Goal: Information Seeking & Learning: Get advice/opinions

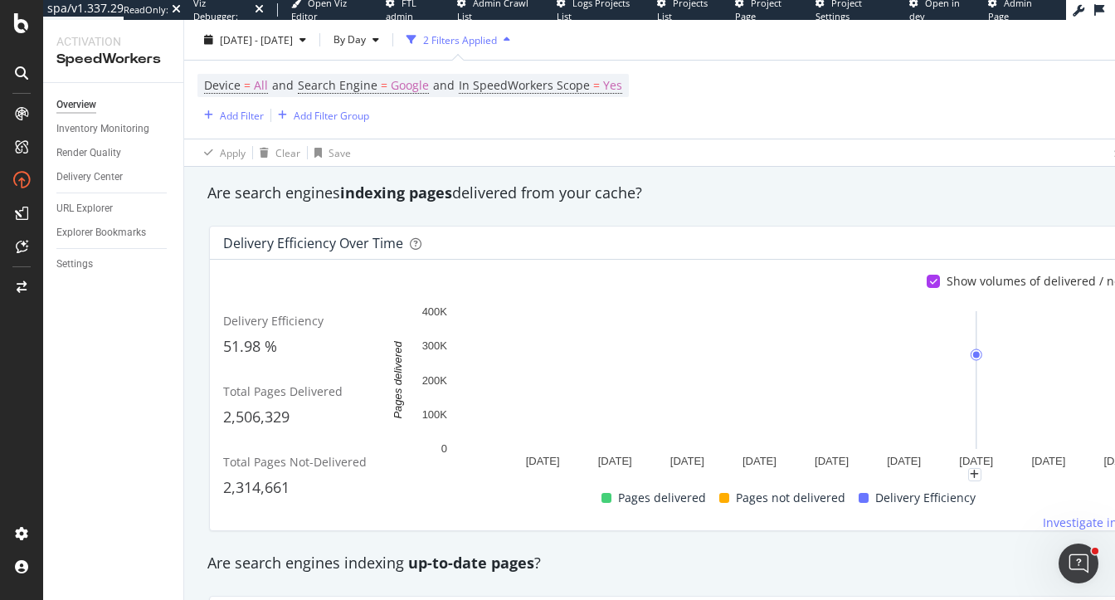
scroll to position [230, 0]
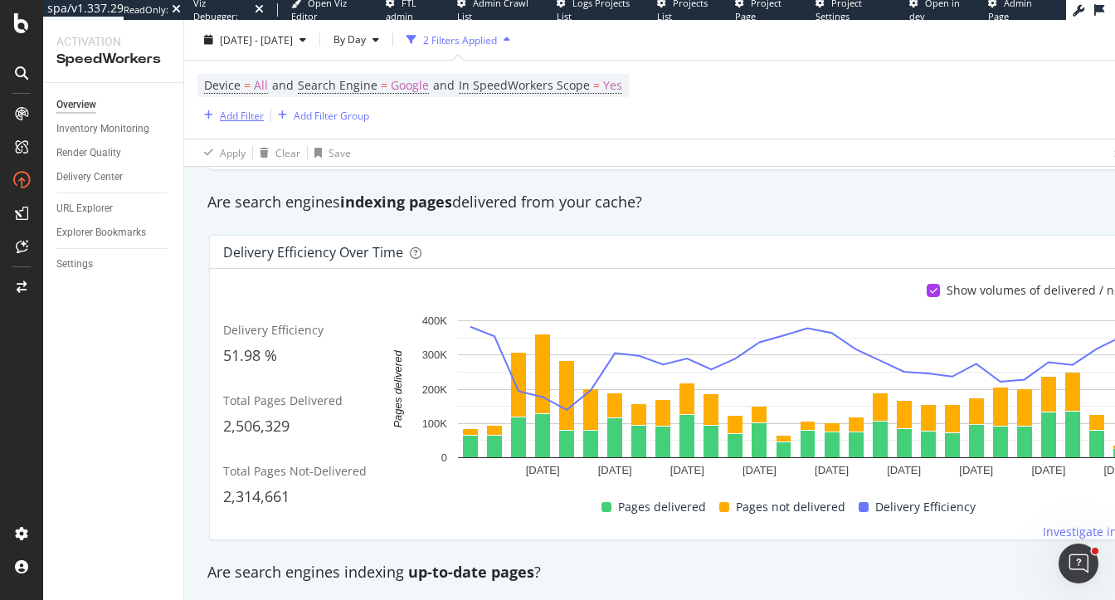
click at [251, 114] on div "Add Filter" at bounding box center [242, 115] width 44 height 14
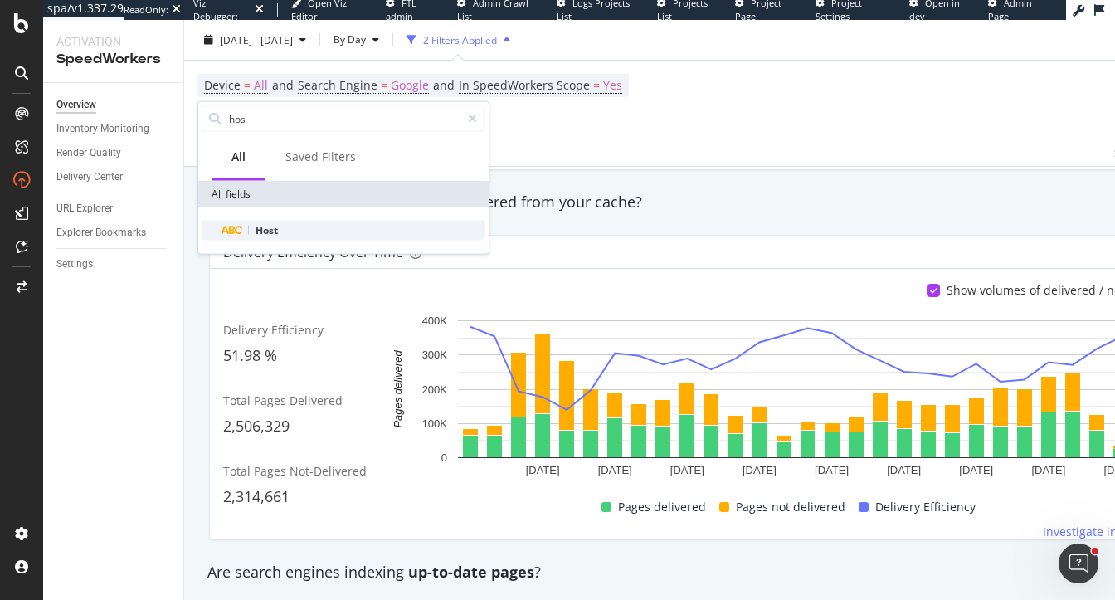
type input "hos"
click at [270, 226] on span "Host" at bounding box center [266, 230] width 22 height 14
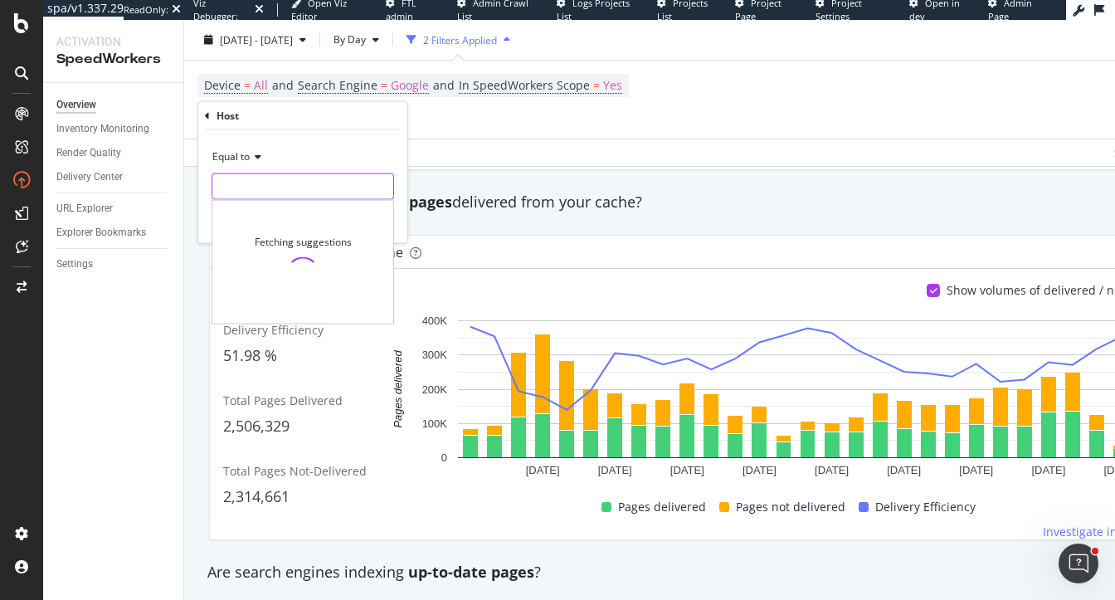
click at [280, 173] on input "text" at bounding box center [302, 186] width 181 height 27
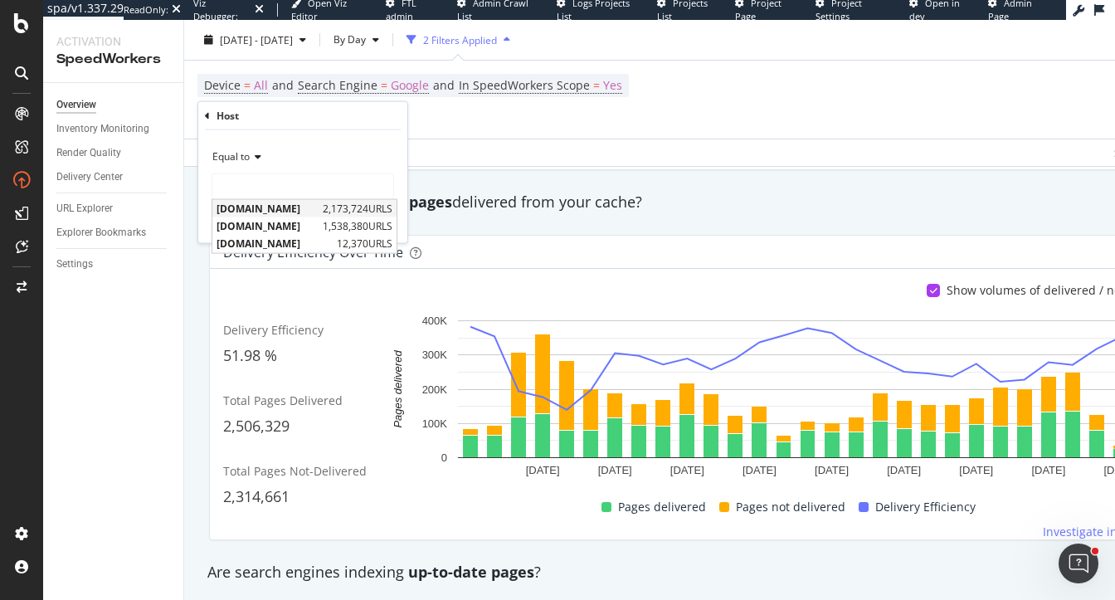
click at [283, 206] on span "www.orientaltrading.com" at bounding box center [267, 209] width 102 height 14
type input "www.orientaltrading.com"
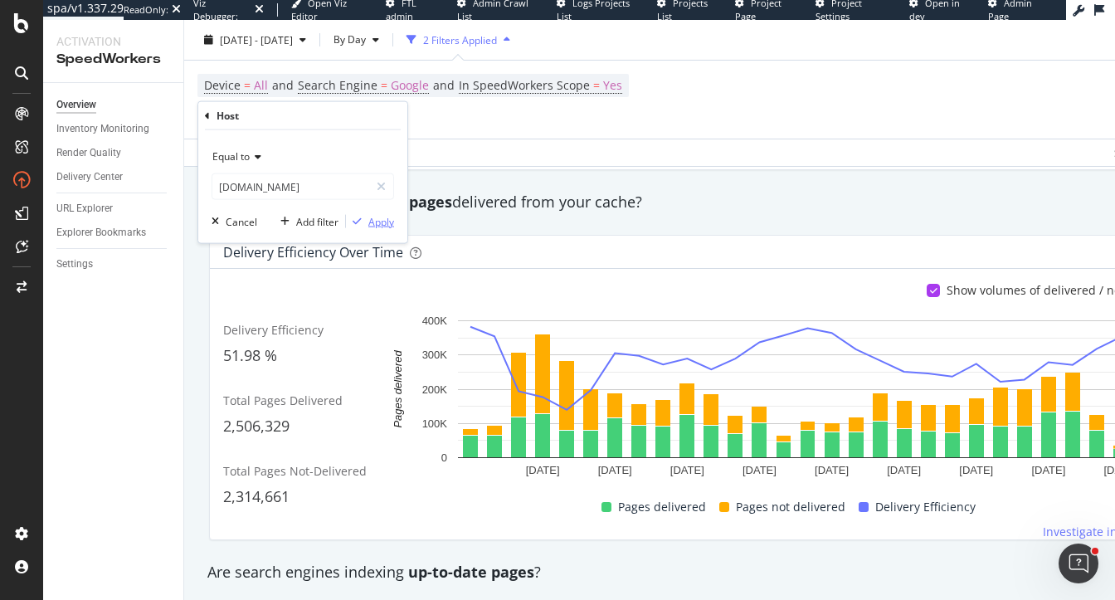
click at [383, 221] on div "Apply" at bounding box center [381, 221] width 26 height 14
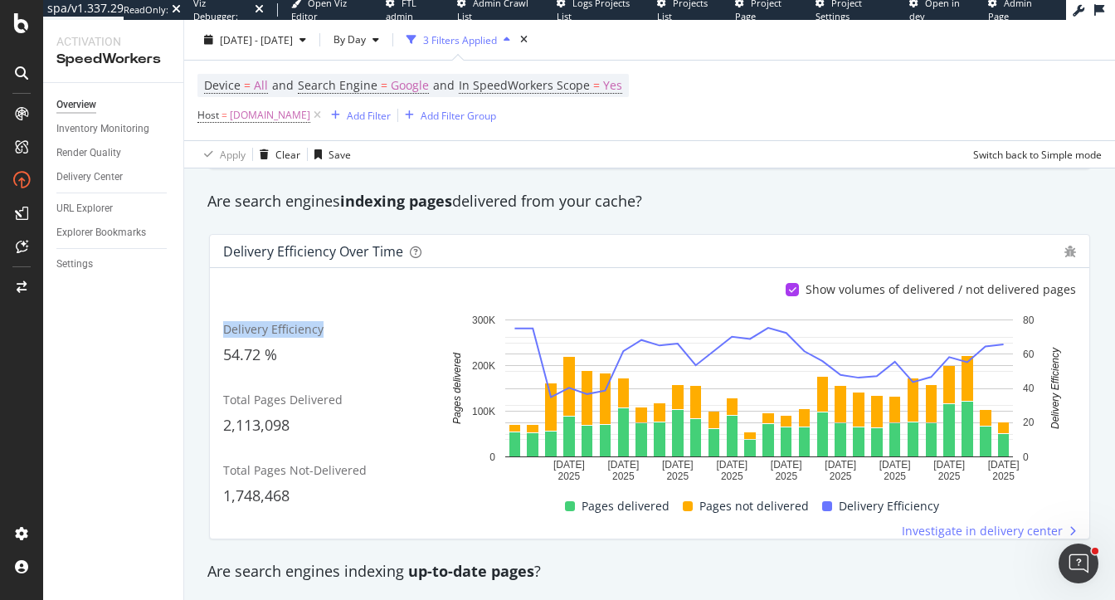
drag, startPoint x: 226, startPoint y: 324, endPoint x: 336, endPoint y: 324, distance: 110.3
click at [338, 325] on div "Delivery Efficiency" at bounding box center [329, 329] width 212 height 17
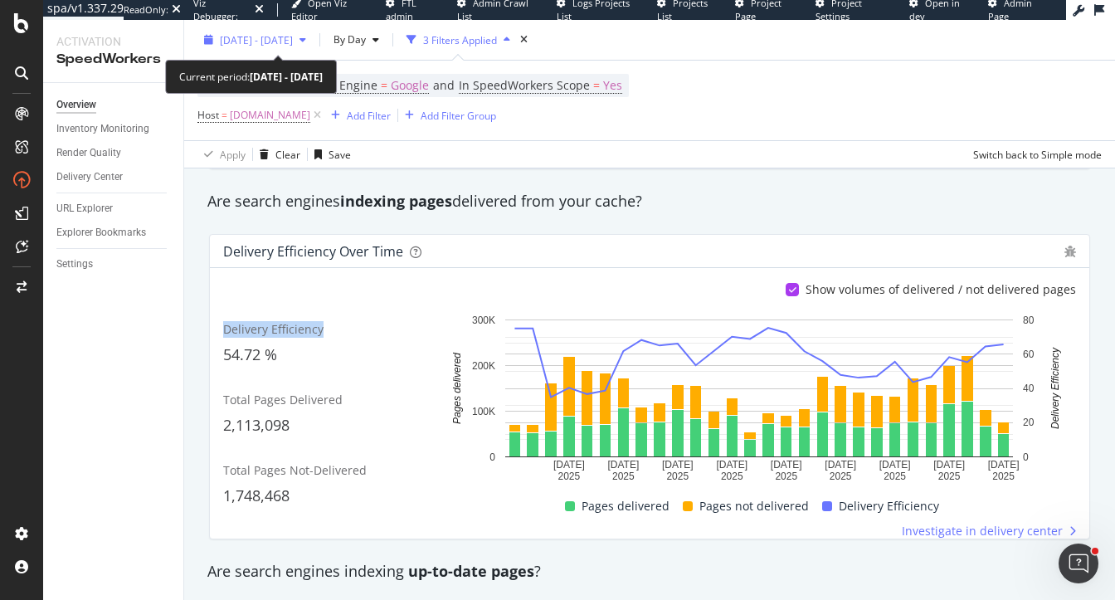
click at [293, 39] on span "2025 Aug. 21st - Sep. 17th" at bounding box center [256, 39] width 73 height 14
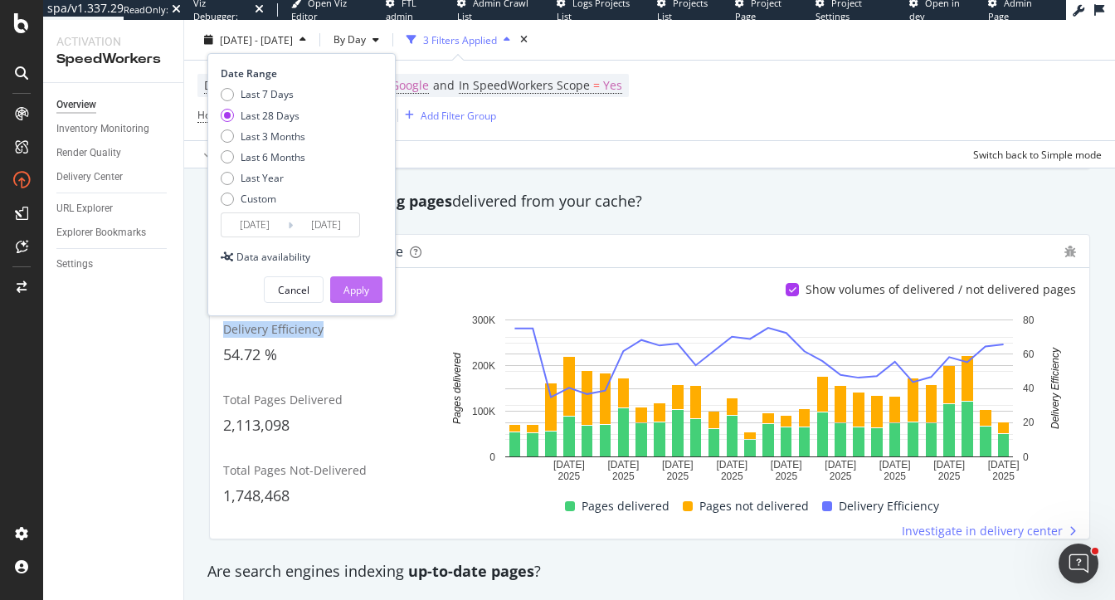
click at [353, 288] on div "Apply" at bounding box center [356, 290] width 26 height 14
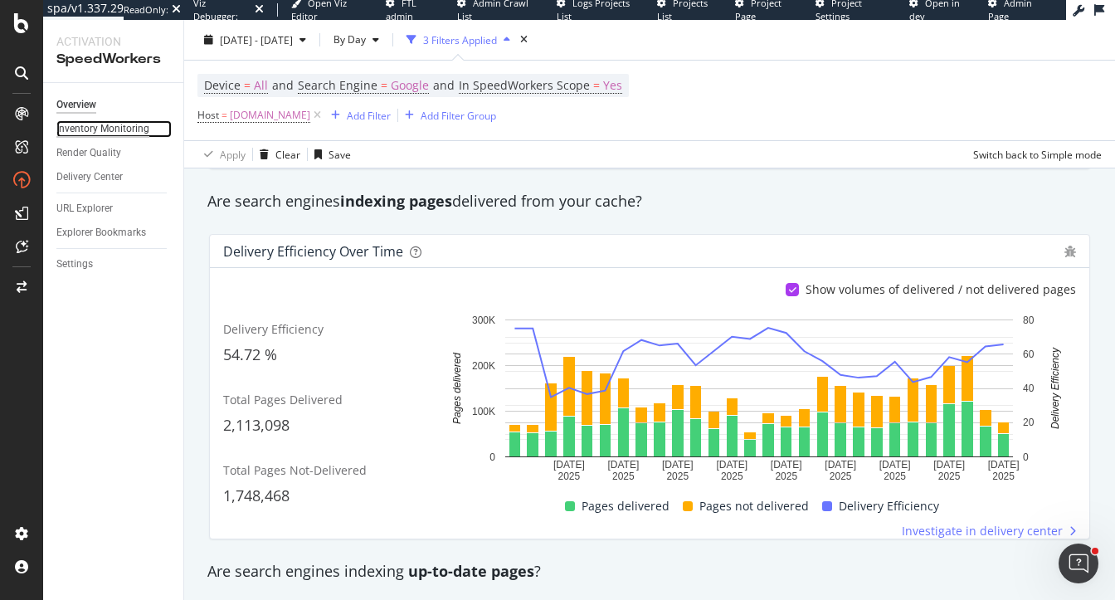
click at [110, 129] on div "Inventory Monitoring" at bounding box center [102, 128] width 93 height 17
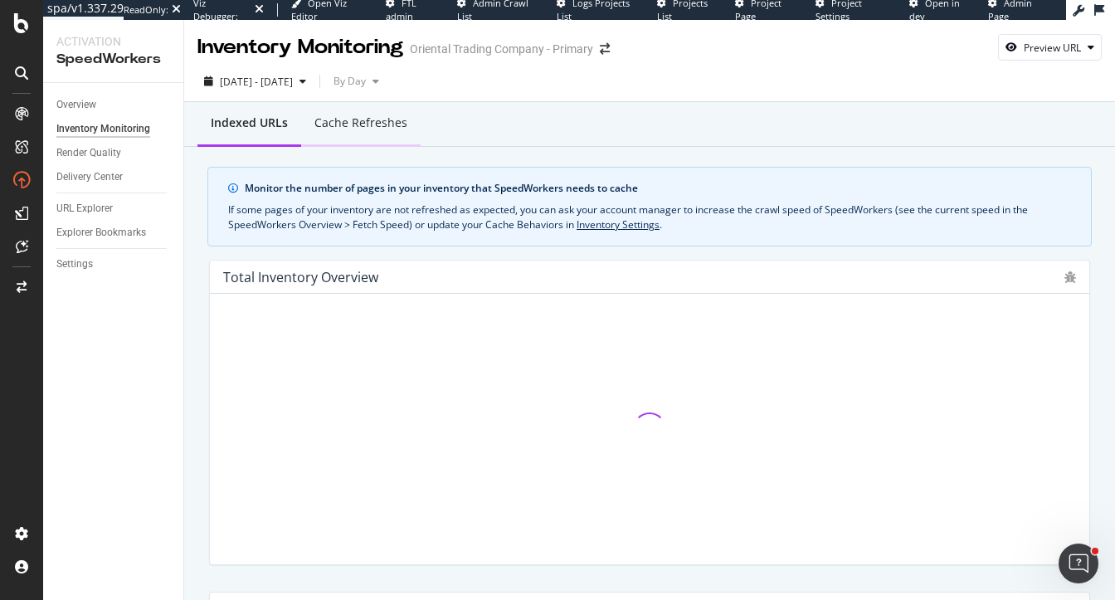
click at [355, 114] on div "Cache refreshes" at bounding box center [360, 122] width 93 height 17
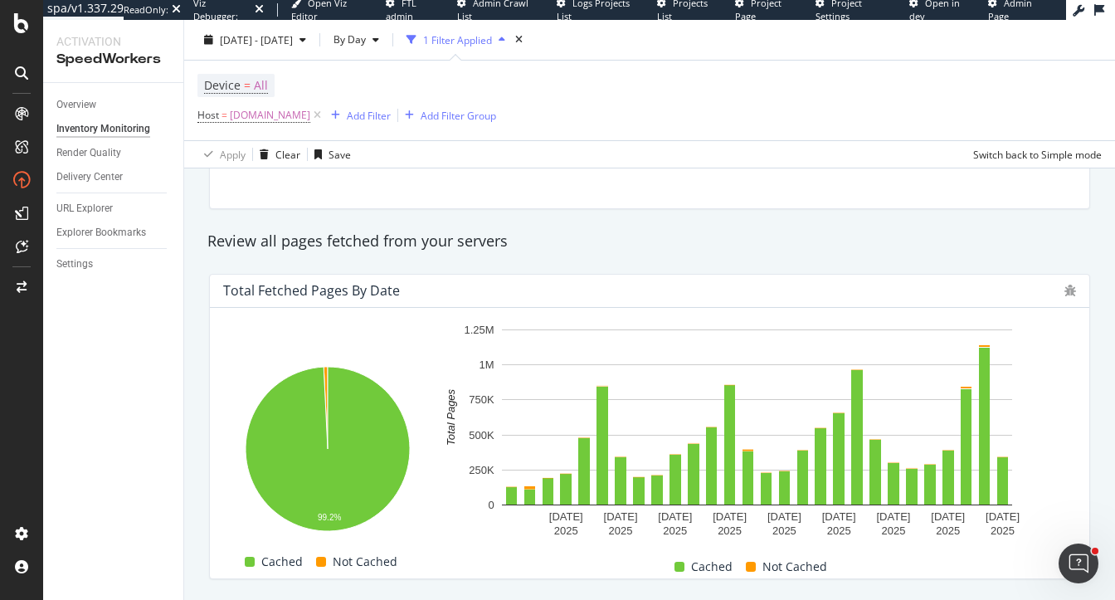
scroll to position [257, 0]
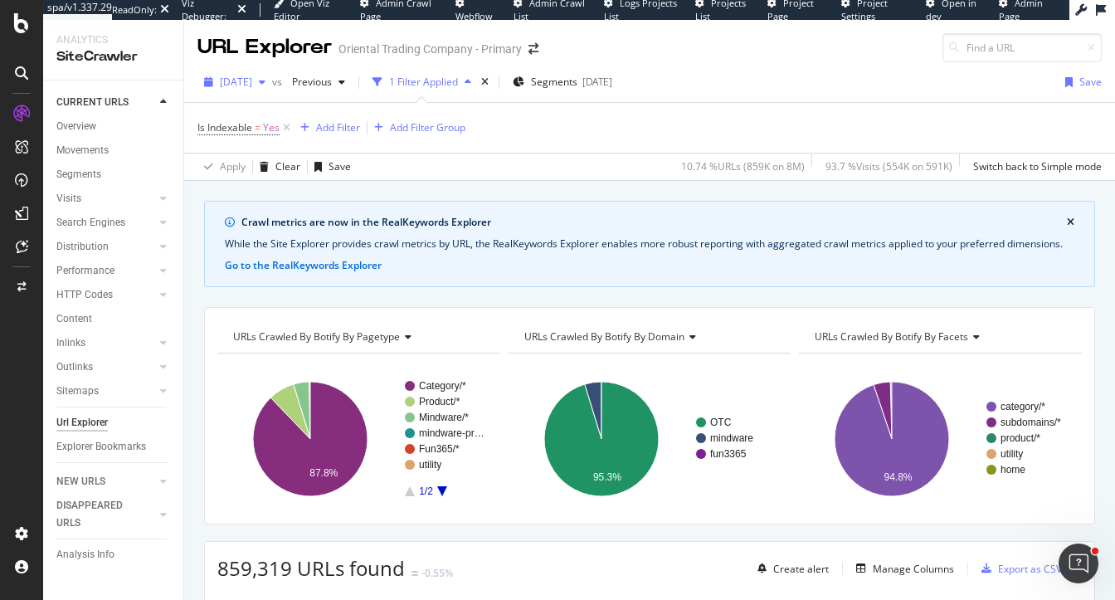
scroll to position [416, 0]
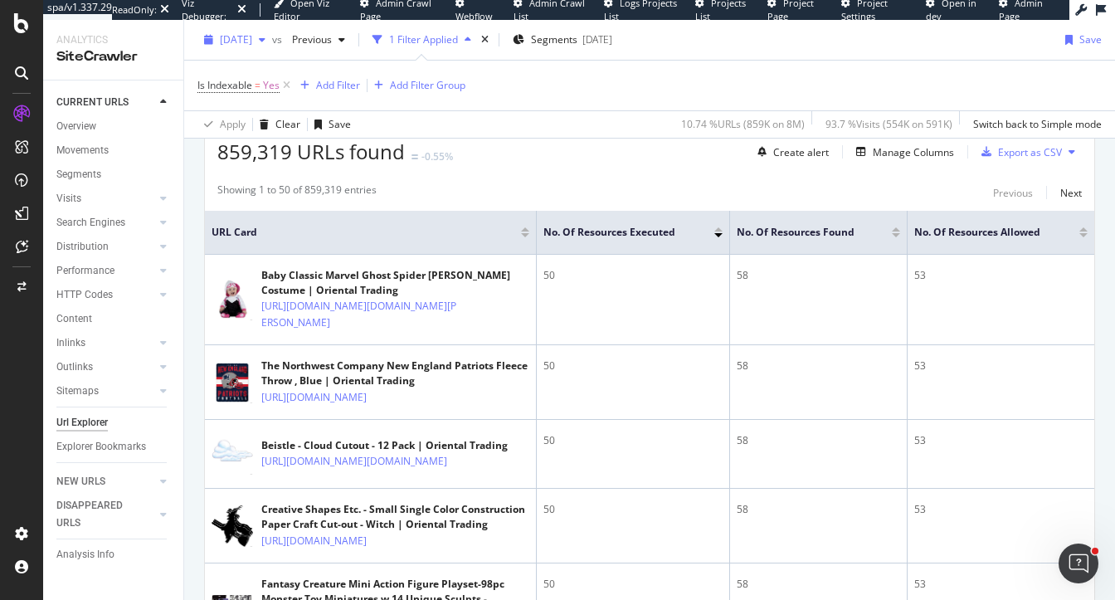
click at [249, 42] on span "2025 Sep. 2nd" at bounding box center [236, 39] width 32 height 14
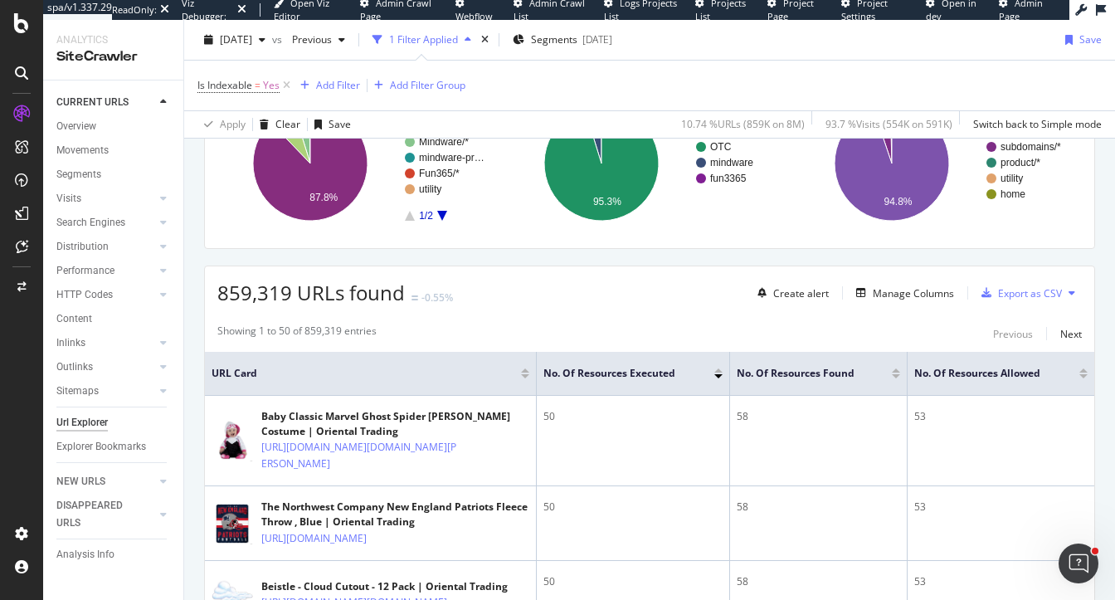
scroll to position [275, 0]
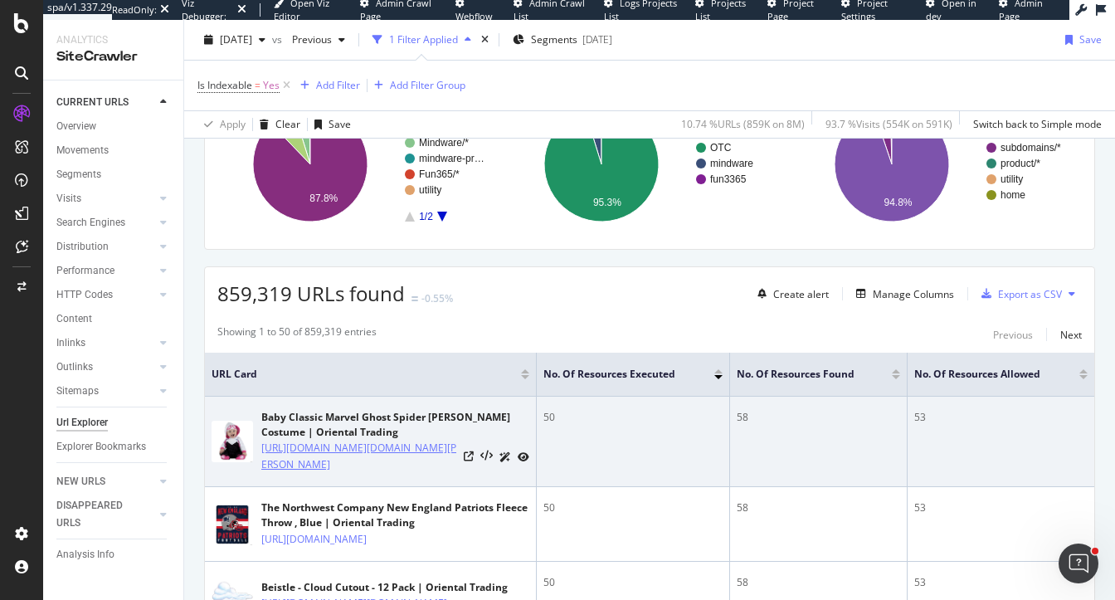
copy link "https://www.orientaltrading.com/baby-classic-marvel-ghost-spider-gwen-costume-a…"
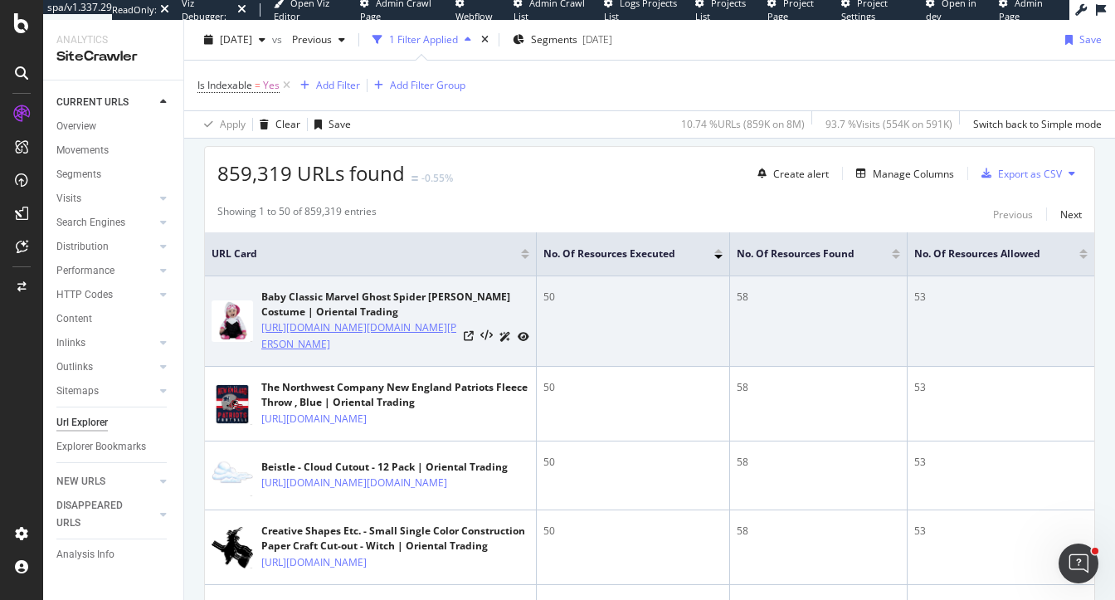
scroll to position [428, 0]
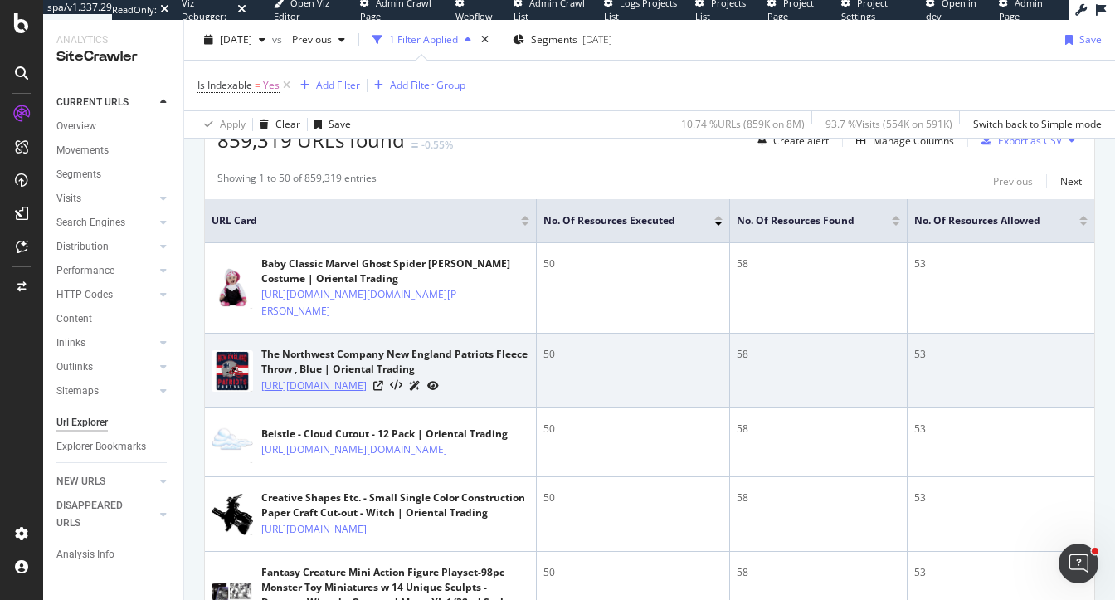
copy link "https://www.orientaltrading.com/the-northwest-company-new-england-patriots-flee…"
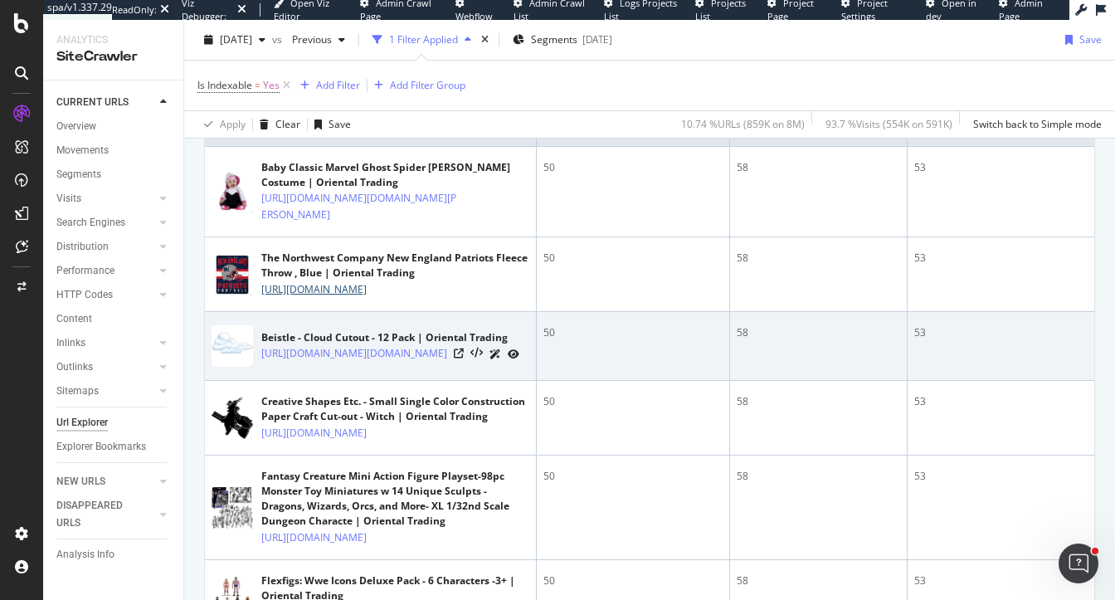
scroll to position [541, 0]
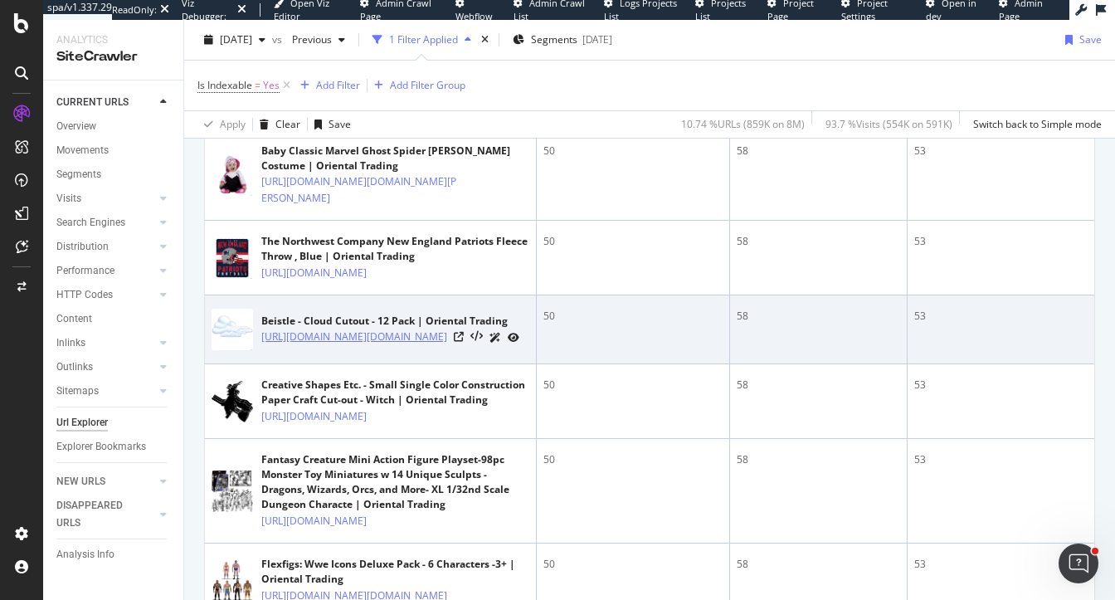
copy link "https://www.orientaltrading.com/beistle-cloud-cutout-12-pack-a2-14517117.fltr"
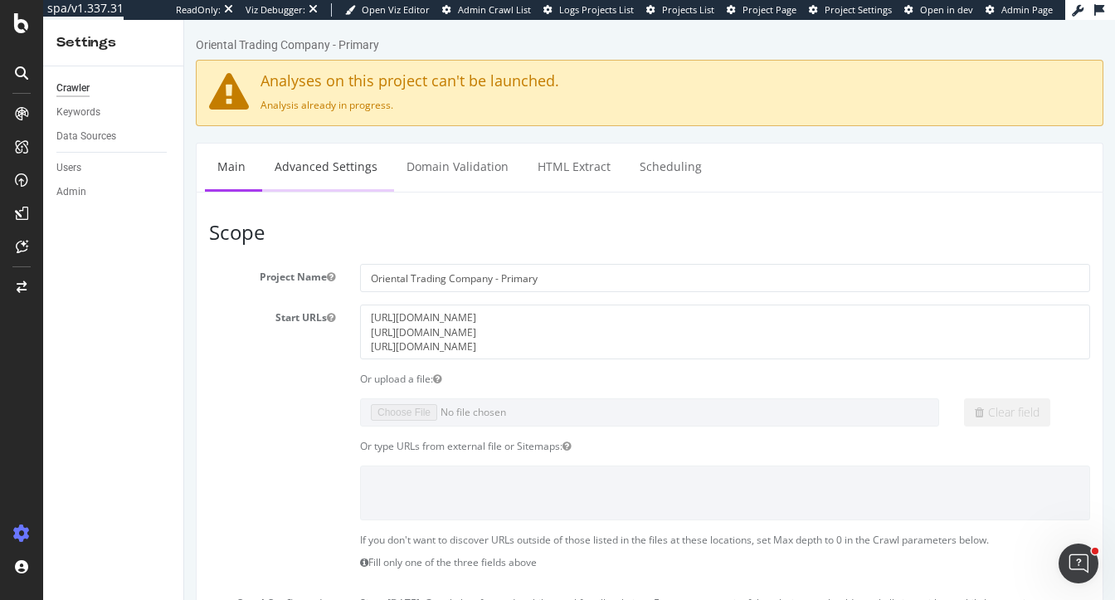
click at [315, 148] on link "Advanced Settings" at bounding box center [326, 167] width 128 height 46
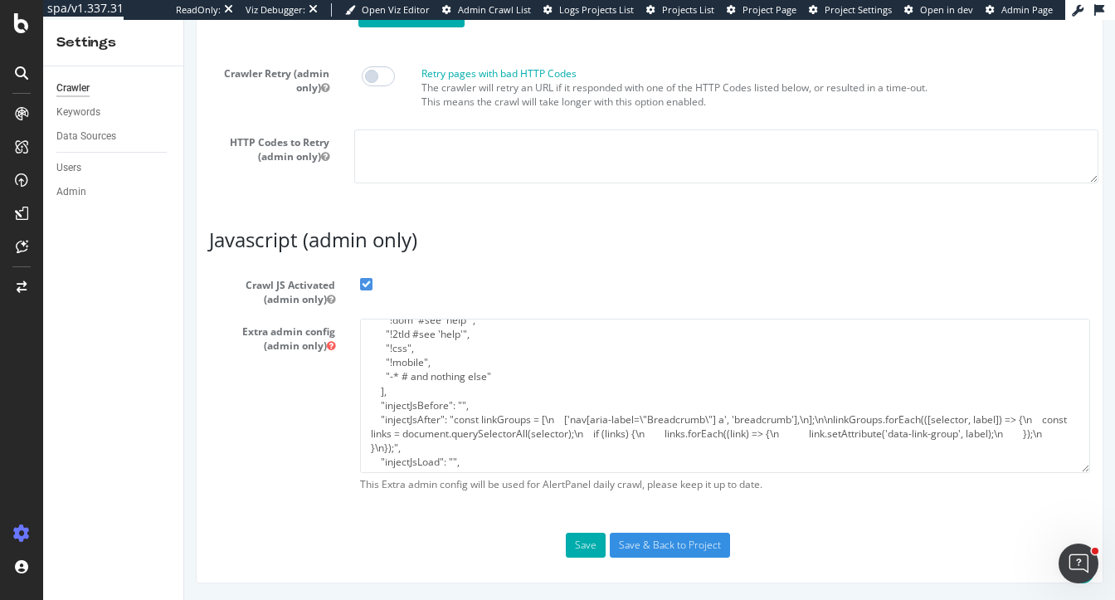
scroll to position [179, 0]
type input "heidi@botify.com"
click at [452, 400] on textarea "{ "flags": [ "cube" ], "beta": { "pap_mini_rules": [ "+ *monetate.net/*", "+ *p…" at bounding box center [725, 395] width 730 height 153
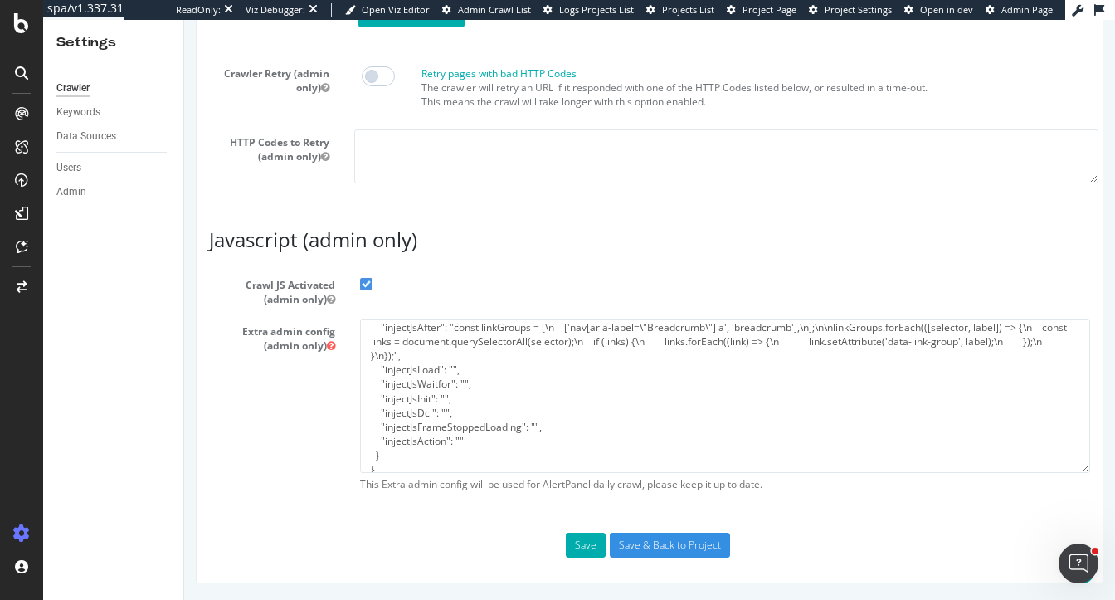
scroll to position [284, 0]
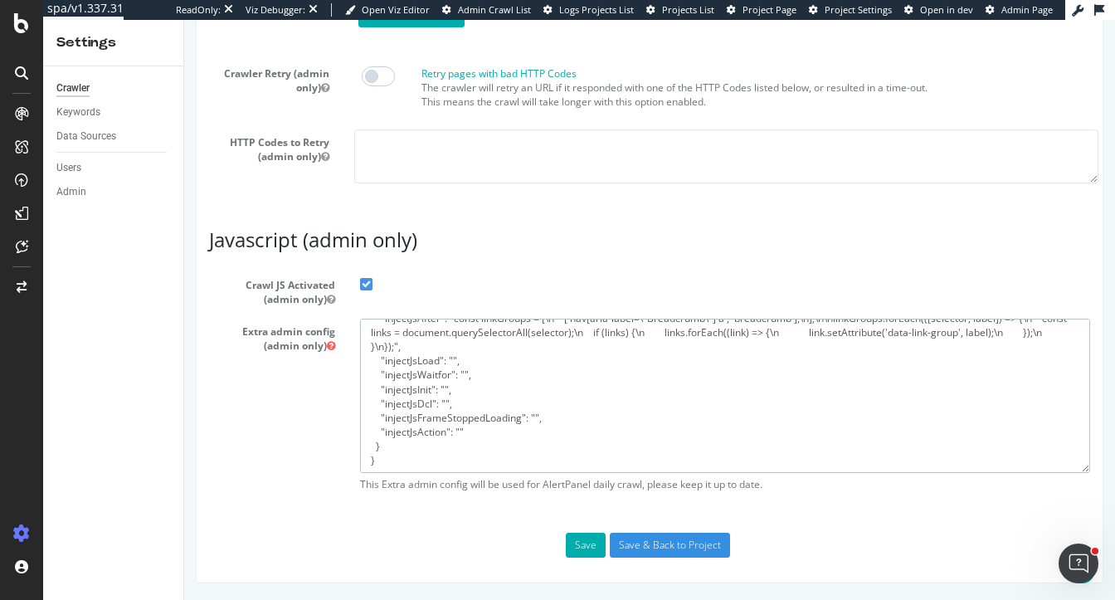
click at [433, 433] on textarea "{ "flags": [ "cube" ], "beta": { "pap_mini_rules": [ "+ *monetate.net/*", "+ *p…" at bounding box center [725, 395] width 730 height 153
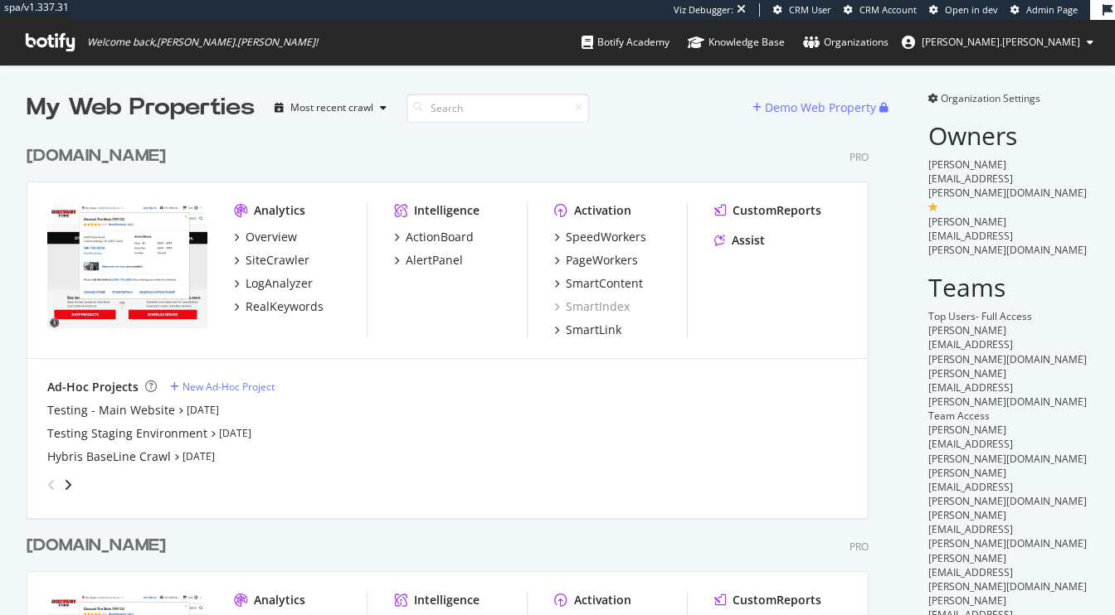
scroll to position [703, 854]
click at [95, 160] on div "[DOMAIN_NAME]" at bounding box center [96, 156] width 139 height 24
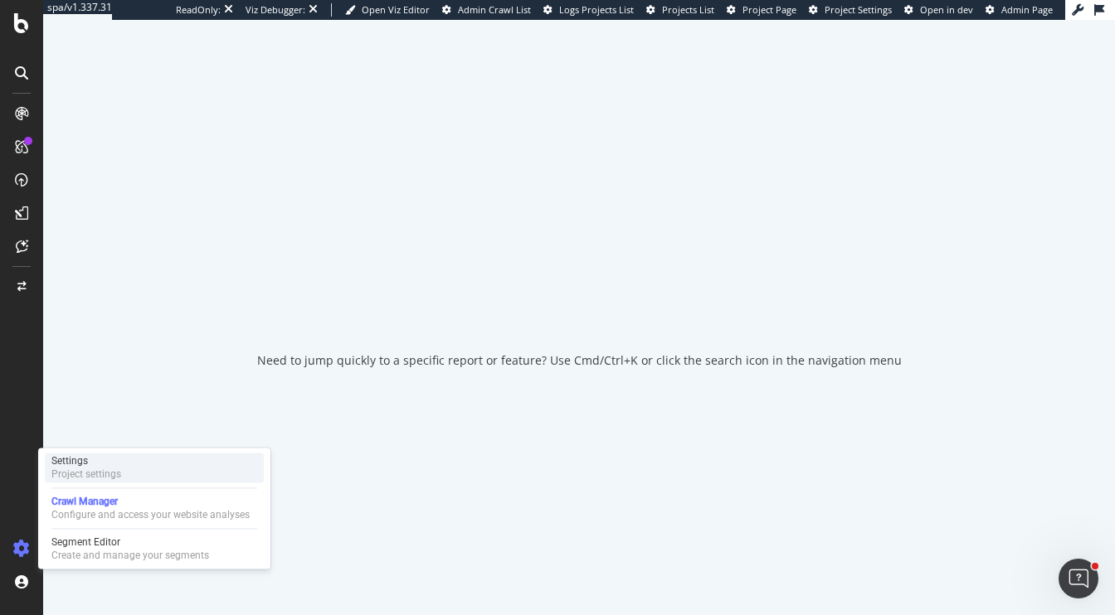
click at [148, 476] on div "Settings Project settings" at bounding box center [154, 468] width 219 height 30
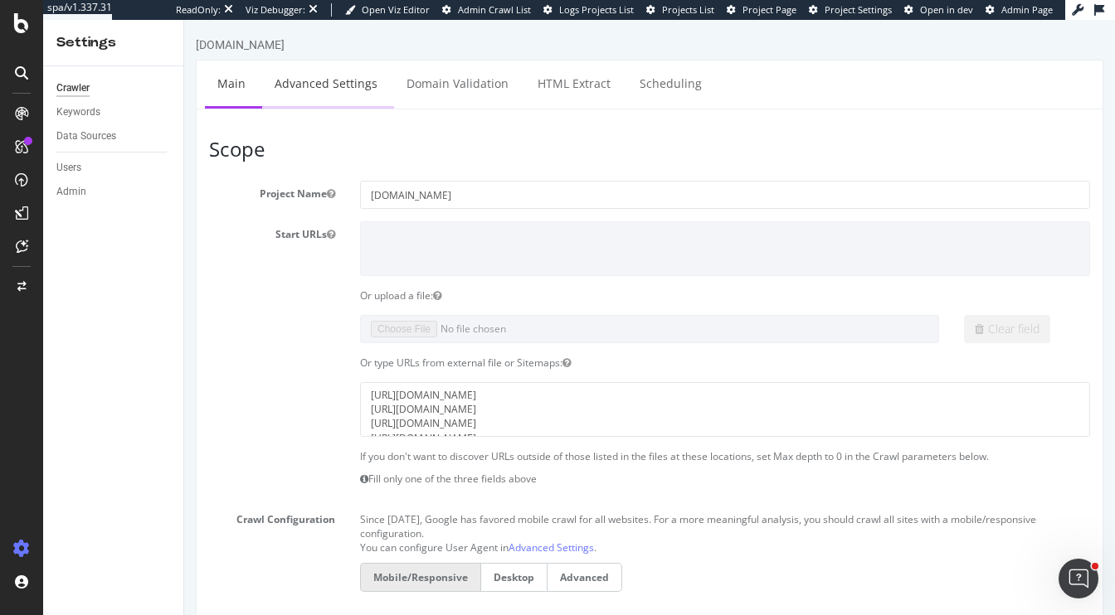
click at [328, 97] on link "Advanced Settings" at bounding box center [326, 84] width 128 height 46
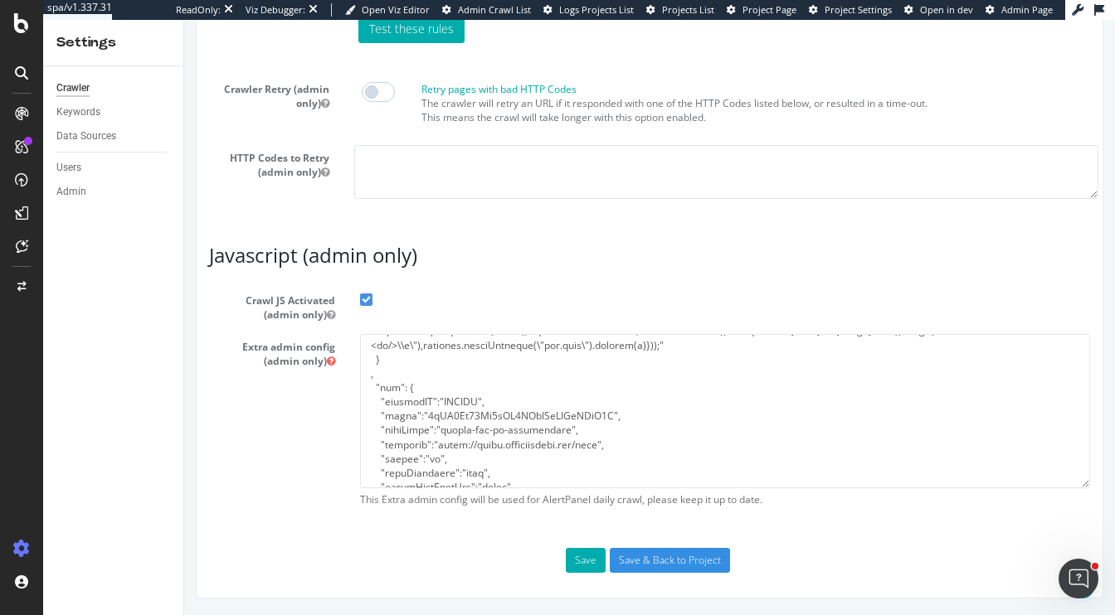
scroll to position [596, 0]
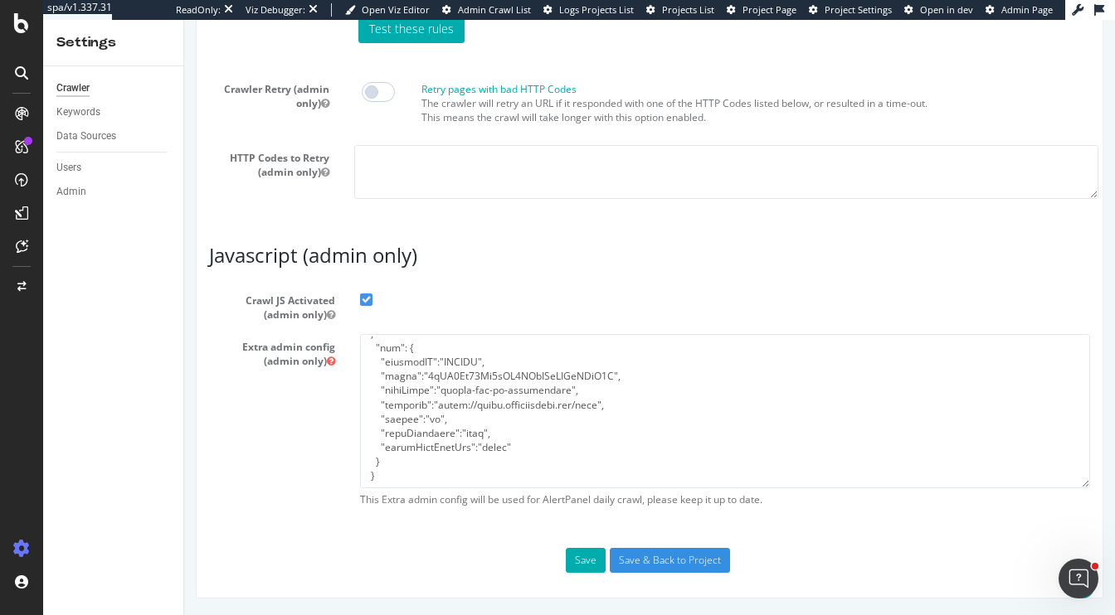
type input "[PERSON_NAME][EMAIL_ADDRESS][DOMAIN_NAME]"
drag, startPoint x: 517, startPoint y: 459, endPoint x: 356, endPoint y: 351, distance: 193.7
click at [356, 351] on div "This Extra admin config will be used for AlertPanel daily crawl, please keep it…" at bounding box center [725, 424] width 755 height 181
click at [562, 442] on textarea at bounding box center [725, 410] width 730 height 153
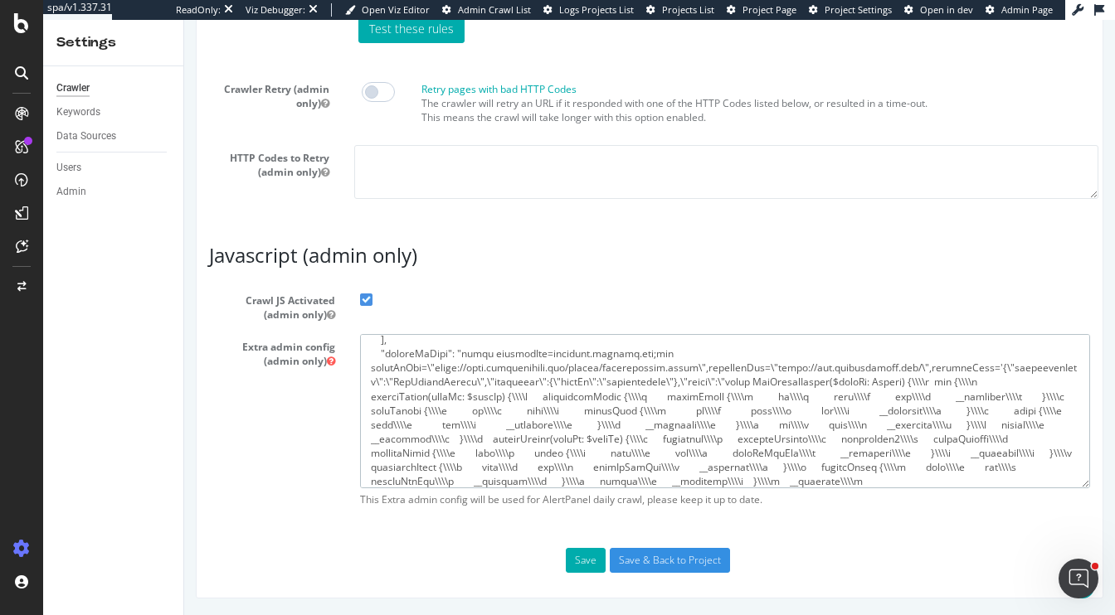
scroll to position [0, 0]
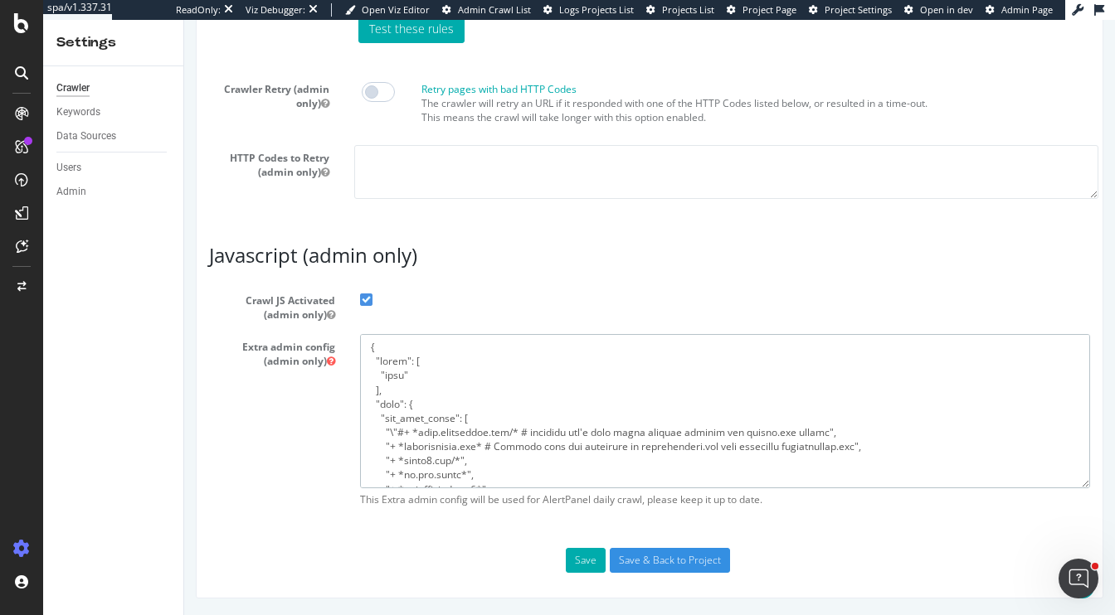
drag, startPoint x: 429, startPoint y: 487, endPoint x: 382, endPoint y: 263, distance: 228.7
click at [382, 263] on article "Javascript (admin only) Crawl JS Activated (admin only) Extra admin config (adm…" at bounding box center [649, 380] width 881 height 270
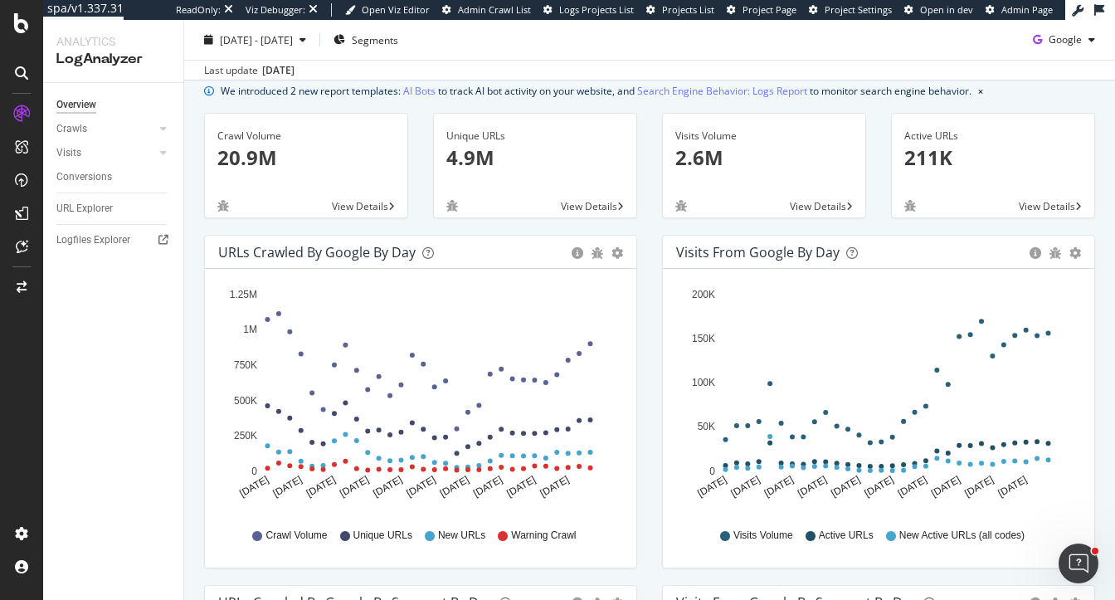
scroll to position [62, 0]
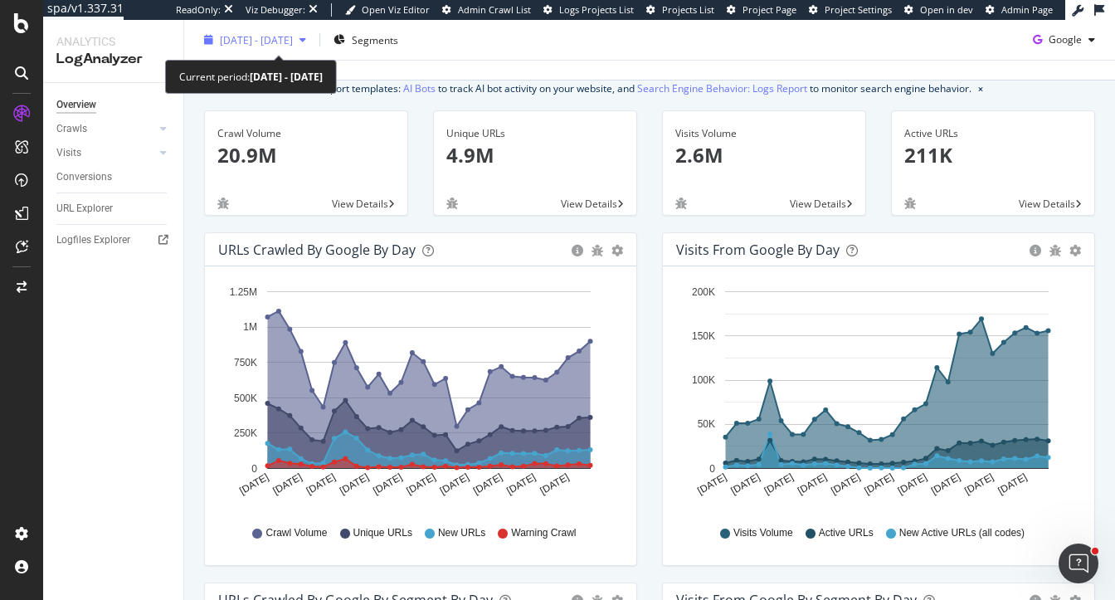
click at [285, 46] on span "2025 Aug. 17th - Sep. 15th" at bounding box center [256, 39] width 73 height 14
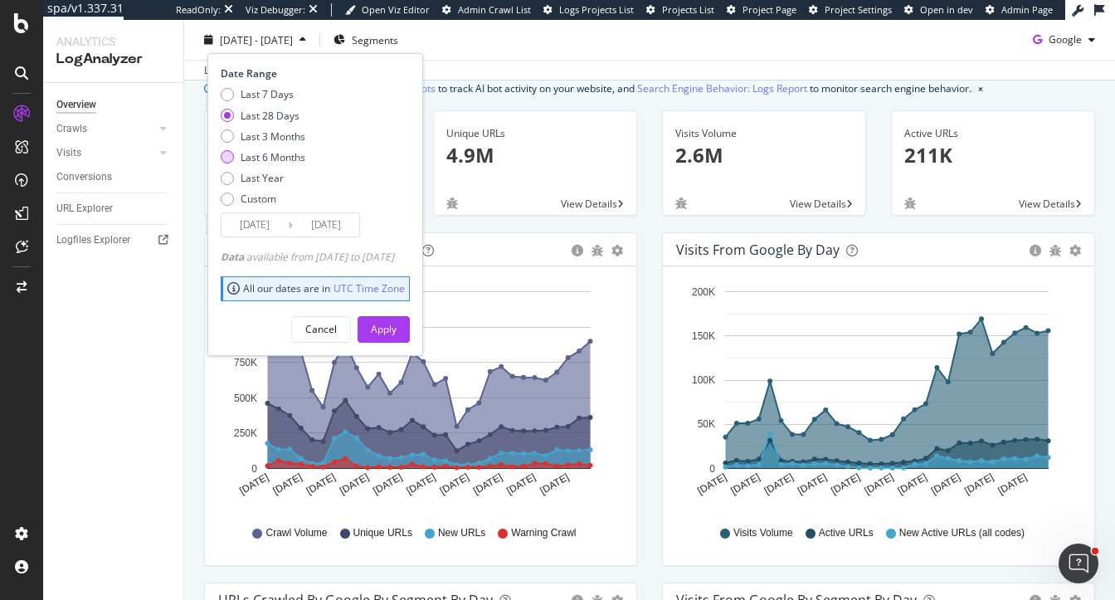
click at [265, 159] on div "Last 6 Months" at bounding box center [273, 157] width 65 height 14
type input "2025/03/16"
click at [396, 329] on div "Apply" at bounding box center [384, 329] width 26 height 14
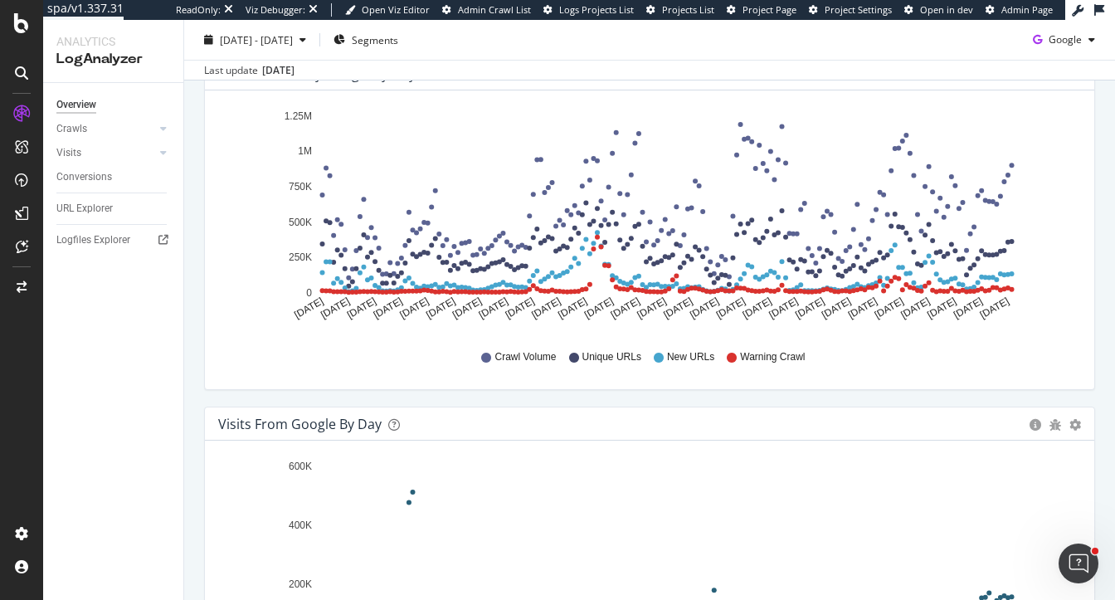
scroll to position [216, 0]
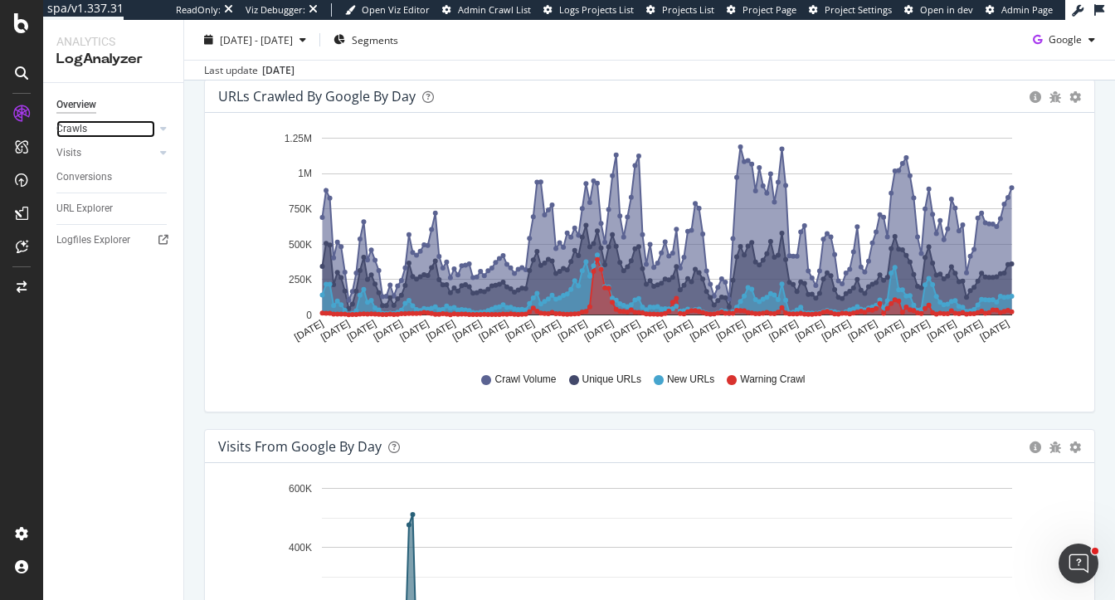
click at [143, 133] on div at bounding box center [147, 128] width 17 height 17
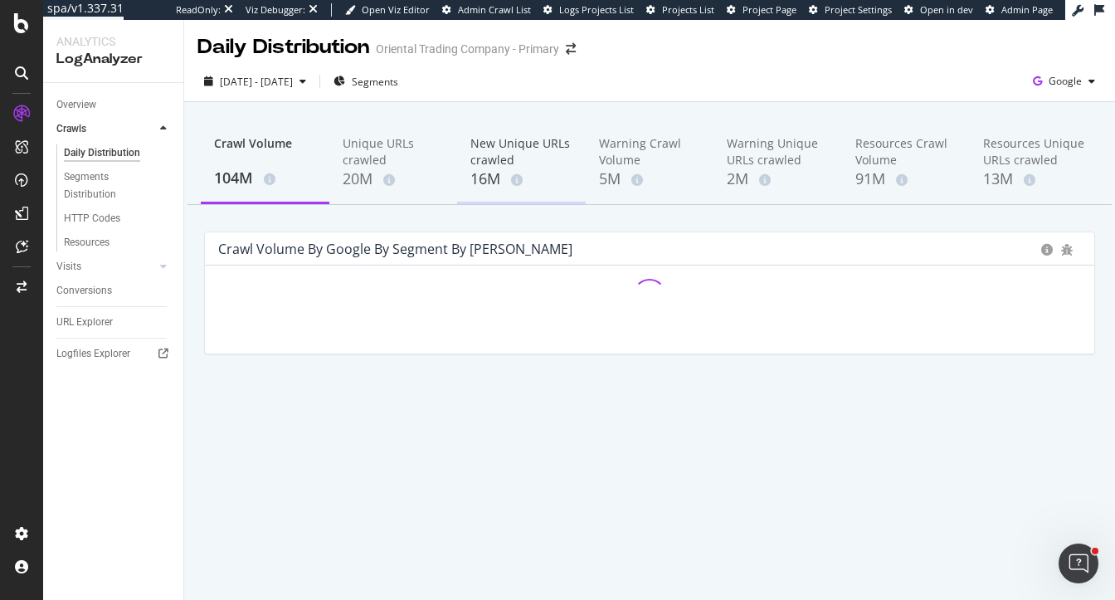
click at [517, 170] on div "16M" at bounding box center [521, 179] width 102 height 22
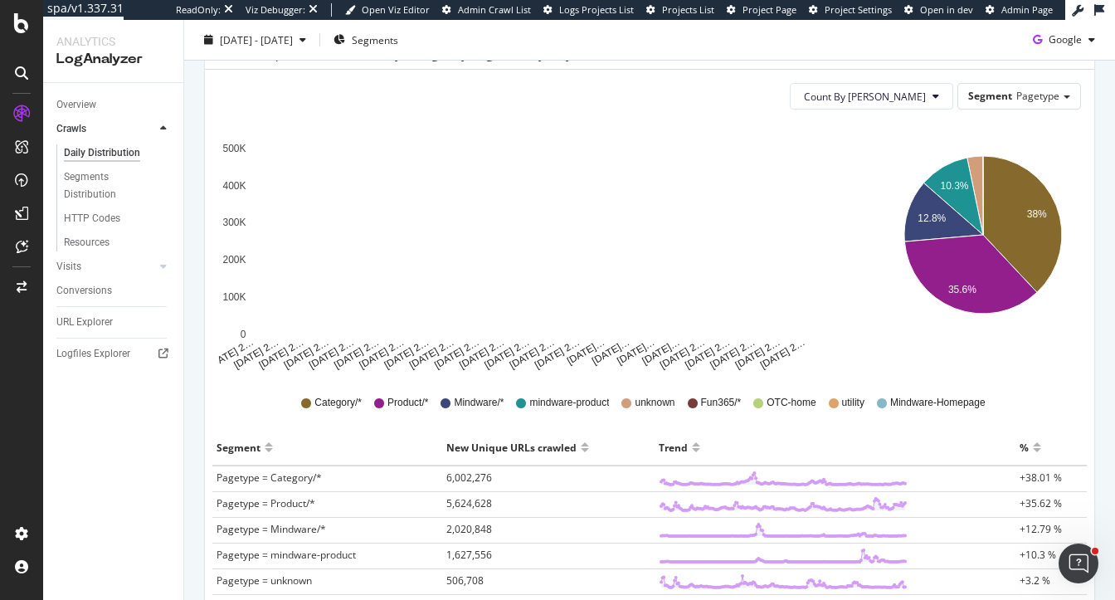
scroll to position [201, 0]
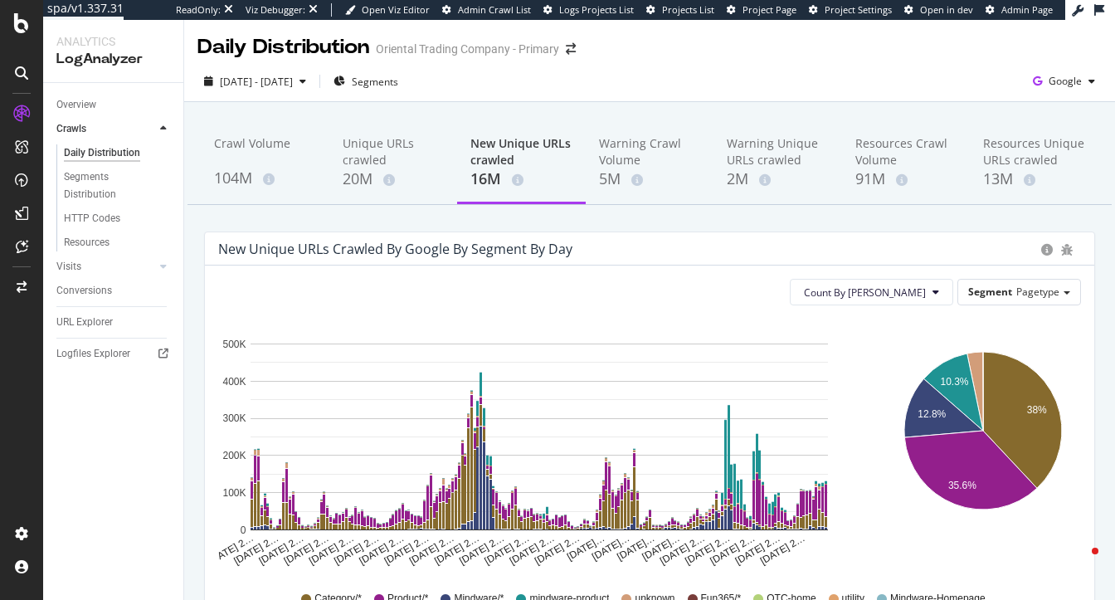
click at [398, 75] on span "Segments" at bounding box center [375, 82] width 46 height 14
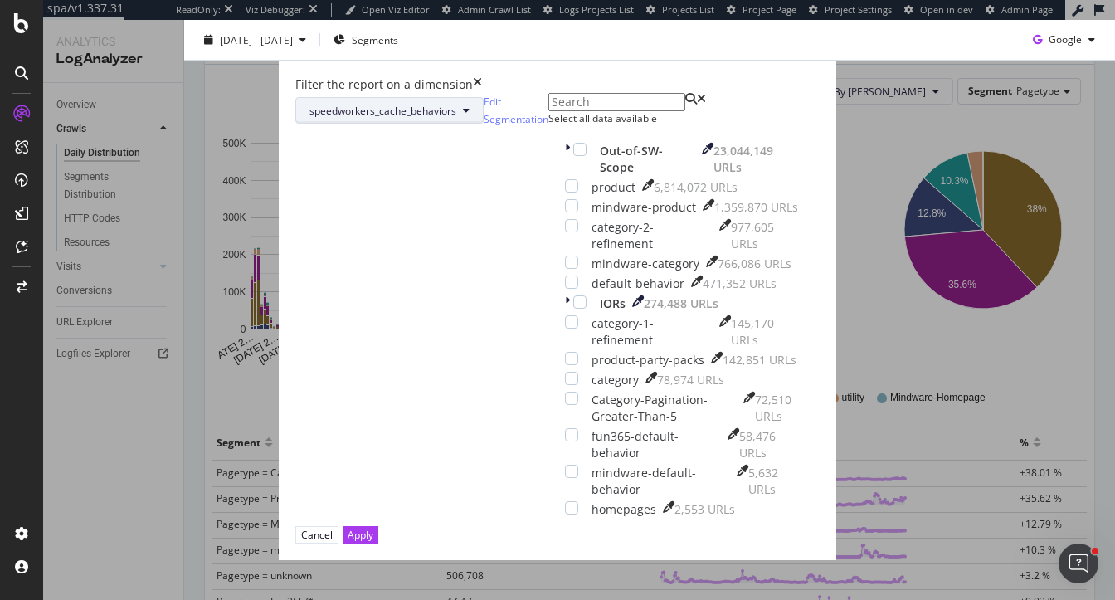
click at [446, 124] on button "speedworkers_cache_behaviors" at bounding box center [389, 110] width 188 height 27
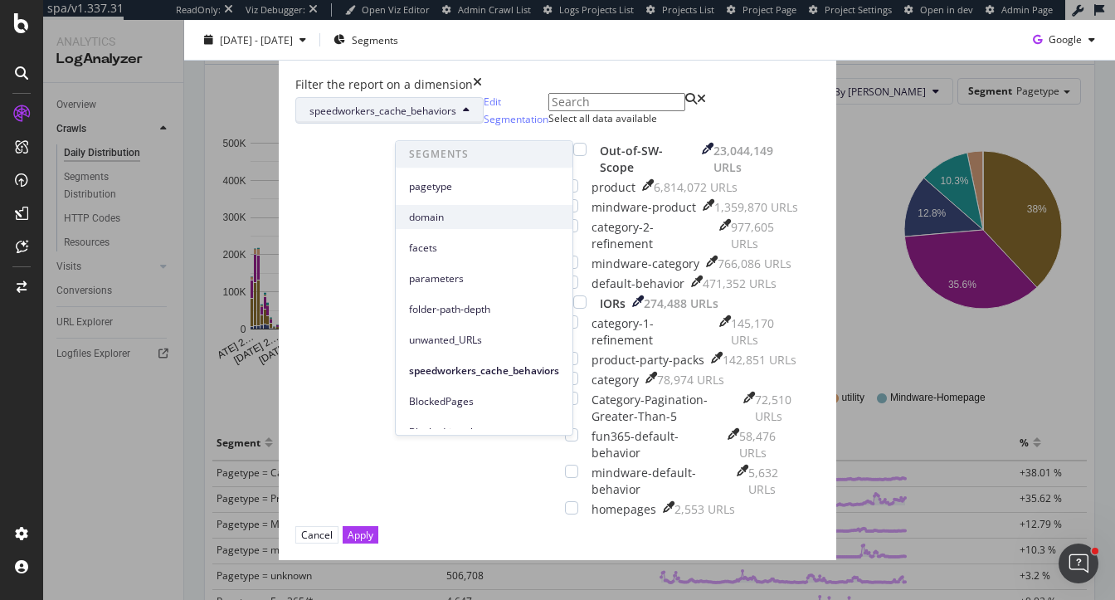
click at [446, 219] on span "domain" at bounding box center [484, 217] width 150 height 15
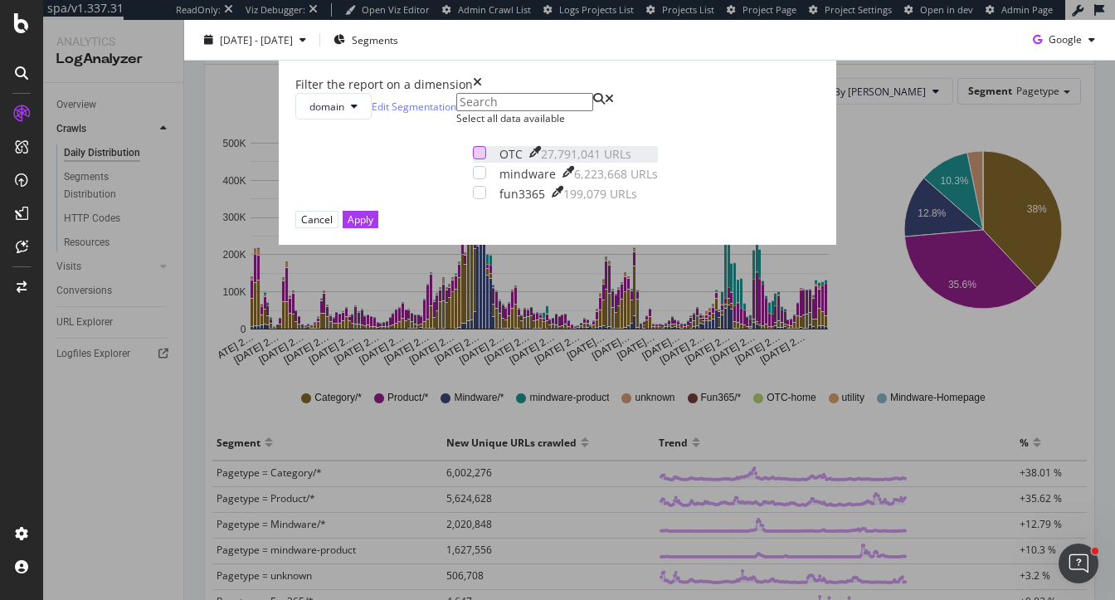
click at [473, 159] on div "modal" at bounding box center [479, 152] width 13 height 13
click at [378, 228] on button "Apply" at bounding box center [361, 219] width 36 height 17
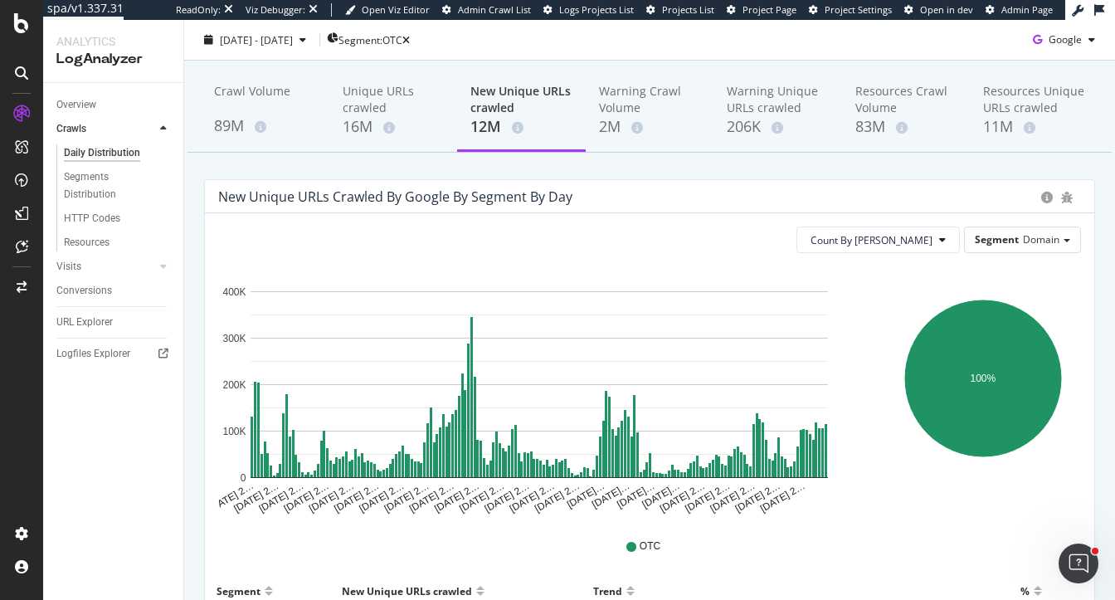
scroll to position [69, 0]
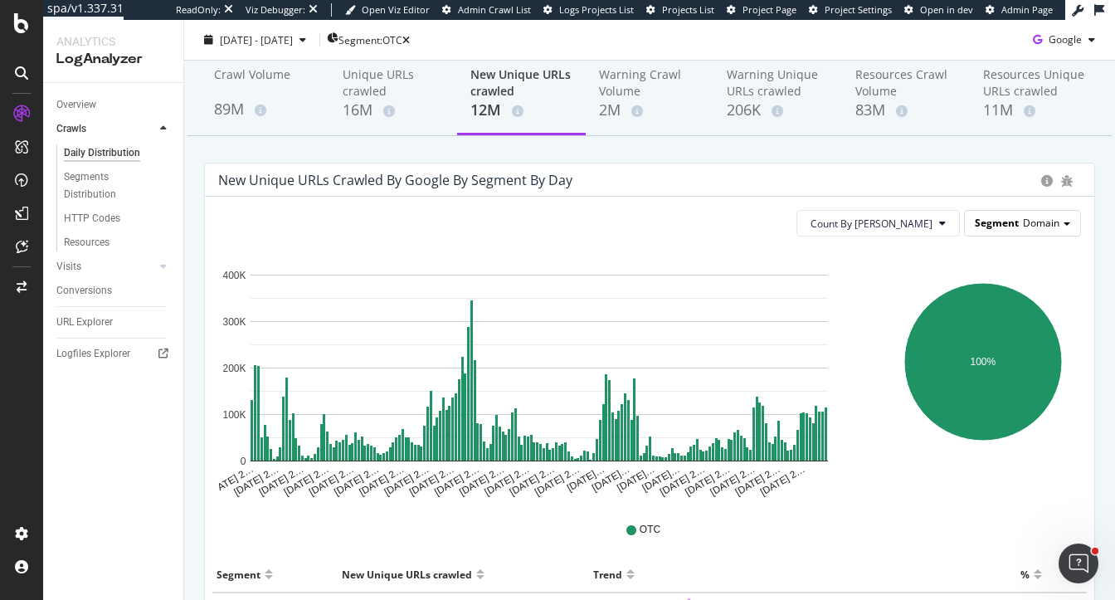
click at [1000, 221] on span "Segment" at bounding box center [997, 223] width 44 height 14
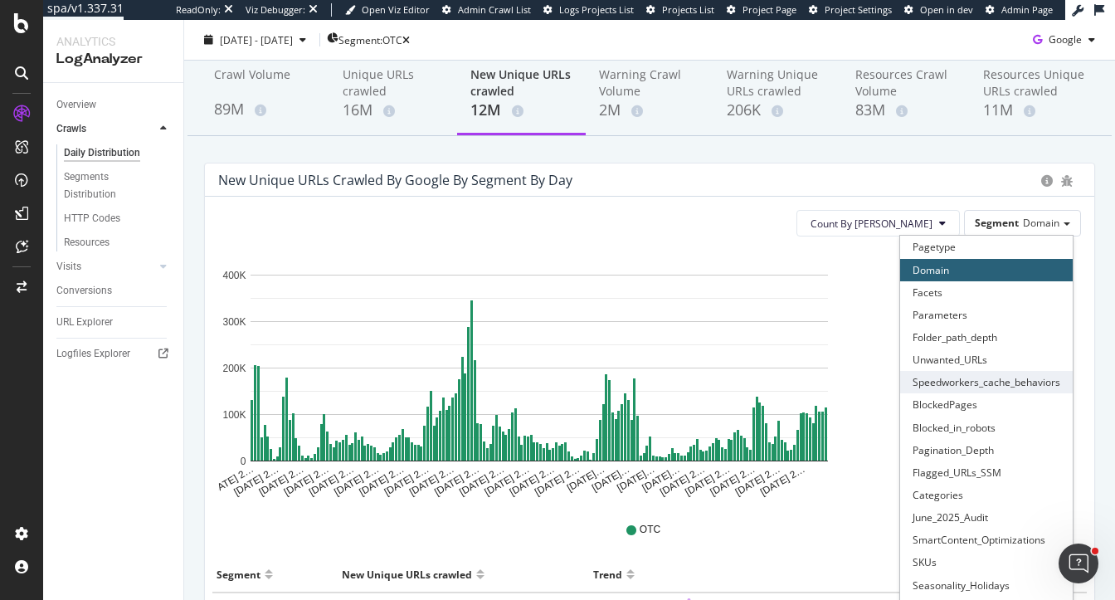
click at [966, 379] on div "Speedworkers_cache_behaviors" at bounding box center [986, 382] width 173 height 22
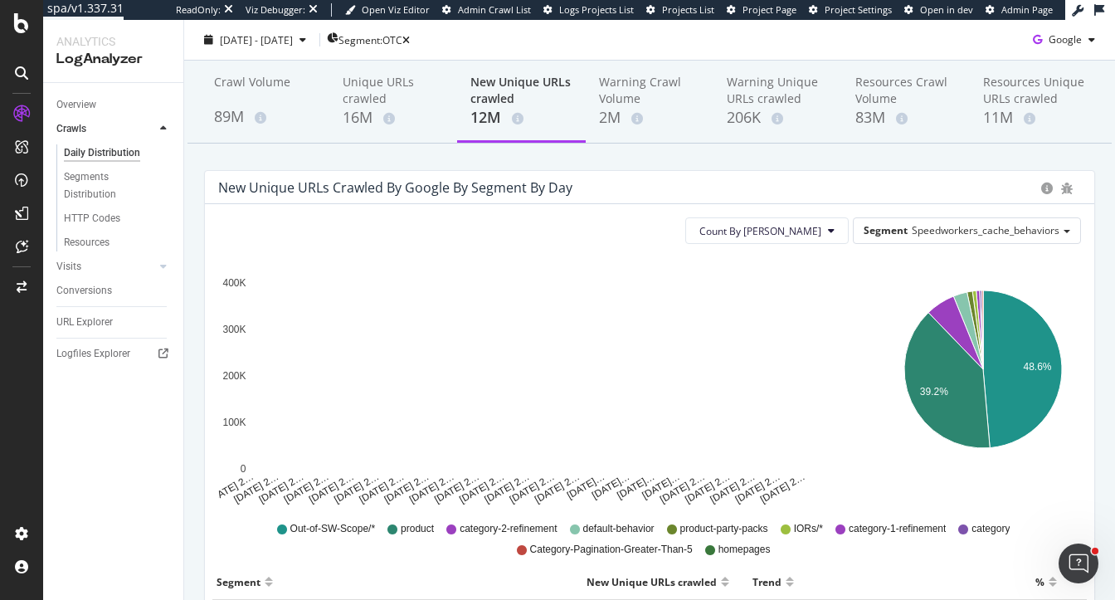
scroll to position [70, 0]
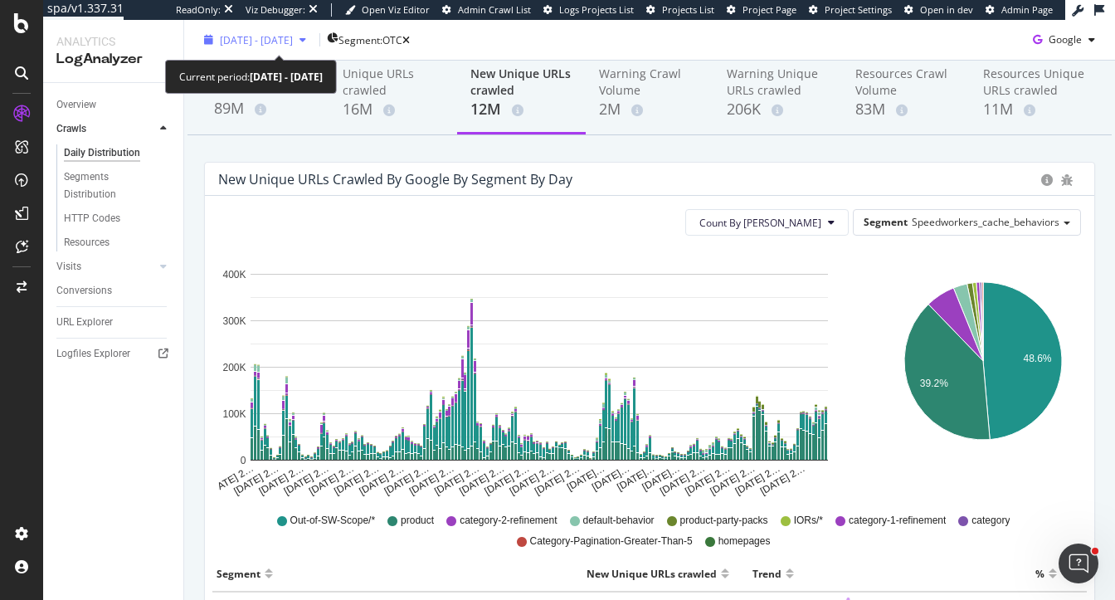
click at [293, 44] on span "2025 Mar. 16th - Sep. 15th" at bounding box center [256, 39] width 73 height 14
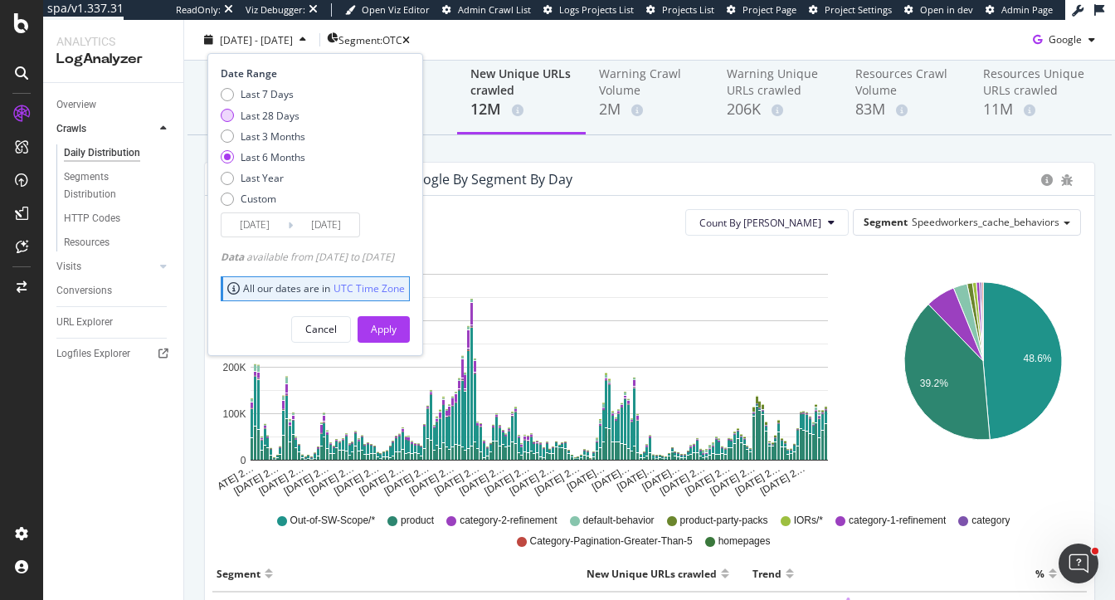
click at [277, 113] on div "Last 28 Days" at bounding box center [270, 115] width 59 height 14
type input "2025/08/19"
click at [392, 333] on button "Apply" at bounding box center [384, 328] width 52 height 27
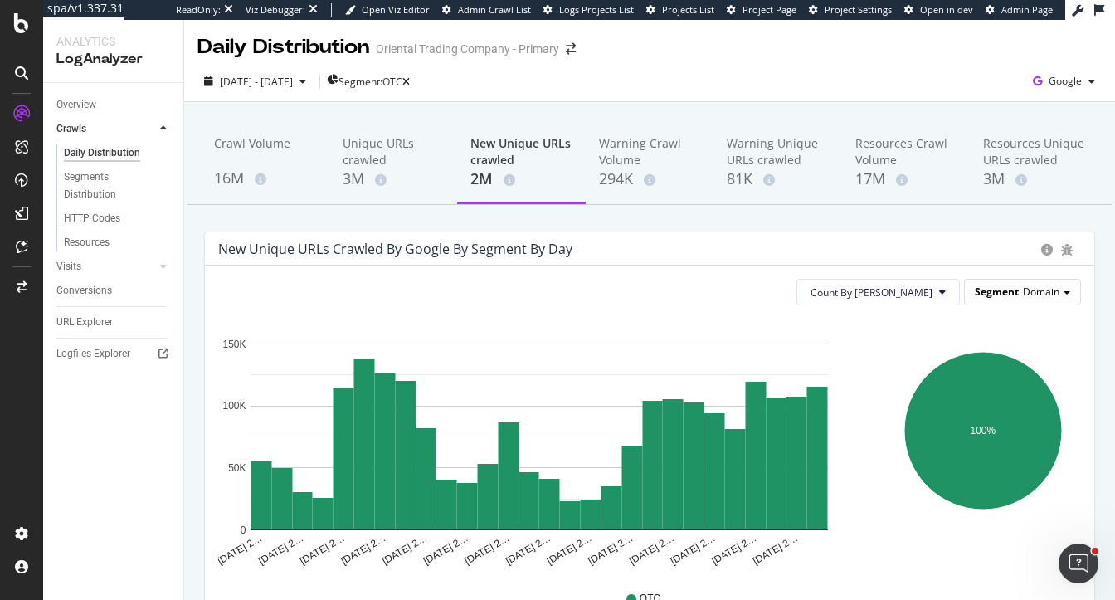
click at [1028, 295] on span "Domain" at bounding box center [1041, 292] width 36 height 14
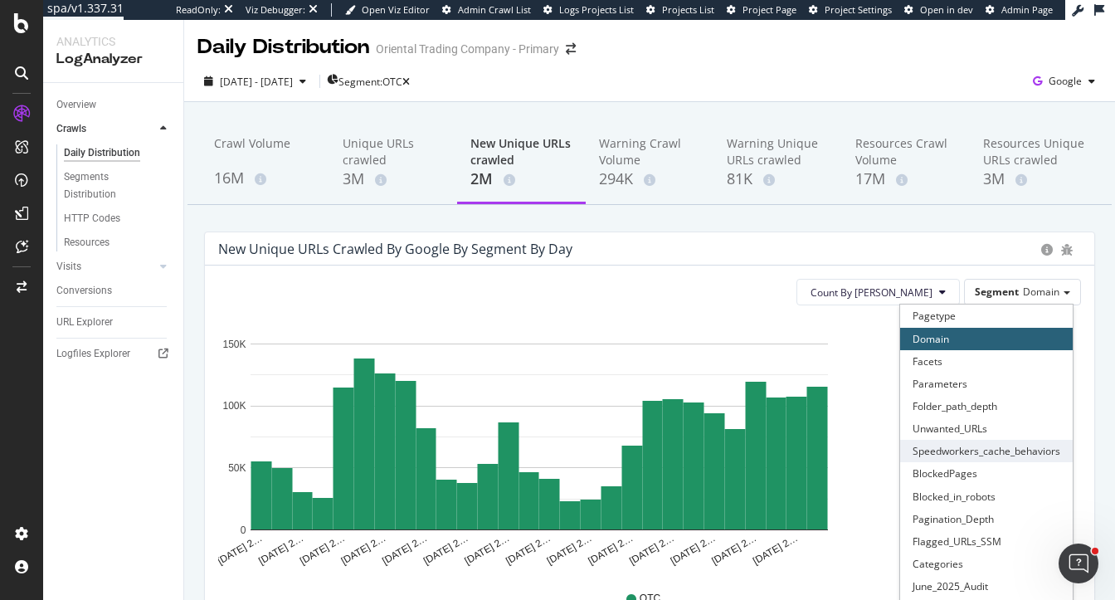
click at [983, 447] on div "Speedworkers_cache_behaviors" at bounding box center [986, 451] width 173 height 22
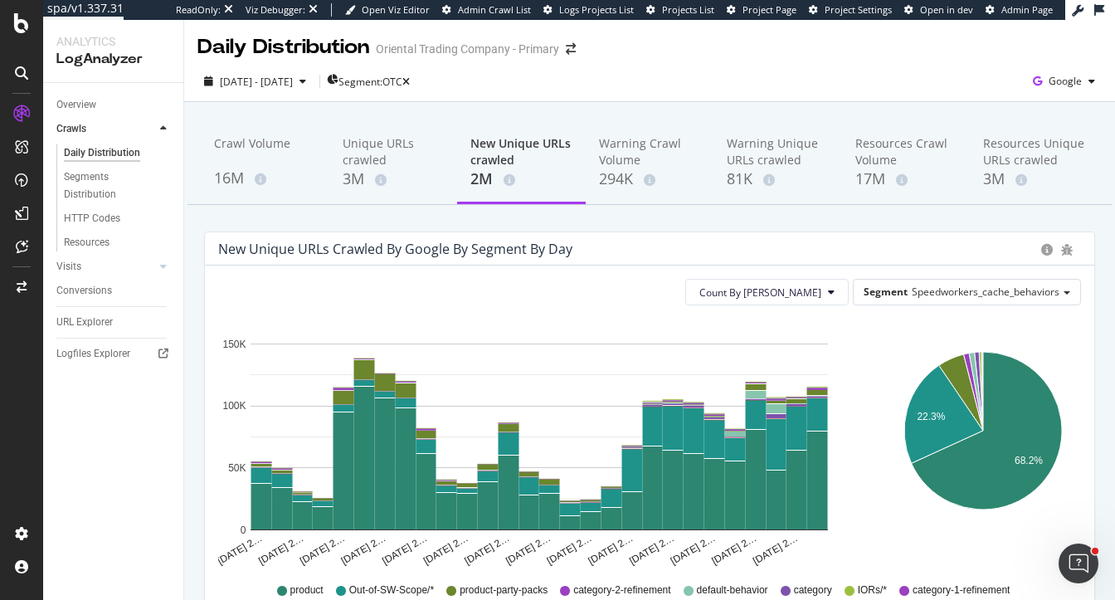
click at [1107, 228] on div "Crawl Volume 16M Unique URLs crawled 3M New Unique URLs crawled 2M Warning Craw…" at bounding box center [649, 577] width 931 height 950
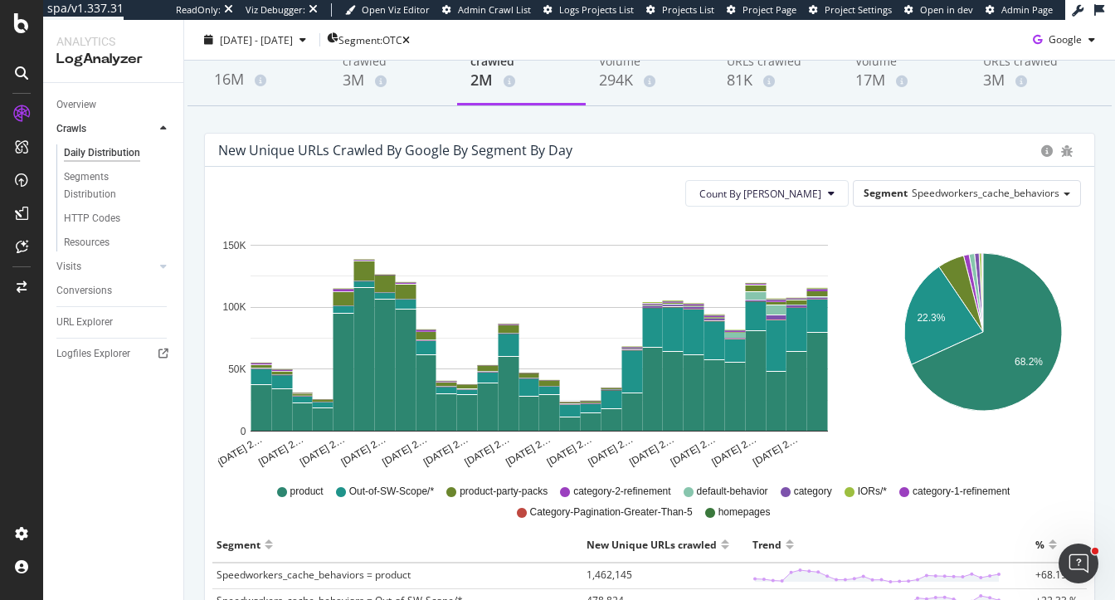
scroll to position [95, 0]
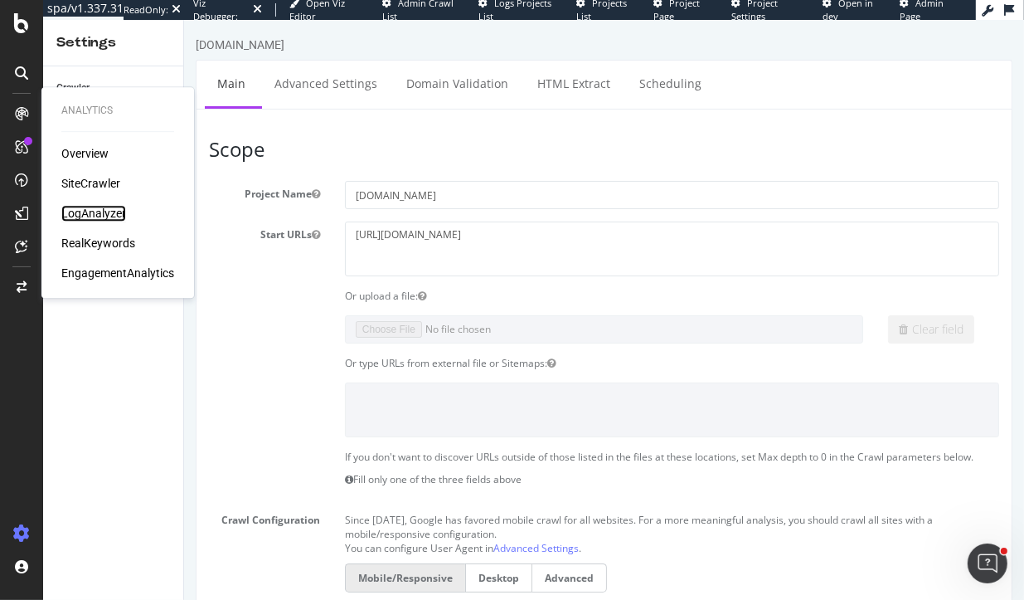
click at [88, 217] on div "LogAnalyzer" at bounding box center [93, 213] width 65 height 17
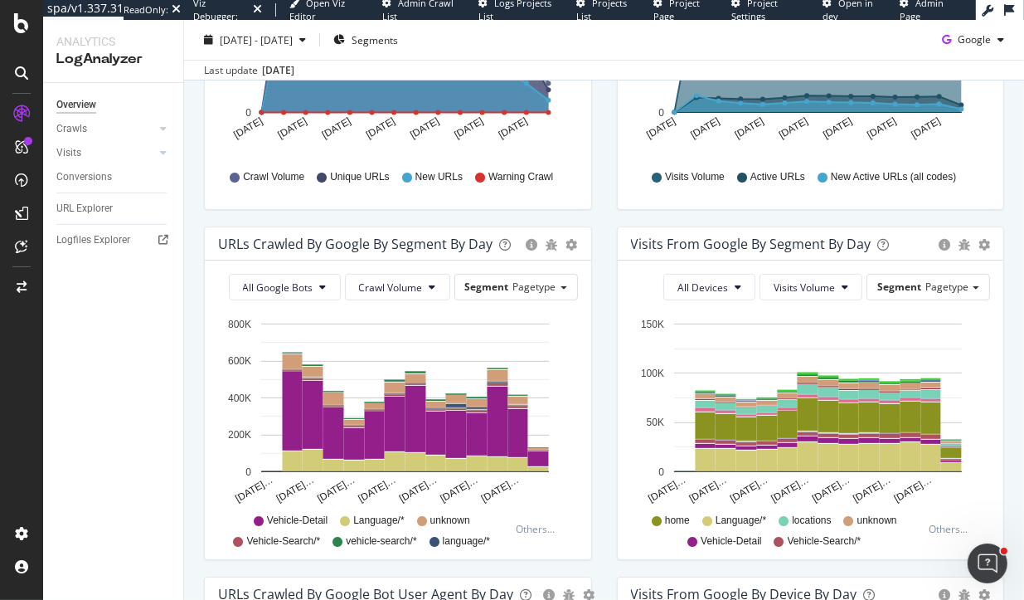
scroll to position [544, 0]
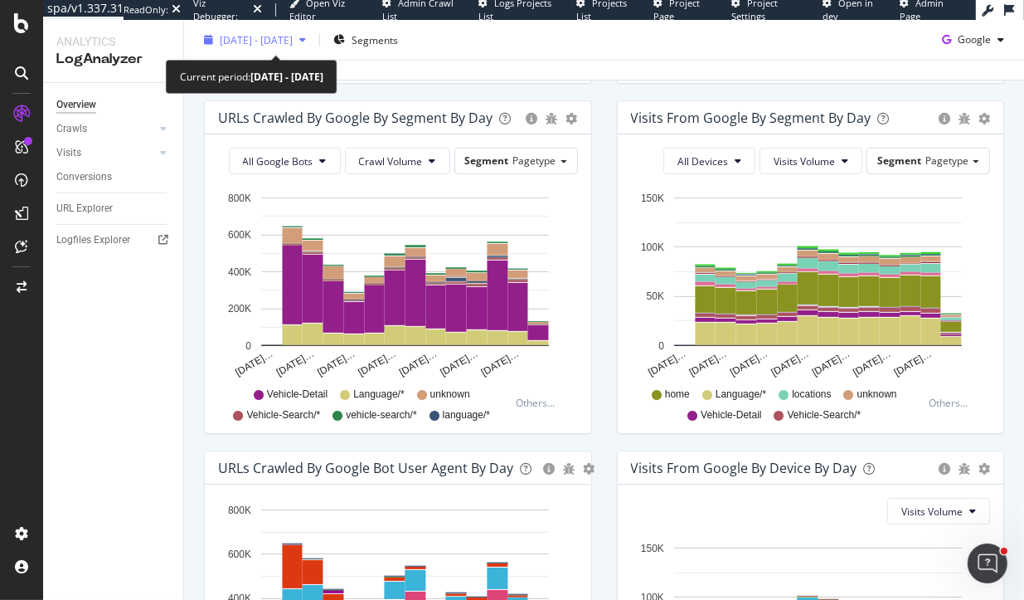
click at [269, 45] on span "2025 Sep. 3rd - Sep. 16th" at bounding box center [256, 39] width 73 height 14
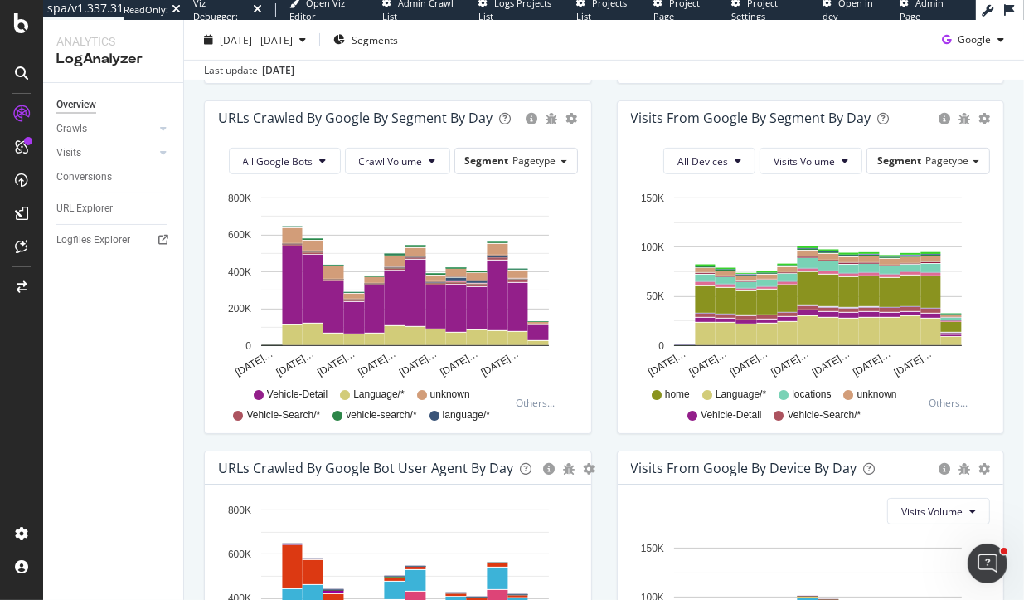
click at [193, 226] on div "URLs Crawled by Google By Segment By Day Timeline (by Value) Table All Google B…" at bounding box center [398, 275] width 413 height 350
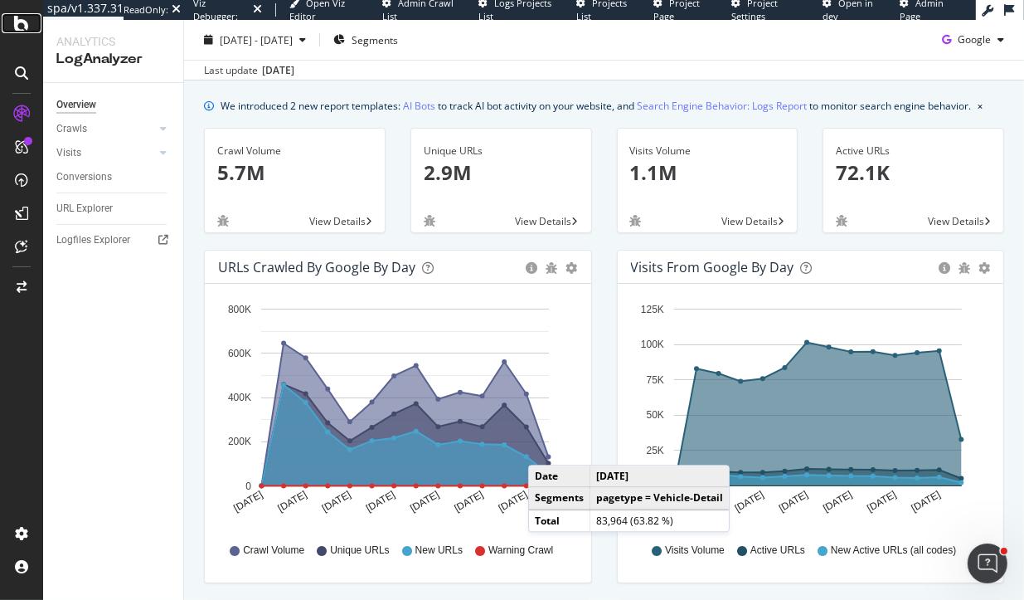
scroll to position [0, 0]
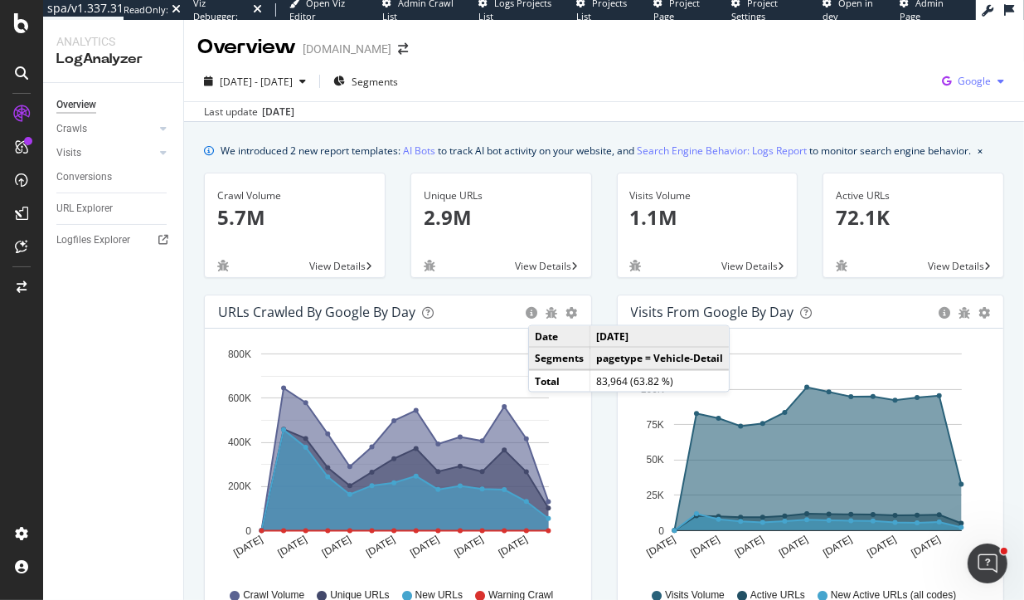
click at [986, 78] on span "Google" at bounding box center [974, 81] width 33 height 14
click at [893, 102] on span "OpenAI" at bounding box center [891, 97] width 61 height 15
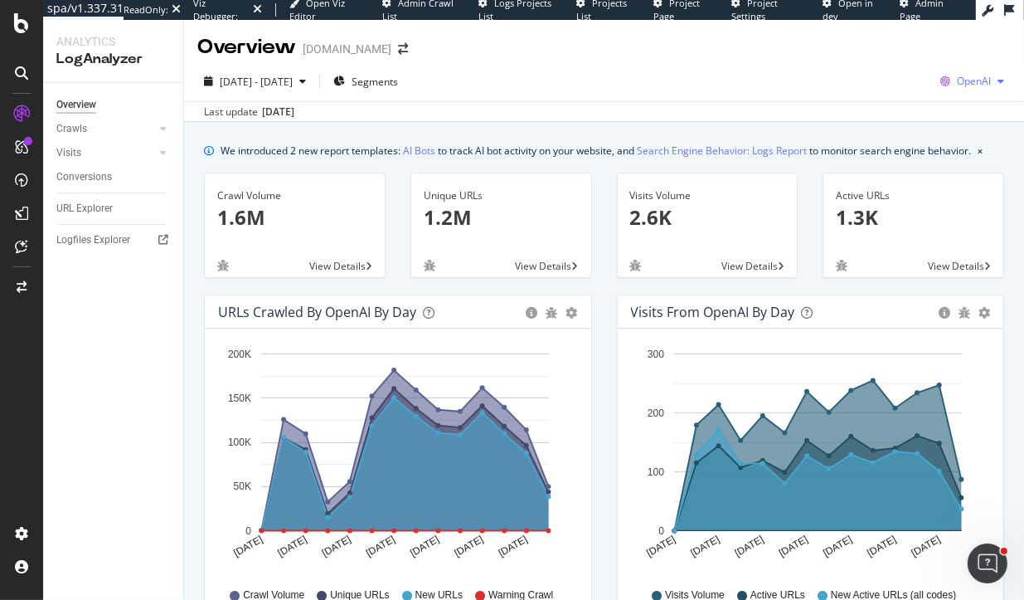
click at [971, 85] on span "OpenAI" at bounding box center [974, 81] width 34 height 14
click at [860, 34] on span "Google" at bounding box center [889, 35] width 61 height 15
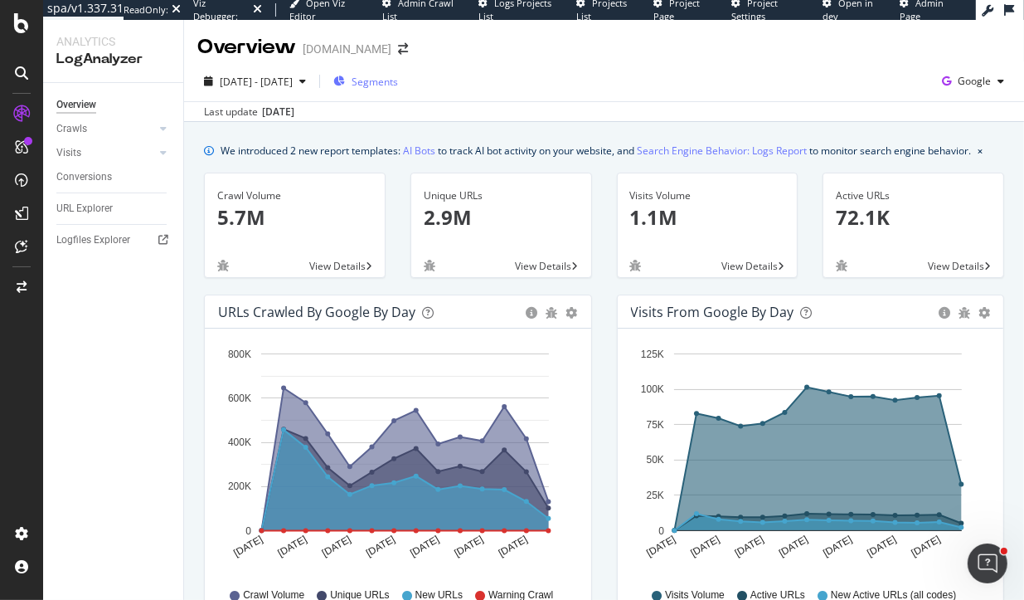
click at [398, 75] on span "Segments" at bounding box center [375, 82] width 46 height 14
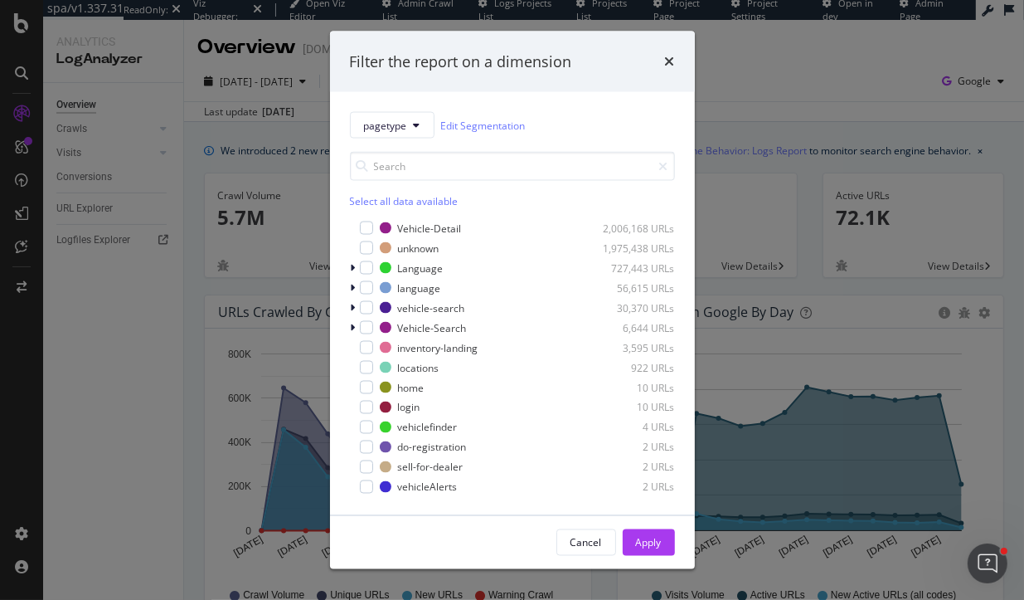
click at [386, 110] on div "pagetype Edit Segmentation Select all data available Vehicle-Detail 2,006,168 U…" at bounding box center [512, 303] width 365 height 423
click at [390, 128] on span "pagetype" at bounding box center [385, 125] width 43 height 14
click at [581, 85] on div "Filter the report on a dimension" at bounding box center [512, 61] width 365 height 61
click at [671, 53] on div "times" at bounding box center [670, 62] width 10 height 22
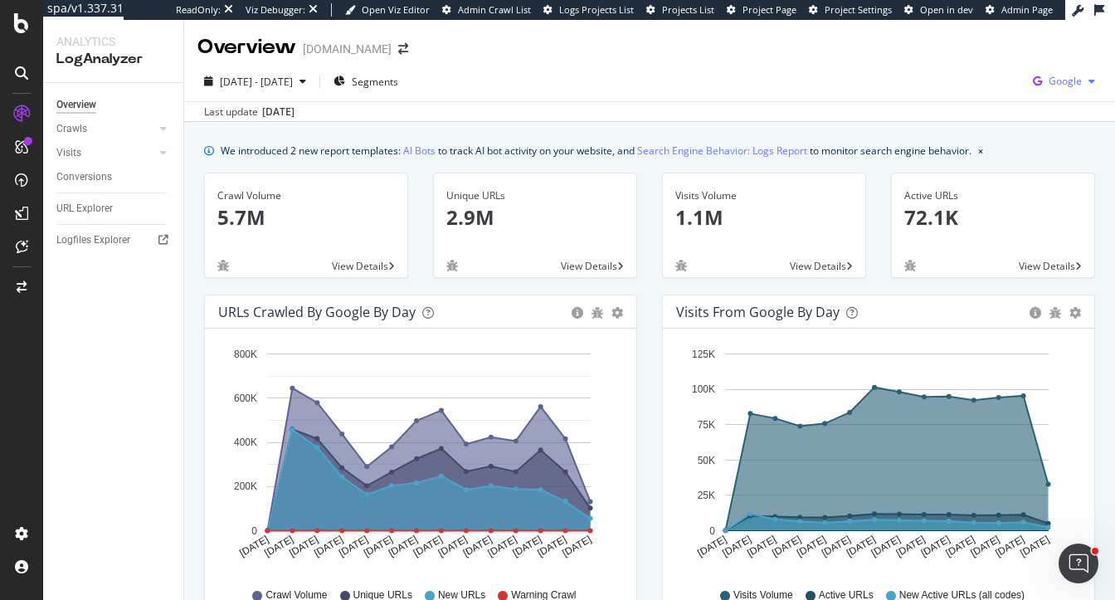
click at [1079, 85] on span "Google" at bounding box center [1064, 81] width 33 height 14
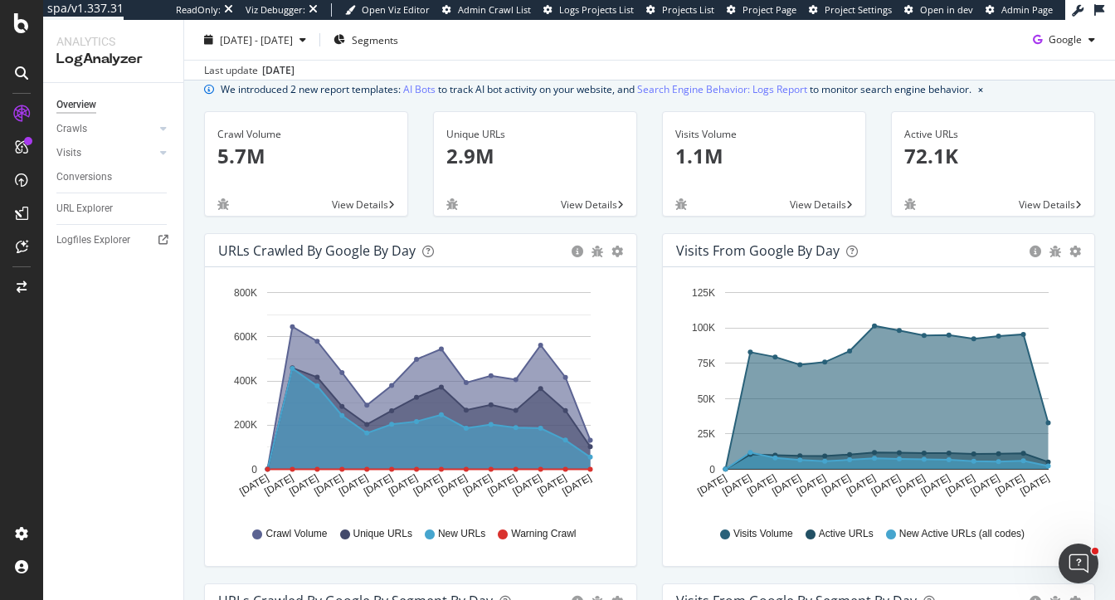
scroll to position [60, 0]
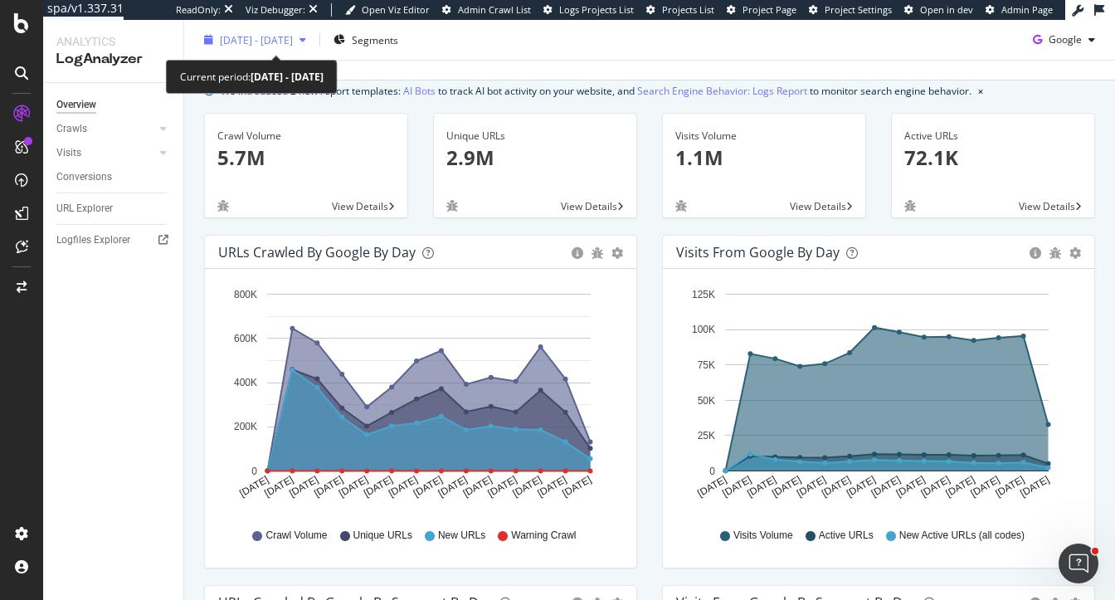
click at [268, 40] on span "2025 Sep. 3rd - Sep. 16th" at bounding box center [256, 39] width 73 height 14
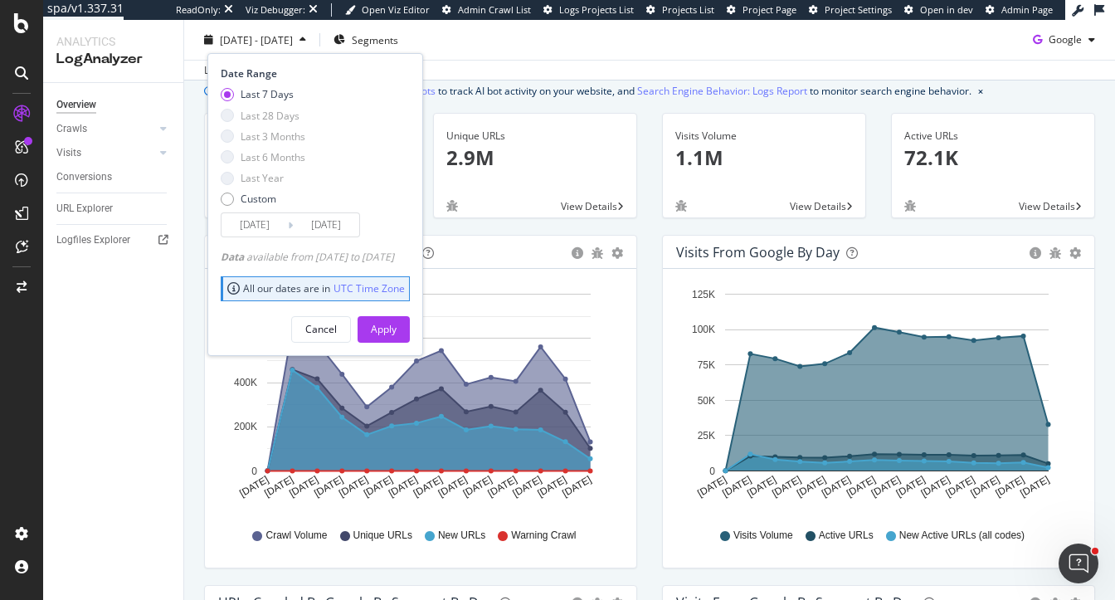
drag, startPoint x: 226, startPoint y: 258, endPoint x: 437, endPoint y: 263, distance: 210.8
click at [423, 263] on div "Date Range Last 7 Days Last 28 Days Last 3 Months Last 6 Months Last Year Custo…" at bounding box center [315, 204] width 216 height 302
click at [327, 258] on div "Data available from 2025/09/02 to 2025/09/15" at bounding box center [307, 257] width 173 height 14
drag, startPoint x: 372, startPoint y: 257, endPoint x: 324, endPoint y: 257, distance: 47.3
click at [324, 257] on div "Data available from 2025/09/02 to 2025/09/15" at bounding box center [307, 257] width 173 height 14
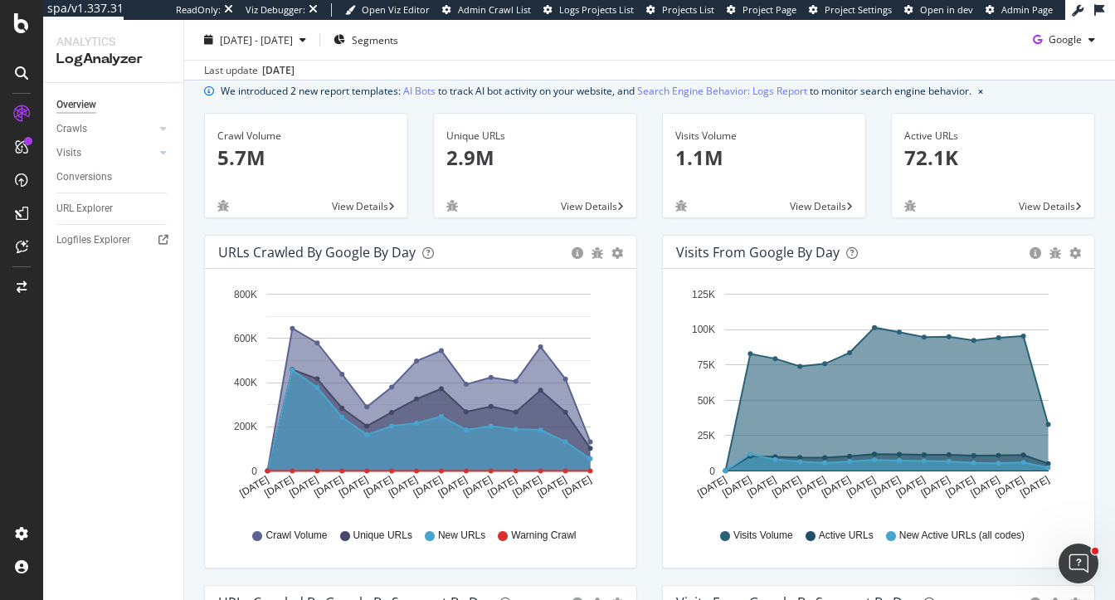
click at [520, 224] on div "Unique URLs 2.9M View Details" at bounding box center [535, 174] width 229 height 122
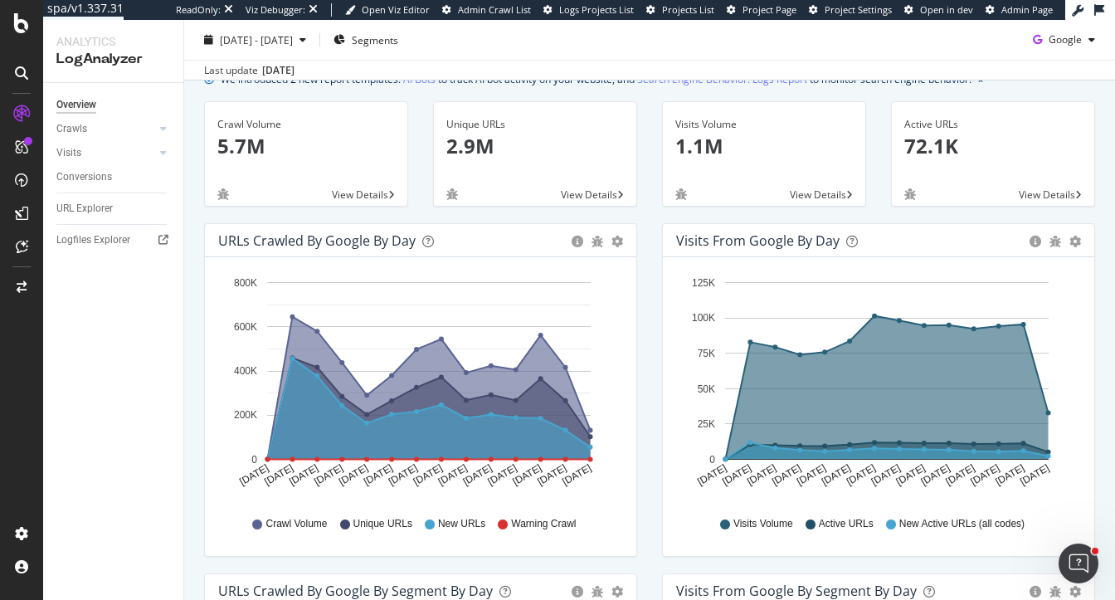
scroll to position [75, 0]
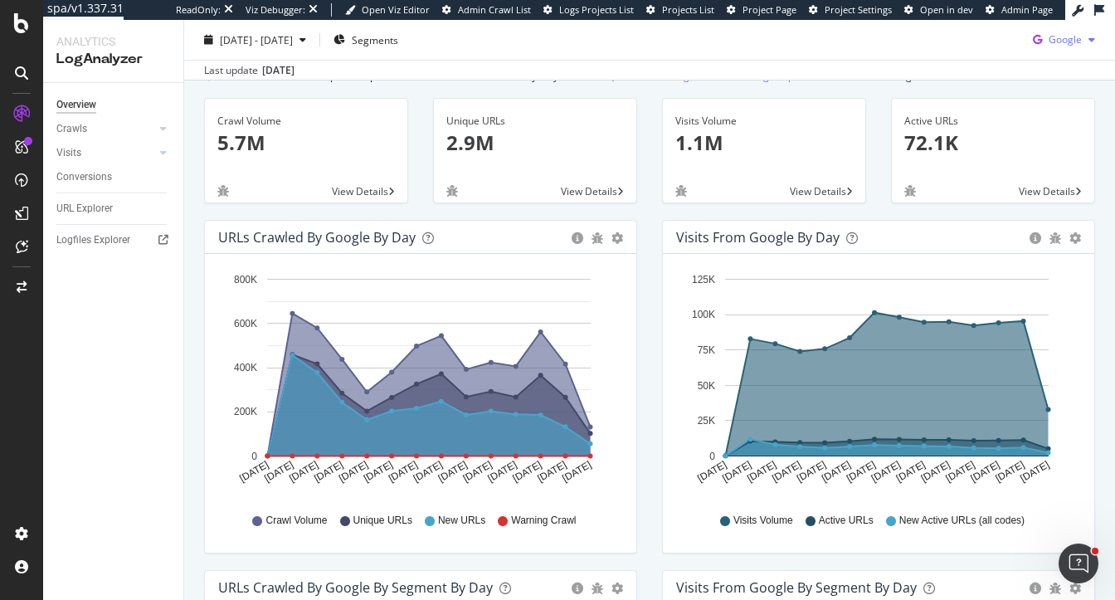
click at [1048, 43] on span "Google" at bounding box center [1064, 39] width 33 height 14
click at [1040, 164] on span "Other AI Bots" at bounding box center [1065, 165] width 61 height 15
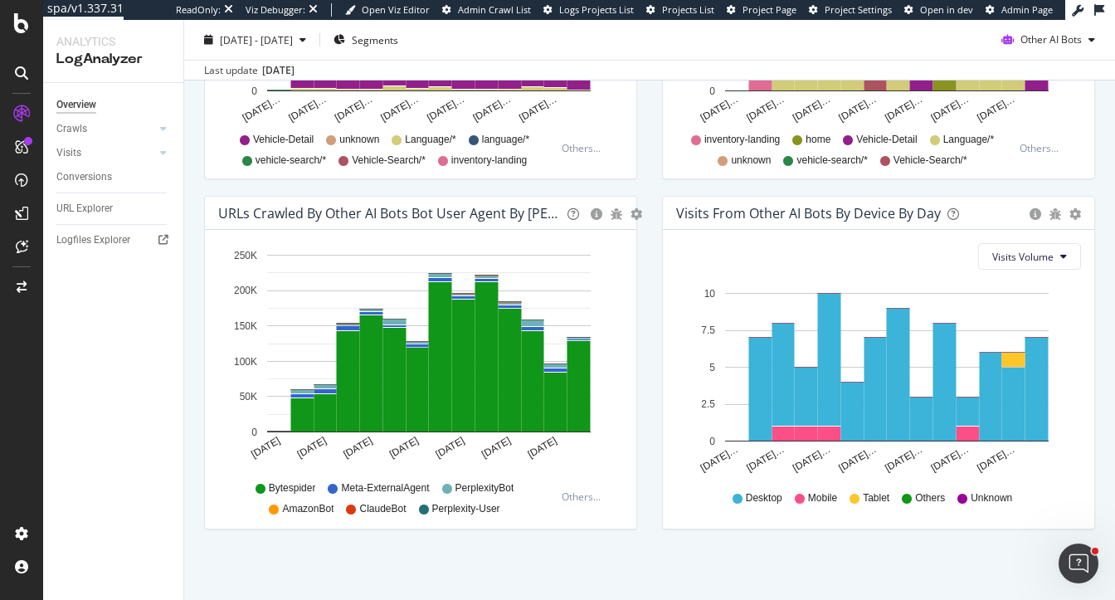
scroll to position [801, 0]
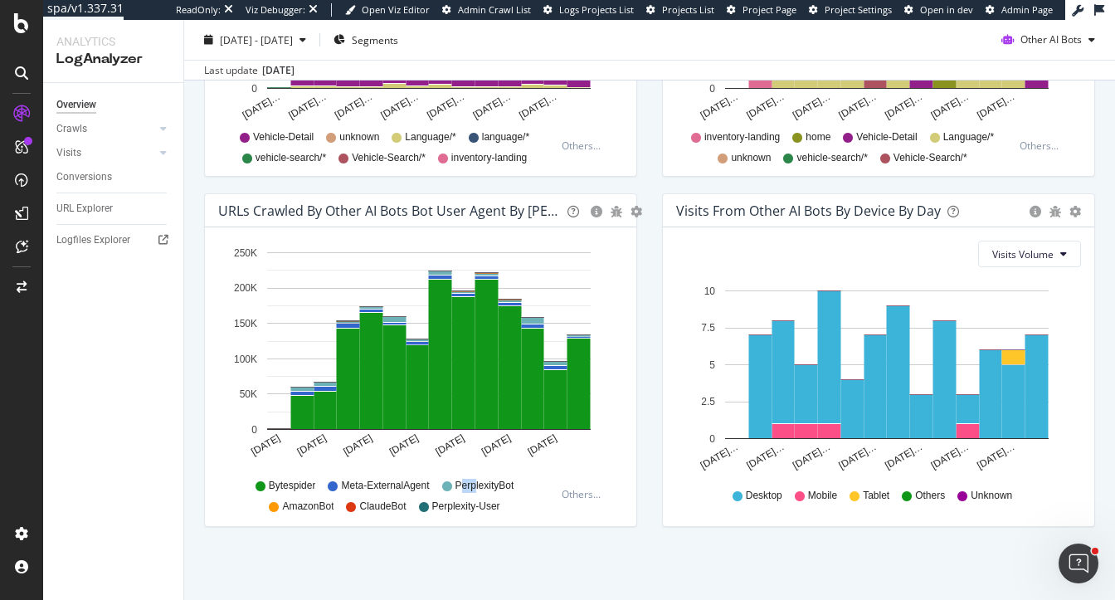
drag, startPoint x: 458, startPoint y: 487, endPoint x: 476, endPoint y: 489, distance: 18.4
click at [476, 489] on span "PerplexityBot" at bounding box center [484, 486] width 59 height 14
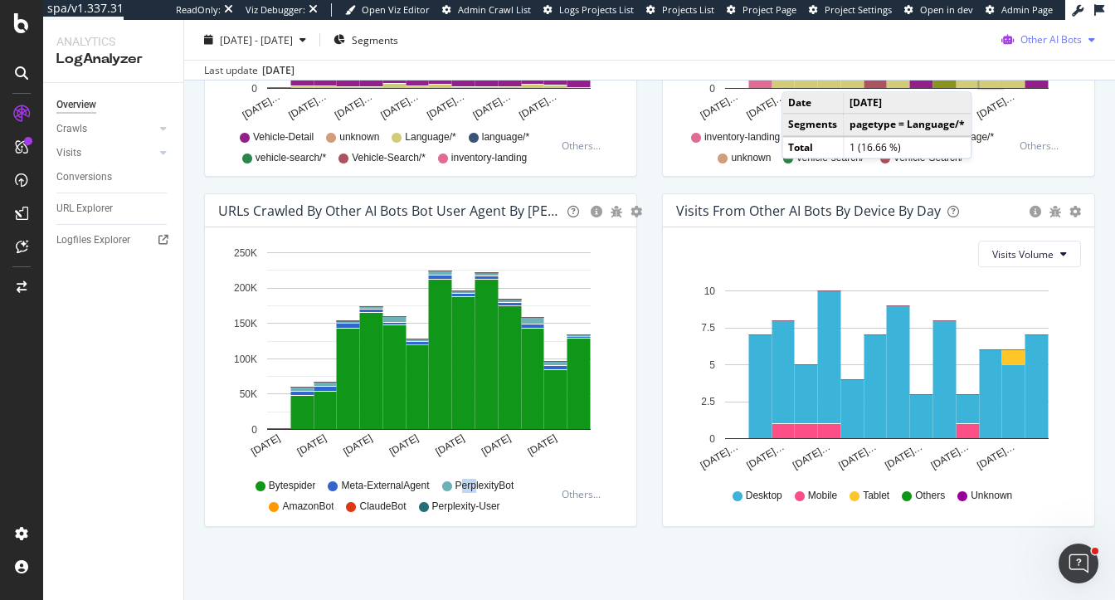
click at [1054, 36] on span "Other AI Bots" at bounding box center [1050, 39] width 61 height 14
click at [642, 205] on div "URLs Crawled by Other AI Bots bot User Agent By Day Timeline (by Value) Timelin…" at bounding box center [421, 368] width 458 height 350
click at [398, 41] on span "Segments" at bounding box center [375, 39] width 46 height 14
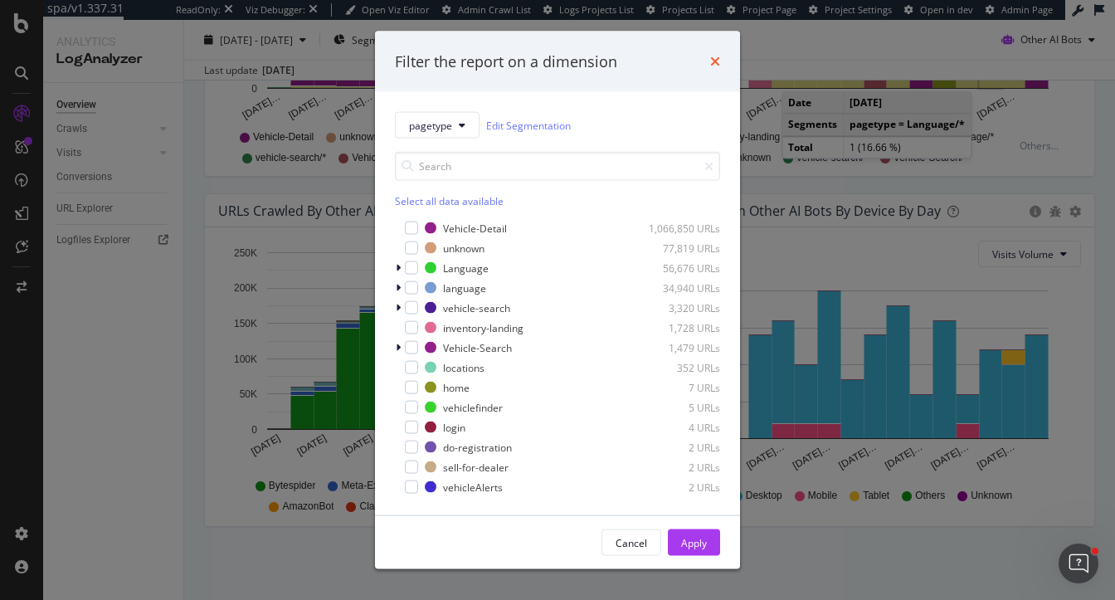
click at [712, 64] on icon "times" at bounding box center [715, 61] width 10 height 13
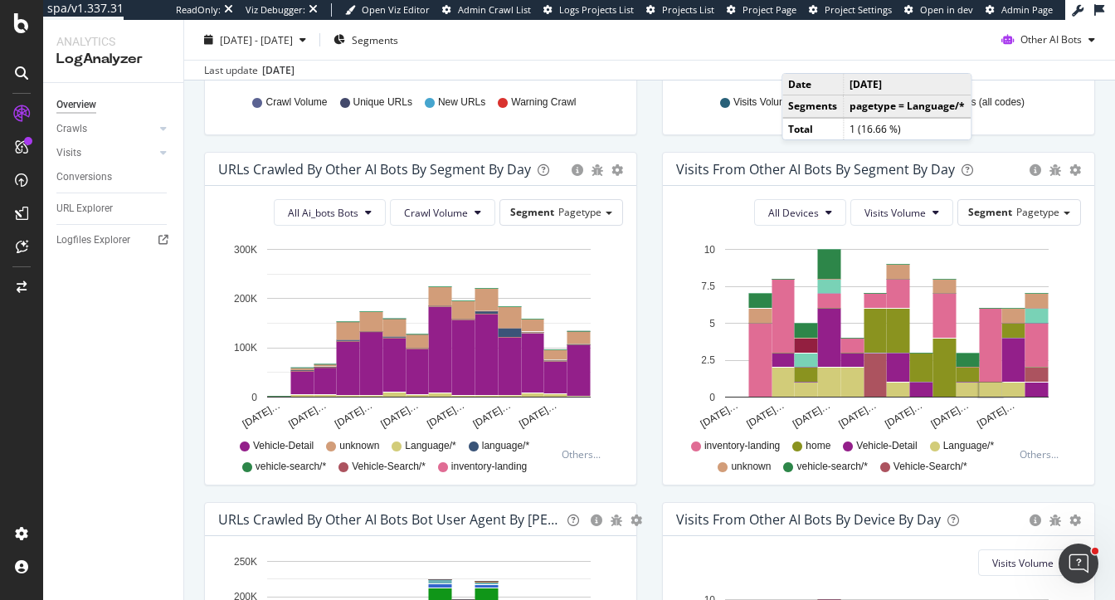
scroll to position [413, 0]
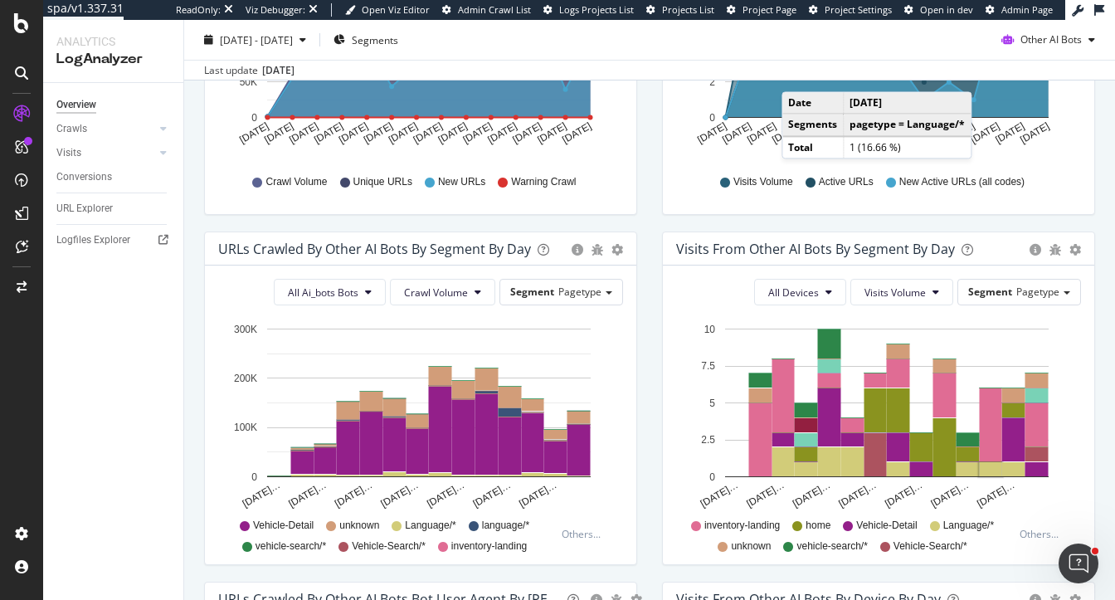
click at [325, 309] on div "All Ai_bots Bots Crawl Volume Segment Pagetype Hold CMD (⌘) while clicking to f…" at bounding box center [420, 414] width 431 height 299
click at [325, 299] on button "All Ai_bots Bots" at bounding box center [330, 292] width 112 height 27
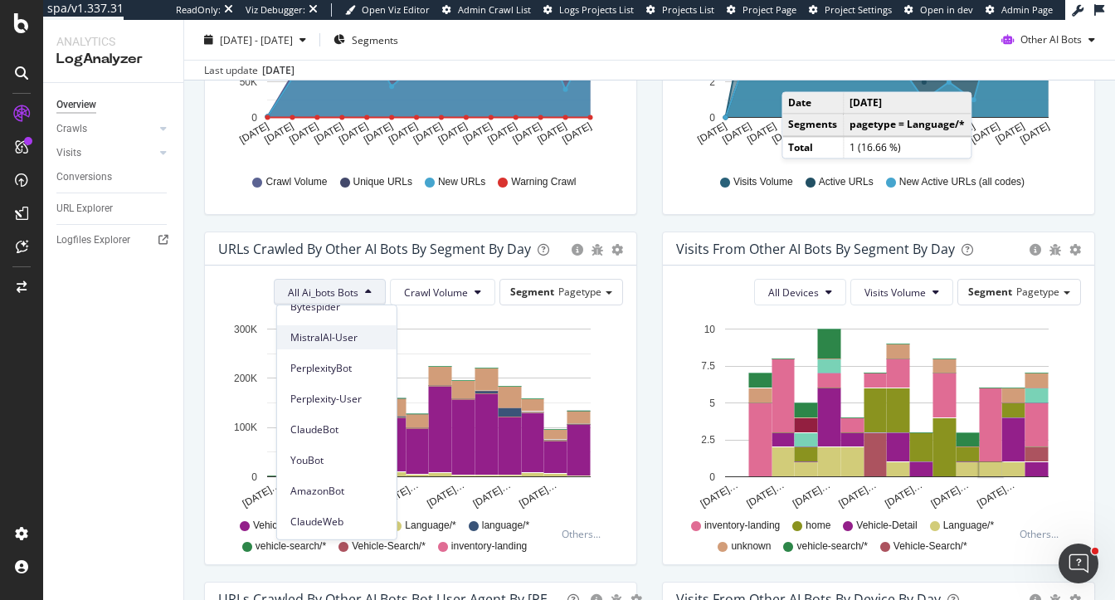
scroll to position [47, 0]
click at [330, 366] on span "PerplexityBot" at bounding box center [336, 368] width 93 height 15
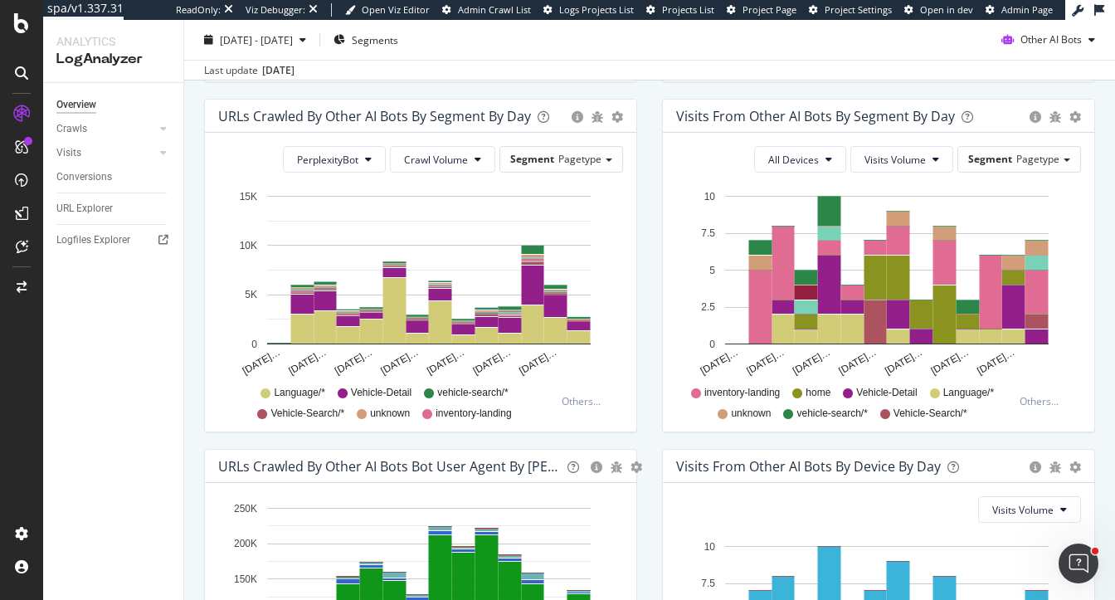
scroll to position [544, 0]
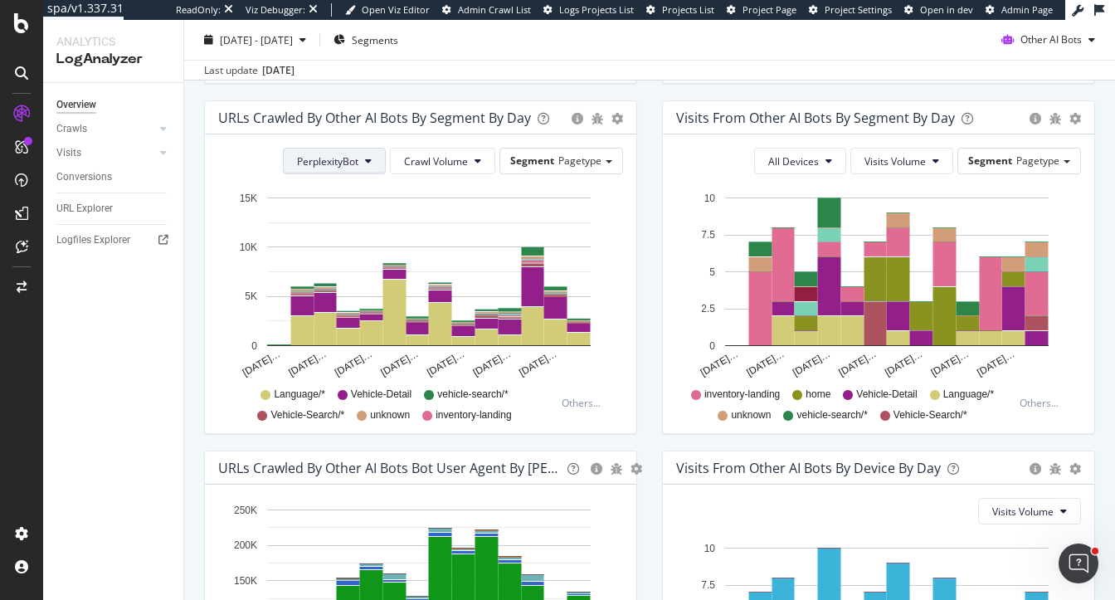
click at [351, 159] on span "PerplexityBot" at bounding box center [327, 161] width 61 height 14
drag, startPoint x: 645, startPoint y: 202, endPoint x: 192, endPoint y: 177, distance: 452.8
click at [192, 177] on div "URLs Crawled by Other AI Bots By Segment By Day Timeline (by Value) Table Perpl…" at bounding box center [421, 275] width 458 height 350
click at [1050, 44] on span "Other AI Bots" at bounding box center [1050, 39] width 61 height 14
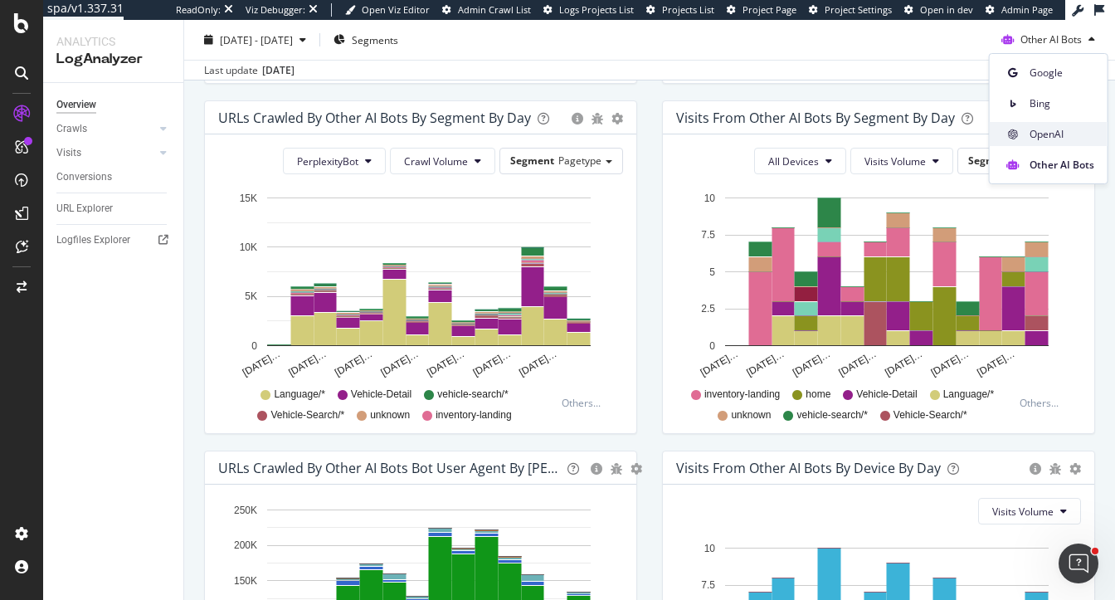
click at [1036, 133] on span "OpenAI" at bounding box center [1061, 134] width 65 height 15
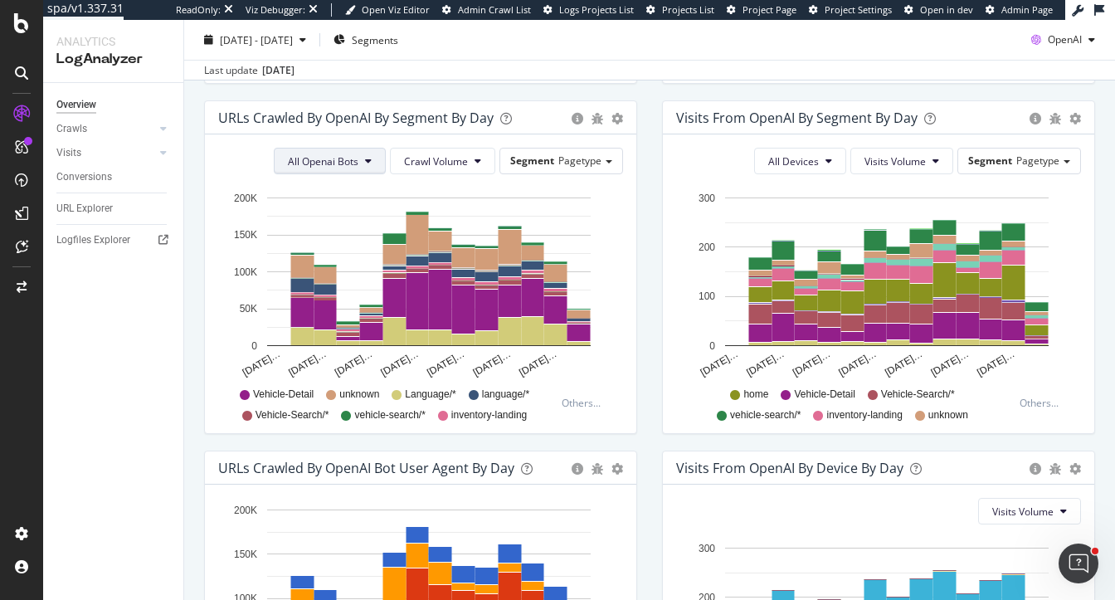
click at [328, 161] on span "All Openai Bots" at bounding box center [323, 161] width 71 height 14
click at [345, 251] on span "OAI-SearchBot" at bounding box center [326, 254] width 72 height 15
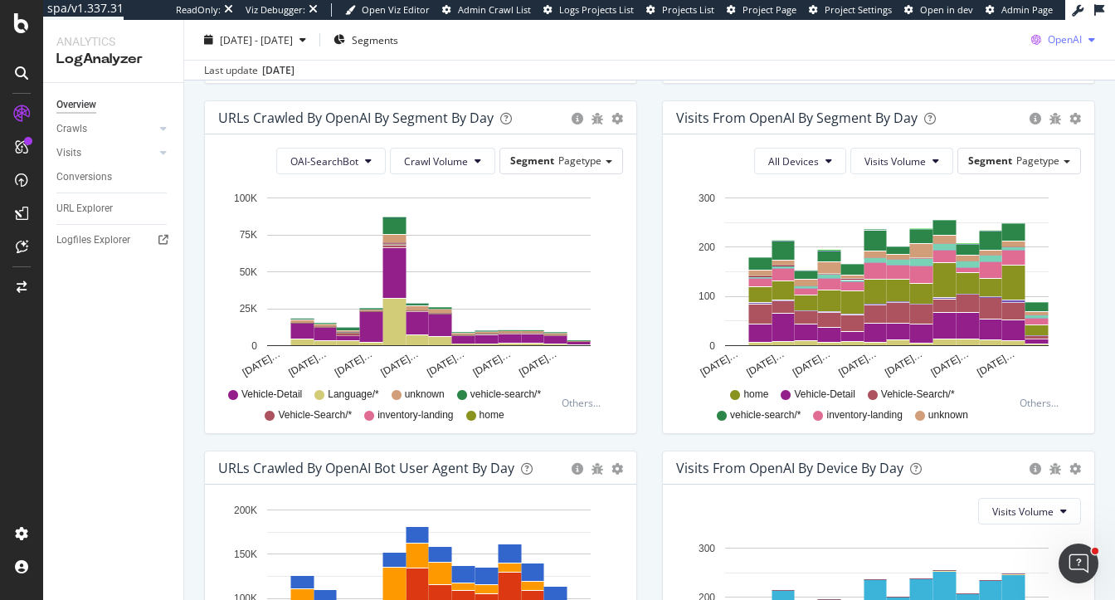
click at [1050, 40] on span "OpenAI" at bounding box center [1065, 39] width 34 height 14
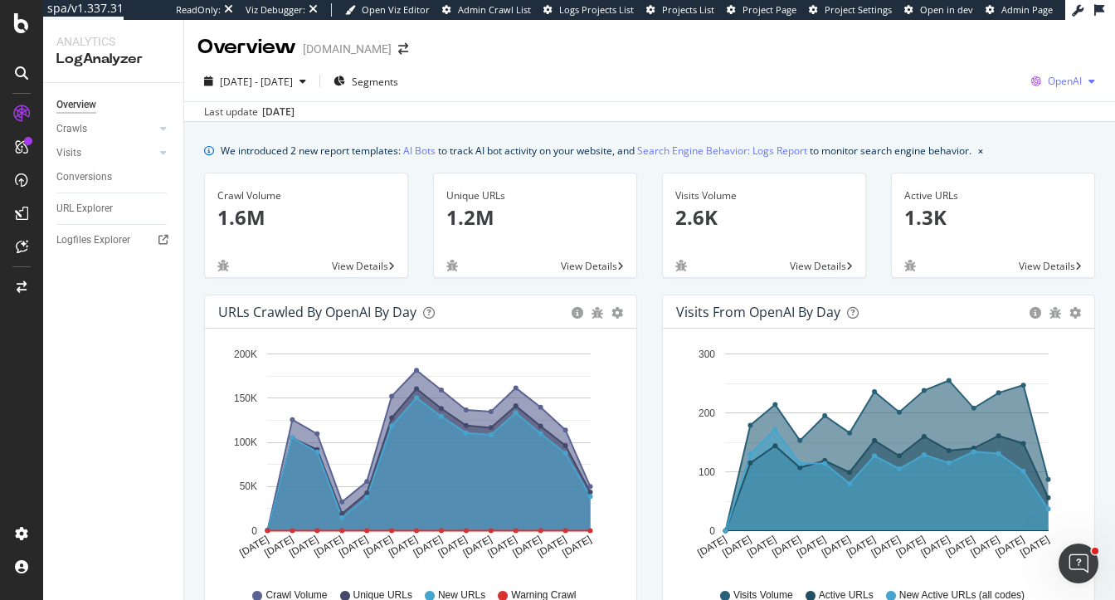
click at [1068, 80] on span "OpenAI" at bounding box center [1065, 81] width 34 height 14
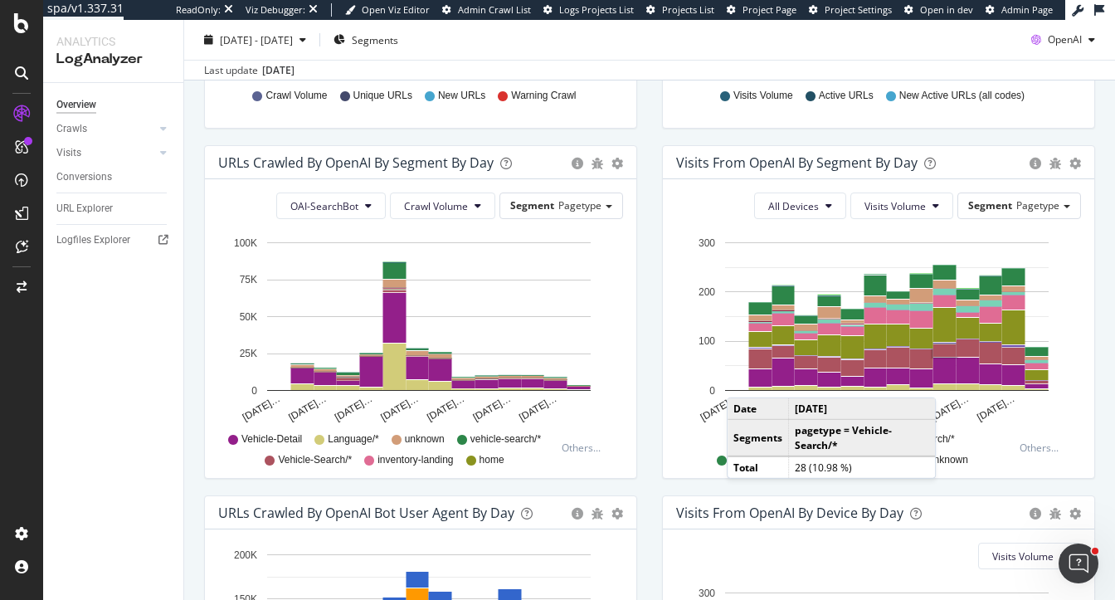
scroll to position [498, 0]
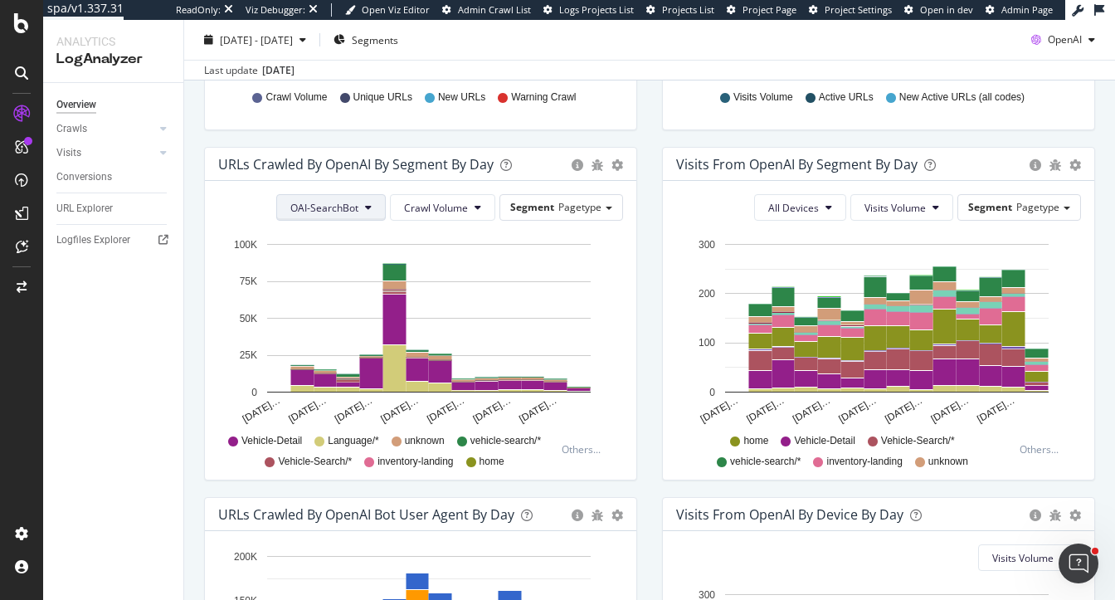
click at [374, 215] on button "OAI-SearchBot" at bounding box center [330, 207] width 109 height 27
click at [333, 241] on span "All Openai Bots" at bounding box center [329, 239] width 71 height 15
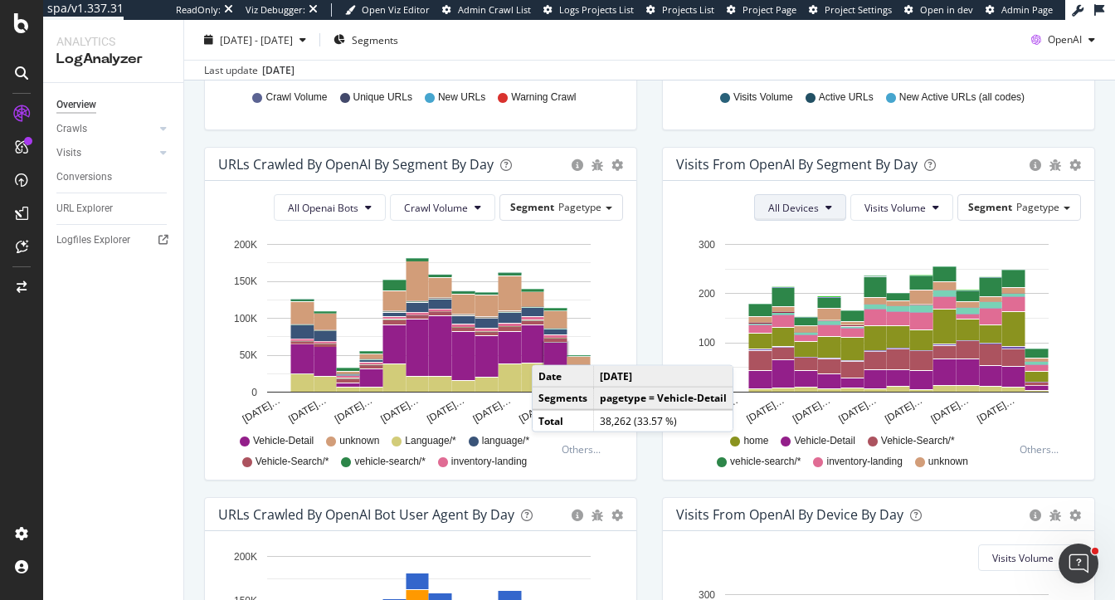
click at [829, 210] on icon at bounding box center [828, 207] width 7 height 10
click at [889, 209] on span "Visits Volume" at bounding box center [894, 208] width 61 height 14
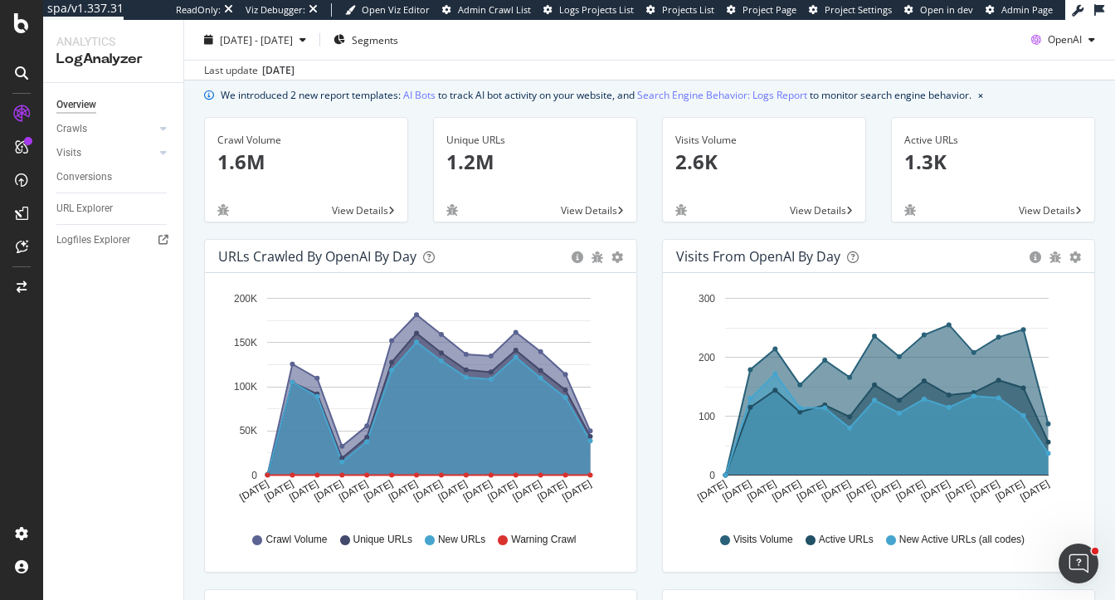
scroll to position [46, 0]
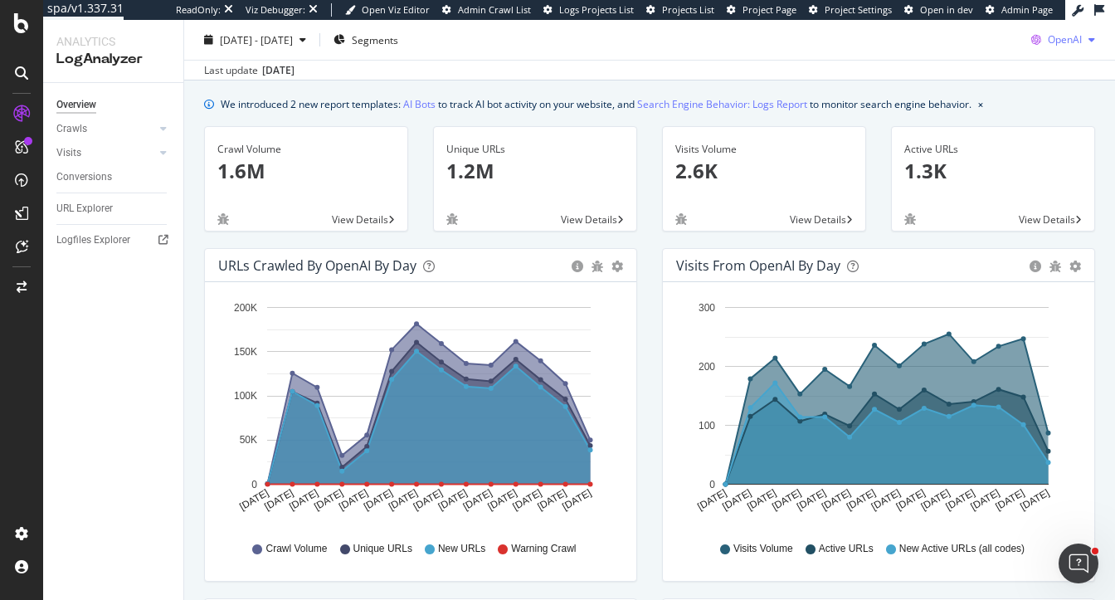
click at [1068, 41] on span "OpenAI" at bounding box center [1065, 39] width 34 height 14
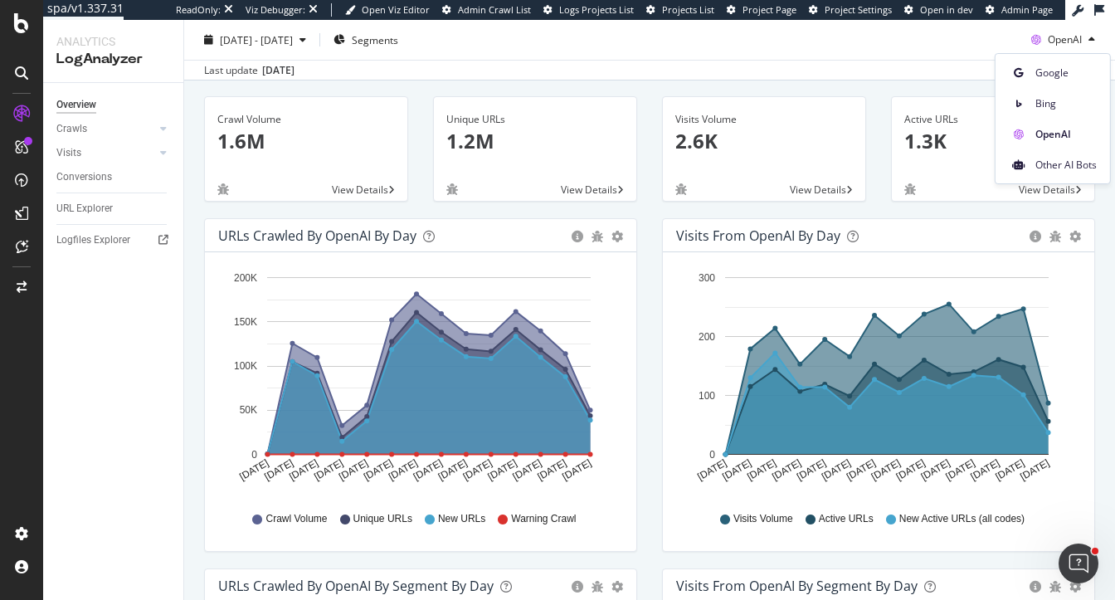
click at [645, 253] on div "URLs Crawled by OpenAI by day Area Table Hold CMD (⌘) while clicking to filter …" at bounding box center [421, 393] width 458 height 350
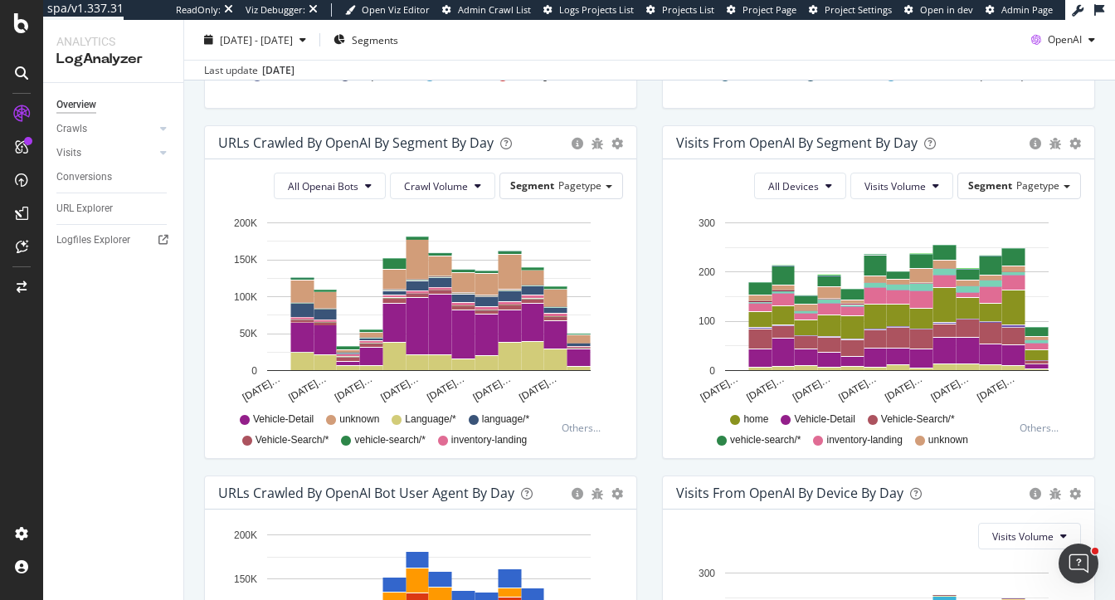
scroll to position [518, 0]
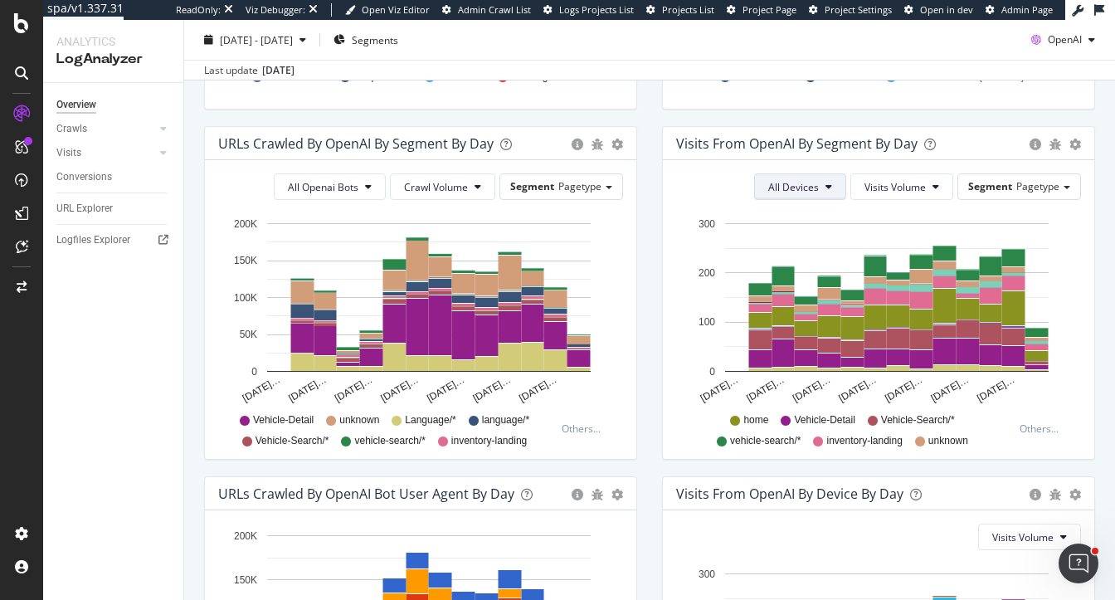
click at [829, 186] on icon at bounding box center [828, 187] width 7 height 10
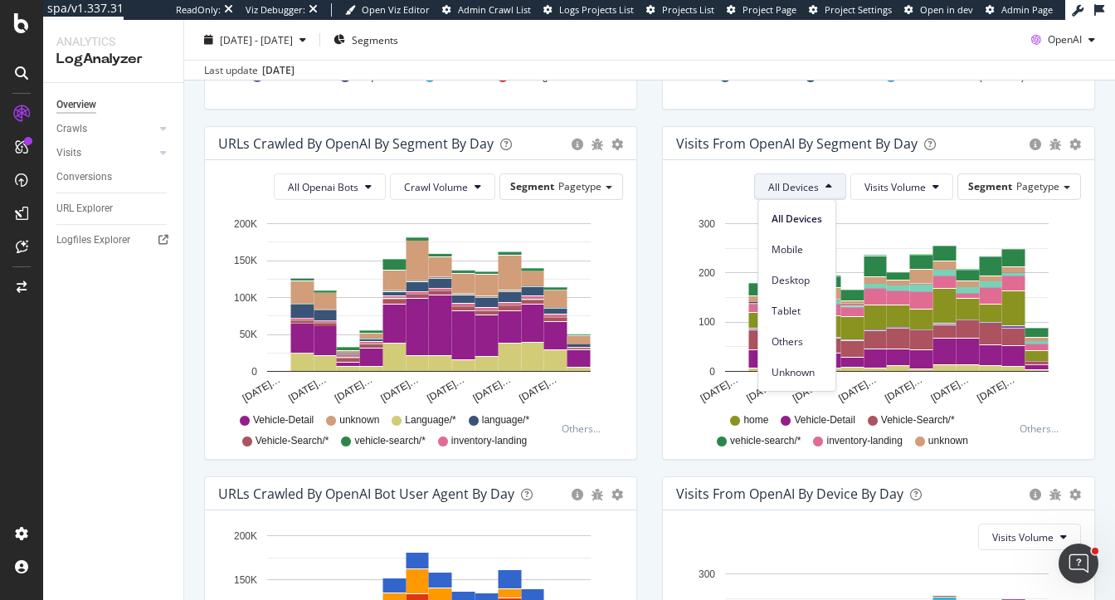
click at [641, 191] on div "URLs Crawled by OpenAI By Segment By Day Timeline (by Value) Table All Openai B…" at bounding box center [421, 301] width 458 height 350
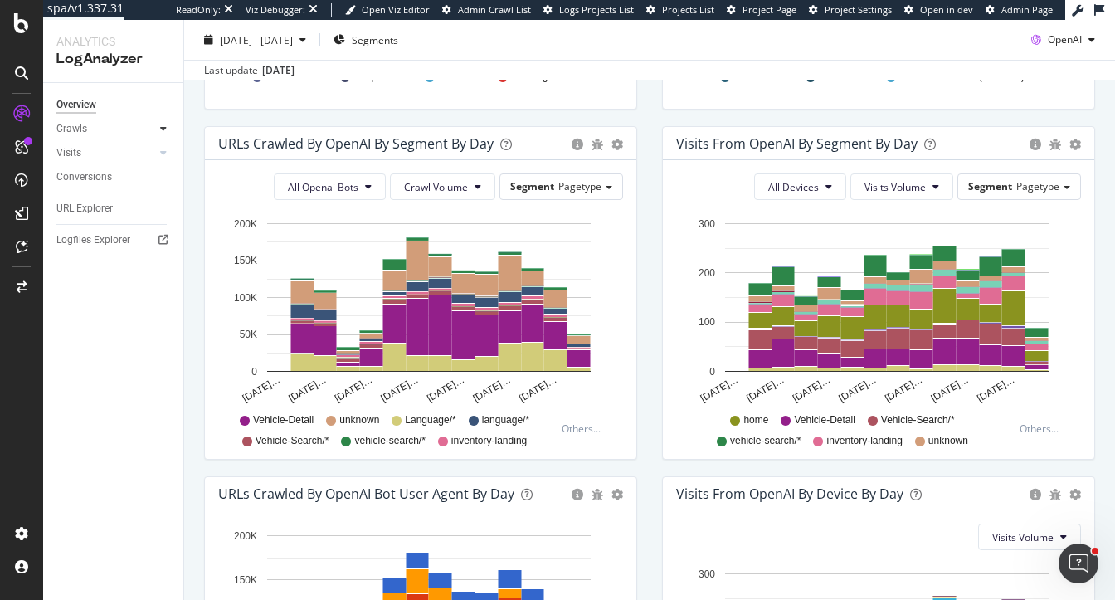
click at [161, 127] on icon at bounding box center [163, 129] width 7 height 10
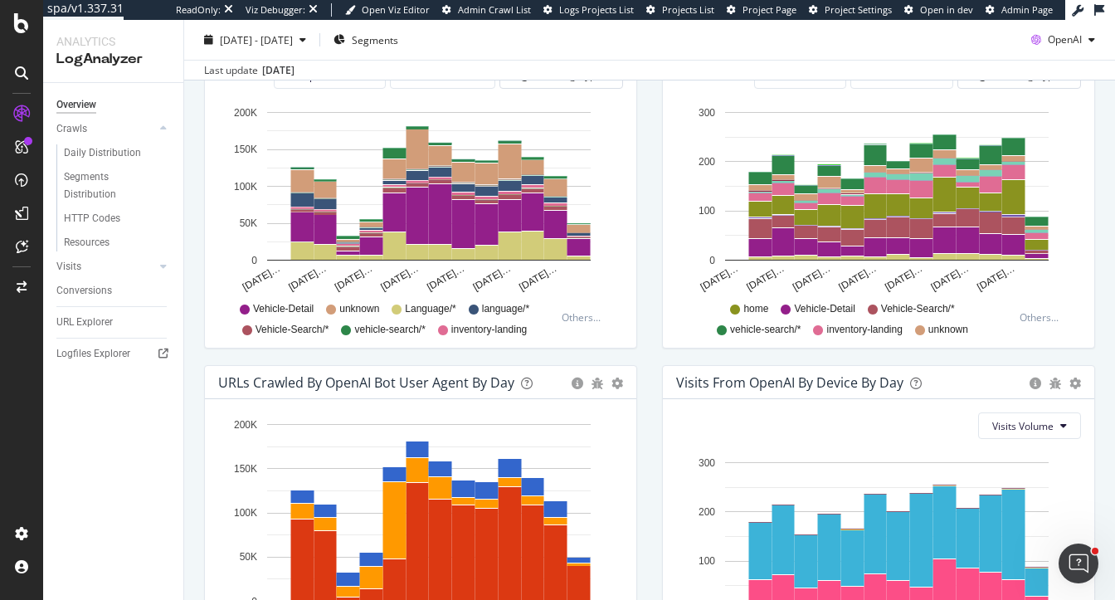
scroll to position [606, 0]
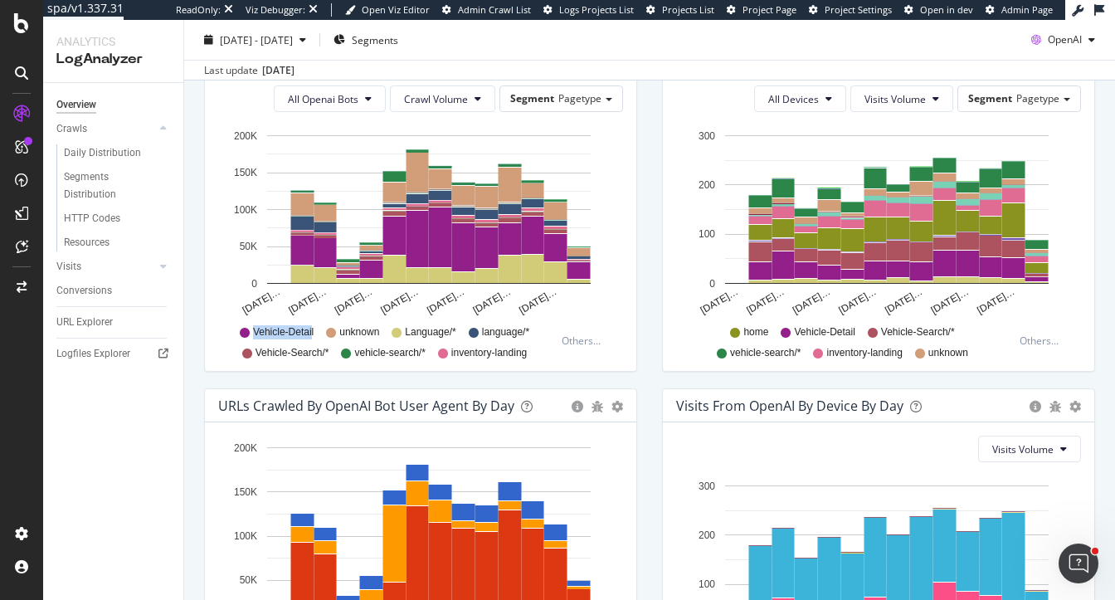
drag, startPoint x: 252, startPoint y: 328, endPoint x: 312, endPoint y: 332, distance: 59.9
click at [312, 332] on div "Vehicle-Detail" at bounding box center [277, 332] width 74 height 14
click at [398, 34] on span "Segments" at bounding box center [375, 39] width 46 height 14
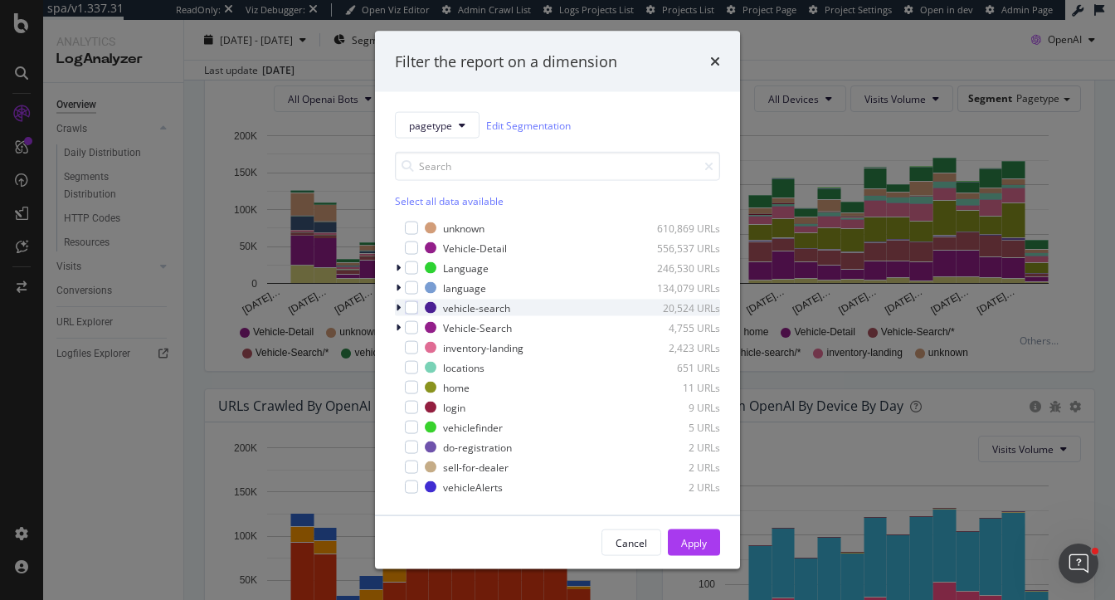
click at [397, 310] on icon "modal" at bounding box center [398, 308] width 5 height 10
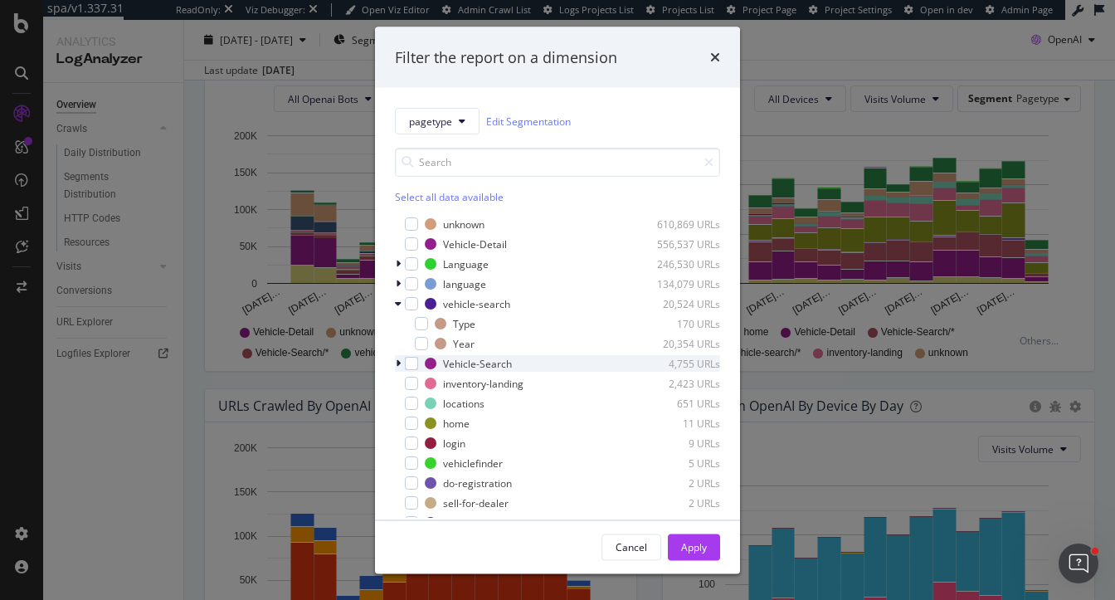
click at [396, 362] on icon "modal" at bounding box center [398, 363] width 5 height 10
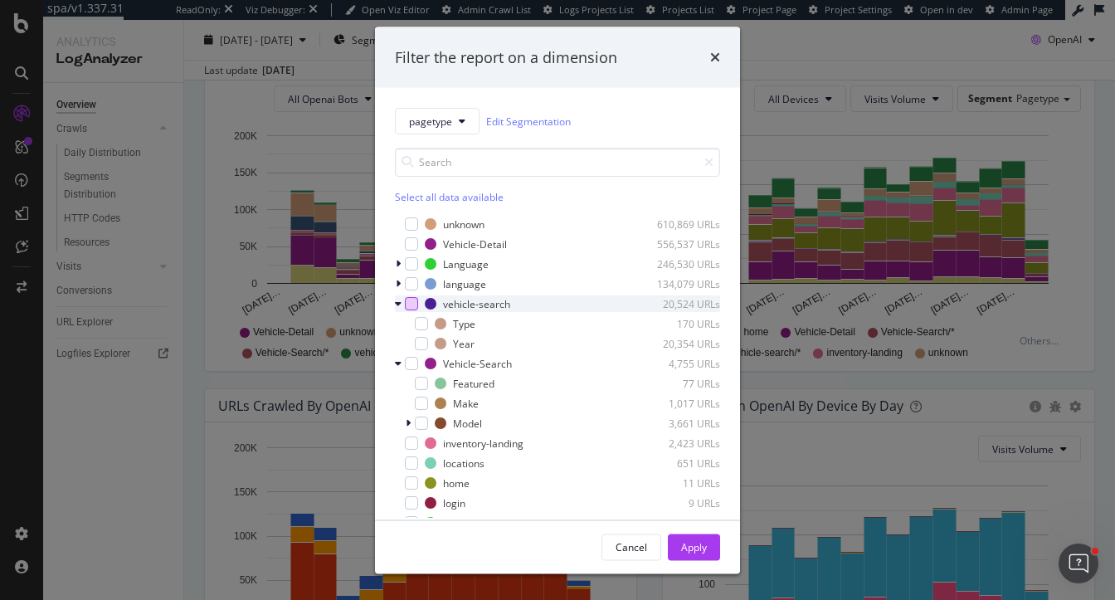
click at [416, 301] on div "modal" at bounding box center [411, 303] width 13 height 13
click at [406, 362] on div "modal" at bounding box center [411, 363] width 13 height 13
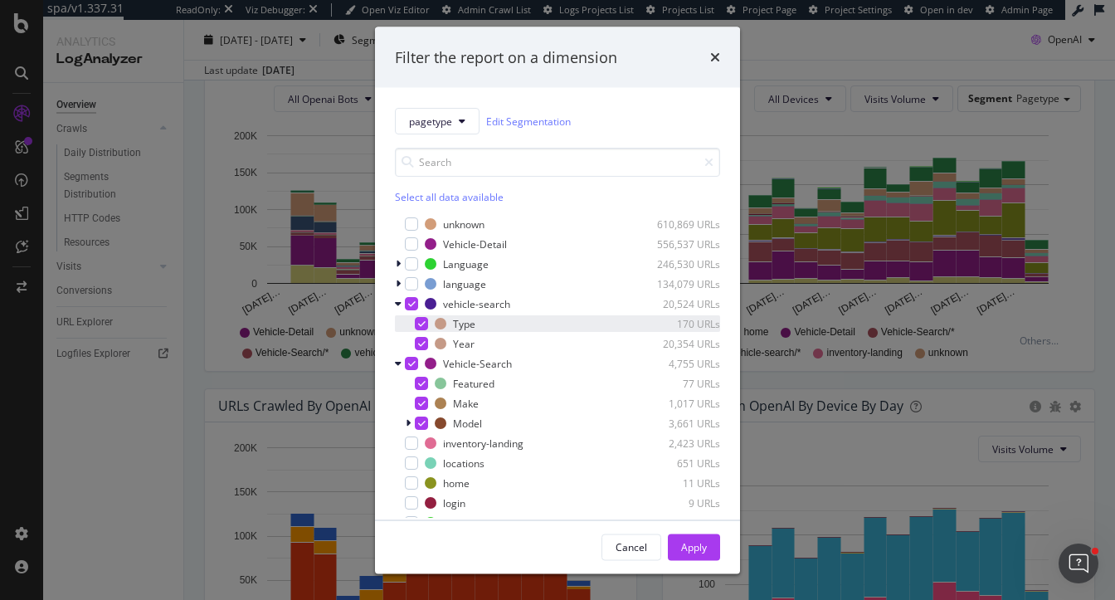
scroll to position [73, 0]
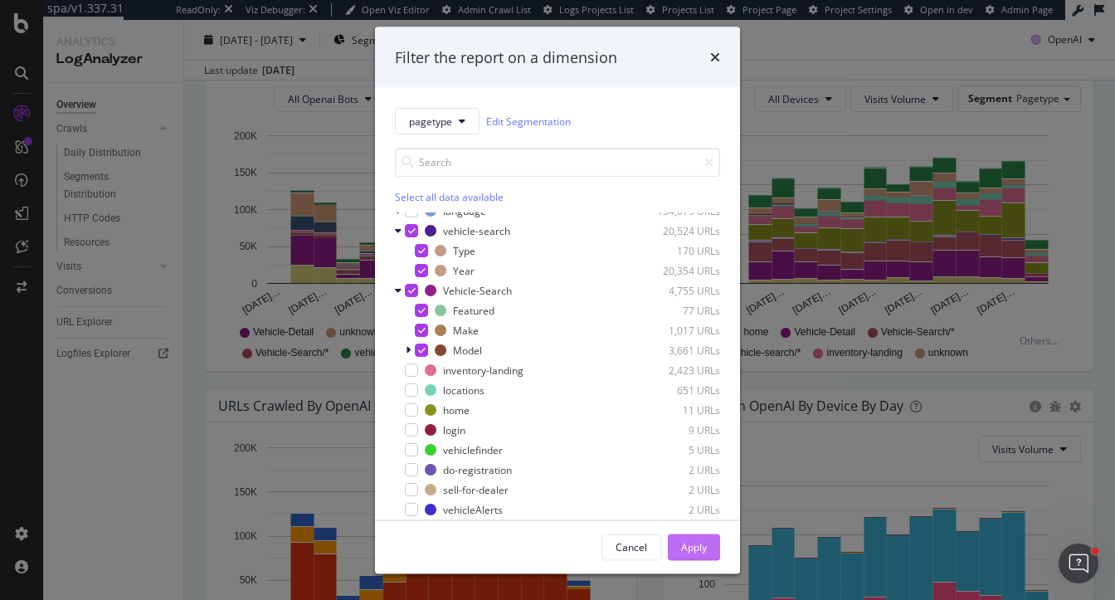
click at [693, 542] on div "Apply" at bounding box center [694, 546] width 26 height 14
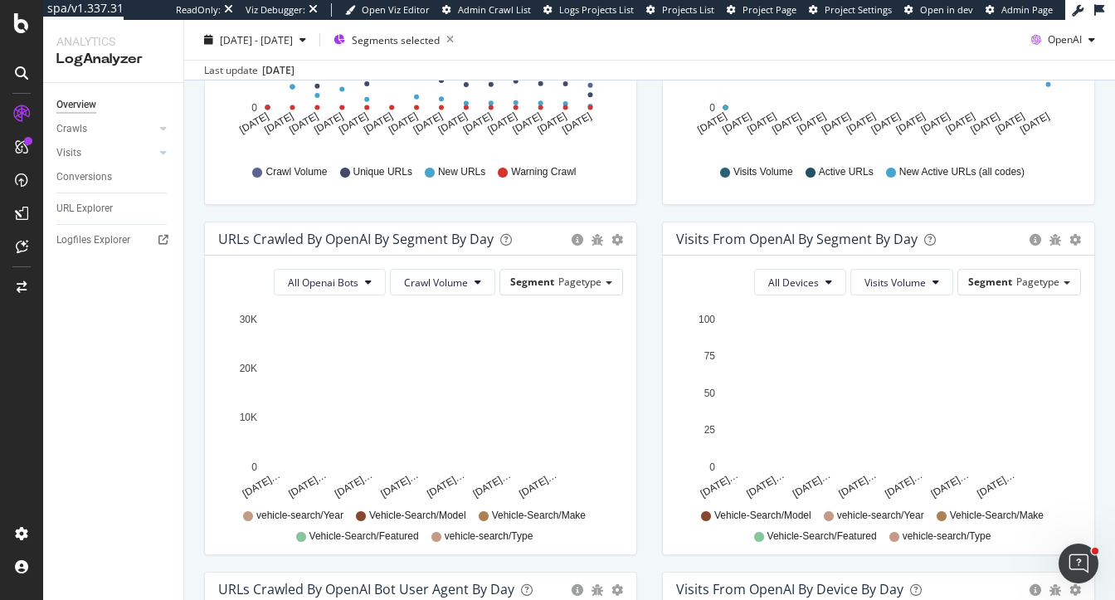
scroll to position [450, 0]
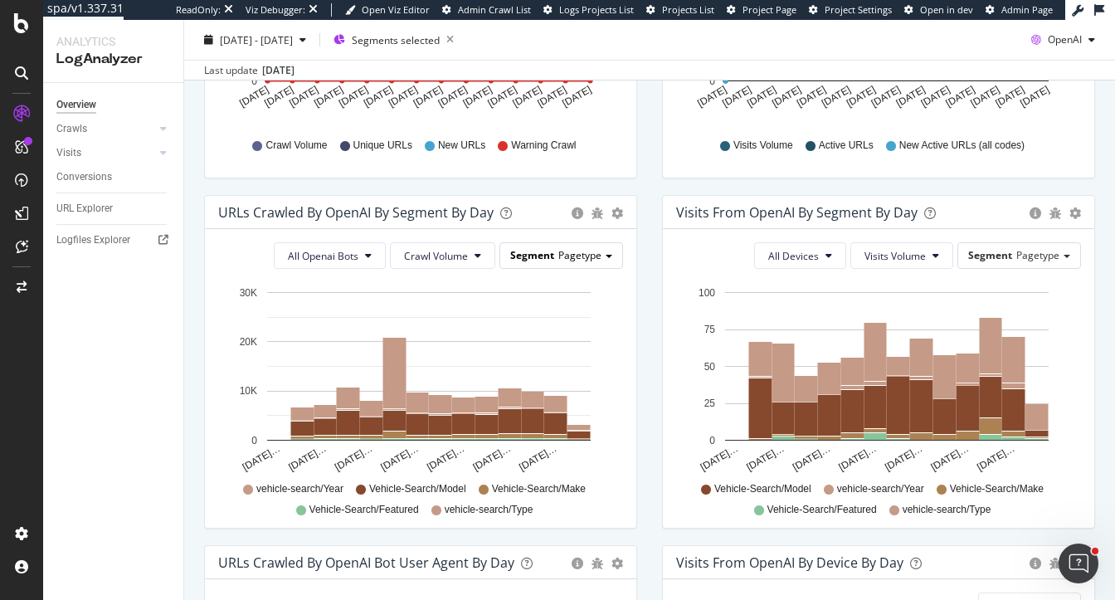
click at [594, 253] on span "Pagetype" at bounding box center [579, 255] width 43 height 14
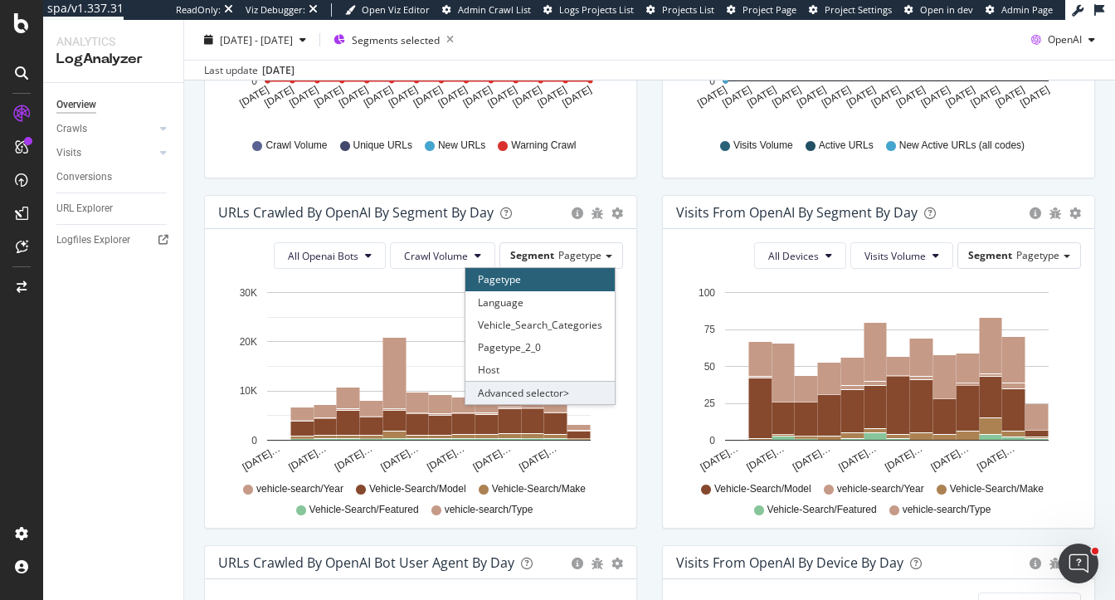
click at [505, 396] on div "Advanced selector >" at bounding box center [539, 392] width 149 height 23
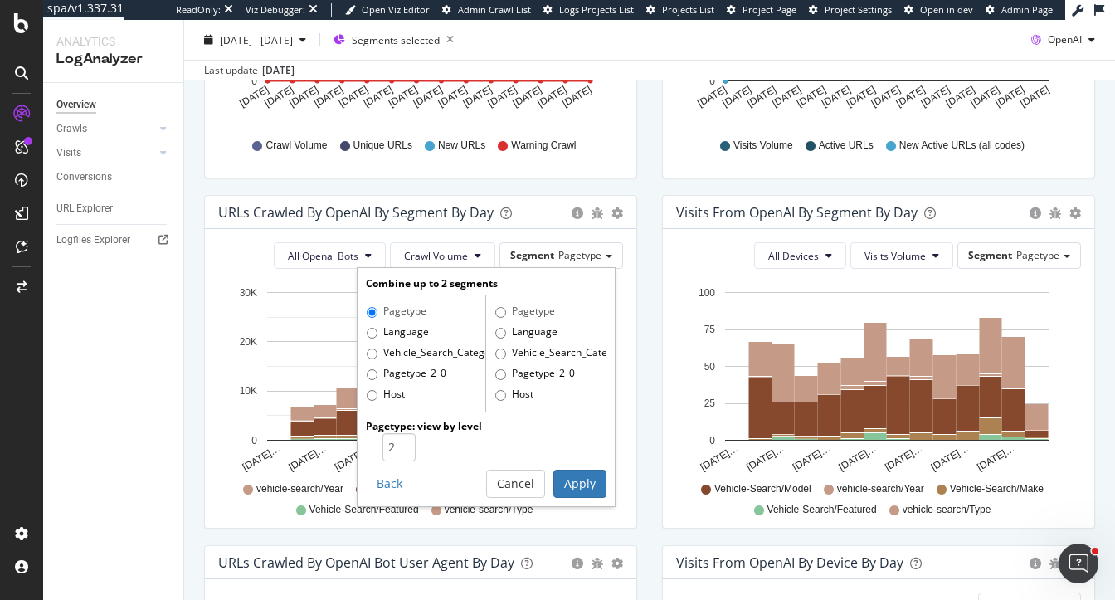
click at [657, 251] on div "Visits from OpenAI By Segment By Day Timeline (by Value) Table All Devices Visi…" at bounding box center [878, 370] width 458 height 350
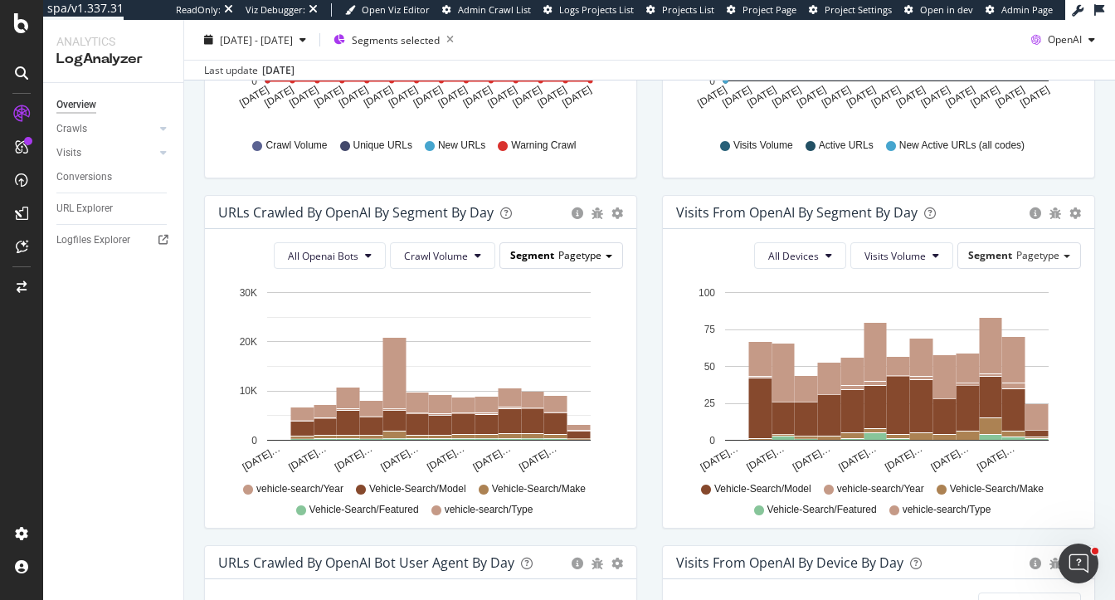
click at [598, 251] on span "Pagetype" at bounding box center [579, 255] width 43 height 14
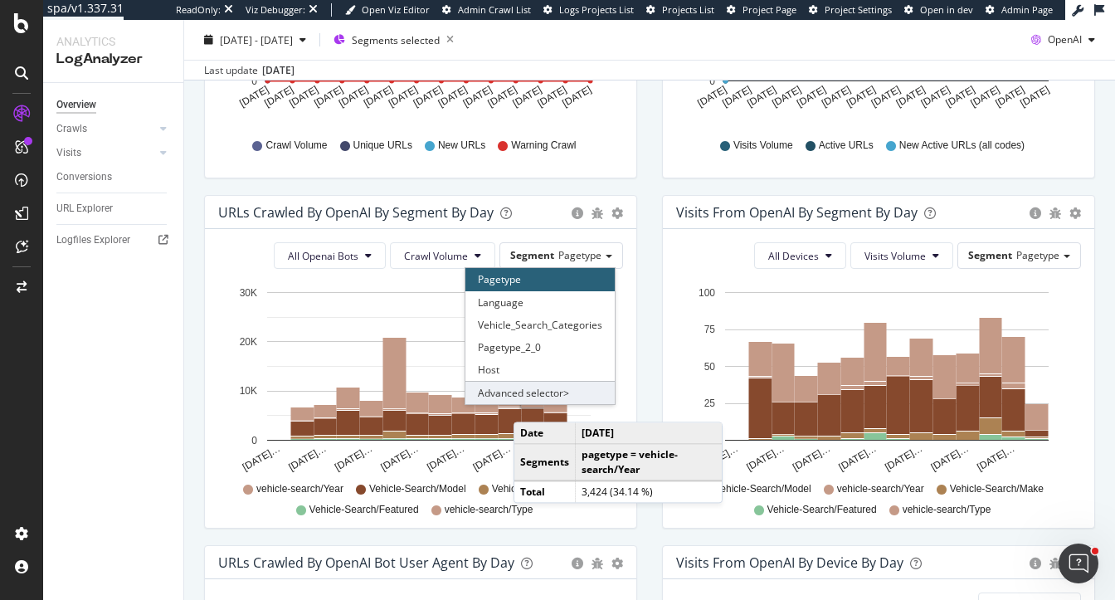
click at [537, 391] on div "Advanced selector >" at bounding box center [539, 392] width 149 height 23
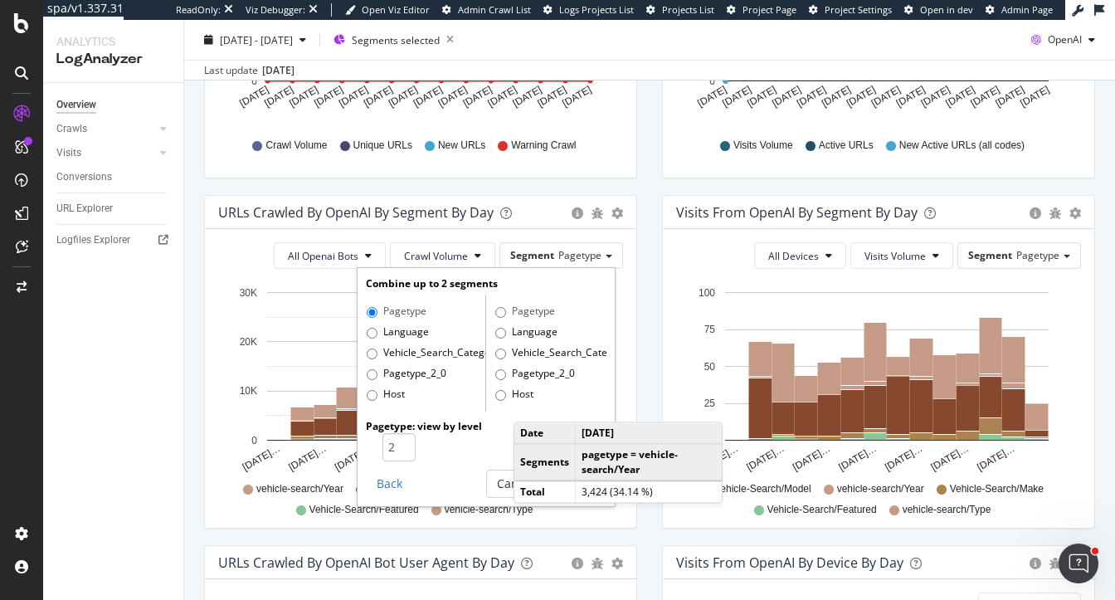
click at [645, 304] on div "URLs Crawled by OpenAI By Segment By Day Timeline (by Value) Table All Openai B…" at bounding box center [421, 370] width 458 height 350
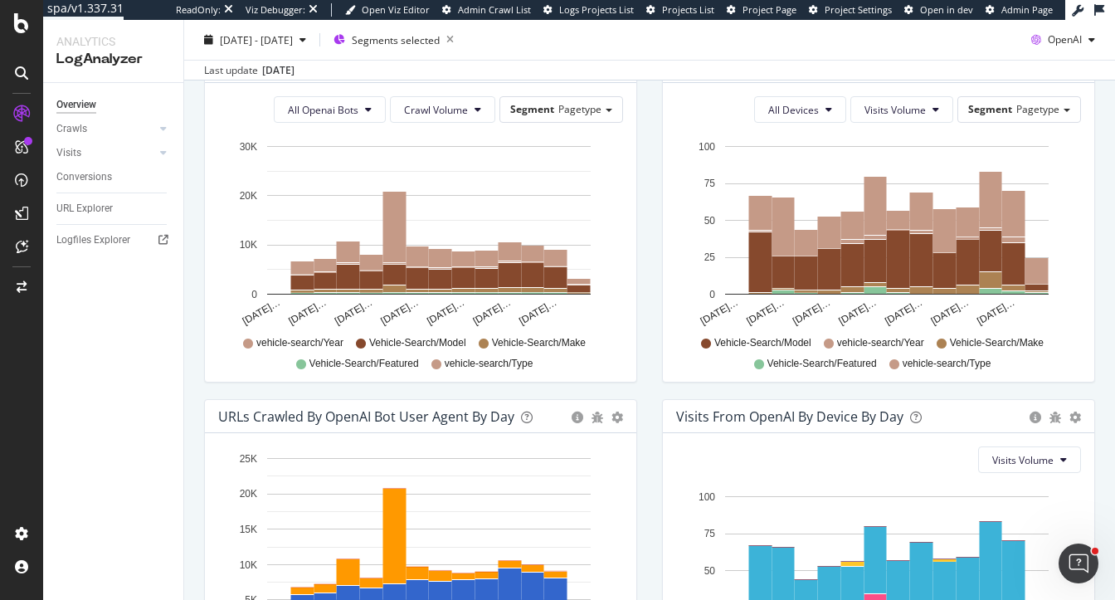
scroll to position [592, 0]
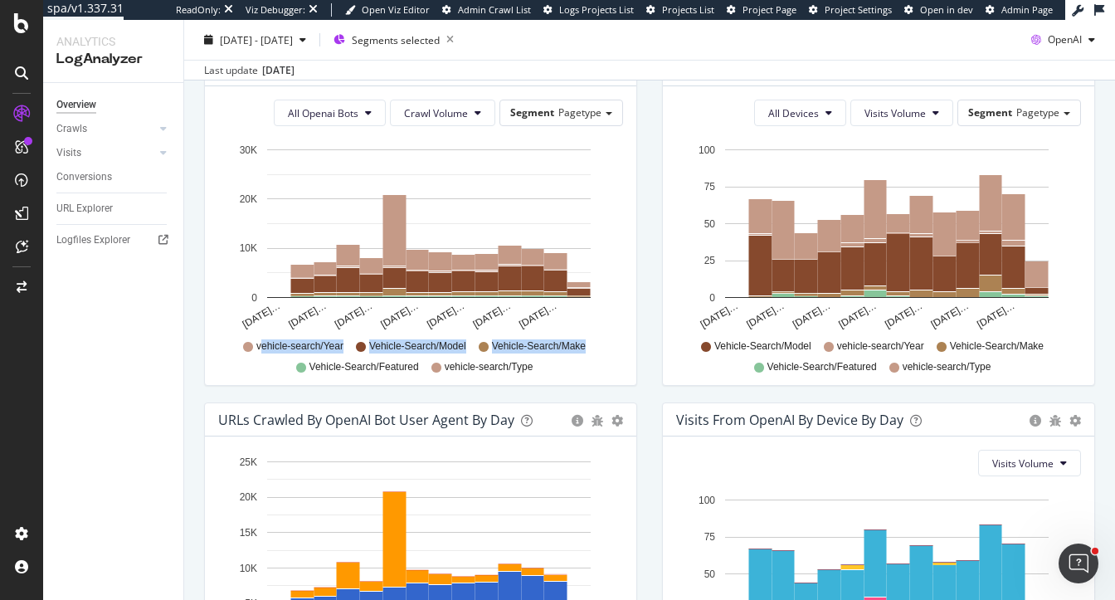
drag, startPoint x: 261, startPoint y: 344, endPoint x: 556, endPoint y: 372, distance: 295.7
click at [556, 372] on div "vehicle-search/Year Vehicle-Search/Model Vehicle-Search/Make Vehicle-Search/Fea…" at bounding box center [420, 354] width 388 height 37
click at [635, 309] on div "All Openai Bots Crawl Volume Segment Pagetype Hold CMD (⌘) while clicking to fi…" at bounding box center [420, 235] width 431 height 299
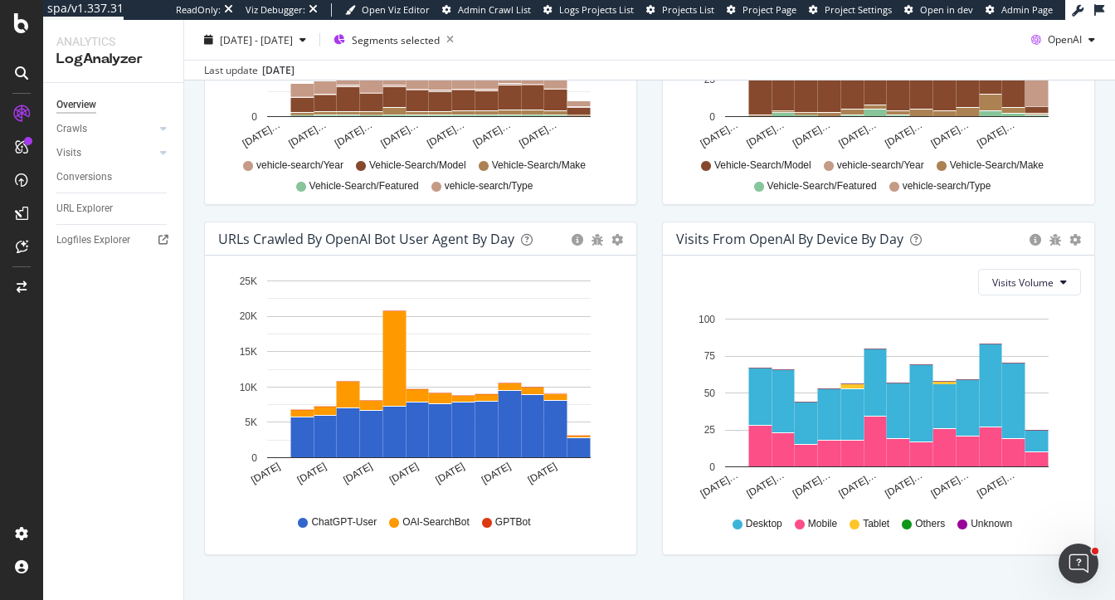
scroll to position [801, 0]
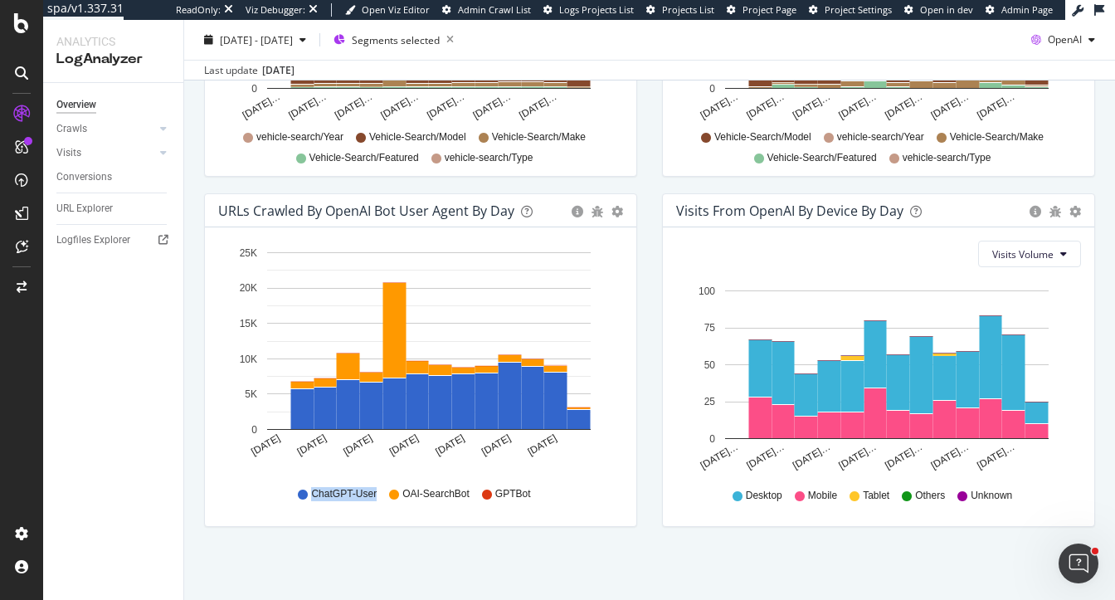
drag, startPoint x: 313, startPoint y: 492, endPoint x: 395, endPoint y: 492, distance: 82.1
click at [395, 492] on div "ChatGPT-User OAI-SearchBot GPTBot" at bounding box center [420, 493] width 388 height 37
drag, startPoint x: 406, startPoint y: 491, endPoint x: 461, endPoint y: 504, distance: 57.0
click at [461, 504] on div "ChatGPT-User OAI-SearchBot GPTBot" at bounding box center [420, 493] width 388 height 37
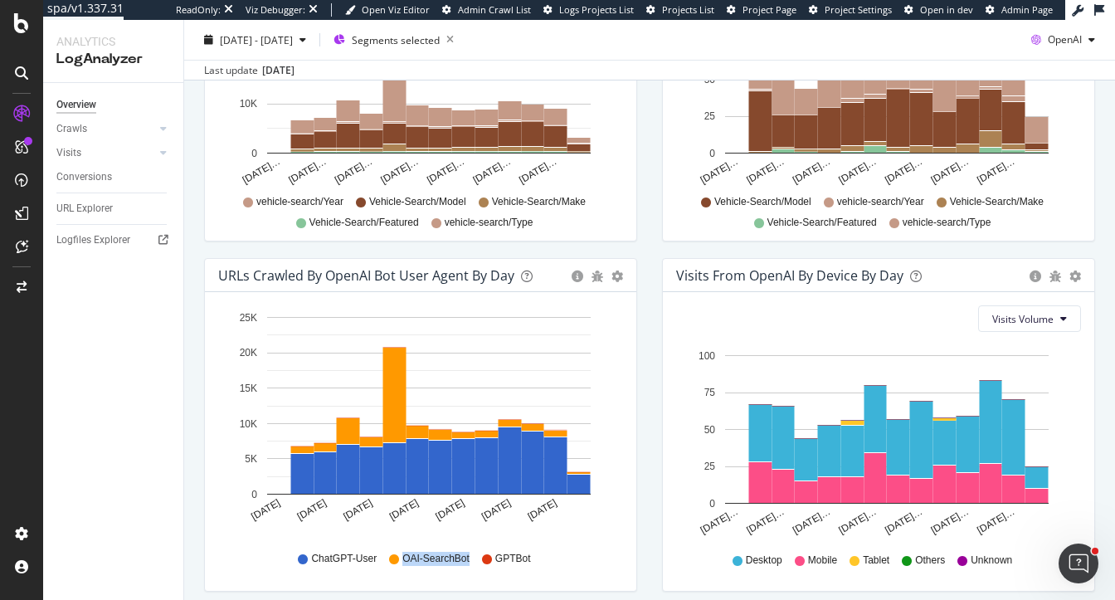
scroll to position [740, 0]
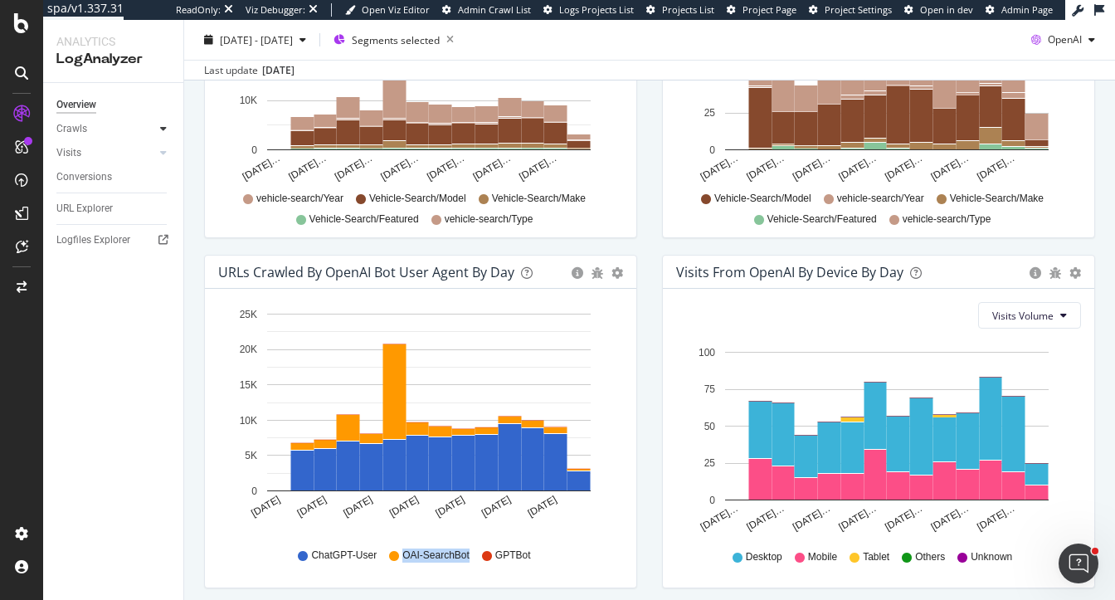
click at [161, 128] on icon at bounding box center [163, 129] width 7 height 10
click at [101, 148] on div "Daily Distribution" at bounding box center [102, 152] width 77 height 17
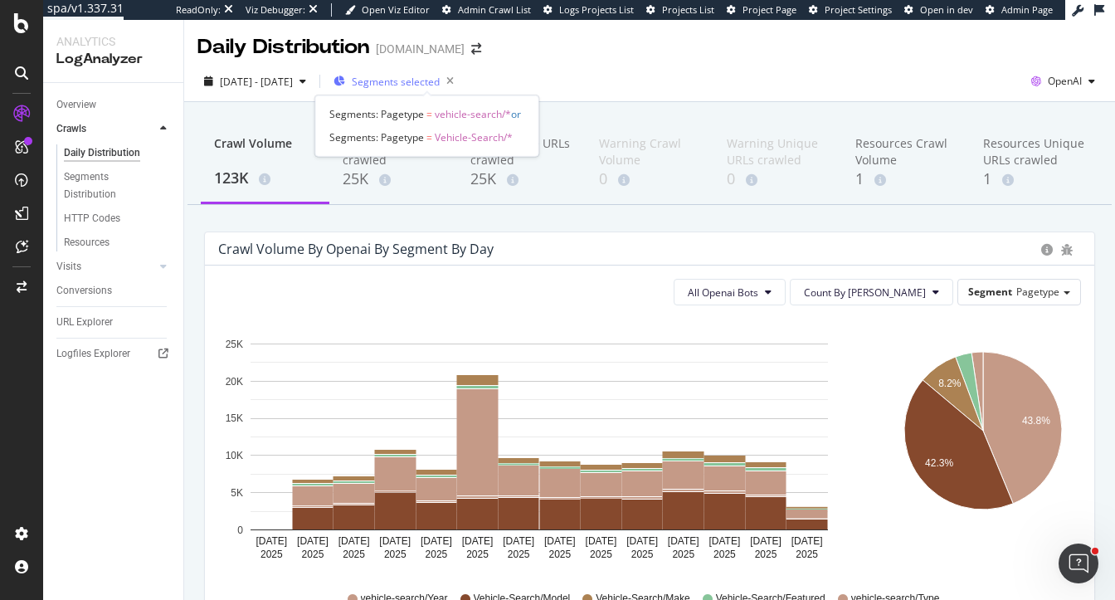
click at [416, 94] on button "Segments selected" at bounding box center [394, 81] width 134 height 27
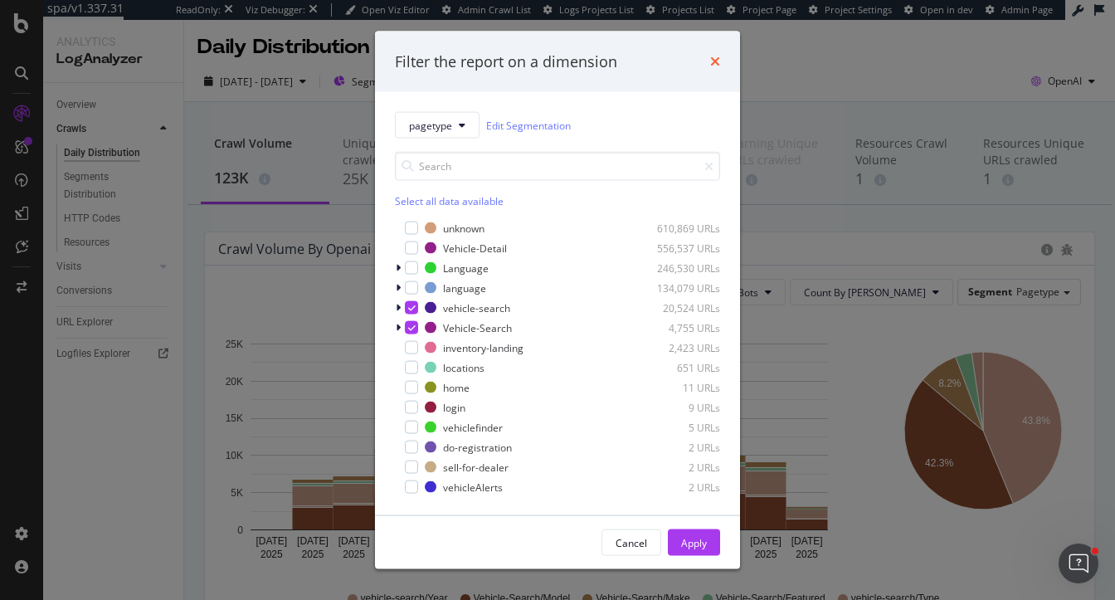
click at [713, 58] on icon "times" at bounding box center [715, 61] width 10 height 13
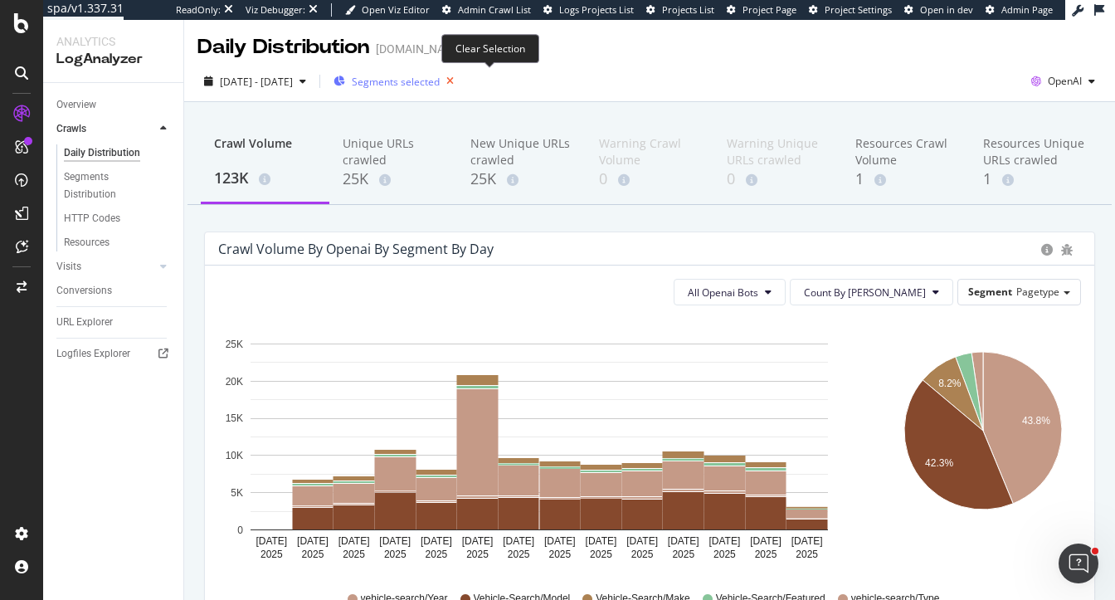
click at [460, 78] on icon "button" at bounding box center [450, 81] width 21 height 23
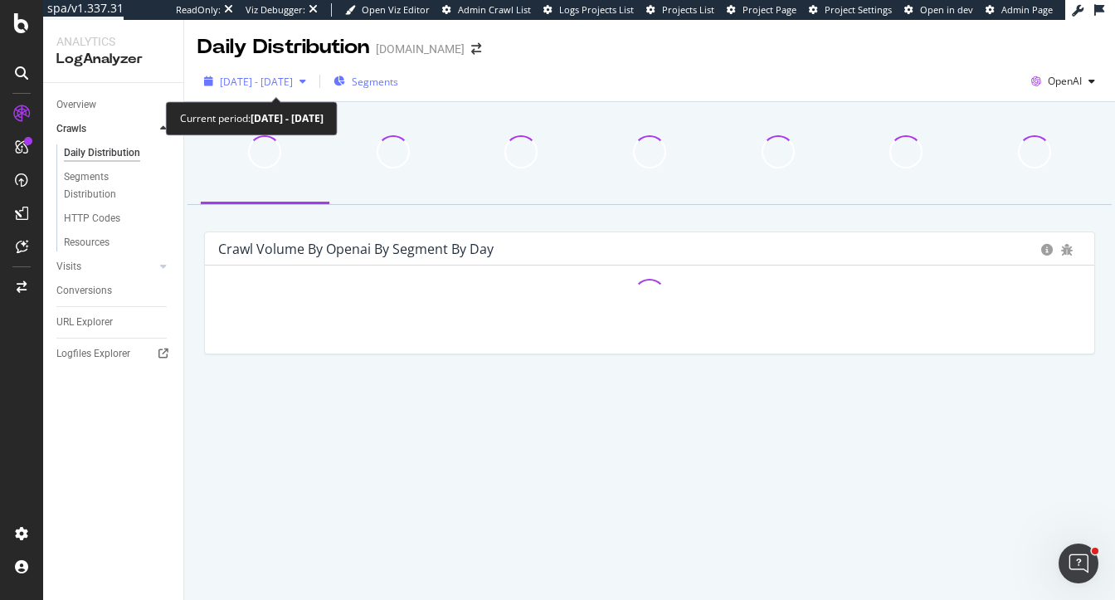
click at [289, 76] on span "2025 Sep. 3rd - Sep. 16th" at bounding box center [256, 82] width 73 height 14
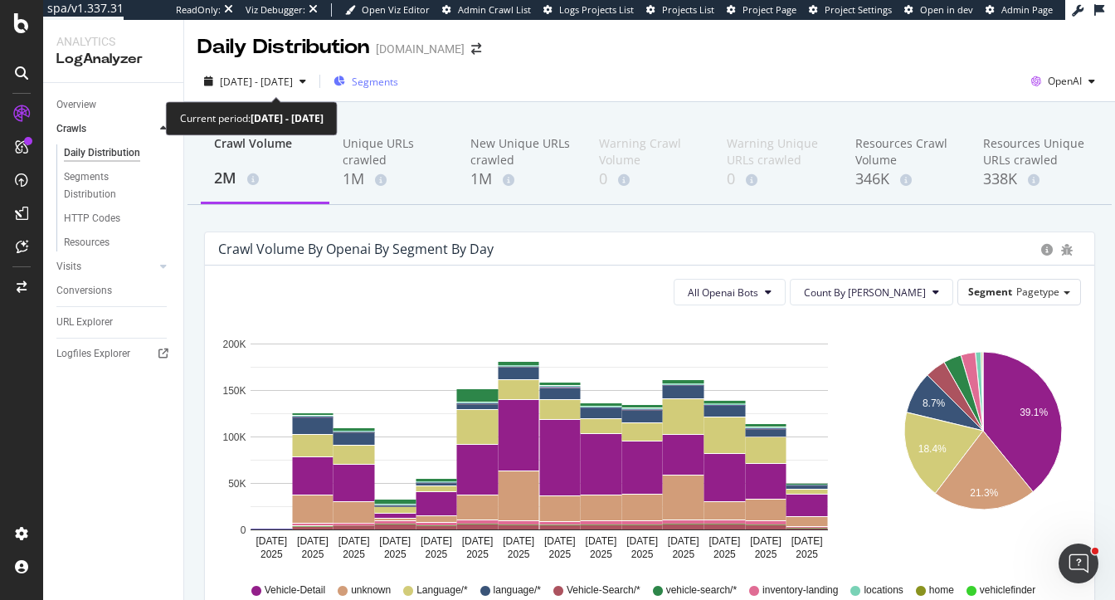
click at [289, 76] on span "2025 Sep. 3rd - Sep. 16th" at bounding box center [256, 82] width 73 height 14
click at [314, 95] on div "2025 Sep. 3rd - Sep. 16th Segments OpenAI" at bounding box center [649, 84] width 931 height 33
click at [293, 82] on span "2025 Sep. 3rd - Sep. 16th" at bounding box center [256, 82] width 73 height 14
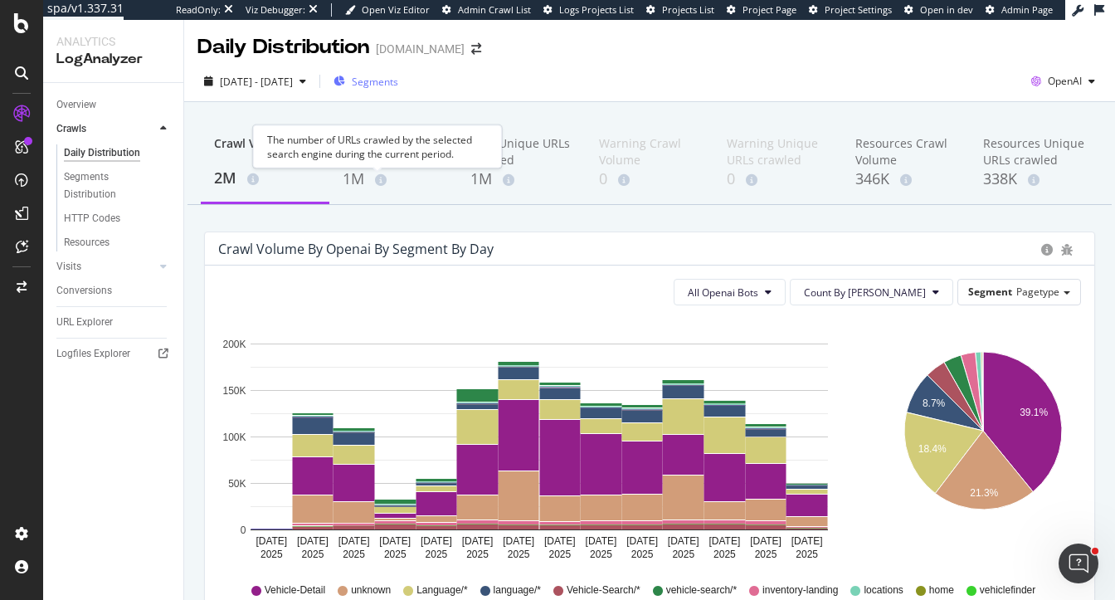
click at [364, 153] on div "The number of URLs crawled by the selected search engine during the current per…" at bounding box center [377, 145] width 249 height 43
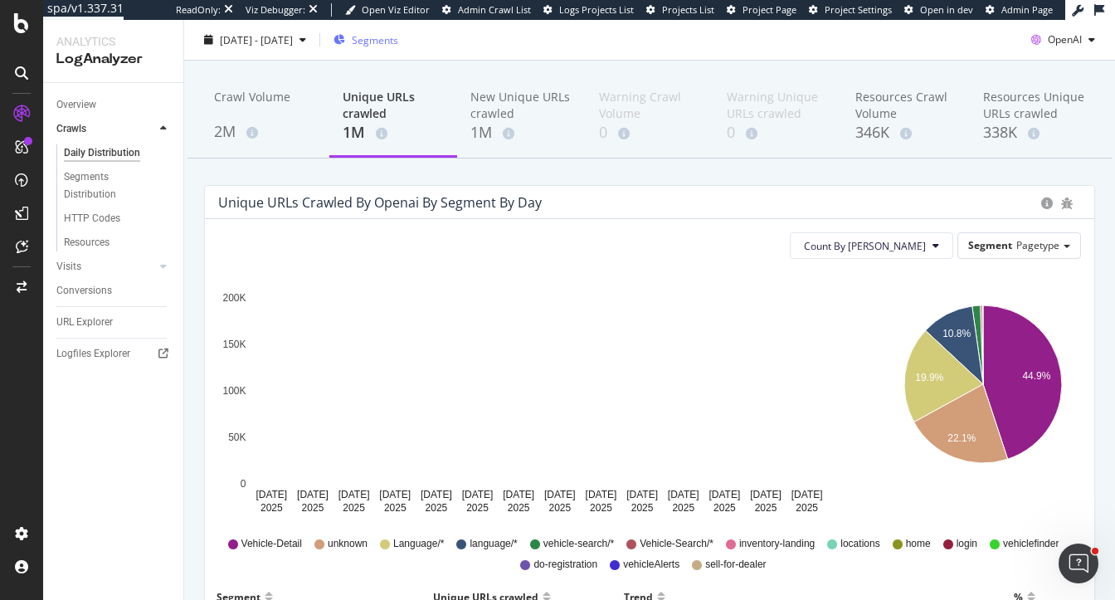
scroll to position [42, 0]
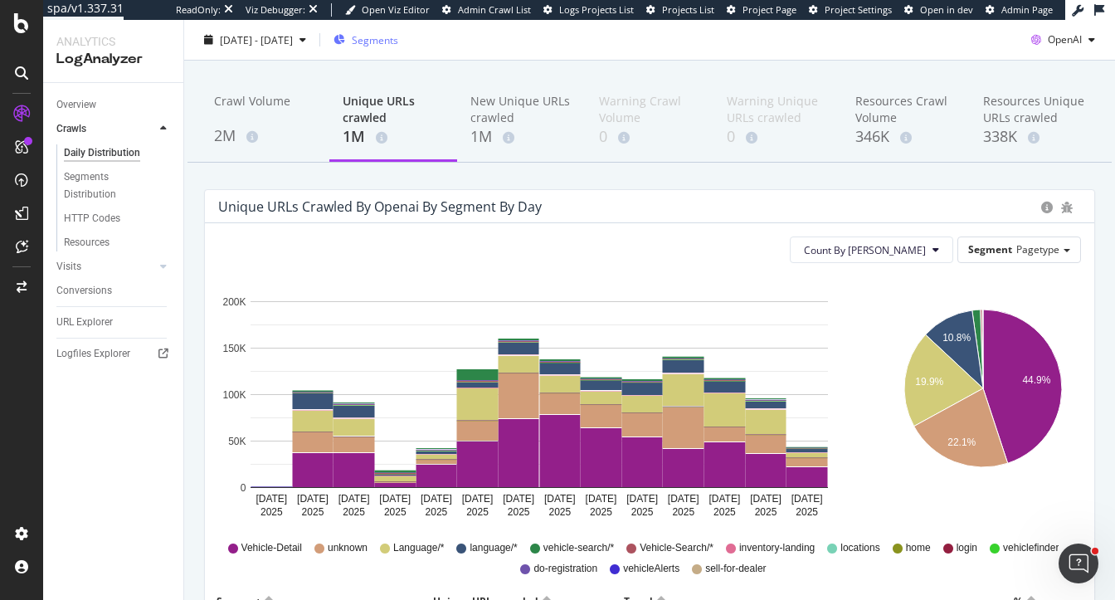
click at [398, 39] on span "Segments" at bounding box center [375, 39] width 46 height 14
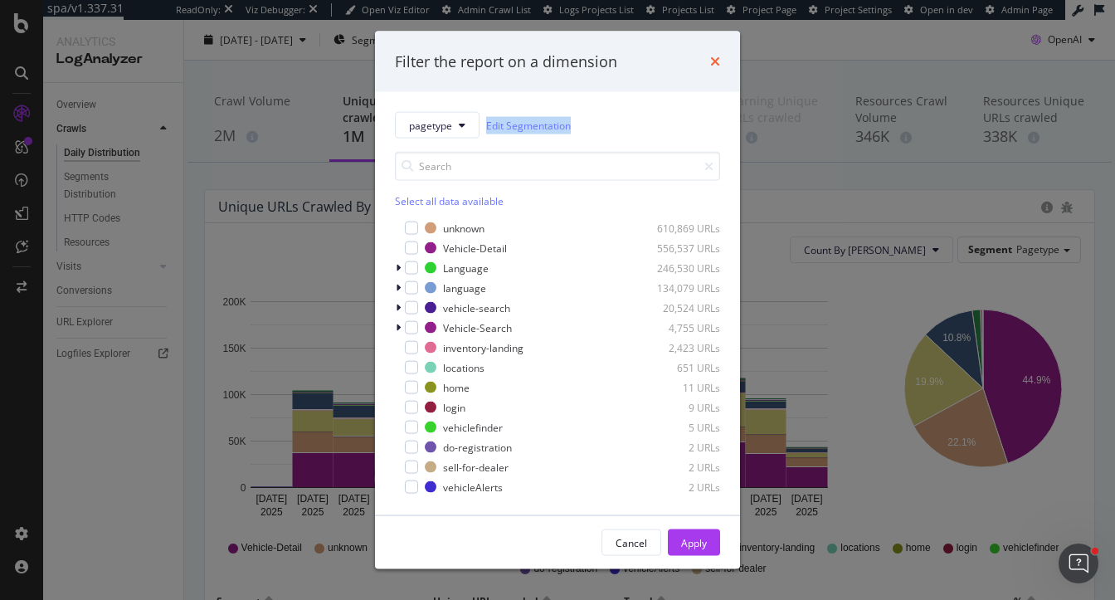
click at [716, 57] on icon "times" at bounding box center [715, 61] width 10 height 13
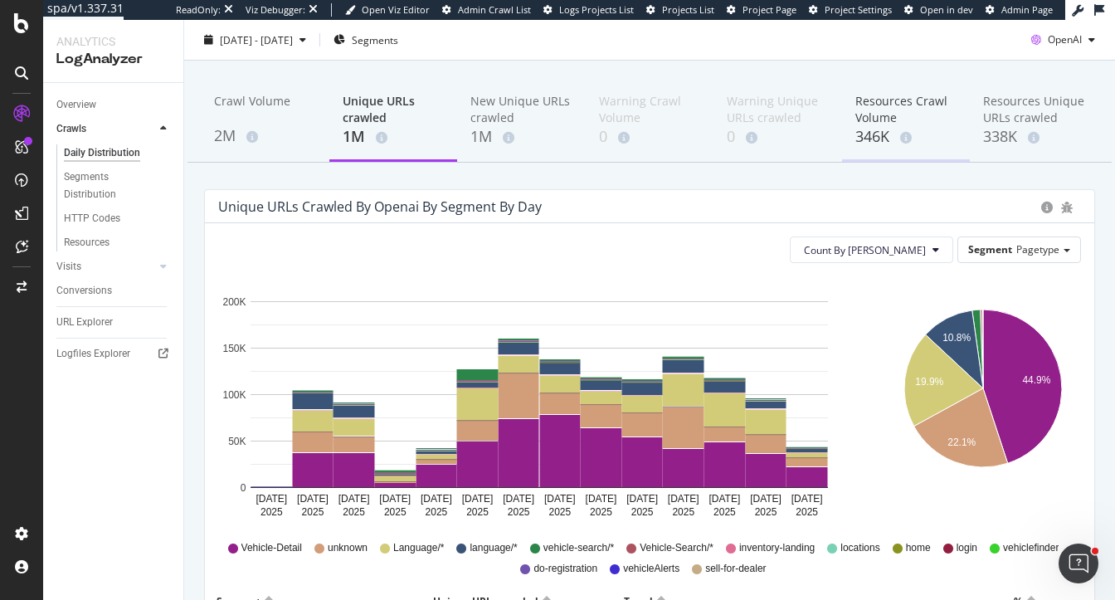
click at [873, 119] on div "Resources Crawl Volume" at bounding box center [906, 109] width 102 height 33
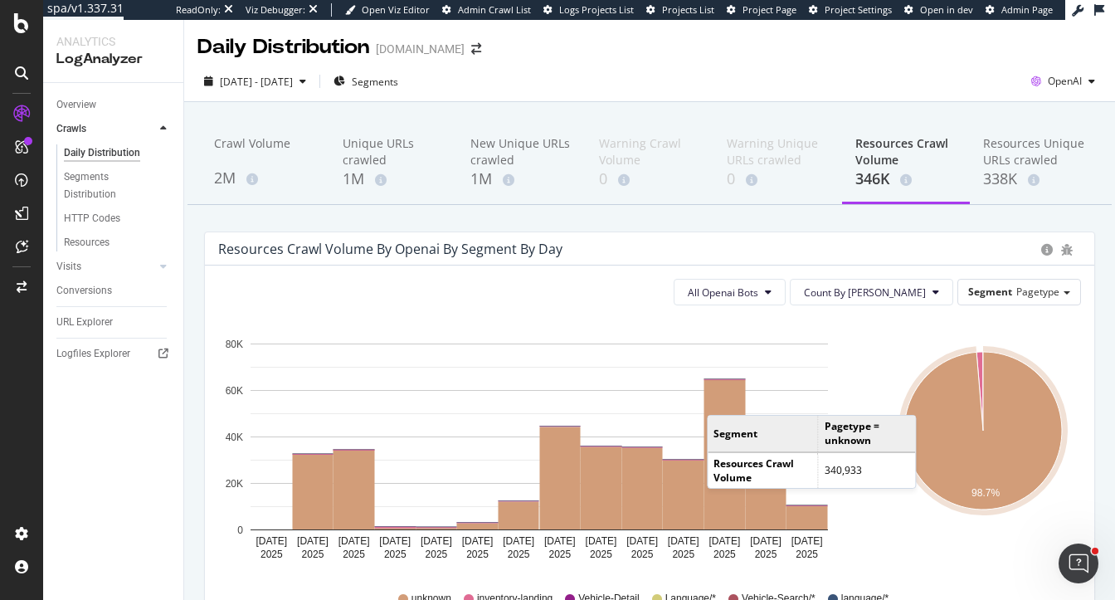
click at [933, 398] on icon "A chart." at bounding box center [983, 431] width 158 height 158
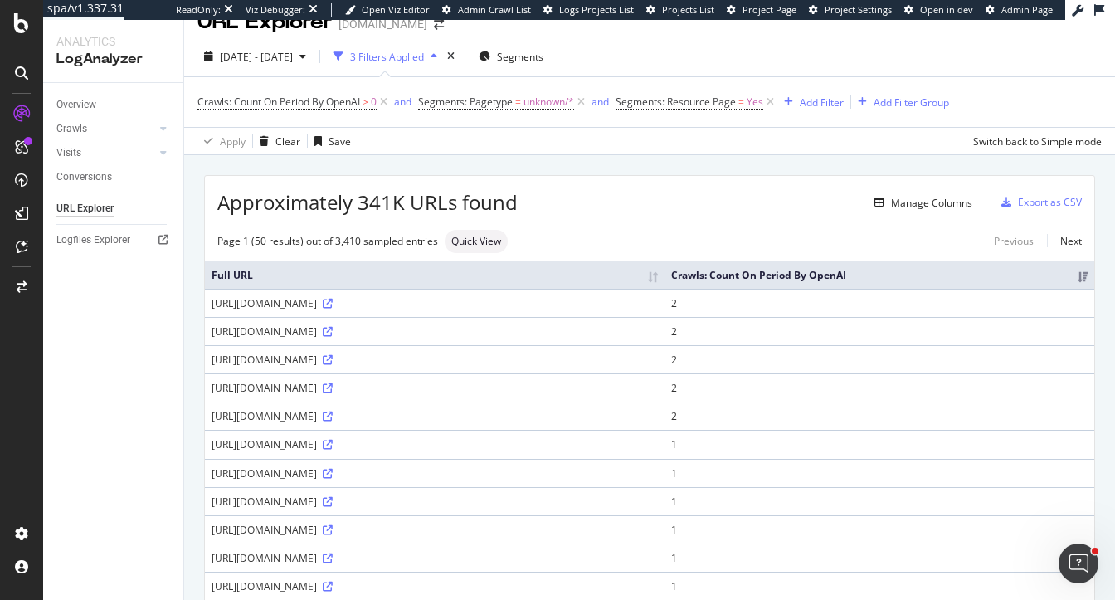
scroll to position [27, 0]
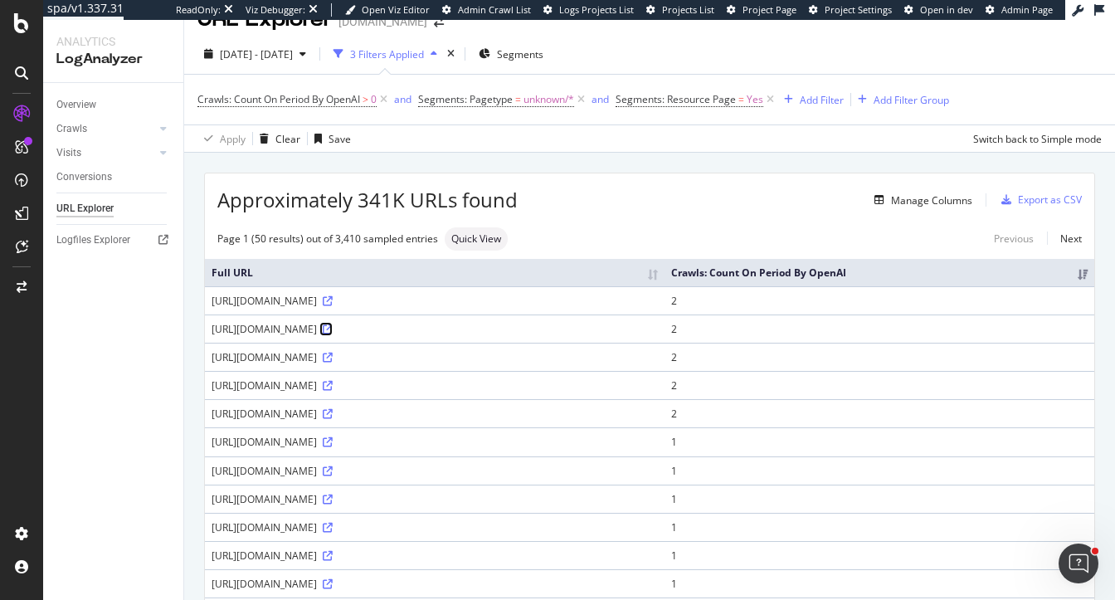
click at [333, 329] on icon at bounding box center [328, 329] width 10 height 10
drag, startPoint x: 693, startPoint y: 358, endPoint x: 708, endPoint y: 358, distance: 15.8
click at [658, 358] on div "https://c-static.copart.com/v1/AUTH_svc.pdoc00001/lpp/0425/055632fbd390475e892c…" at bounding box center [435, 357] width 446 height 14
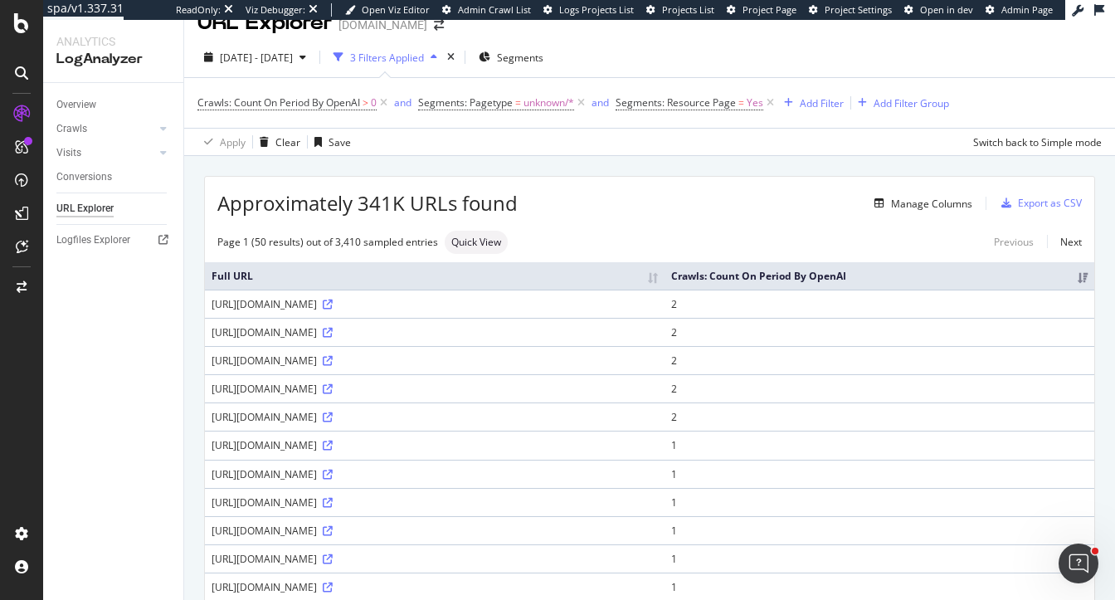
scroll to position [0, 0]
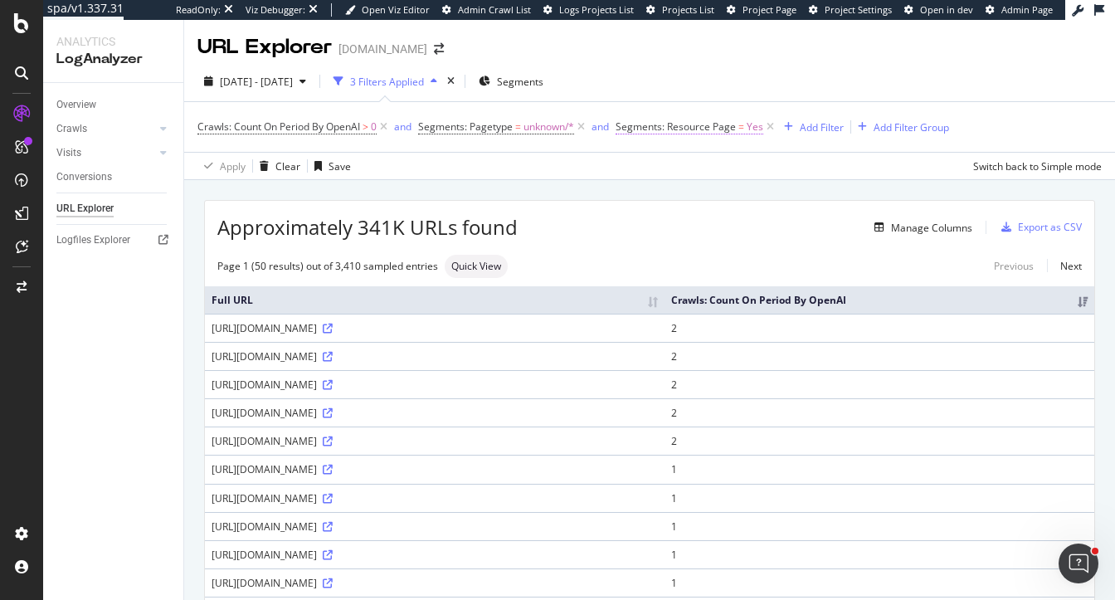
click at [736, 128] on span "Segments: Resource Page" at bounding box center [675, 126] width 120 height 14
click at [637, 166] on span "Yes" at bounding box center [642, 165] width 17 height 14
click at [653, 220] on span "No" at bounding box center [647, 221] width 13 height 14
click at [793, 202] on div "Apply" at bounding box center [803, 200] width 26 height 14
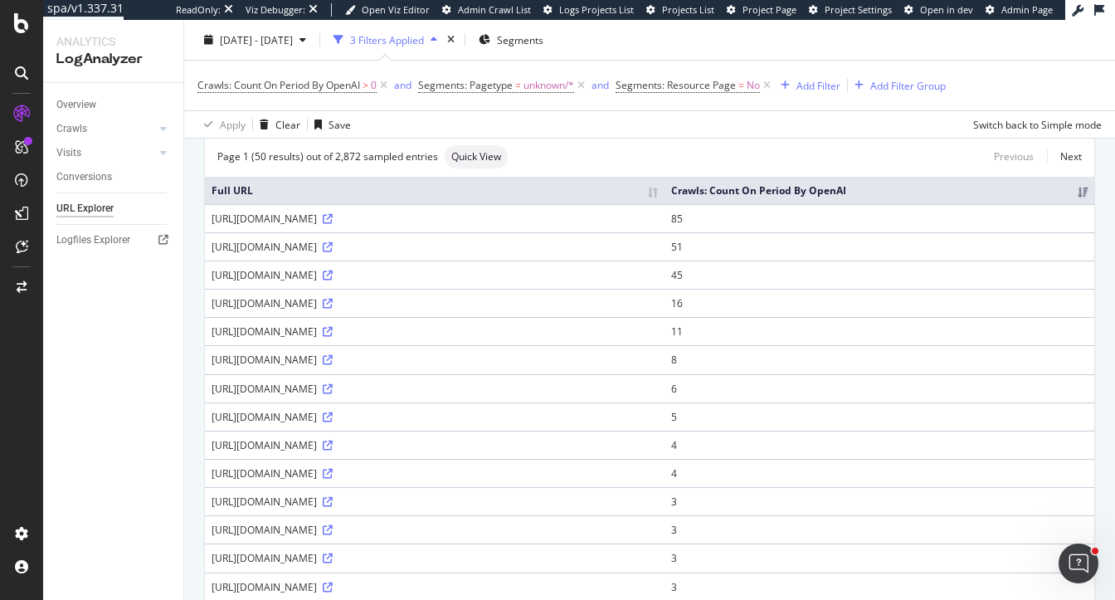
scroll to position [113, 0]
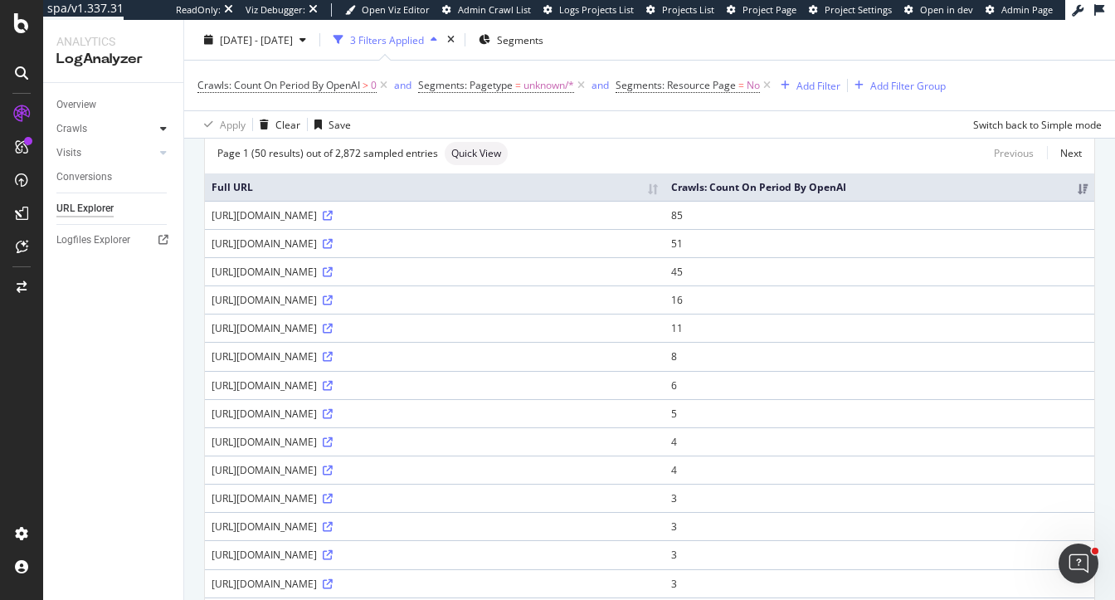
click at [156, 130] on div at bounding box center [163, 128] width 17 height 17
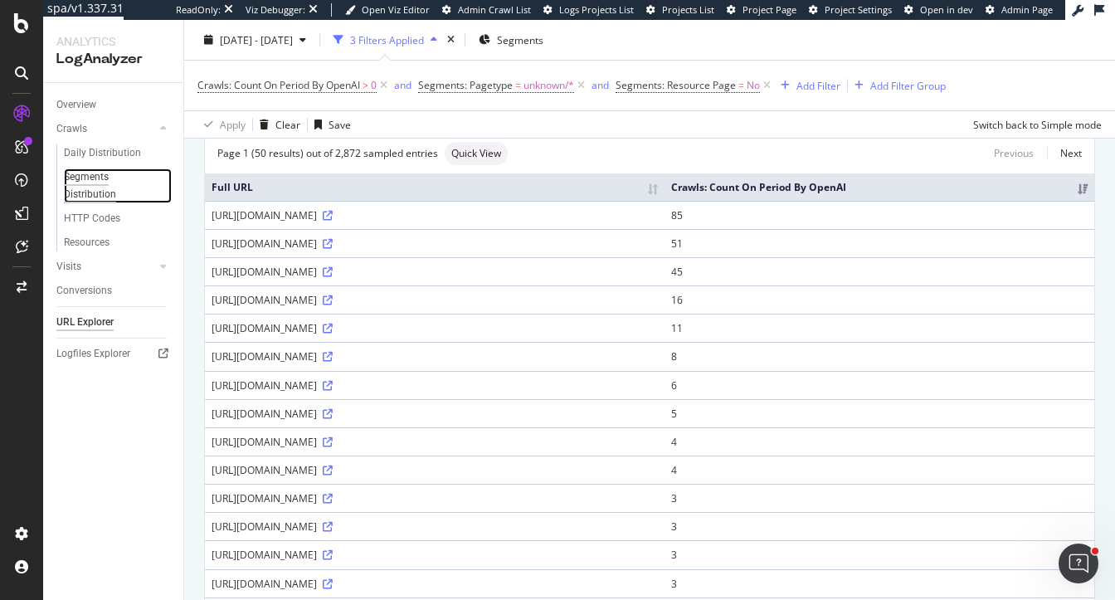
click at [80, 182] on div "Segments Distribution" at bounding box center [110, 185] width 92 height 35
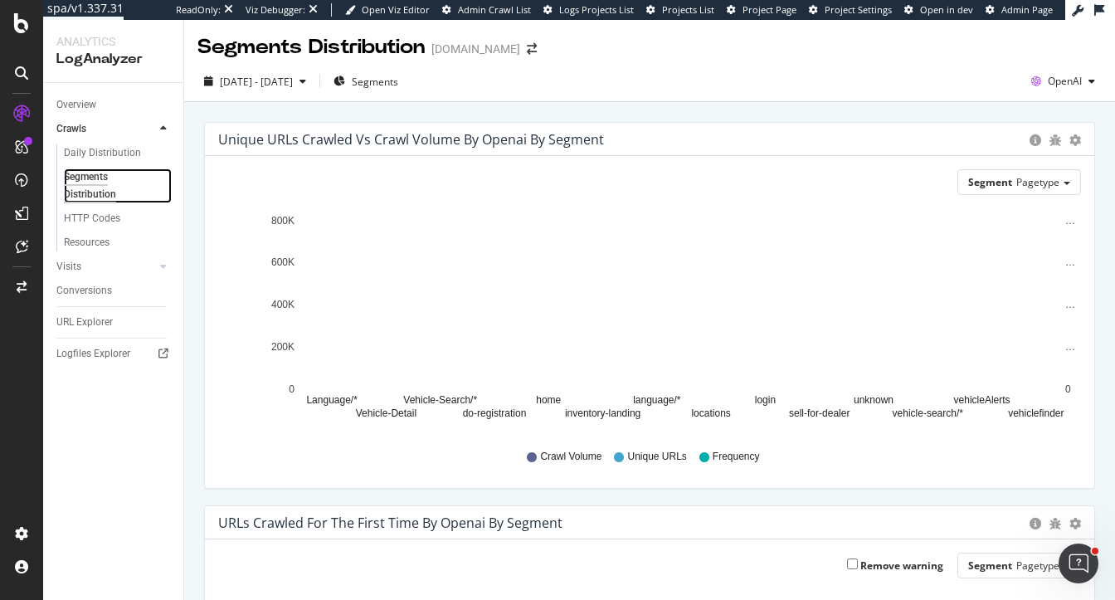
scroll to position [33, 0]
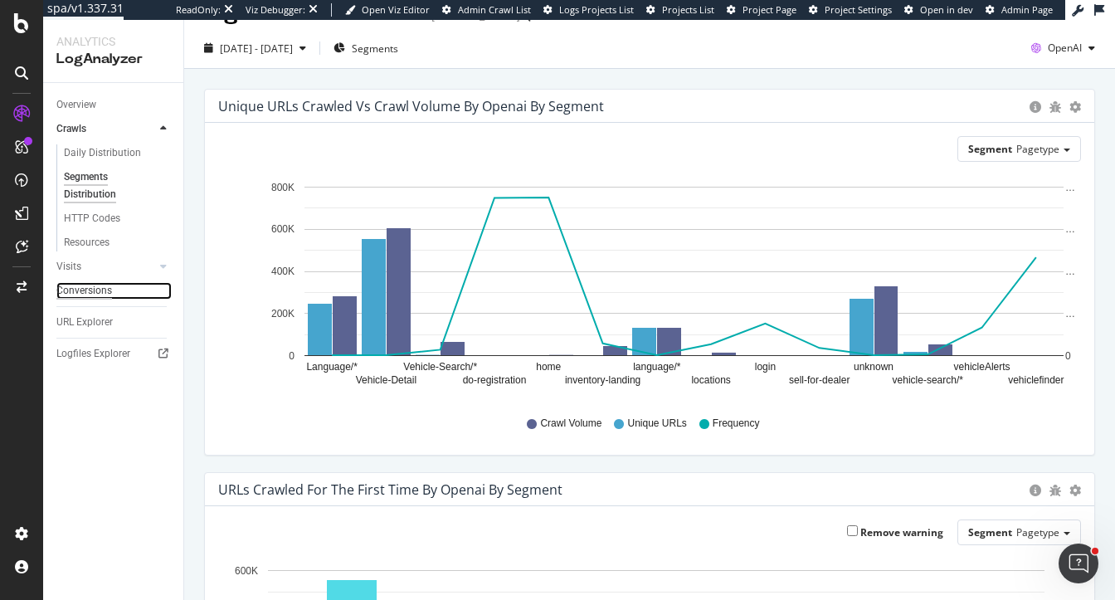
click at [85, 289] on div "Conversions" at bounding box center [84, 290] width 56 height 17
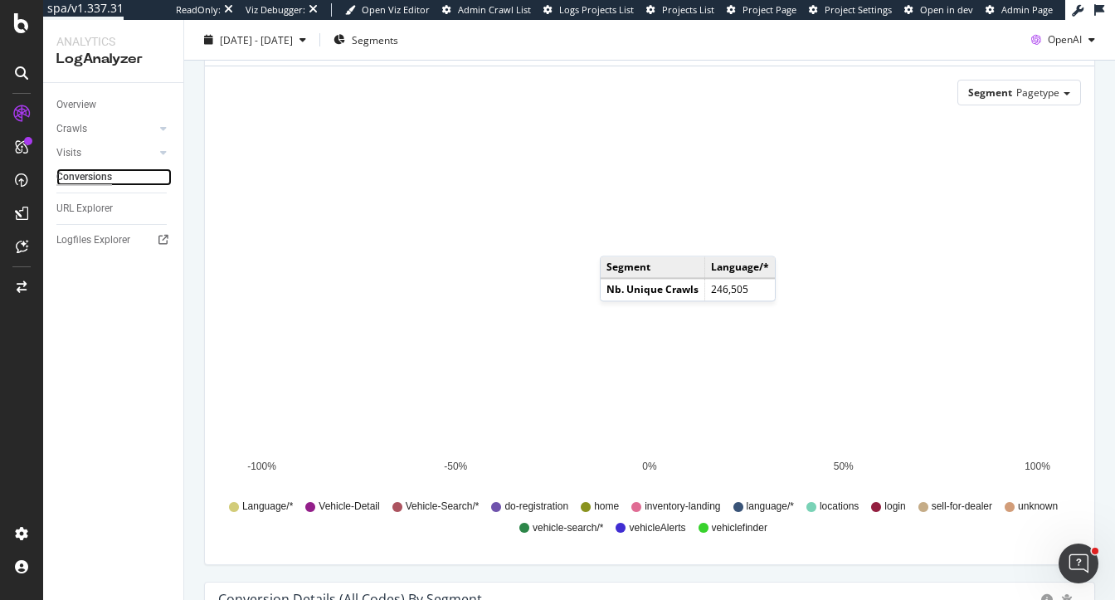
scroll to position [129, 0]
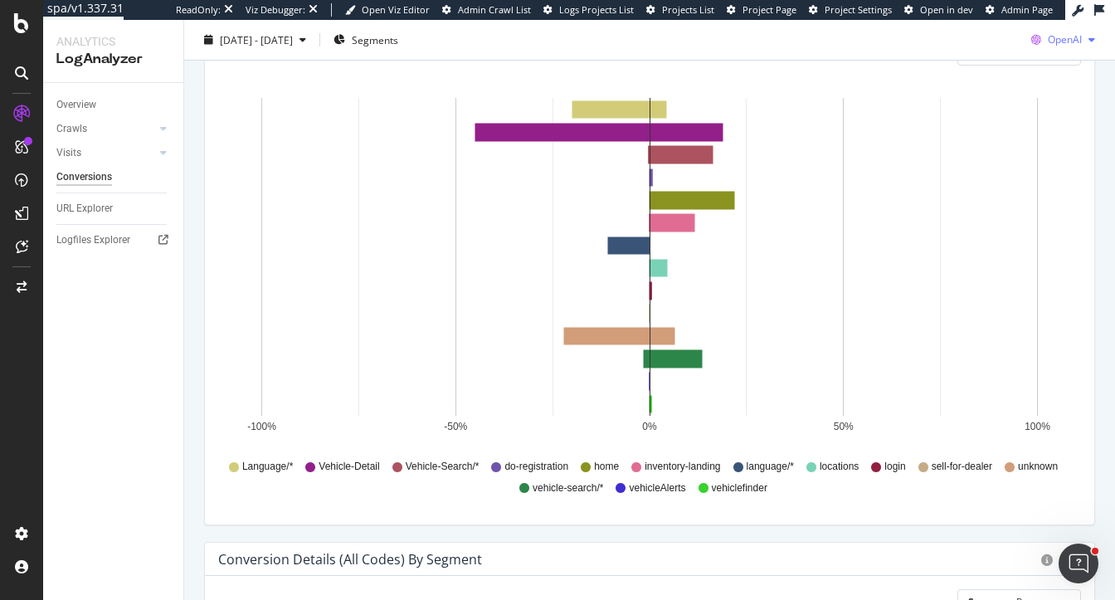
click at [1062, 39] on span "OpenAI" at bounding box center [1065, 39] width 34 height 14
click at [1036, 74] on span "Google" at bounding box center [1065, 73] width 61 height 15
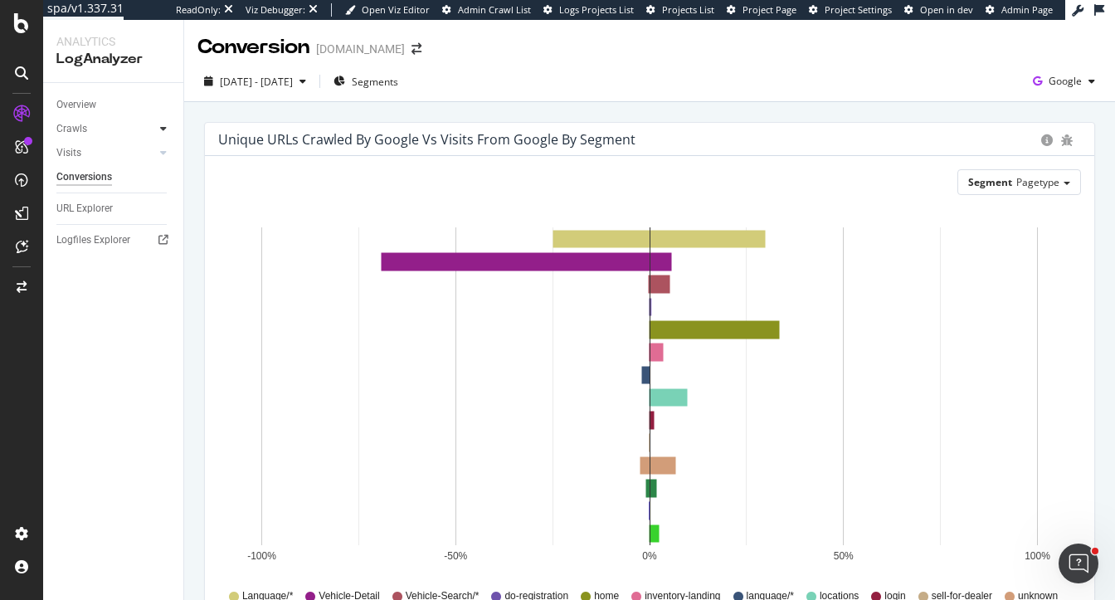
click at [163, 129] on icon at bounding box center [163, 129] width 7 height 10
click at [95, 221] on div "HTTP Codes" at bounding box center [92, 218] width 56 height 17
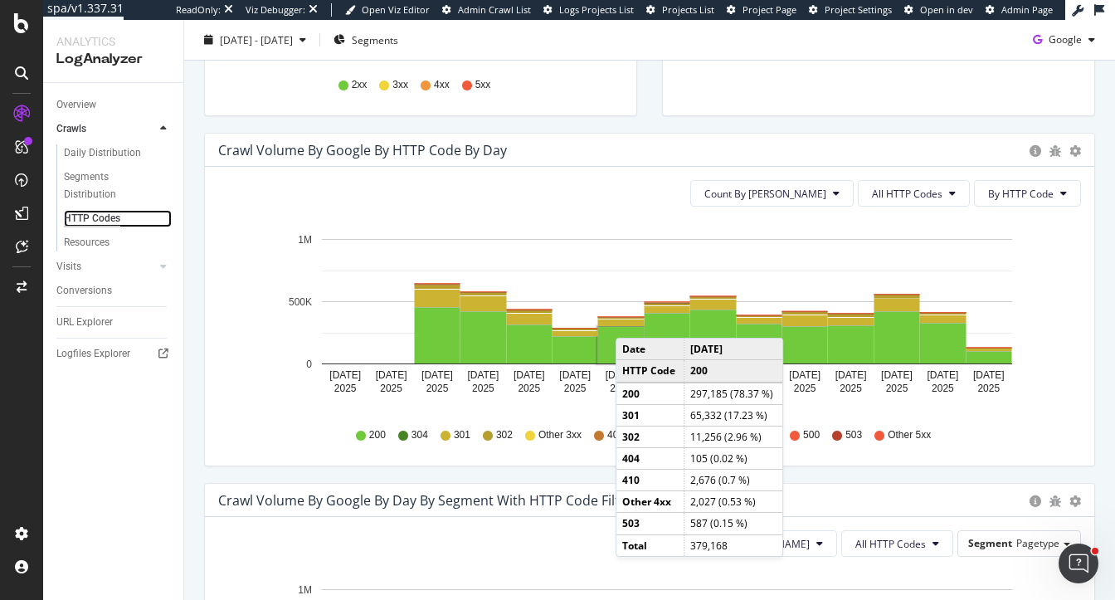
scroll to position [458, 0]
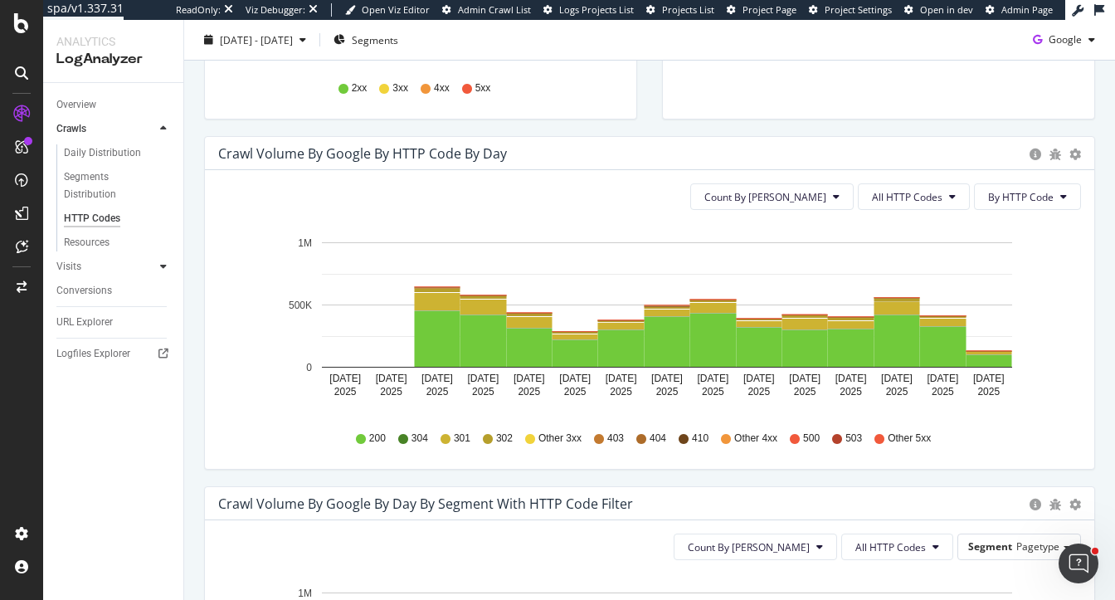
click at [161, 264] on icon at bounding box center [163, 266] width 7 height 10
click at [92, 179] on div "Daily Distribution" at bounding box center [102, 176] width 77 height 17
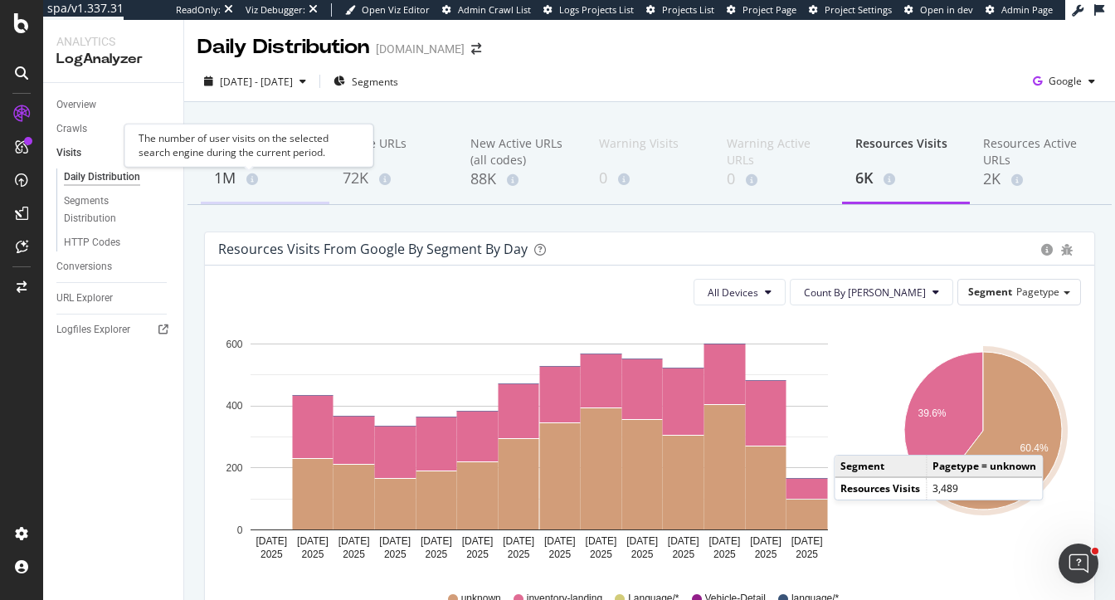
click at [241, 165] on div "The number of user visits on the selected search engine during the current peri…" at bounding box center [248, 145] width 249 height 43
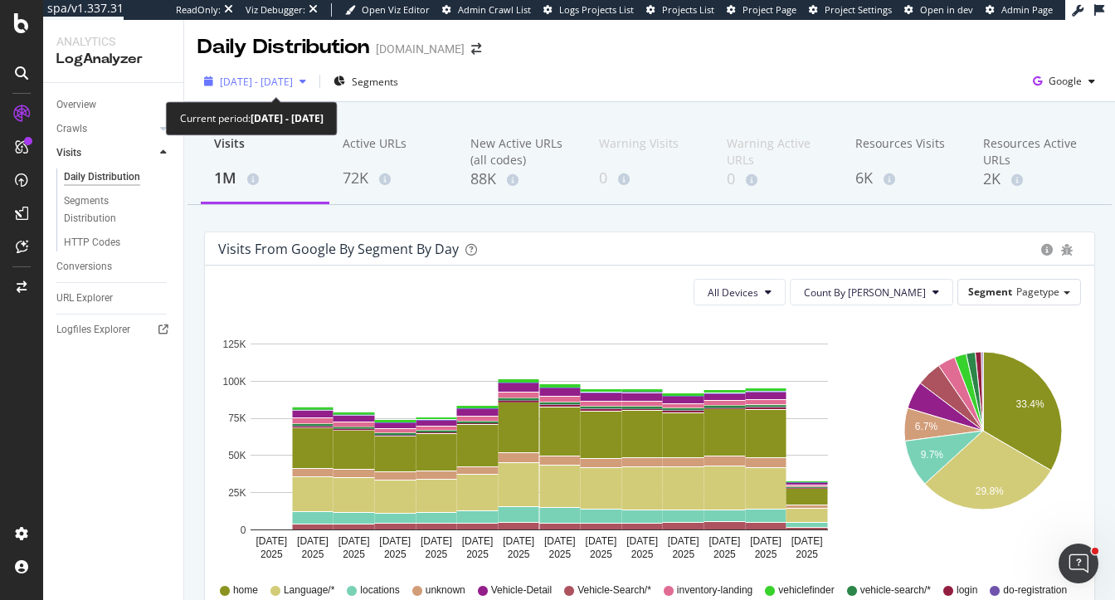
click at [274, 78] on span "2025 Sep. 3rd - Sep. 16th" at bounding box center [256, 82] width 73 height 14
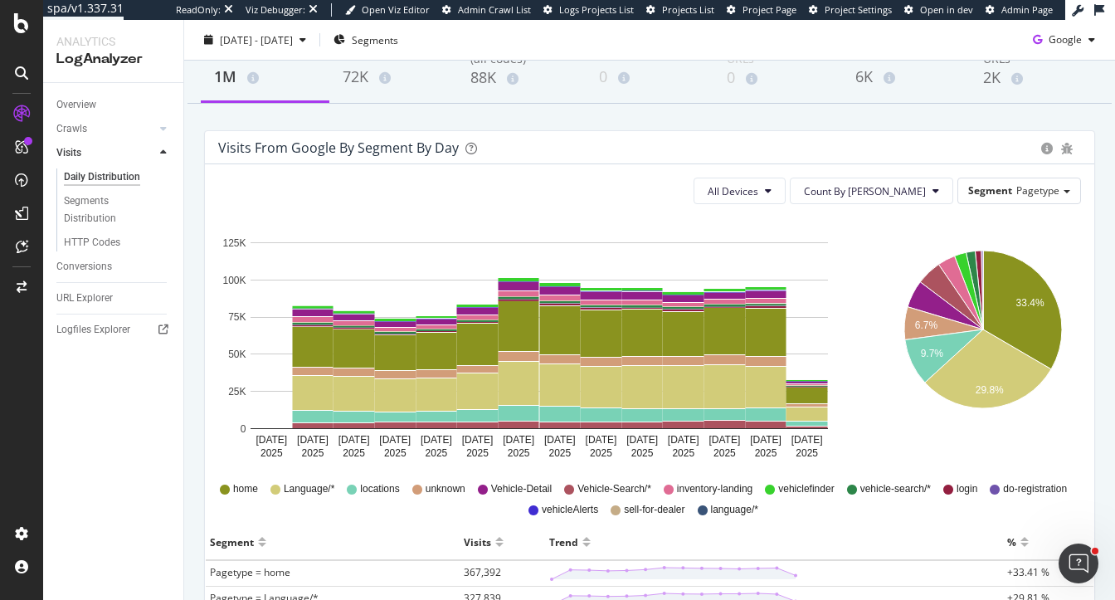
scroll to position [141, 0]
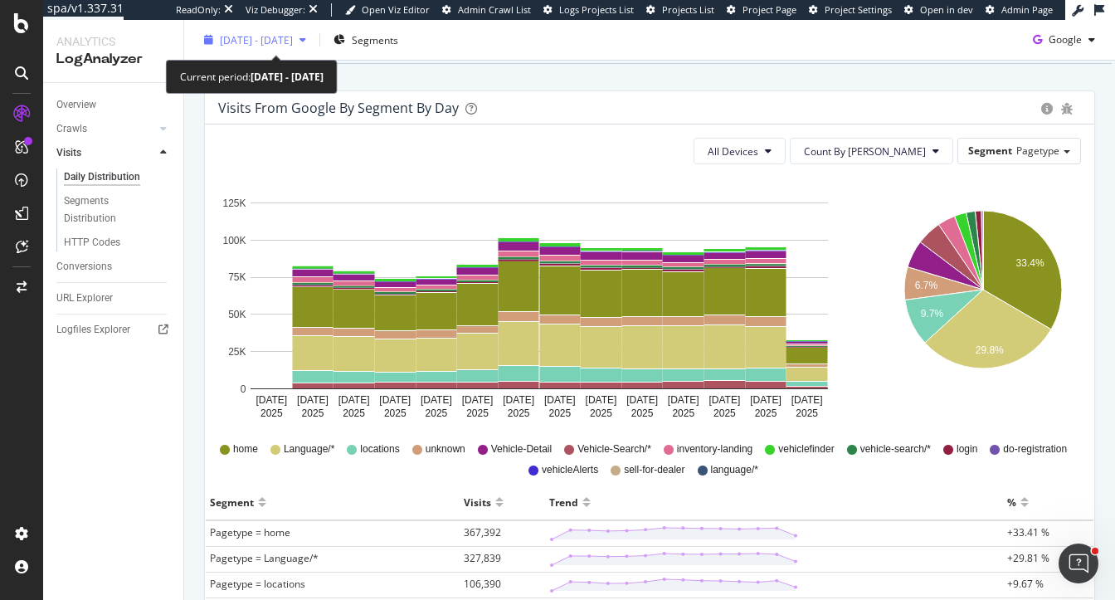
click at [249, 39] on span "2025 Sep. 3rd - Sep. 16th" at bounding box center [256, 39] width 73 height 14
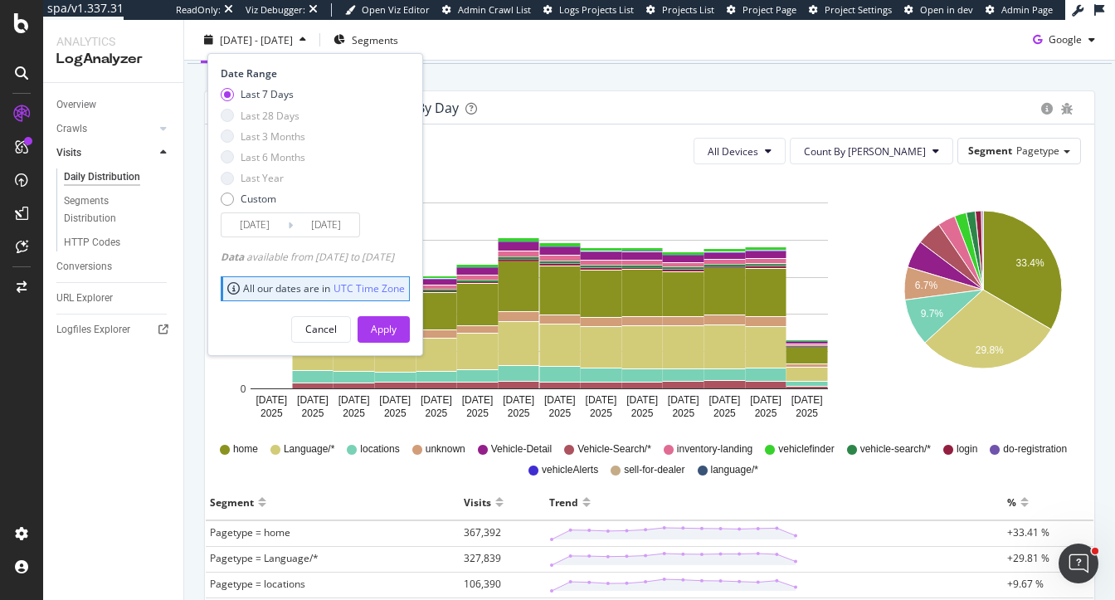
click at [538, 86] on div "Visits 1M Active URLs 72K New Active URLs (all codes) 88K Warning Visits 0 Warn…" at bounding box center [649, 487] width 931 height 1053
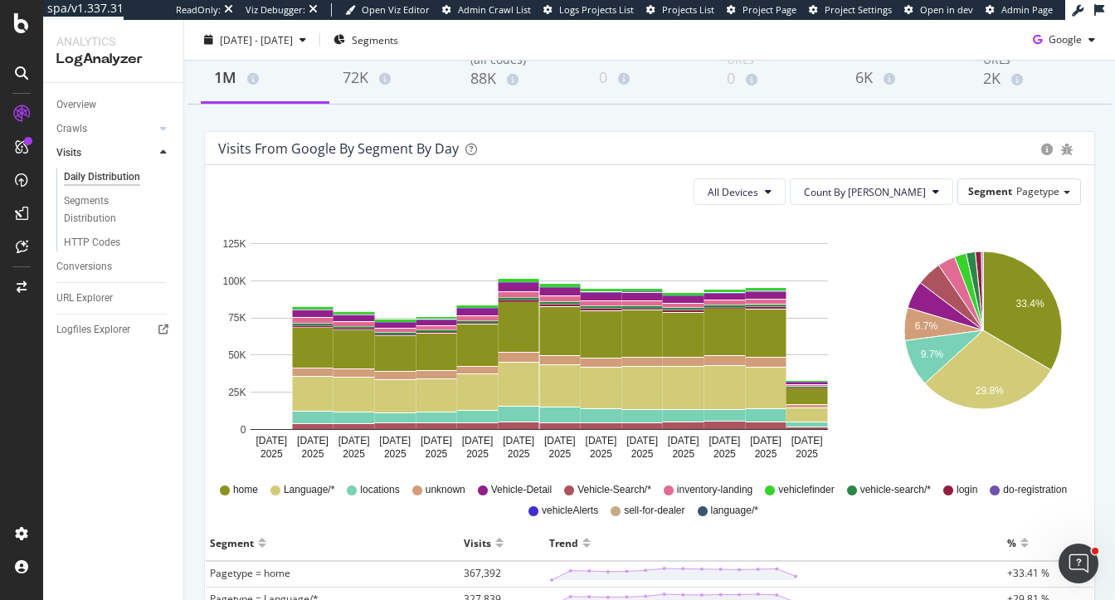
scroll to position [0, 0]
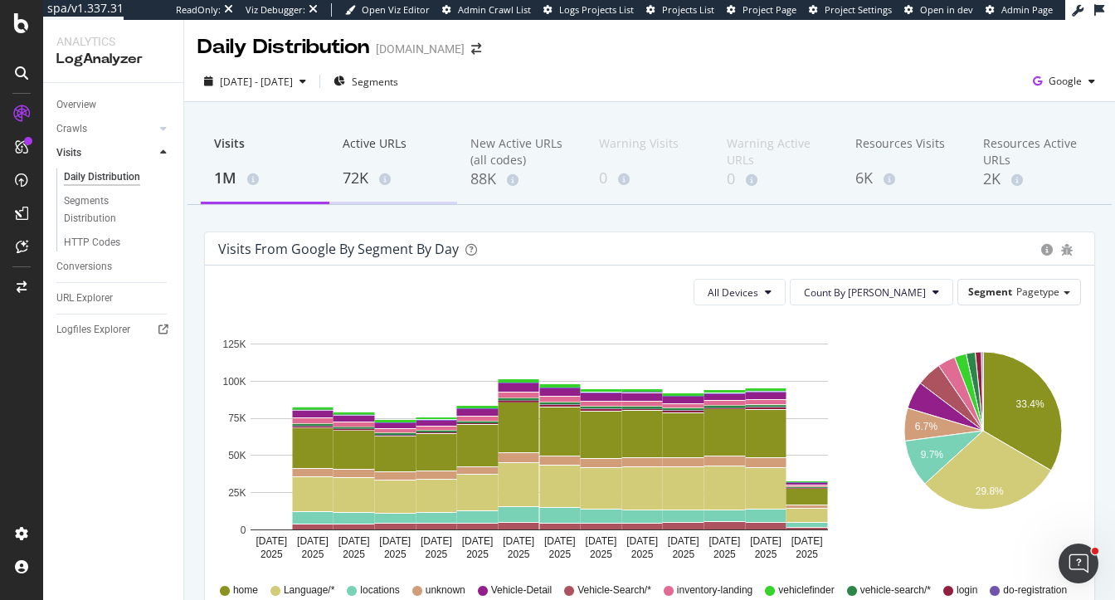
click at [369, 178] on div "72K" at bounding box center [394, 179] width 102 height 22
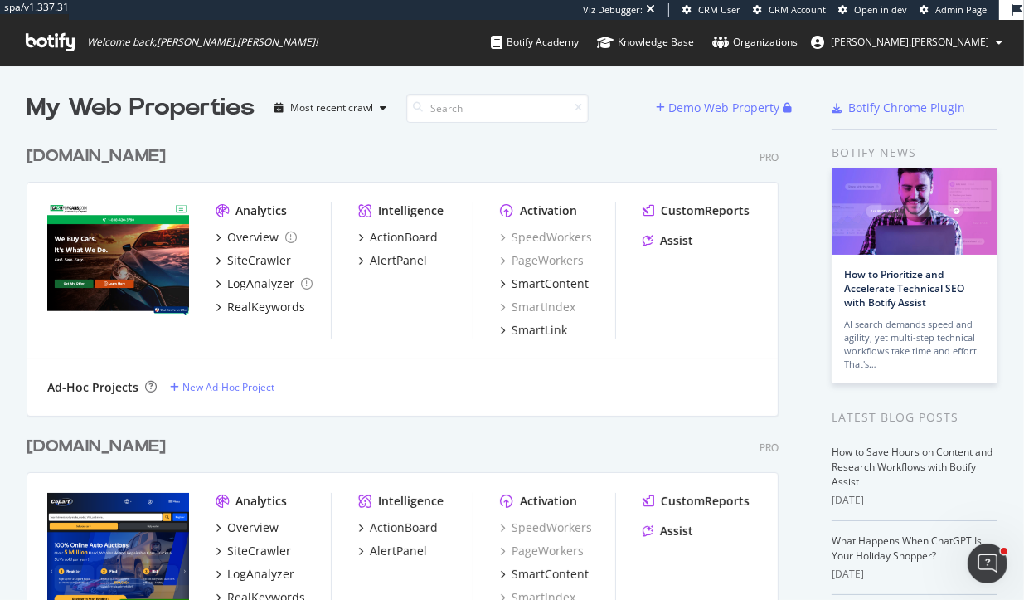
scroll to position [20, 0]
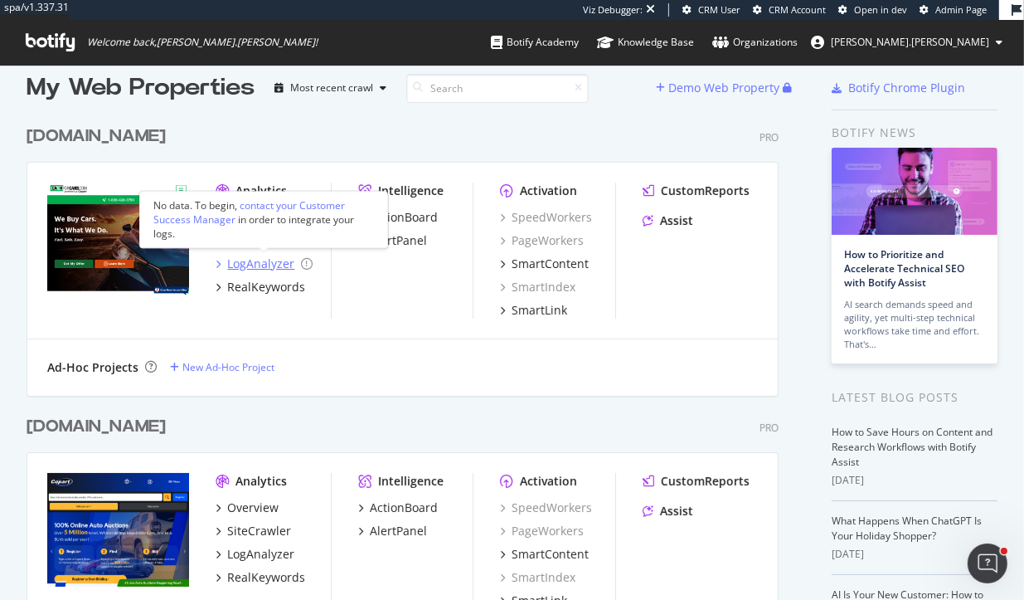
click at [261, 268] on div "LogAnalyzer" at bounding box center [260, 263] width 67 height 17
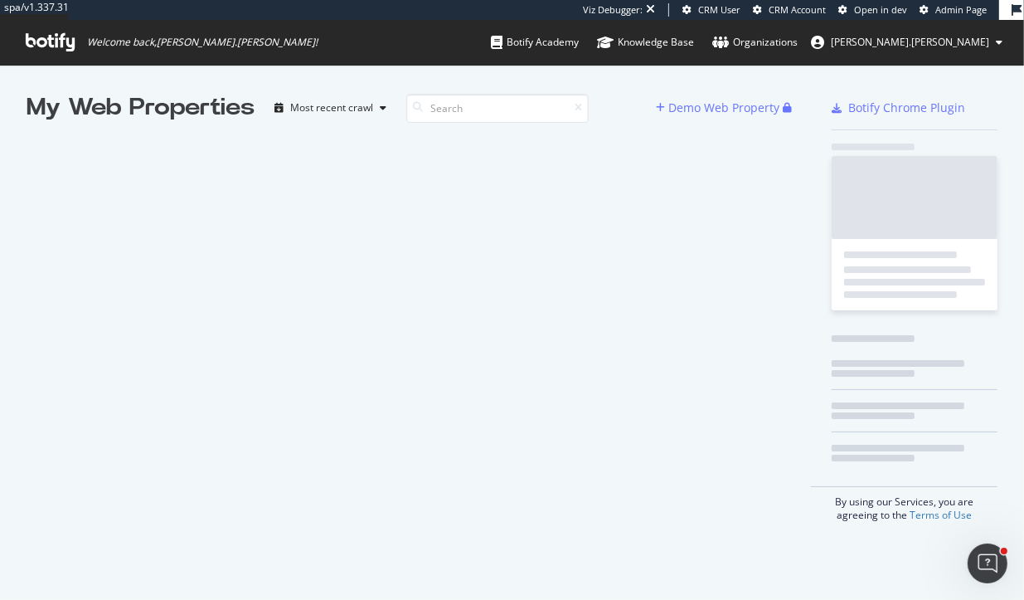
scroll to position [600, 1024]
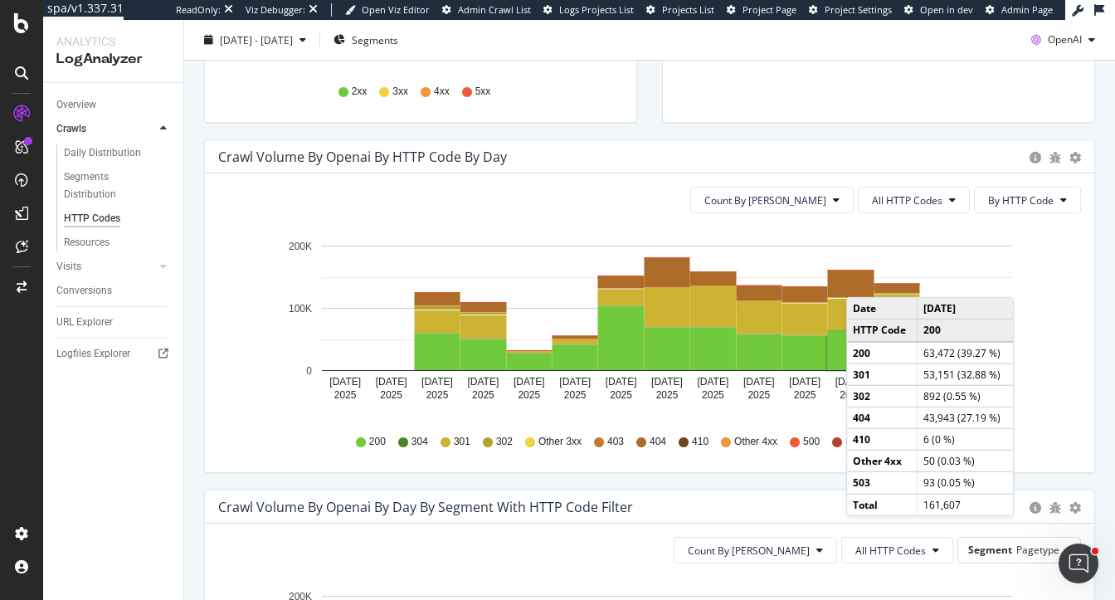
scroll to position [450, 0]
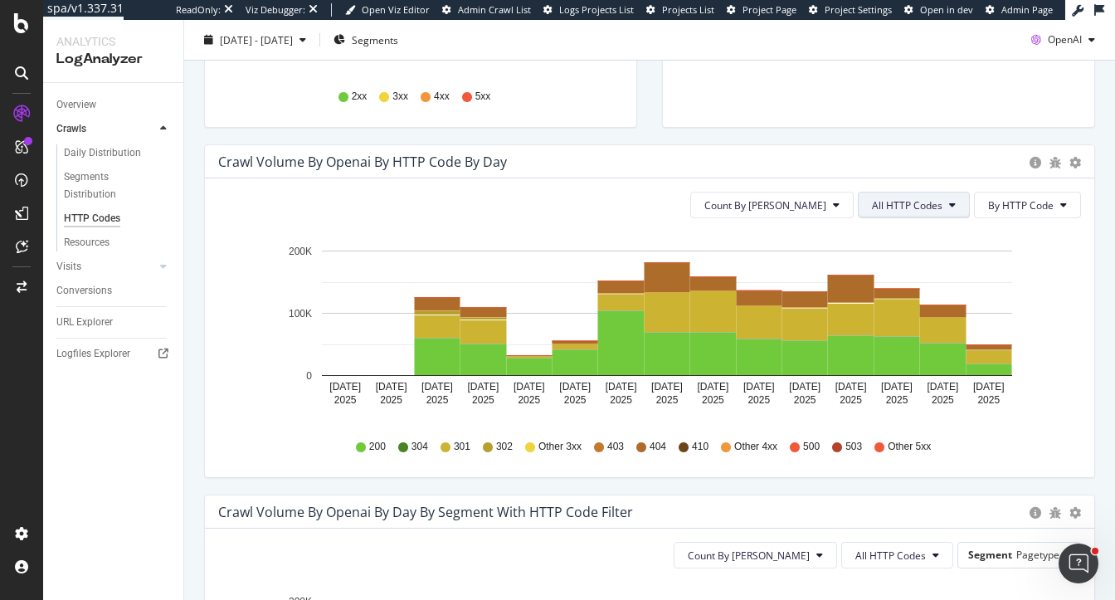
click at [925, 207] on span "All HTTP Codes" at bounding box center [907, 205] width 71 height 14
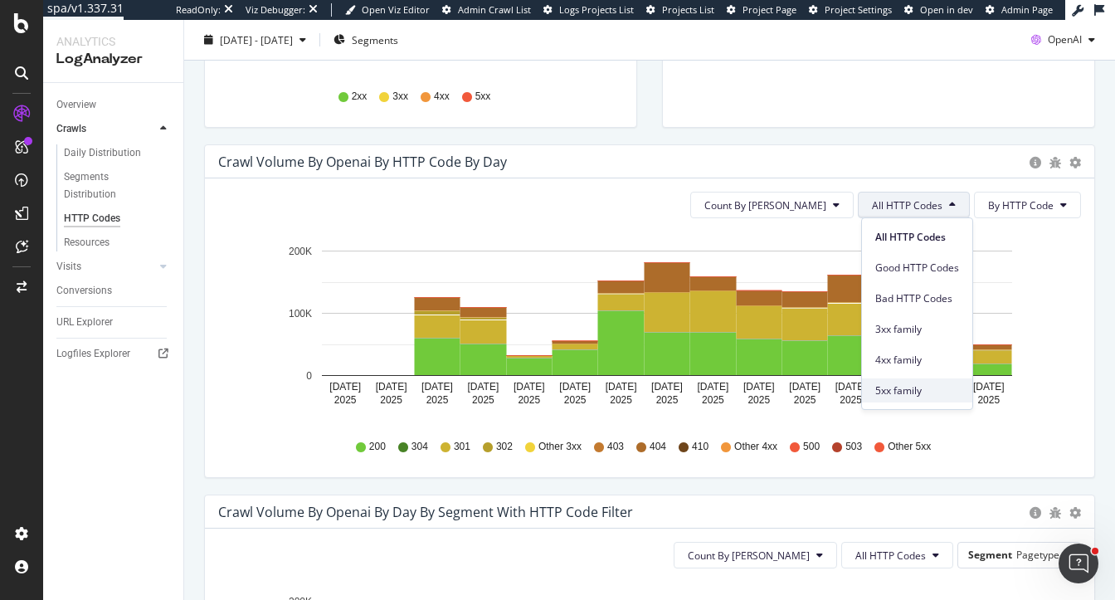
click at [906, 387] on span "5xx family" at bounding box center [917, 390] width 84 height 15
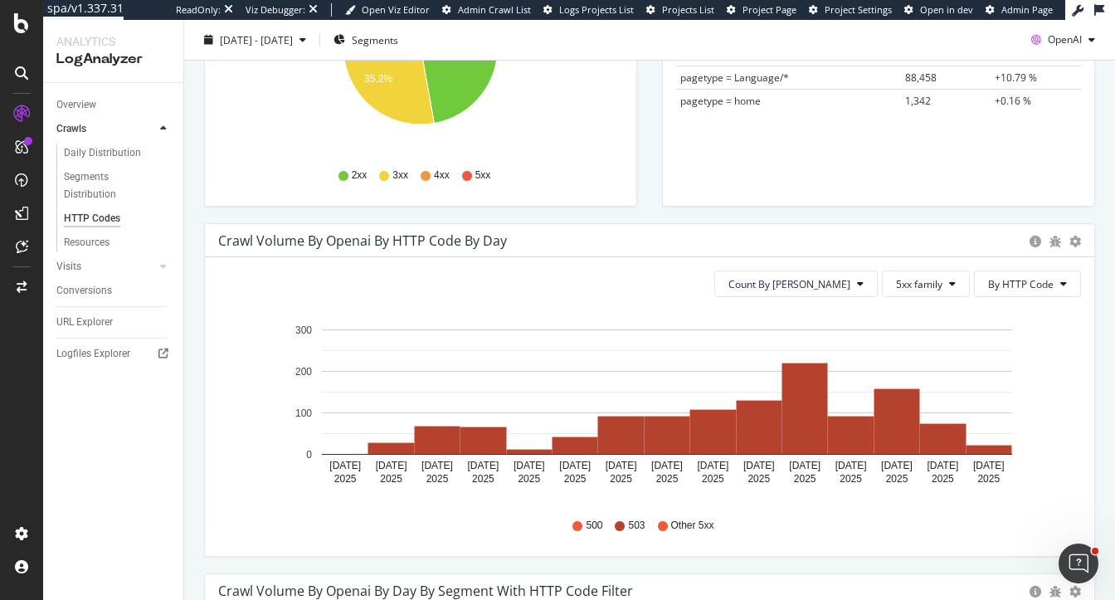
scroll to position [0, 0]
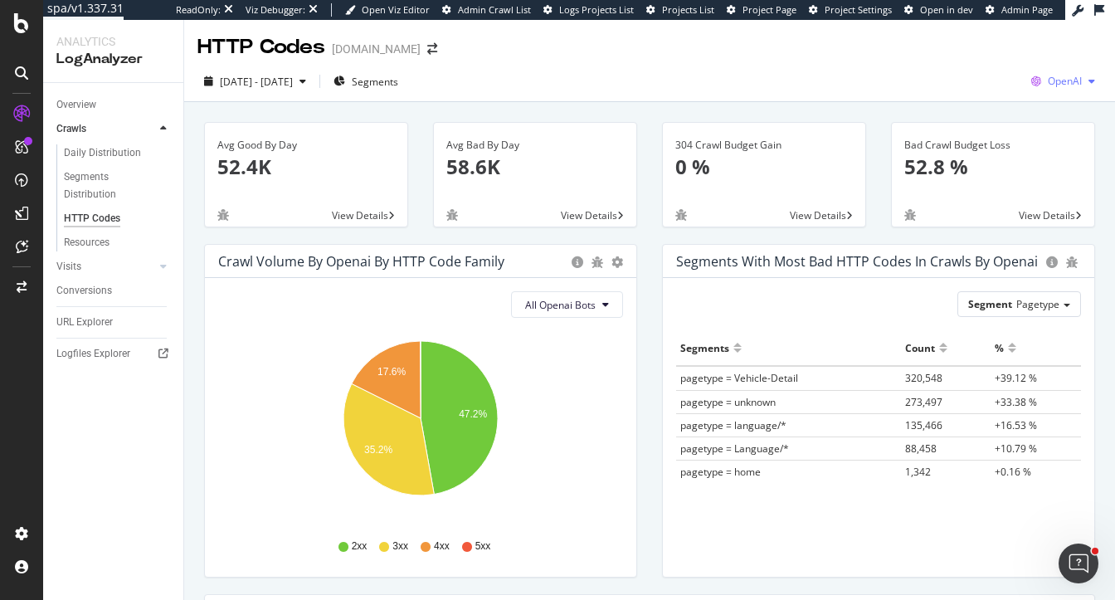
click at [1070, 85] on span "OpenAI" at bounding box center [1065, 81] width 34 height 14
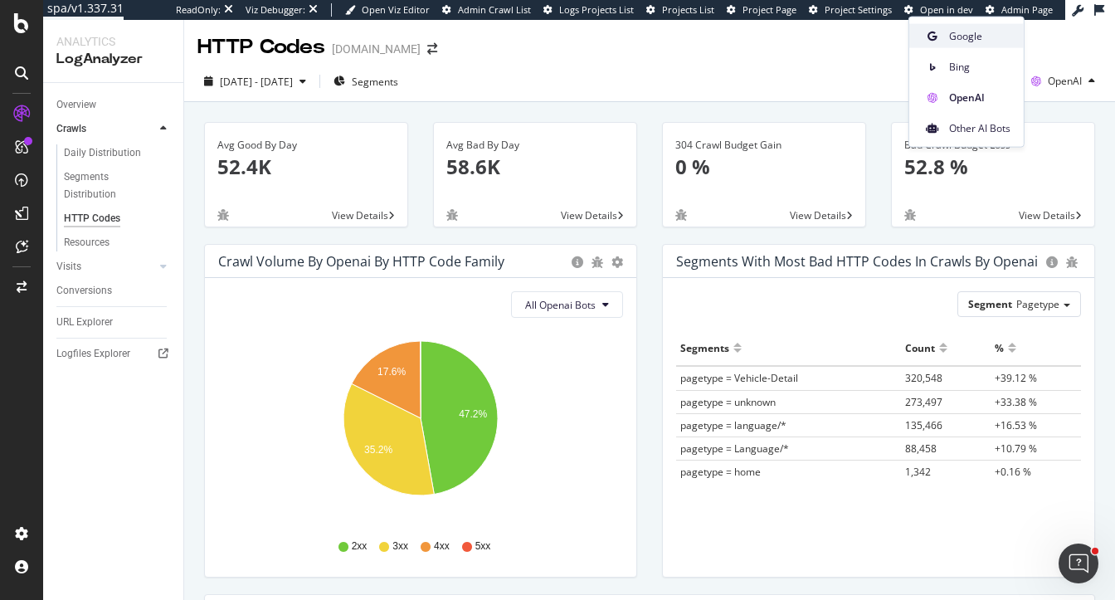
click at [957, 38] on span "Google" at bounding box center [979, 35] width 61 height 15
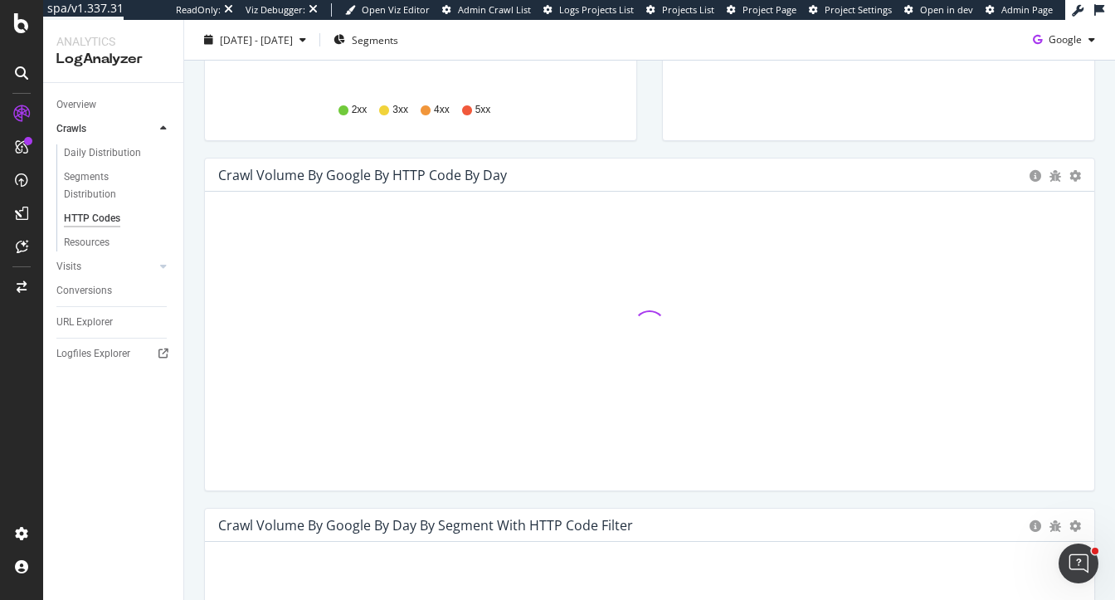
scroll to position [437, 0]
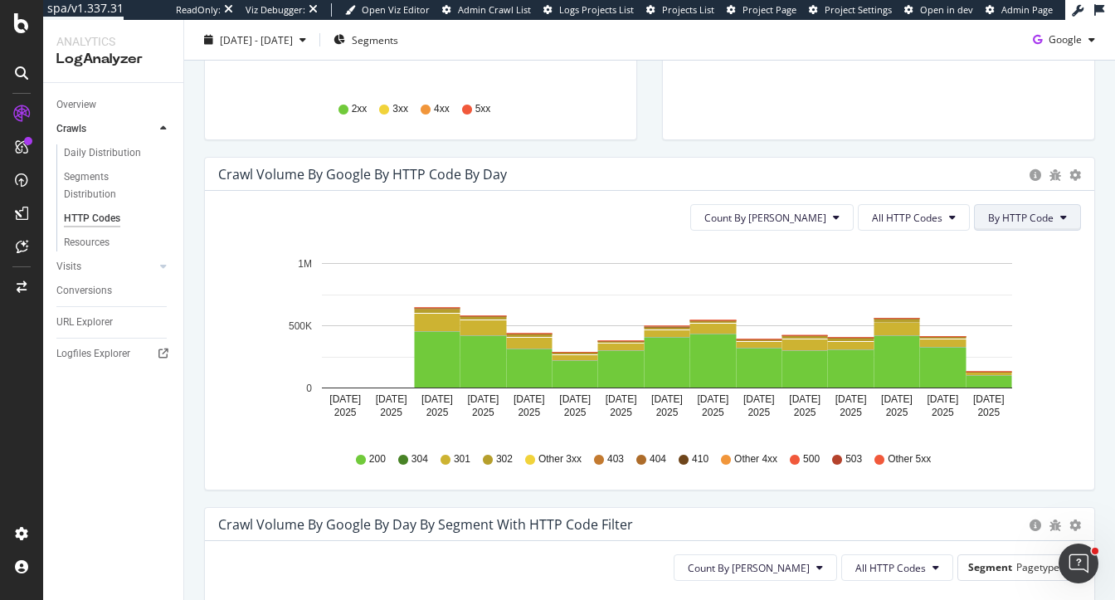
click at [1014, 217] on span "By HTTP Code" at bounding box center [1021, 218] width 66 height 14
click at [939, 222] on span "All HTTP Codes" at bounding box center [907, 218] width 71 height 14
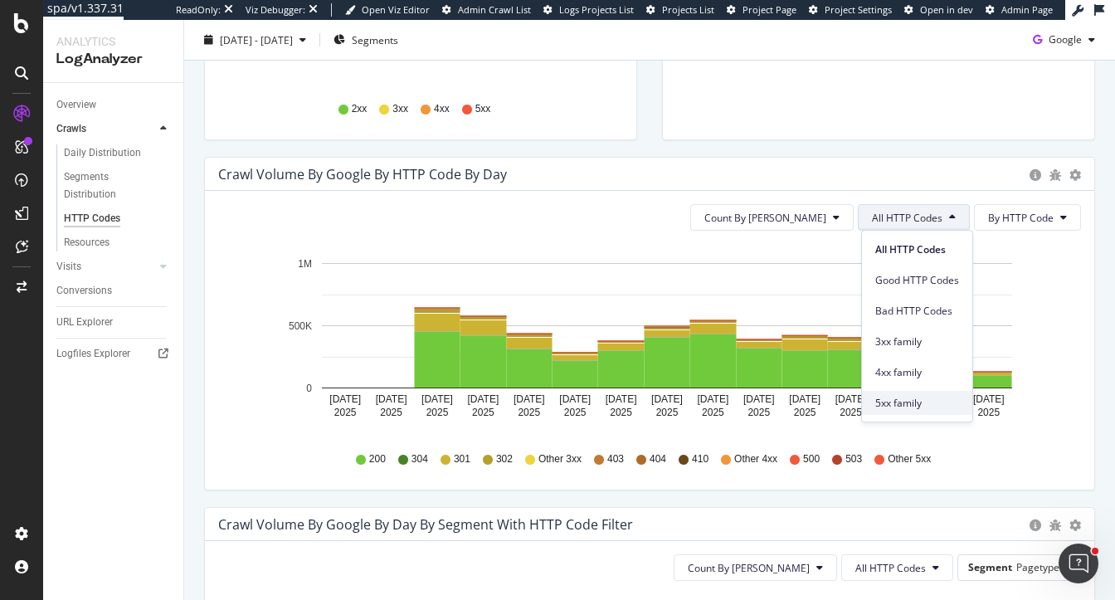
click at [898, 404] on span "5xx family" at bounding box center [917, 403] width 84 height 15
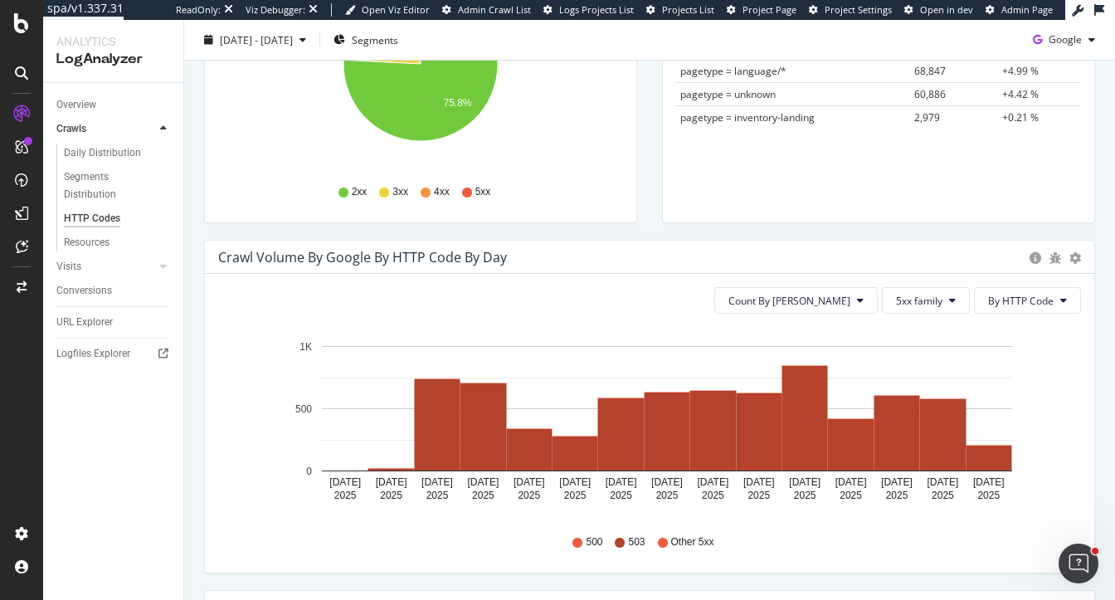
scroll to position [352, 0]
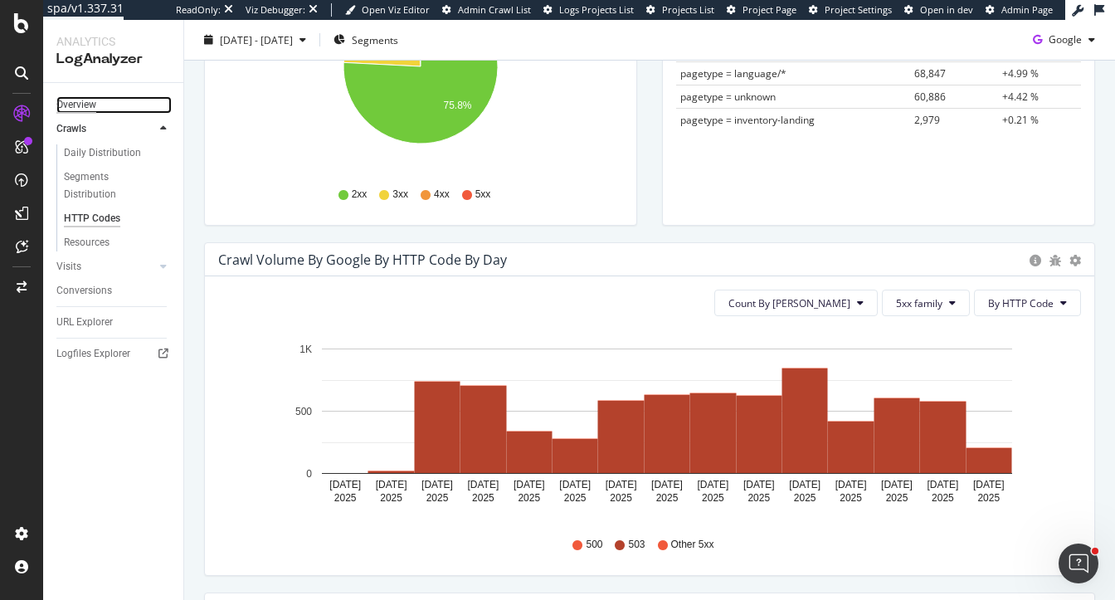
click at [62, 100] on div "Overview" at bounding box center [76, 104] width 40 height 17
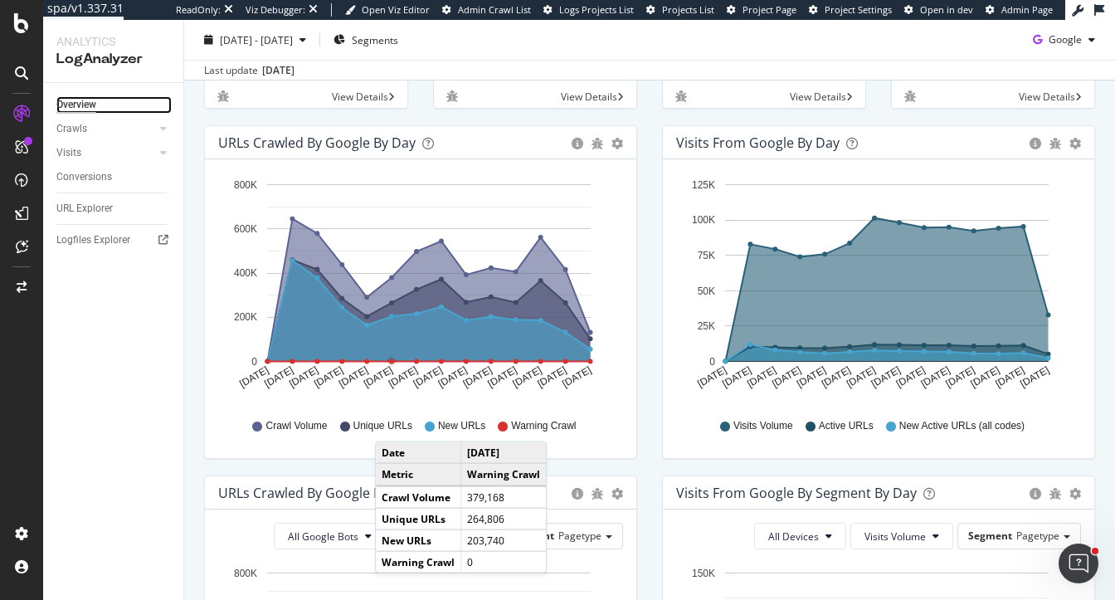
scroll to position [186, 0]
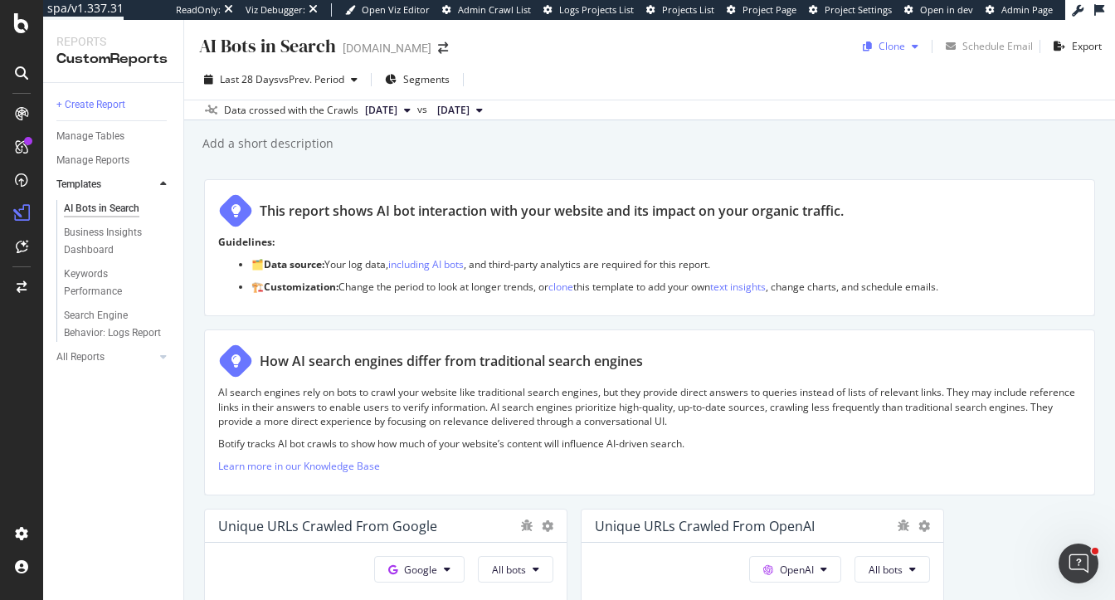
click at [891, 42] on div "Clone" at bounding box center [891, 46] width 27 height 14
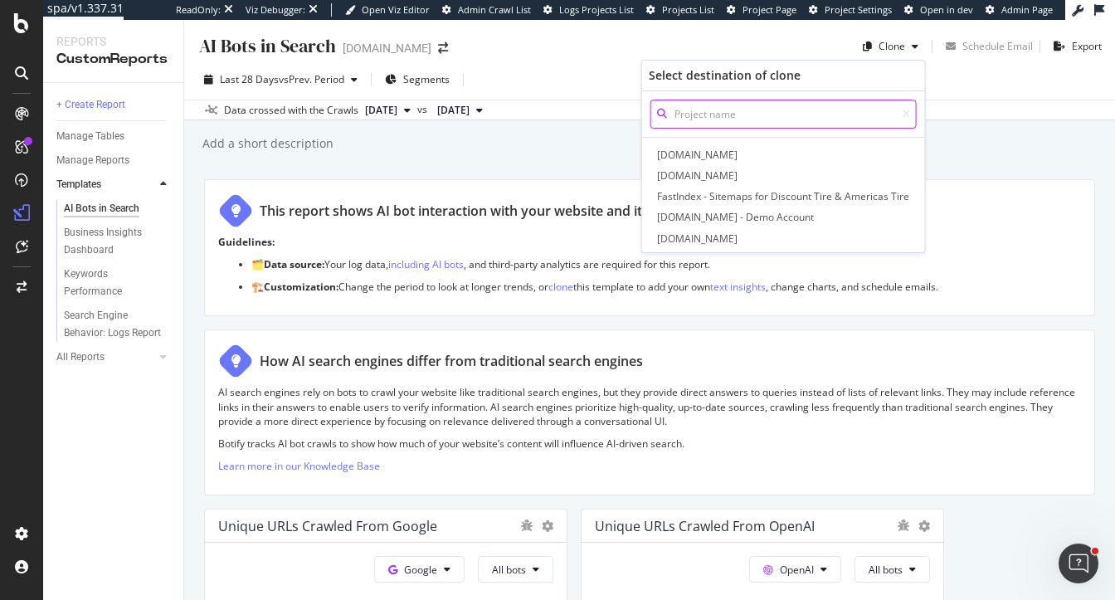
click at [767, 119] on input at bounding box center [783, 114] width 266 height 29
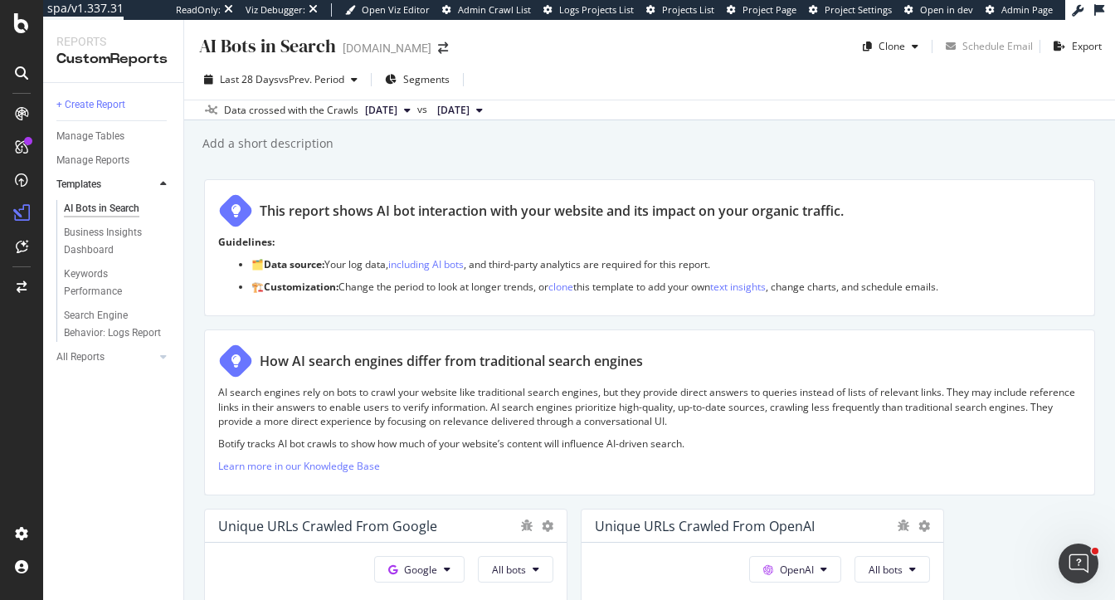
click at [1003, 125] on div "AI Bots in Search AI Bots in Search [DOMAIN_NAME] Clone Schedule Email Export L…" at bounding box center [649, 310] width 931 height 580
click at [883, 48] on div "Clone" at bounding box center [891, 46] width 27 height 14
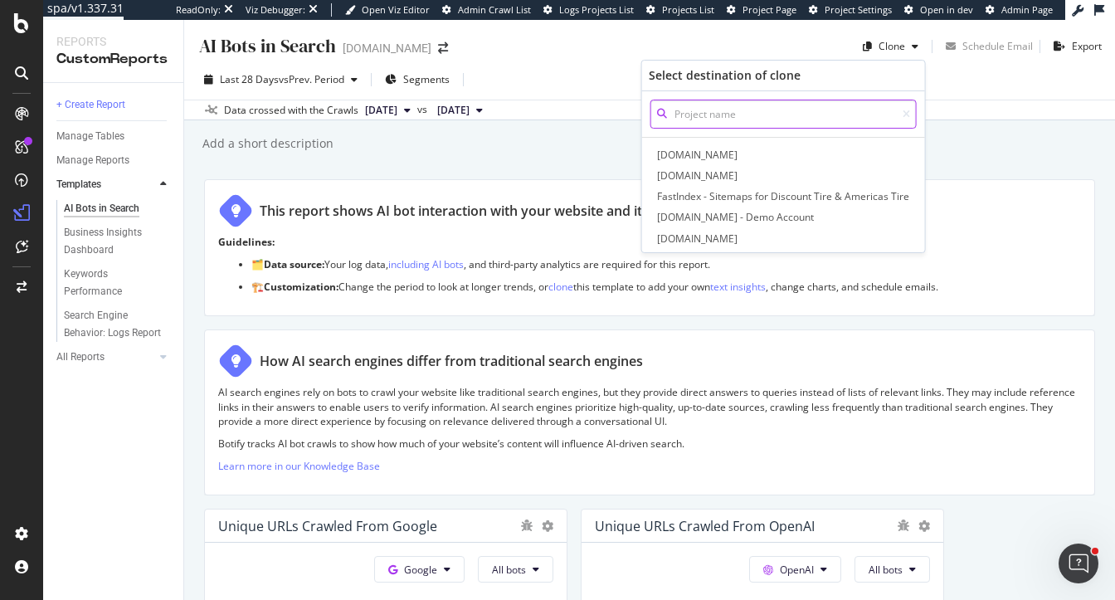
click at [738, 114] on input at bounding box center [783, 114] width 266 height 29
click at [699, 152] on span "[DOMAIN_NAME]" at bounding box center [784, 154] width 260 height 17
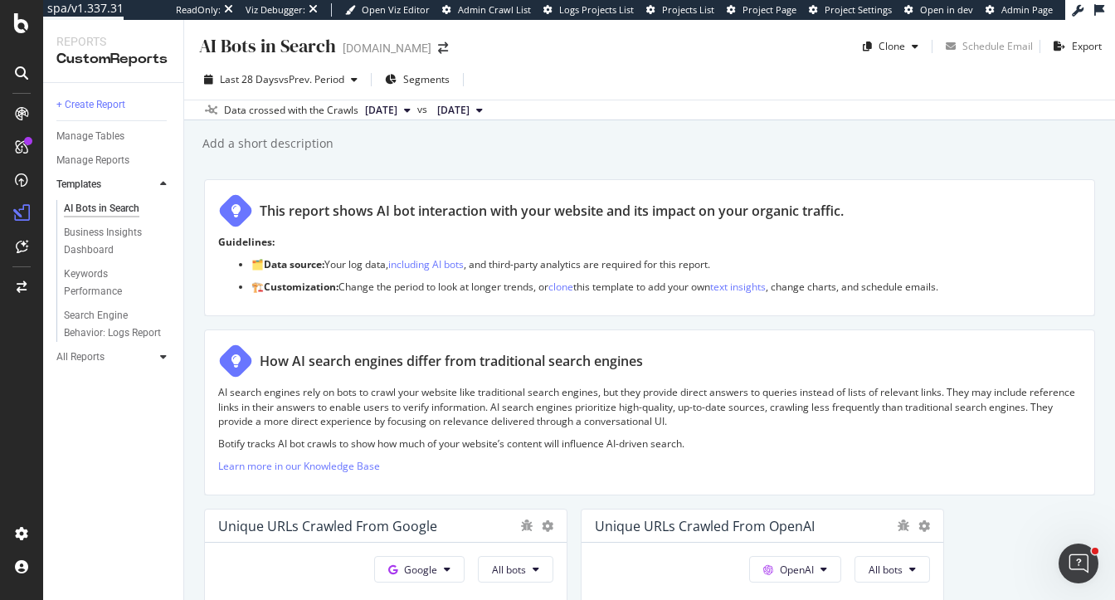
click at [164, 356] on icon at bounding box center [163, 357] width 7 height 10
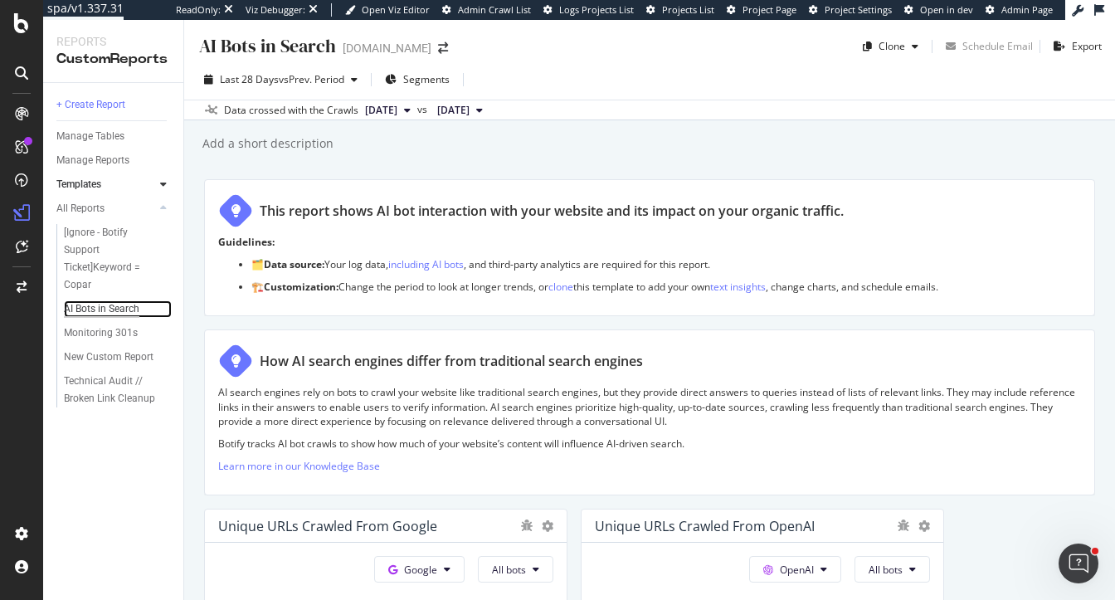
click at [115, 310] on div "AI Bots in Search" at bounding box center [101, 308] width 75 height 17
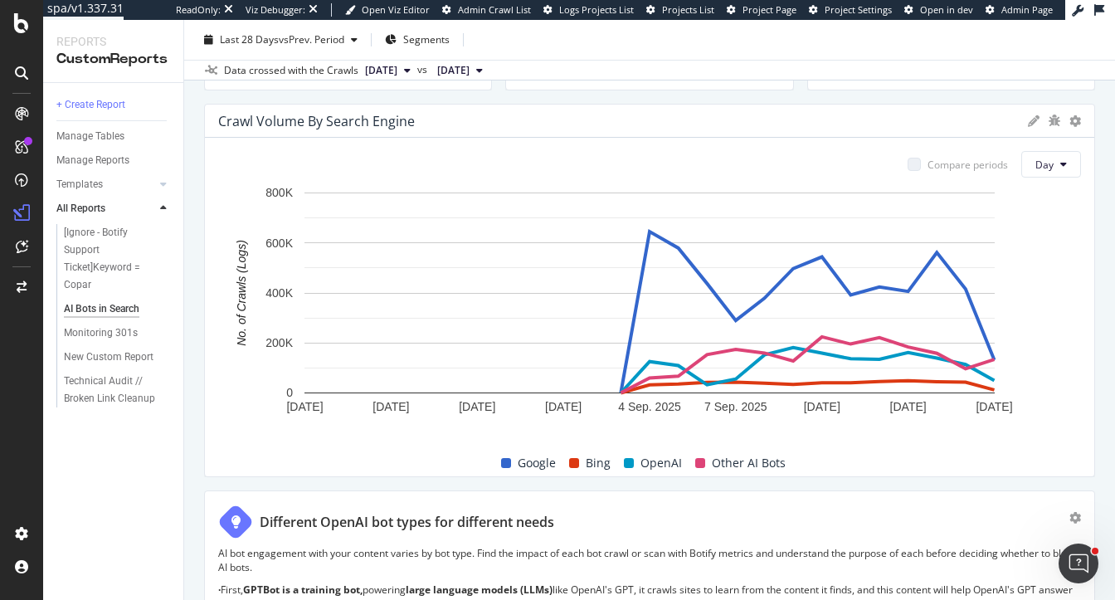
scroll to position [784, 0]
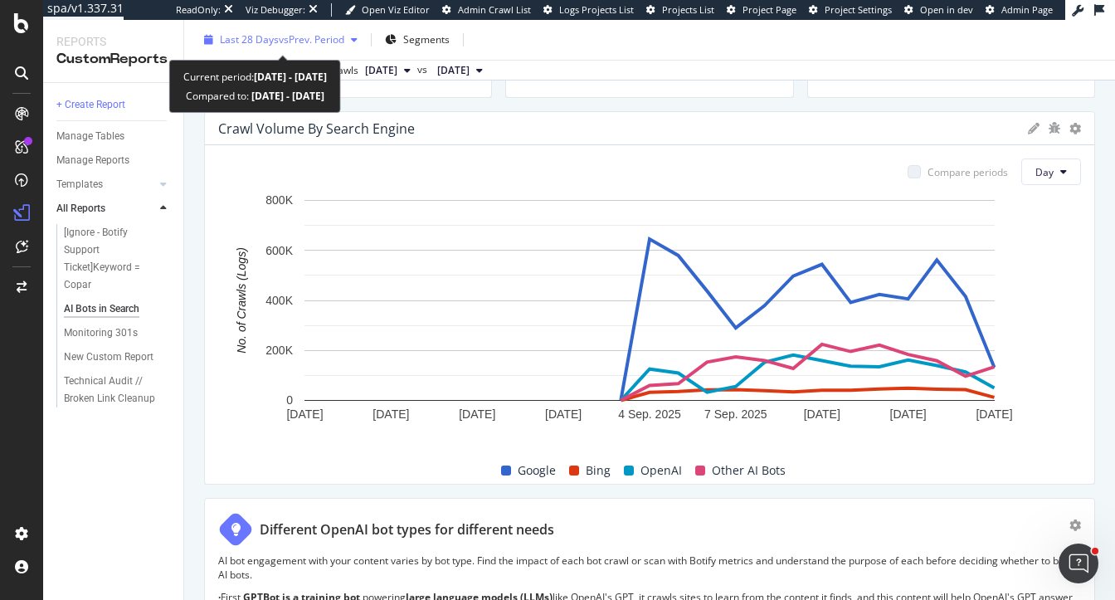
click at [283, 40] on span "vs Prev. Period" at bounding box center [312, 39] width 66 height 14
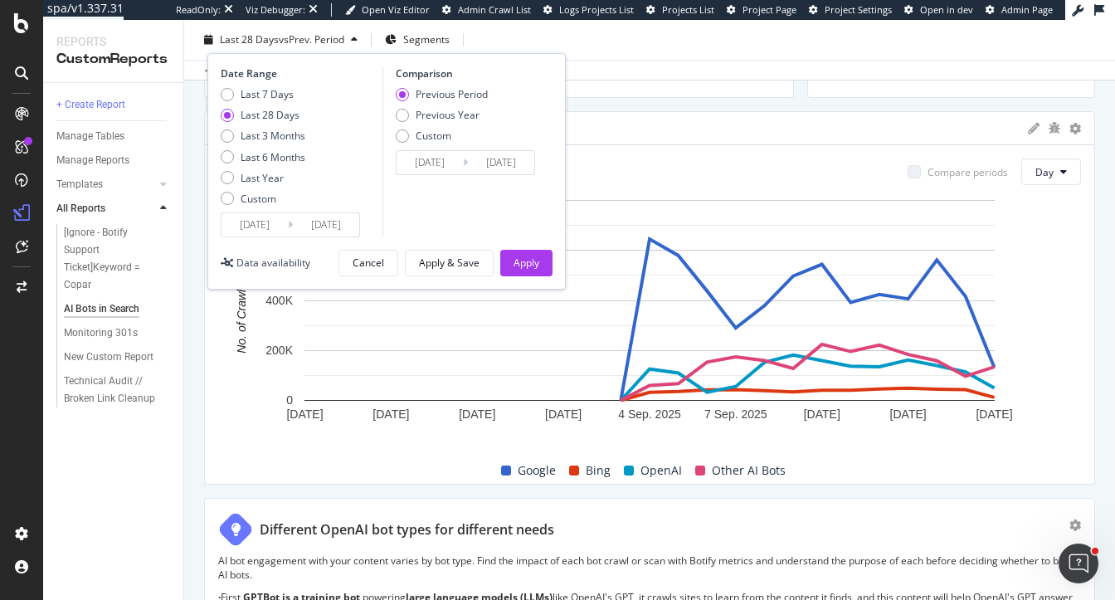
click at [261, 226] on input "2025/08/20" at bounding box center [254, 224] width 66 height 23
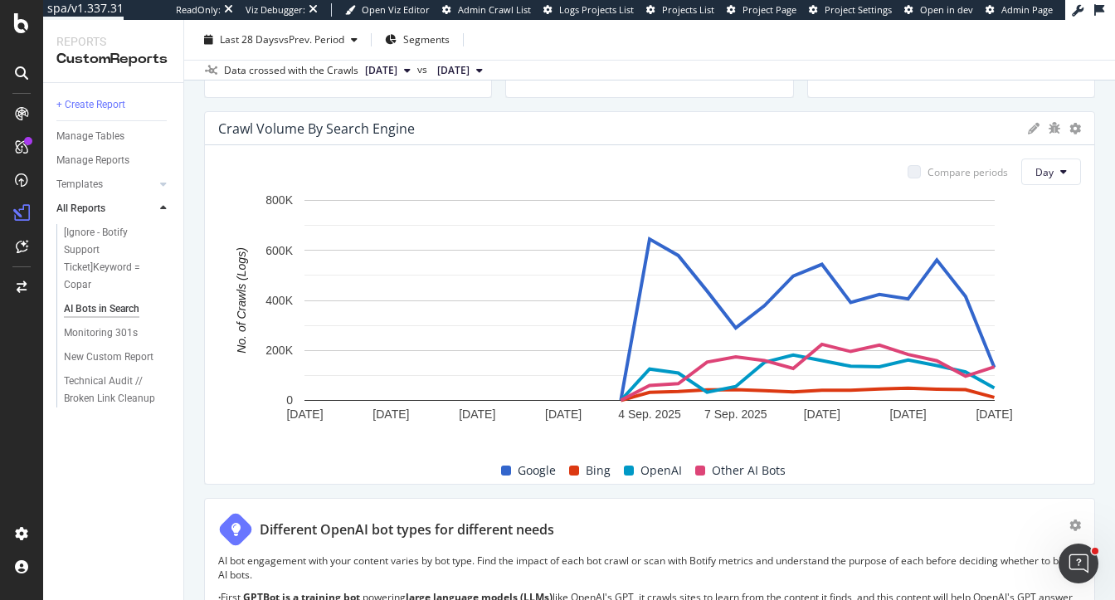
click at [742, 122] on div "Crawl Volume By Search Engine" at bounding box center [618, 128] width 801 height 17
click at [191, 251] on div "AI Bots in Search AI Bots in Search Copart.com Clone (Admin) Clone Schedule Ema…" at bounding box center [649, 310] width 931 height 580
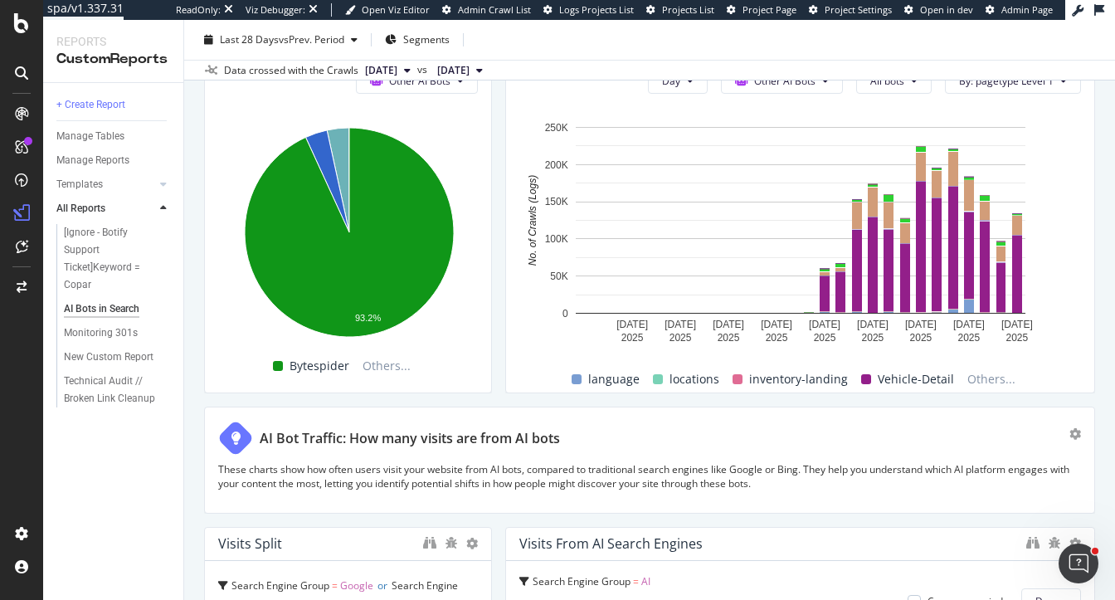
scroll to position [2967, 0]
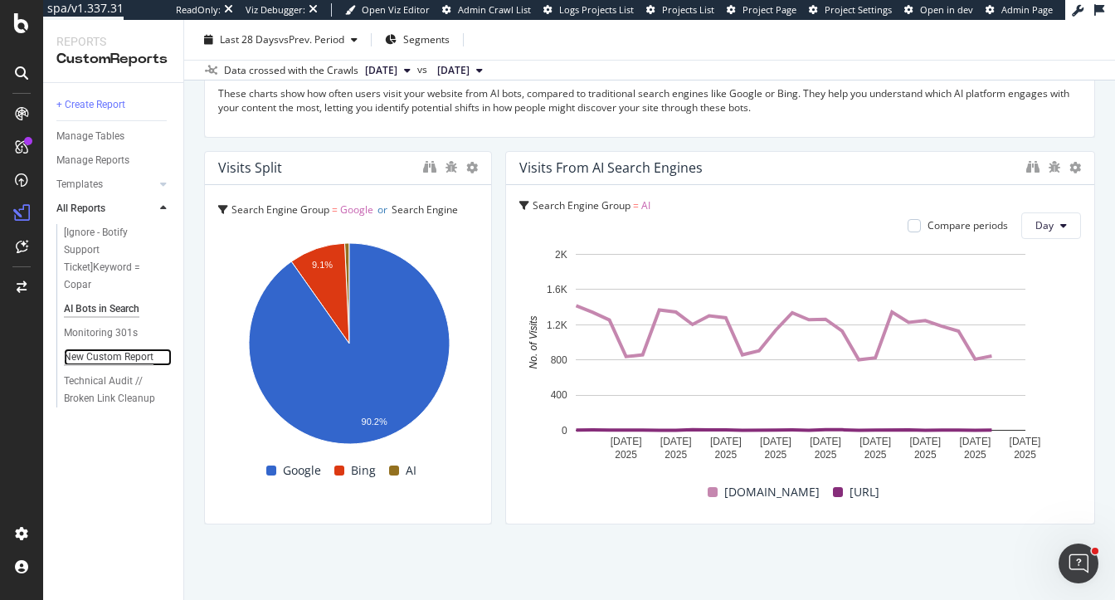
click at [96, 362] on div "New Custom Report" at bounding box center [109, 356] width 90 height 17
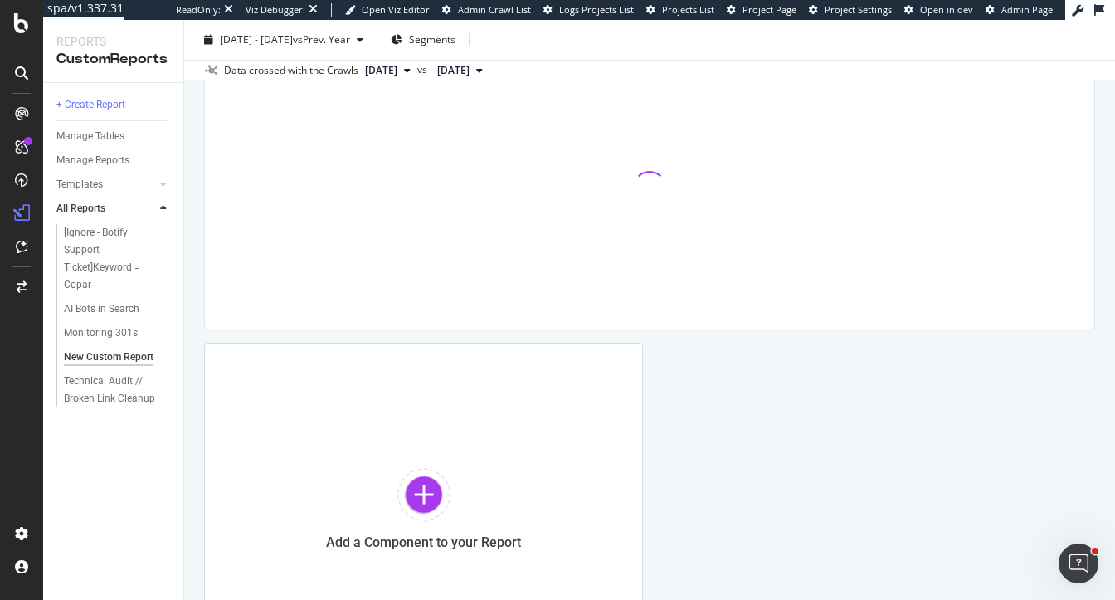
scroll to position [761, 0]
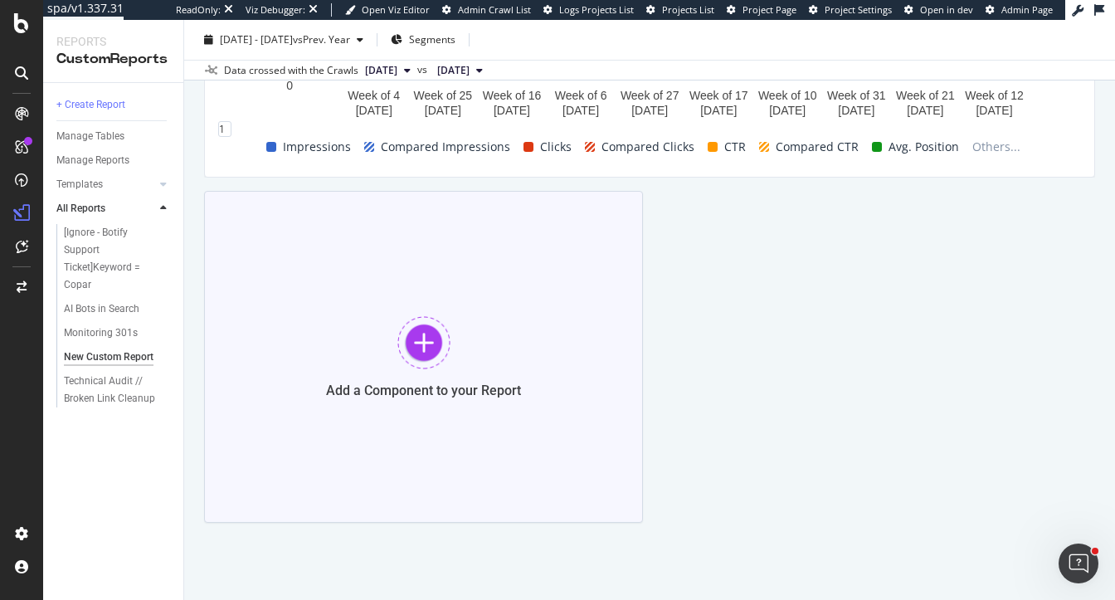
click at [432, 325] on div at bounding box center [423, 342] width 53 height 53
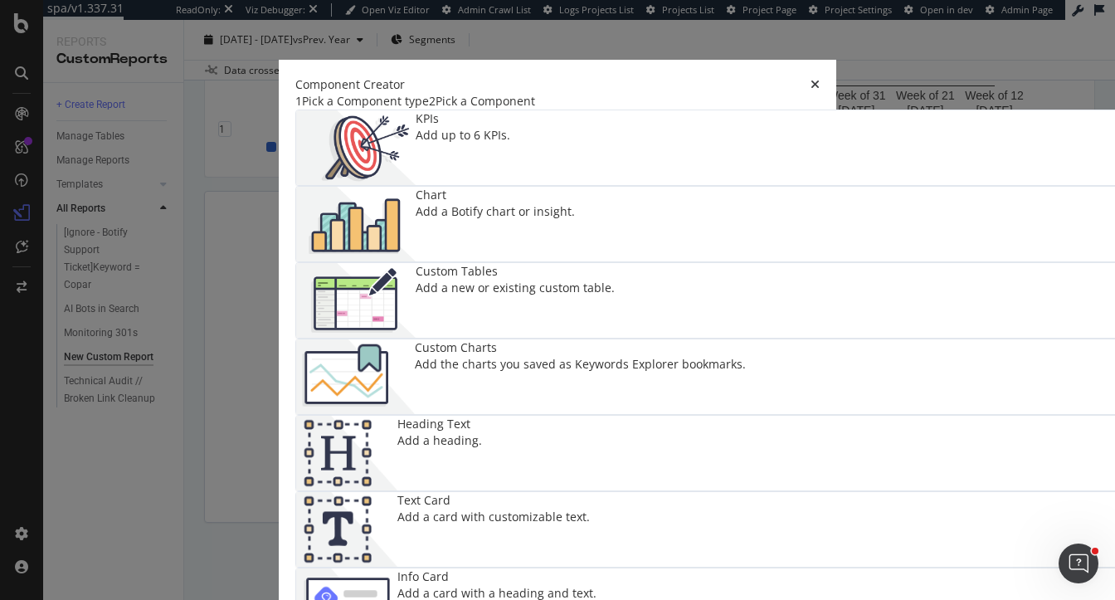
click at [416, 226] on img "modal" at bounding box center [355, 224] width 119 height 75
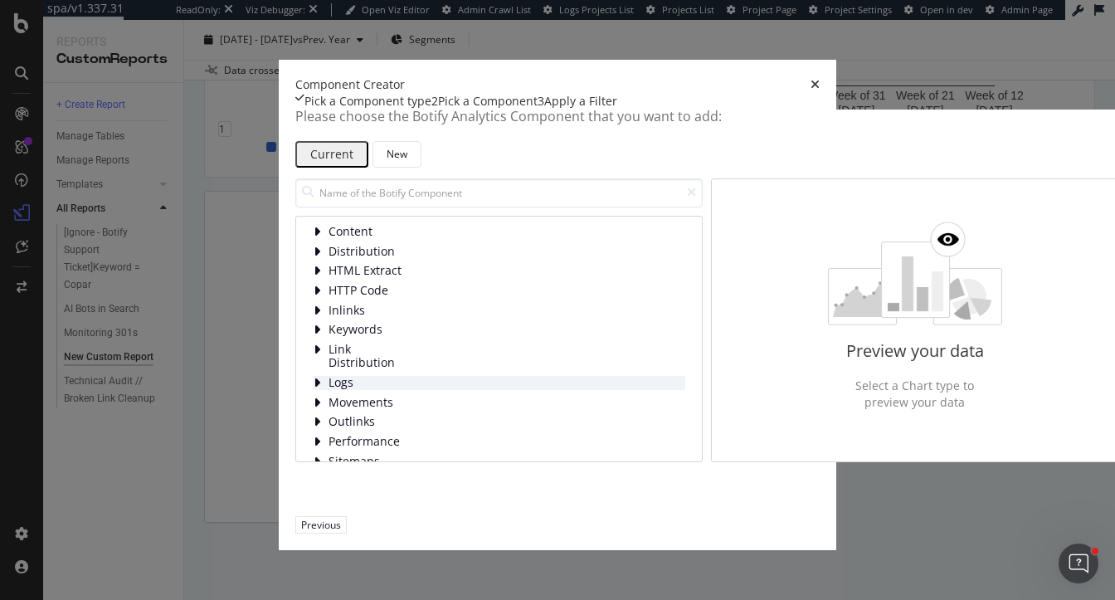
click at [313, 389] on icon "modal" at bounding box center [317, 382] width 8 height 13
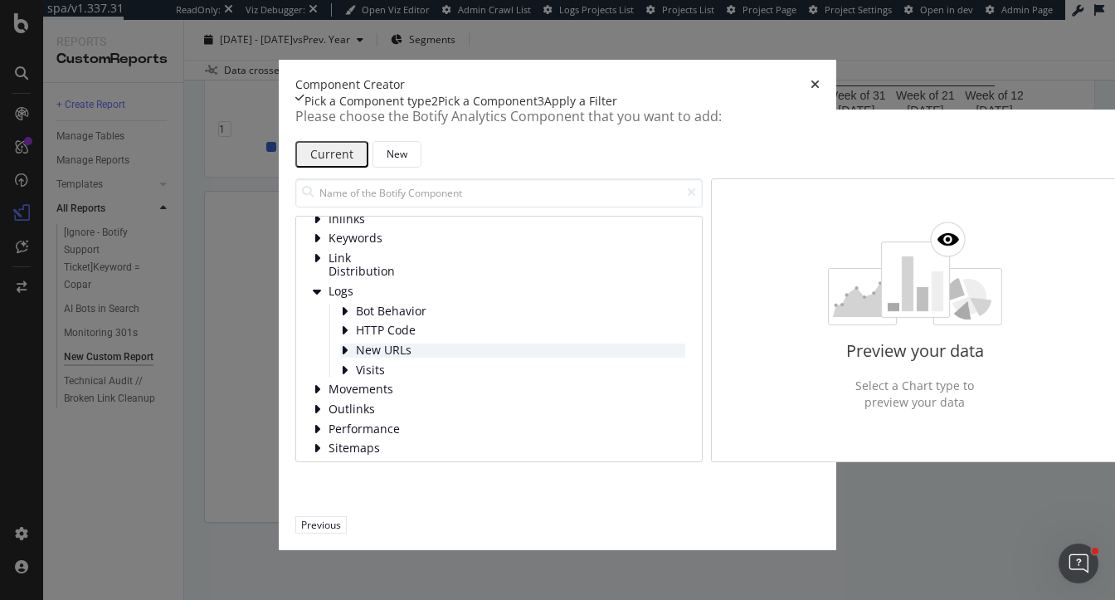
scroll to position [89, 0]
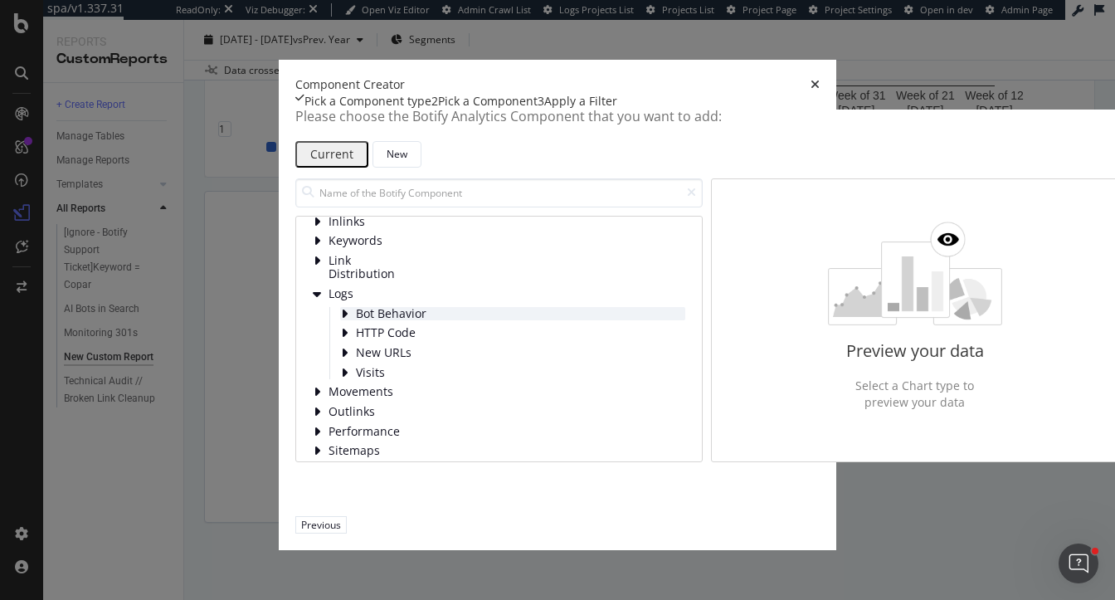
click at [340, 320] on icon "modal" at bounding box center [344, 313] width 8 height 13
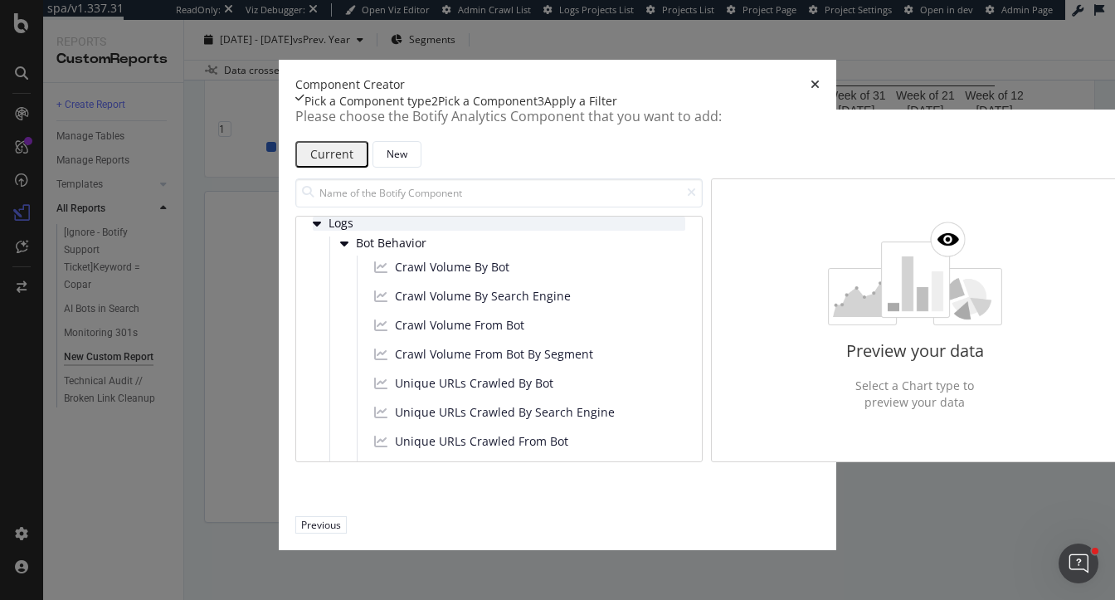
scroll to position [203, 0]
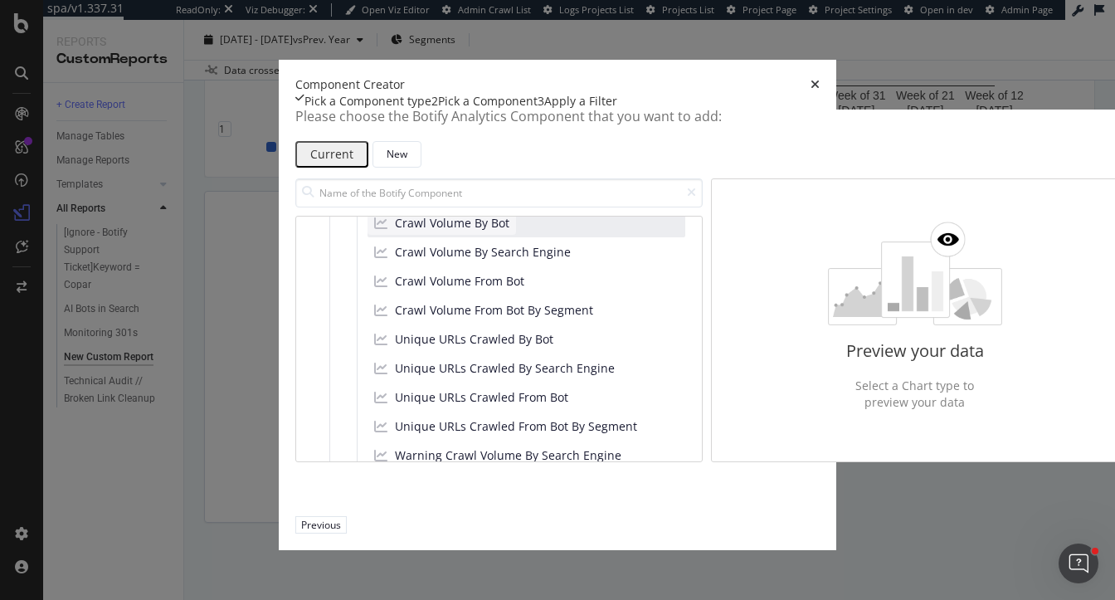
click at [395, 231] on span "Crawl Volume By Bot" at bounding box center [452, 223] width 114 height 17
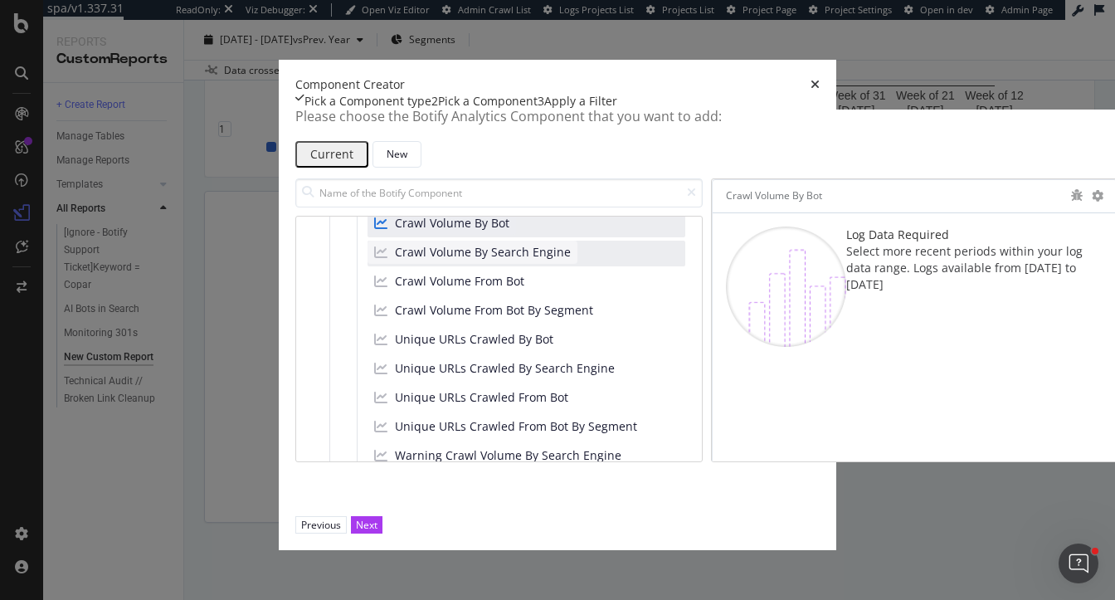
click at [395, 260] on span "Crawl Volume By Search Engine" at bounding box center [483, 252] width 176 height 17
click at [395, 289] on span "Crawl Volume From Bot" at bounding box center [459, 281] width 129 height 17
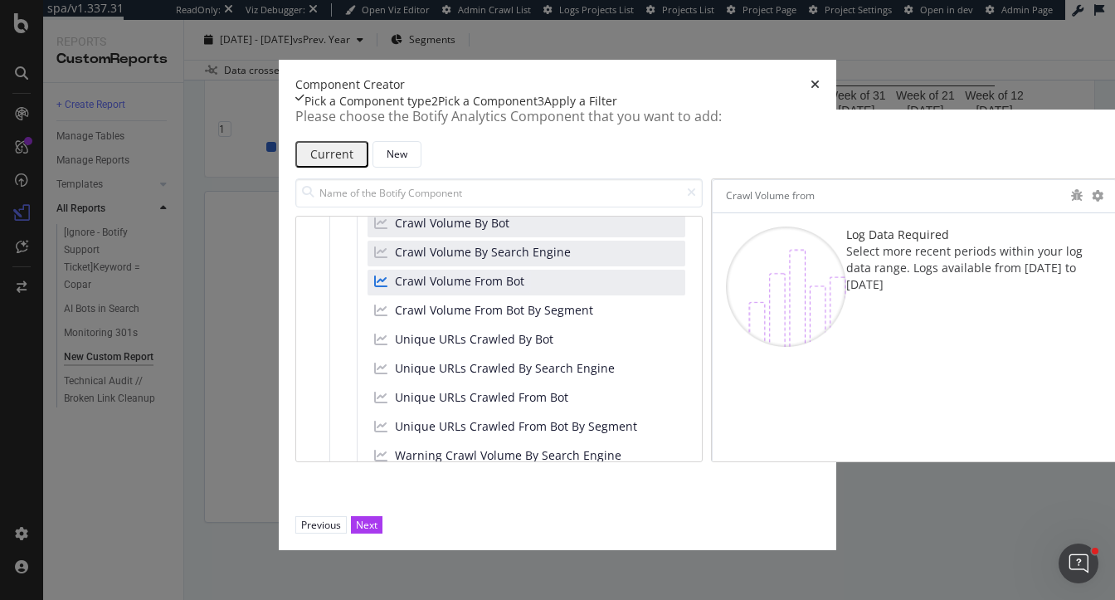
click at [820, 79] on icon "times" at bounding box center [814, 85] width 9 height 12
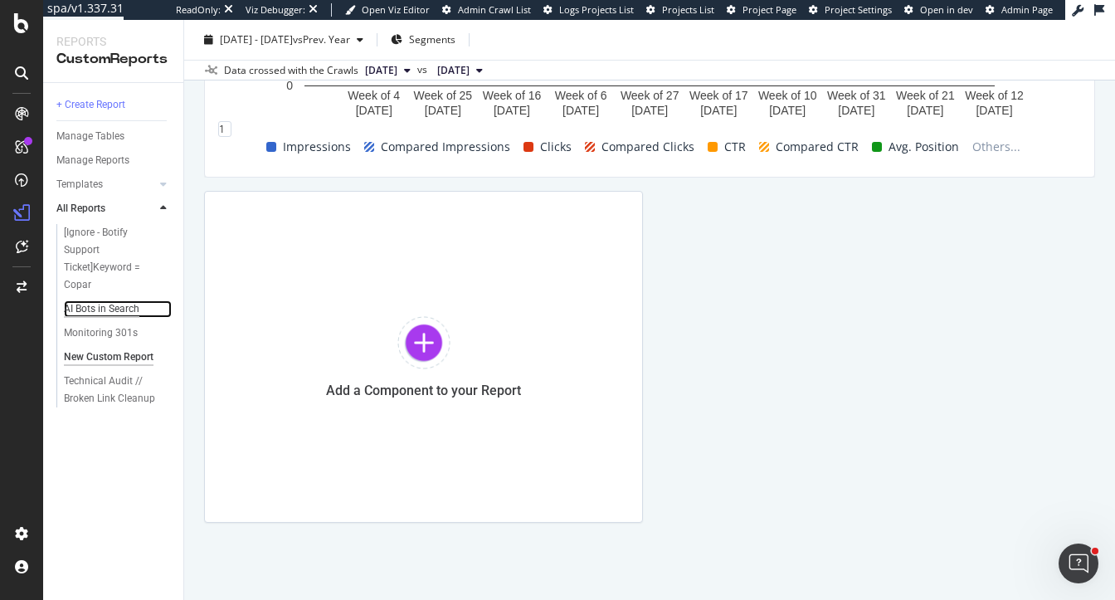
click at [91, 304] on div "AI Bots in Search" at bounding box center [101, 308] width 75 height 17
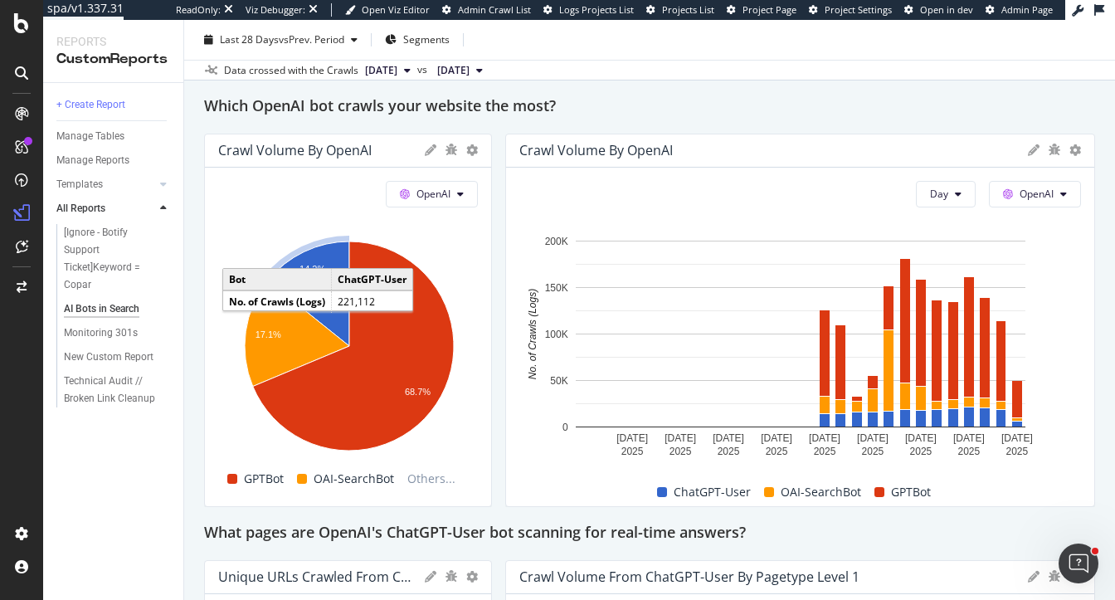
scroll to position [1485, 0]
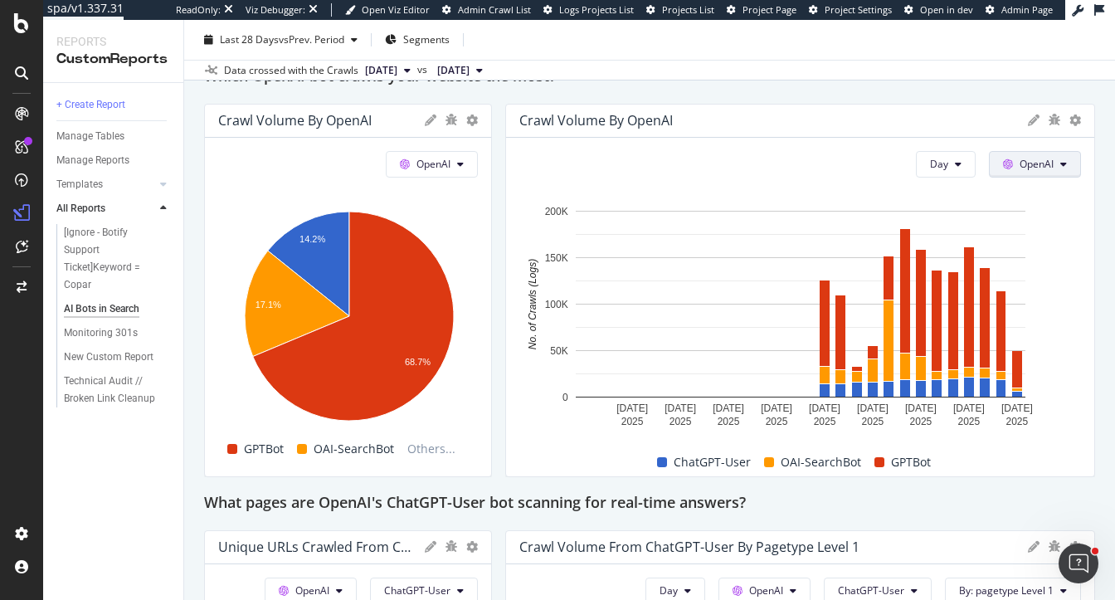
click at [1043, 164] on span "OpenAI" at bounding box center [1036, 164] width 34 height 14
click at [1078, 118] on div at bounding box center [1086, 290] width 17 height 373
click at [1072, 114] on icon at bounding box center [1075, 120] width 12 height 12
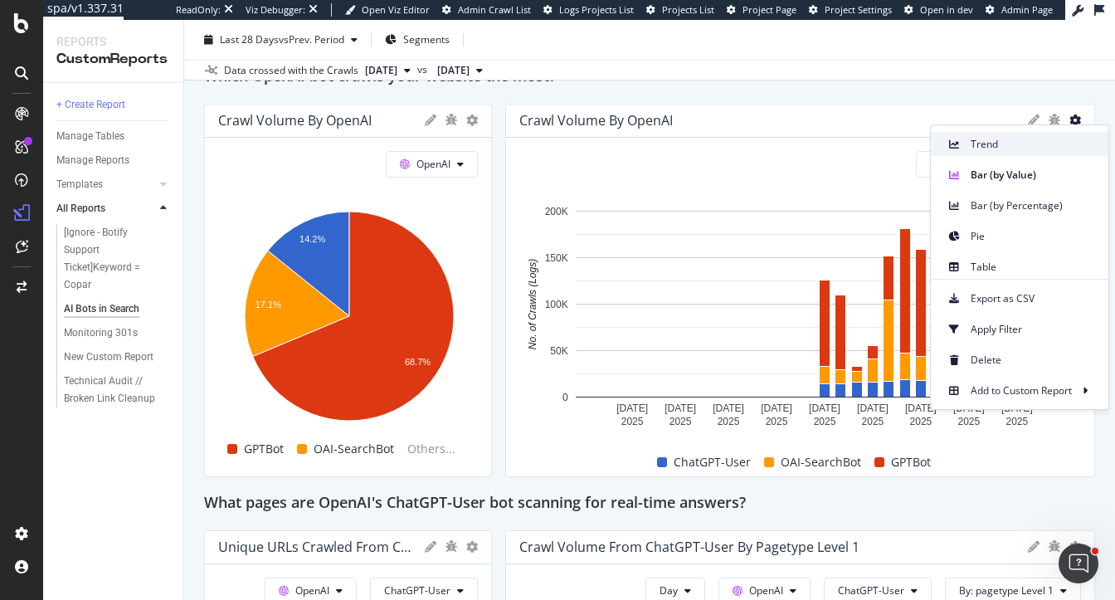
click at [1016, 149] on span "Trend" at bounding box center [1033, 144] width 124 height 15
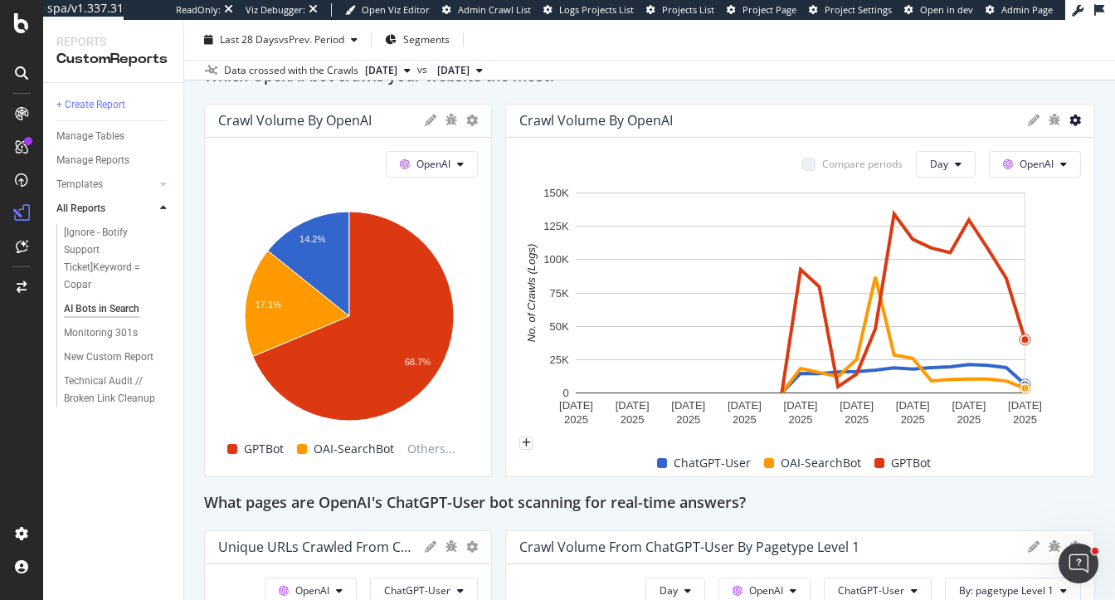
click at [1073, 119] on icon at bounding box center [1075, 120] width 12 height 12
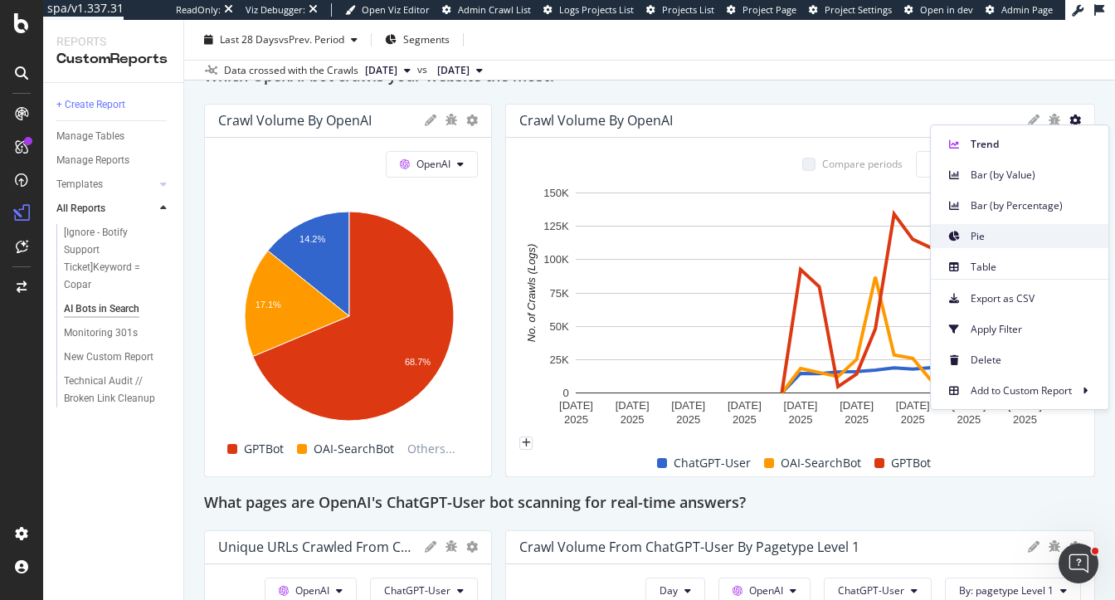
click at [982, 236] on span "Pie" at bounding box center [1033, 236] width 124 height 15
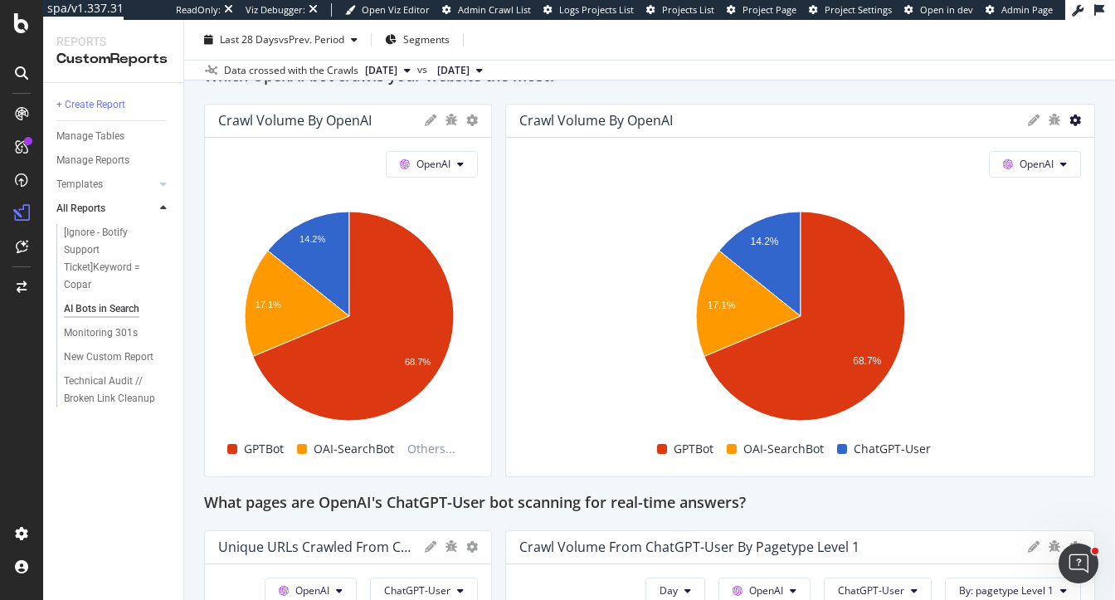
click at [1073, 115] on icon at bounding box center [1075, 120] width 12 height 12
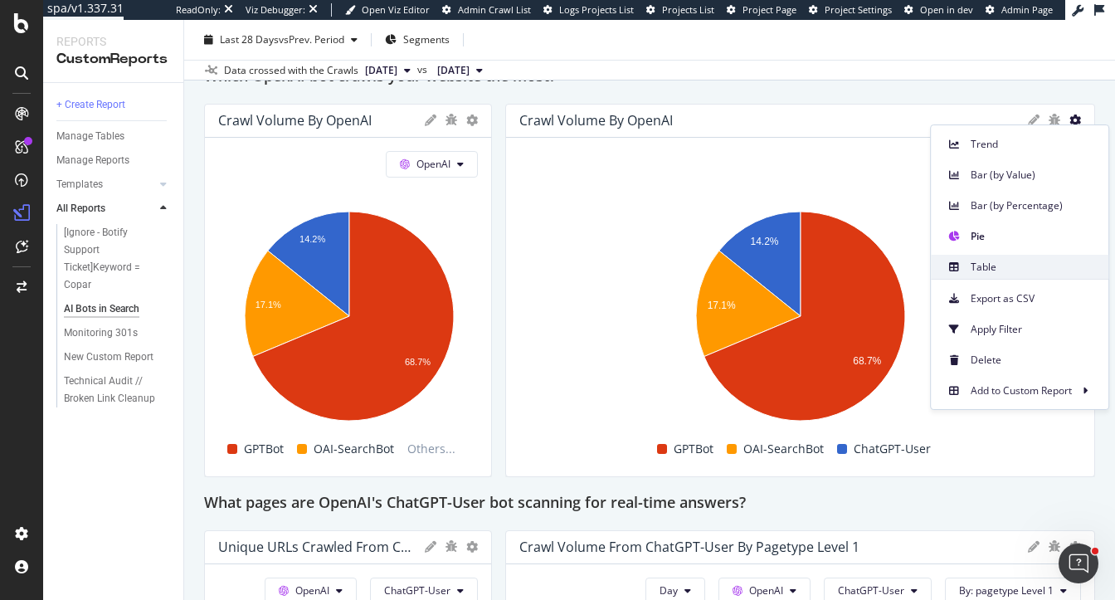
click at [991, 270] on span "Table" at bounding box center [1033, 267] width 124 height 15
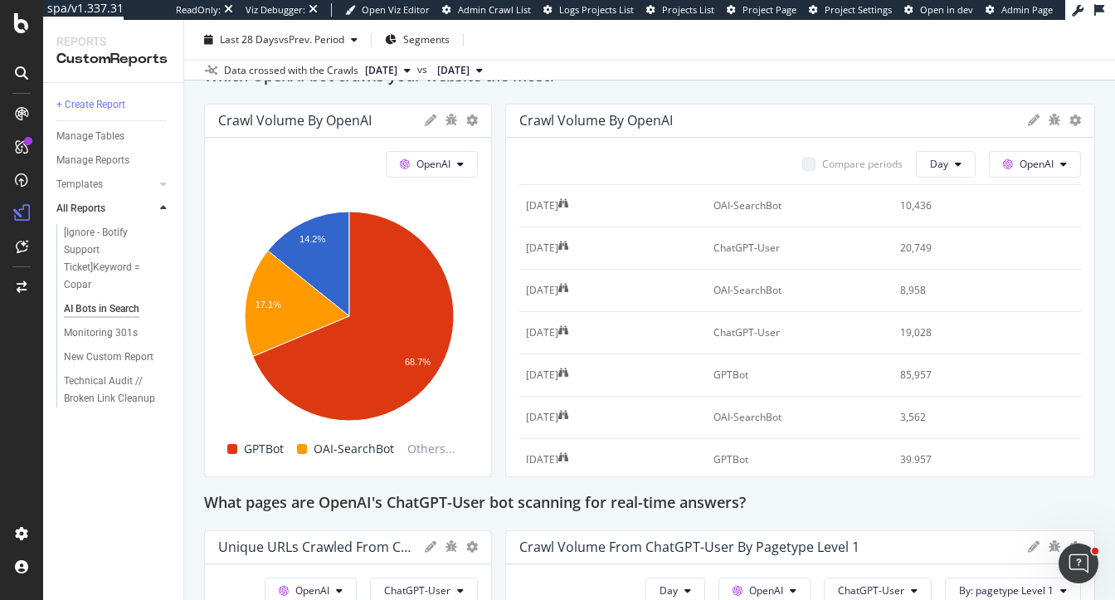
scroll to position [1533, 0]
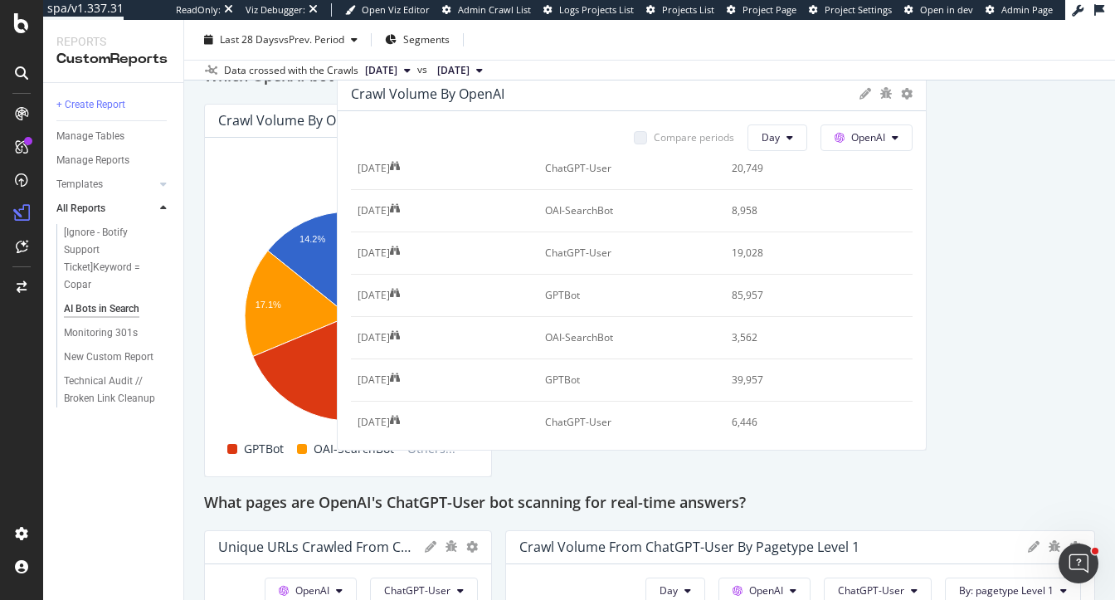
drag, startPoint x: 941, startPoint y: 441, endPoint x: 1000, endPoint y: 417, distance: 64.4
click at [888, 417] on div "6,446" at bounding box center [810, 422] width 157 height 15
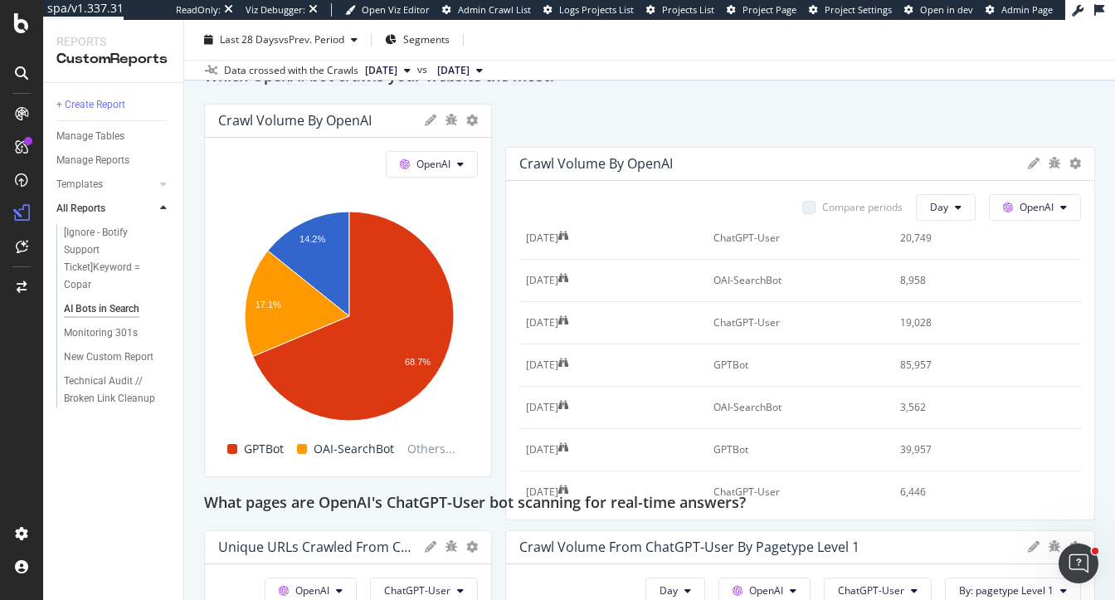
drag, startPoint x: 522, startPoint y: 186, endPoint x: 654, endPoint y: 229, distance: 138.8
click at [654, 229] on td "14 Sep. 2025" at bounding box center [612, 238] width 187 height 42
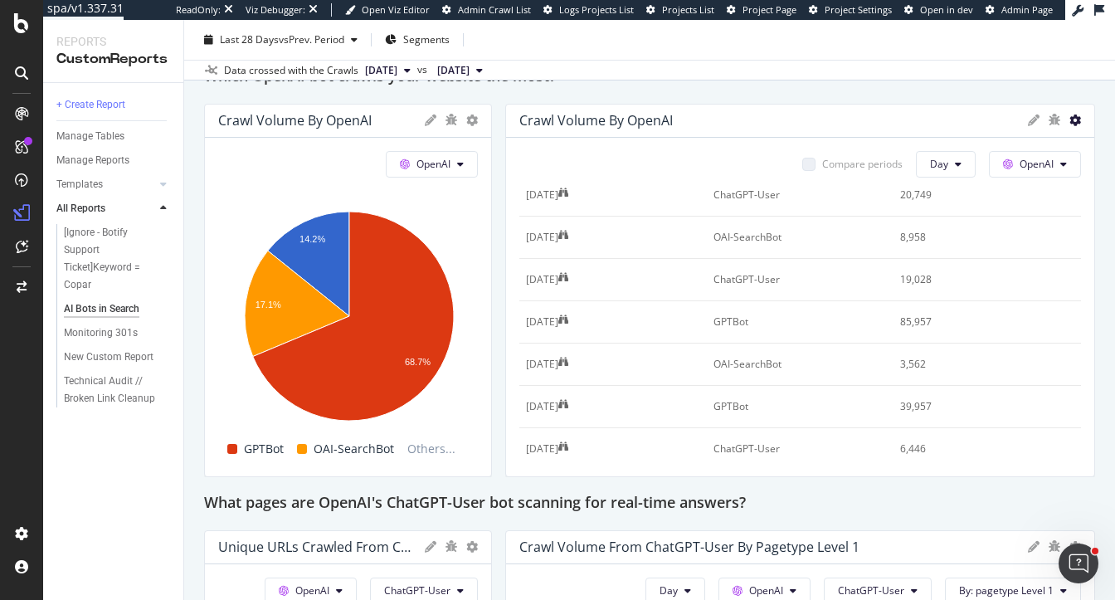
click at [1073, 117] on icon at bounding box center [1075, 120] width 12 height 12
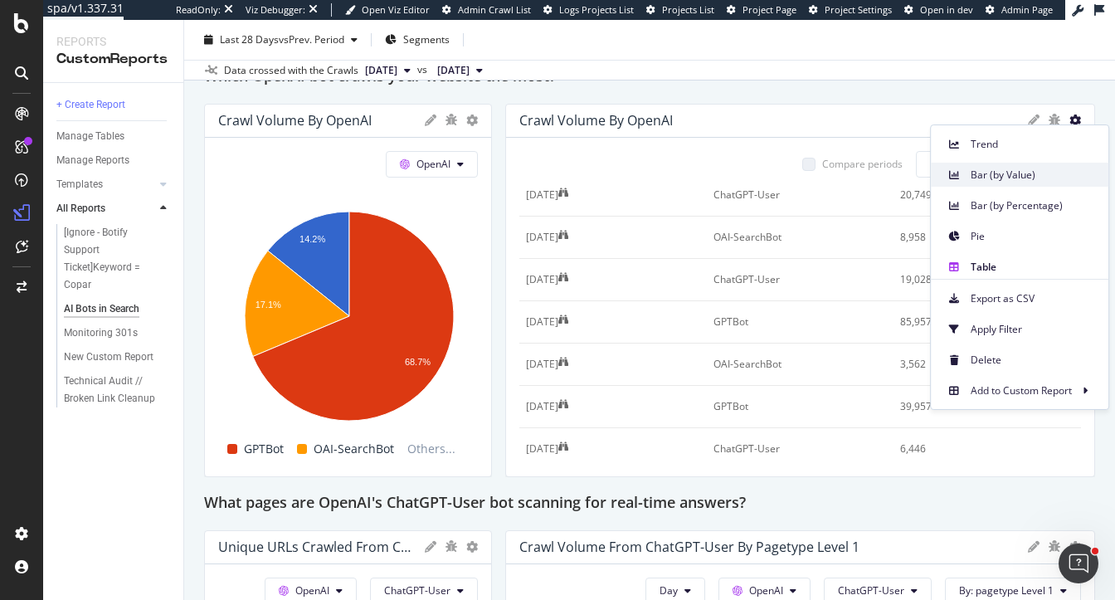
click at [1024, 178] on span "Bar (by Value)" at bounding box center [1033, 175] width 124 height 15
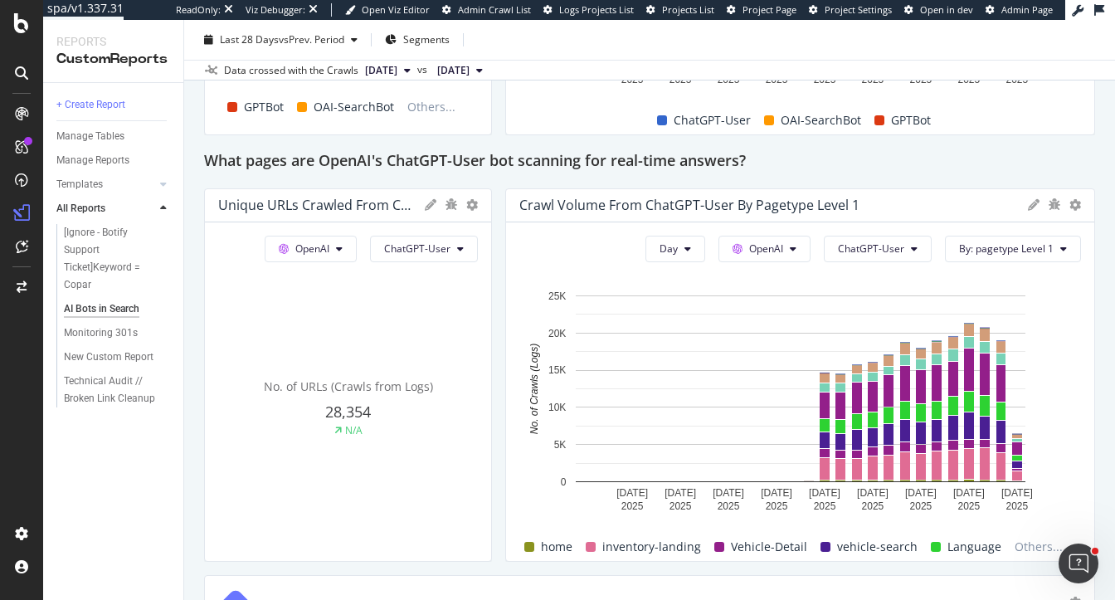
scroll to position [1829, 0]
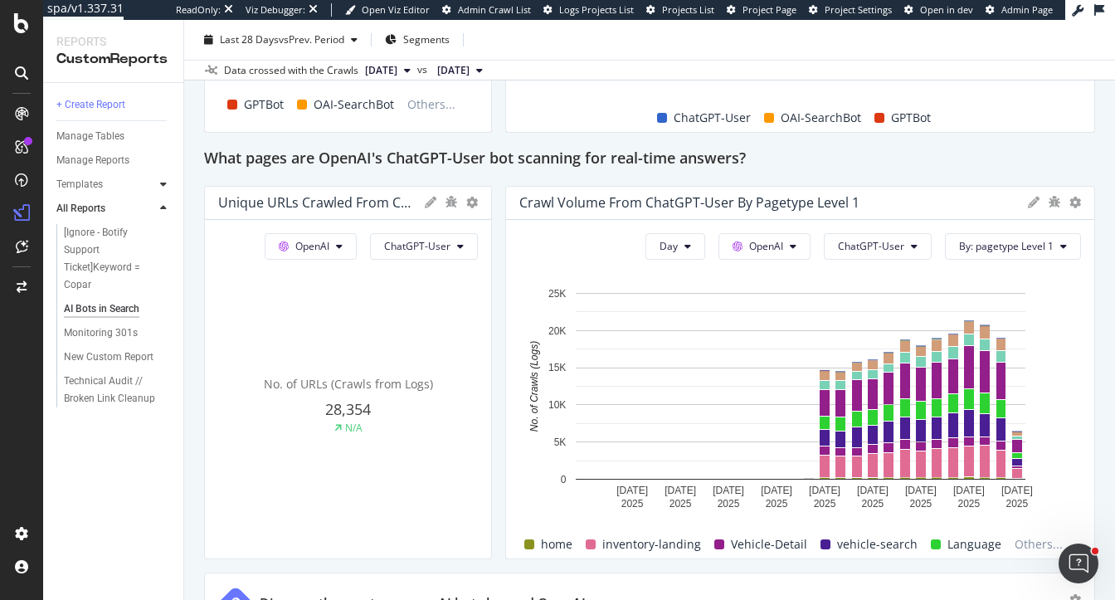
click at [163, 185] on icon at bounding box center [163, 184] width 7 height 10
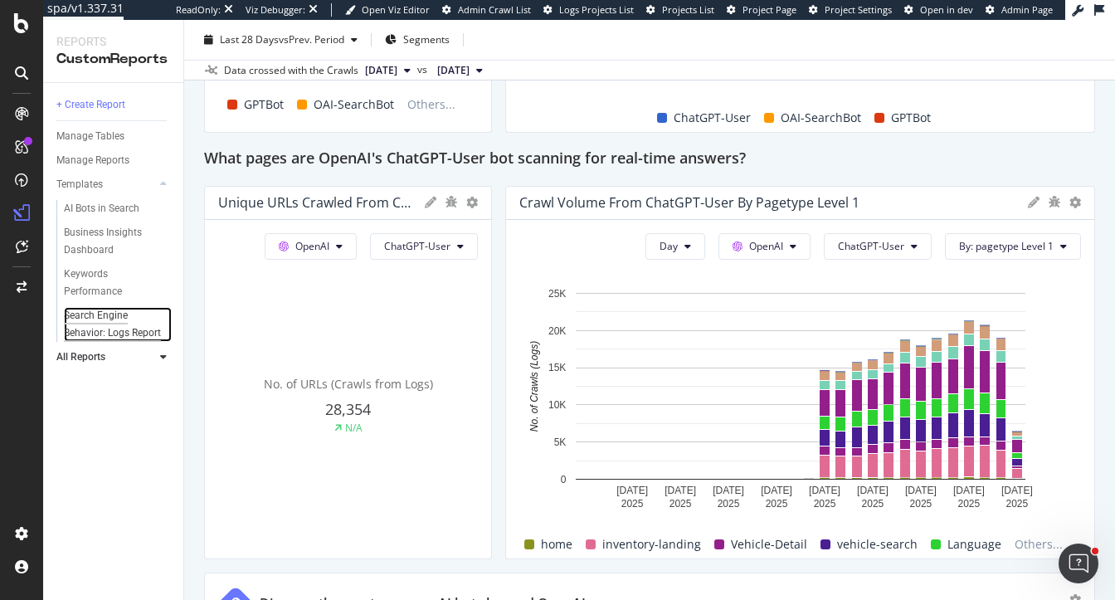
click at [116, 328] on div "Search Engine Behavior: Logs Report" at bounding box center [113, 324] width 98 height 35
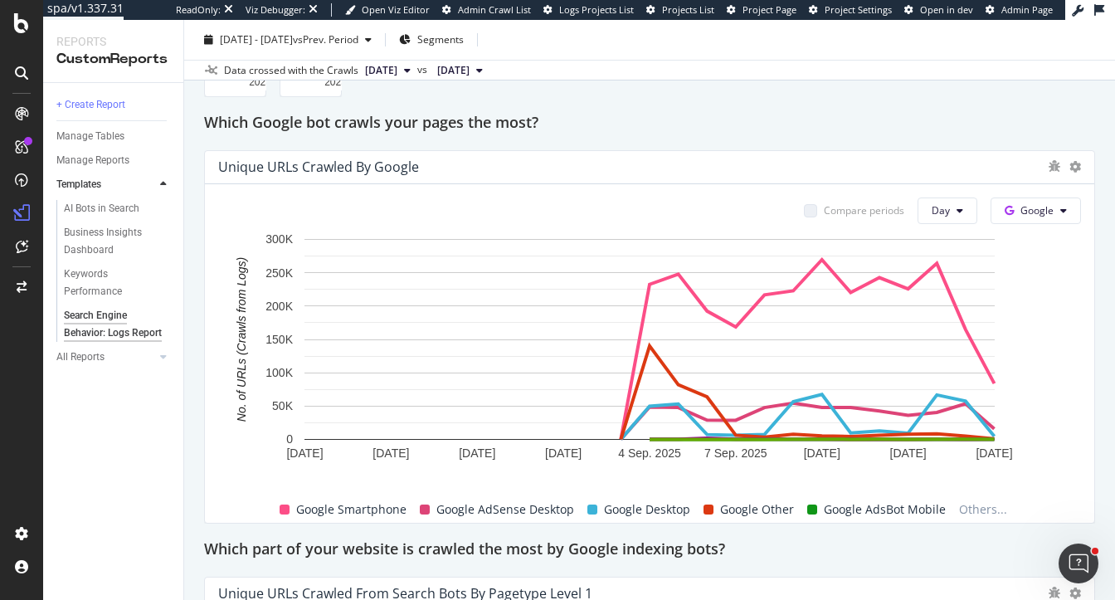
scroll to position [694, 0]
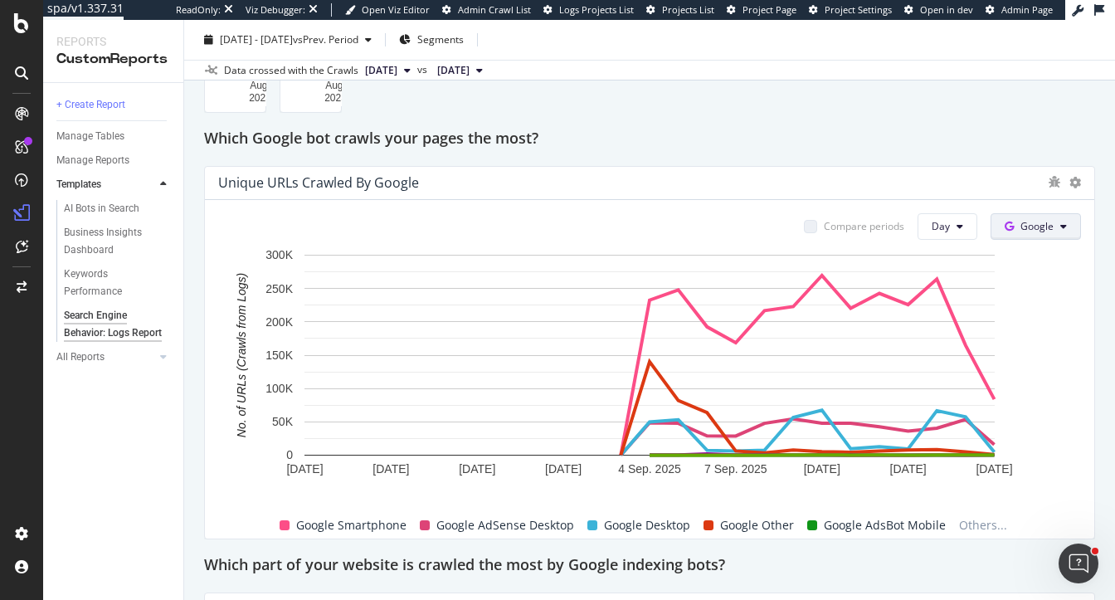
click at [1040, 233] on span "Google" at bounding box center [1036, 226] width 33 height 14
click at [961, 153] on div "Which Google bot crawls your pages the most?" at bounding box center [649, 139] width 891 height 27
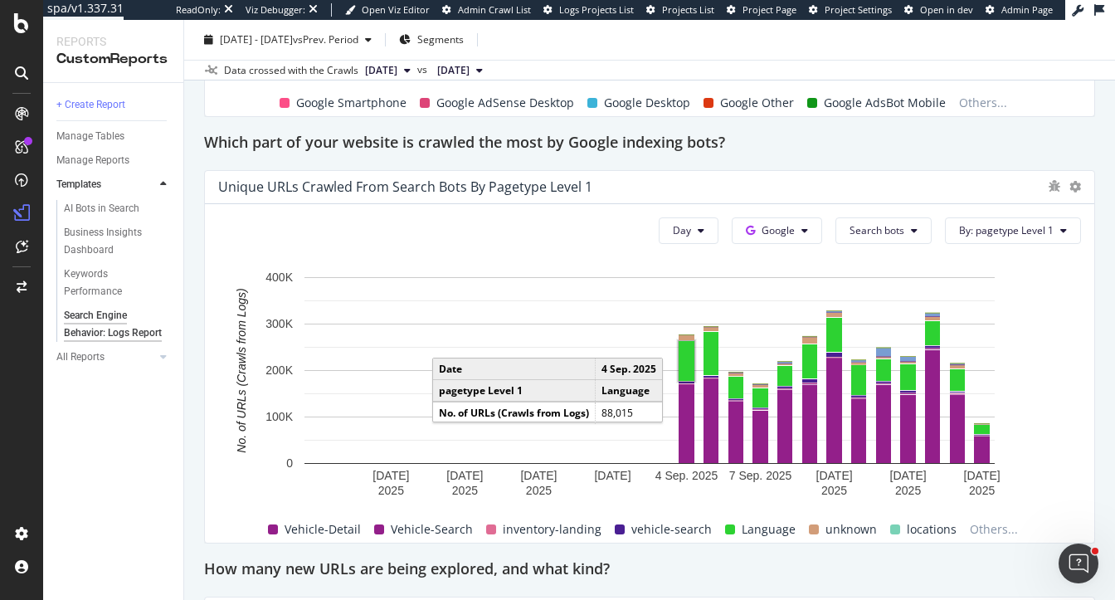
scroll to position [1125, 0]
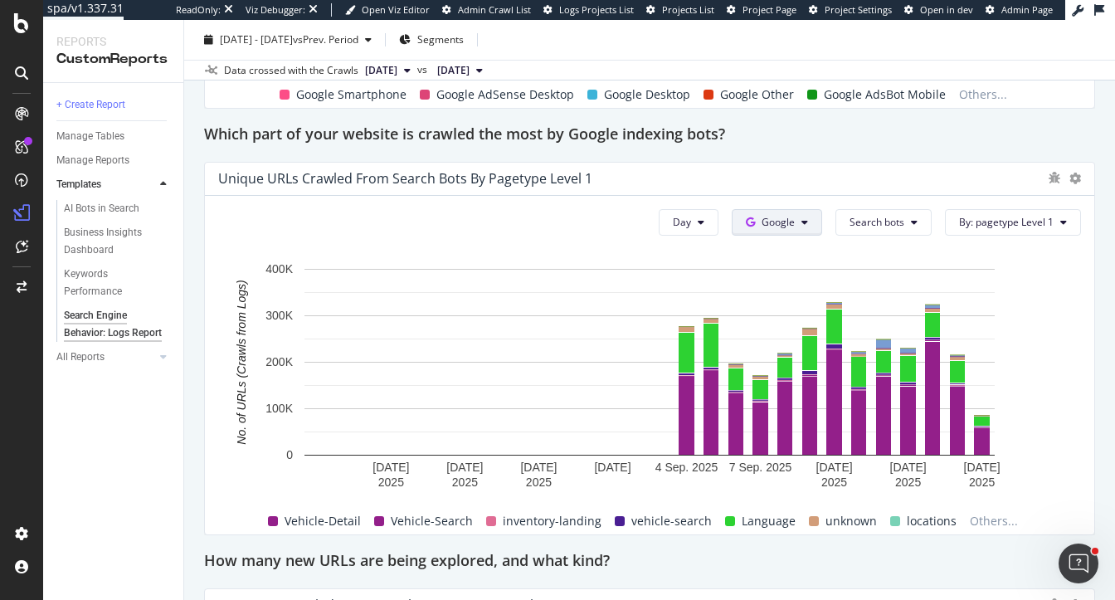
click at [771, 229] on span "Google" at bounding box center [777, 222] width 33 height 14
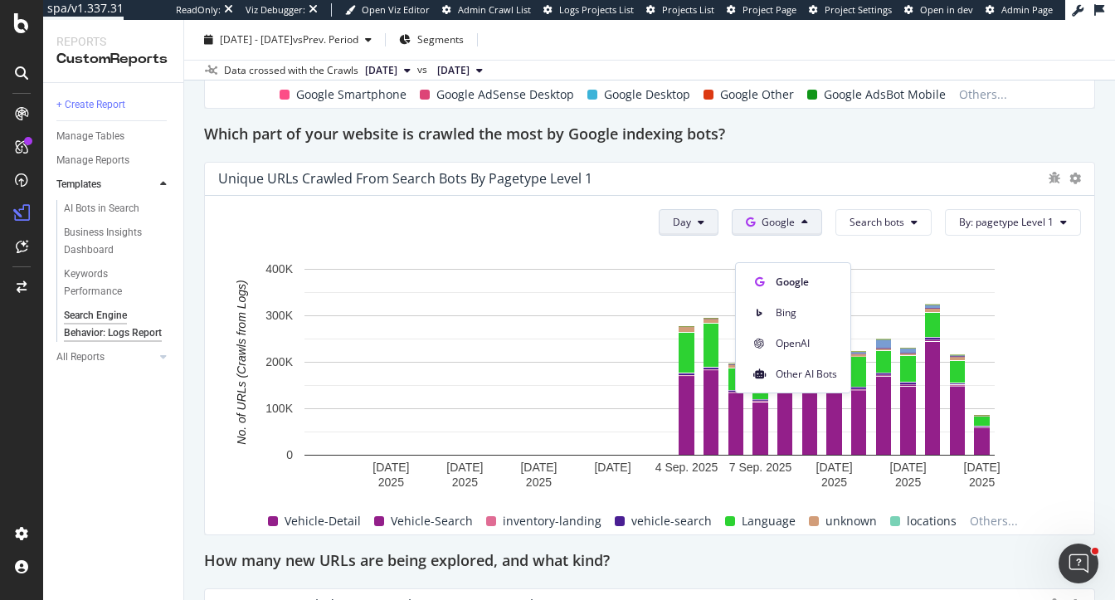
click at [702, 236] on button "Day" at bounding box center [689, 222] width 60 height 27
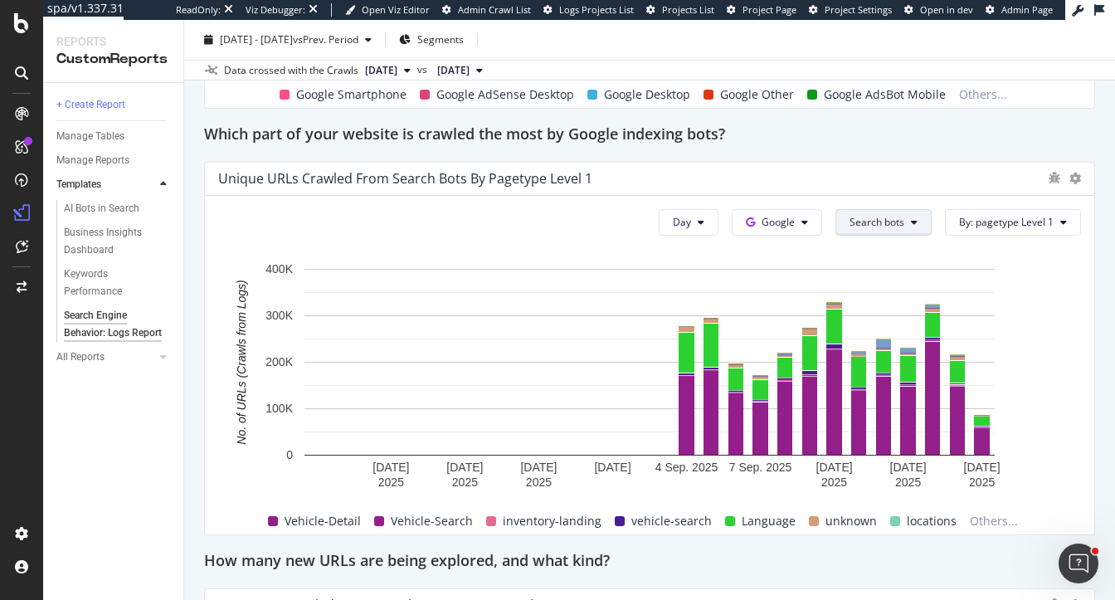
click at [903, 229] on span "Search bots" at bounding box center [876, 222] width 55 height 14
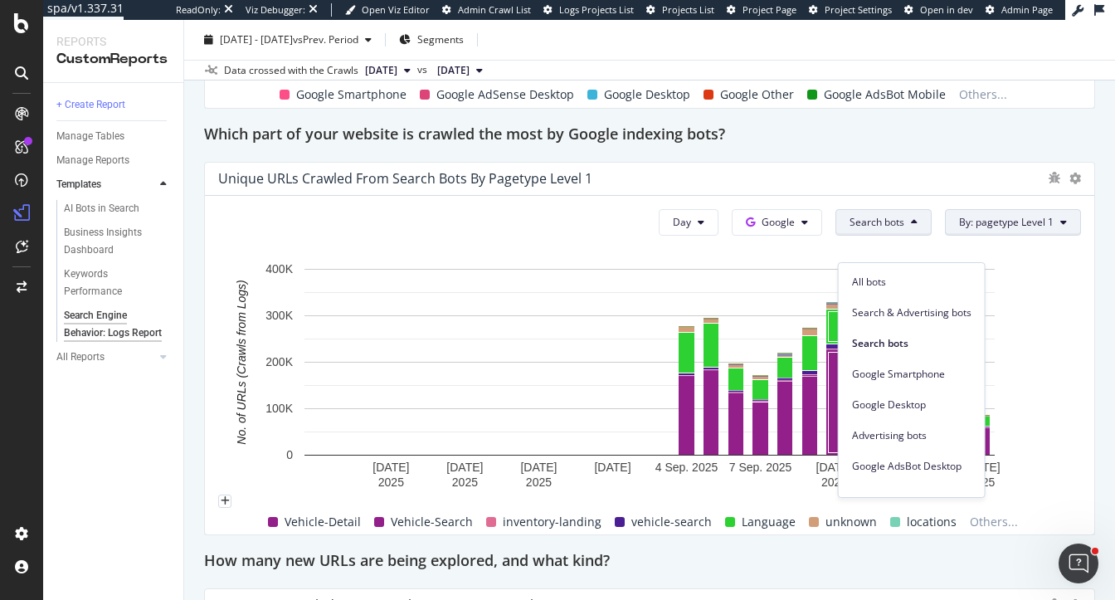
click at [1023, 229] on span "By: pagetype Level 1" at bounding box center [1006, 222] width 95 height 14
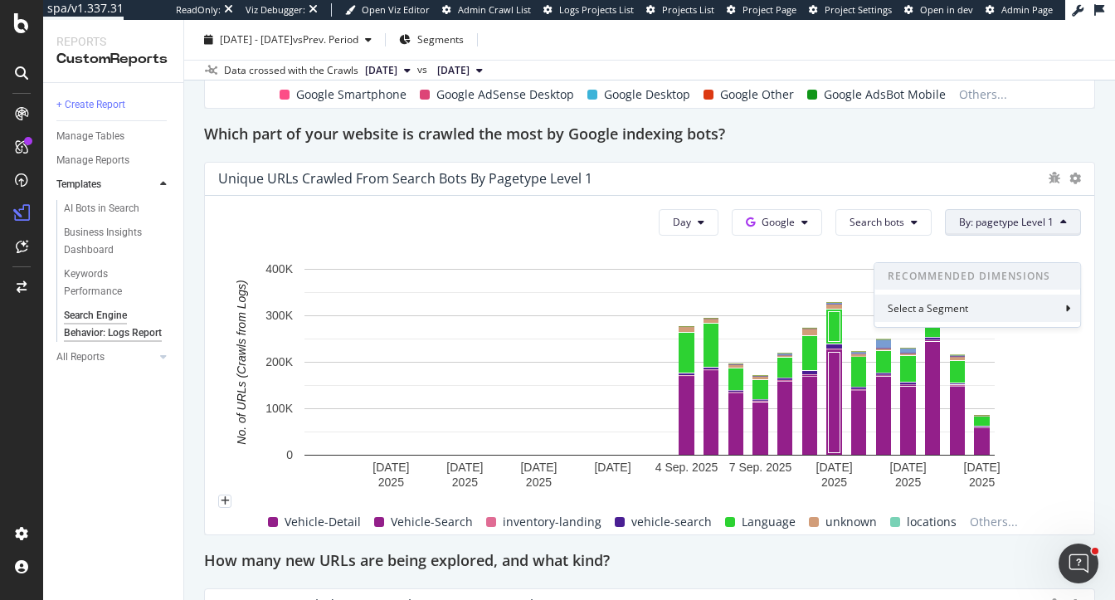
click at [951, 312] on div "Select a Segment" at bounding box center [930, 308] width 84 height 14
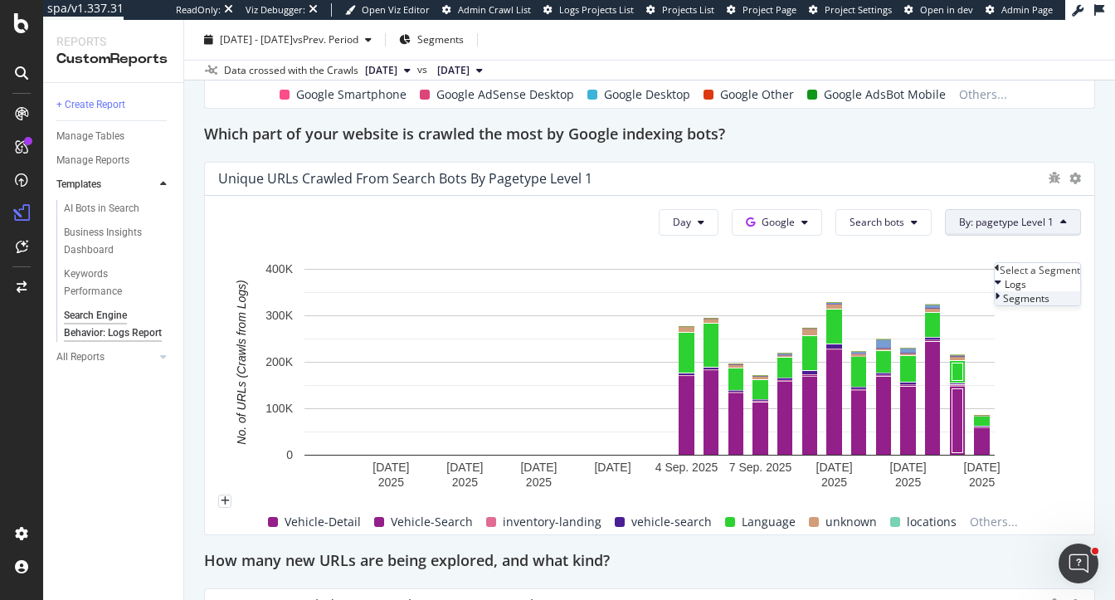
click at [1003, 305] on span "Segments" at bounding box center [1026, 298] width 46 height 14
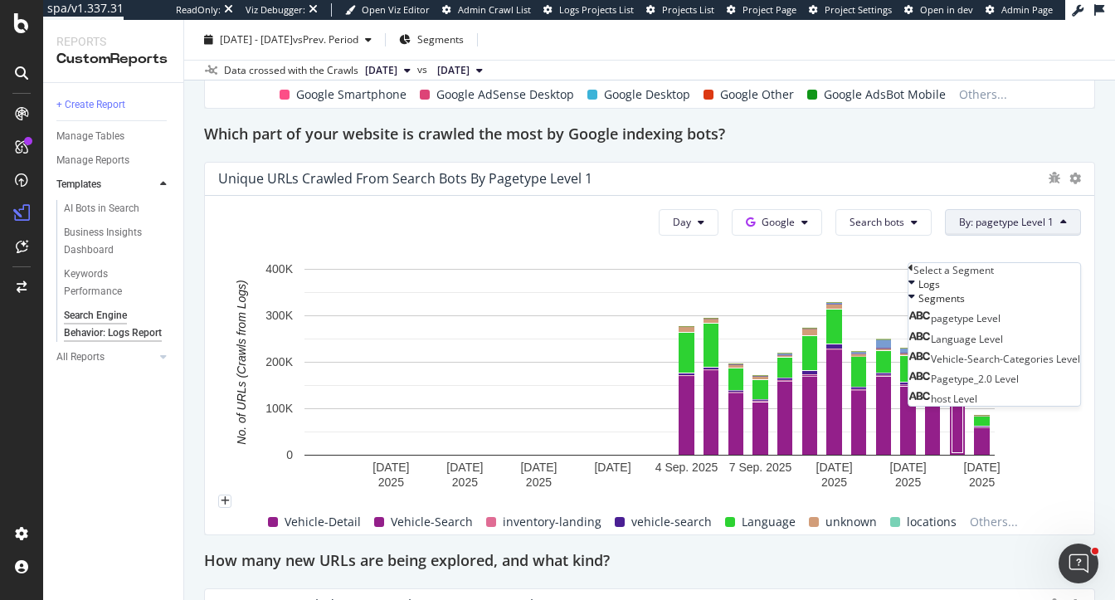
click at [975, 148] on div "Which part of your website is crawled the most by Google indexing bots?" at bounding box center [649, 135] width 891 height 27
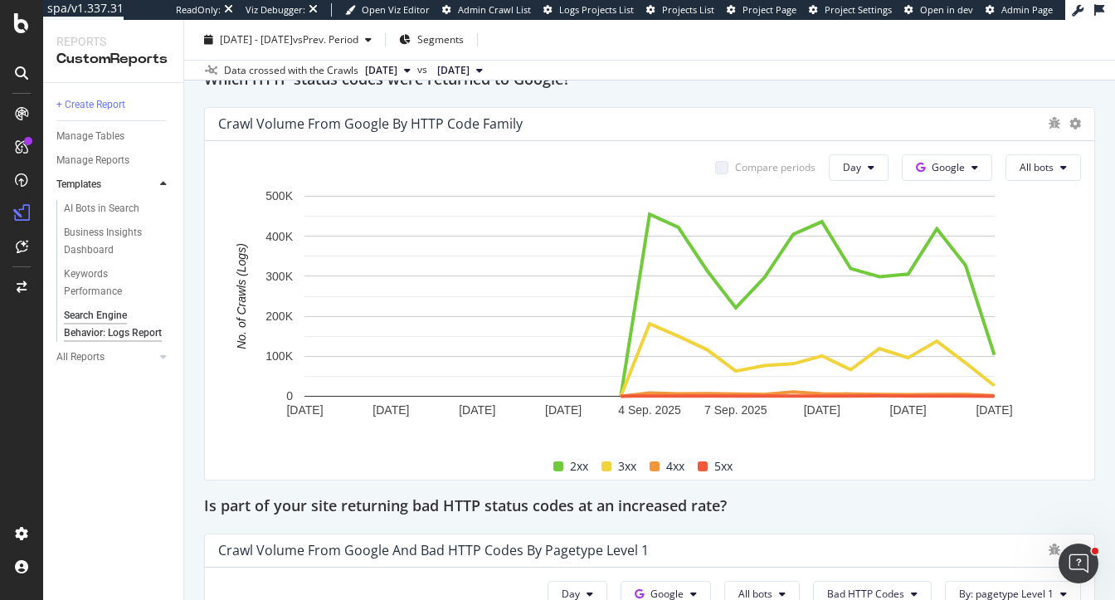
scroll to position [2029, 0]
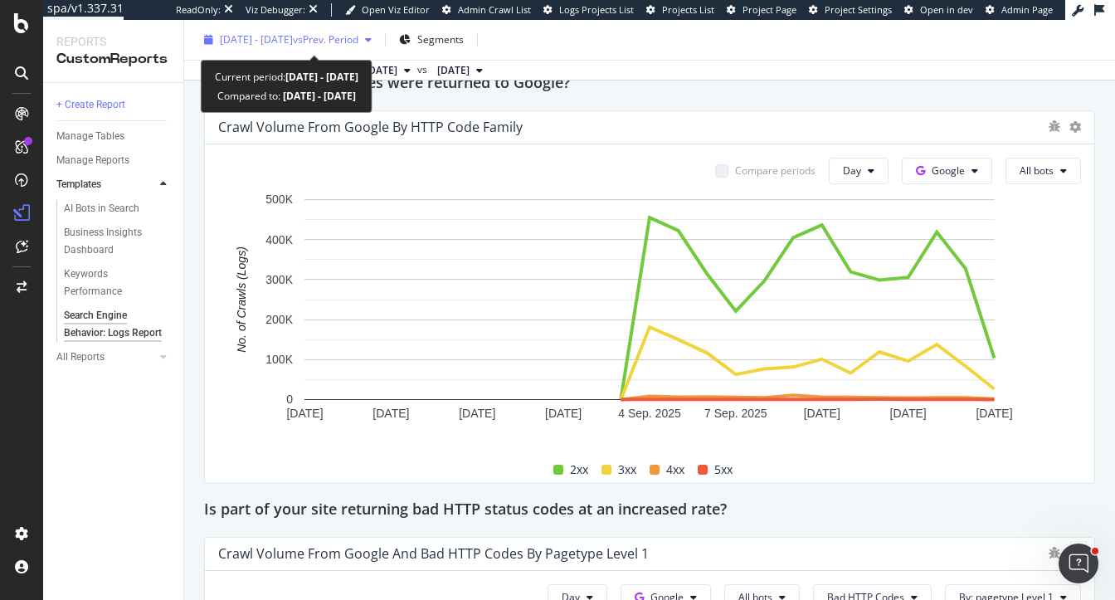
click at [378, 32] on div "2025 Aug. 20th - Sep. 16th vs Prev. Period" at bounding box center [287, 39] width 181 height 25
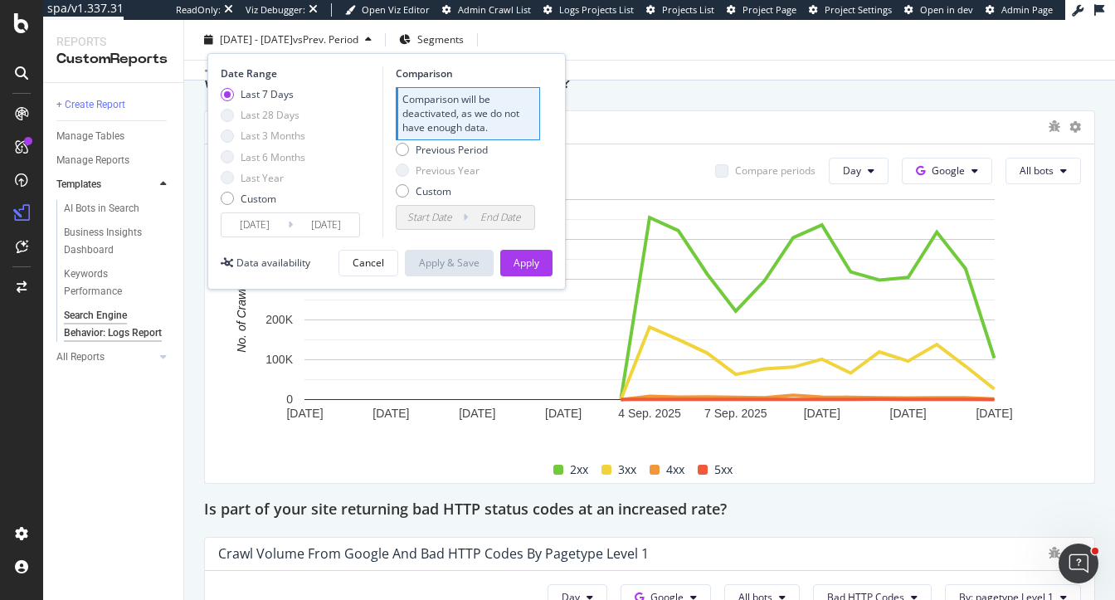
click at [846, 97] on div "Which HTTP status codes were returned to Google?" at bounding box center [649, 84] width 891 height 27
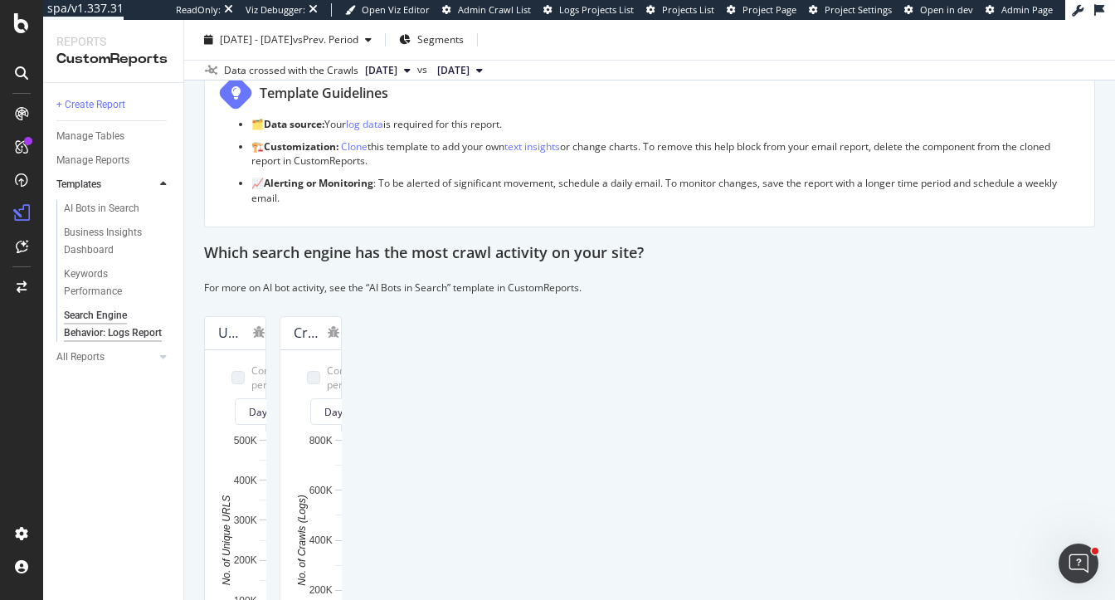
scroll to position [0, 0]
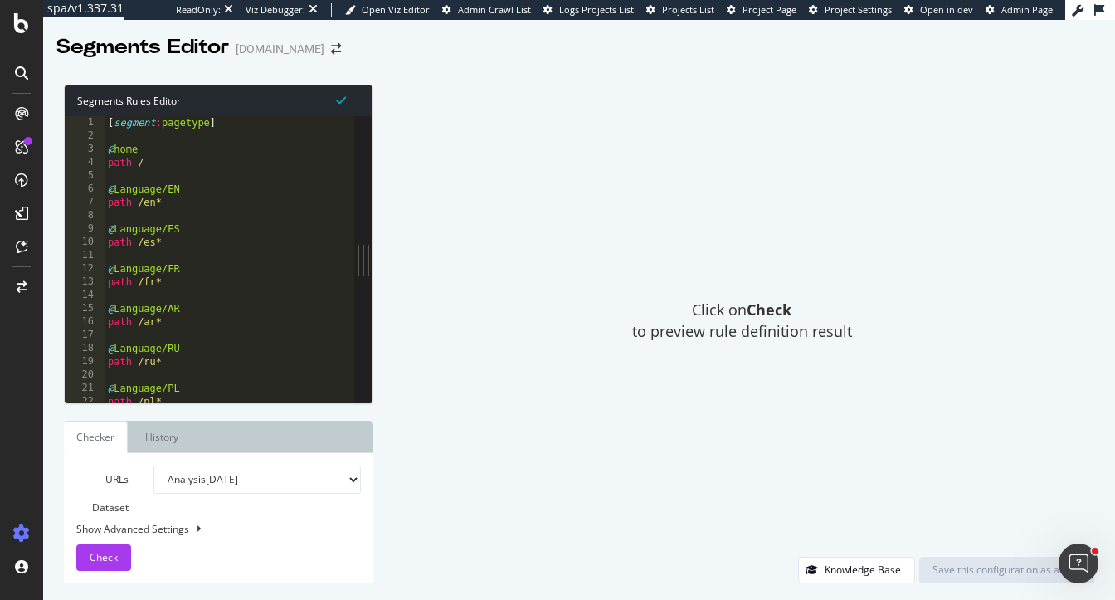
type textarea "path /en*"
click at [184, 202] on div "[ segment : pagetype ] @ home path / @ Language/EN path /en* @ Language/ES path…" at bounding box center [281, 273] width 353 height 314
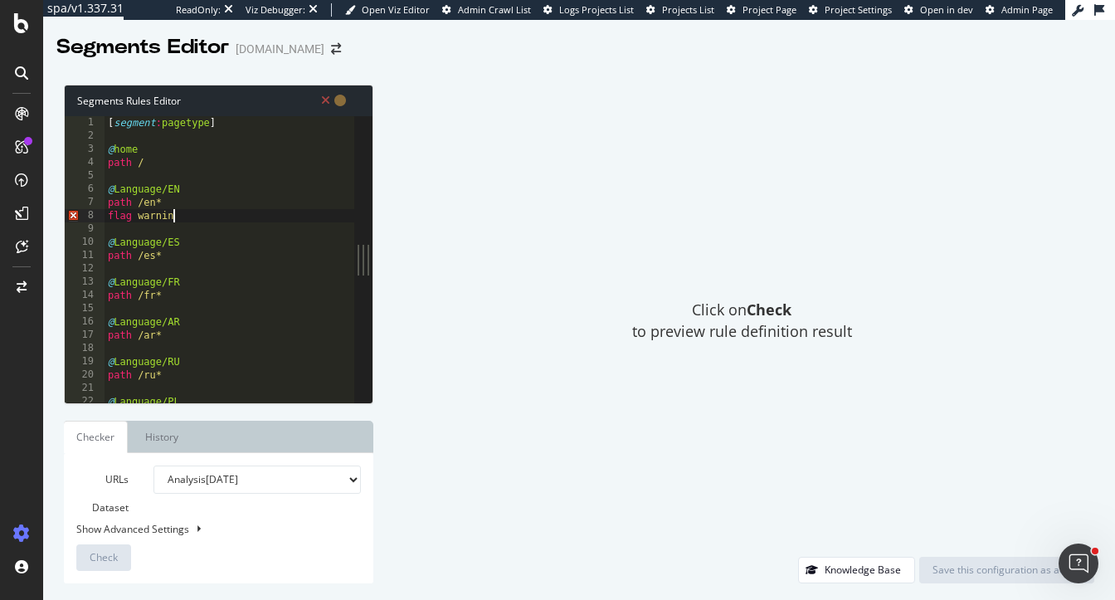
scroll to position [0, 5]
click at [224, 371] on div "[ segment : pagetype ] @ home path / @ Language/EN path /en* flag warning @ Lan…" at bounding box center [281, 273] width 353 height 314
type textarea "path /*"
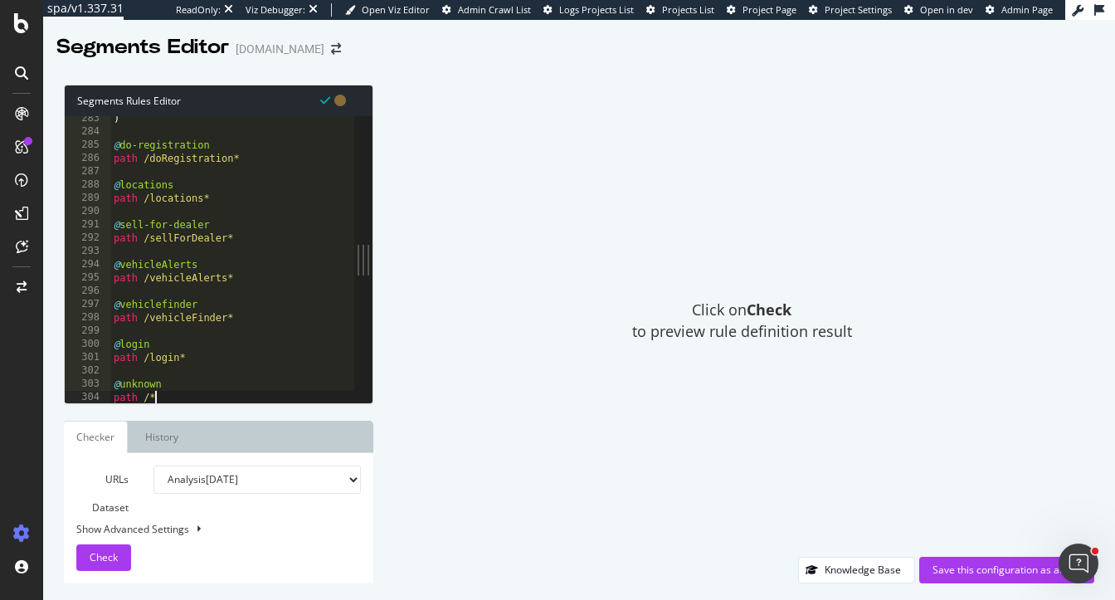
scroll to position [3746, 0]
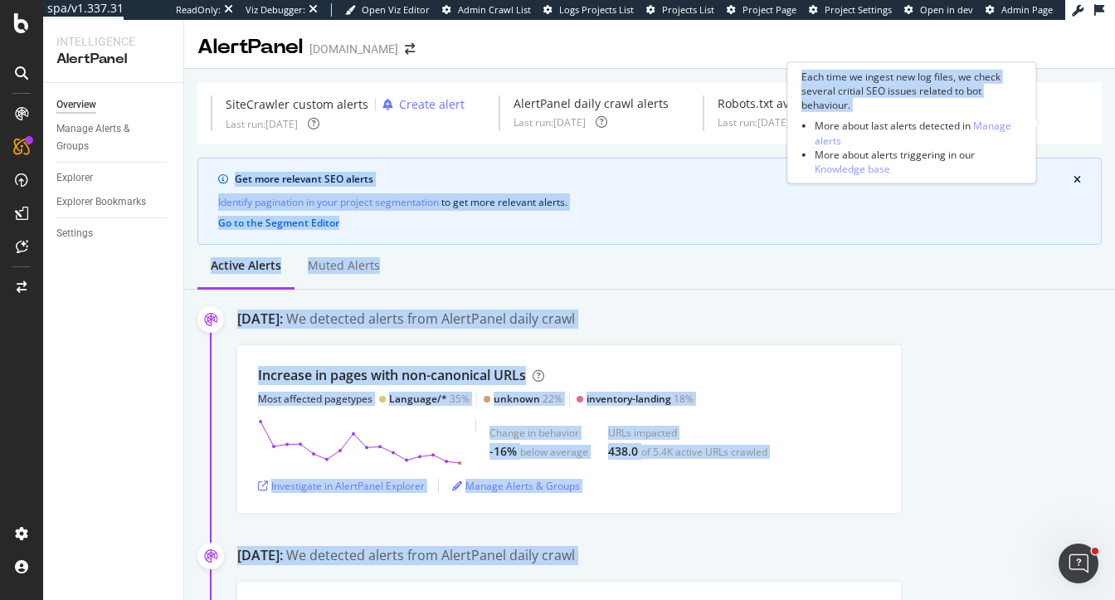
drag, startPoint x: 921, startPoint y: 100, endPoint x: 1022, endPoint y: 117, distance: 102.5
click at [1022, 117] on div "spa/v1.337.31 ReadOnly: Viz Debugger: Open Viz Editor Admin Crawl List Logs Pro…" at bounding box center [557, 300] width 1115 height 600
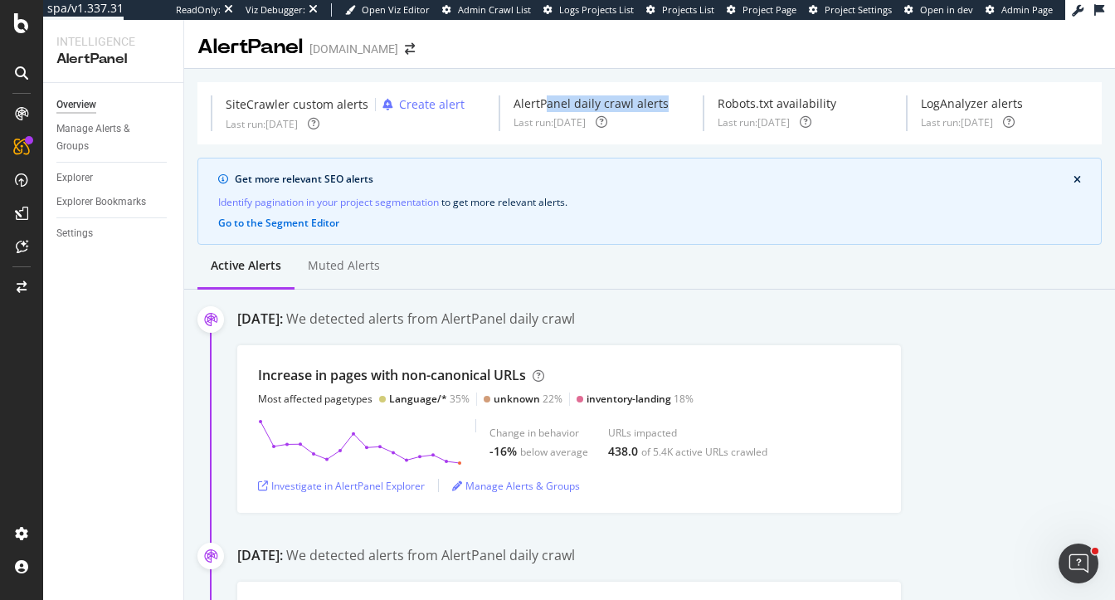
drag, startPoint x: 544, startPoint y: 105, endPoint x: 666, endPoint y: 105, distance: 121.9
click at [667, 105] on div "AlertPanel daily crawl alerts Last run: [DATE]" at bounding box center [591, 113] width 182 height 36
drag, startPoint x: 742, startPoint y: 108, endPoint x: 810, endPoint y: 108, distance: 68.8
click at [810, 108] on div "Robots.txt availability" at bounding box center [777, 103] width 119 height 17
drag, startPoint x: 952, startPoint y: 100, endPoint x: 1030, endPoint y: 103, distance: 78.0
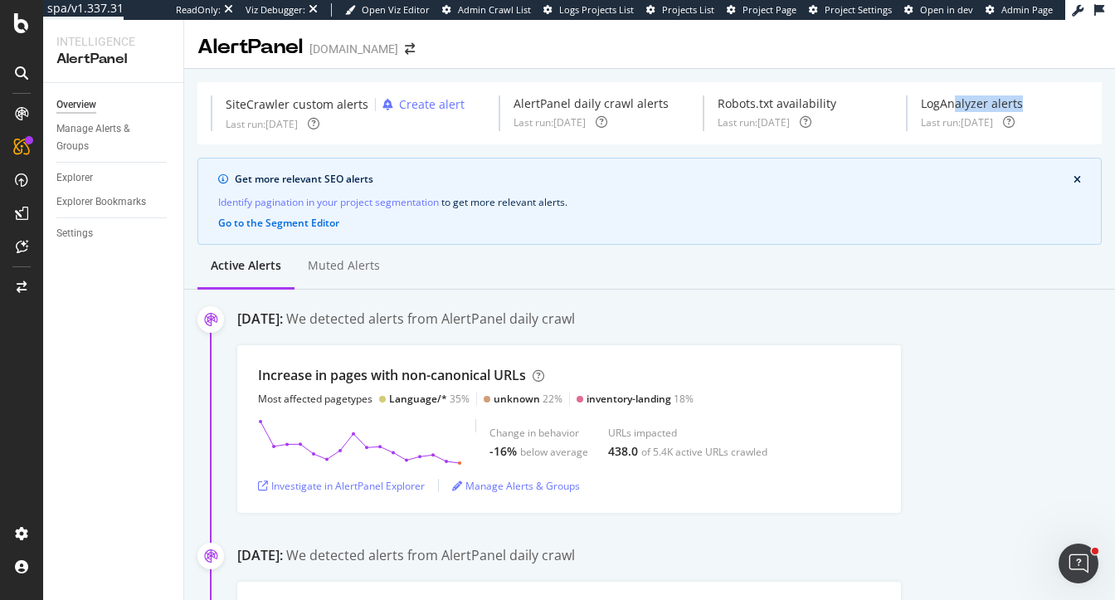
click at [1023, 103] on div "LogAnalyzer alerts" at bounding box center [972, 103] width 102 height 17
click at [77, 134] on div "Manage Alerts & Groups" at bounding box center [106, 137] width 100 height 35
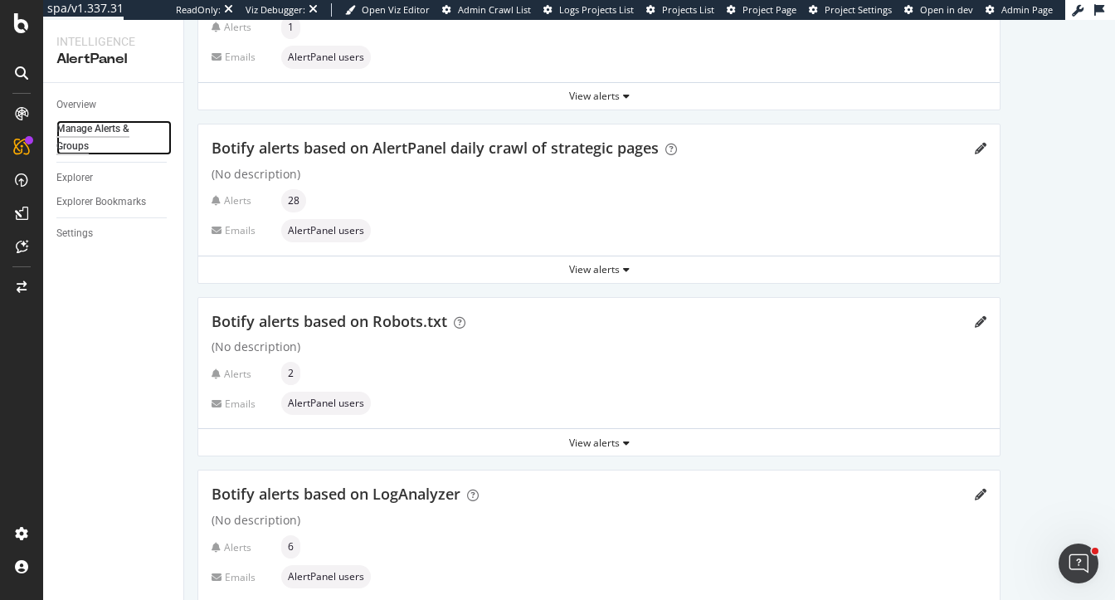
scroll to position [226, 0]
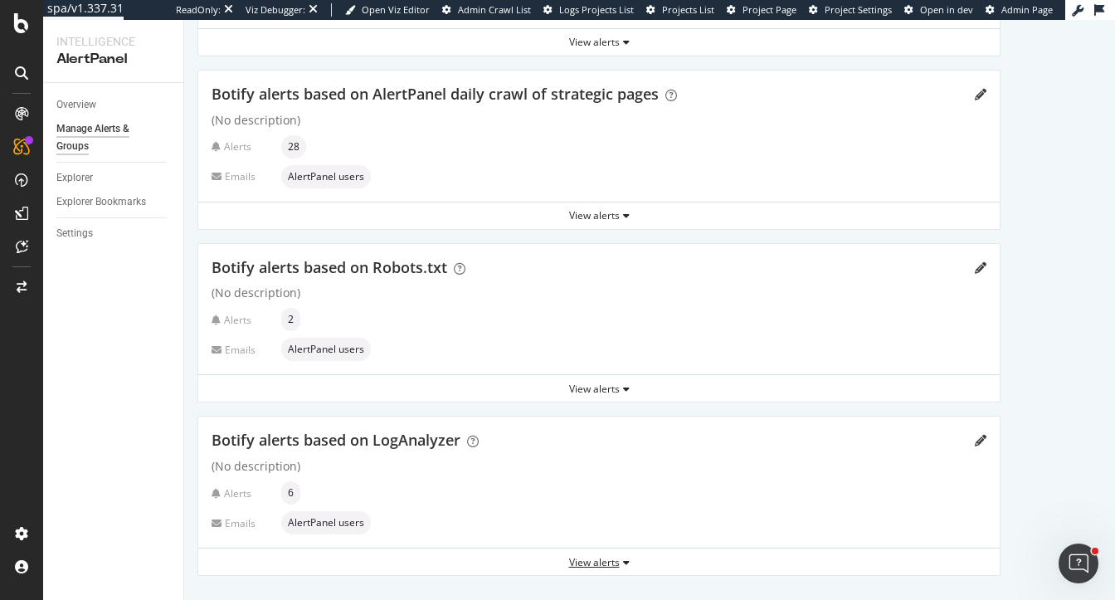
click at [565, 560] on div "View alerts" at bounding box center [598, 562] width 801 height 14
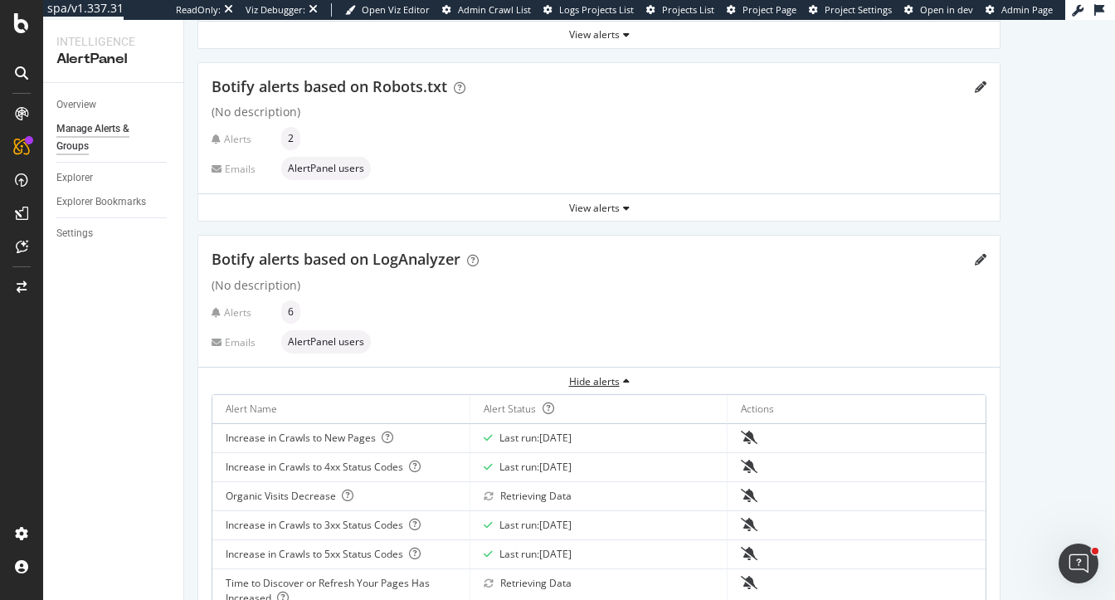
scroll to position [457, 0]
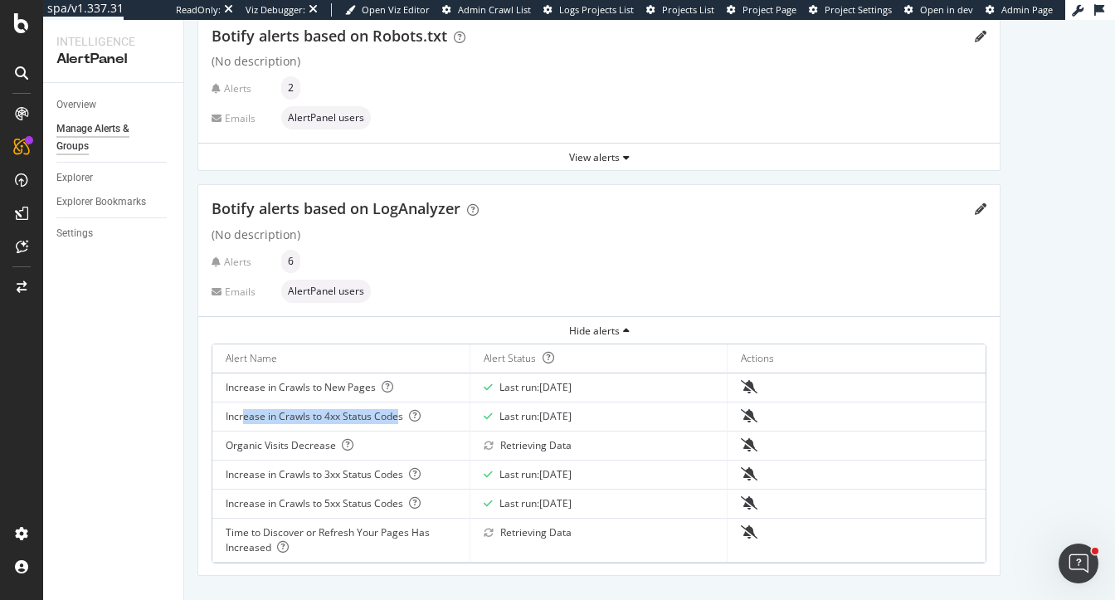
drag, startPoint x: 243, startPoint y: 416, endPoint x: 398, endPoint y: 417, distance: 155.1
click at [398, 417] on div "Increase in Crawls to 4xx Status Codes" at bounding box center [341, 416] width 231 height 15
drag, startPoint x: 258, startPoint y: 443, endPoint x: 319, endPoint y: 445, distance: 60.6
click at [319, 445] on div "Organic Visits Decrease" at bounding box center [341, 445] width 231 height 15
drag, startPoint x: 299, startPoint y: 474, endPoint x: 391, endPoint y: 472, distance: 91.3
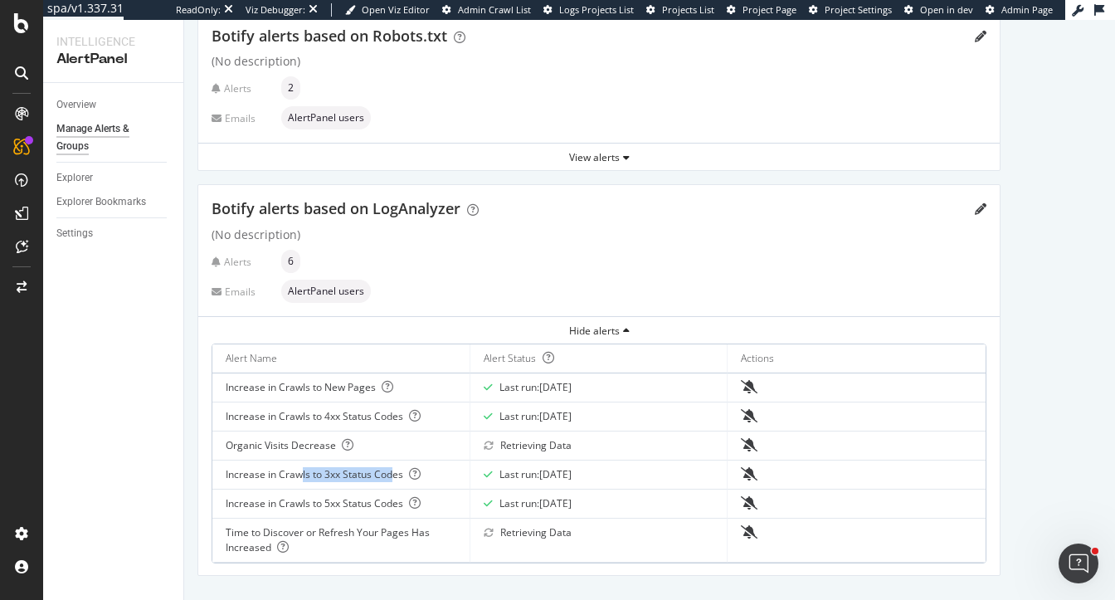
click at [392, 473] on div "Increase in Crawls to 3xx Status Codes" at bounding box center [341, 474] width 231 height 15
drag, startPoint x: 336, startPoint y: 496, endPoint x: 372, endPoint y: 501, distance: 36.0
click at [372, 501] on div "Increase in Crawls to 5xx Status Codes" at bounding box center [341, 503] width 231 height 15
drag, startPoint x: 259, startPoint y: 531, endPoint x: 267, endPoint y: 542, distance: 13.6
click at [267, 542] on div "Time to Discover or Refresh Your Pages Has Increased" at bounding box center [341, 540] width 231 height 30
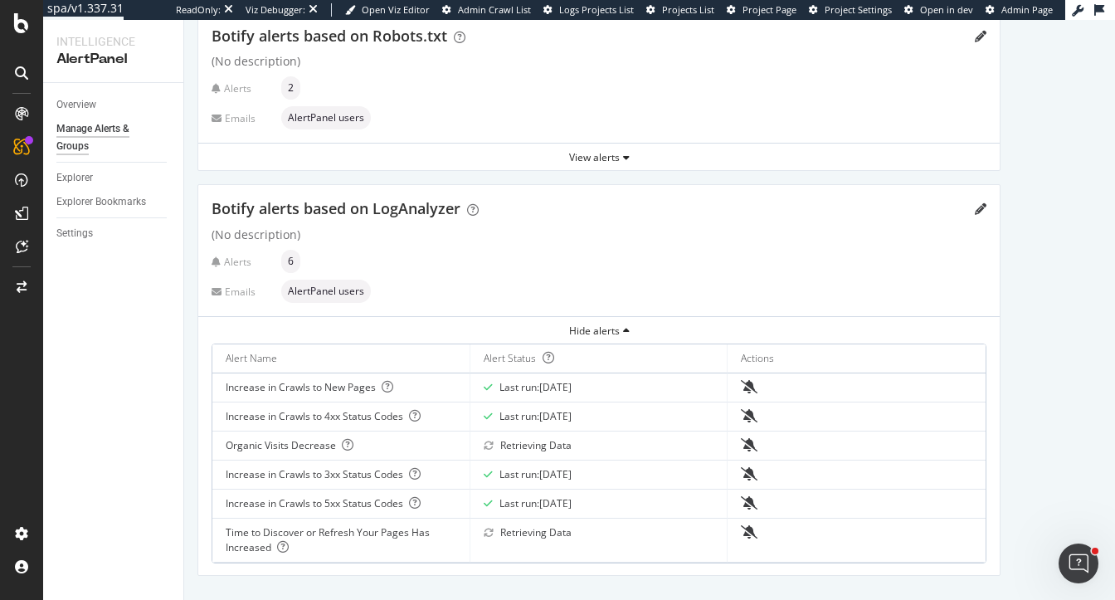
click at [192, 390] on div "Create a new group Custom alerts based on SiteCrawler analysis Create alert (No…" at bounding box center [598, 107] width 829 height 990
drag, startPoint x: 363, startPoint y: 203, endPoint x: 455, endPoint y: 212, distance: 91.7
click at [455, 212] on span "Botify alerts based on LogAnalyzer" at bounding box center [336, 208] width 249 height 20
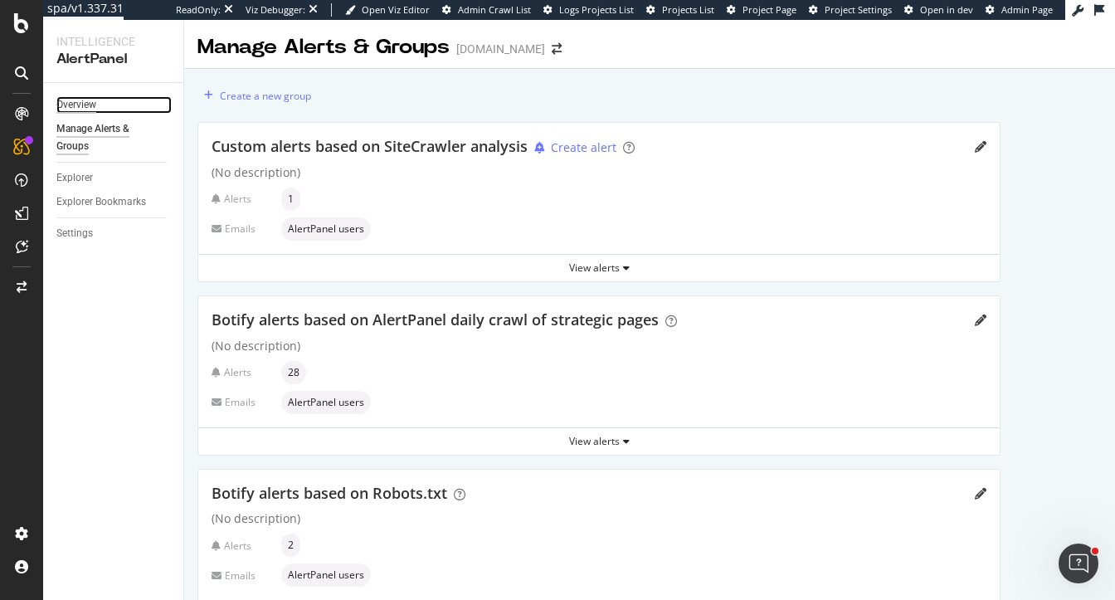
click at [78, 106] on div "Overview" at bounding box center [76, 104] width 40 height 17
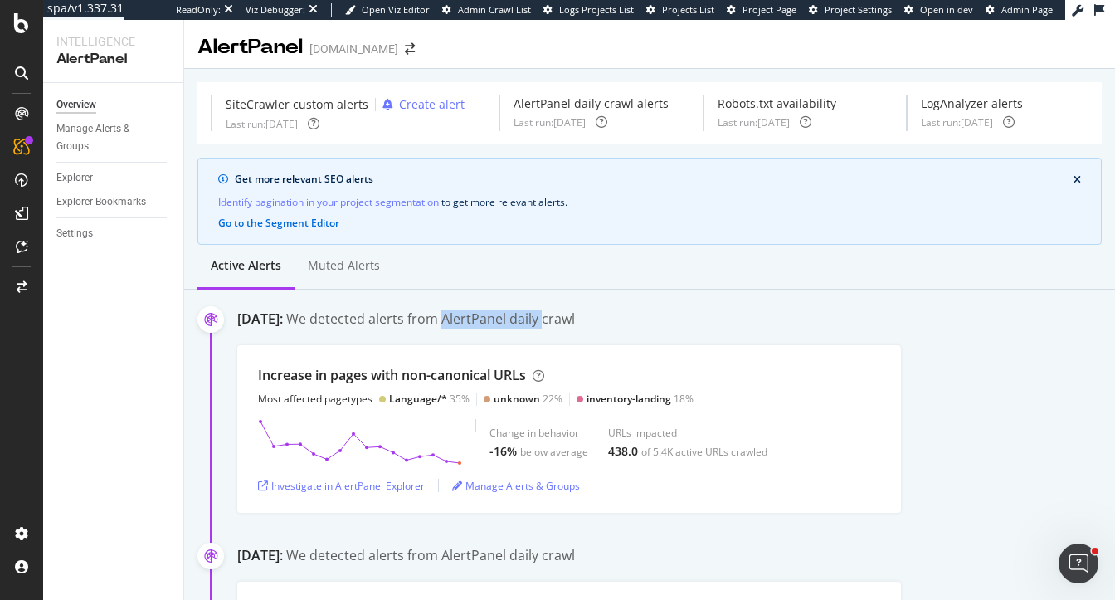
drag, startPoint x: 535, startPoint y: 319, endPoint x: 633, endPoint y: 319, distance: 97.9
click at [575, 319] on div "We detected alerts from AlertPanel daily crawl" at bounding box center [430, 318] width 289 height 19
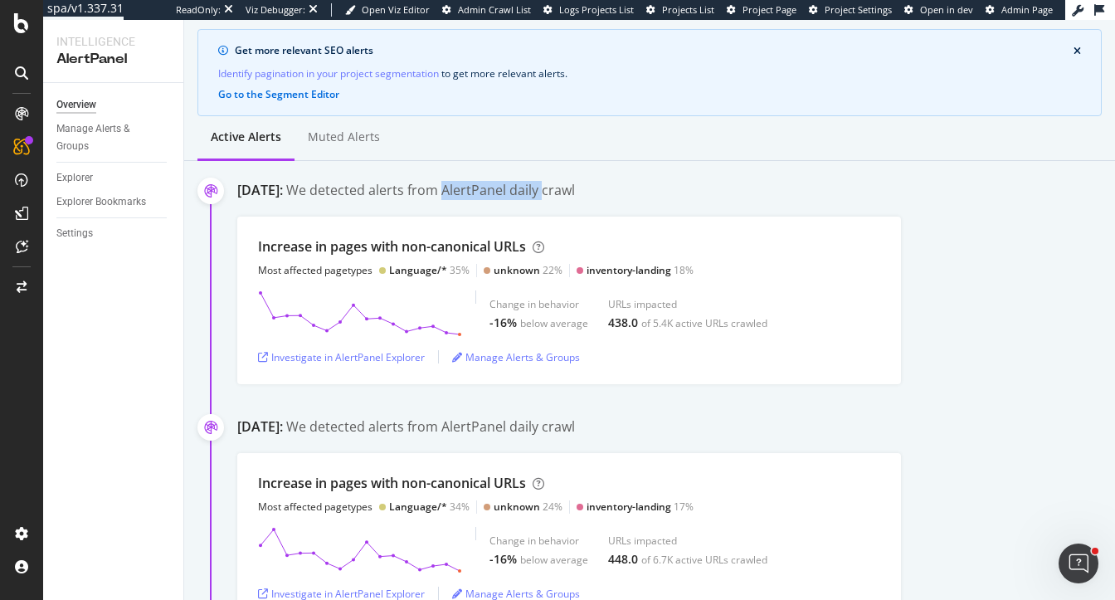
scroll to position [132, 0]
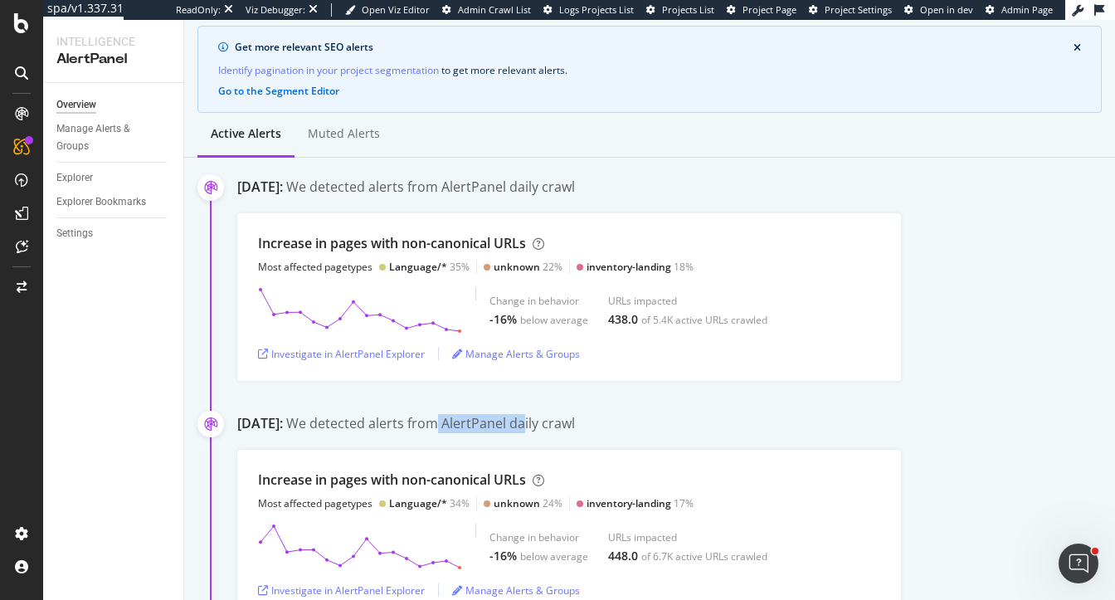
drag, startPoint x: 531, startPoint y: 425, endPoint x: 613, endPoint y: 425, distance: 82.1
click at [575, 425] on div "We detected alerts from AlertPanel daily crawl" at bounding box center [430, 423] width 289 height 19
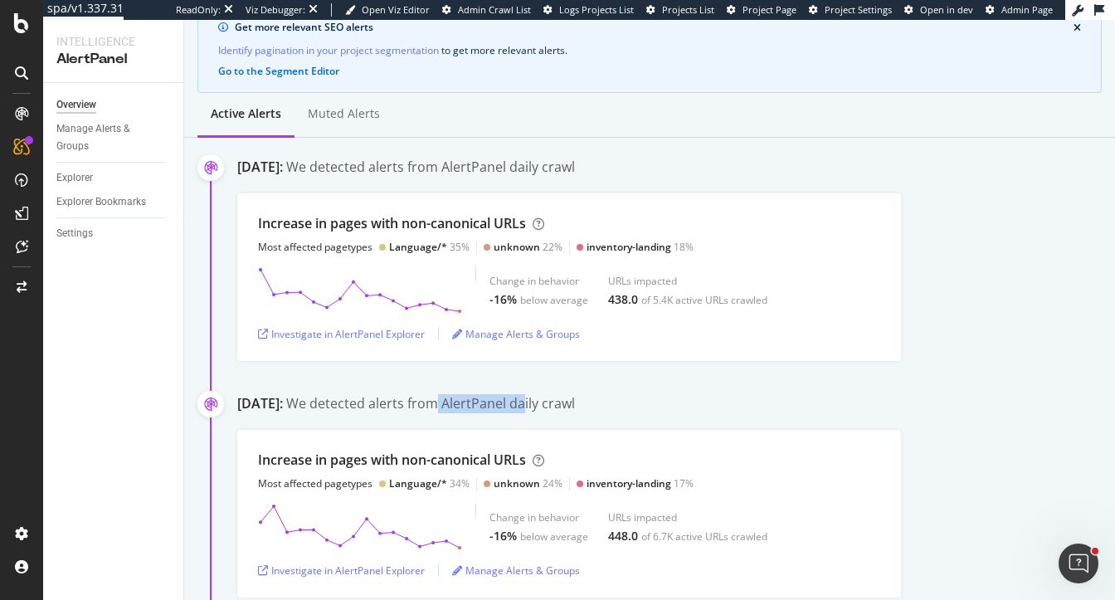
scroll to position [0, 0]
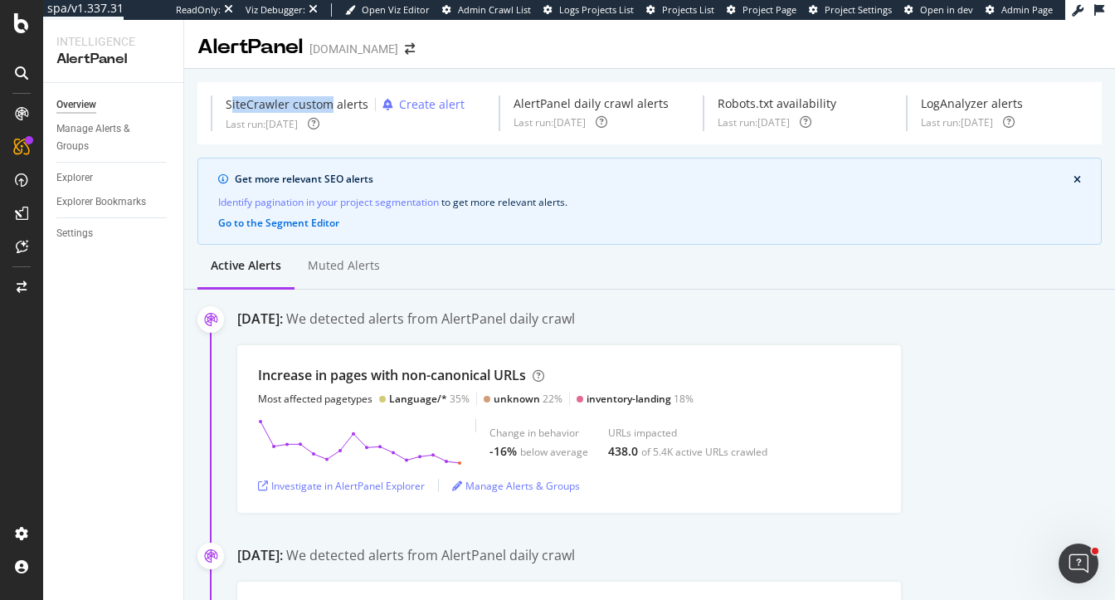
drag, startPoint x: 231, startPoint y: 107, endPoint x: 332, endPoint y: 107, distance: 100.4
click at [332, 107] on div "SiteCrawler custom alerts" at bounding box center [297, 104] width 143 height 17
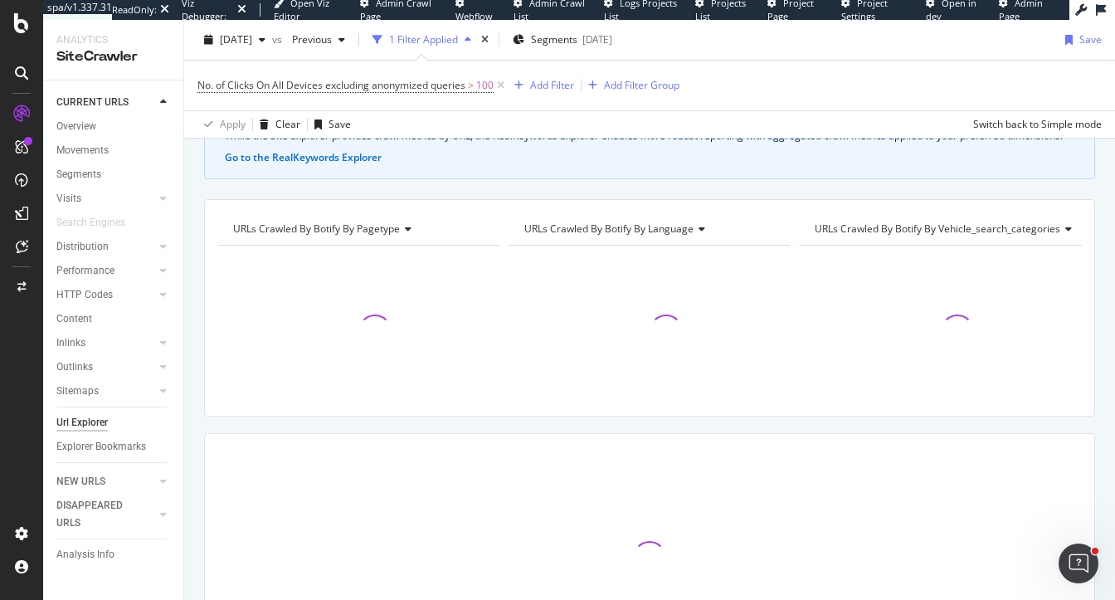
scroll to position [100, 0]
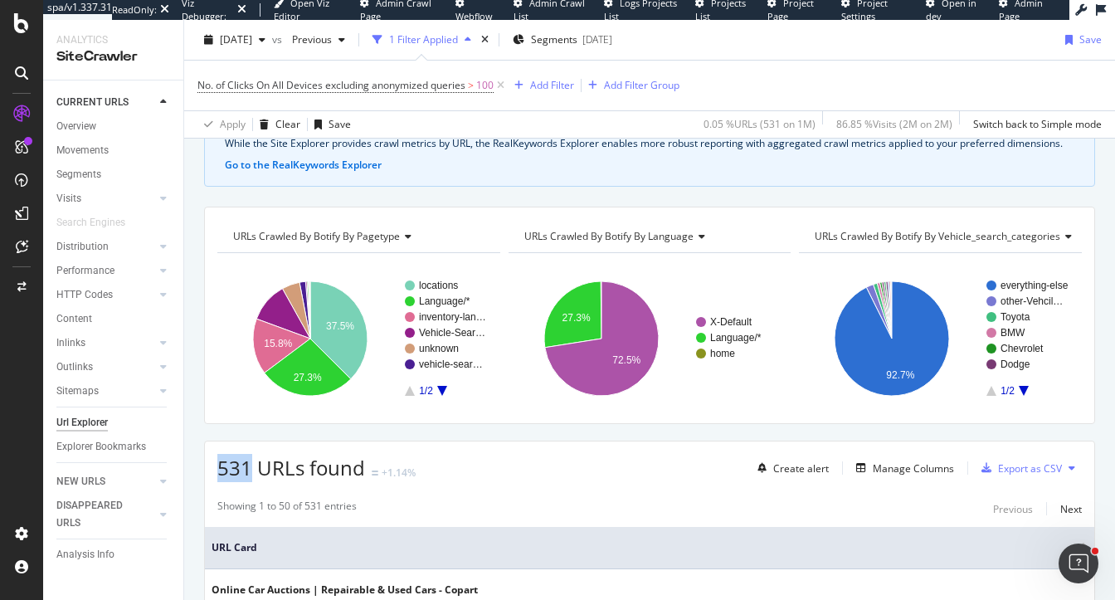
drag, startPoint x: 252, startPoint y: 473, endPoint x: 203, endPoint y: 473, distance: 48.9
click at [477, 83] on span "100" at bounding box center [484, 85] width 17 height 23
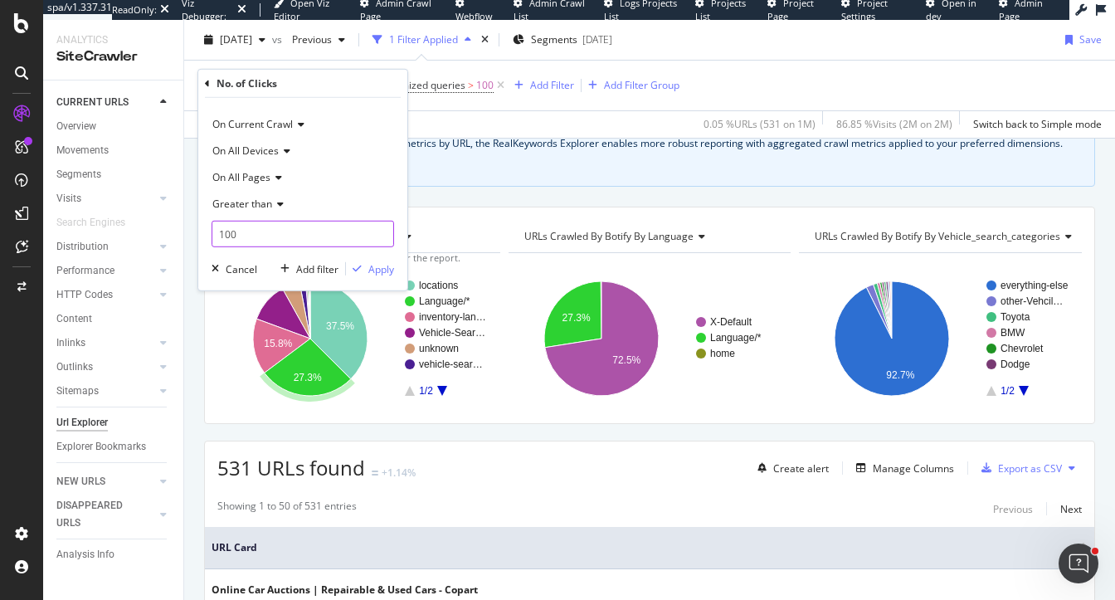
drag, startPoint x: 245, startPoint y: 231, endPoint x: 185, endPoint y: 231, distance: 59.7
click at [185, 231] on body "spa/v1.337.31 ReadOnly: Viz Debugger: Open Viz Editor Admin Crawl Page Webflow …" at bounding box center [557, 300] width 1115 height 600
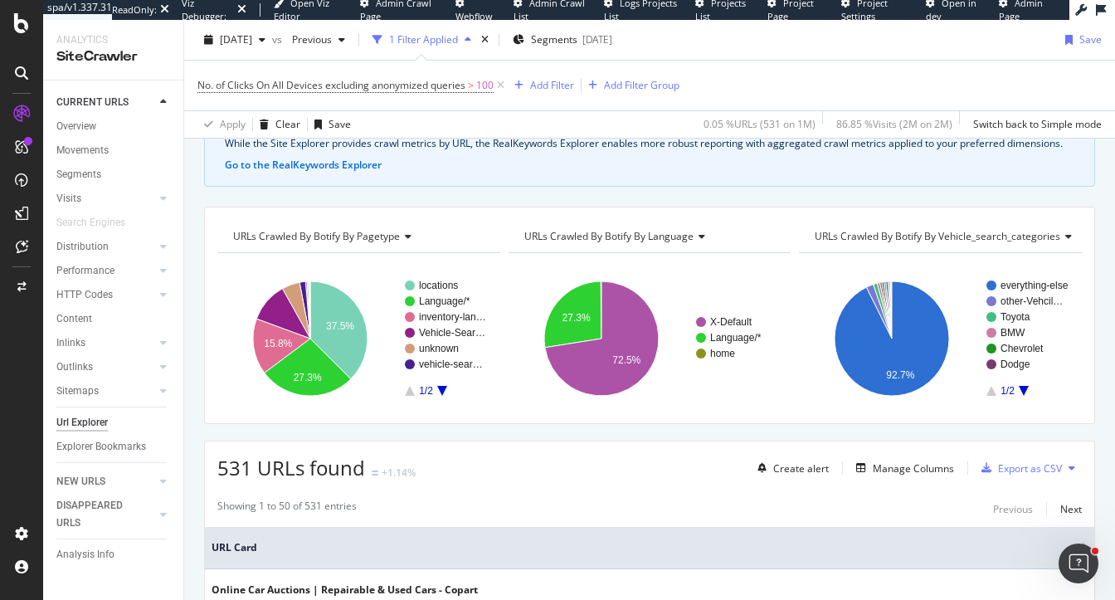
click at [603, 469] on div "531 URLs found +1.14% Create alert Manage Columns Export as CSV" at bounding box center [649, 461] width 889 height 41
click at [801, 466] on div "Create alert" at bounding box center [801, 468] width 56 height 14
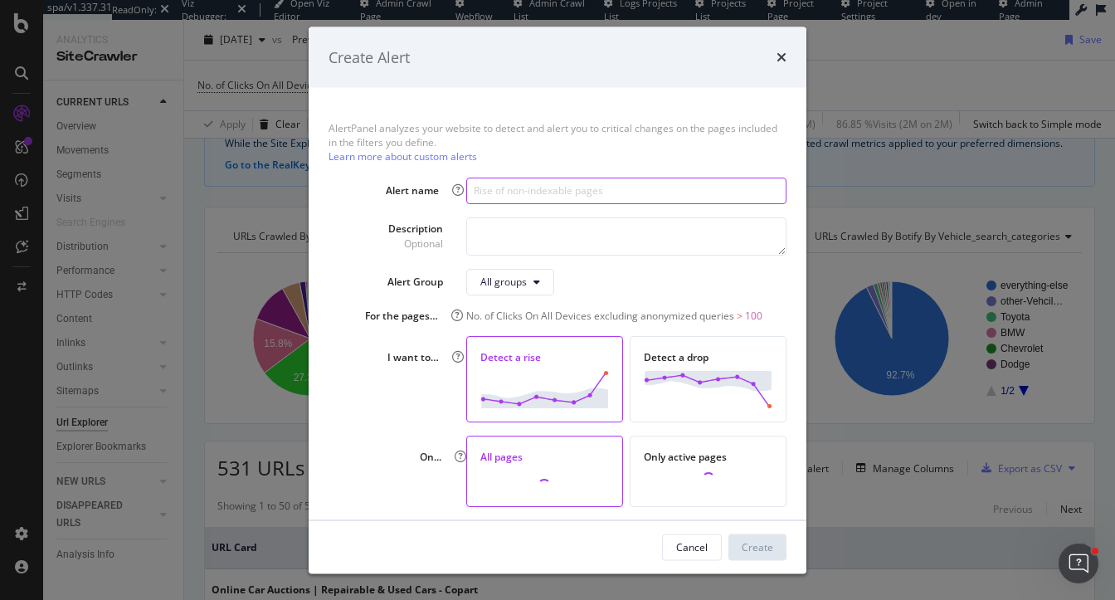
click at [506, 192] on input "modal" at bounding box center [626, 190] width 320 height 27
type input "Drop in URLs with 100+ Clicks"
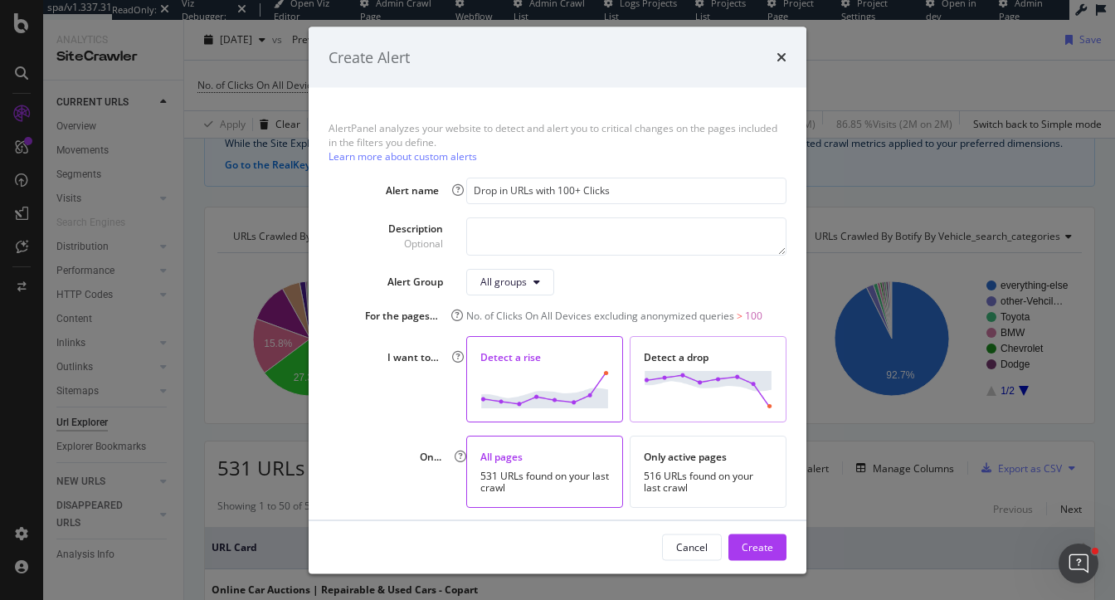
click at [713, 370] on img "modal" at bounding box center [708, 388] width 129 height 37
click at [759, 549] on div "Create" at bounding box center [758, 546] width 32 height 14
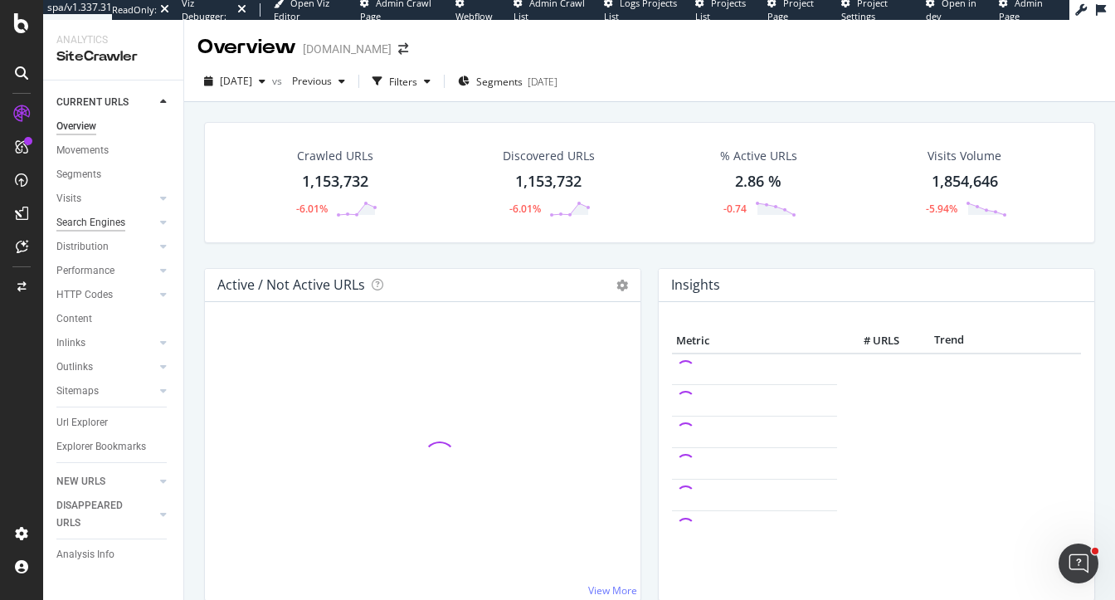
click at [89, 220] on div "Search Engines" at bounding box center [90, 222] width 69 height 17
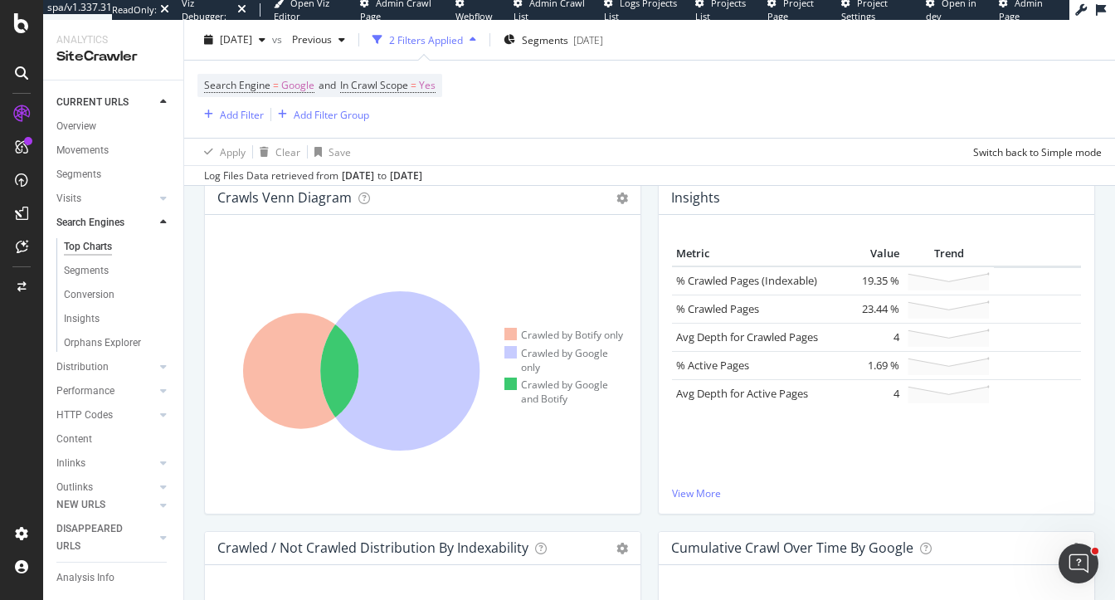
scroll to position [312, 0]
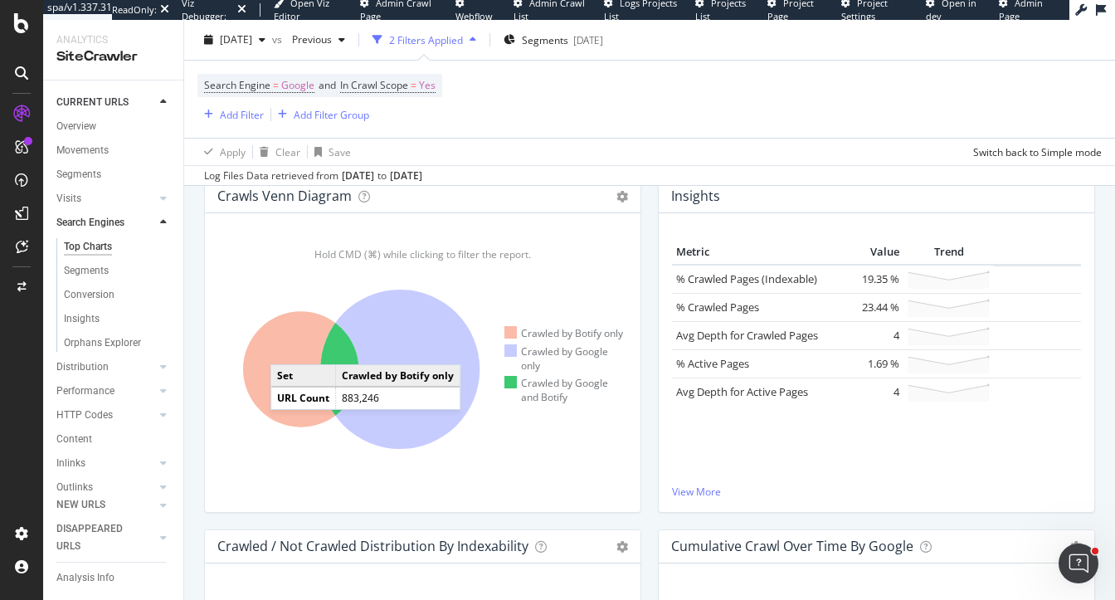
click at [287, 347] on icon at bounding box center [300, 369] width 115 height 115
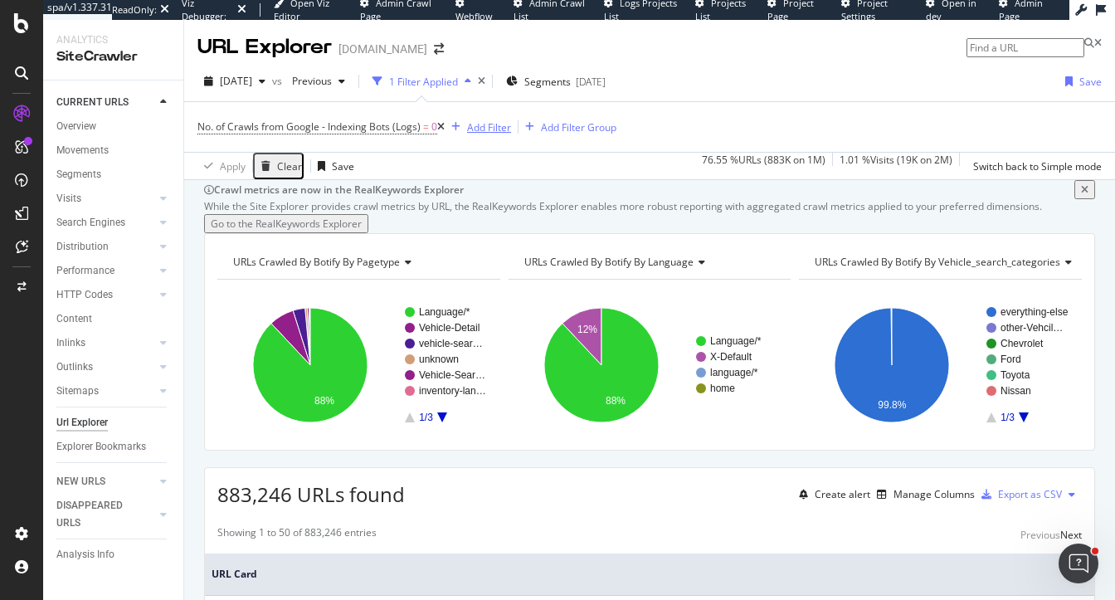
click at [494, 127] on div "Add Filter" at bounding box center [489, 127] width 44 height 14
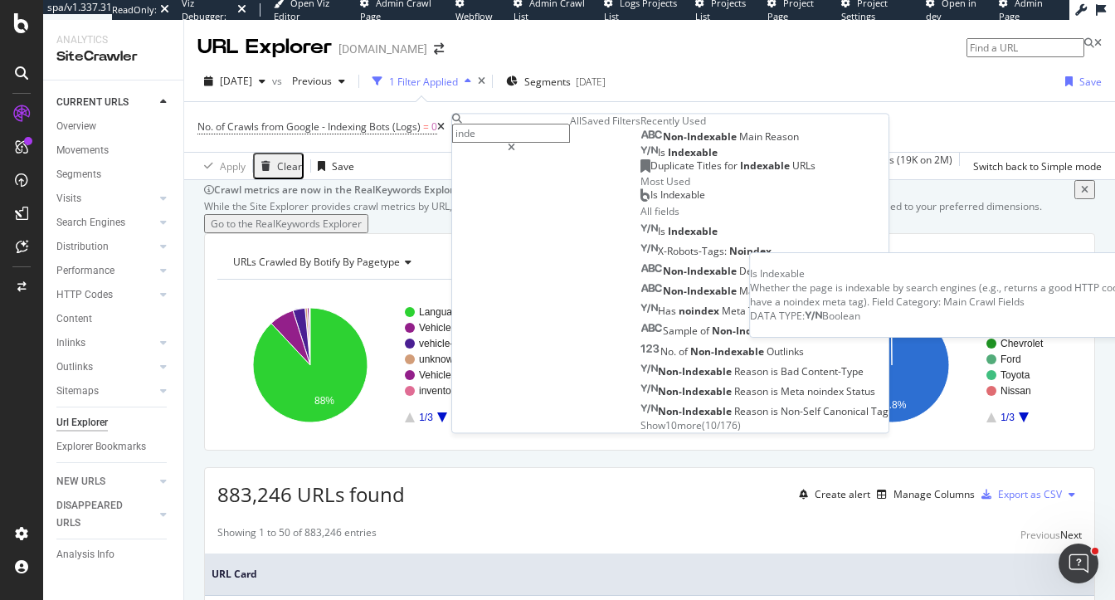
type input "inde"
click at [668, 160] on span "Indexable" at bounding box center [693, 153] width 50 height 14
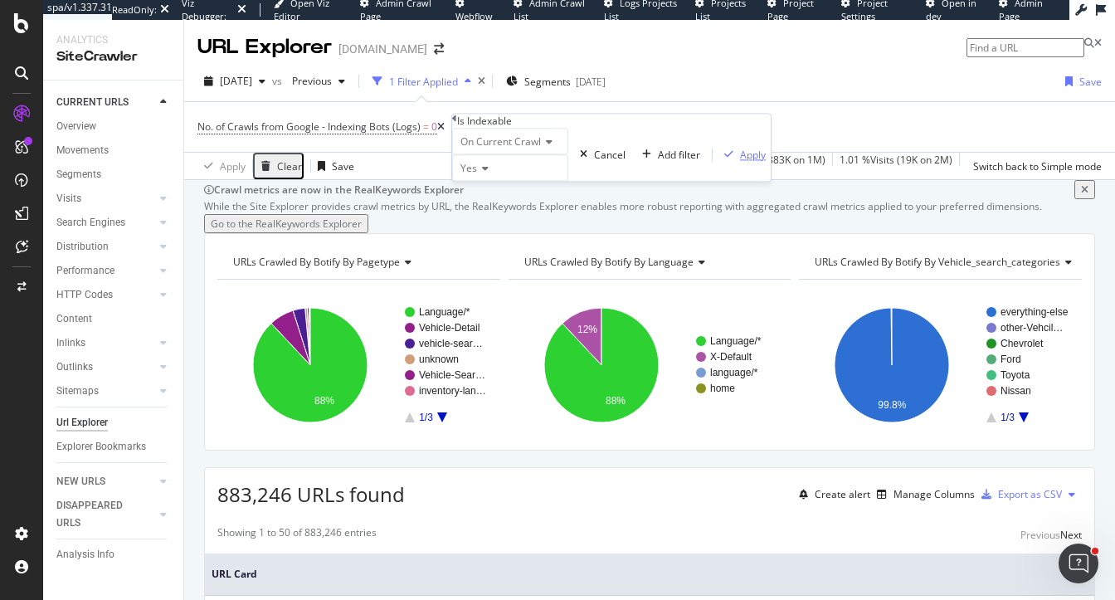
click at [740, 162] on div "Apply" at bounding box center [753, 155] width 26 height 14
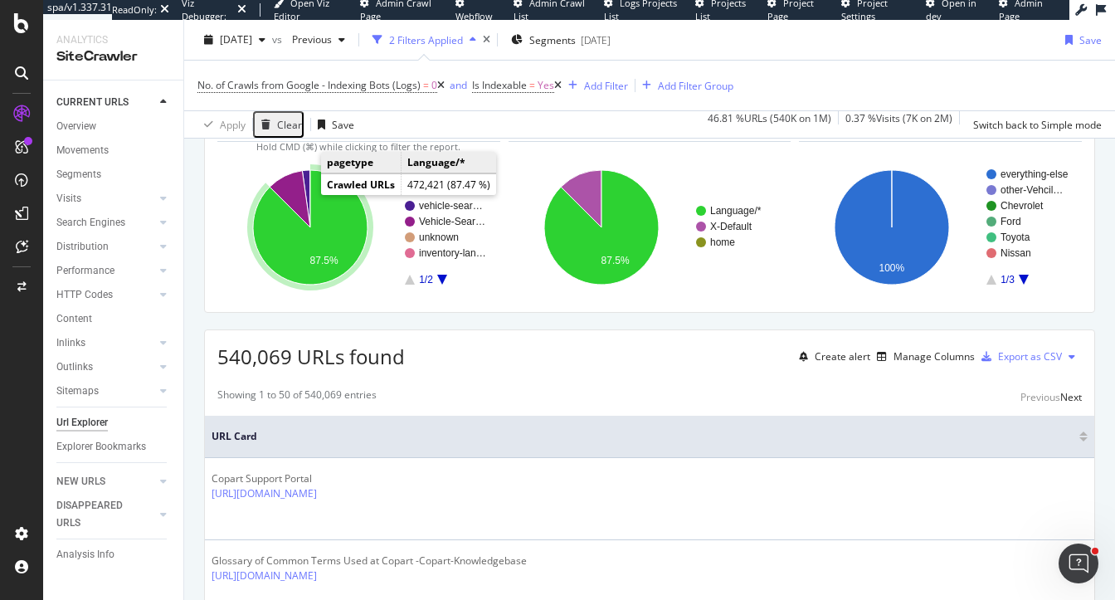
scroll to position [112, 0]
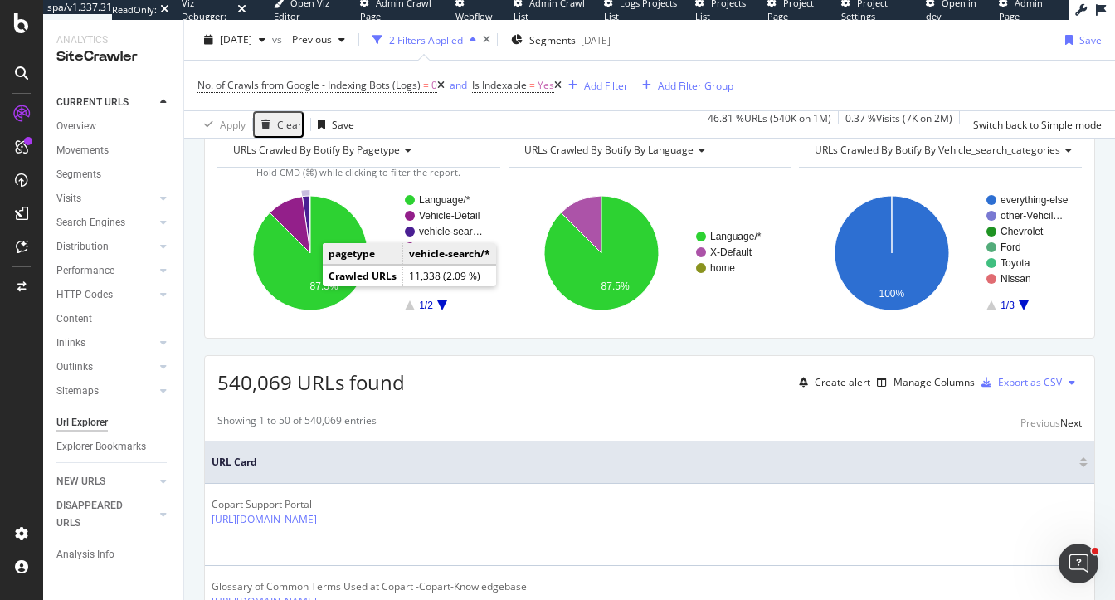
click at [305, 253] on icon "A chart." at bounding box center [306, 224] width 8 height 57
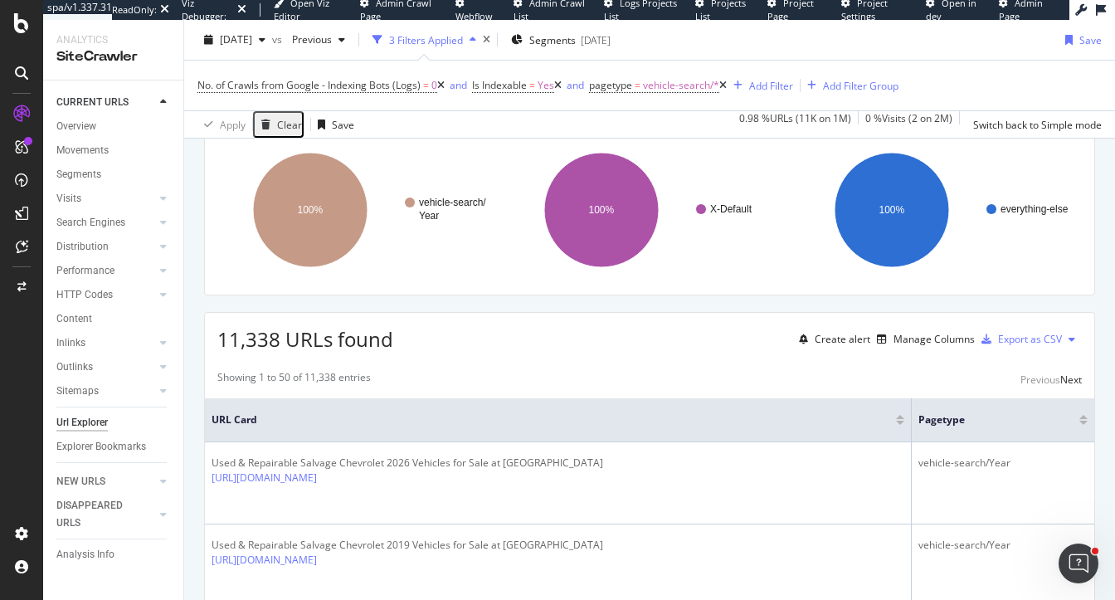
scroll to position [147, 0]
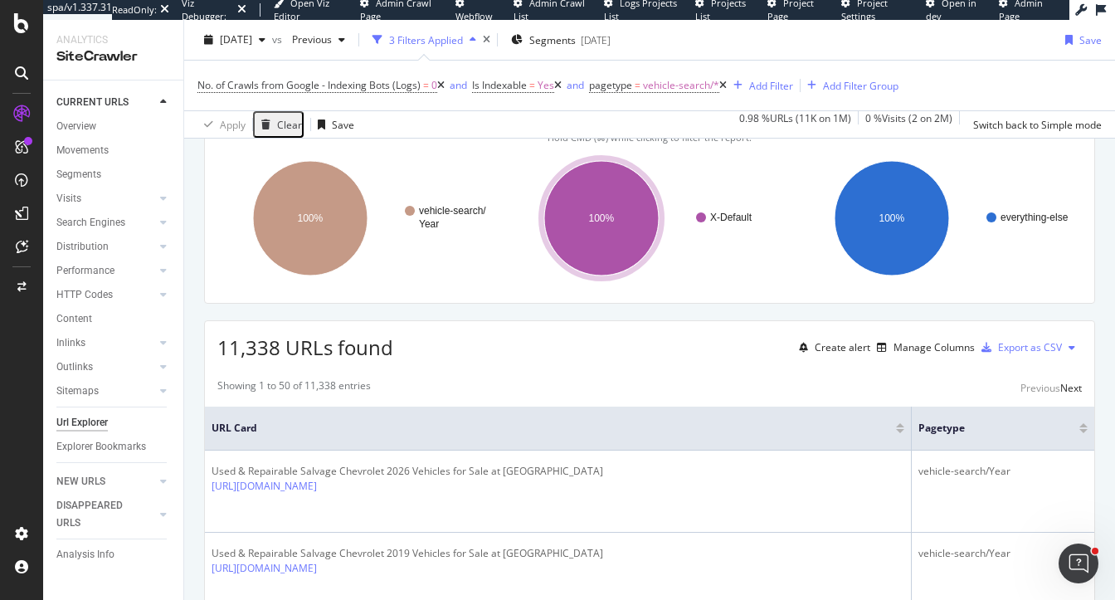
click at [319, 122] on span "URLs Crawled By Botify By pagetype" at bounding box center [316, 115] width 167 height 14
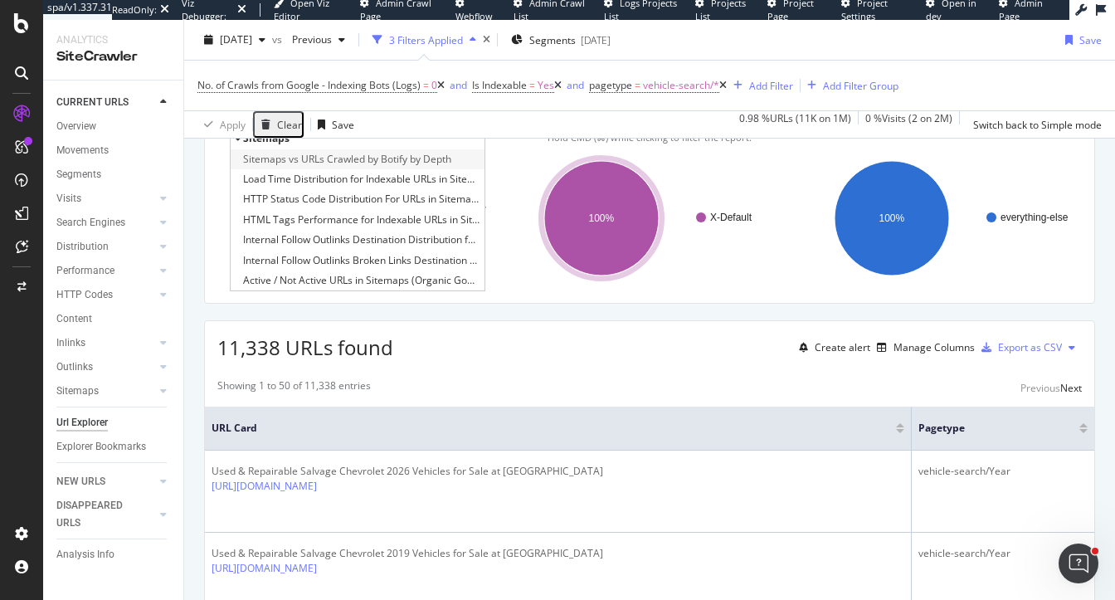
type input "sitemap"
click at [273, 168] on span "Sitemaps vs URLs Crawled by Botify by Depth" at bounding box center [347, 159] width 208 height 17
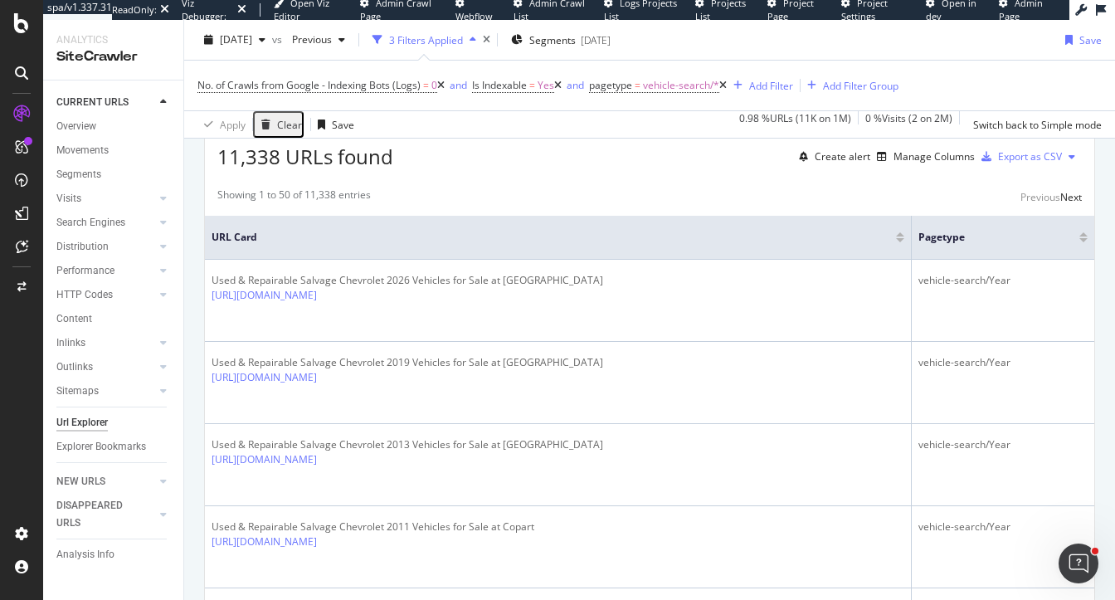
scroll to position [412, 0]
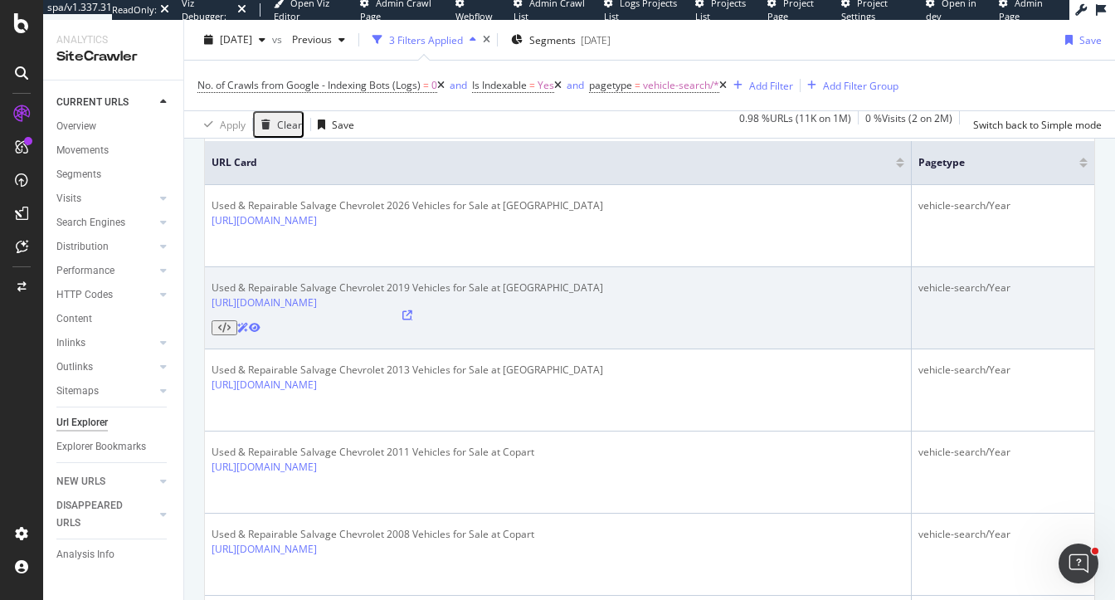
click at [412, 320] on icon at bounding box center [407, 315] width 10 height 10
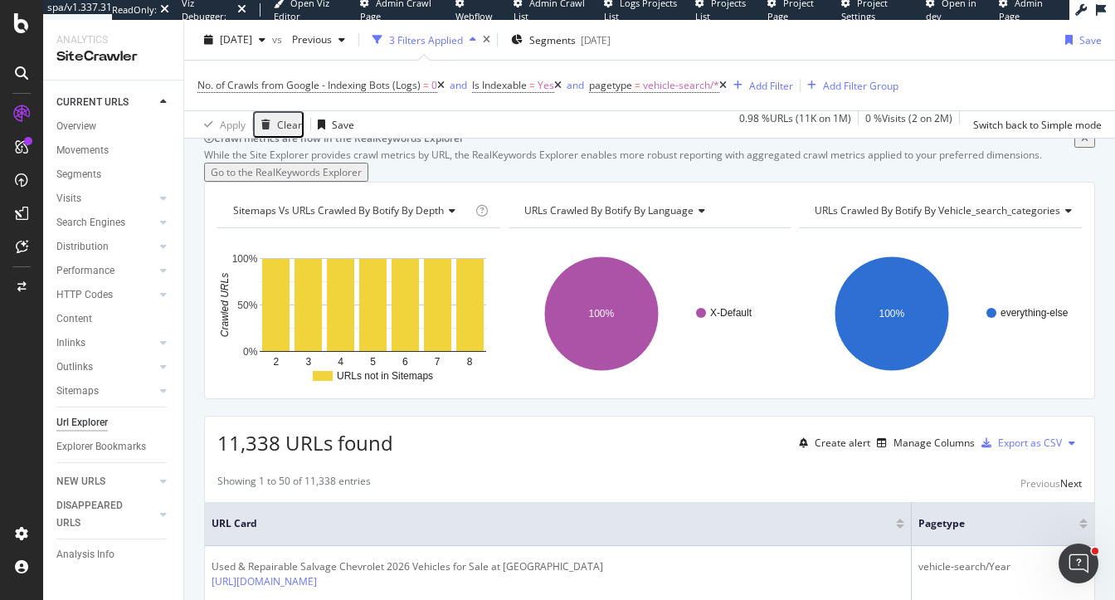
scroll to position [23, 0]
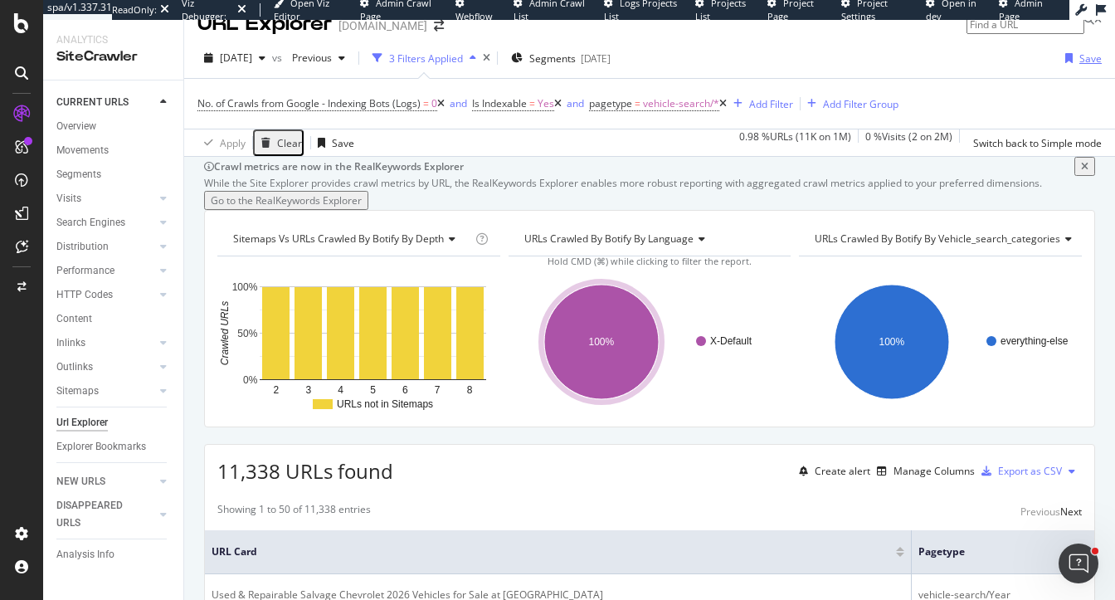
click at [1085, 61] on div "Save" at bounding box center [1090, 58] width 22 height 14
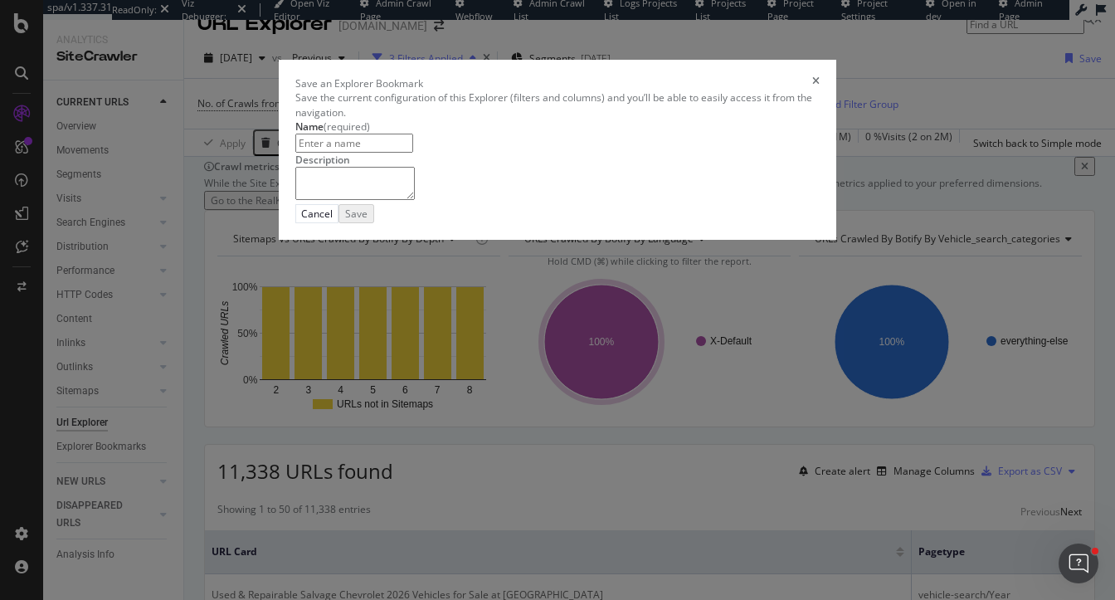
click at [413, 153] on input "modal" at bounding box center [354, 143] width 118 height 19
click at [295, 153] on input "Vehicle Search Pages Not Crawled By GoogleBot" at bounding box center [354, 143] width 118 height 19
type input "Indexable Vehicle Search Pages Not Crawled By GoogleBot"
click at [415, 200] on textarea "modal" at bounding box center [354, 183] width 119 height 33
type textarea "Potentiall"
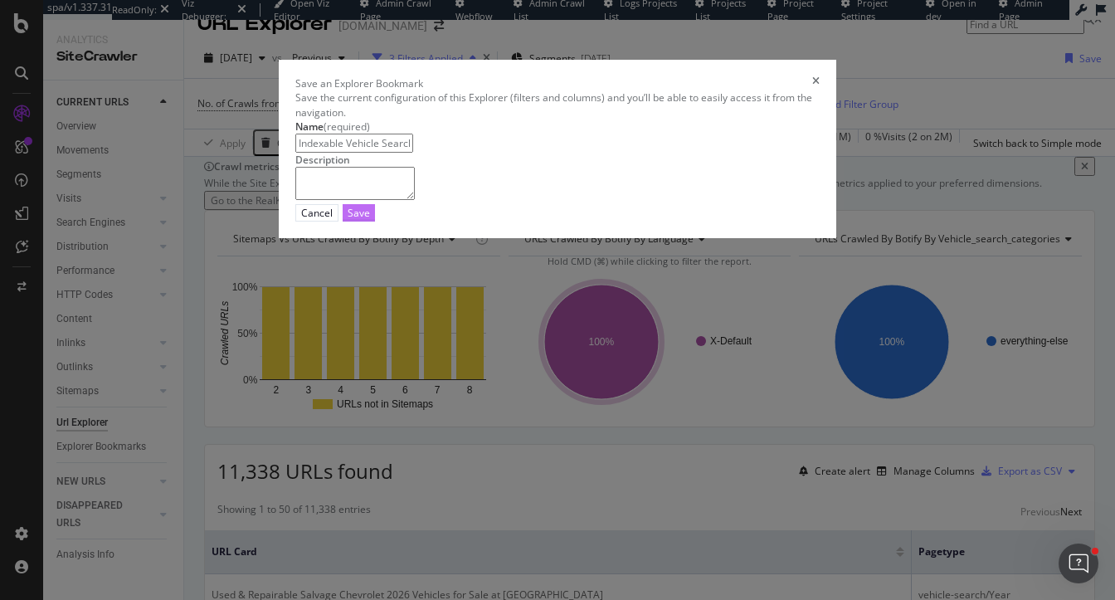
click at [370, 220] on div "Save" at bounding box center [359, 213] width 22 height 14
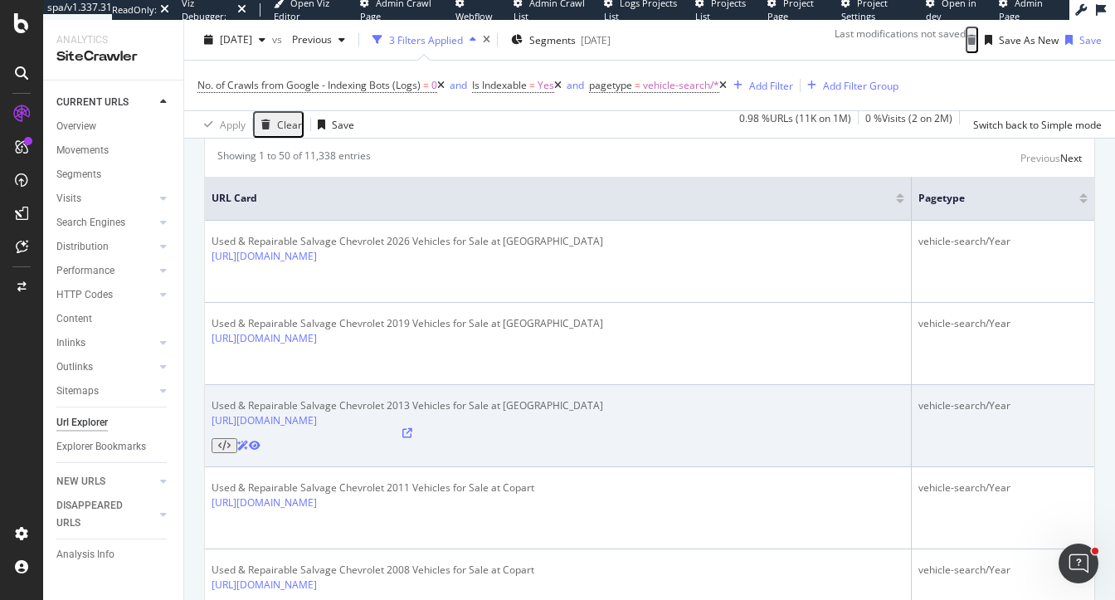
scroll to position [379, 0]
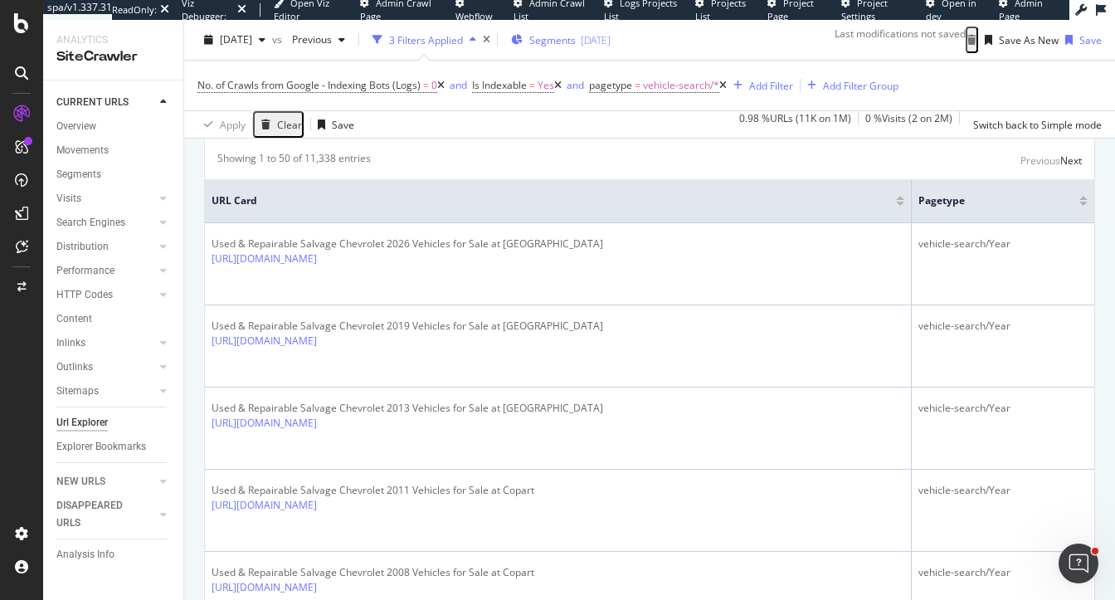
click at [611, 41] on div "[DATE]" at bounding box center [596, 39] width 30 height 14
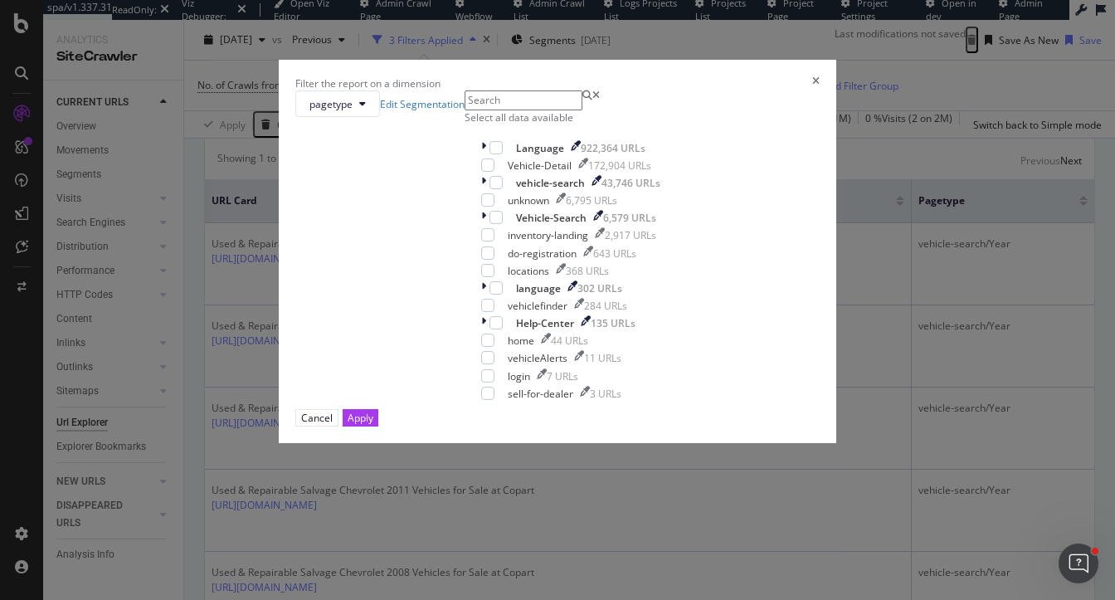
click at [707, 76] on div "Filter the report on a dimension" at bounding box center [557, 83] width 524 height 14
click at [709, 76] on div "Filter the report on a dimension" at bounding box center [557, 83] width 524 height 14
click at [812, 76] on icon "times" at bounding box center [815, 83] width 7 height 14
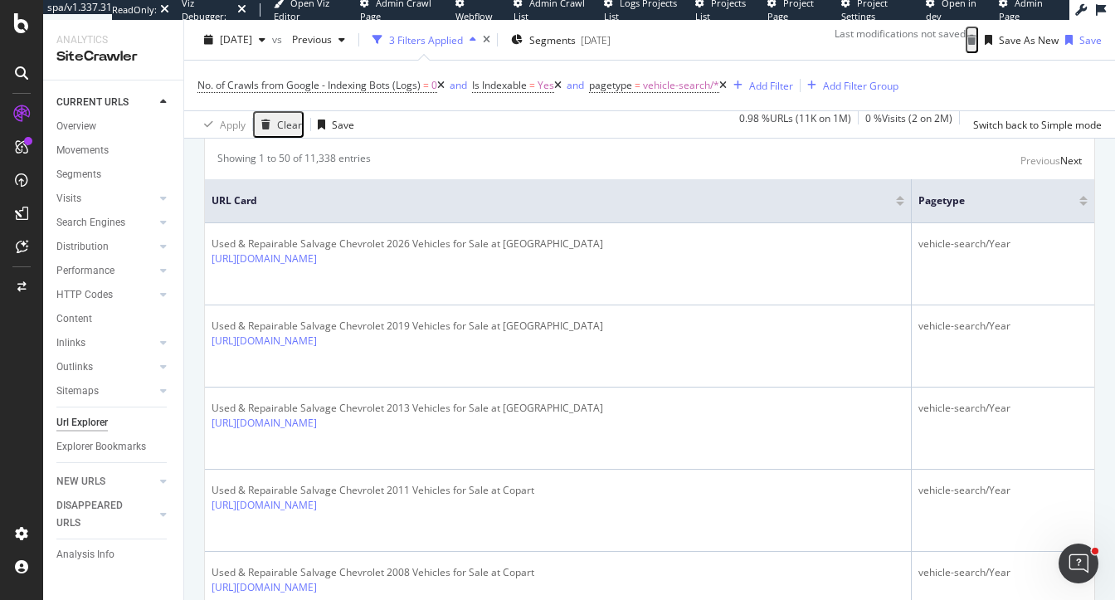
click at [727, 87] on icon at bounding box center [722, 85] width 7 height 10
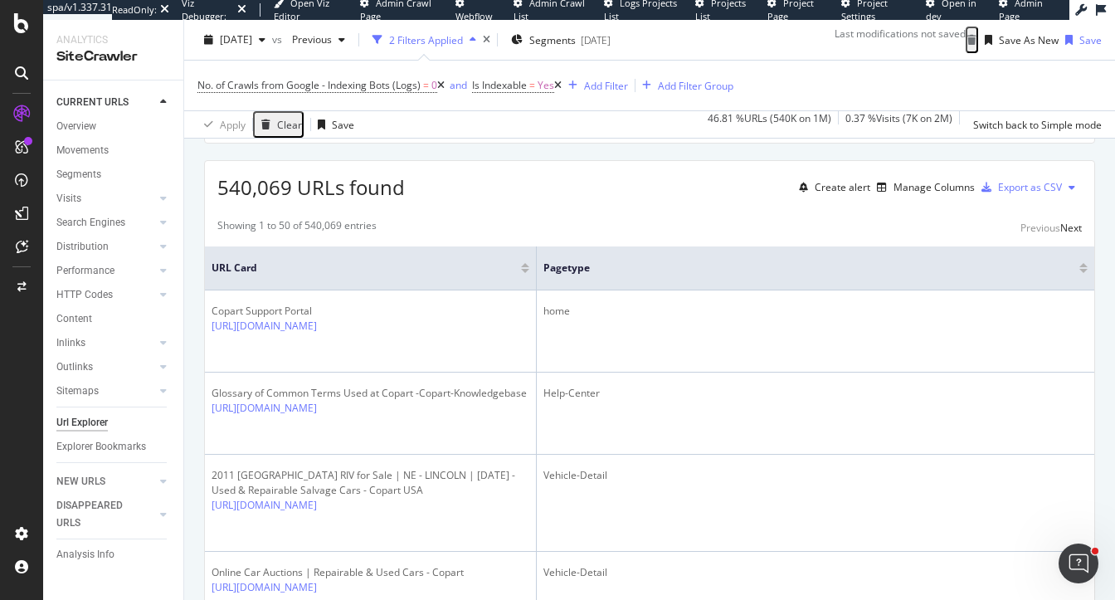
scroll to position [379, 0]
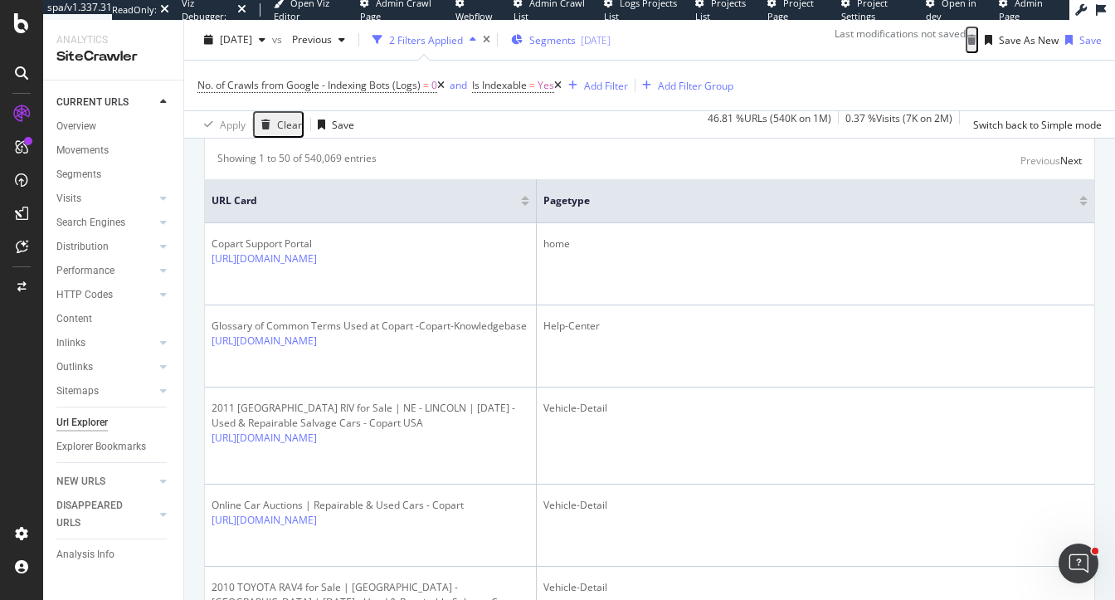
click at [576, 32] on span "Segments" at bounding box center [552, 39] width 46 height 14
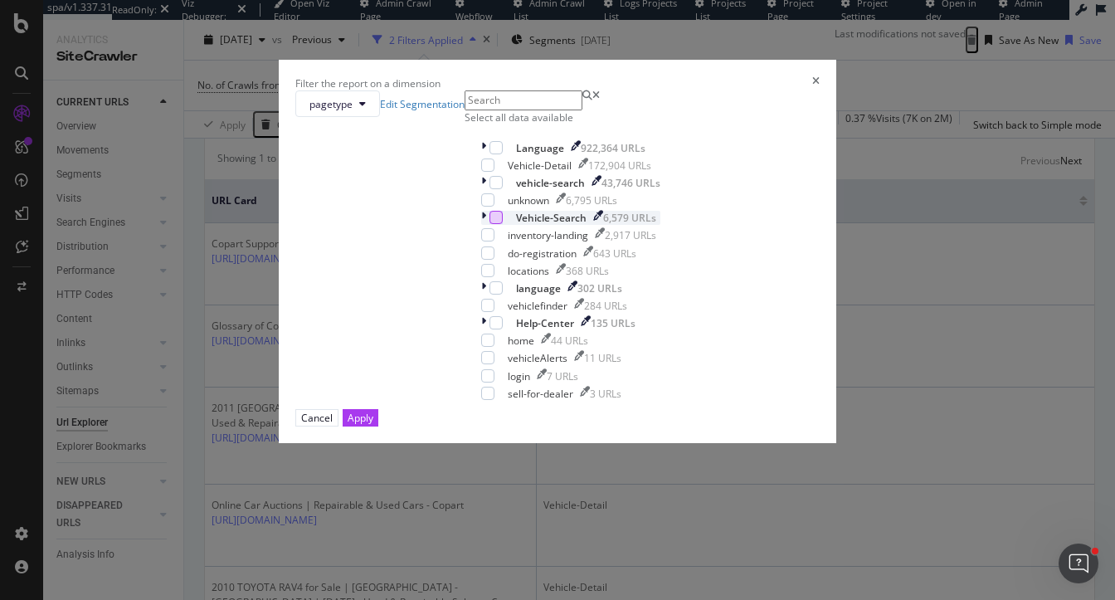
click at [489, 224] on div "modal" at bounding box center [495, 217] width 13 height 13
click at [489, 189] on div "modal" at bounding box center [495, 182] width 13 height 13
click at [373, 426] on div "Apply" at bounding box center [361, 418] width 26 height 16
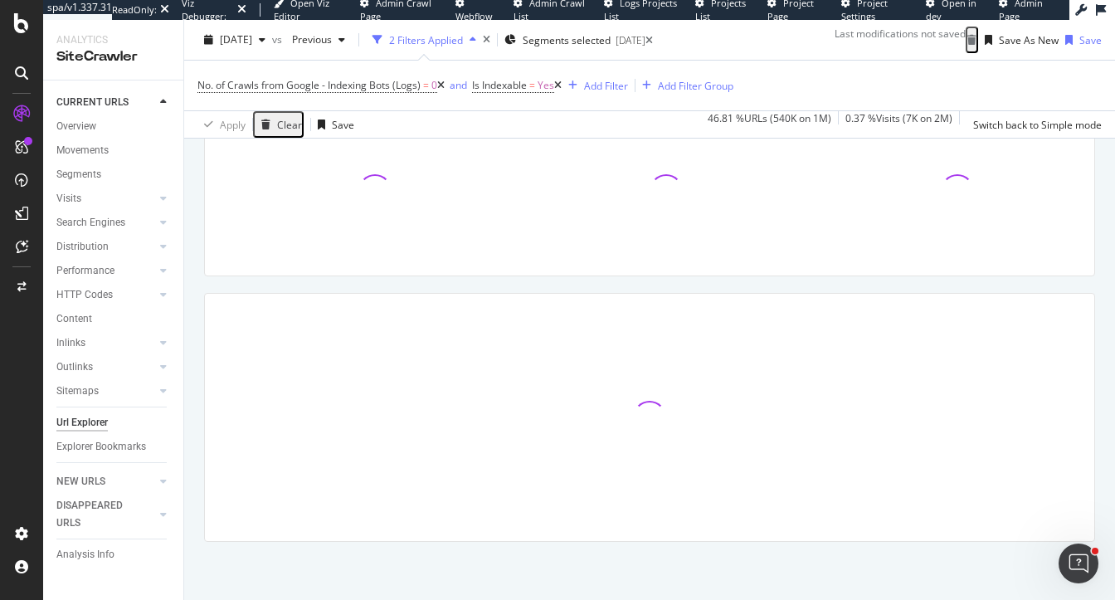
scroll to position [312, 0]
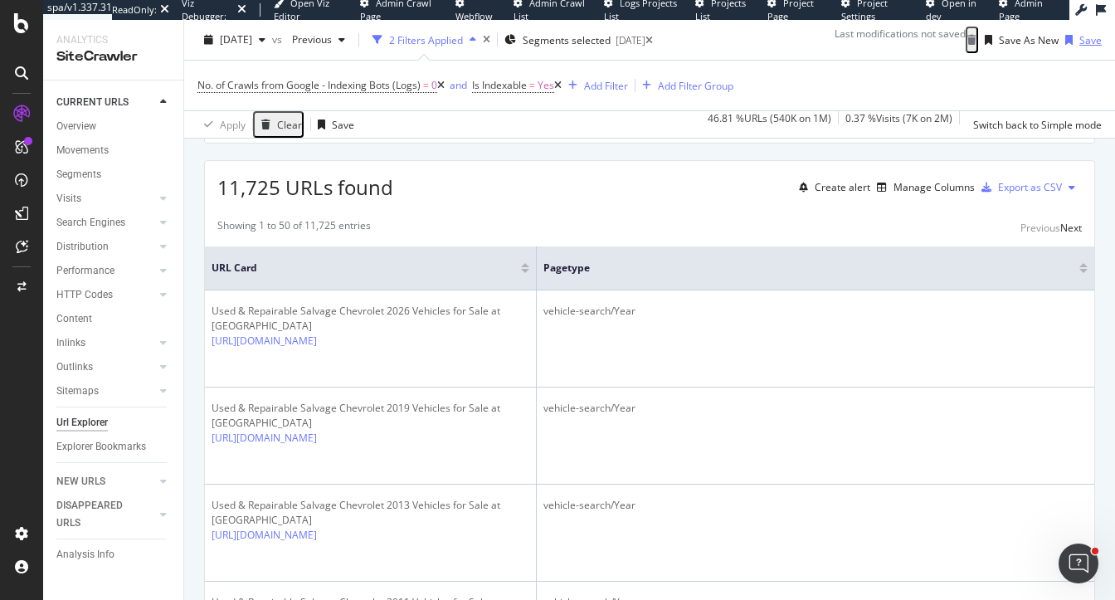
click at [947, 158] on div "Url Explorer Indexable Vehicle Search Pages Not Crawled By GoogleBot [DOMAIN_NA…" at bounding box center [649, 310] width 931 height 580
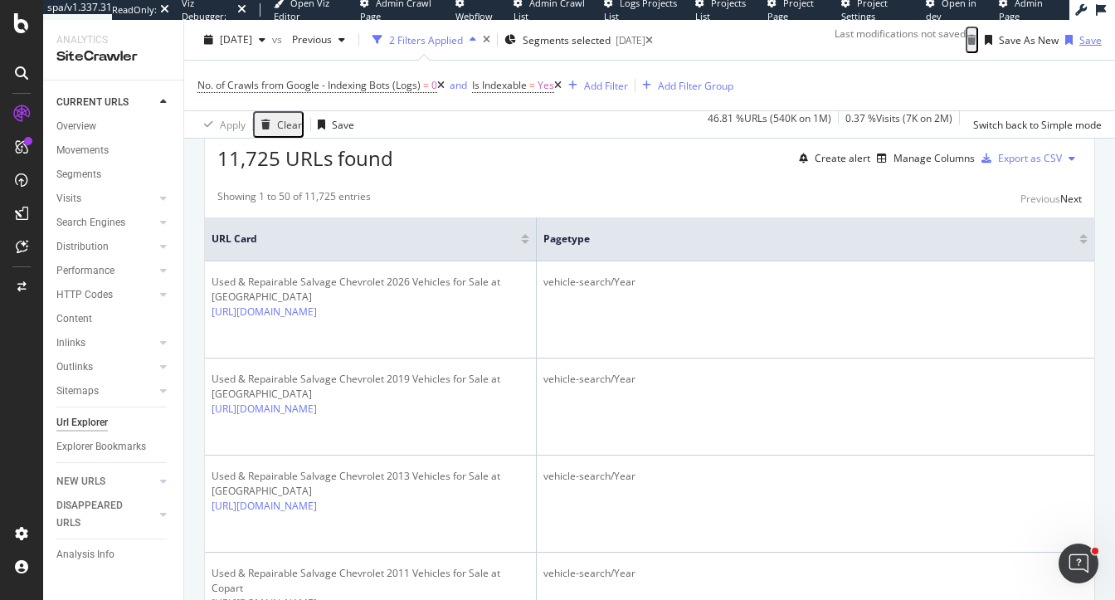
scroll to position [342, 0]
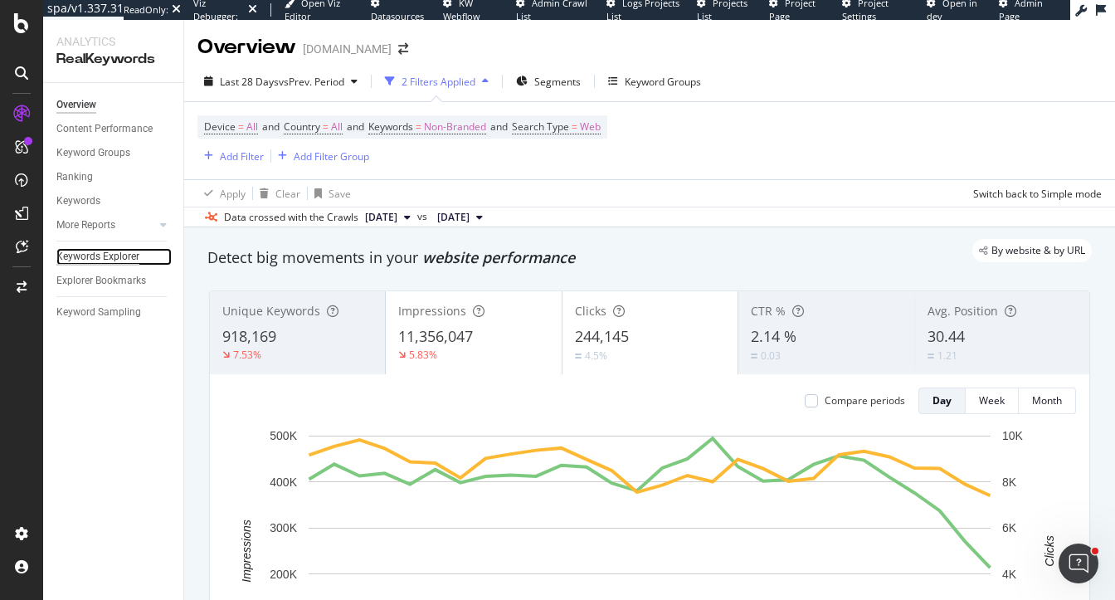
click at [93, 252] on div "Keywords Explorer" at bounding box center [97, 256] width 83 height 17
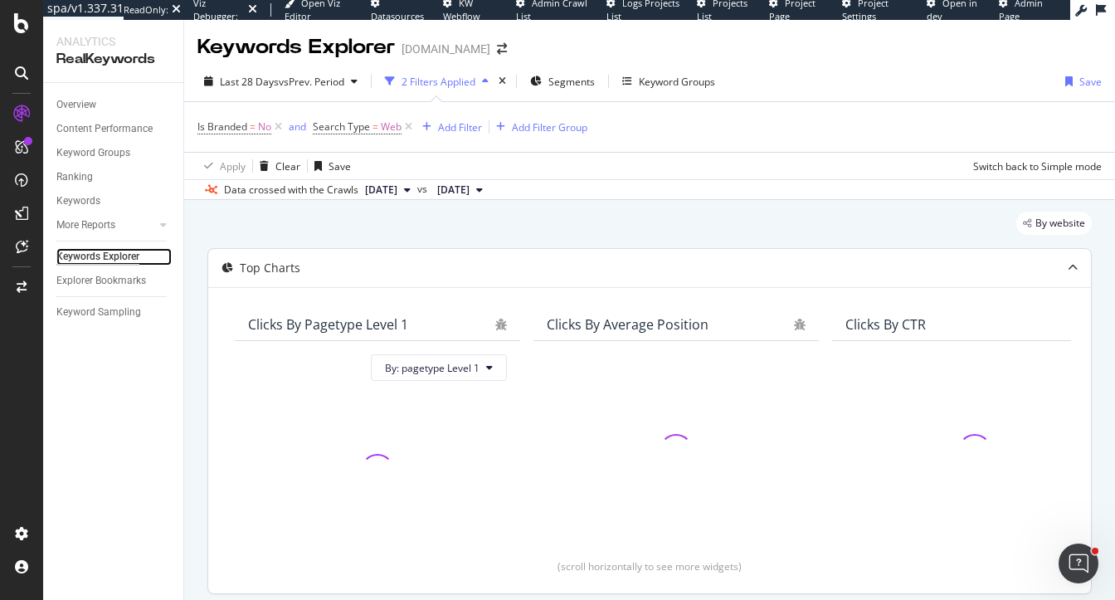
scroll to position [360, 0]
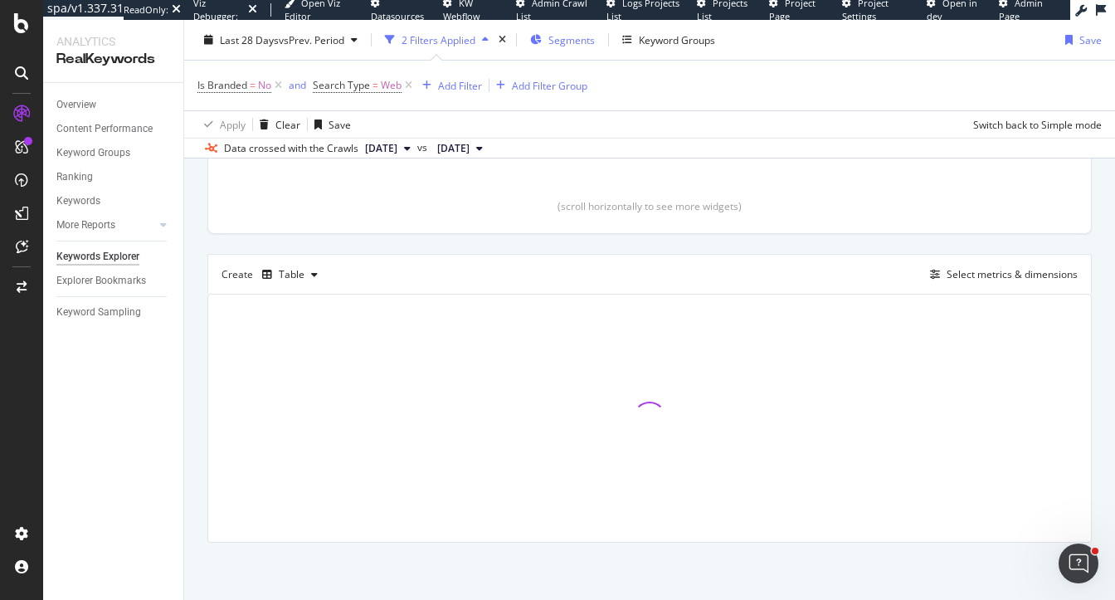
click at [567, 44] on span "Segments" at bounding box center [571, 39] width 46 height 14
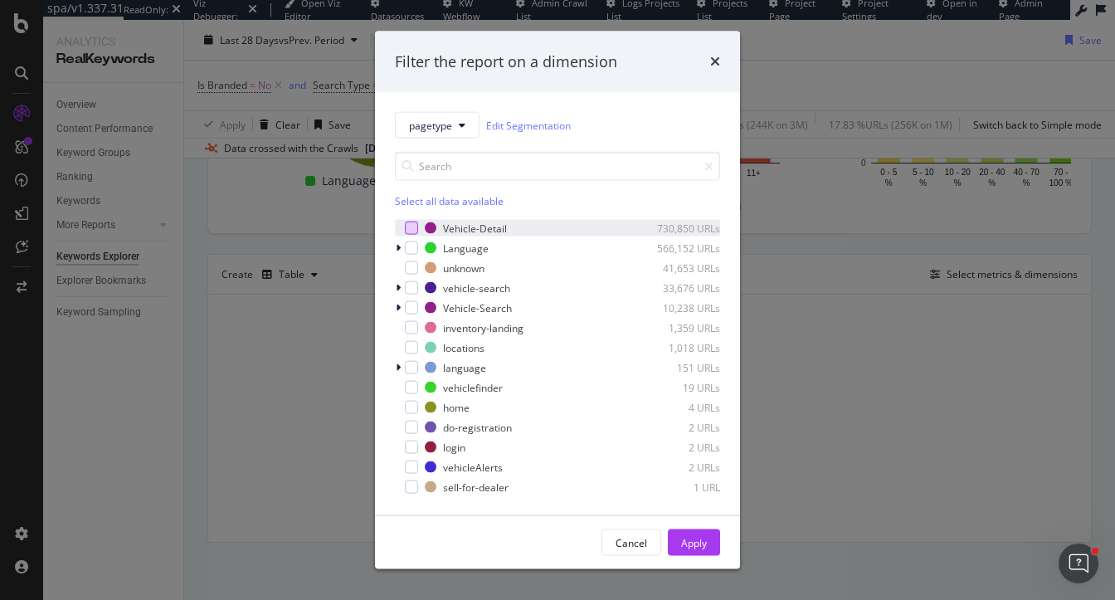
click at [407, 229] on div "modal" at bounding box center [411, 227] width 13 height 13
click at [409, 227] on icon "modal" at bounding box center [411, 228] width 7 height 8
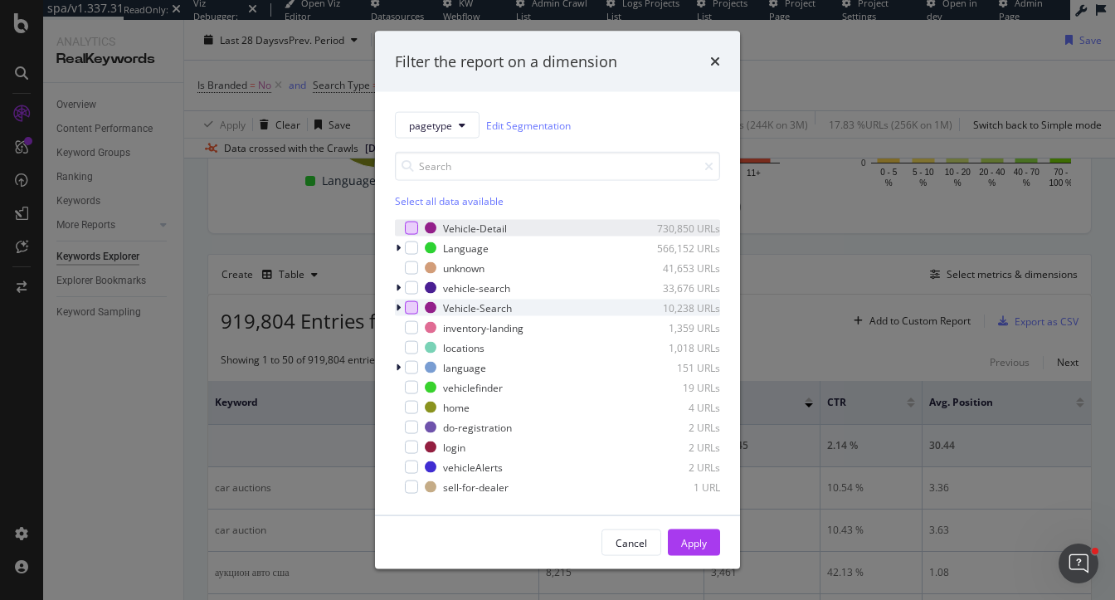
click at [408, 309] on div "modal" at bounding box center [411, 307] width 13 height 13
click at [408, 293] on div "modal" at bounding box center [411, 287] width 13 height 13
click at [692, 531] on div "Apply" at bounding box center [694, 542] width 26 height 25
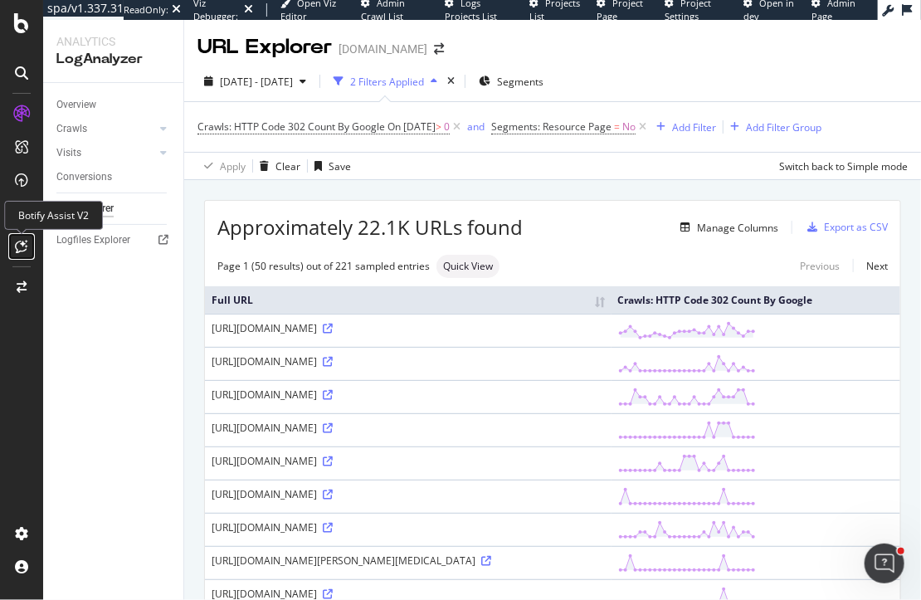
click at [22, 249] on icon at bounding box center [22, 246] width 12 height 13
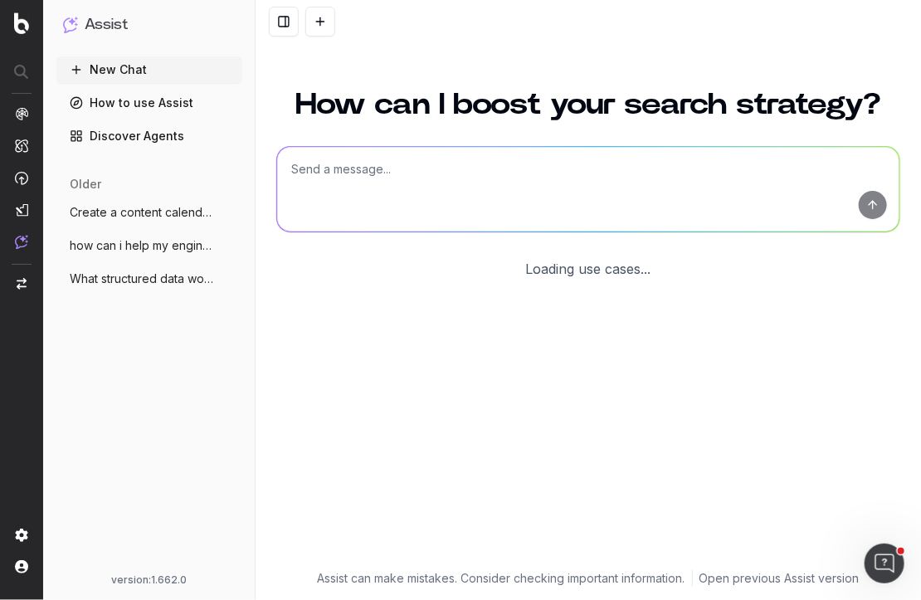
scroll to position [43, 0]
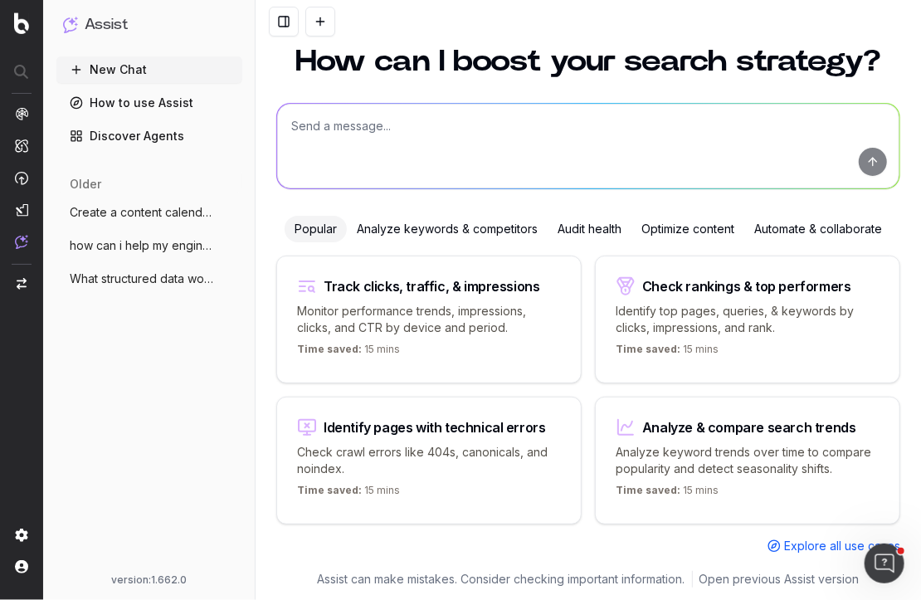
click at [148, 280] on span "What structured data would be good to ha" at bounding box center [143, 278] width 146 height 17
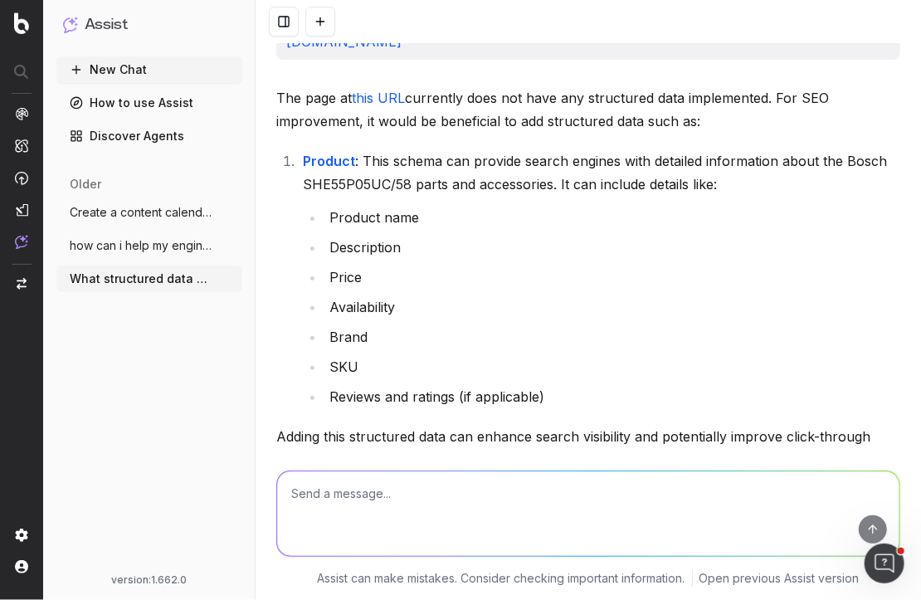
scroll to position [1304, 0]
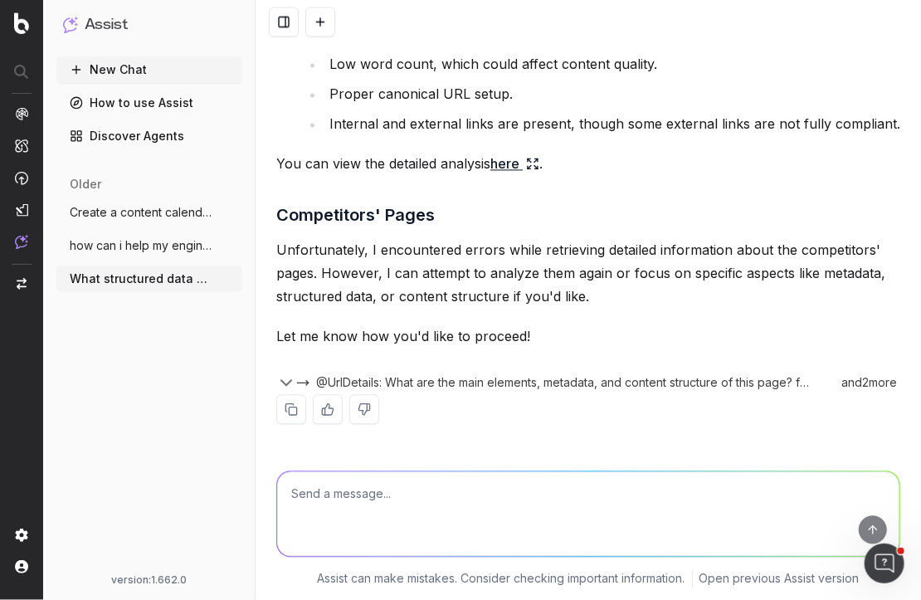
click at [135, 251] on span "how can i help my engineering team prior" at bounding box center [143, 245] width 146 height 17
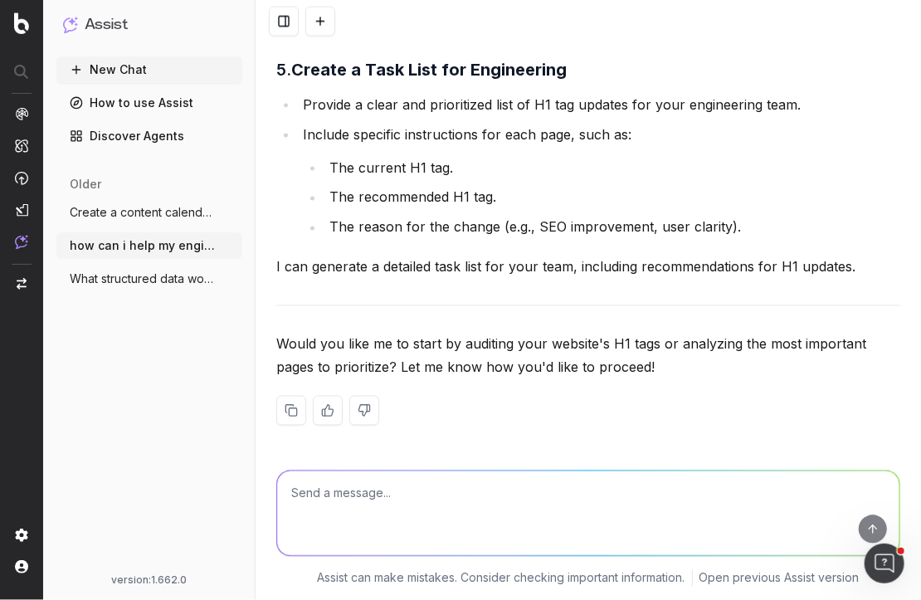
click at [135, 212] on span "Create a content calendar using trends" at bounding box center [143, 212] width 146 height 17
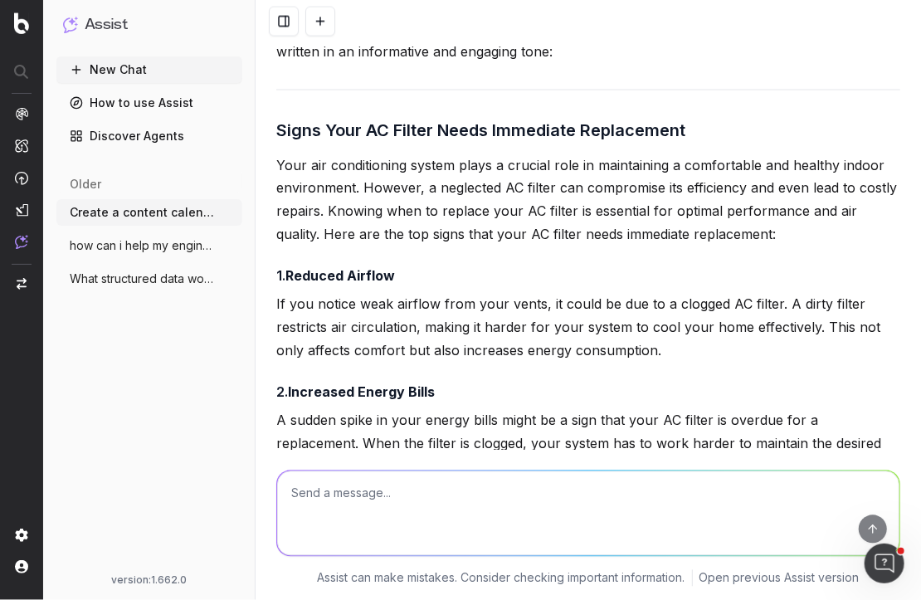
scroll to position [1304, 0]
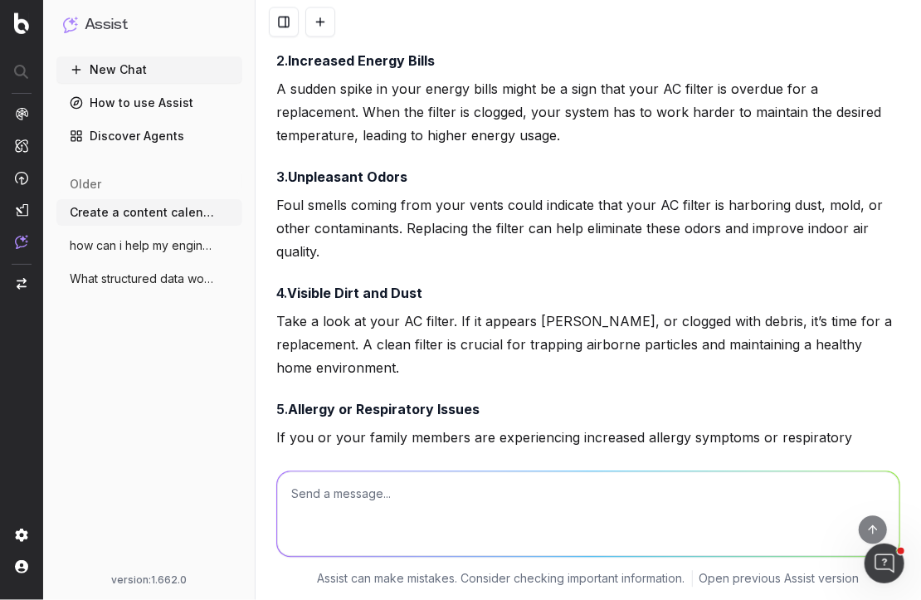
click at [139, 276] on span "What structured data would be good to ha" at bounding box center [143, 278] width 146 height 17
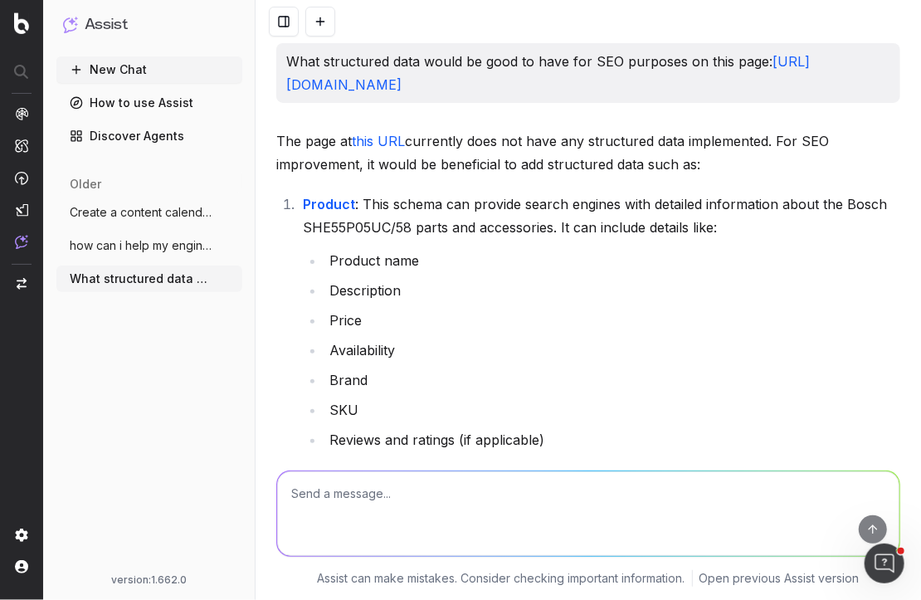
click at [125, 66] on button "New Chat" at bounding box center [149, 69] width 186 height 27
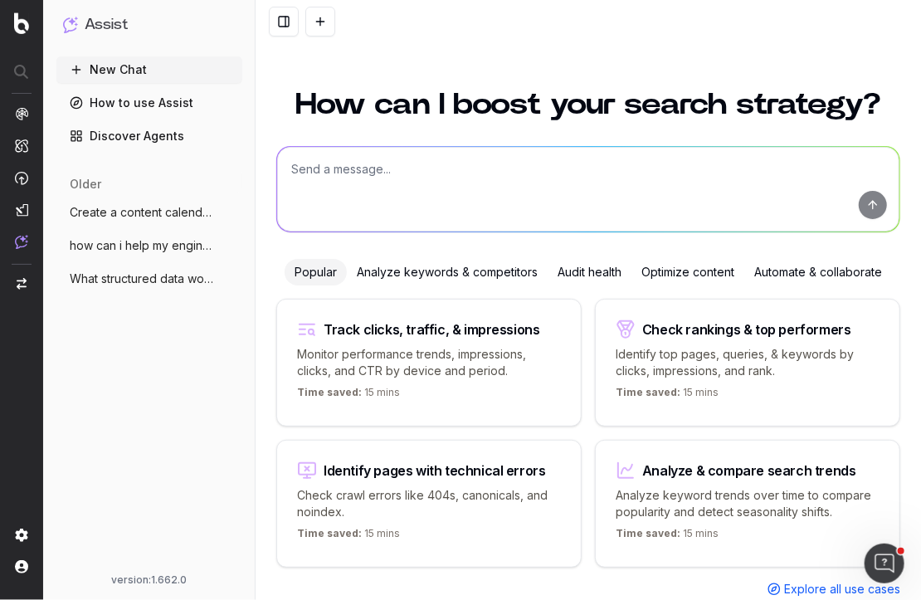
click at [372, 176] on textarea at bounding box center [588, 189] width 622 height 85
click at [435, 174] on textarea "Help me create keyword groups for refrigerator filters" at bounding box center [588, 189] width 622 height 85
click at [463, 170] on textarea "Help me create keyword groups for refrigerator filters" at bounding box center [588, 189] width 622 height 85
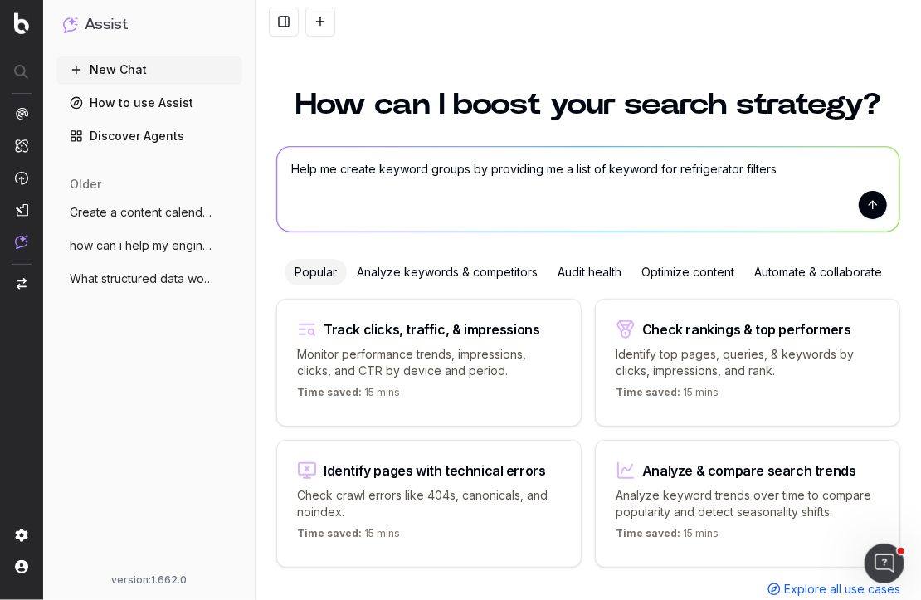
type textarea "Help me create keyword groups by providing me a list of keywords for refrigerat…"
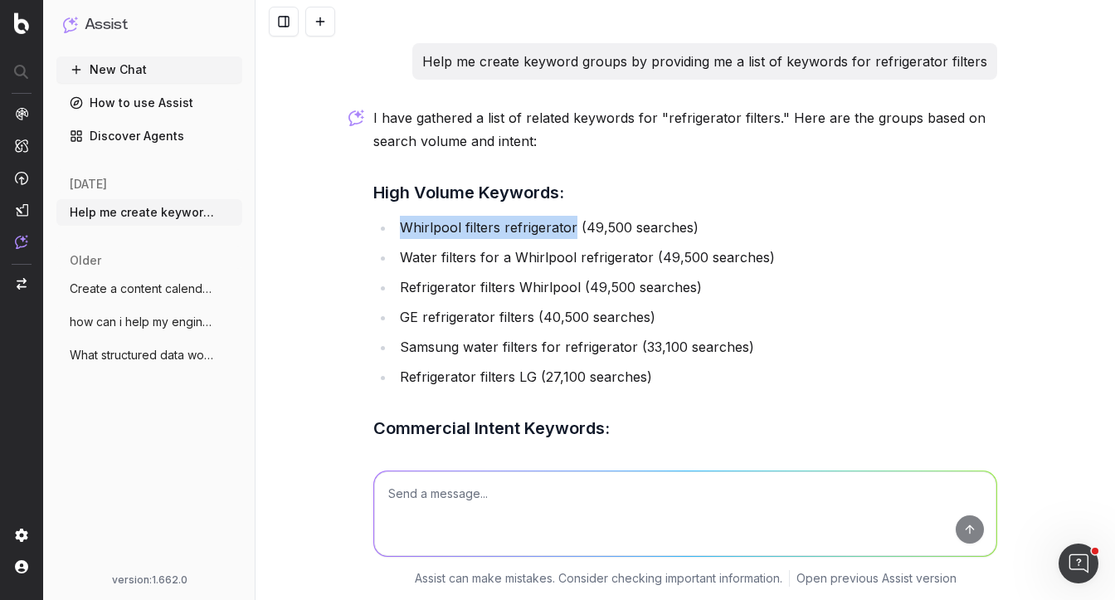
drag, startPoint x: 405, startPoint y: 225, endPoint x: 572, endPoint y: 236, distance: 167.1
click at [572, 236] on li "Whirlpool filters refrigerator (49,500 searches)" at bounding box center [696, 227] width 602 height 23
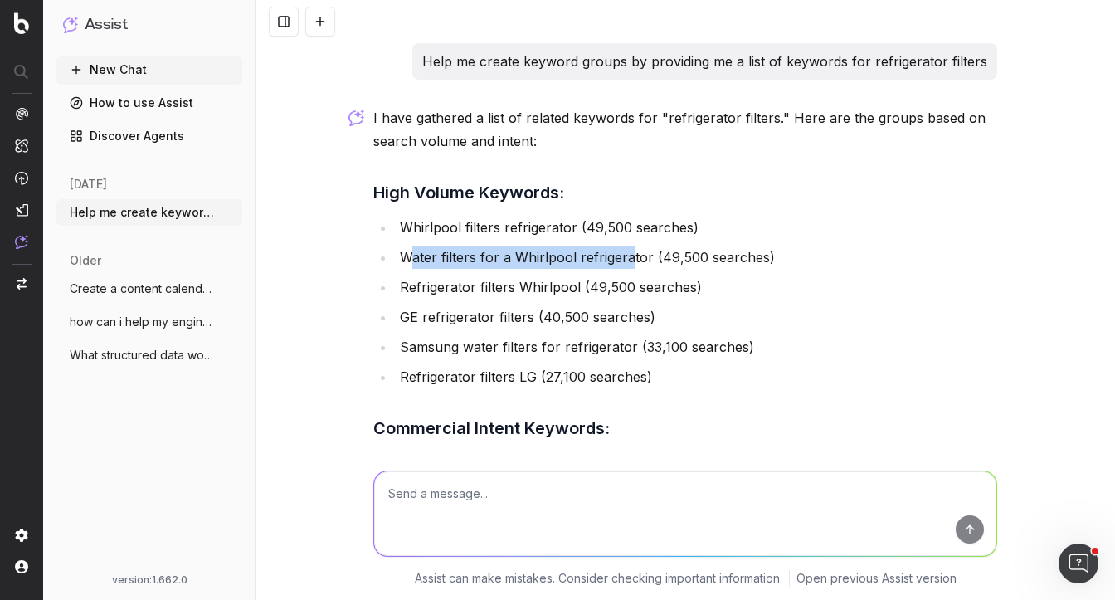
drag, startPoint x: 413, startPoint y: 256, endPoint x: 630, endPoint y: 260, distance: 217.4
click at [630, 260] on li "Water filters for a Whirlpool refrigerator (49,500 searches)" at bounding box center [696, 257] width 602 height 23
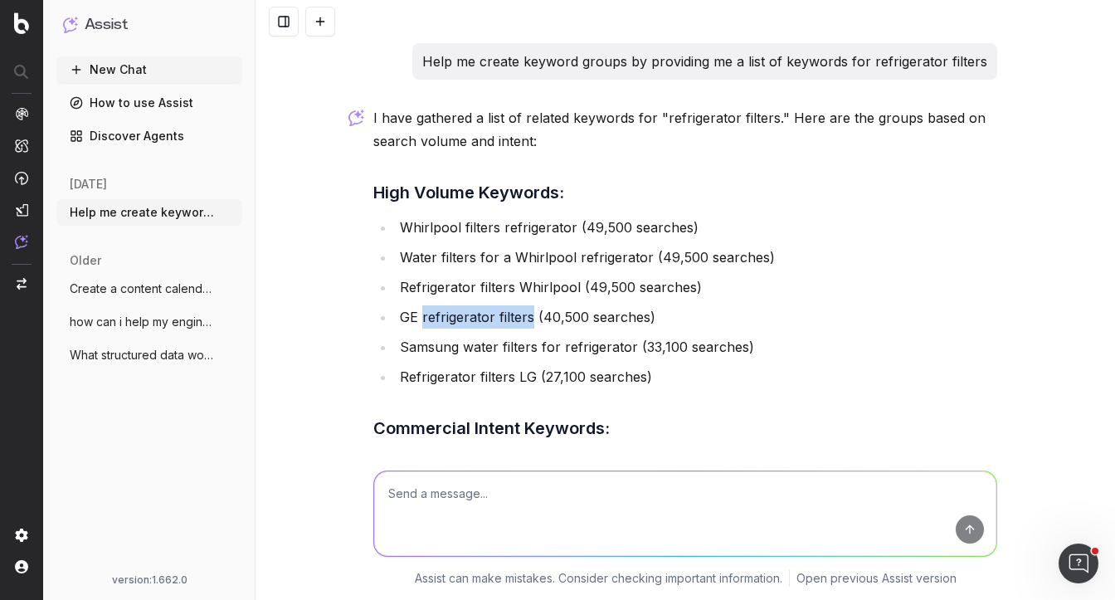
drag, startPoint x: 421, startPoint y: 319, endPoint x: 532, endPoint y: 319, distance: 110.3
click at [532, 319] on li "GE refrigerator filters (40,500 searches)" at bounding box center [696, 316] width 602 height 23
click at [127, 105] on link "How to use Assist" at bounding box center [149, 103] width 186 height 27
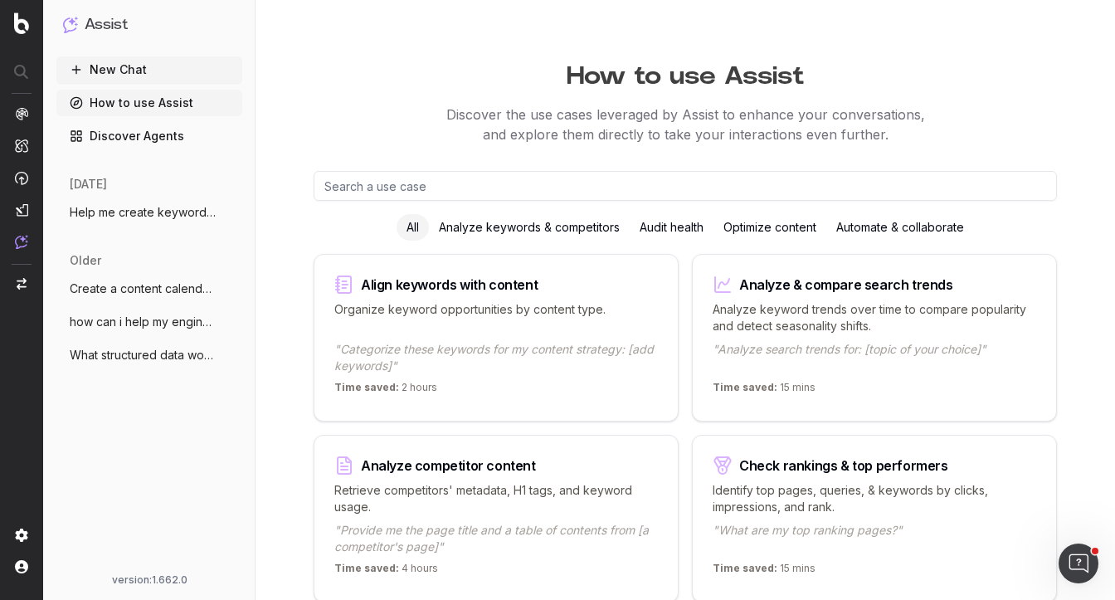
click at [761, 231] on div "Optimize content" at bounding box center [769, 227] width 113 height 27
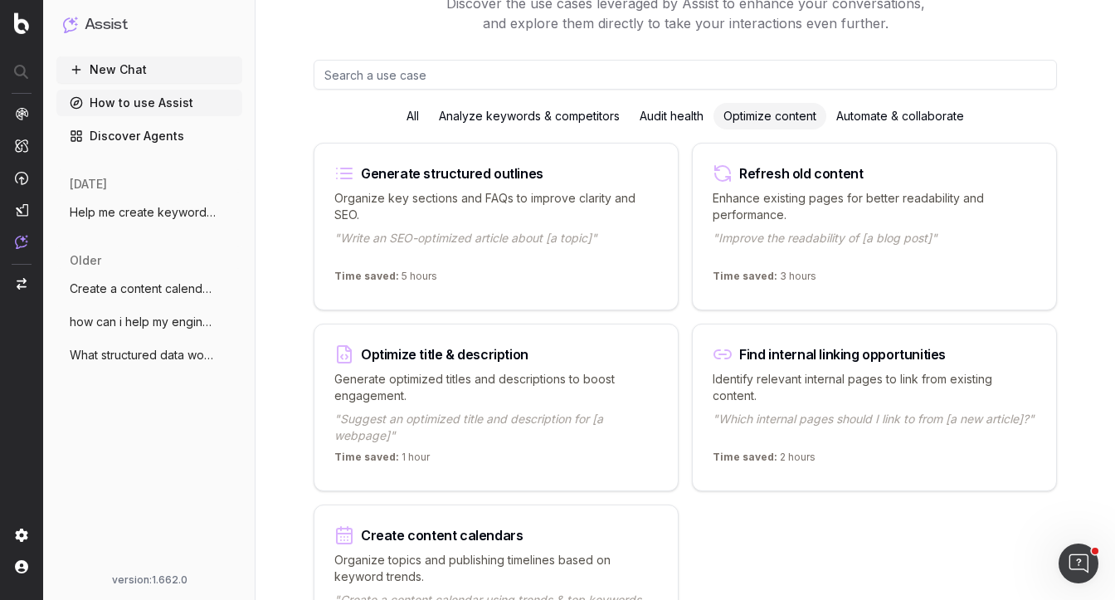
scroll to position [105, 0]
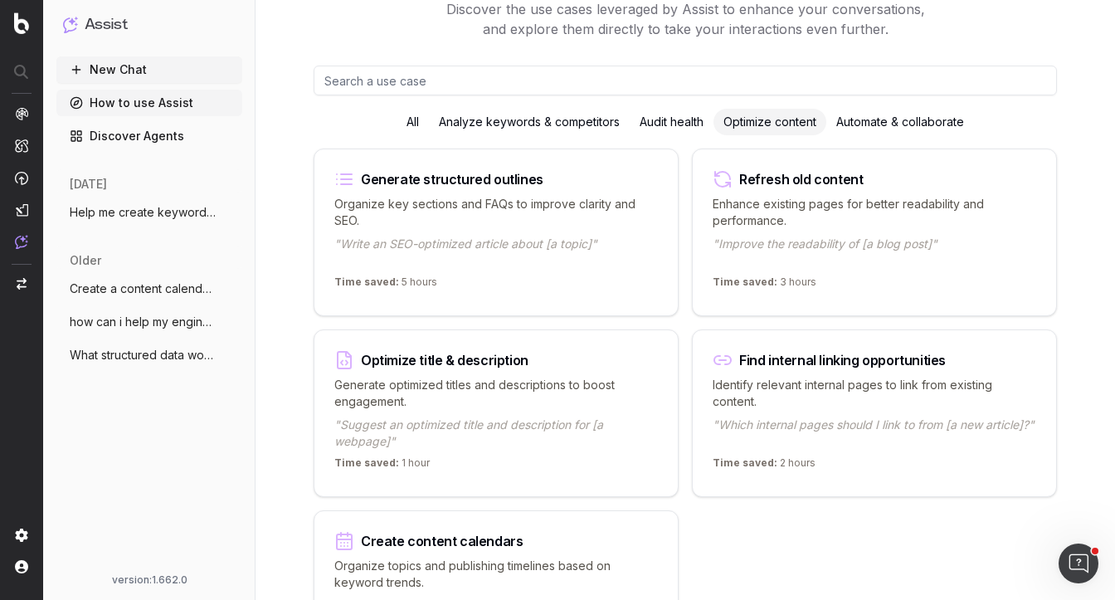
click at [537, 126] on div "Analyze keywords & competitors" at bounding box center [529, 122] width 201 height 27
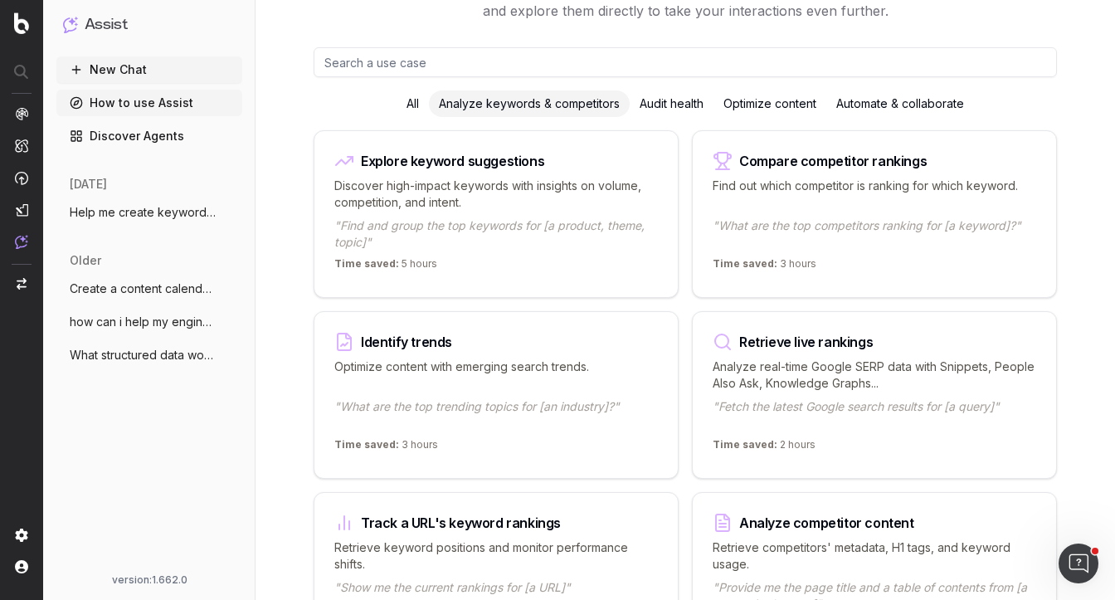
scroll to position [0, 0]
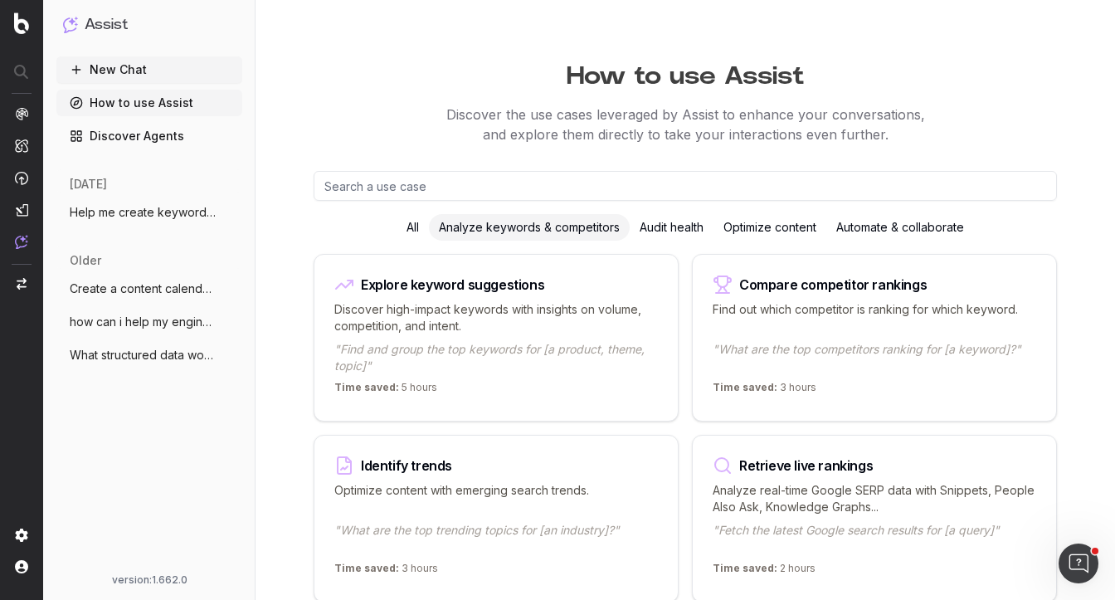
click at [104, 296] on span "Create a content calendar using trends" at bounding box center [143, 288] width 146 height 17
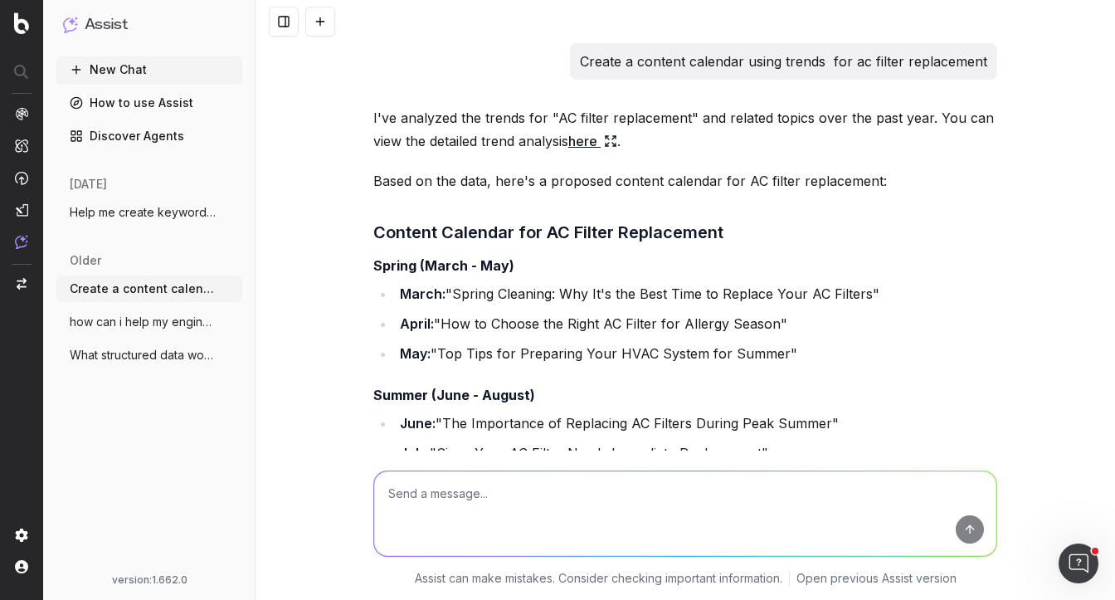
scroll to position [4509, 0]
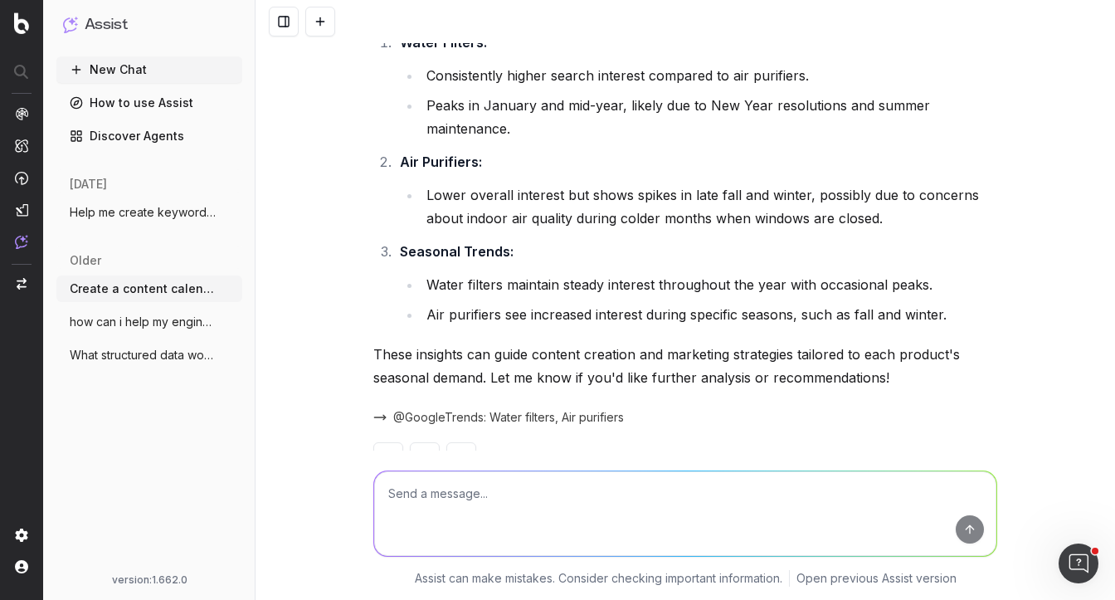
click at [128, 218] on span "Help me create keyword groups by providi" at bounding box center [143, 212] width 146 height 17
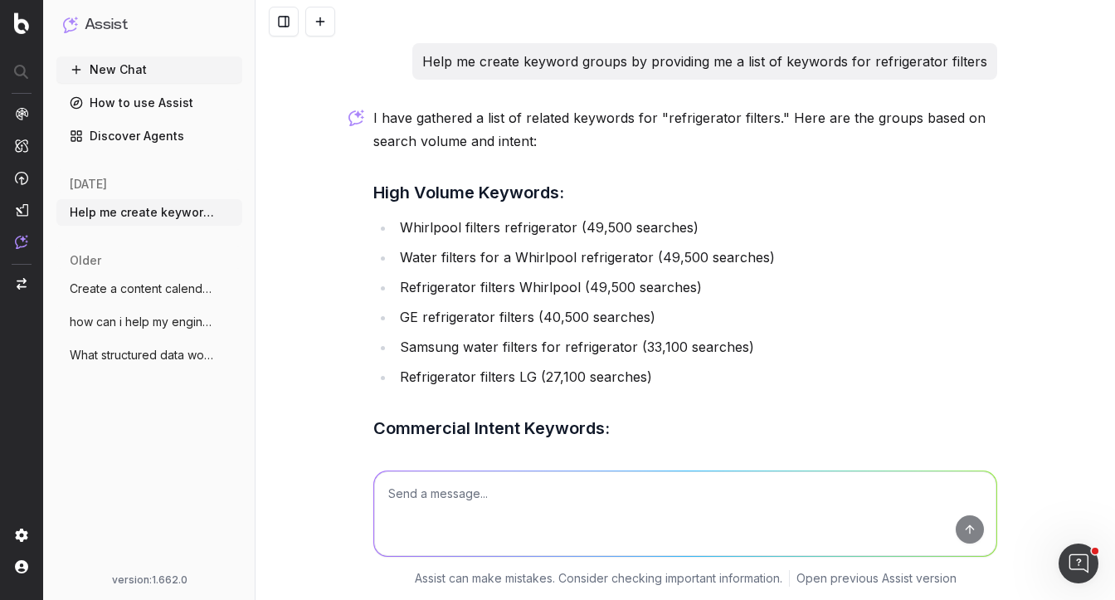
scroll to position [521, 0]
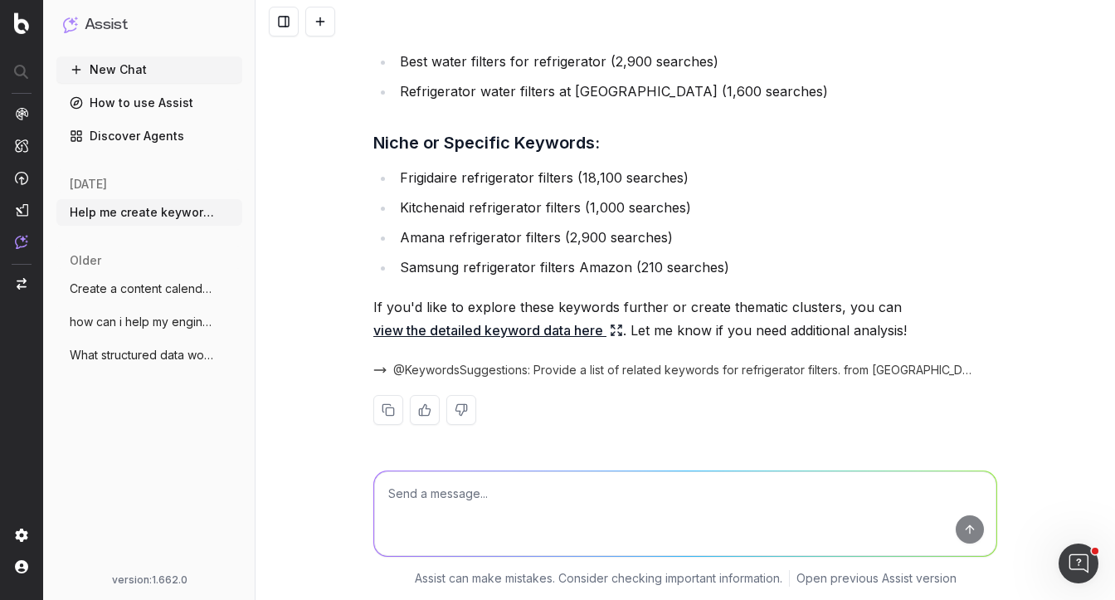
click at [450, 489] on textarea at bounding box center [685, 513] width 622 height 85
paste textarea "[URL][DOMAIN_NAME]"
type textarea "Tell me what I can improve on this page: https://www.filtersfast.com/EcoWater-c…"
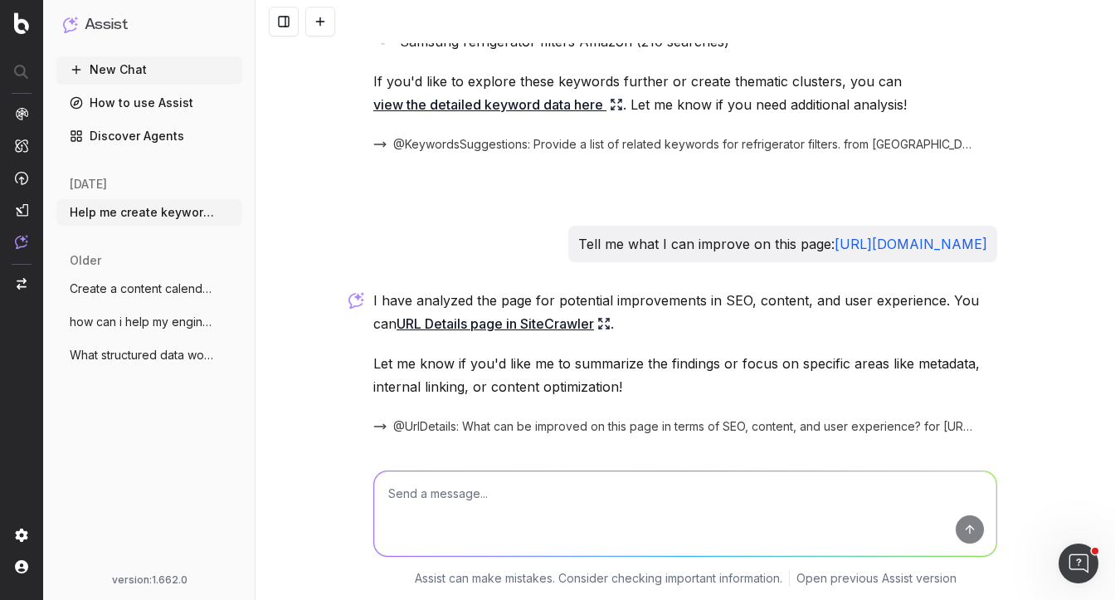
scroll to position [803, 0]
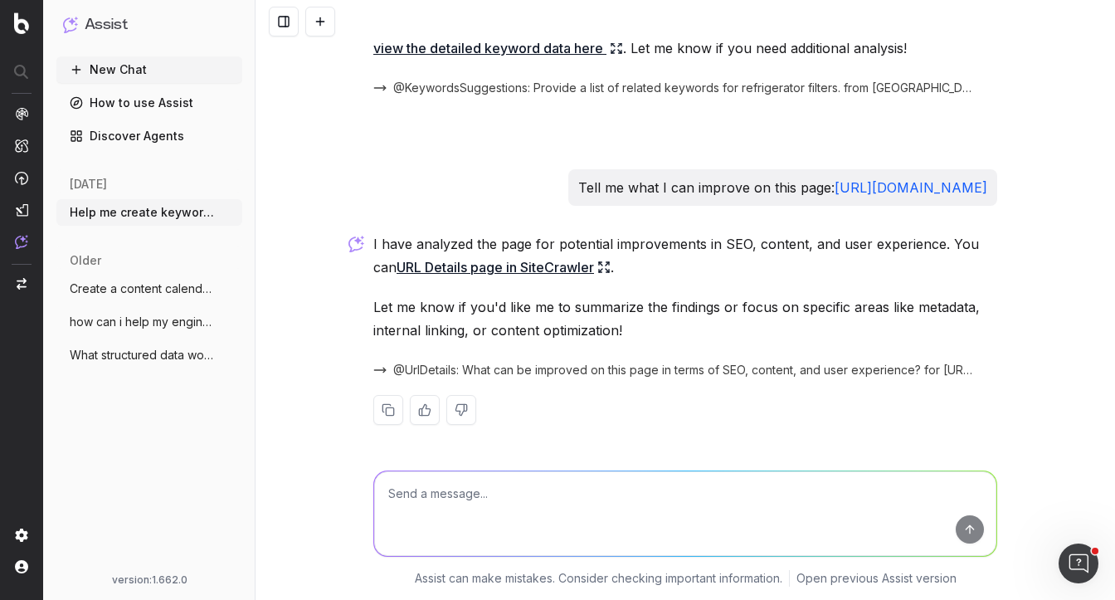
drag, startPoint x: 438, startPoint y: 503, endPoint x: 449, endPoint y: 503, distance: 10.8
click at [438, 503] on textarea at bounding box center [685, 513] width 622 height 85
paste textarea "whirlpool refrigerator water filter"
type textarea "Who is ranking for this keyword: whirlpool refrigerator water filter"
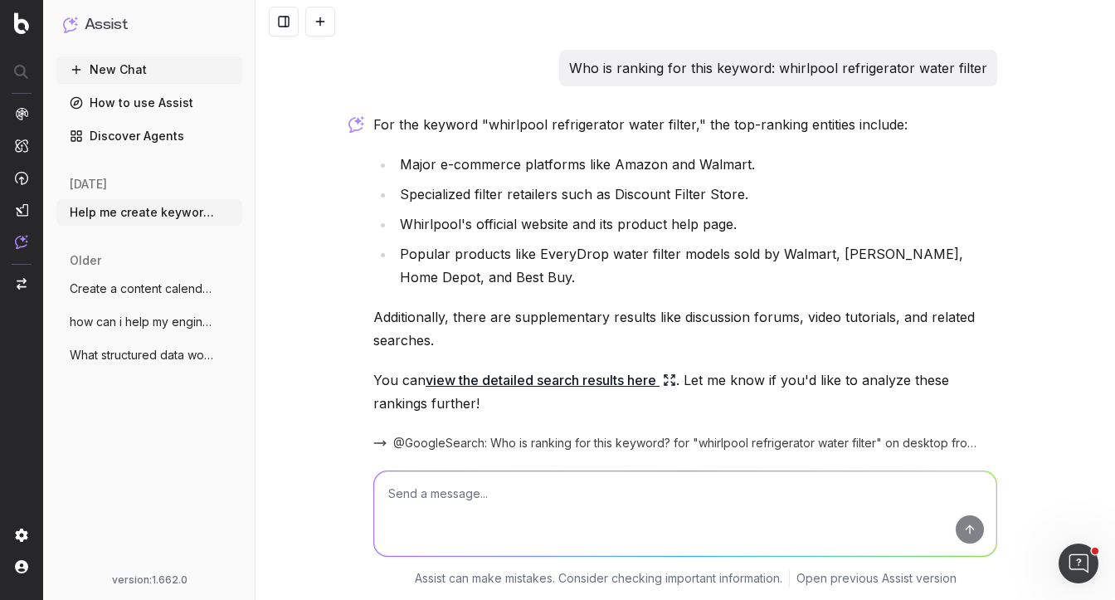
scroll to position [1206, 0]
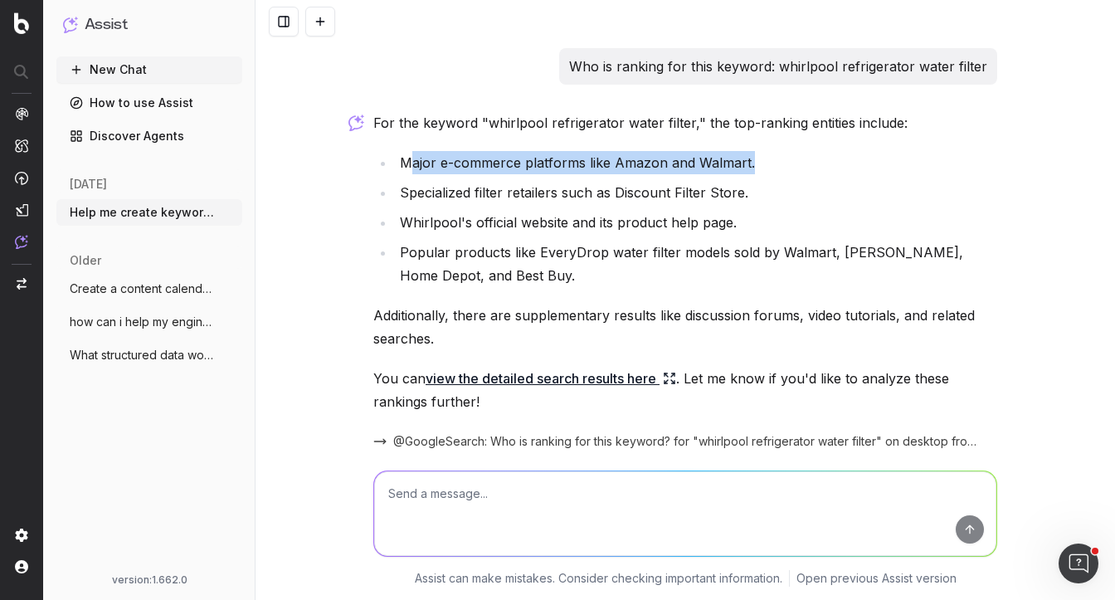
drag, startPoint x: 406, startPoint y: 155, endPoint x: 763, endPoint y: 168, distance: 357.7
click at [764, 168] on li "Major e-commerce platforms like Amazon and Walmart." at bounding box center [696, 162] width 602 height 23
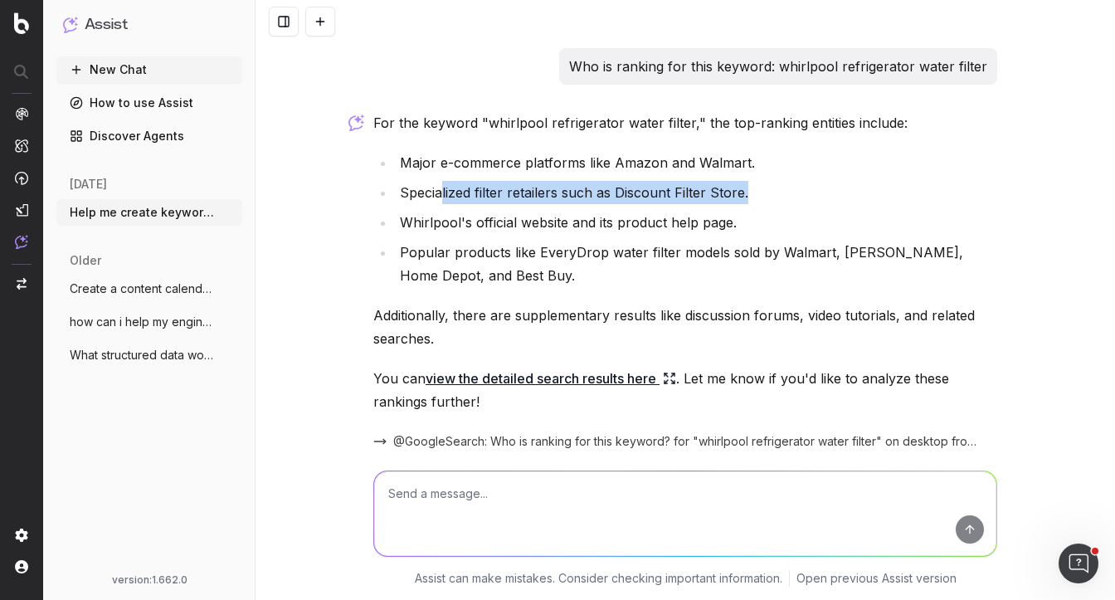
drag, startPoint x: 440, startPoint y: 195, endPoint x: 774, endPoint y: 198, distance: 333.5
click at [774, 198] on li "Specialized filter retailers such as Discount Filter Store." at bounding box center [696, 192] width 602 height 23
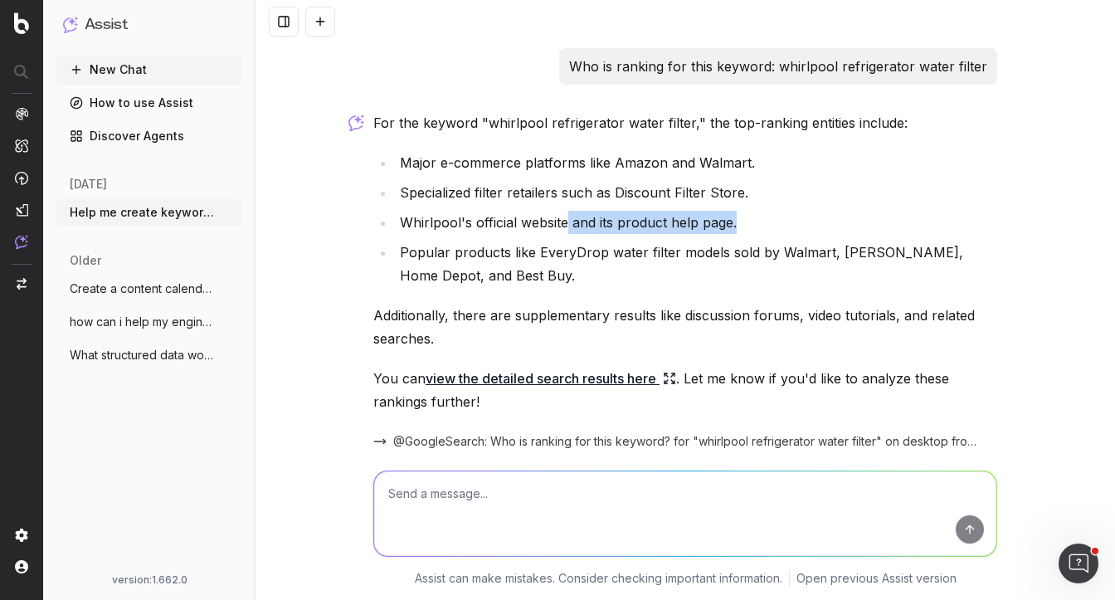
drag, startPoint x: 567, startPoint y: 219, endPoint x: 776, endPoint y: 224, distance: 208.3
click at [776, 224] on li "Whirlpool's official website and its product help page." at bounding box center [696, 222] width 602 height 23
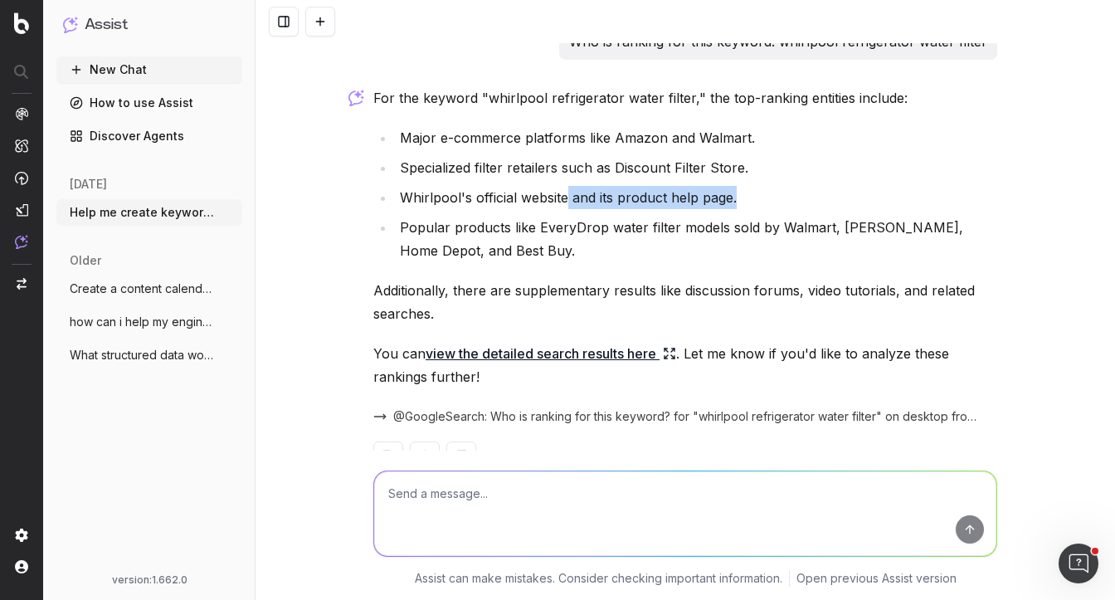
scroll to position [1277, 0]
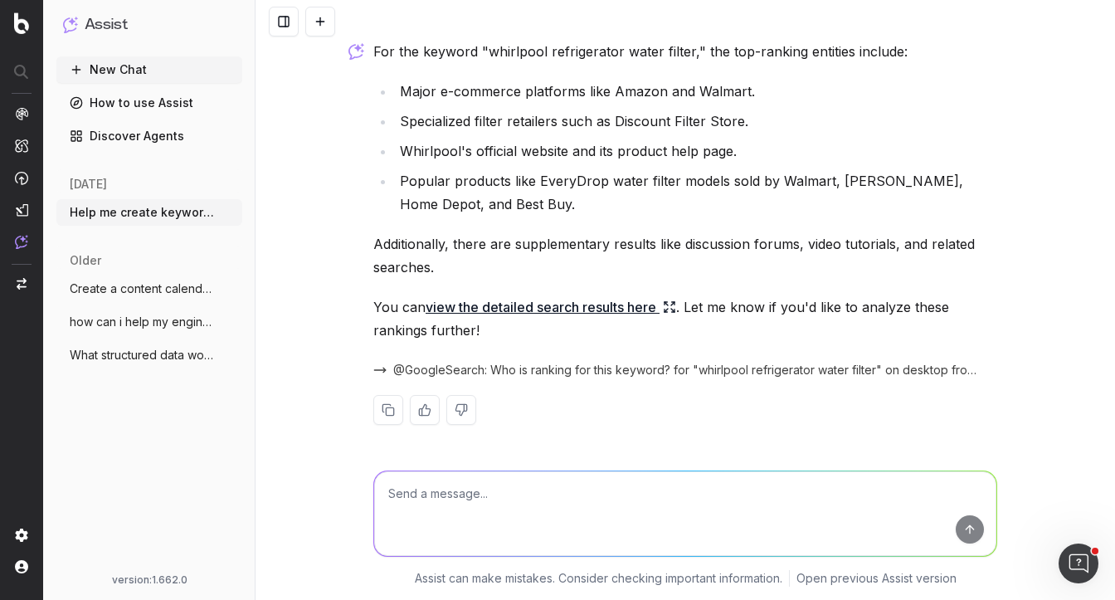
click at [668, 309] on icon at bounding box center [665, 310] width 3 height 3
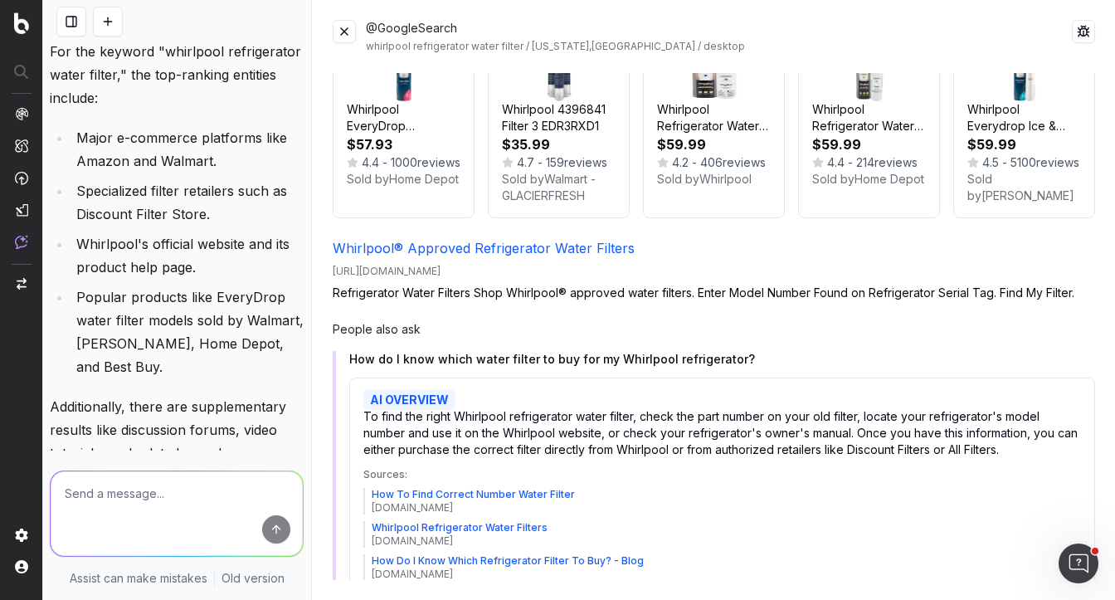
scroll to position [422, 0]
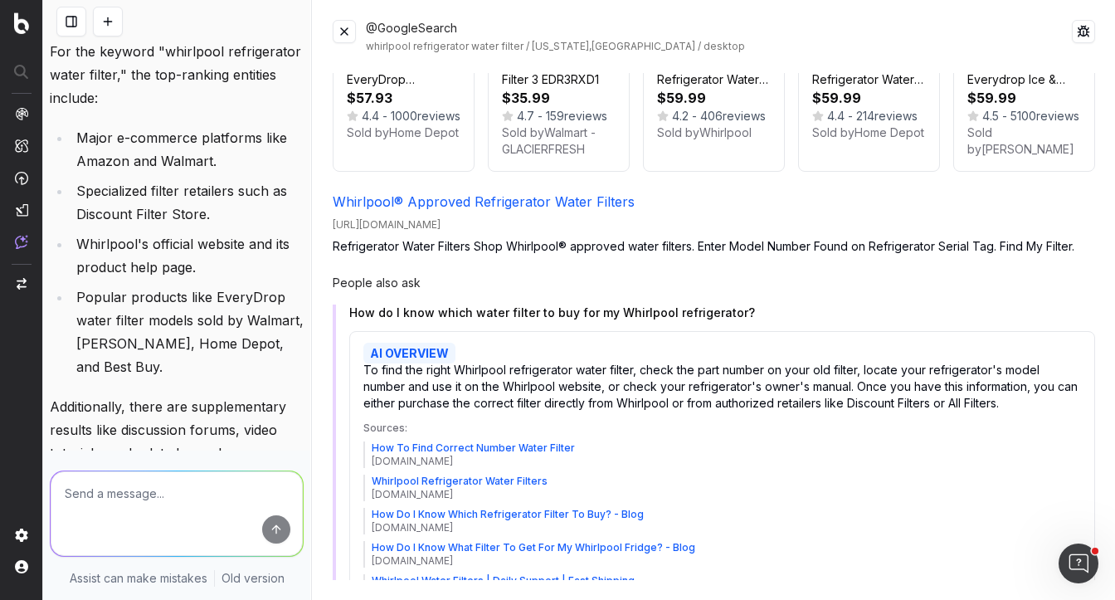
click at [346, 32] on button at bounding box center [344, 31] width 23 height 23
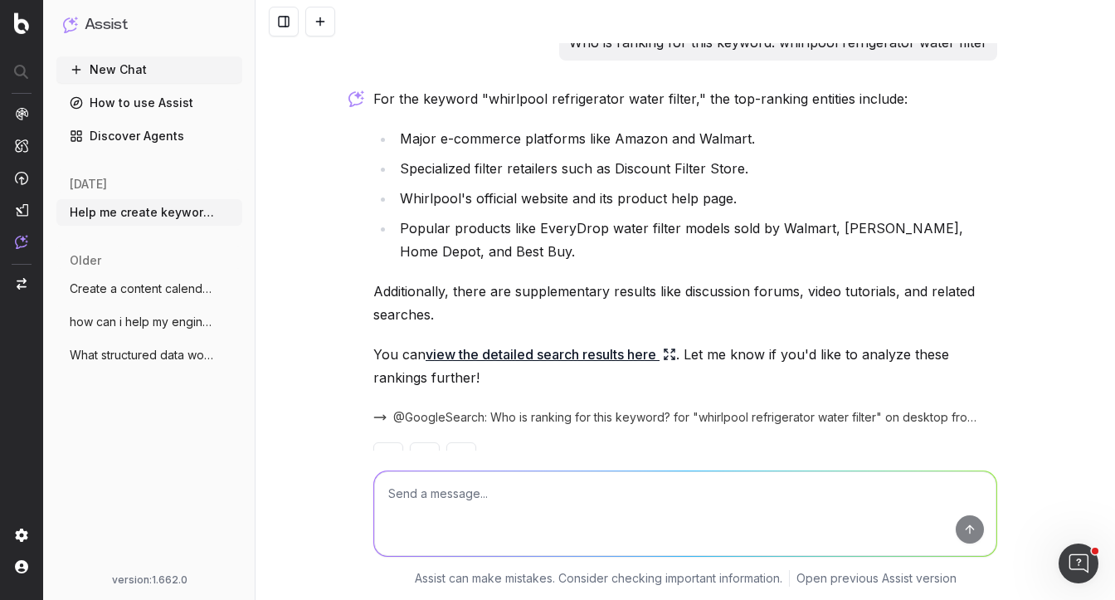
scroll to position [1277, 0]
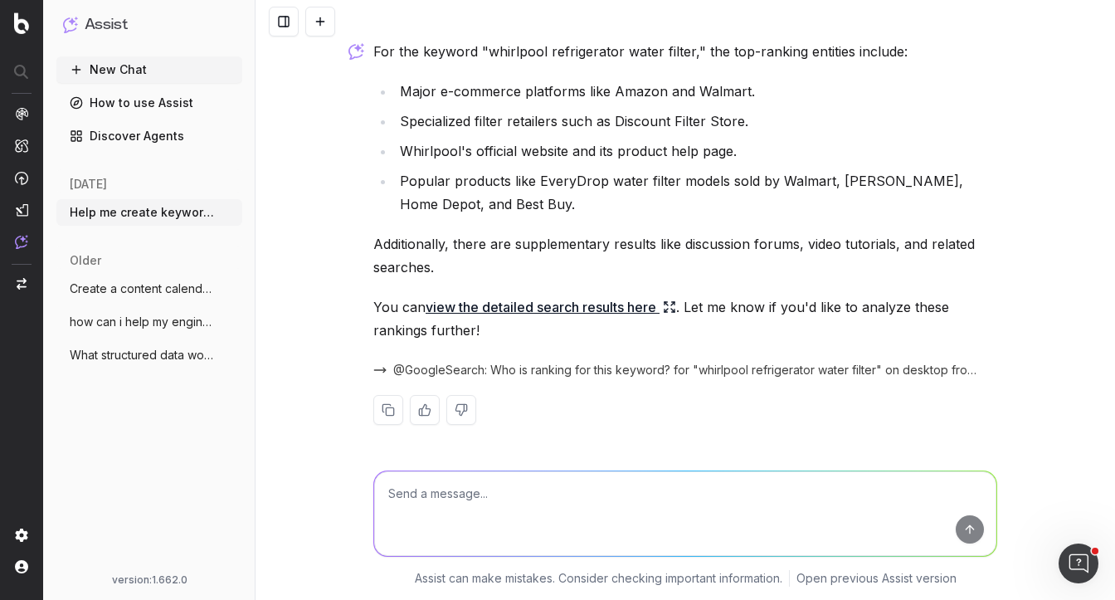
click at [426, 494] on textarea at bounding box center [685, 513] width 622 height 85
type textarea "e"
click at [640, 500] on textarea "Help me create content for this page:" at bounding box center [685, 513] width 622 height 85
paste textarea "[URL][DOMAIN_NAME]"
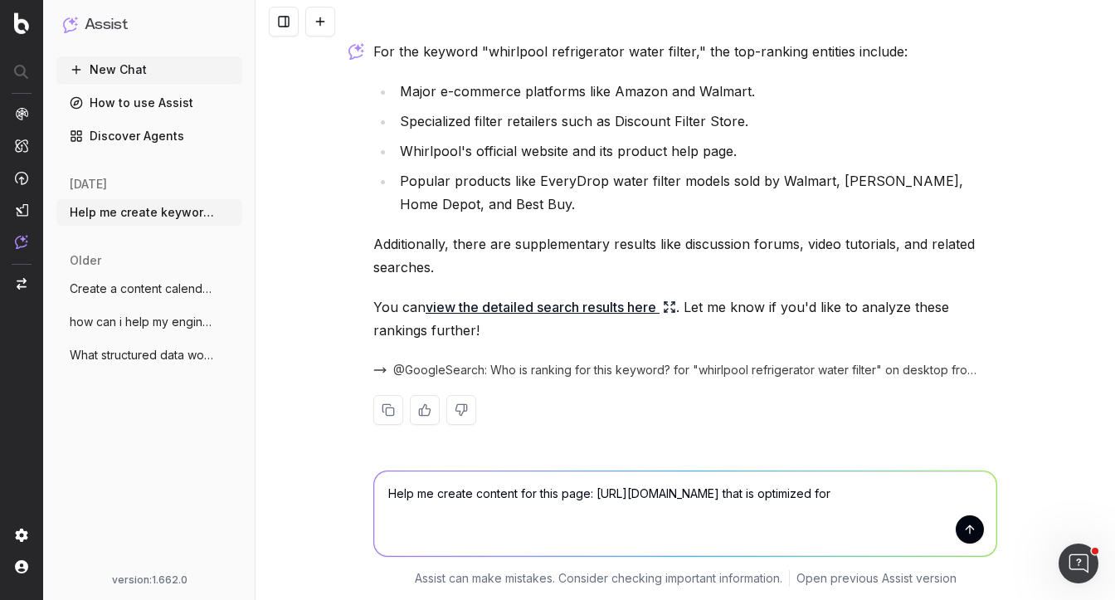
click at [635, 513] on textarea "Help me create content for this page: https://www.filtersfast.com/Whirlpool-Rep…" at bounding box center [685, 513] width 622 height 85
paste textarea "whirlpool refrigerator water filter"
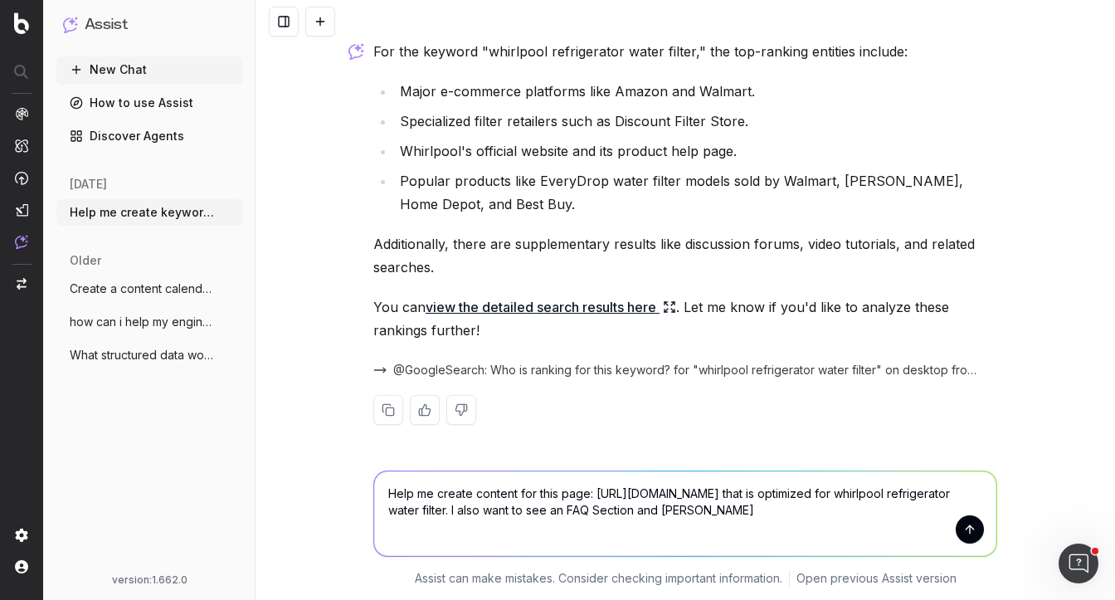
type textarea "Help me create content for this page: https://www.filtersfast.com/Whirlpool-Rep…"
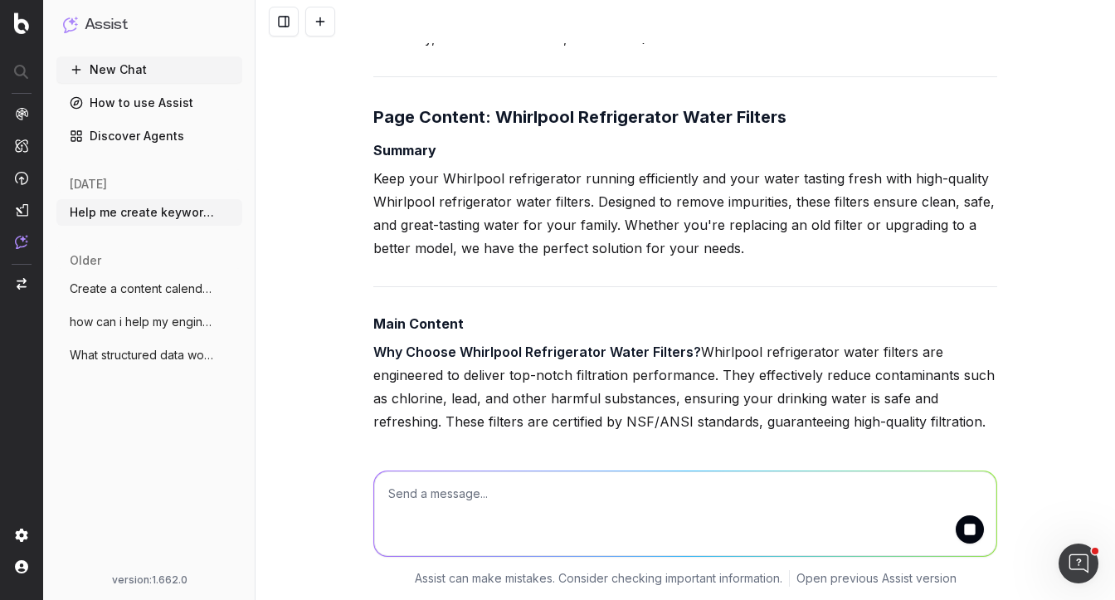
scroll to position [1832, 0]
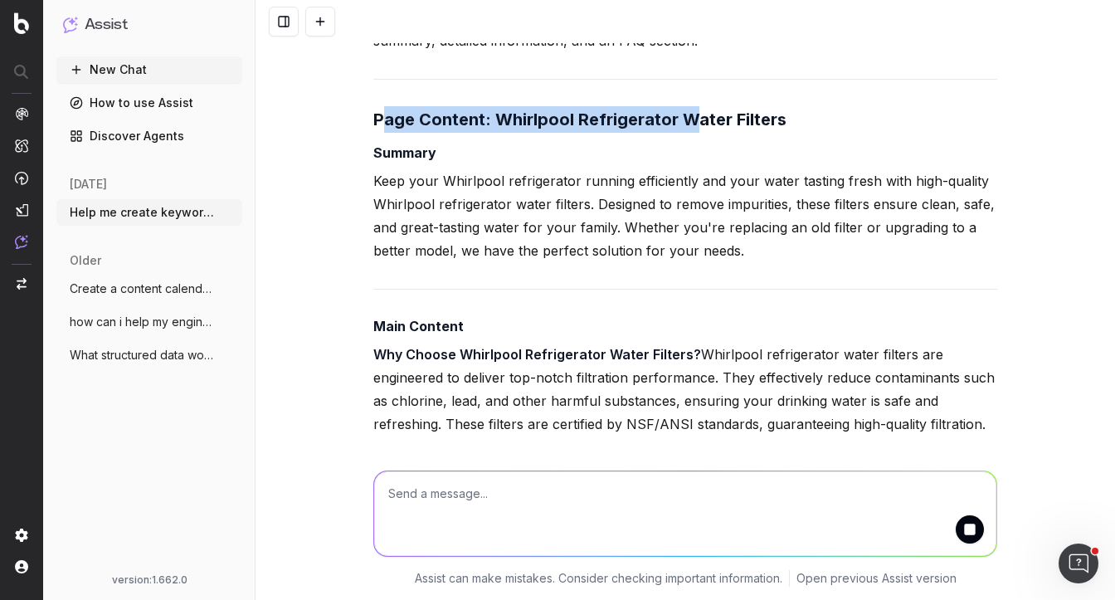
drag, startPoint x: 378, startPoint y: 138, endPoint x: 695, endPoint y: 142, distance: 316.9
click at [695, 129] on strong "Page Content: Whirlpool Refrigerator Water Filters" at bounding box center [579, 119] width 413 height 20
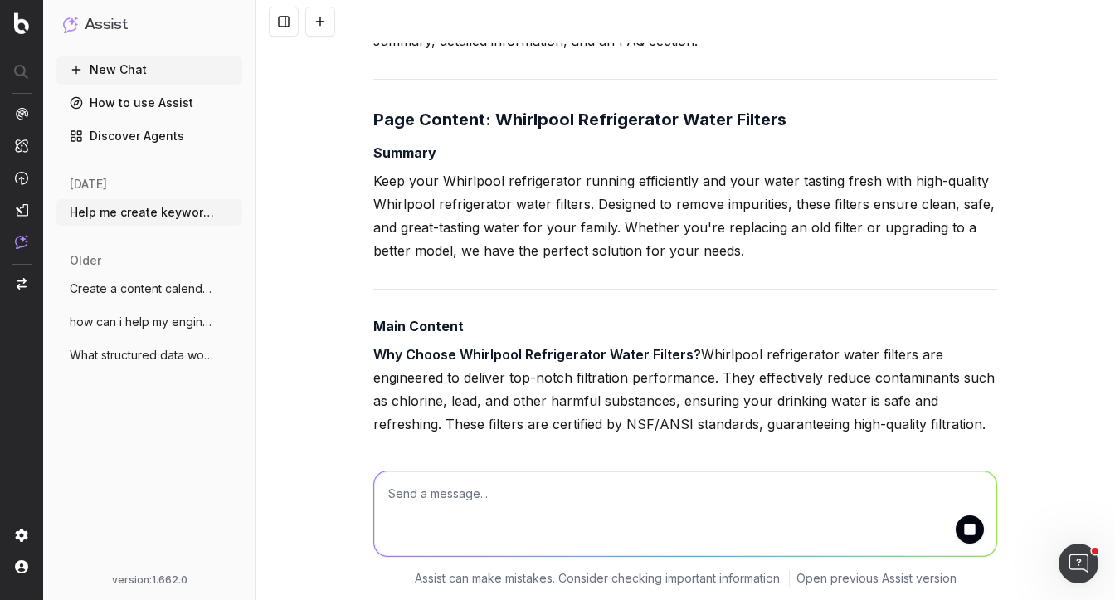
click at [435, 223] on p "Keep your Whirlpool refrigerator running efficiently and your water tasting fre…" at bounding box center [685, 215] width 624 height 93
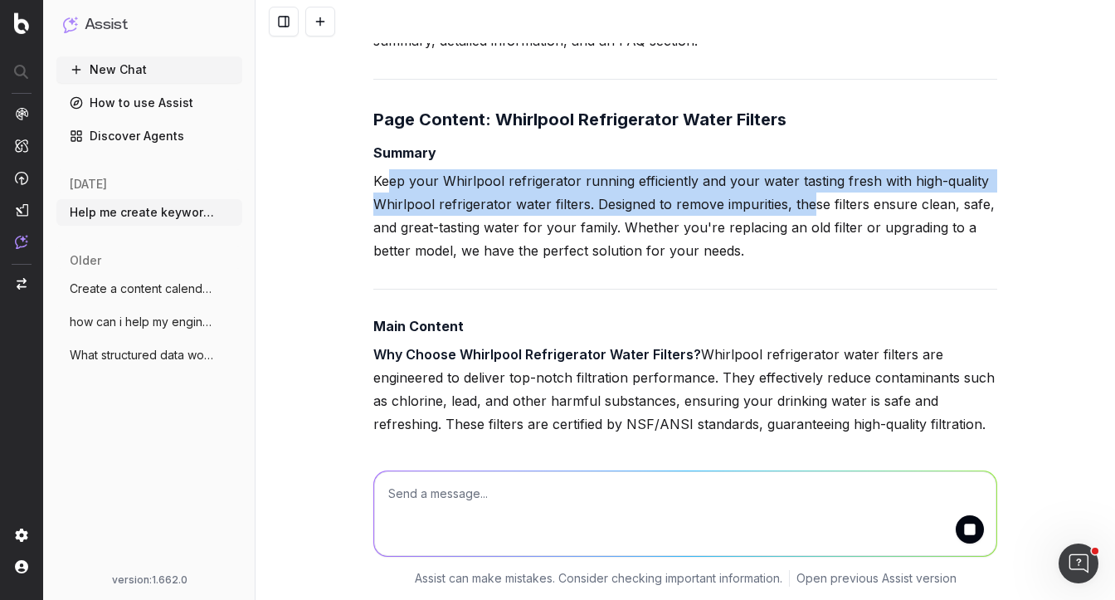
drag, startPoint x: 390, startPoint y: 202, endPoint x: 811, endPoint y: 225, distance: 422.0
click at [811, 225] on p "Keep your Whirlpool refrigerator running efficiently and your water tasting fre…" at bounding box center [685, 215] width 624 height 93
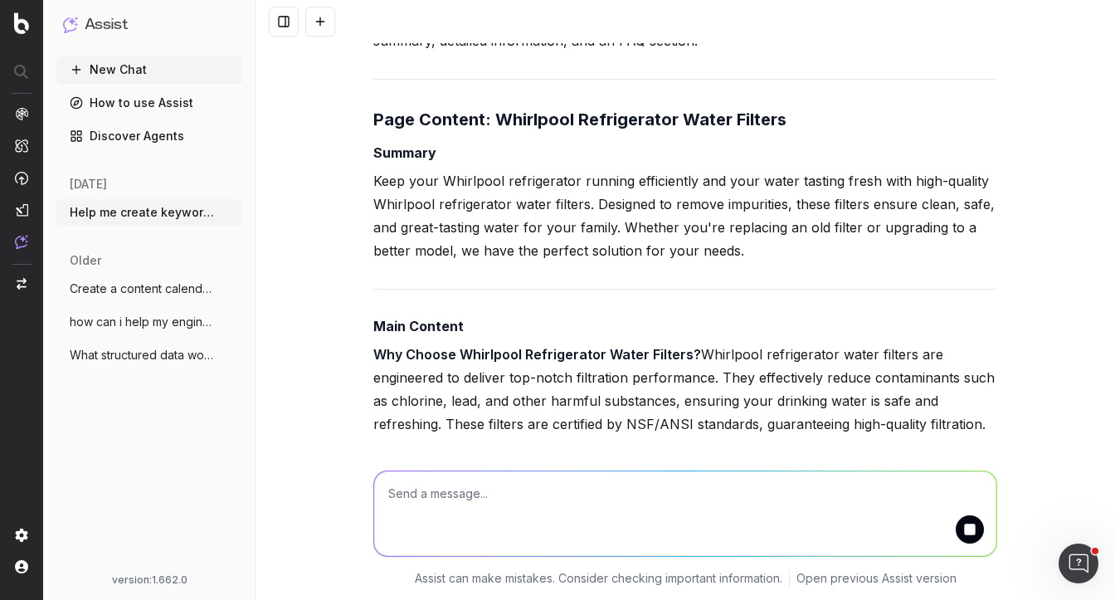
click at [704, 257] on p "Keep your Whirlpool refrigerator running efficiently and your water tasting fre…" at bounding box center [685, 215] width 624 height 93
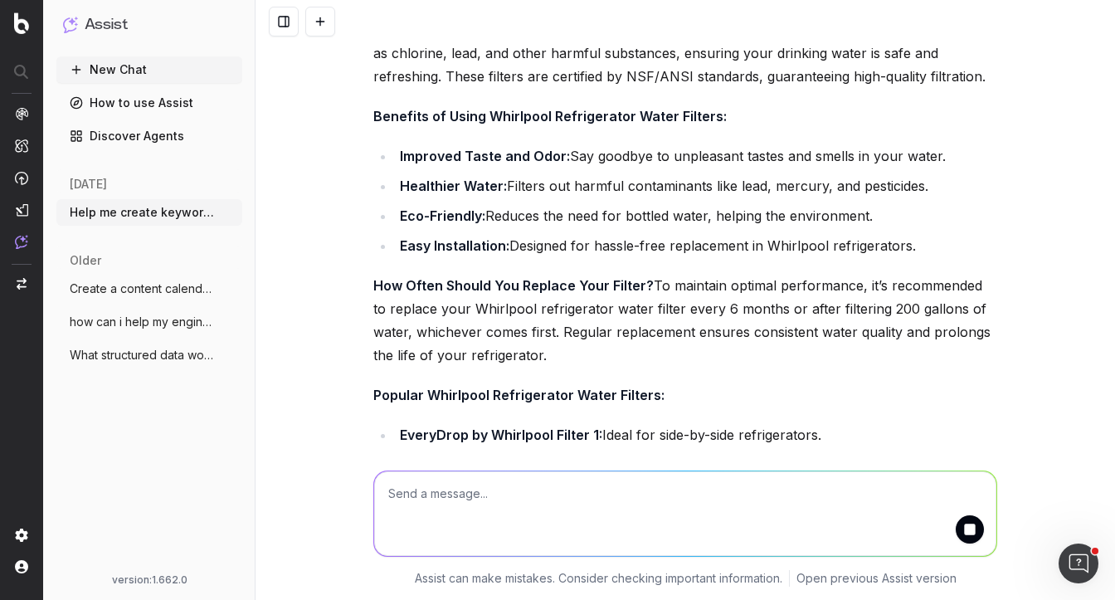
scroll to position [2226, 0]
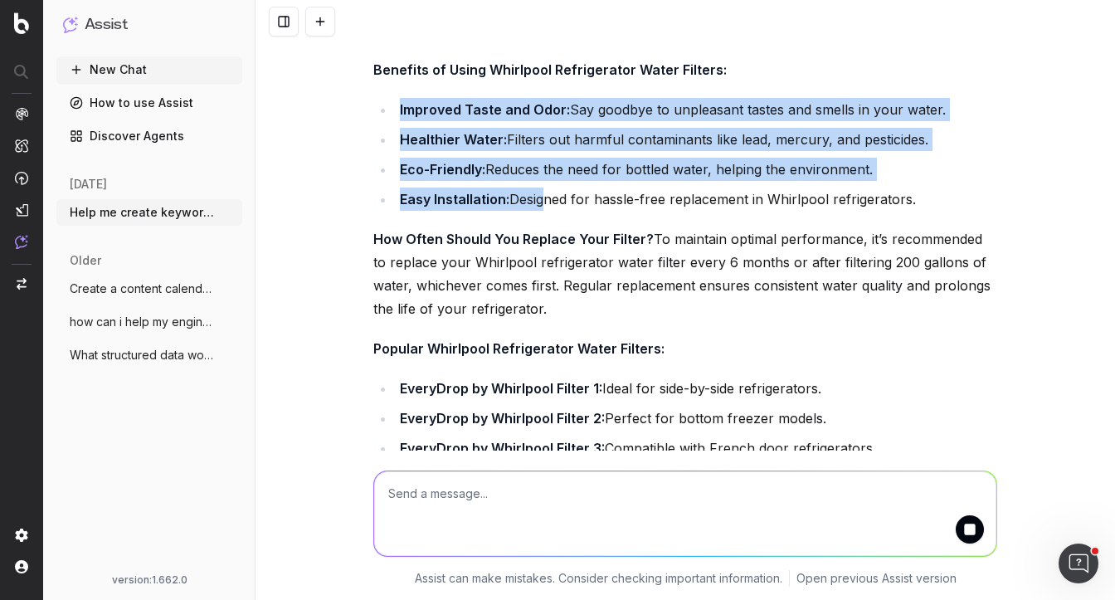
drag, startPoint x: 540, startPoint y: 251, endPoint x: 404, endPoint y: 144, distance: 173.1
click at [403, 143] on ul "Improved Taste and Odor: Say goodbye to unpleasant tastes and smells in your wa…" at bounding box center [685, 154] width 624 height 113
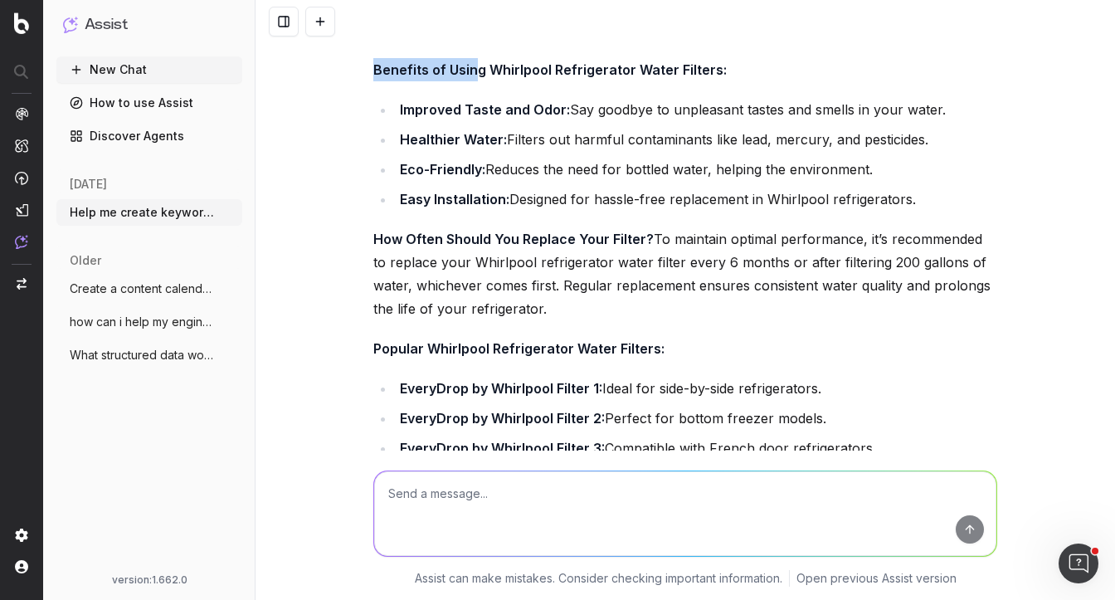
drag, startPoint x: 362, startPoint y: 109, endPoint x: 471, endPoint y: 126, distance: 110.9
click at [471, 126] on div "Help me create keyword groups by providing me a list of keywords for refrigerat…" at bounding box center [684, 300] width 859 height 600
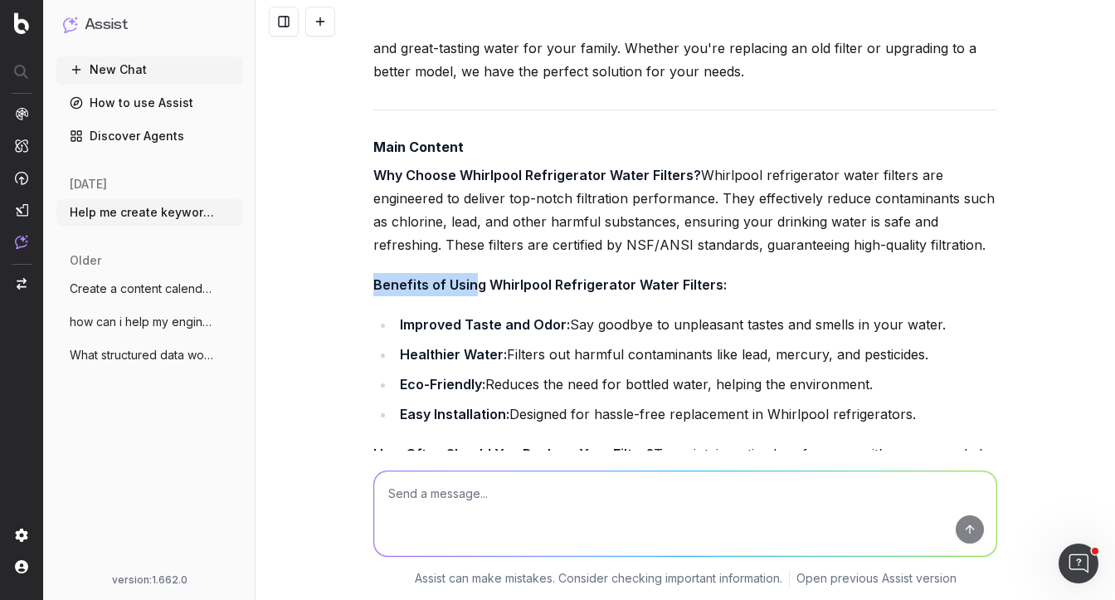
scroll to position [2007, 0]
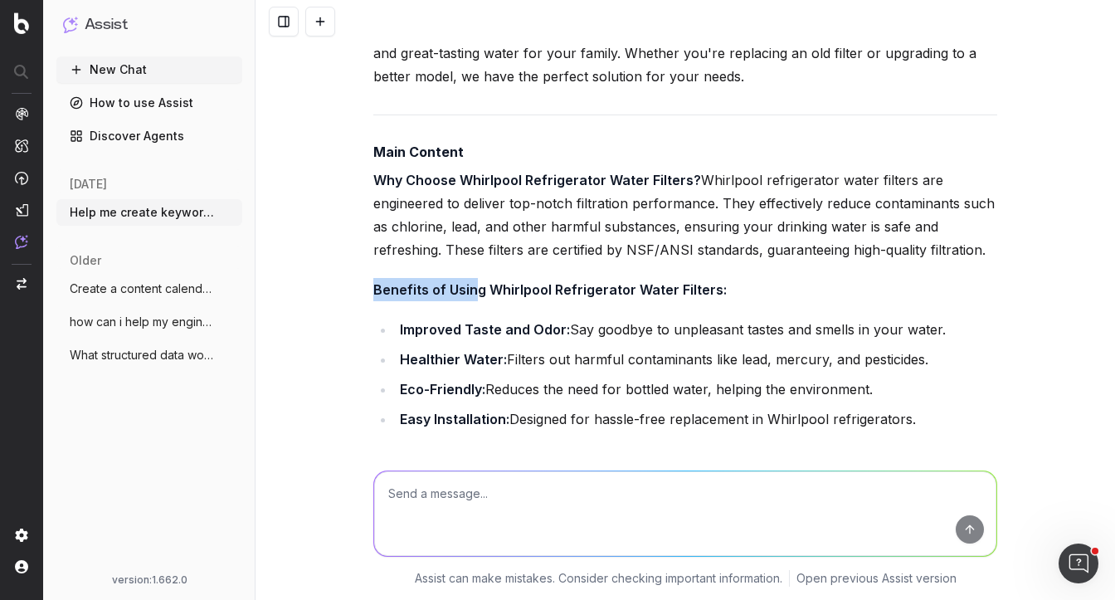
click at [450, 298] on strong "Benefits of Using Whirlpool Refrigerator Water Filters:" at bounding box center [549, 289] width 353 height 17
drag, startPoint x: 371, startPoint y: 172, endPoint x: 447, endPoint y: 173, distance: 76.3
drag, startPoint x: 482, startPoint y: 337, endPoint x: 336, endPoint y: 336, distance: 146.0
click at [336, 336] on div "Help me create keyword groups by providing me a list of keywords for refrigerat…" at bounding box center [684, 300] width 859 height 600
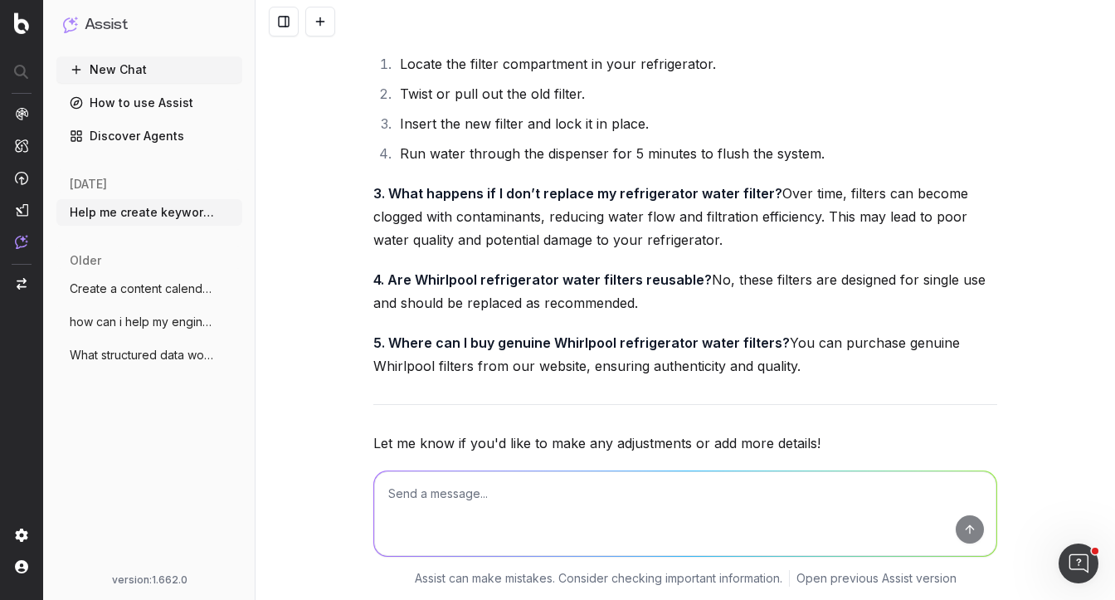
scroll to position [2907, 0]
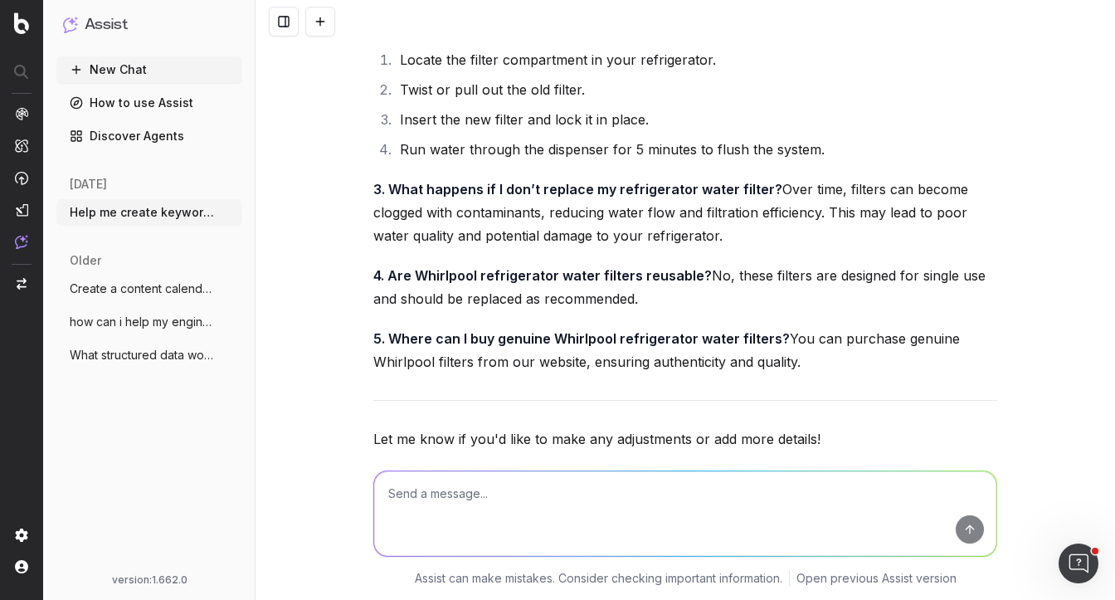
click at [478, 503] on textarea at bounding box center [685, 513] width 622 height 85
drag, startPoint x: 385, startPoint y: 58, endPoint x: 751, endPoint y: 69, distance: 366.0
click at [751, 32] on p "2. How do I replace my Whirlpool refrigerator water filter? Replacing your filt…" at bounding box center [685, 19] width 624 height 23
copy strong "How do I replace my Whirlpool refrigerator water filter?"
click at [474, 500] on textarea at bounding box center [685, 513] width 622 height 85
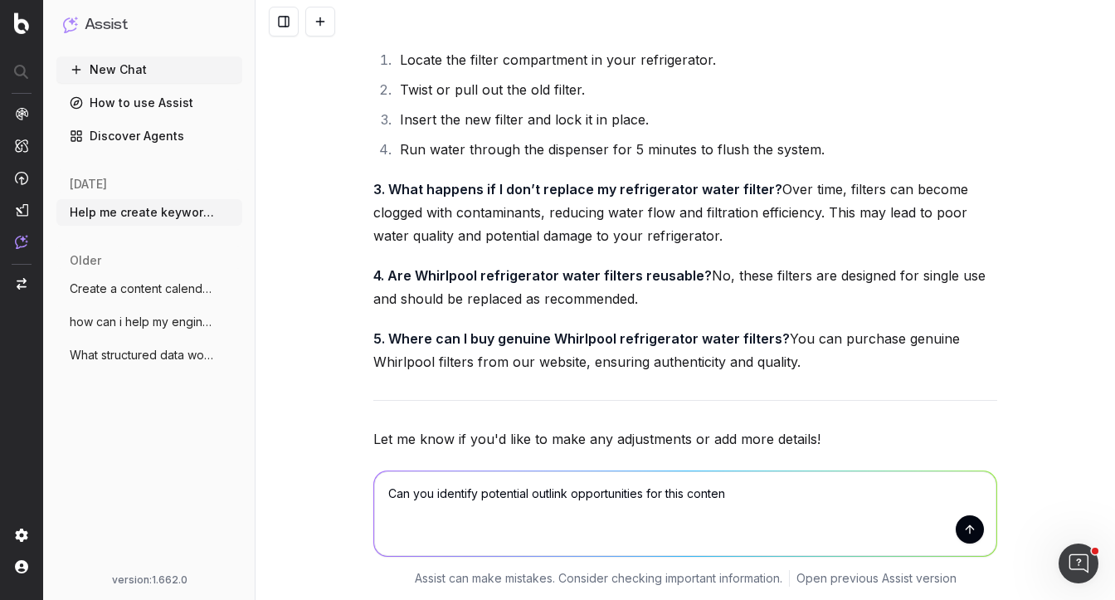
type textarea "Can you identify potential outlink opportunities for this content"
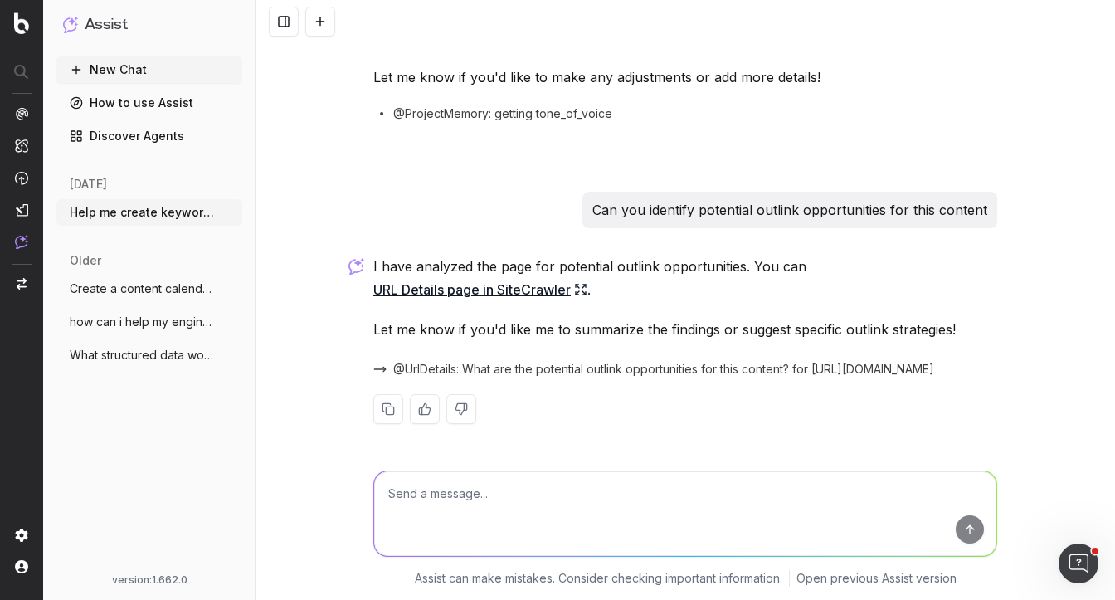
scroll to position [3338, 0]
drag, startPoint x: 396, startPoint y: 327, endPoint x: 626, endPoint y: 335, distance: 229.9
click at [626, 335] on p "Let me know if you'd like me to summarize the findings or suggest specific outl…" at bounding box center [685, 329] width 624 height 23
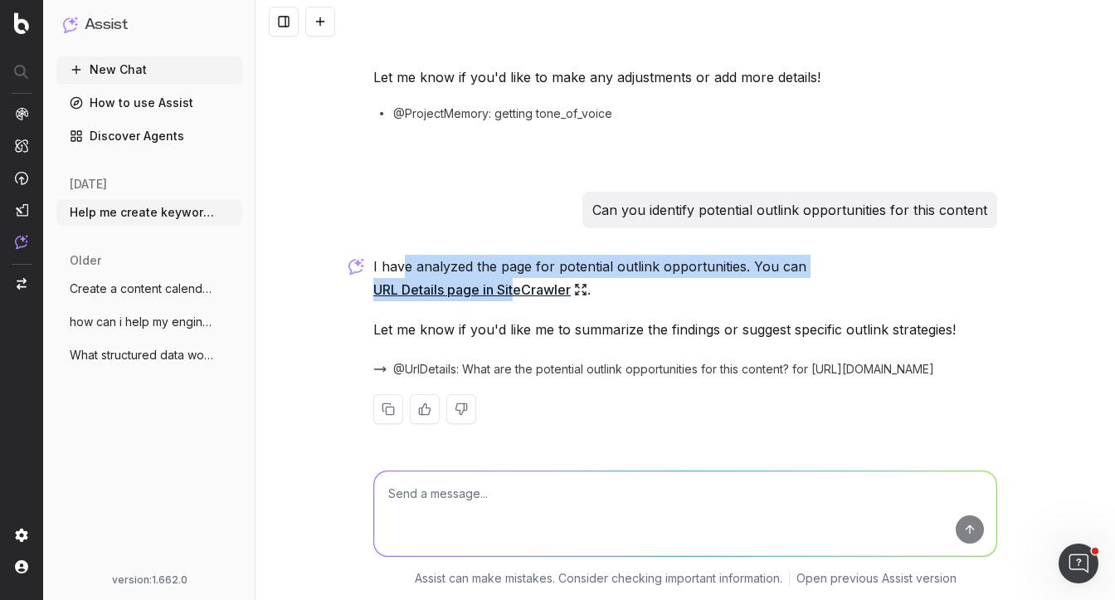
drag, startPoint x: 404, startPoint y: 265, endPoint x: 519, endPoint y: 277, distance: 116.0
click at [519, 278] on p "I have analyzed the page for potential outlink opportunities. You can URL Detai…" at bounding box center [685, 278] width 624 height 46
click at [581, 289] on icon at bounding box center [580, 289] width 13 height 13
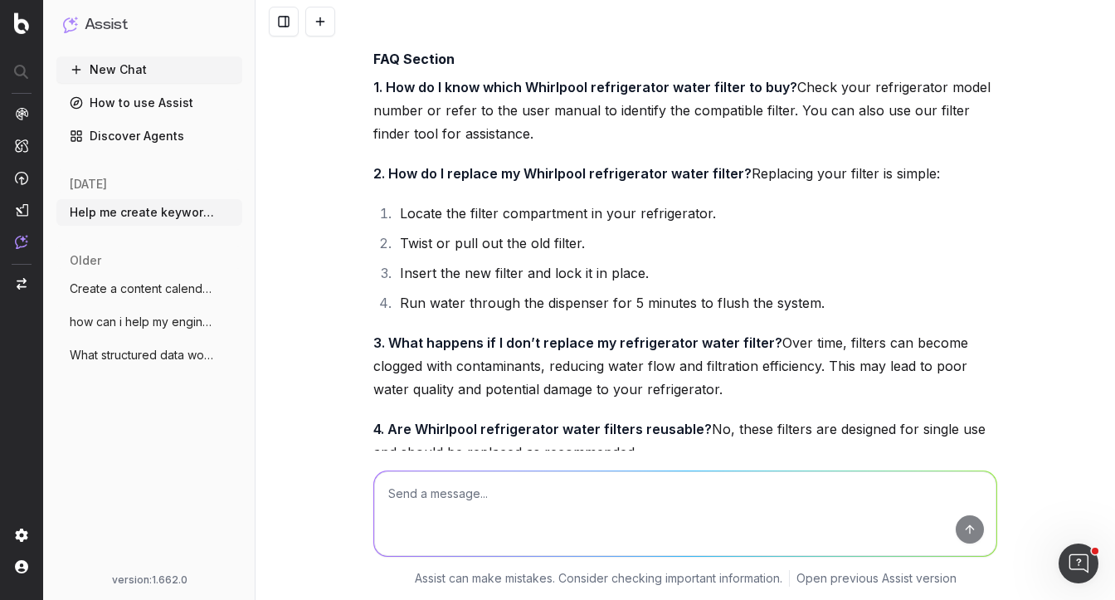
scroll to position [2752, 0]
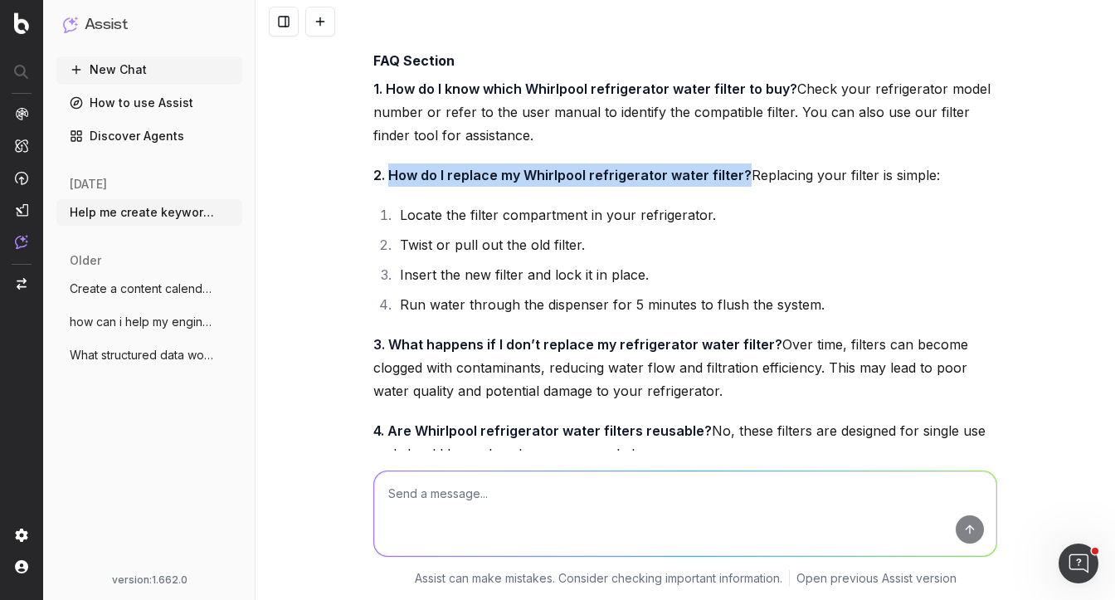
drag, startPoint x: 388, startPoint y: 218, endPoint x: 742, endPoint y: 221, distance: 354.2
click at [742, 187] on p "2. How do I replace my Whirlpool refrigerator water filter? Replacing your filt…" at bounding box center [685, 174] width 624 height 23
copy strong "How do I replace my Whirlpool refrigerator water filter?"
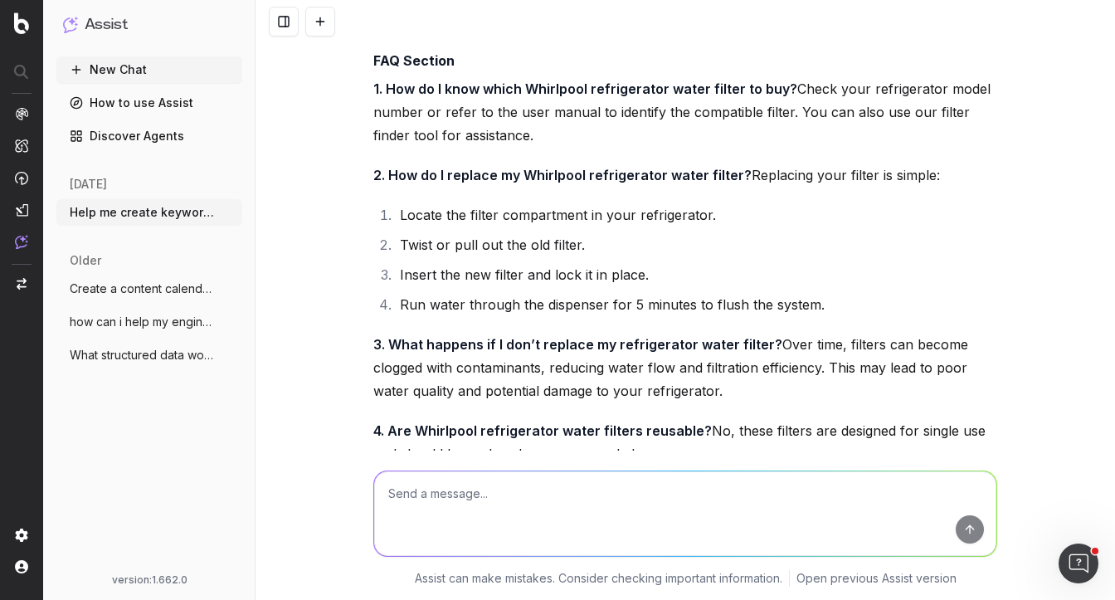
click at [505, 505] on textarea at bounding box center [685, 513] width 622 height 85
paste textarea "How do I replace my Whirlpool refrigerator water filter?"
type textarea "Do I have an article or page that speaks to How do I replace my Whirlpool refri…"
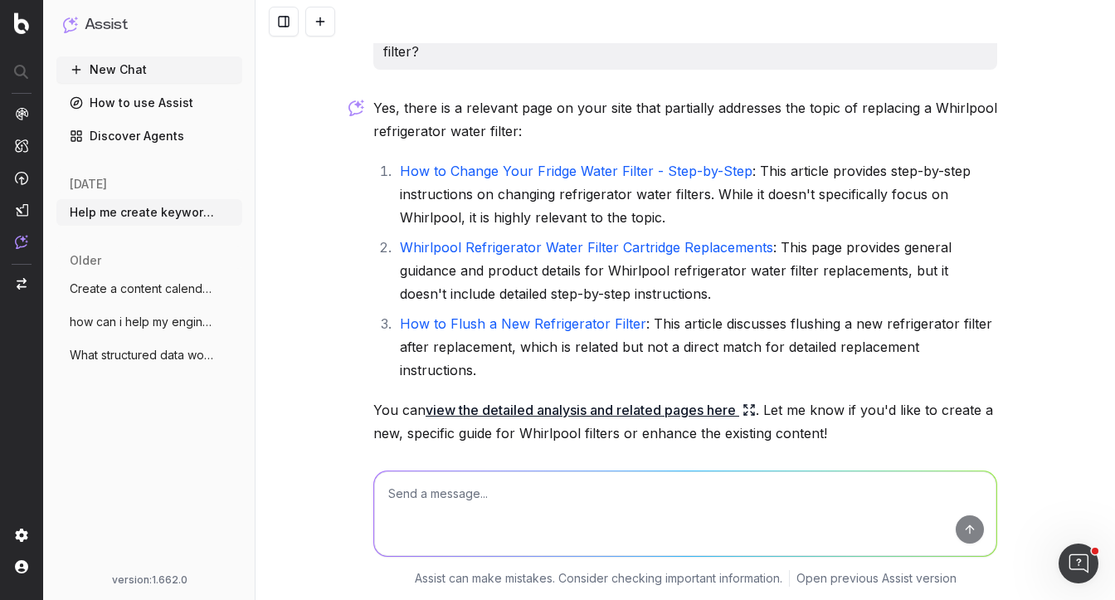
scroll to position [3859, 0]
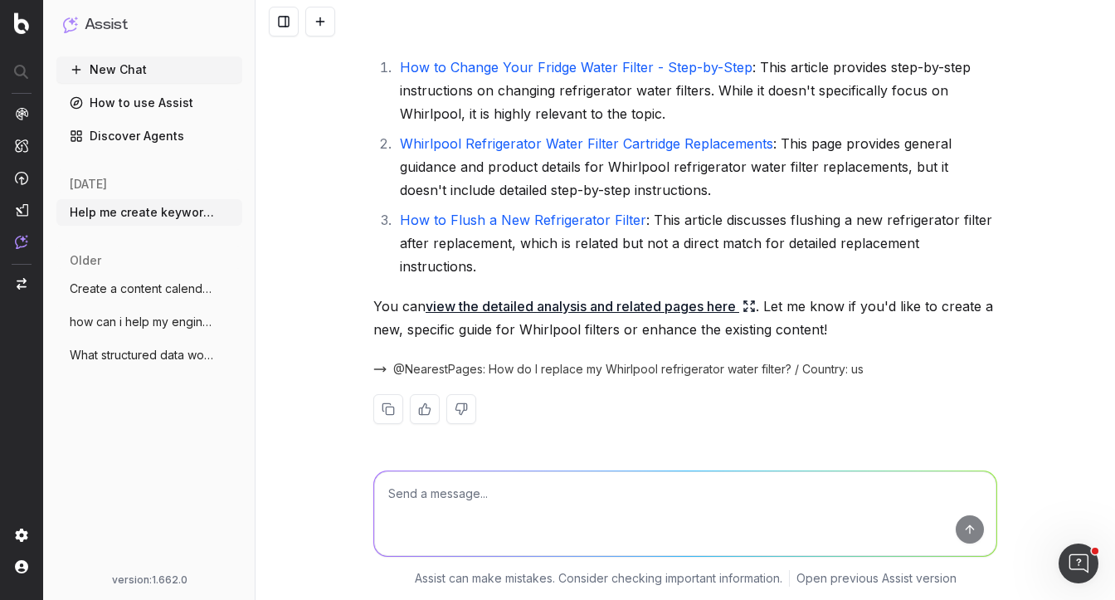
click at [436, 492] on textarea at bounding box center [685, 513] width 622 height 85
paste textarea "[URL][DOMAIN_NAME]"
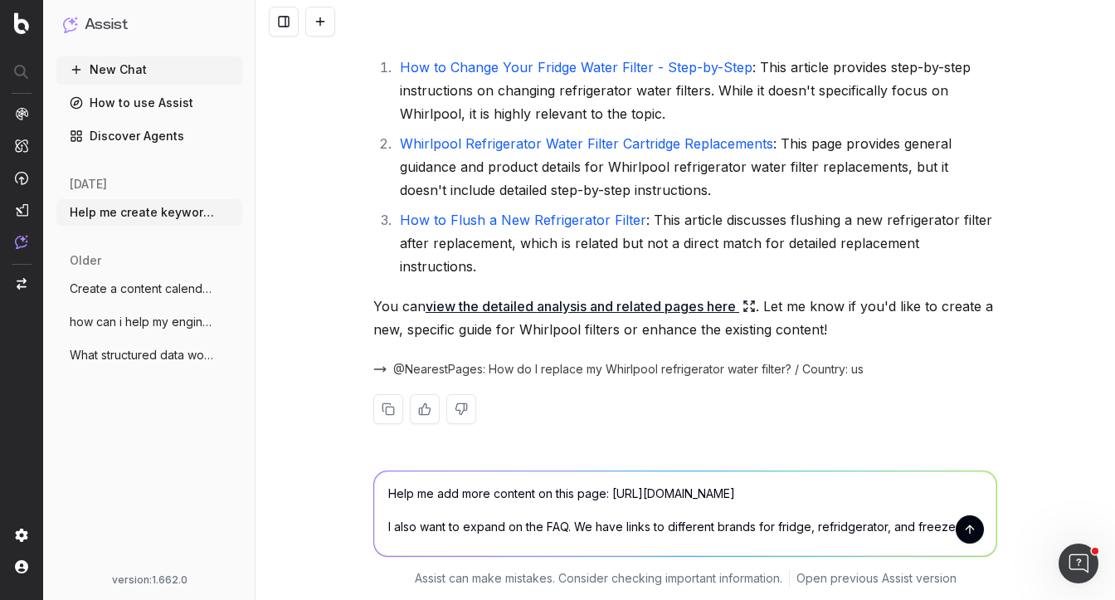
click at [903, 526] on textarea "Help me add more content on this page: https://www.filtersfast.com/Refrigerator…" at bounding box center [685, 513] width 622 height 85
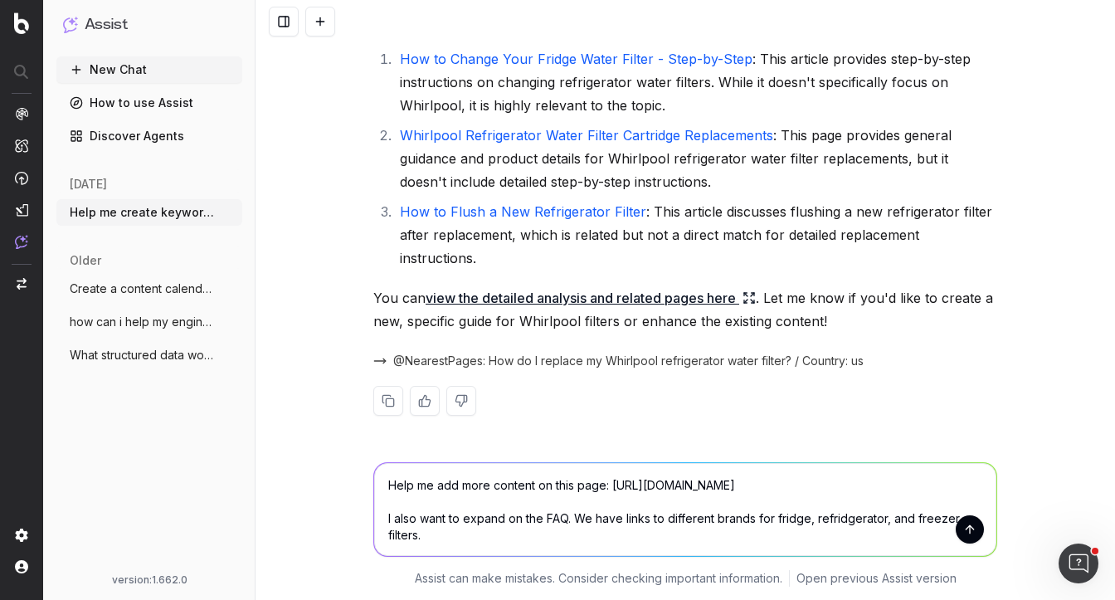
type textarea "Help me add more content on this page: https://www.filtersfast.com/Refrigerator…"
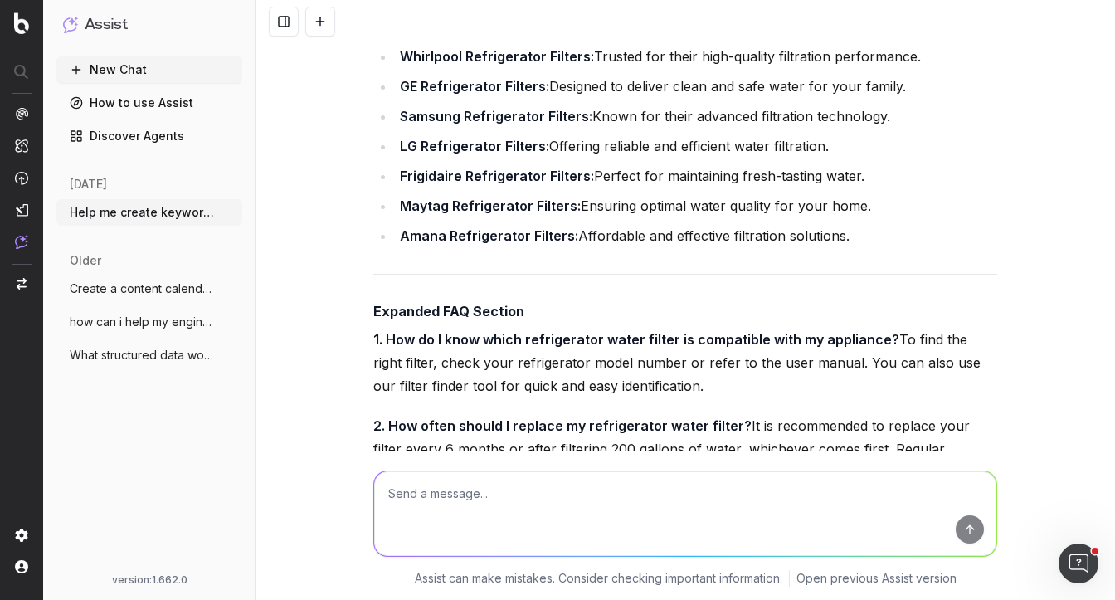
scroll to position [5033, 0]
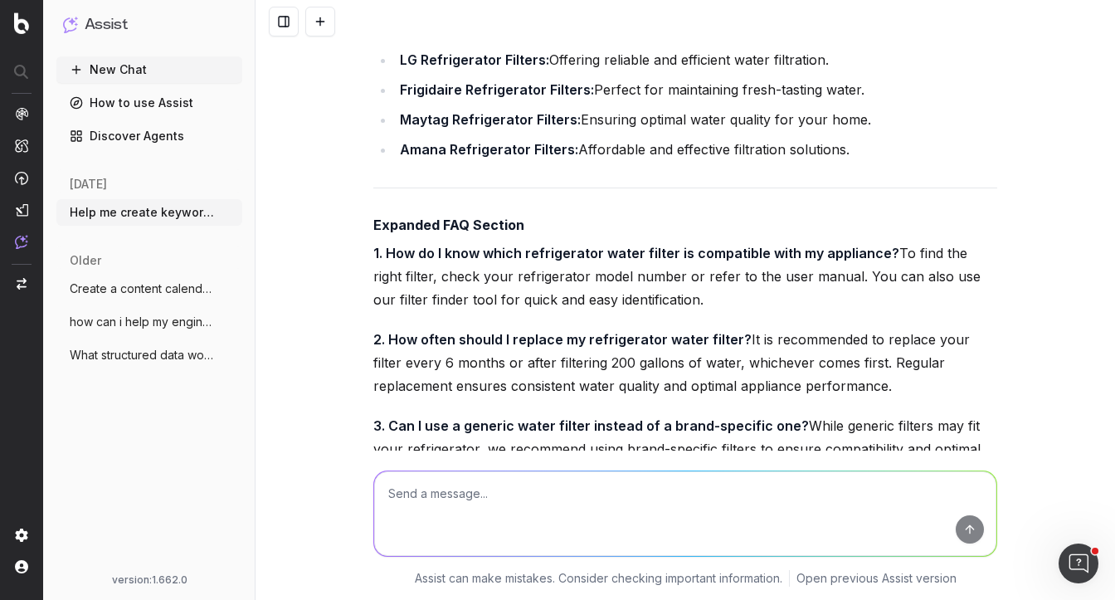
click at [431, 499] on textarea at bounding box center [685, 513] width 622 height 85
paste textarea "[URL][DOMAIN_NAME]"
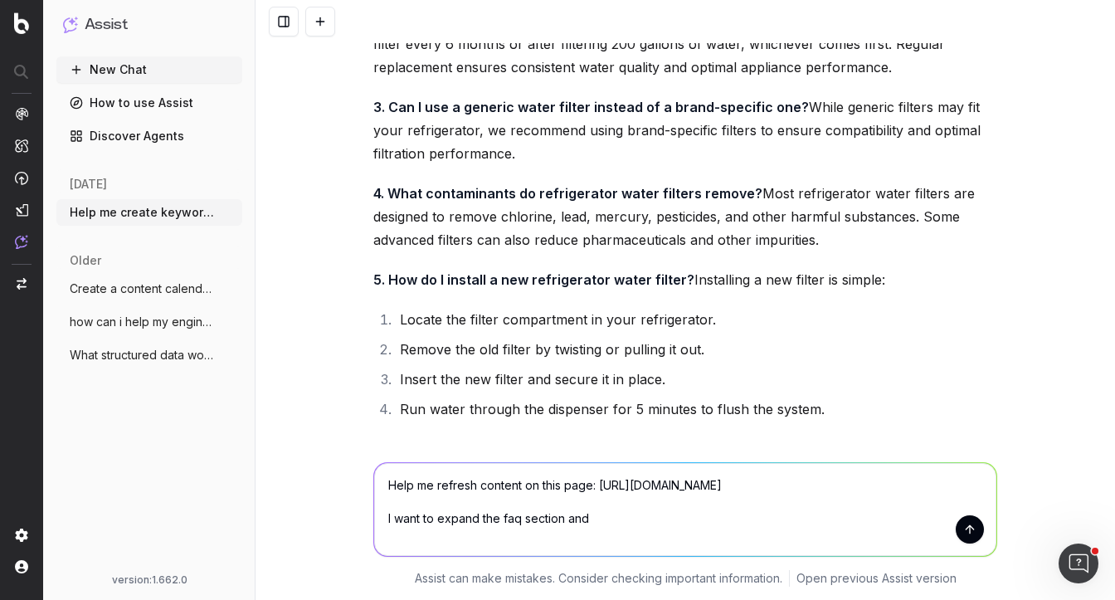
scroll to position [5375, 0]
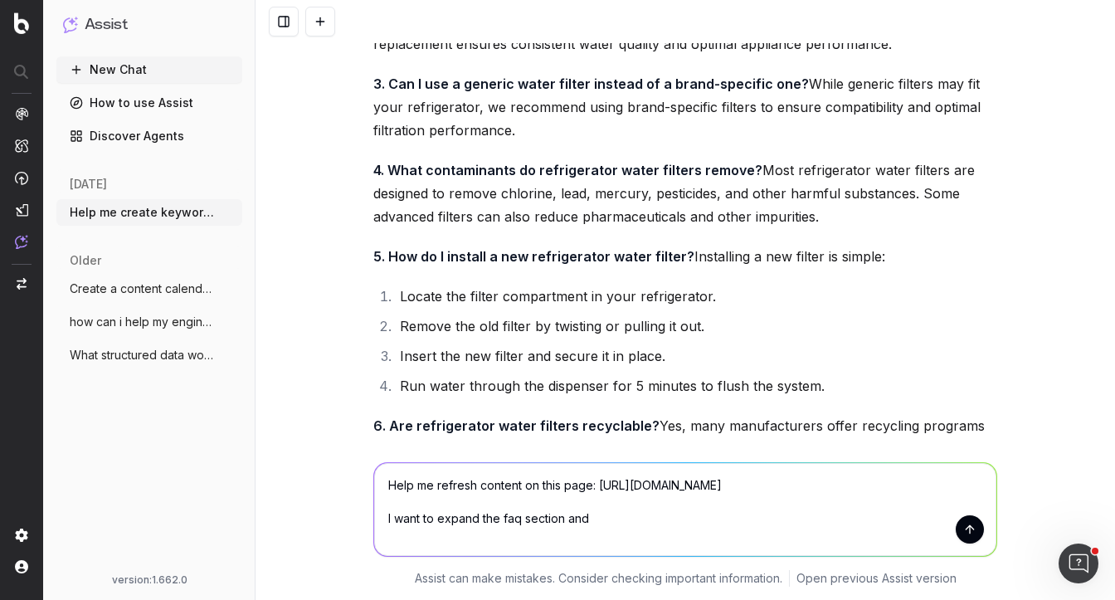
click at [613, 534] on textarea "Help me refresh content on this page: https://www.filtersfast.com/De-Humidifier…" at bounding box center [685, 509] width 622 height 93
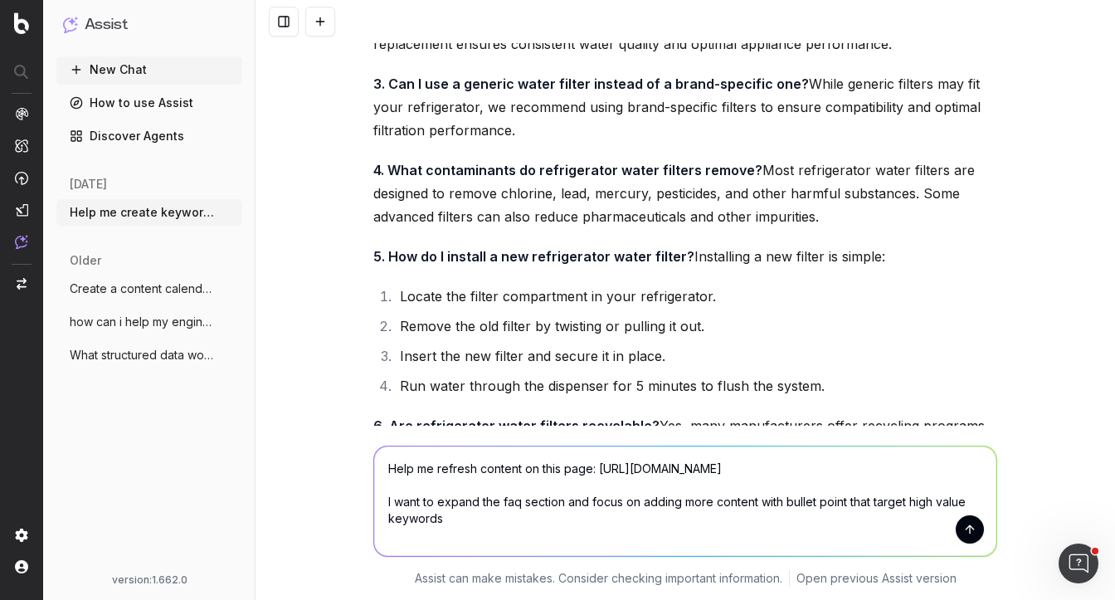
type textarea "Help me refresh content on this page: https://www.filtersfast.com/De-Humidifier…"
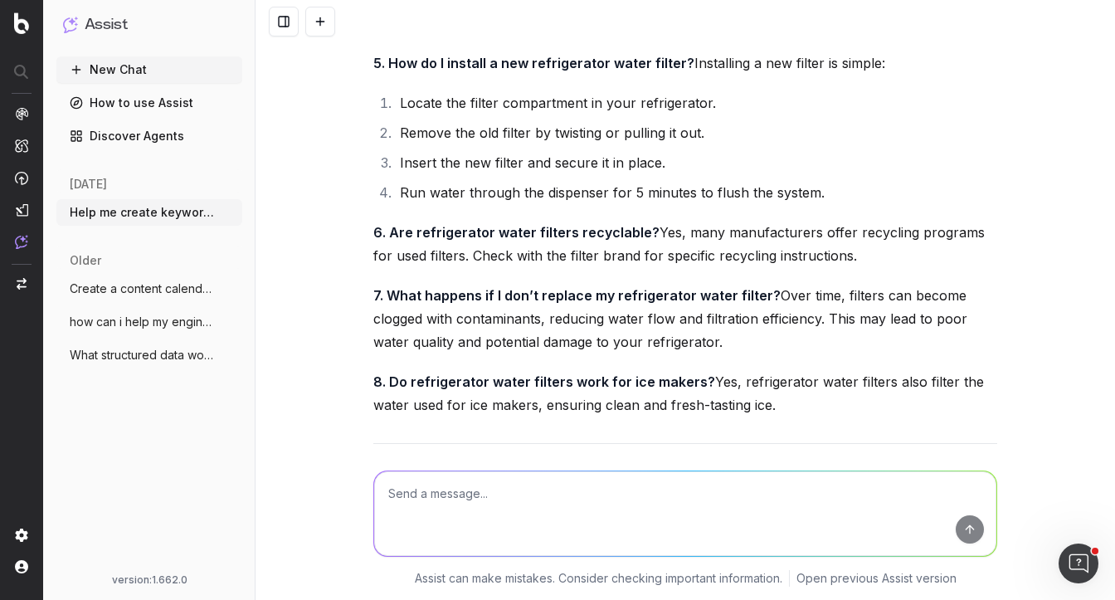
scroll to position [5575, 0]
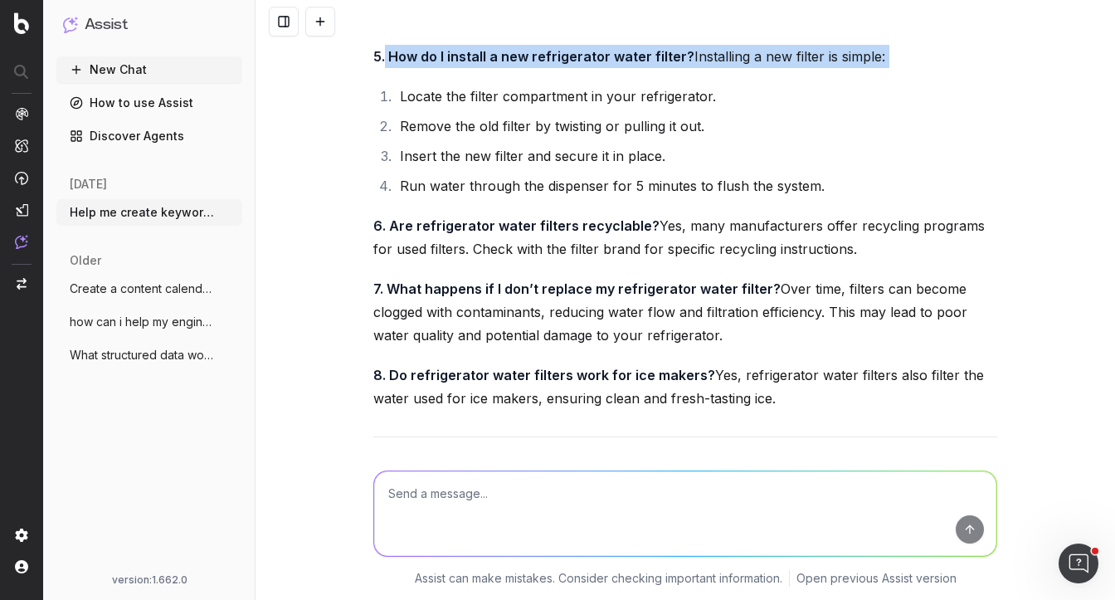
drag, startPoint x: 384, startPoint y: 147, endPoint x: 541, endPoint y: 182, distance: 160.8
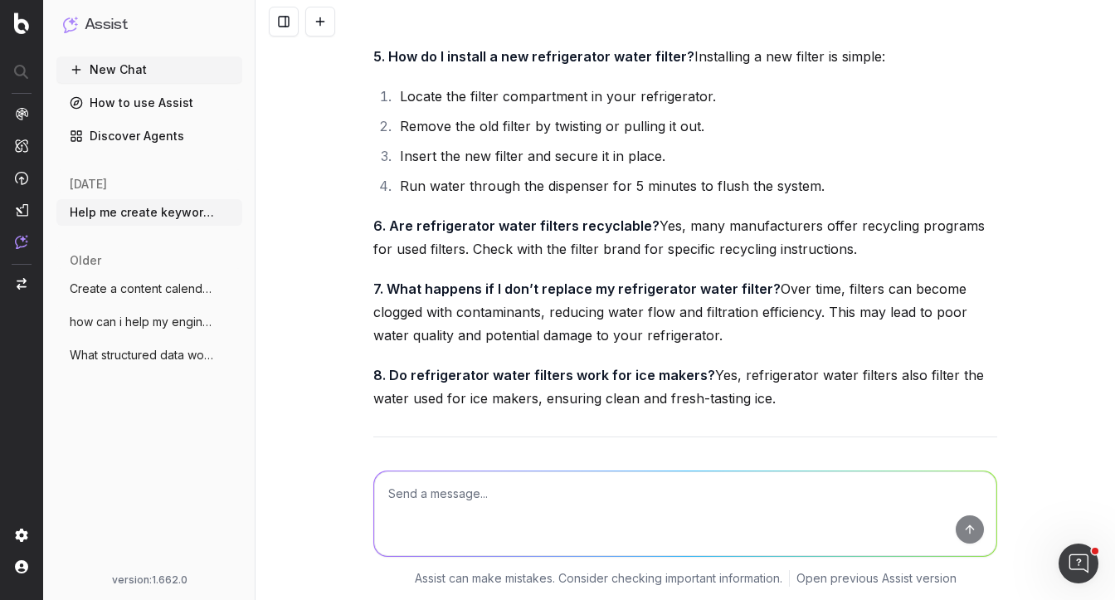
click at [494, 197] on ol "Locate the filter compartment in your refrigerator. Remove the old filter by tw…" at bounding box center [685, 141] width 624 height 113
drag, startPoint x: 388, startPoint y: 144, endPoint x: 455, endPoint y: 150, distance: 66.6
click at [455, 65] on strong "5. How do I install a new refrigerator water filter?" at bounding box center [533, 56] width 321 height 17
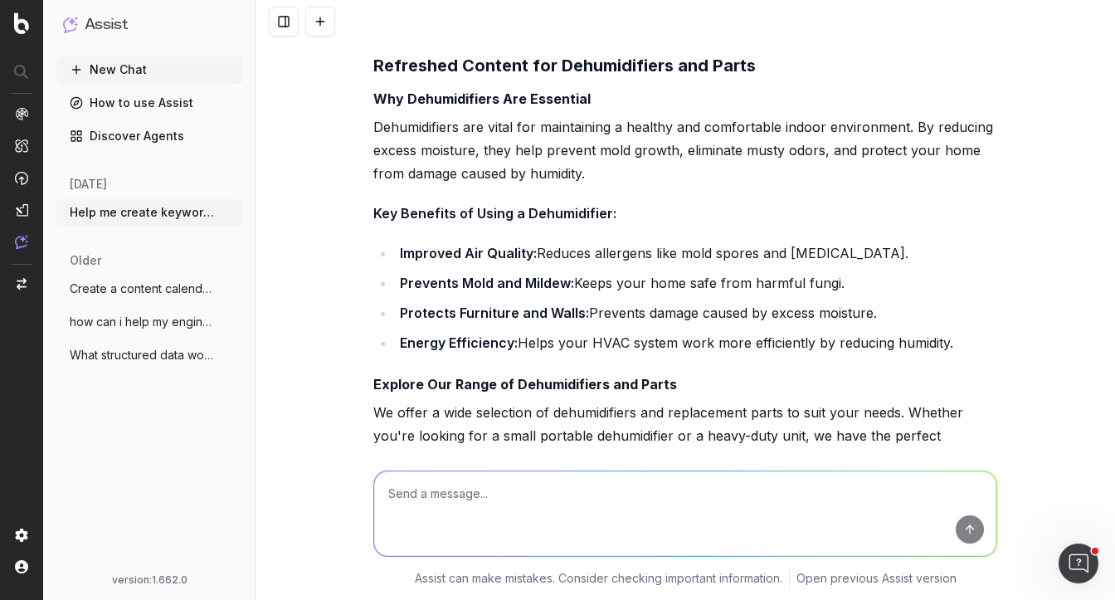
scroll to position [6452, 0]
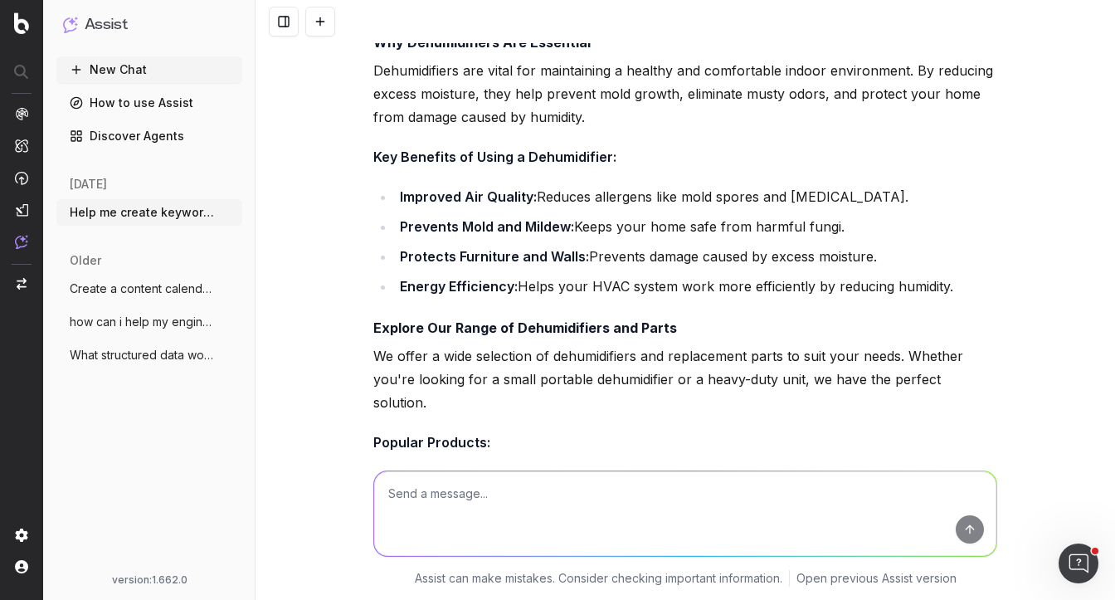
drag, startPoint x: 387, startPoint y: 187, endPoint x: 771, endPoint y: 188, distance: 384.1
click at [771, 22] on h3 "Refreshed Content for Dehumidifiers and Parts" at bounding box center [685, 9] width 624 height 27
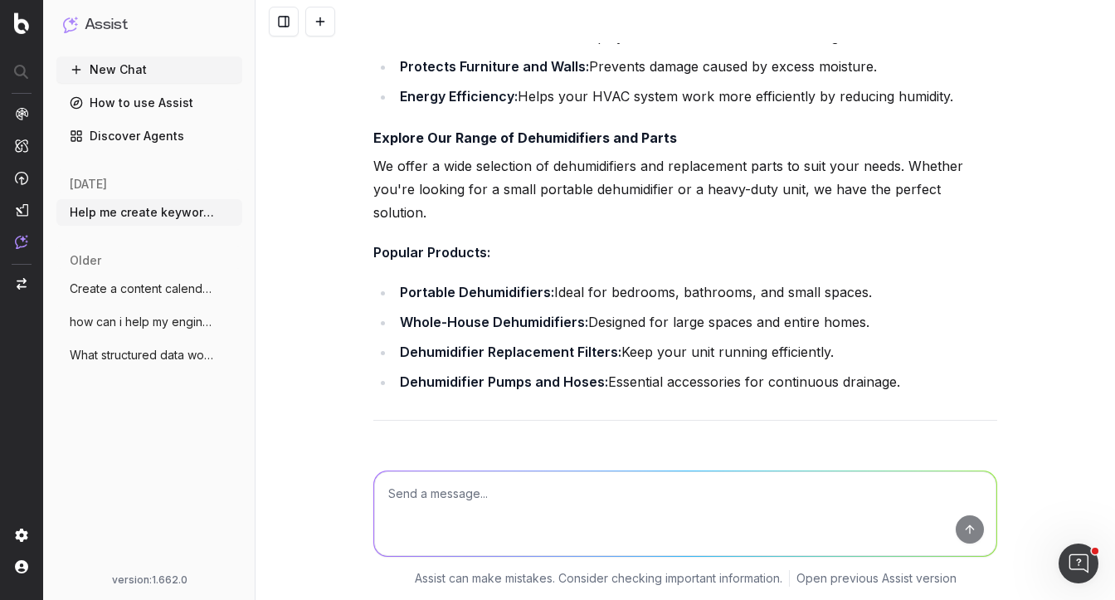
scroll to position [6644, 0]
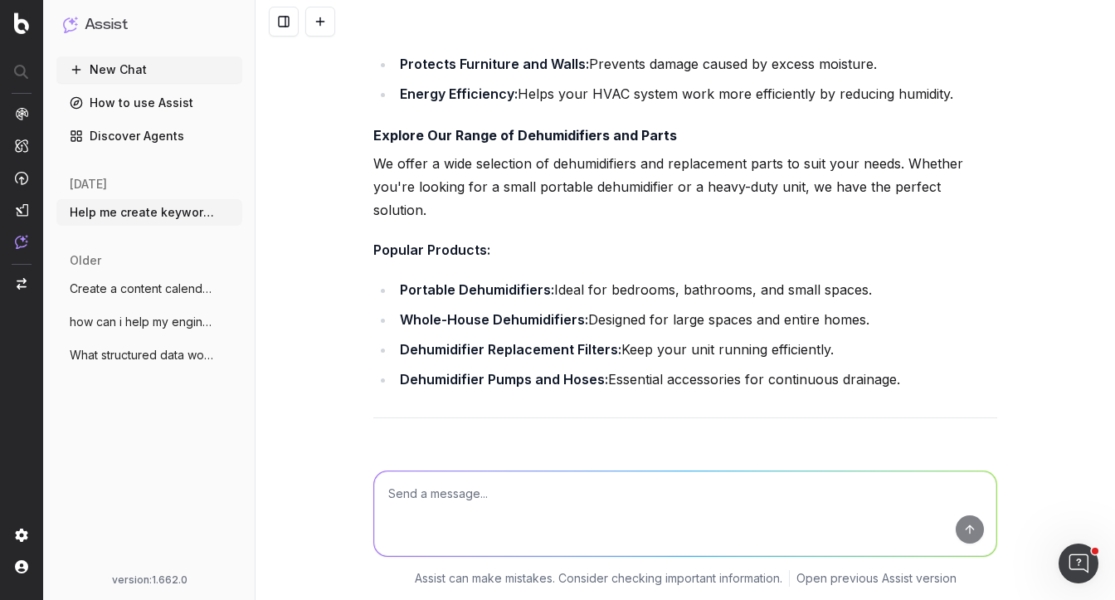
drag, startPoint x: 377, startPoint y: 154, endPoint x: 628, endPoint y: 163, distance: 250.7
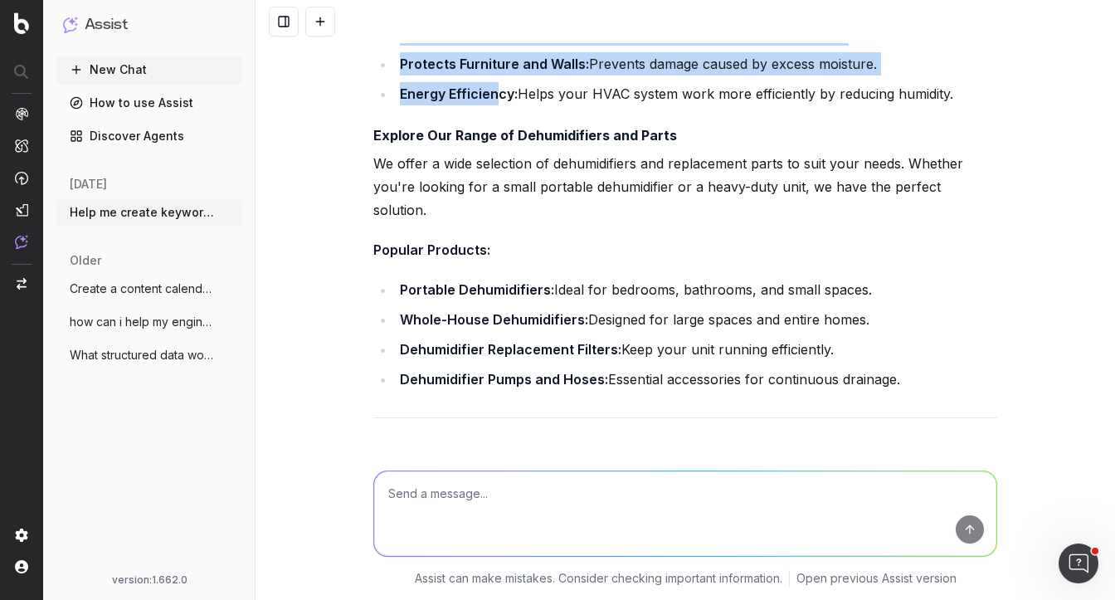
drag, startPoint x: 453, startPoint y: 186, endPoint x: 494, endPoint y: 282, distance: 104.8
click at [494, 105] on ul "Improved Air Quality: Reduces allergens like mold spores and dust mites. Preven…" at bounding box center [685, 49] width 624 height 113
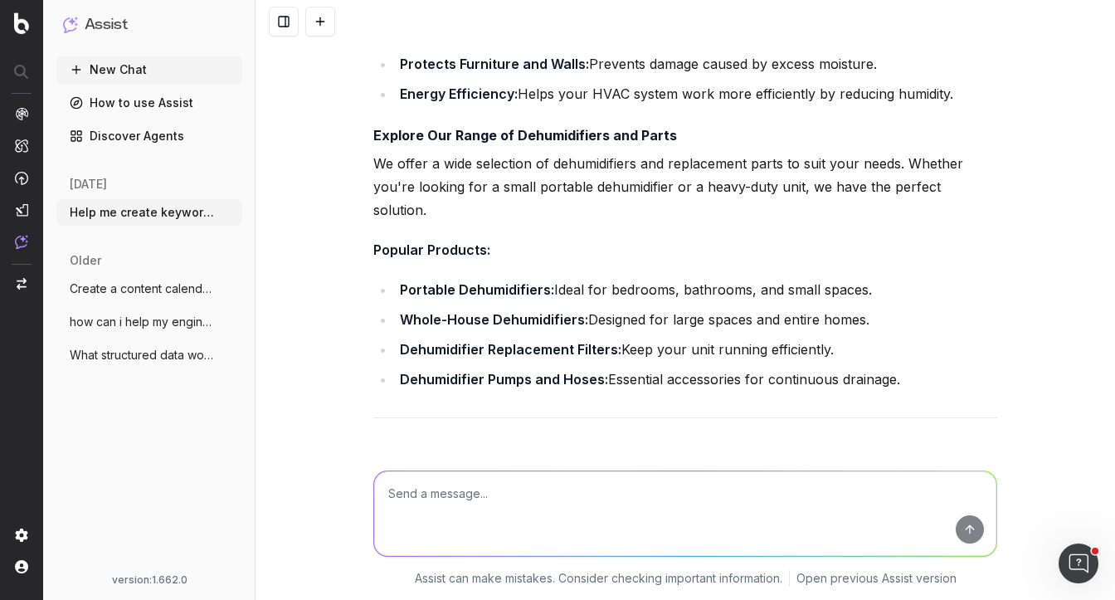
click at [455, 221] on p "We offer a wide selection of dehumidifiers and replacement parts to suit your n…" at bounding box center [685, 187] width 624 height 70
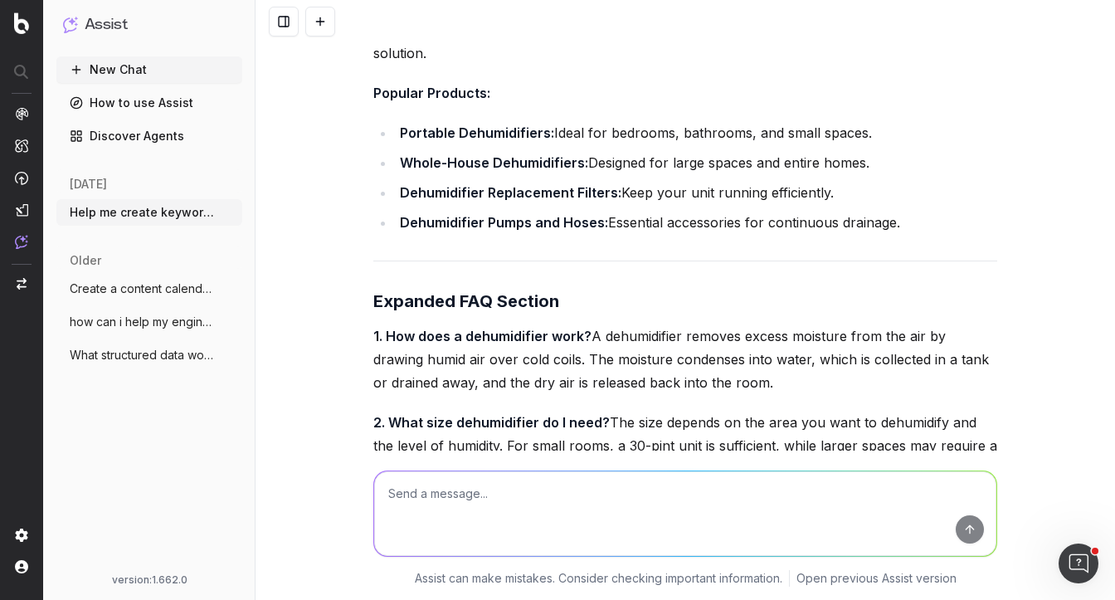
scroll to position [6803, 0]
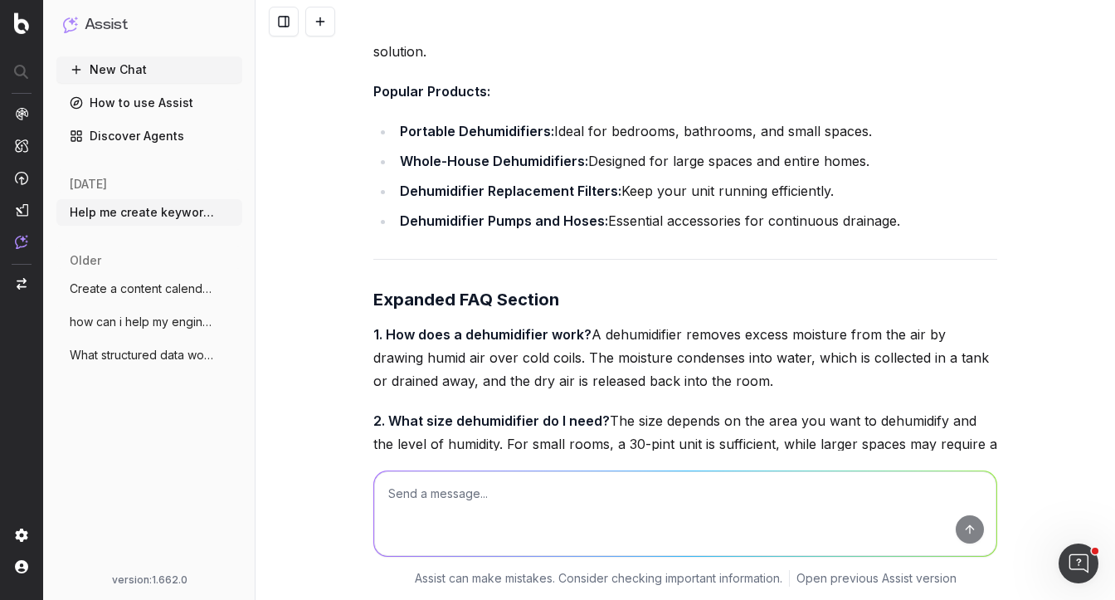
drag, startPoint x: 622, startPoint y: 186, endPoint x: 622, endPoint y: 211, distance: 24.9
click at [622, 63] on p "We offer a wide selection of dehumidifiers and replacement parts to suit your n…" at bounding box center [685, 28] width 624 height 70
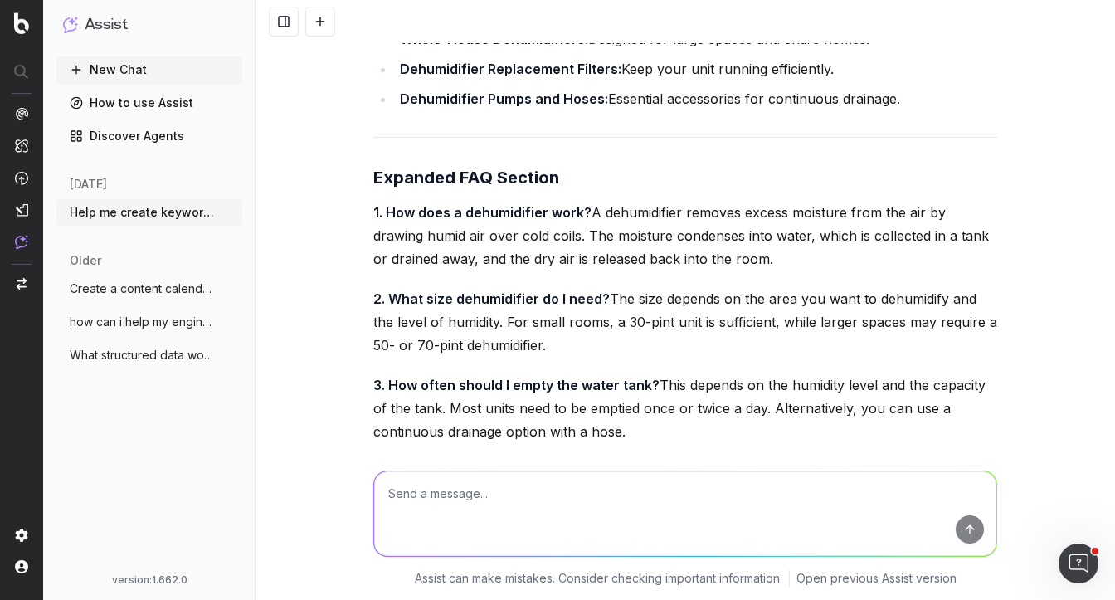
scroll to position [6939, 0]
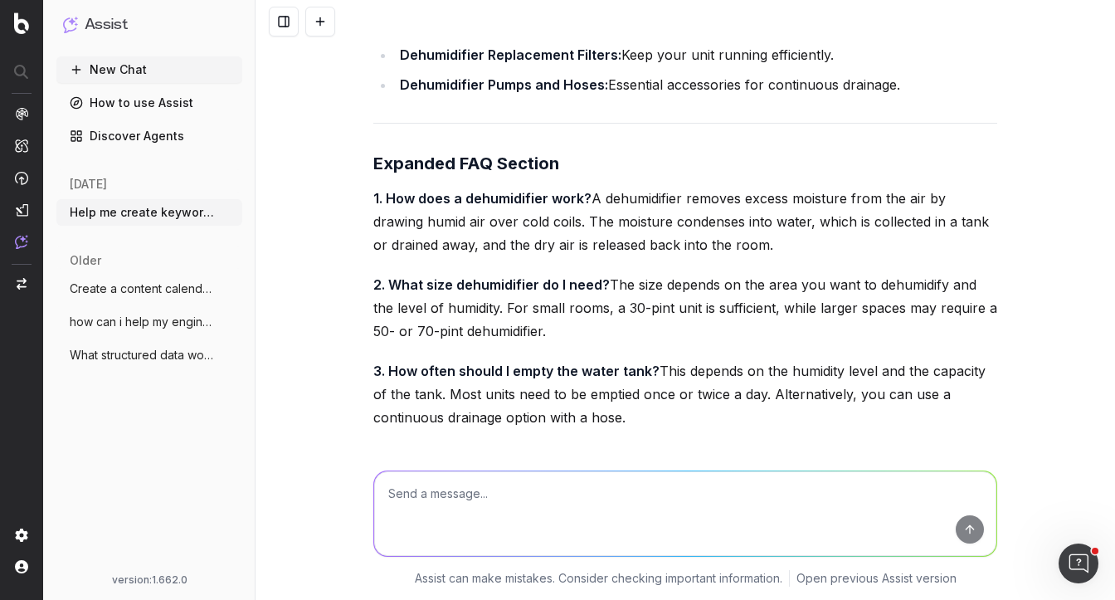
drag, startPoint x: 424, startPoint y: 155, endPoint x: 477, endPoint y: 238, distance: 98.5
click at [477, 96] on ul "Portable Dehumidifiers: Ideal for bedrooms, bathrooms, and small spaces. Whole-…" at bounding box center [685, 39] width 624 height 113
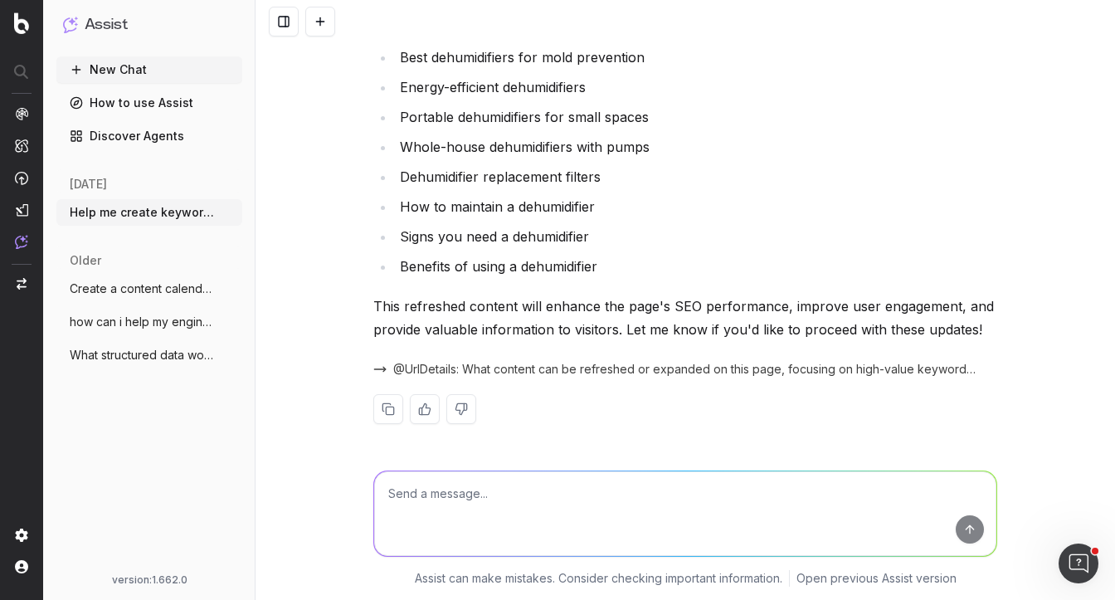
scroll to position [8014, 0]
drag, startPoint x: 424, startPoint y: 70, endPoint x: 572, endPoint y: 76, distance: 148.6
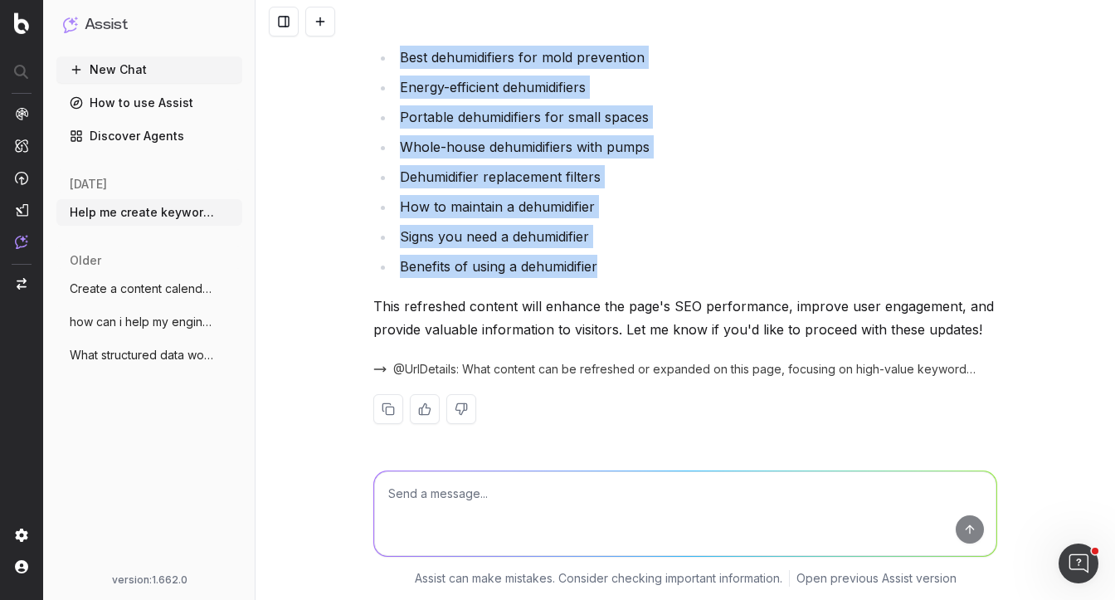
drag, startPoint x: 401, startPoint y: 108, endPoint x: 619, endPoint y: 319, distance: 303.3
click at [619, 278] on ul "Best dehumidifiers for mold prevention Energy-efficient dehumidifiers Portable …" at bounding box center [685, 162] width 624 height 232
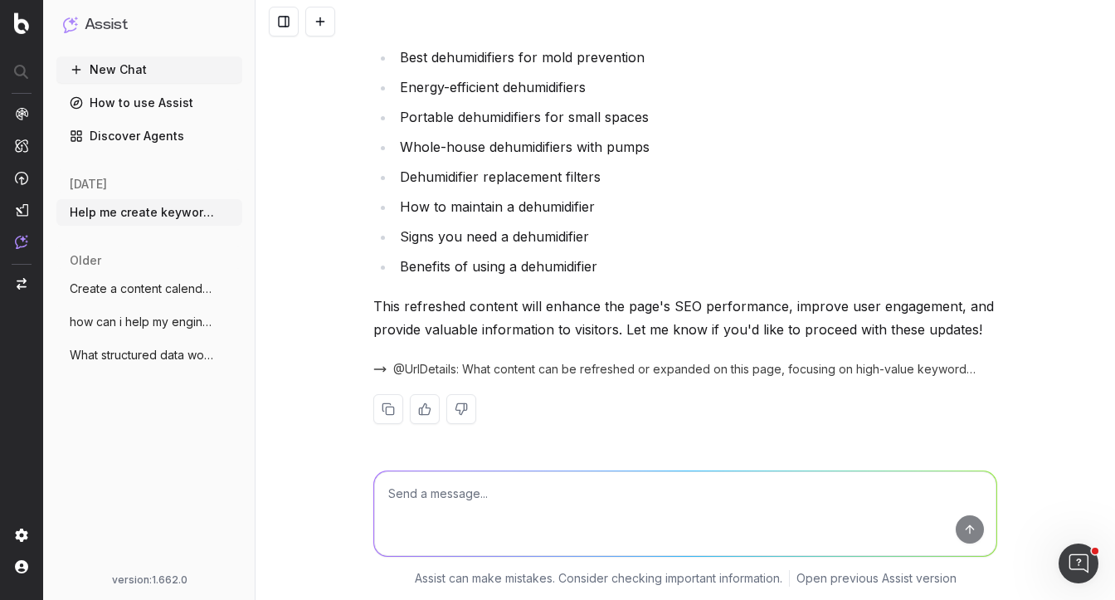
drag, startPoint x: 645, startPoint y: 187, endPoint x: 365, endPoint y: 189, distance: 279.5
click at [364, 189] on div "Help me create keyword groups by providing me a list of keywords for refrigerat…" at bounding box center [684, 300] width 859 height 600
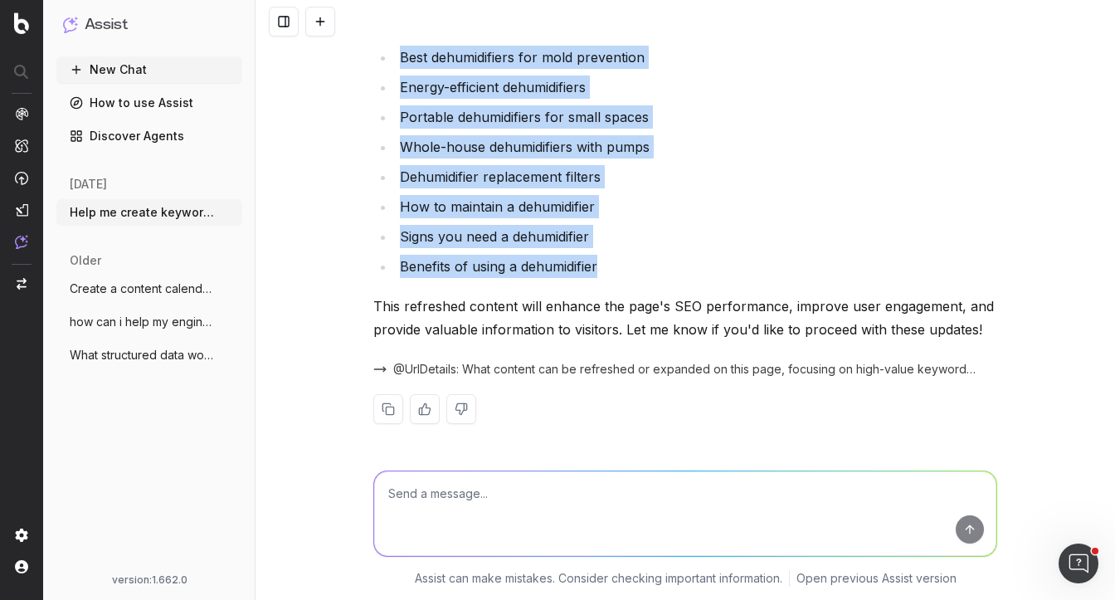
drag, startPoint x: 606, startPoint y: 265, endPoint x: 421, endPoint y: 17, distance: 309.4
click at [421, 17] on div "Help me create keyword groups by providing me a list of keywords for refrigerat…" at bounding box center [684, 300] width 859 height 600
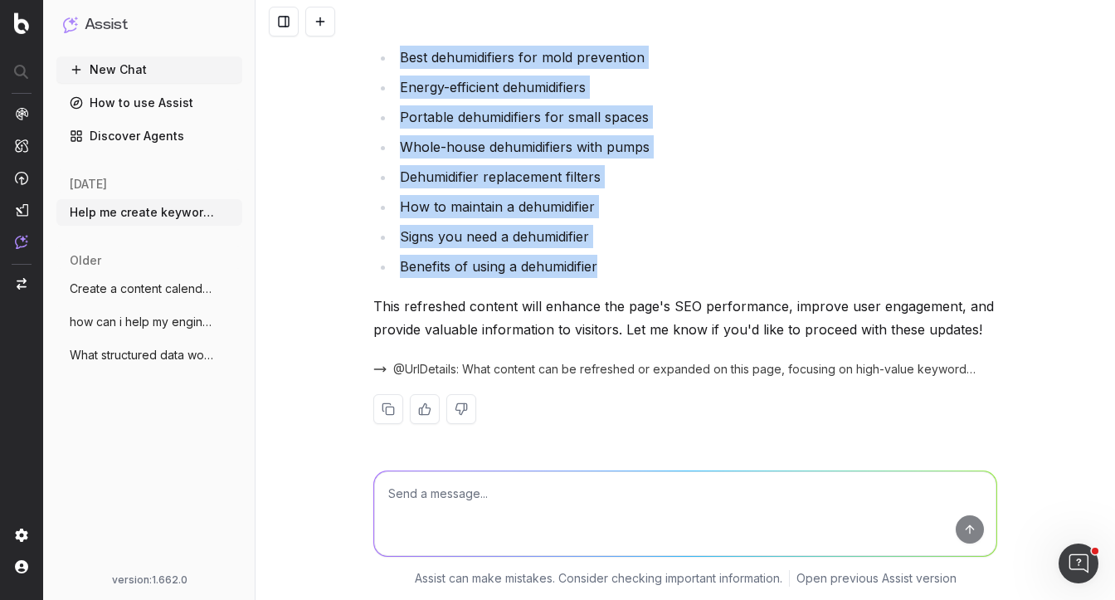
drag, startPoint x: 607, startPoint y: 346, endPoint x: 356, endPoint y: 103, distance: 349.6
click at [356, 102] on div "Help me create keyword groups by providing me a list of keywords for refrigerat…" at bounding box center [684, 300] width 859 height 600
copy div "High-Value Keywords to Target Best dehumidifiers for mold prevention Energy-eff…"
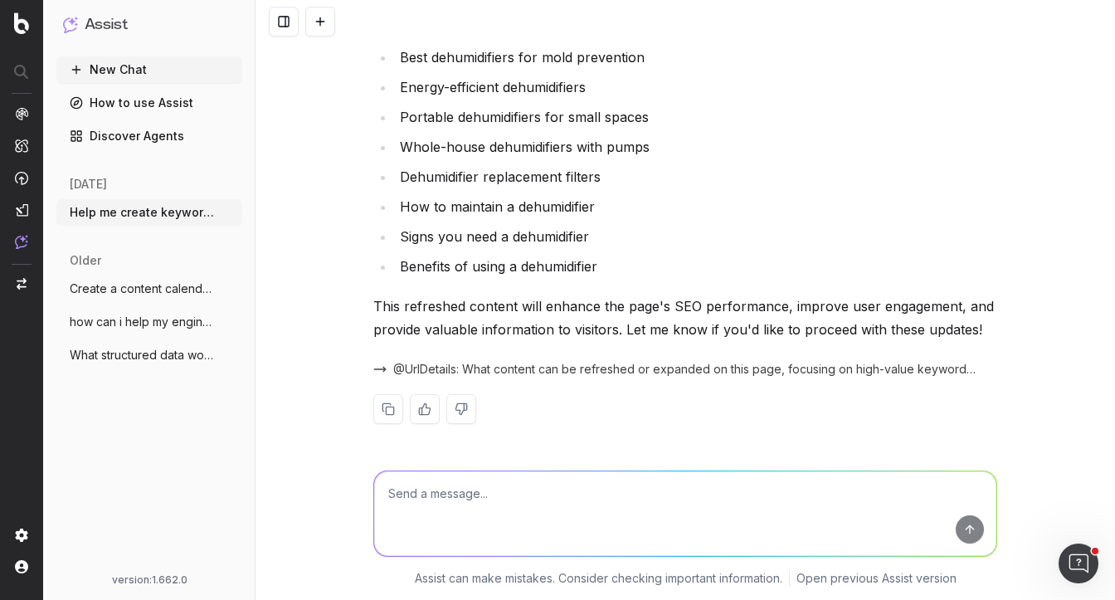
click at [461, 499] on textarea at bounding box center [685, 513] width 622 height 85
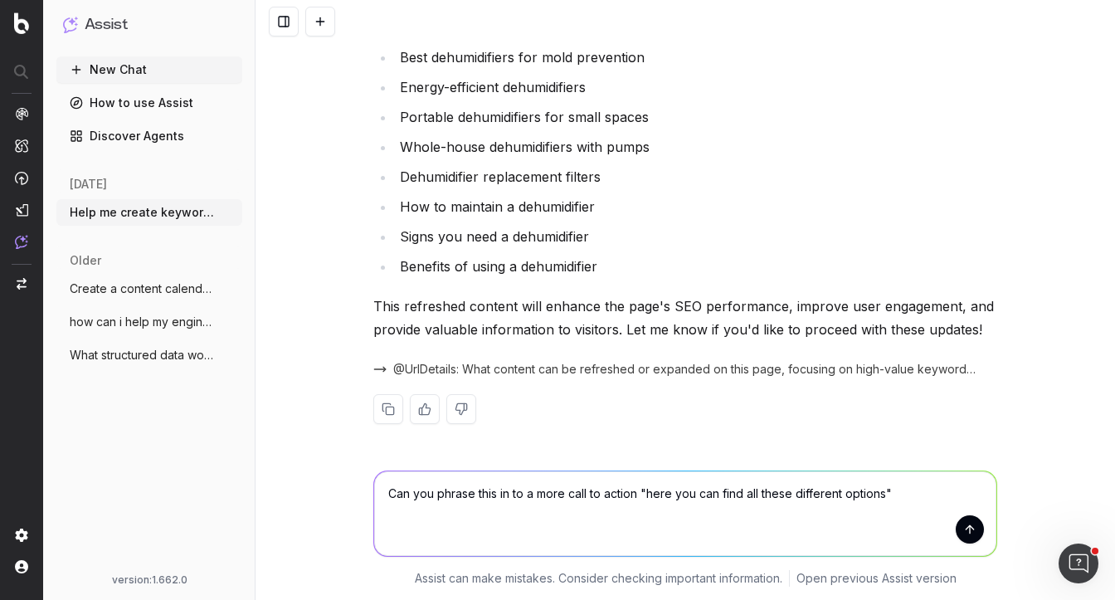
paste textarea "High-Value Keywords to Target Best dehumidifiers for mold prevention Energy-eff…"
type textarea "Can you phrase this in to a more call to action "here you can find all these di…"
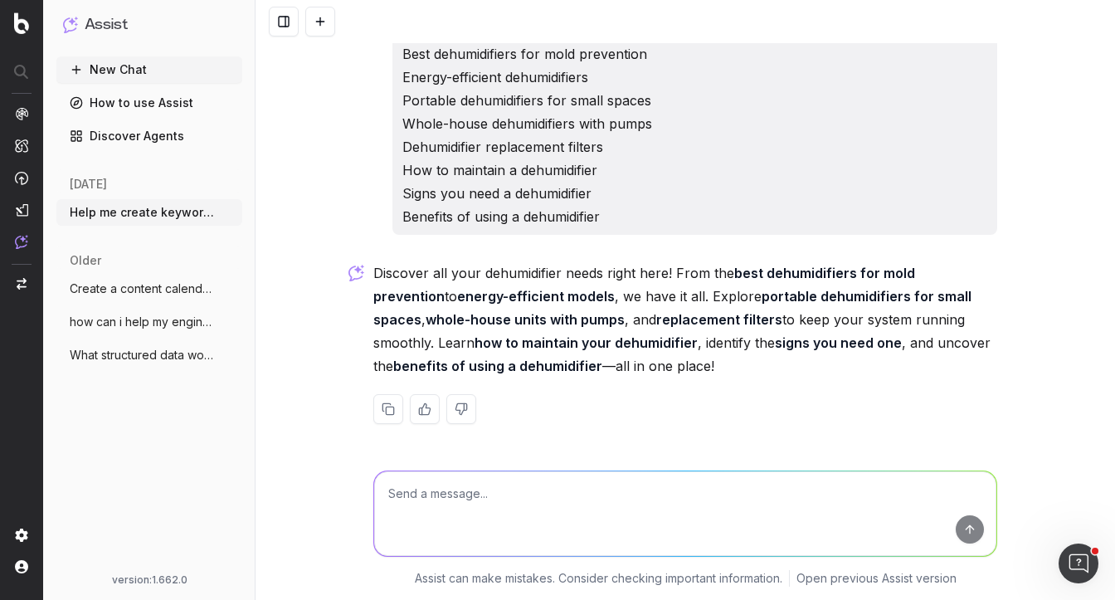
scroll to position [8609, 0]
drag, startPoint x: 423, startPoint y: 95, endPoint x: 572, endPoint y: 102, distance: 148.7
click at [572, 102] on p "Can you phrase this in to a more call to action "here you can find all these di…" at bounding box center [694, 112] width 585 height 232
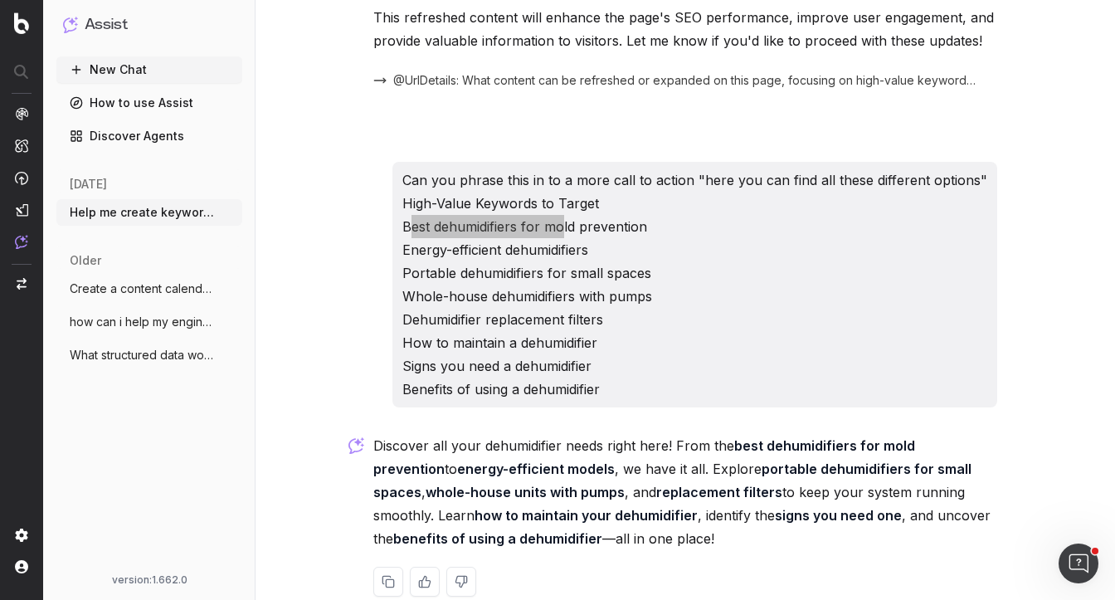
scroll to position [8654, 0]
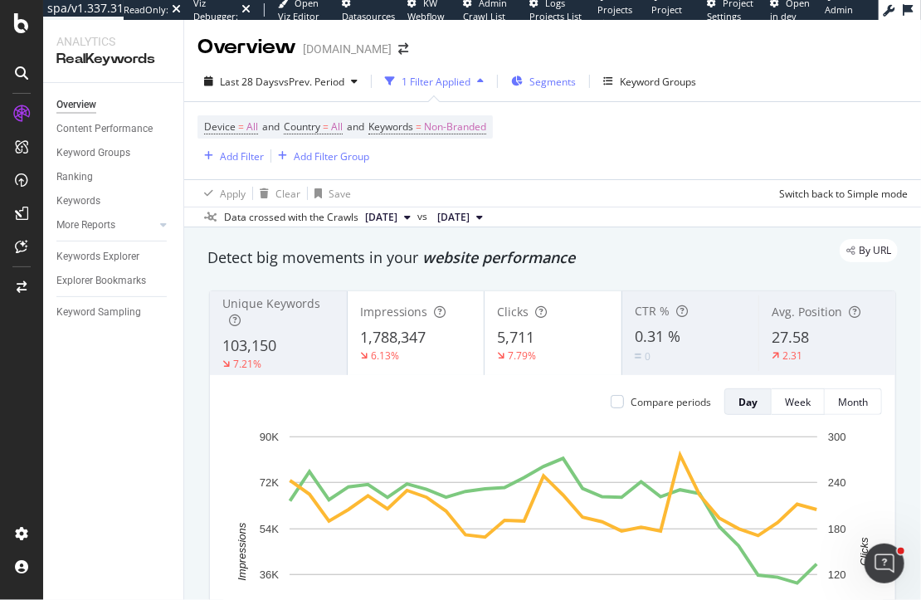
click at [556, 83] on span "Segments" at bounding box center [552, 82] width 46 height 14
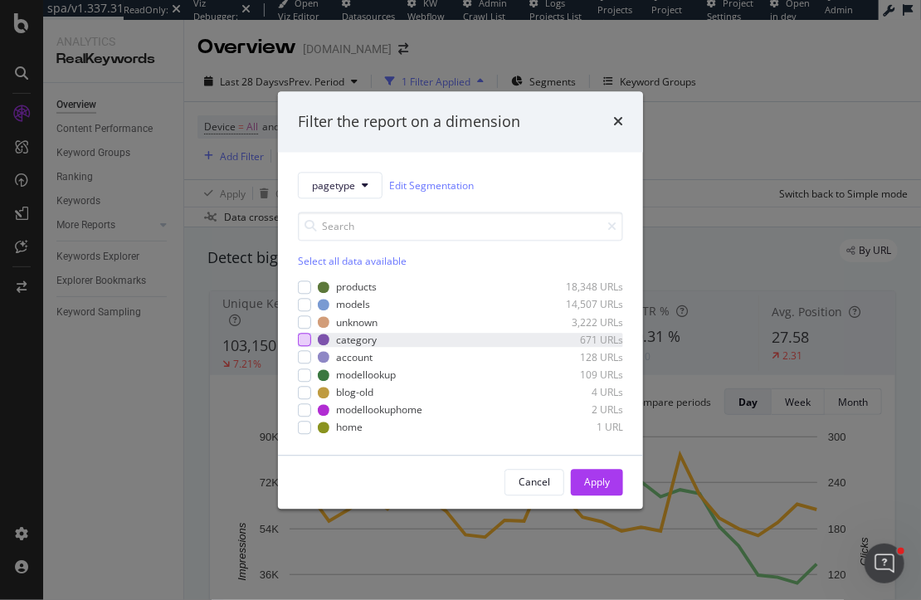
click at [304, 337] on div "modal" at bounding box center [304, 339] width 13 height 13
click at [591, 481] on div "Apply" at bounding box center [597, 481] width 26 height 14
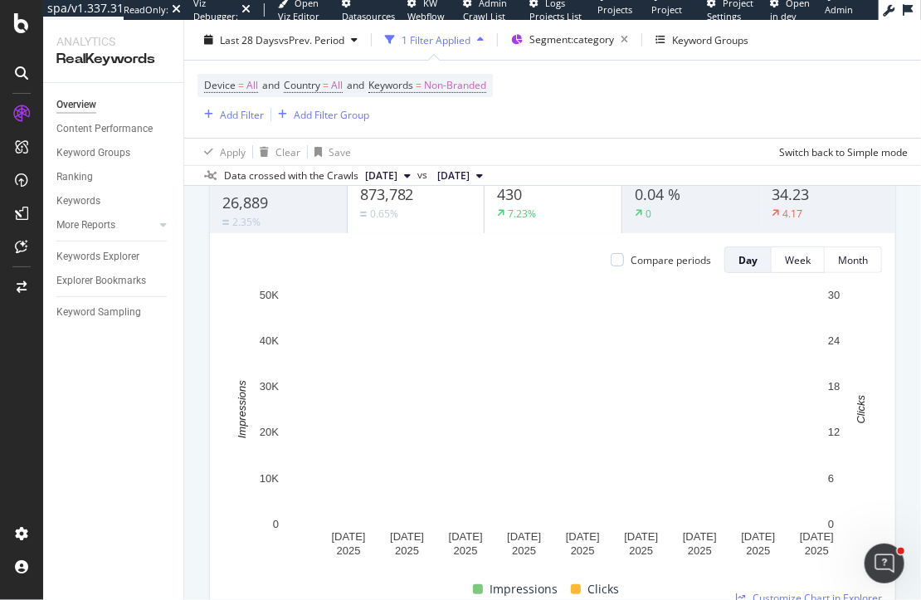
scroll to position [146, 0]
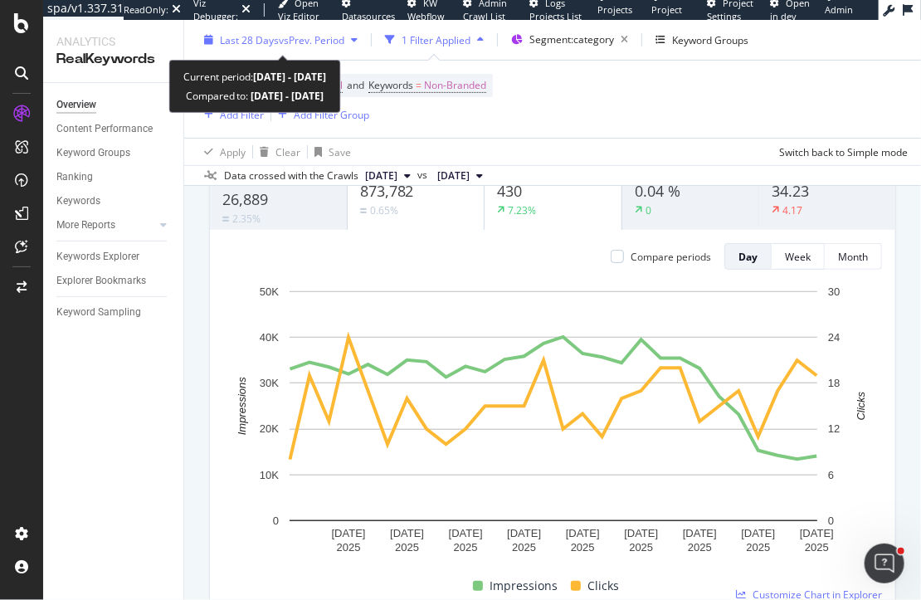
click at [259, 44] on span "Last 28 Days" at bounding box center [249, 39] width 59 height 14
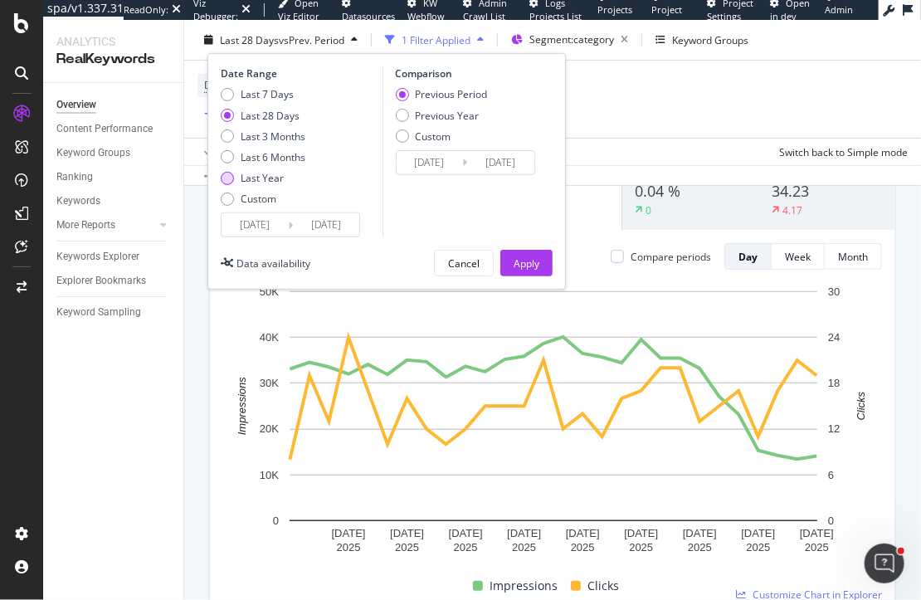
click at [260, 176] on div "Last Year" at bounding box center [262, 178] width 43 height 14
type input "[DATE]"
click at [526, 258] on div "Apply" at bounding box center [526, 262] width 26 height 14
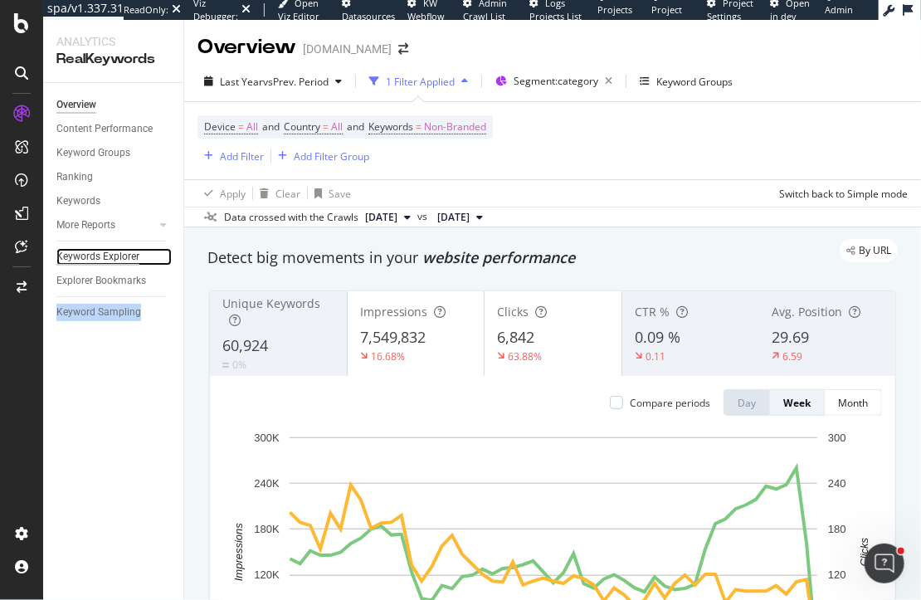
click at [109, 261] on div "Keywords Explorer" at bounding box center [97, 256] width 83 height 17
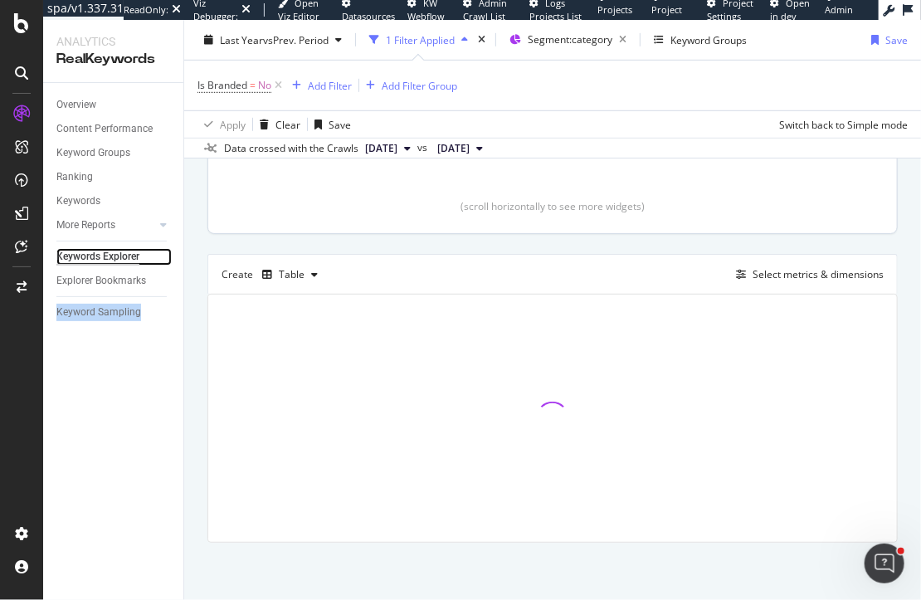
scroll to position [333, 0]
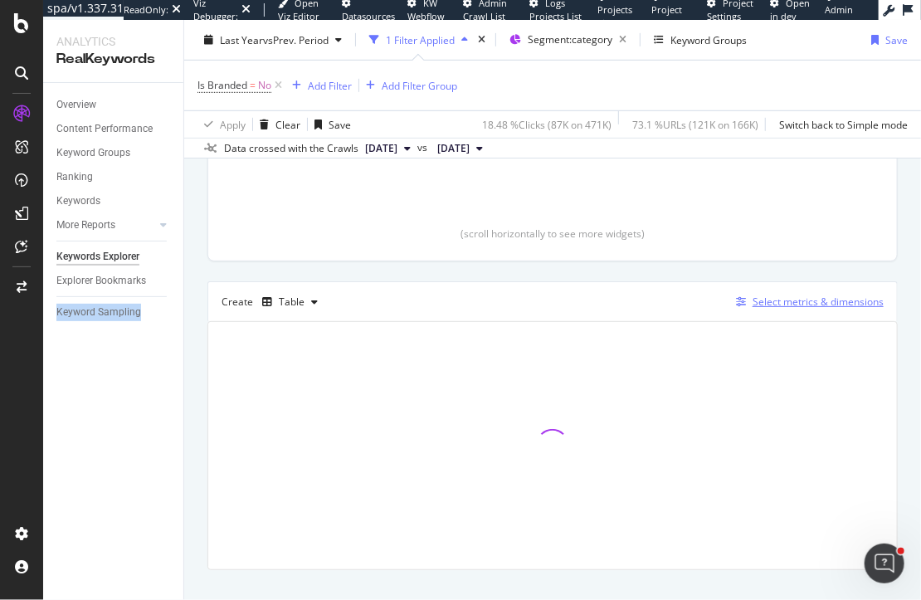
click at [777, 299] on div "Select metrics & dimensions" at bounding box center [817, 301] width 131 height 14
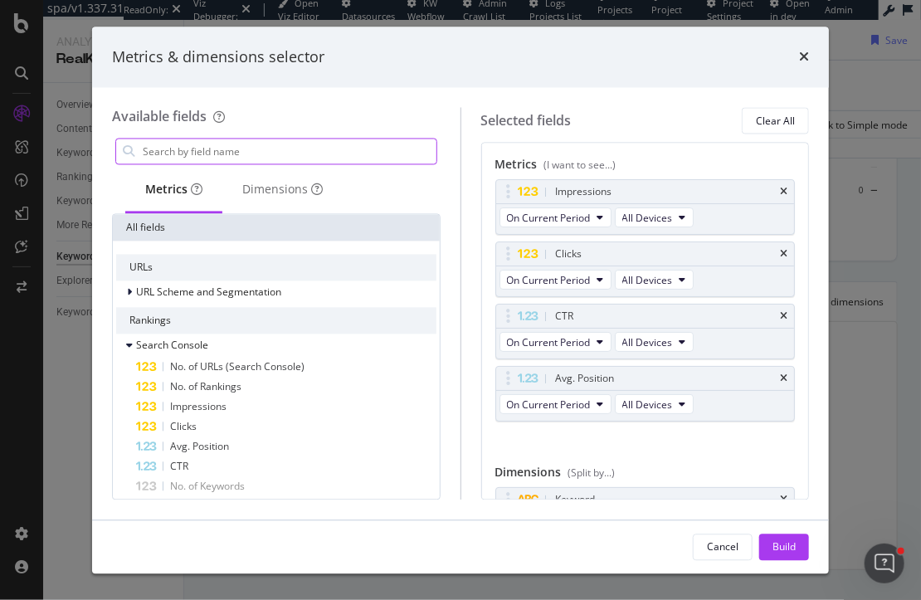
click at [302, 154] on input "modal" at bounding box center [288, 151] width 295 height 25
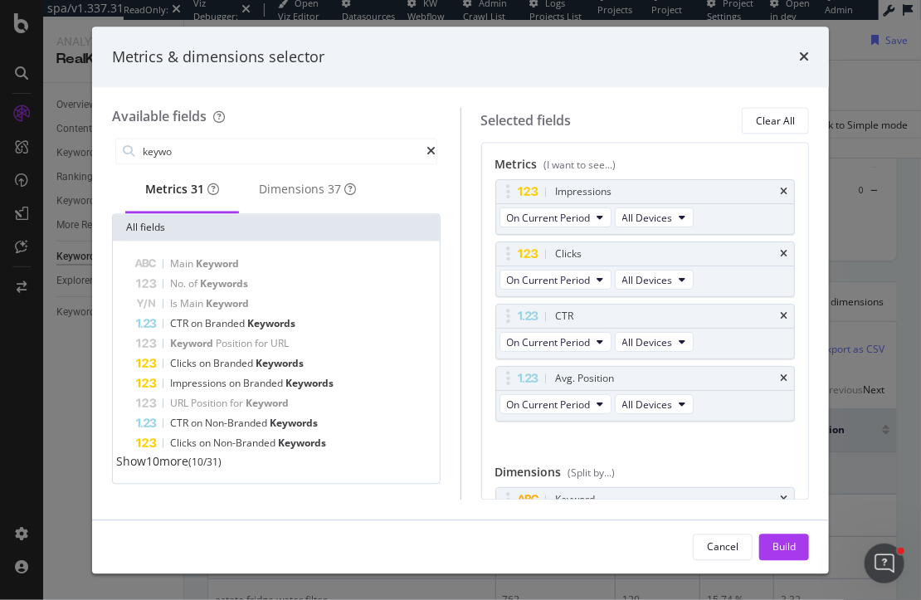
drag, startPoint x: 224, startPoint y: 155, endPoint x: 75, endPoint y: 139, distance: 149.4
click at [75, 139] on div "Metrics & dimensions selector Available fields keywo Metrics 31 Dimensions 37 A…" at bounding box center [460, 300] width 921 height 600
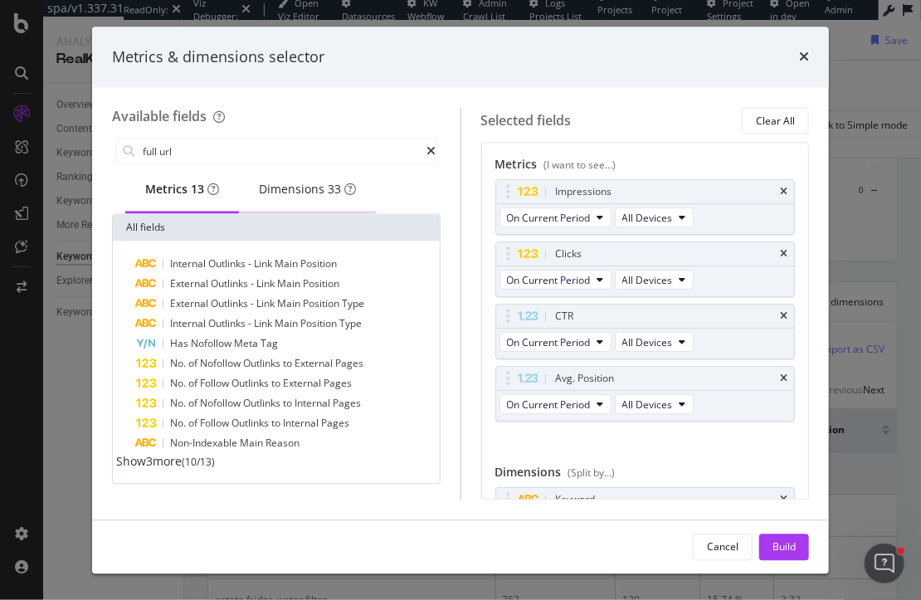
type input "full url"
click at [278, 195] on div "Dimensions 33" at bounding box center [307, 190] width 97 height 17
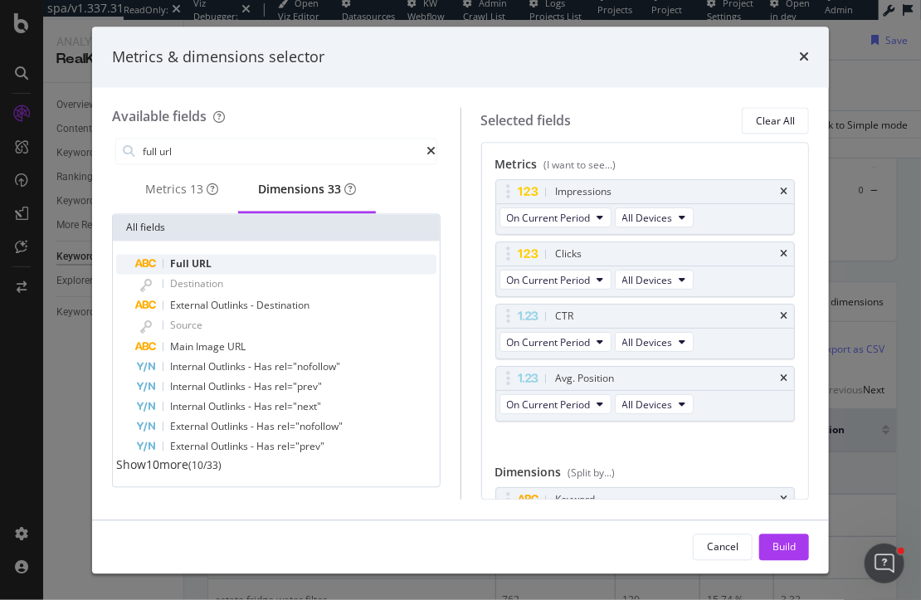
click at [228, 271] on div "Full URL" at bounding box center [286, 265] width 300 height 20
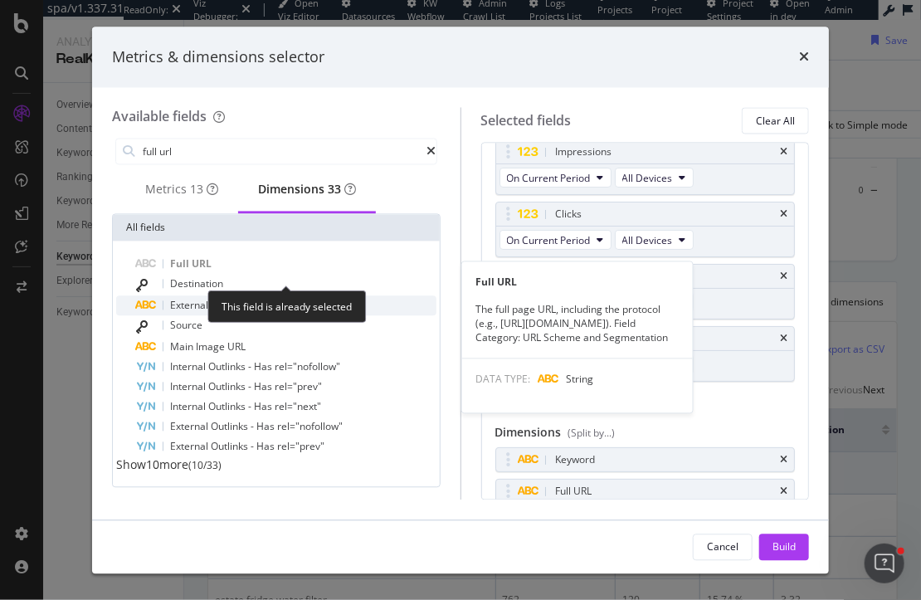
scroll to position [42, 0]
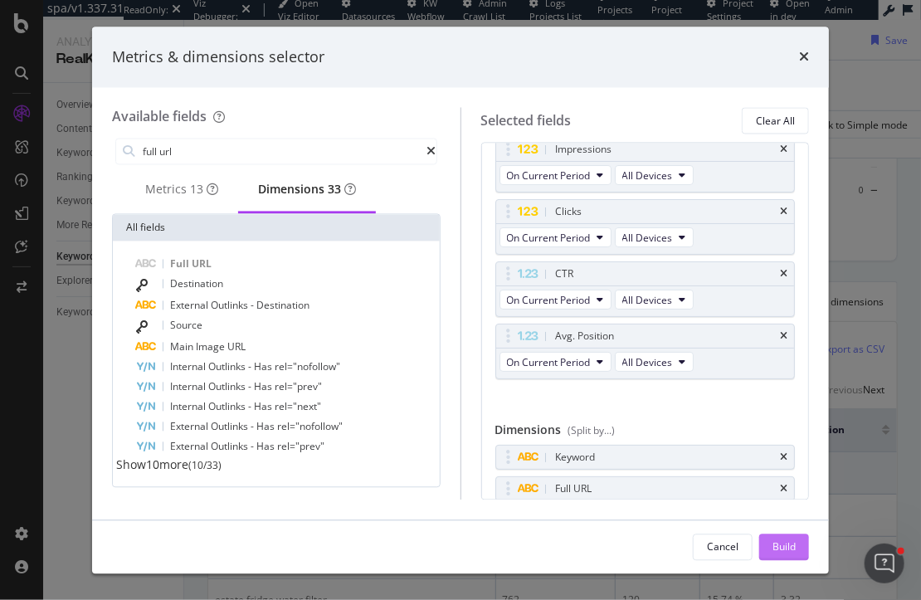
click at [775, 547] on div "Build" at bounding box center [783, 546] width 23 height 14
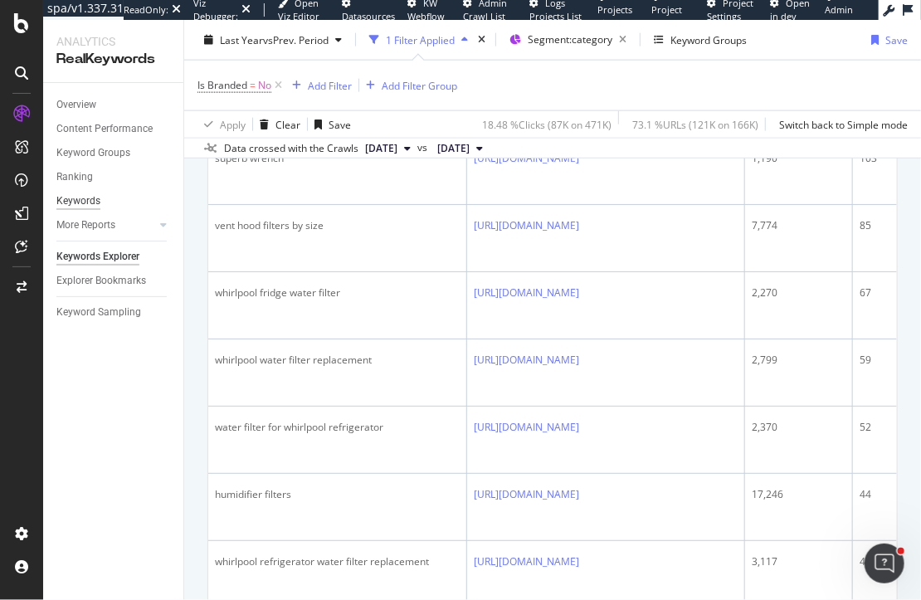
scroll to position [626, 0]
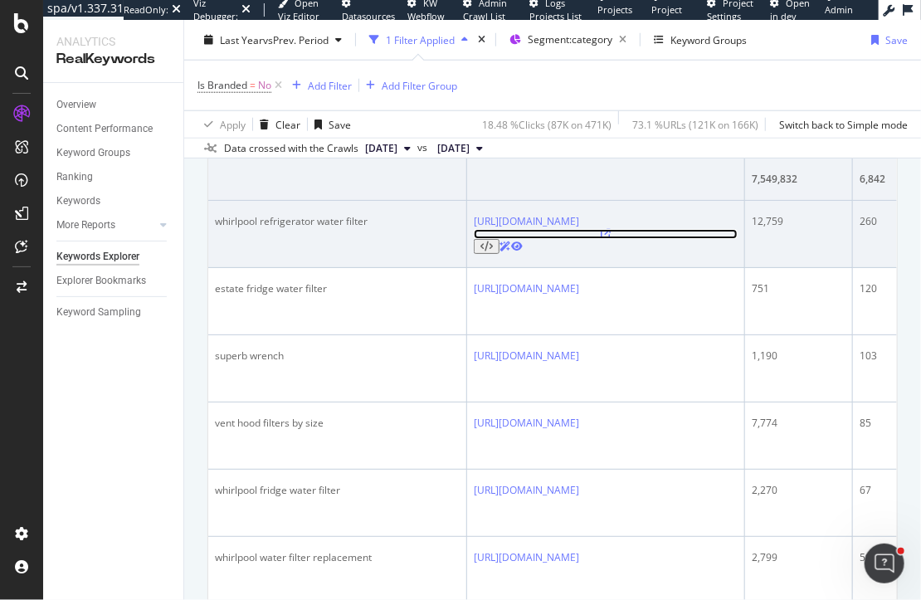
click at [611, 229] on icon at bounding box center [606, 234] width 10 height 10
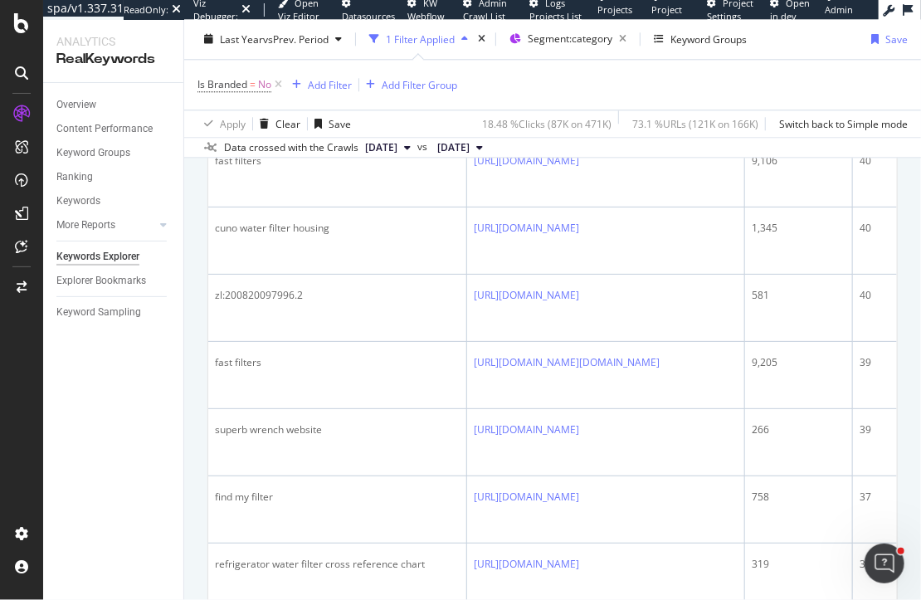
scroll to position [1628, 0]
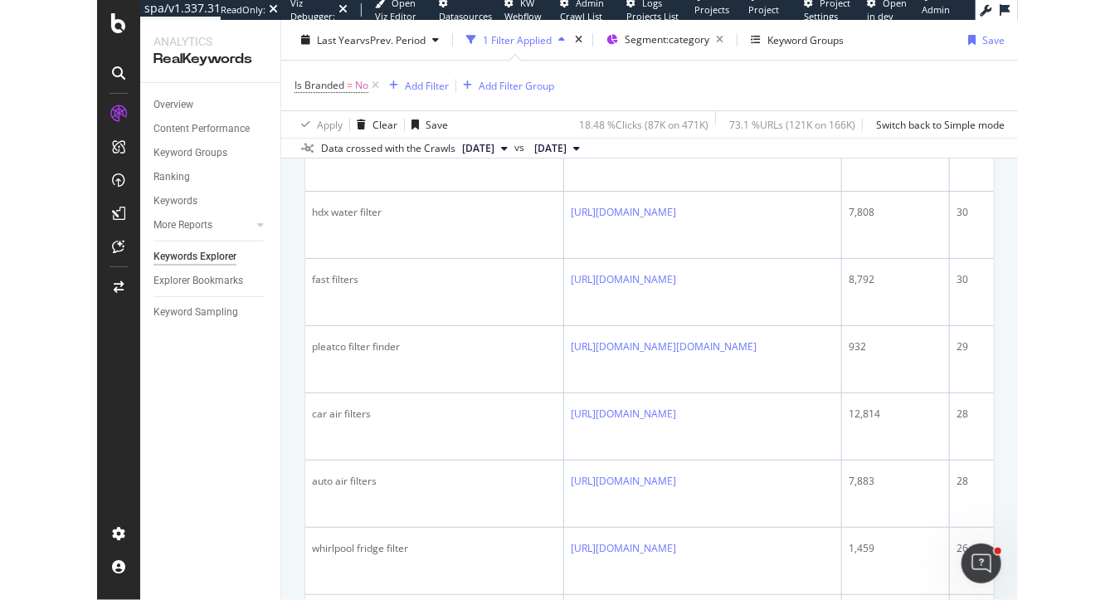
scroll to position [2113, 0]
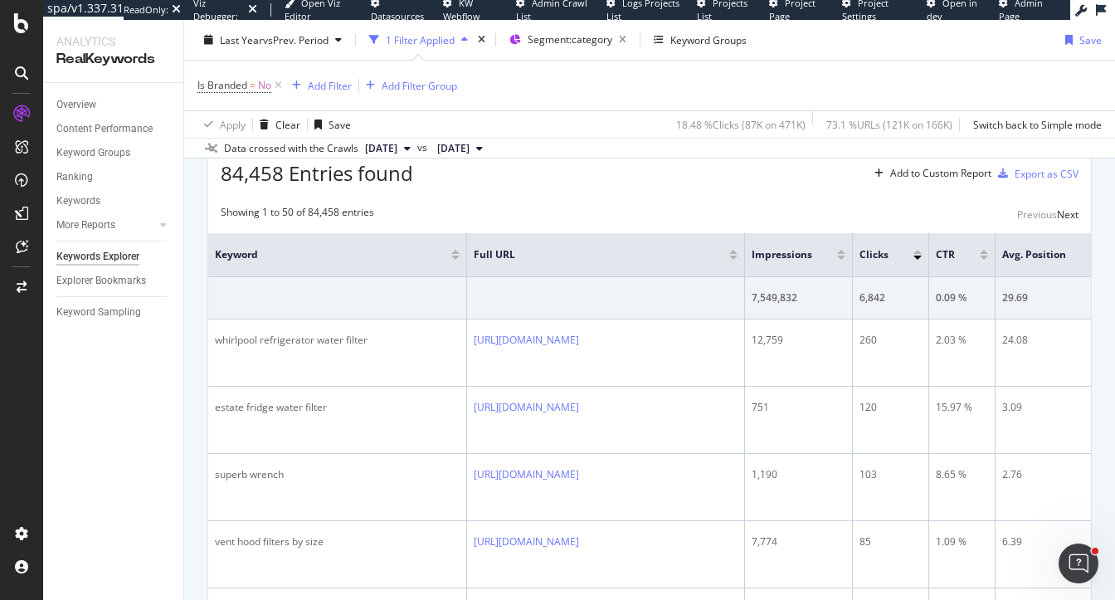
scroll to position [504, 0]
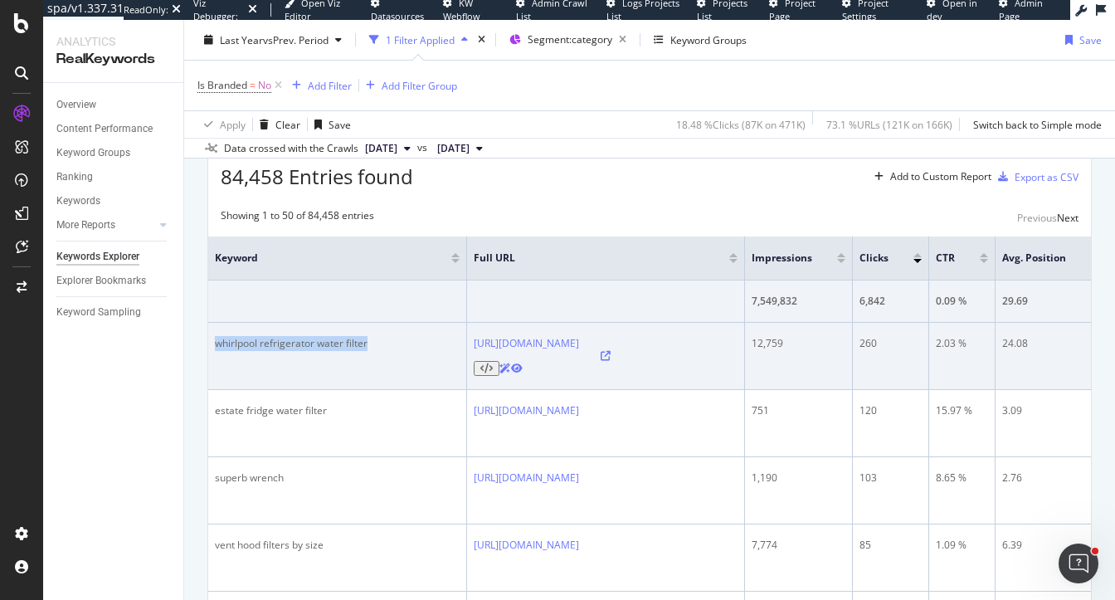
drag, startPoint x: 386, startPoint y: 343, endPoint x: 210, endPoint y: 337, distance: 175.9
click at [210, 337] on td "whirlpool refrigerator water filter" at bounding box center [337, 356] width 259 height 67
copy div "whirlpool refrigerator water filter"
copy link "[URL][DOMAIN_NAME]"
click at [373, 349] on td "whirlpool refrigerator water filter" at bounding box center [337, 356] width 259 height 67
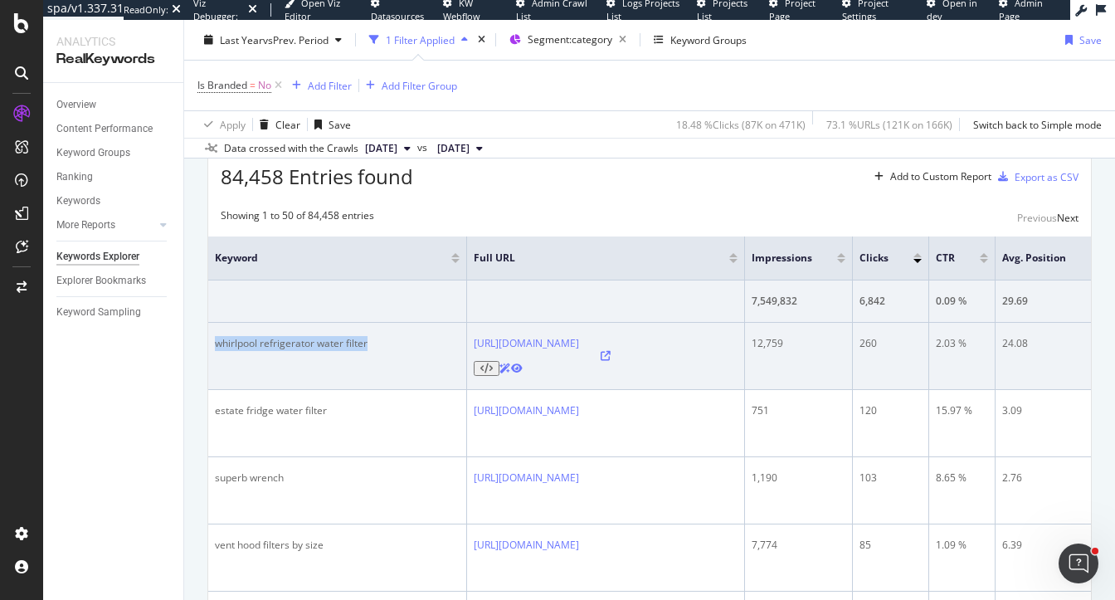
drag, startPoint x: 381, startPoint y: 346, endPoint x: 214, endPoint y: 343, distance: 166.7
click at [215, 343] on div "whirlpool refrigerator water filter" at bounding box center [337, 343] width 245 height 15
copy div "whirlpool refrigerator water filter"
click at [611, 352] on icon at bounding box center [606, 356] width 10 height 10
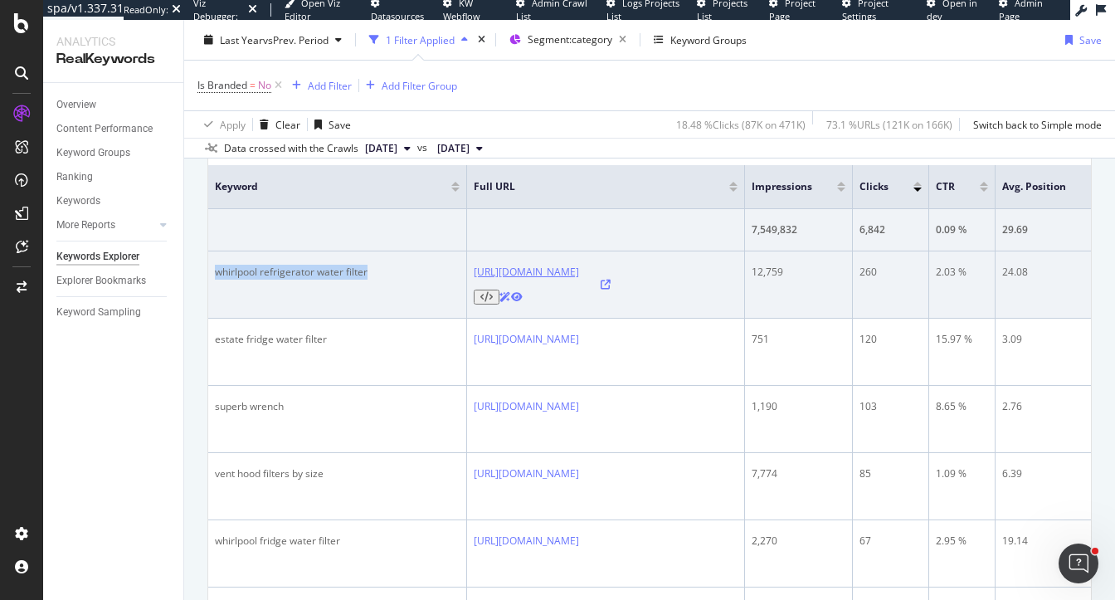
scroll to position [574, 0]
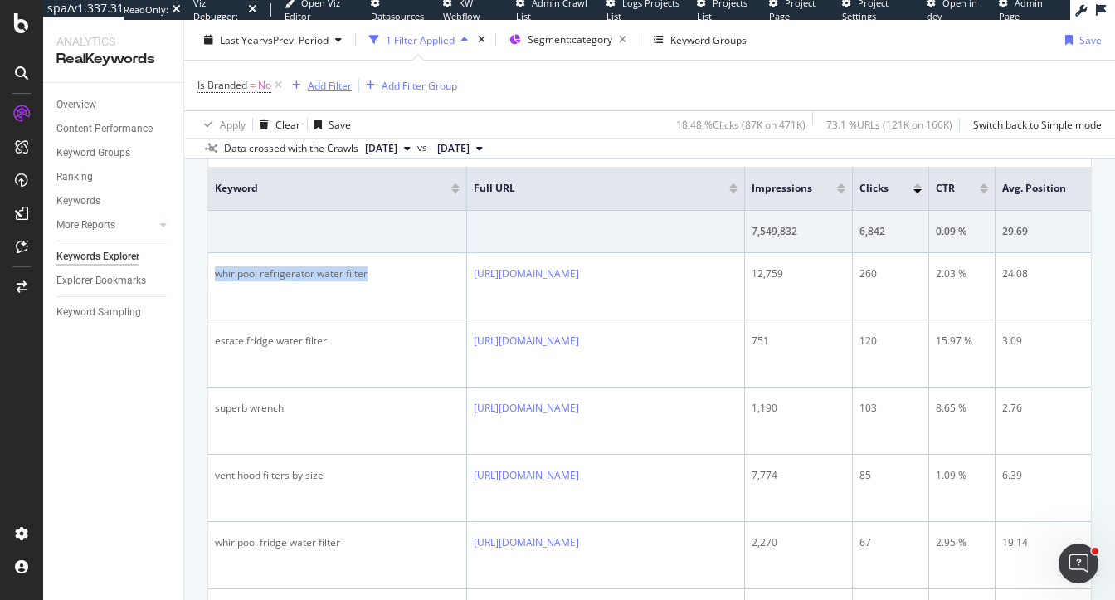
click at [331, 89] on div "Add Filter" at bounding box center [330, 85] width 44 height 14
click at [327, 85] on div "Add Filter" at bounding box center [330, 85] width 44 height 14
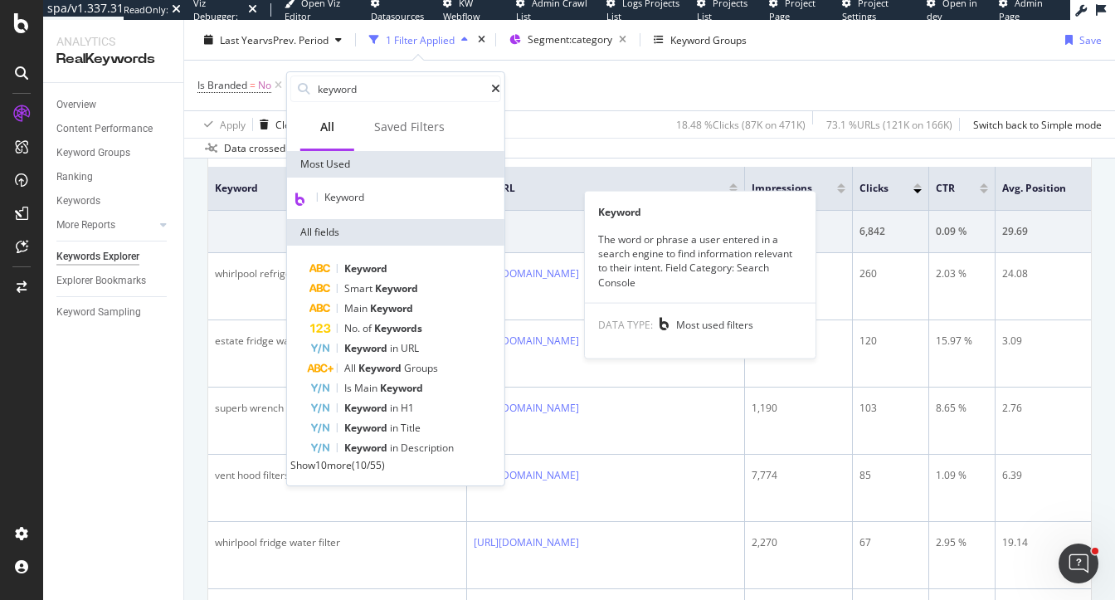
type input "keyword"
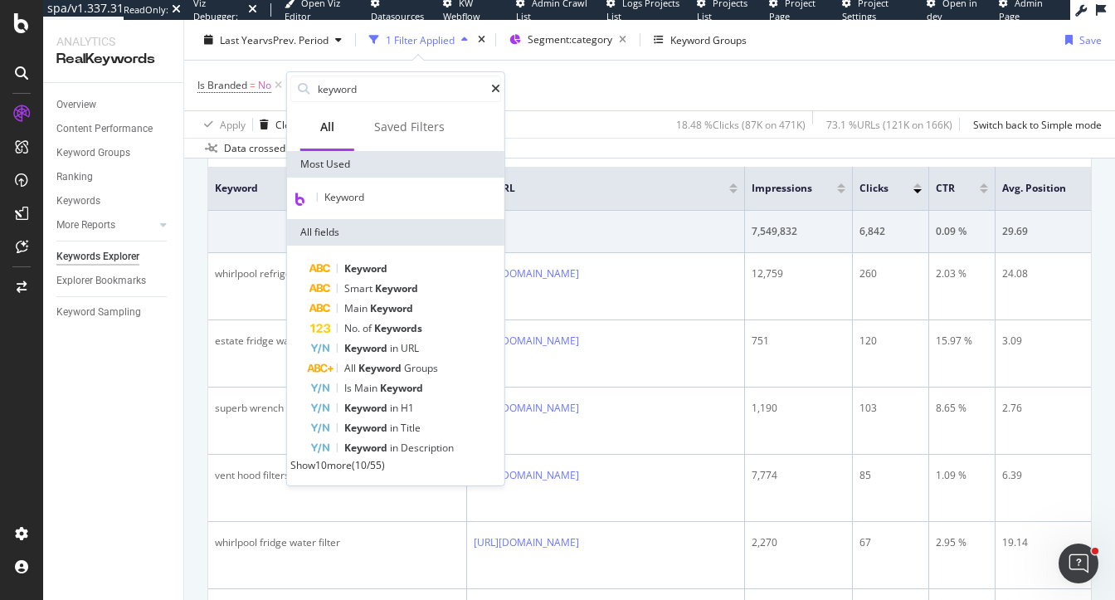
click at [409, 206] on div "Keyword" at bounding box center [395, 198] width 211 height 15
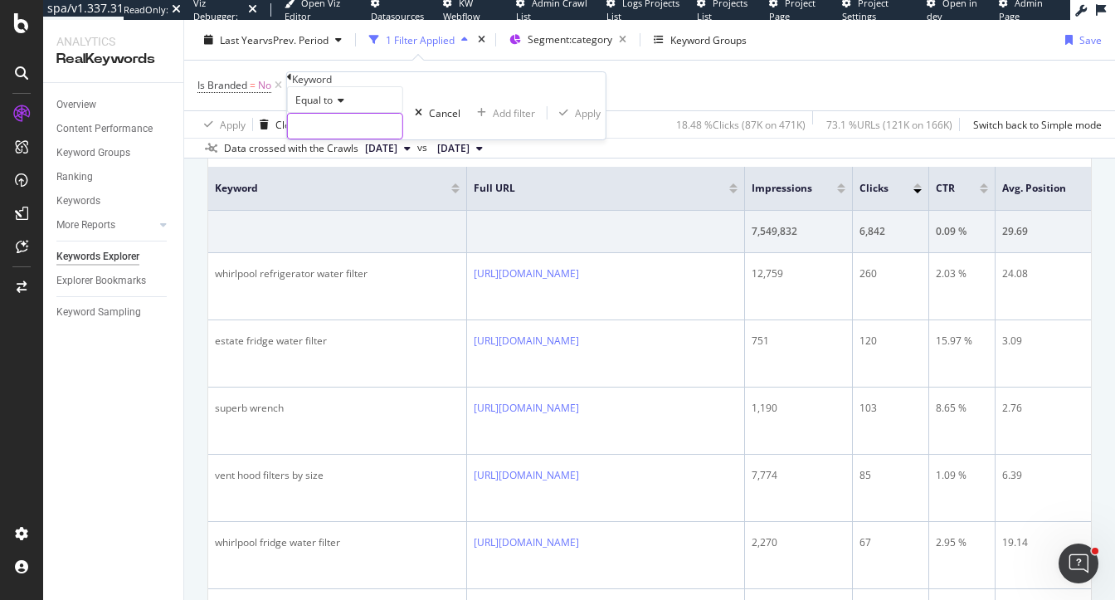
click at [354, 139] on input "text" at bounding box center [345, 126] width 114 height 25
click at [329, 113] on div "Equal to" at bounding box center [345, 99] width 116 height 27
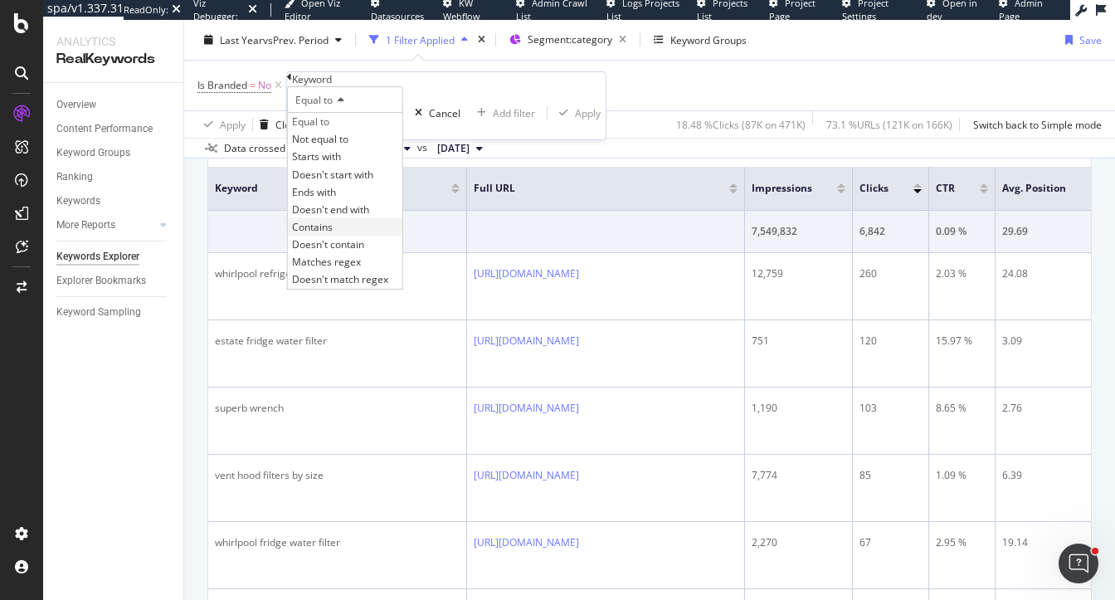
click at [333, 234] on span "Contains" at bounding box center [312, 227] width 41 height 14
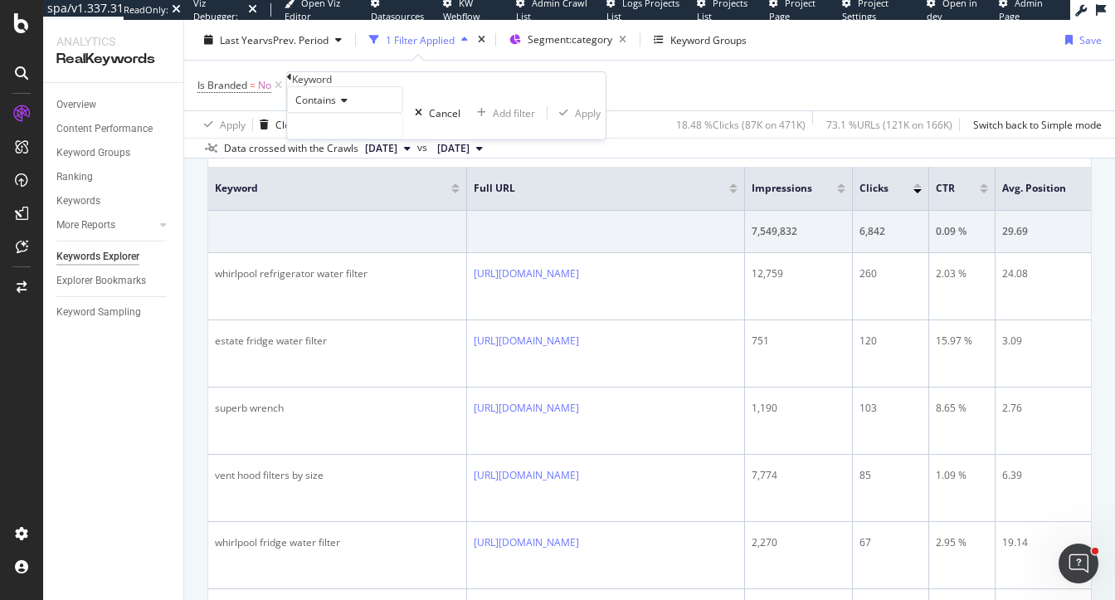
click at [338, 113] on div "Contains" at bounding box center [345, 99] width 116 height 27
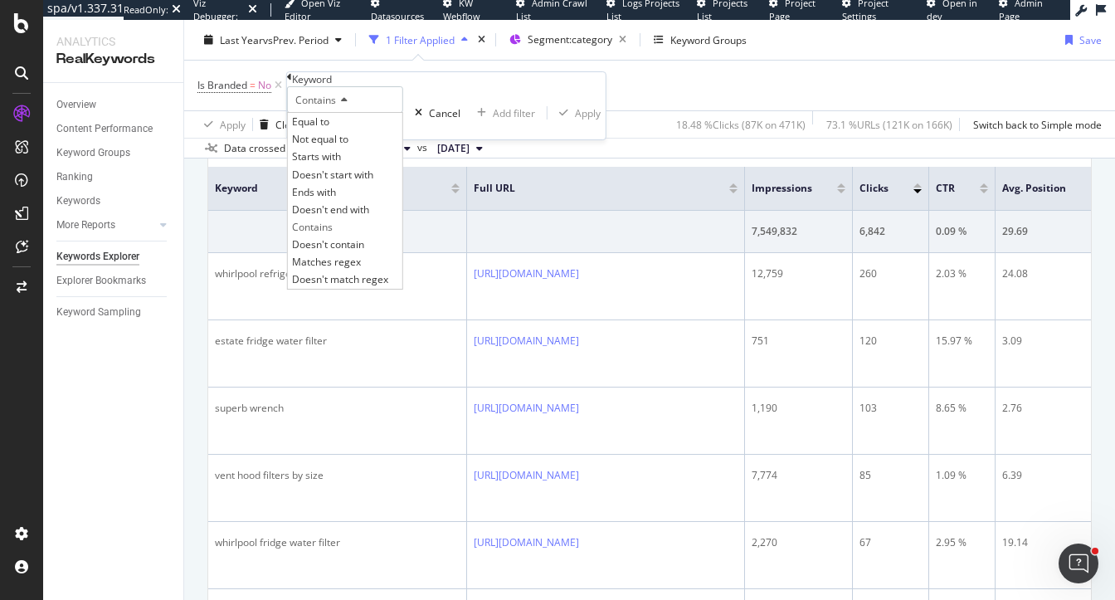
click at [403, 113] on div "Contains" at bounding box center [345, 99] width 116 height 27
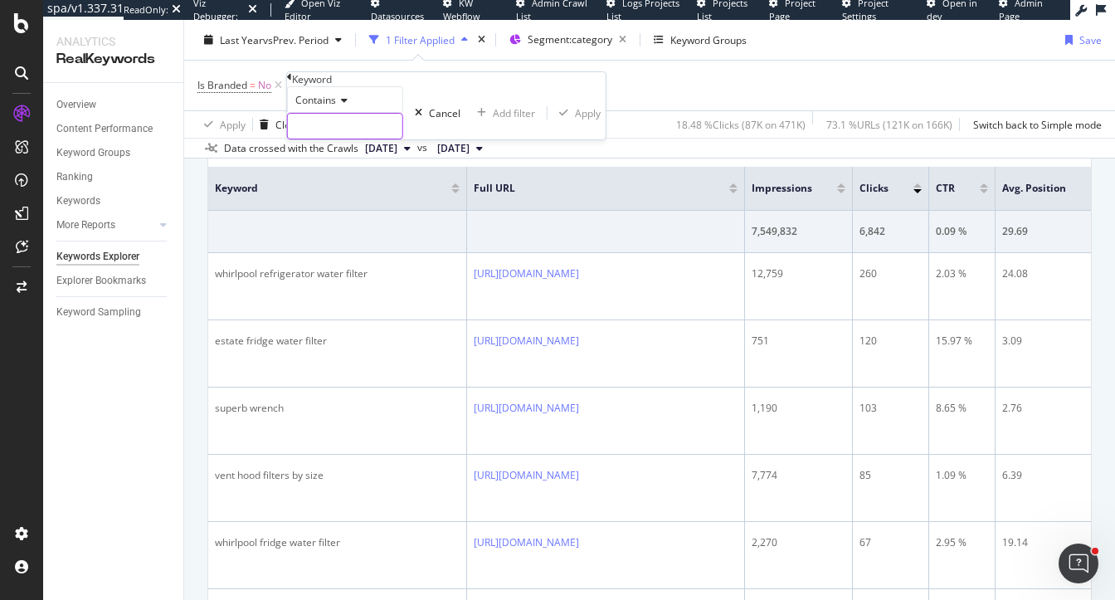
click at [392, 139] on input "text" at bounding box center [345, 126] width 114 height 25
type input "fridge"
click at [584, 120] on div "Apply" at bounding box center [597, 113] width 26 height 14
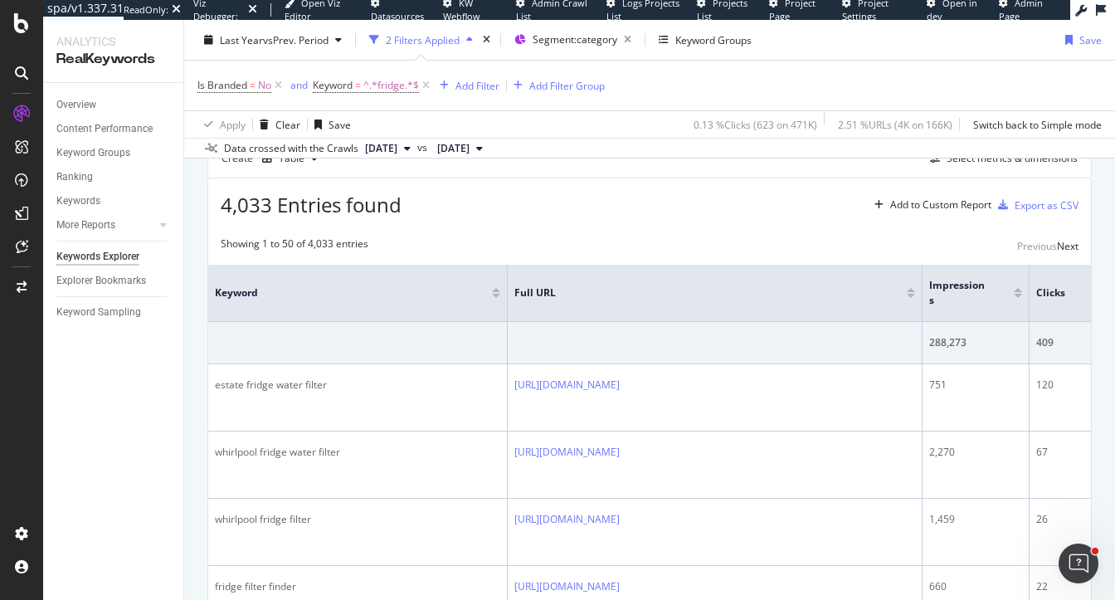
scroll to position [468, 0]
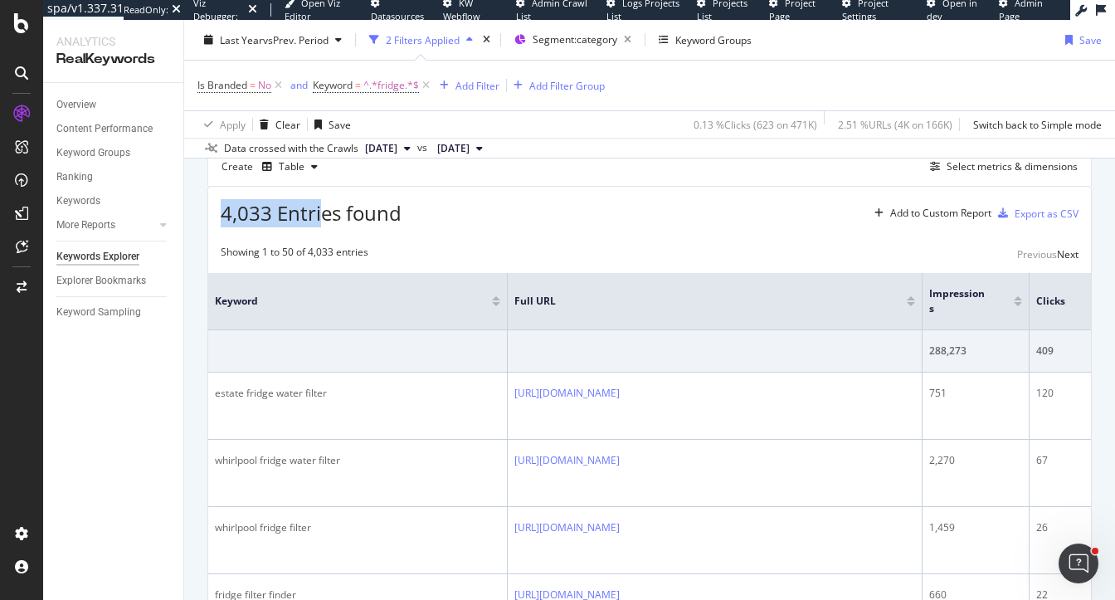
drag, startPoint x: 224, startPoint y: 216, endPoint x: 320, endPoint y: 216, distance: 96.2
click at [320, 216] on span "4,033 Entries found" at bounding box center [311, 212] width 181 height 27
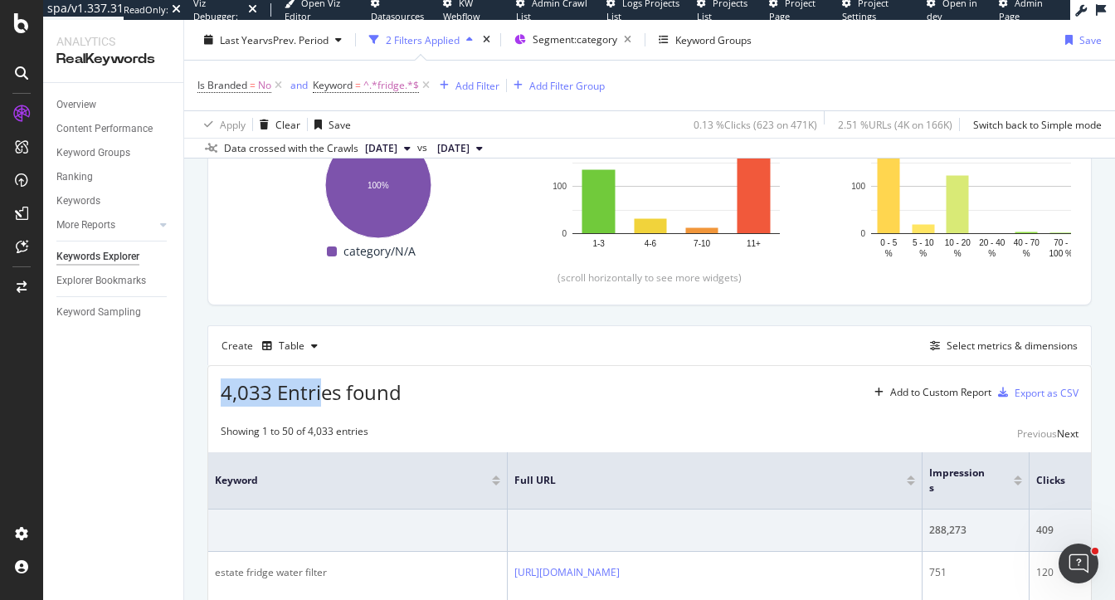
scroll to position [251, 0]
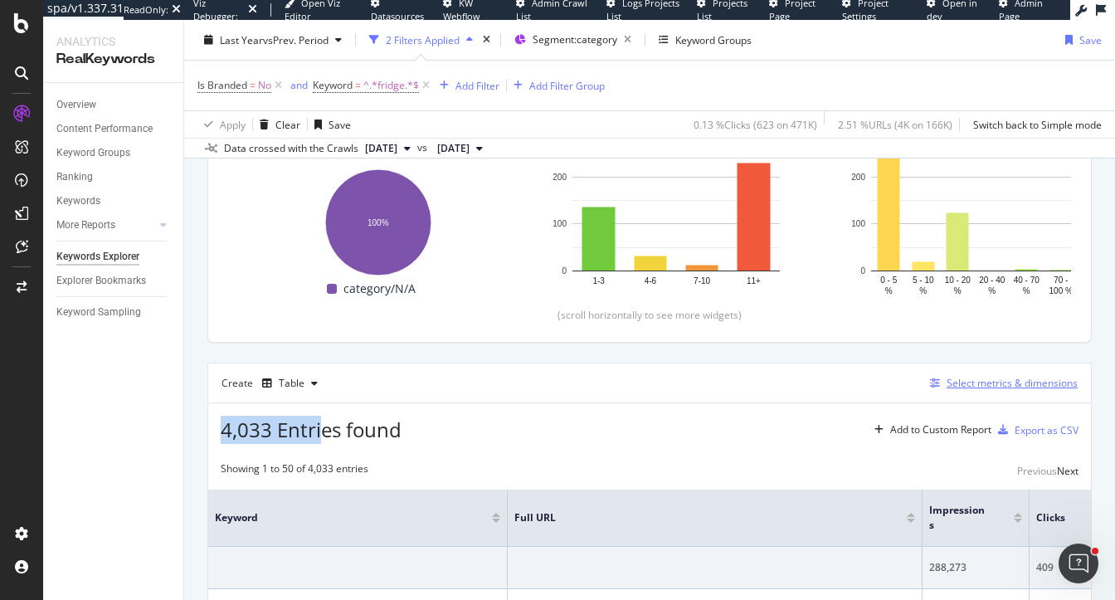
click at [1013, 376] on div "Select metrics & dimensions" at bounding box center [1011, 383] width 131 height 14
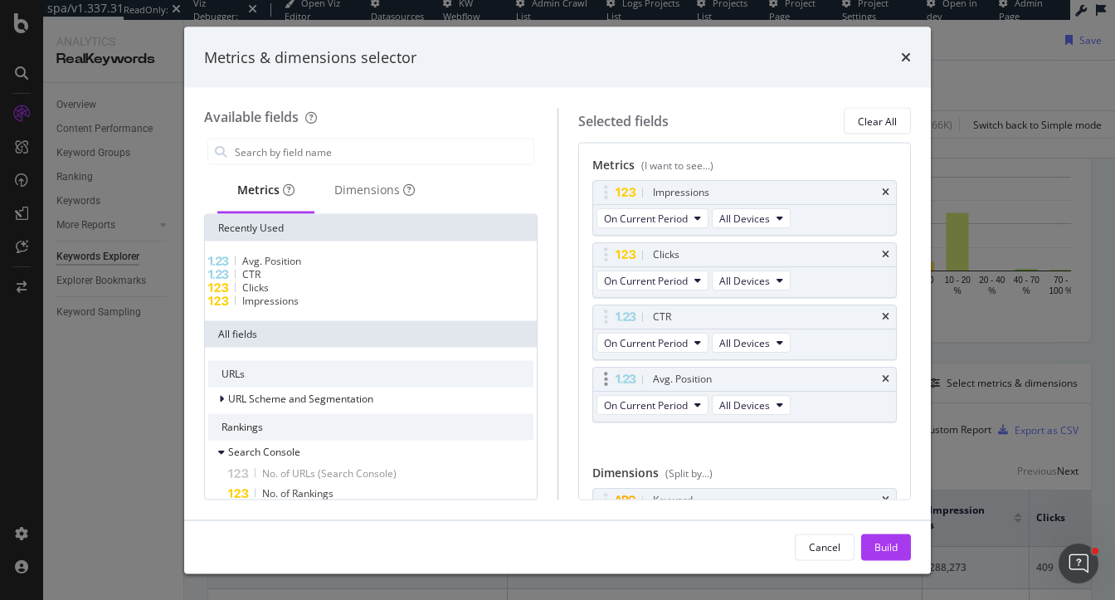
scroll to position [98, 0]
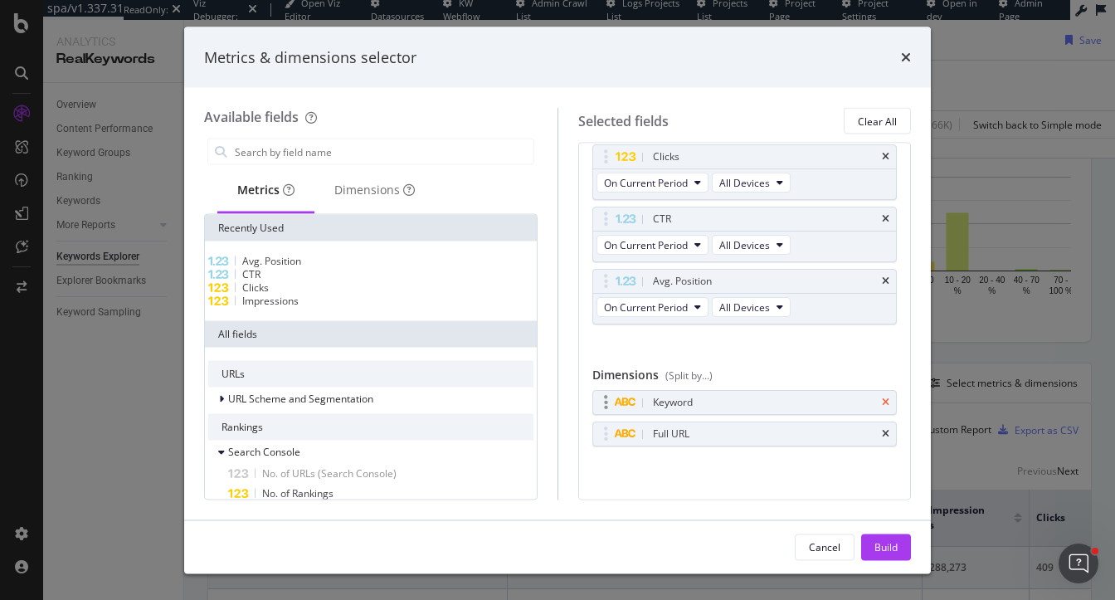
click at [883, 399] on icon "times" at bounding box center [885, 402] width 7 height 10
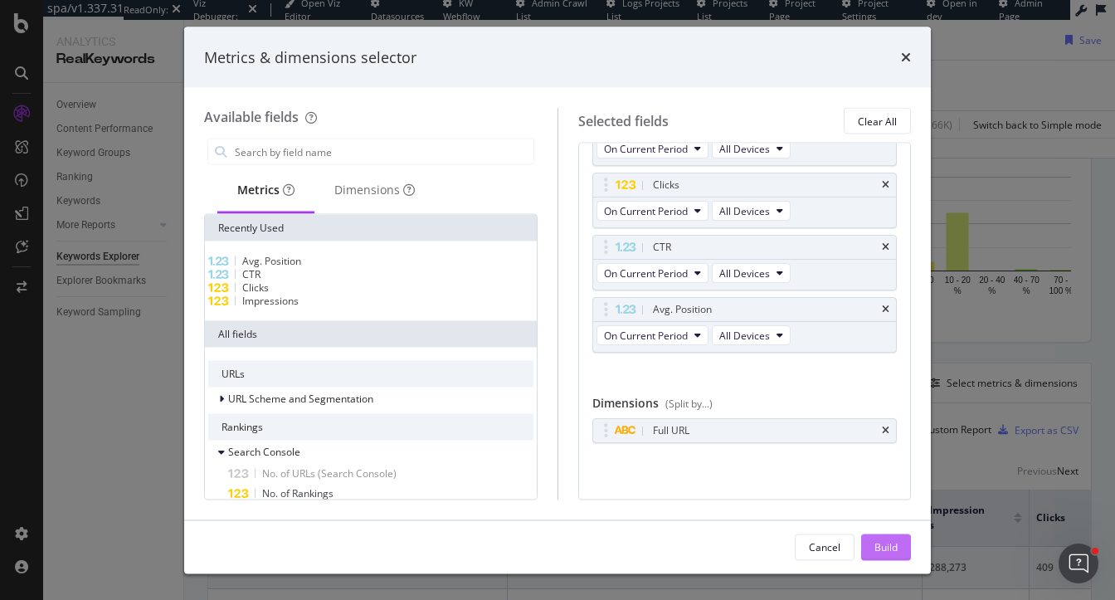
scroll to position [66, 0]
click at [883, 538] on div "Build" at bounding box center [885, 546] width 23 height 25
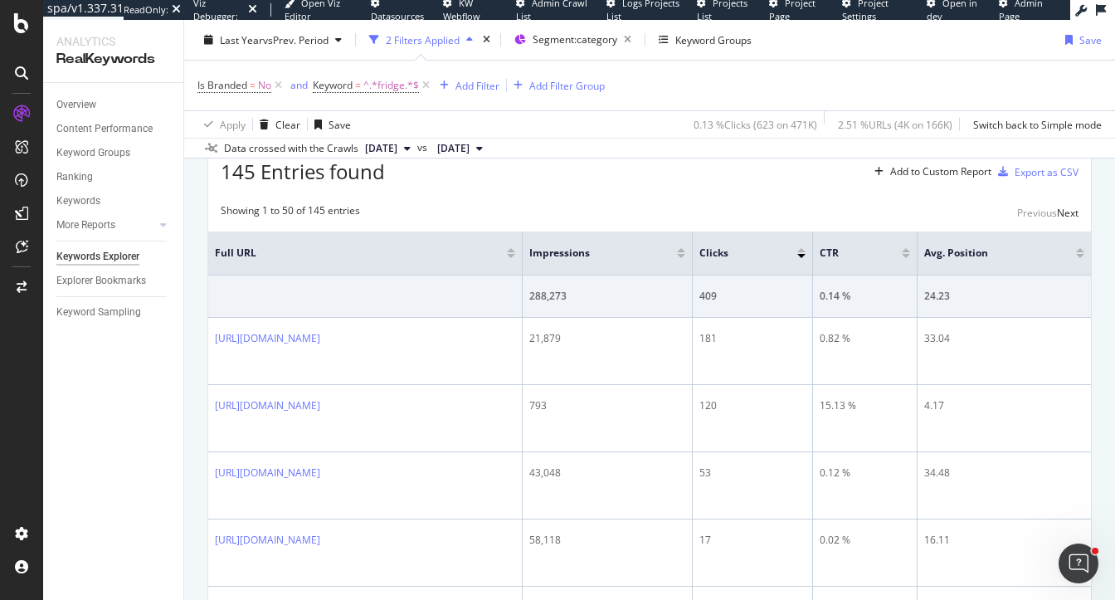
scroll to position [507, 0]
click at [939, 169] on div "Add to Custom Report" at bounding box center [940, 174] width 101 height 10
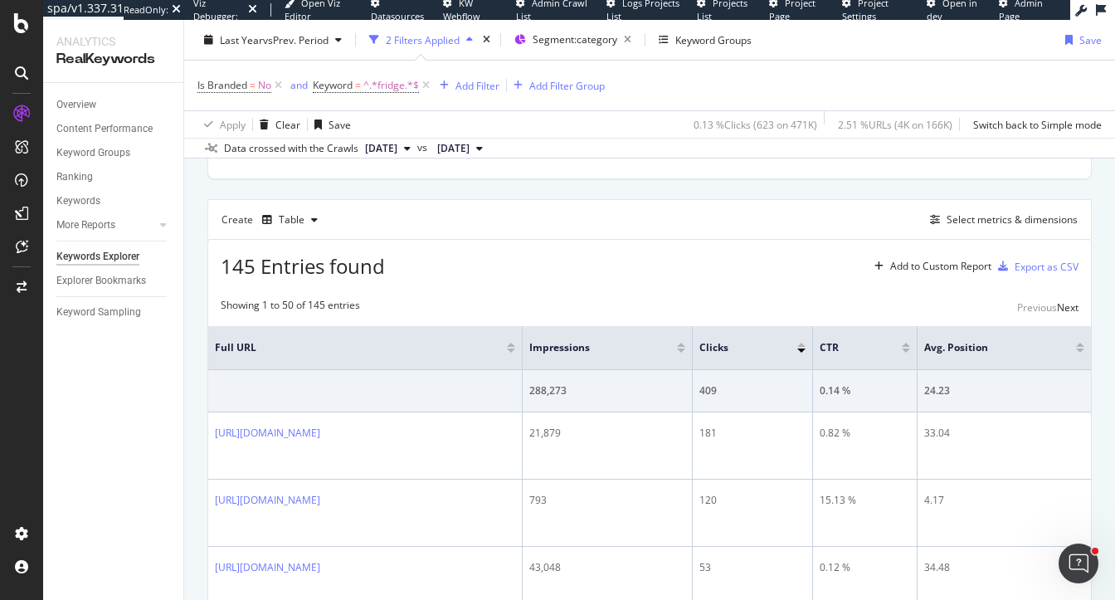
scroll to position [401, 0]
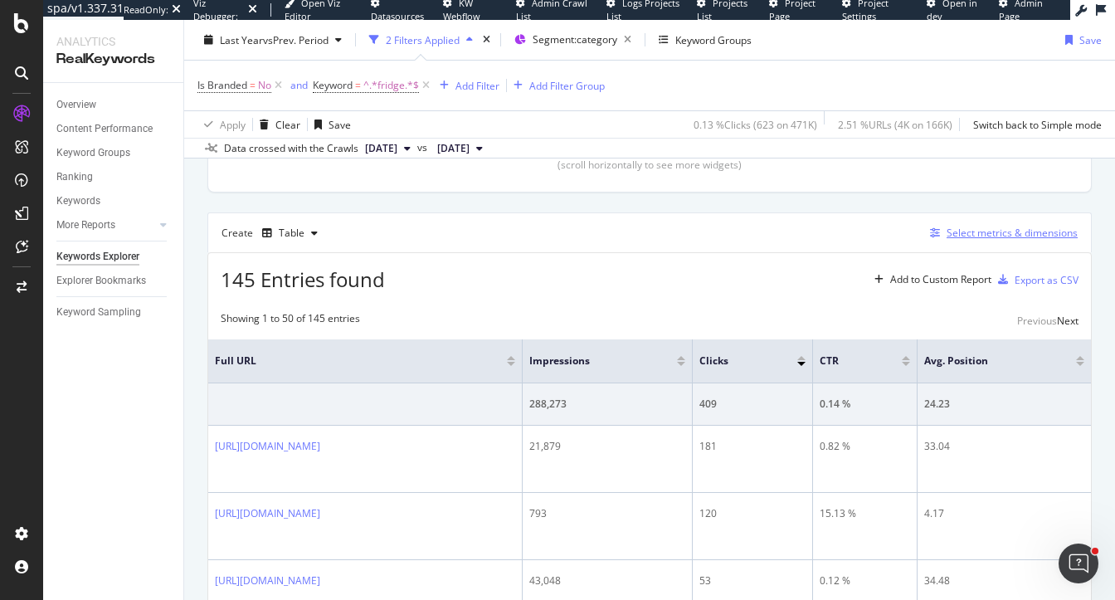
click at [1002, 228] on div "Select metrics & dimensions" at bounding box center [1011, 233] width 131 height 14
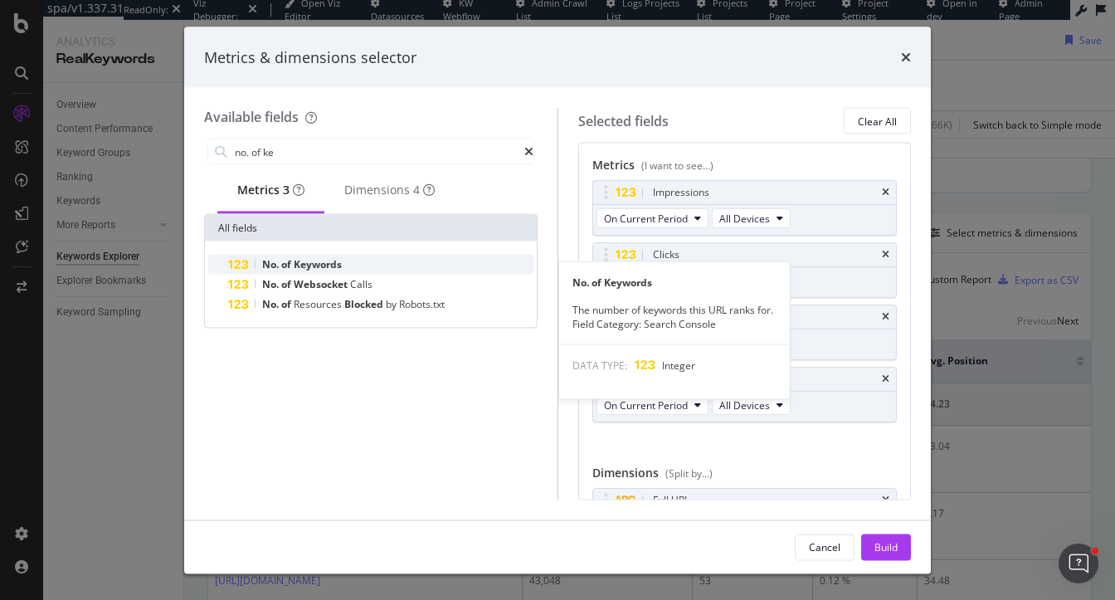
type input "no. of ke"
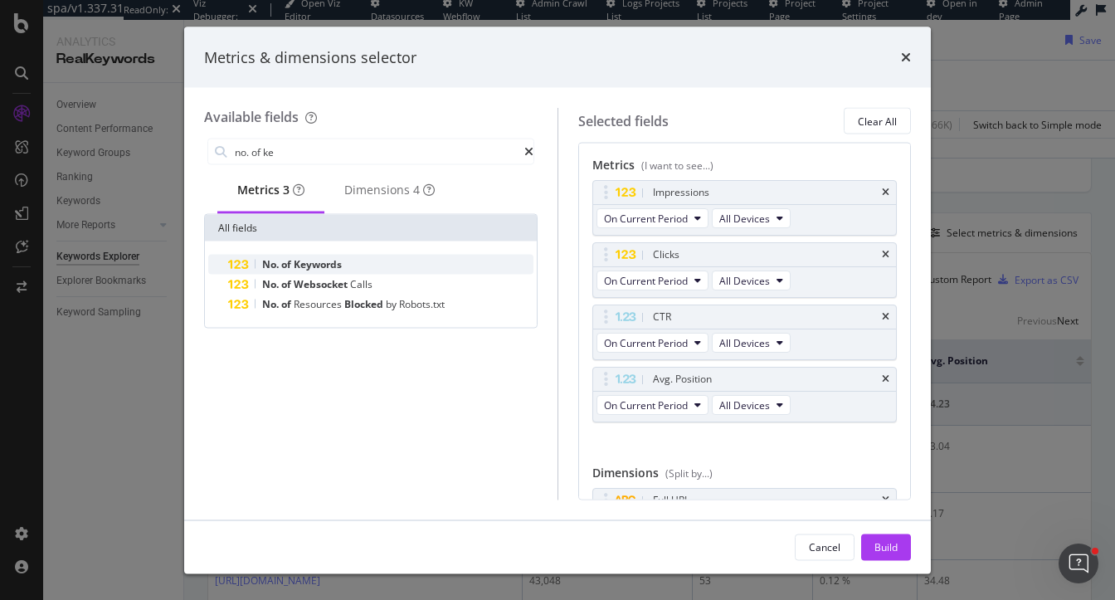
click at [451, 272] on div "No. of Keywords" at bounding box center [380, 265] width 305 height 20
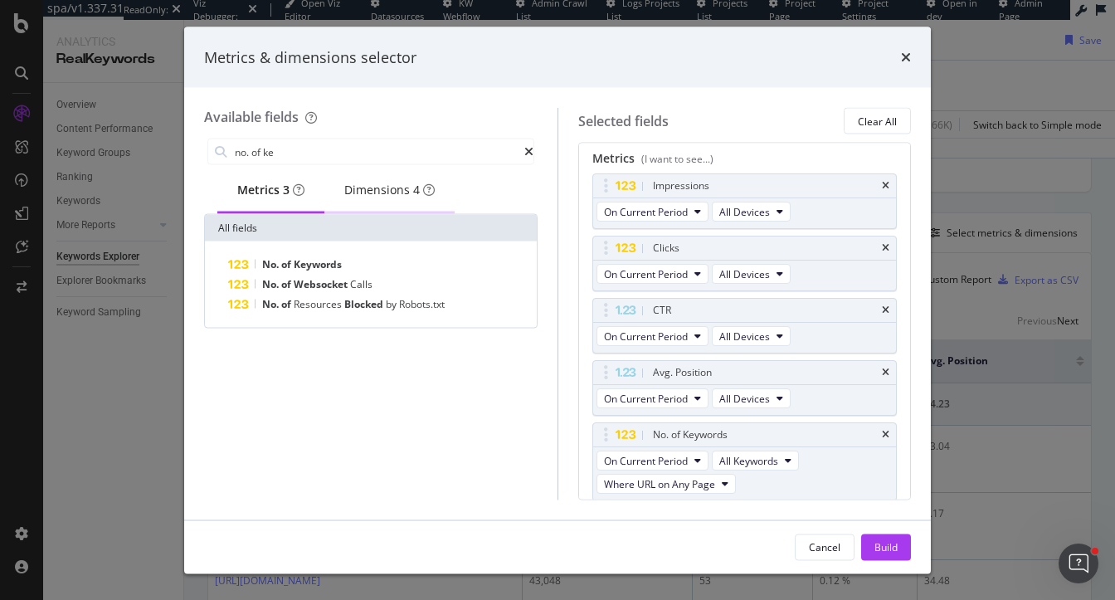
click at [380, 198] on div "Dimensions 4" at bounding box center [389, 190] width 90 height 17
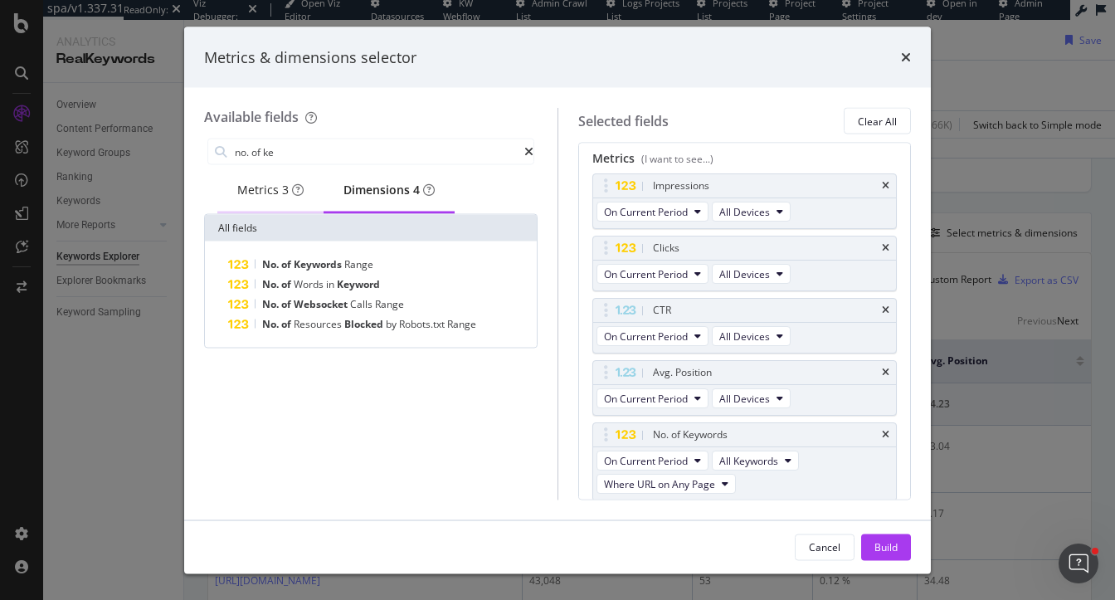
click at [262, 198] on div "Metrics 3" at bounding box center [270, 190] width 66 height 17
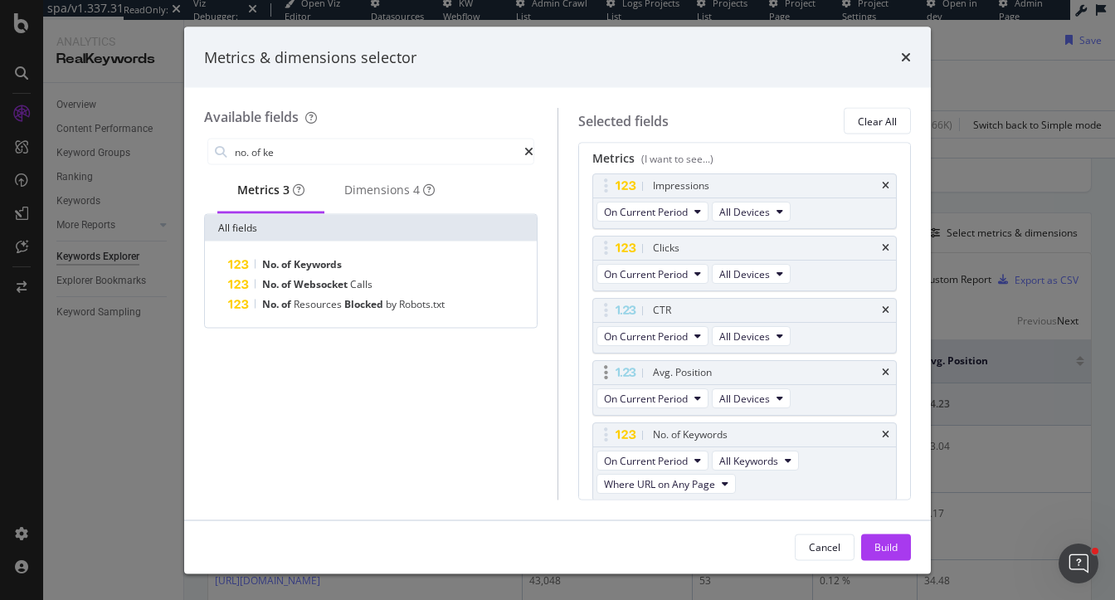
scroll to position [151, 0]
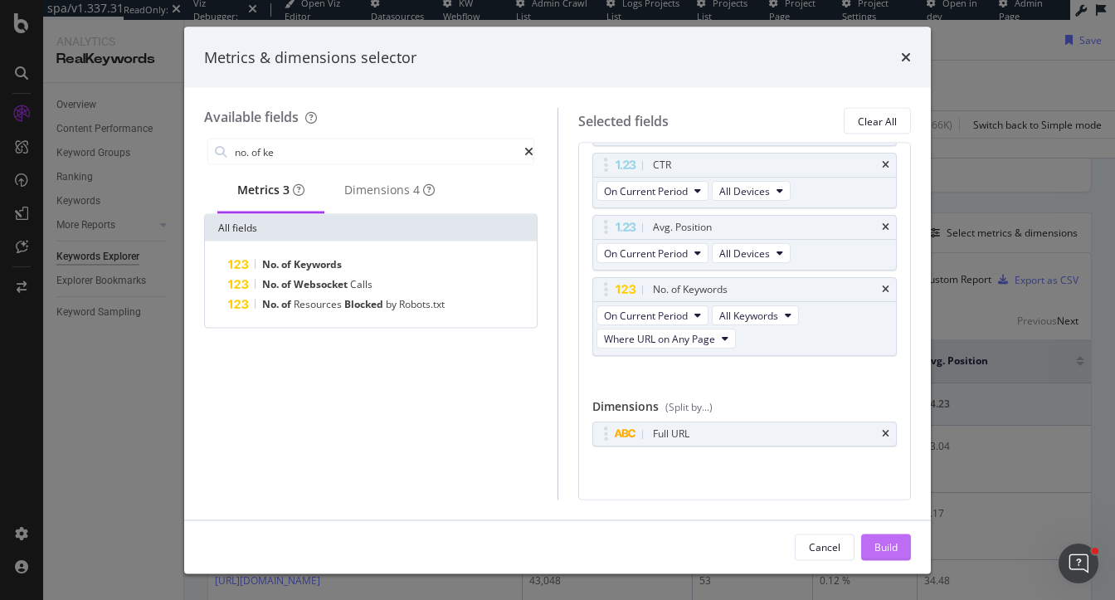
click at [875, 534] on div "Build" at bounding box center [885, 546] width 23 height 25
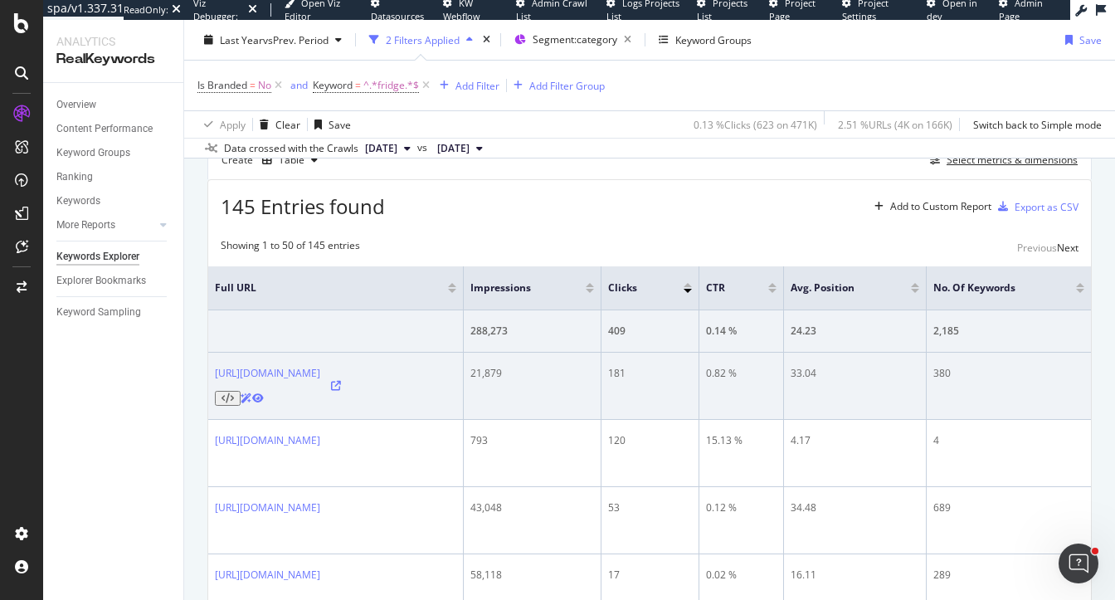
scroll to position [478, 0]
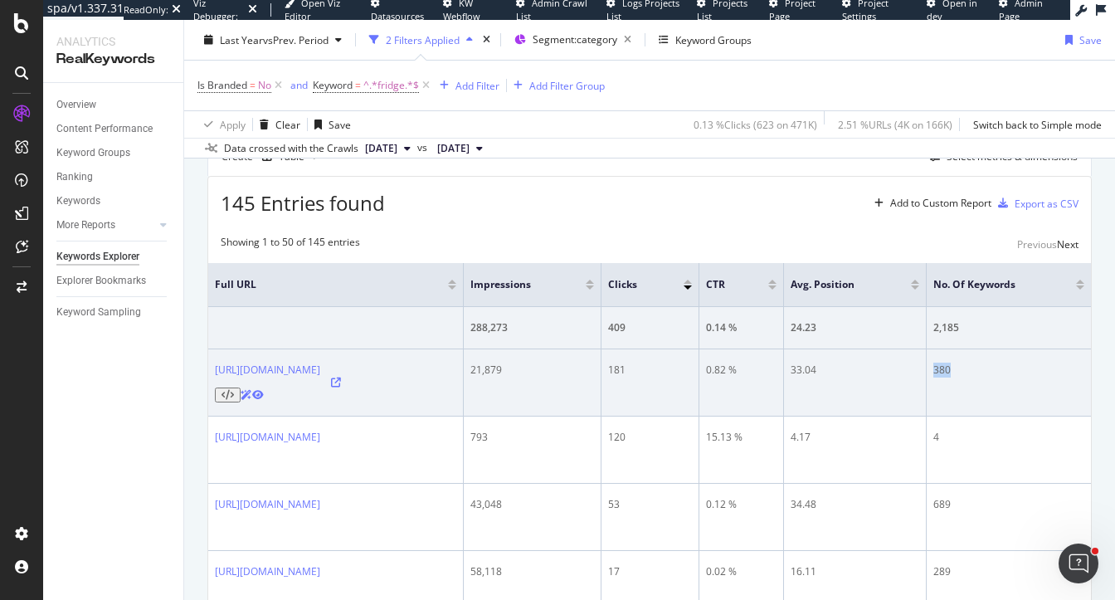
drag, startPoint x: 1010, startPoint y: 366, endPoint x: 977, endPoint y: 366, distance: 33.2
click at [977, 366] on tr "https://www.filtersfast.com/Whirlpool-Replacement-Refrigerator-Water-Filter-Cat…" at bounding box center [649, 382] width 883 height 67
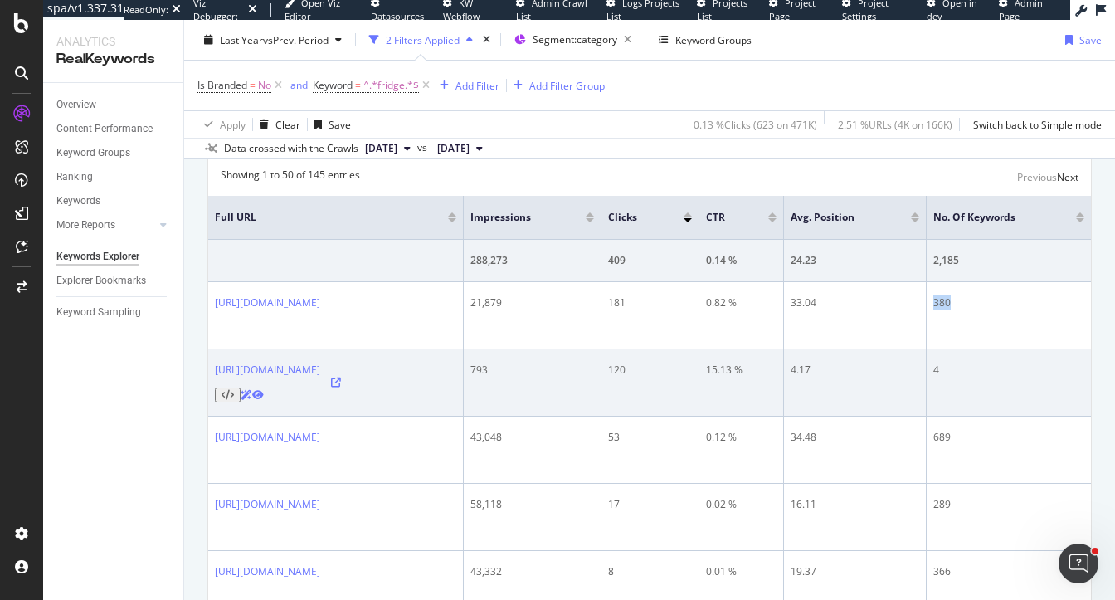
scroll to position [559, 0]
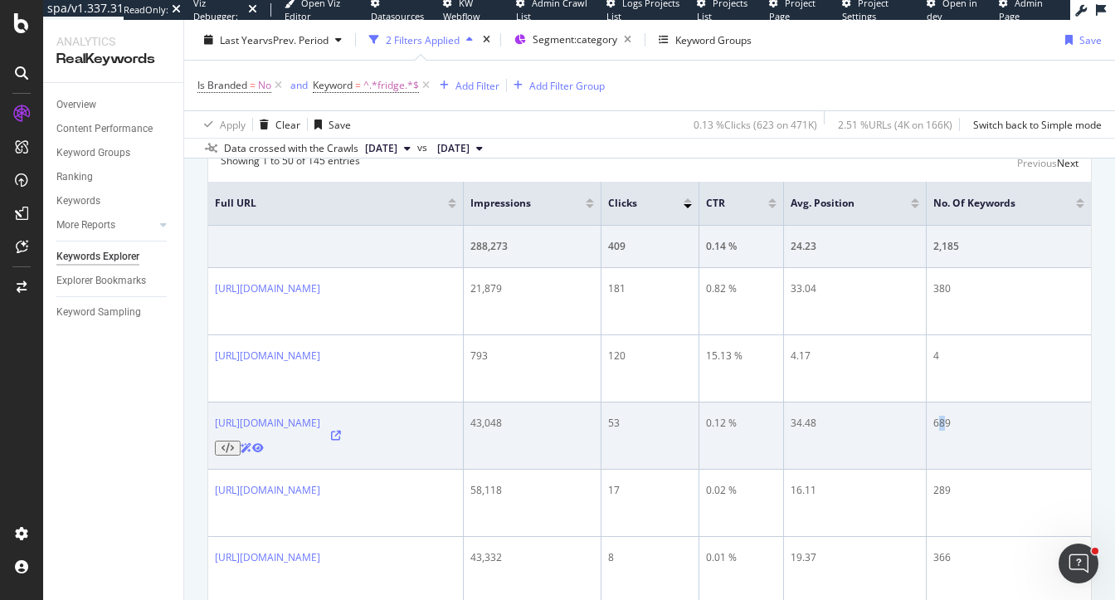
click at [993, 416] on div "689" at bounding box center [1008, 423] width 151 height 15
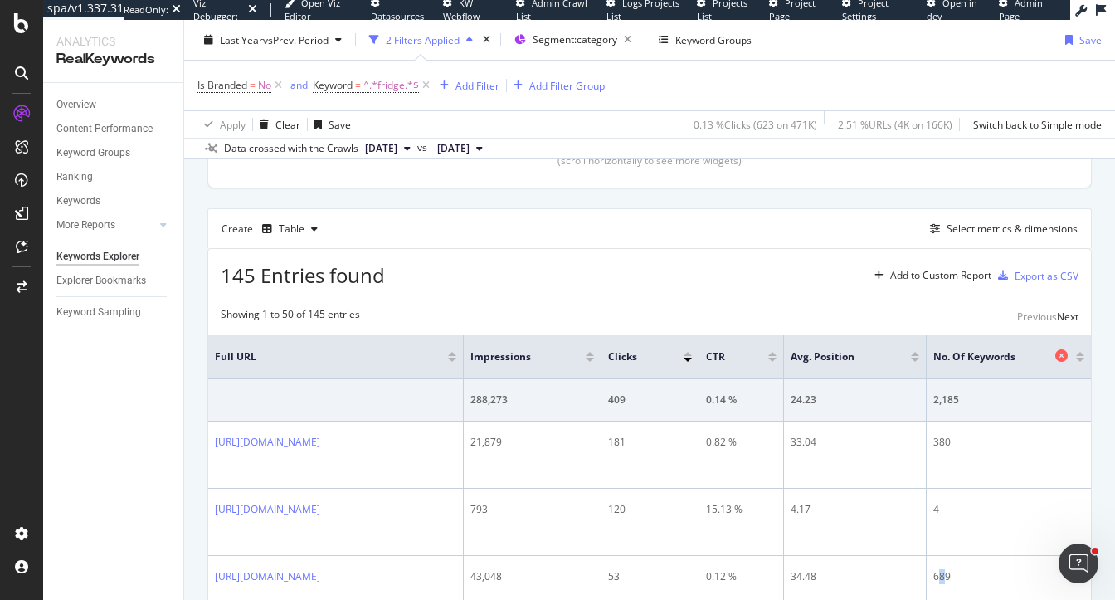
scroll to position [0, 19]
click at [1080, 358] on div at bounding box center [1080, 360] width 8 height 4
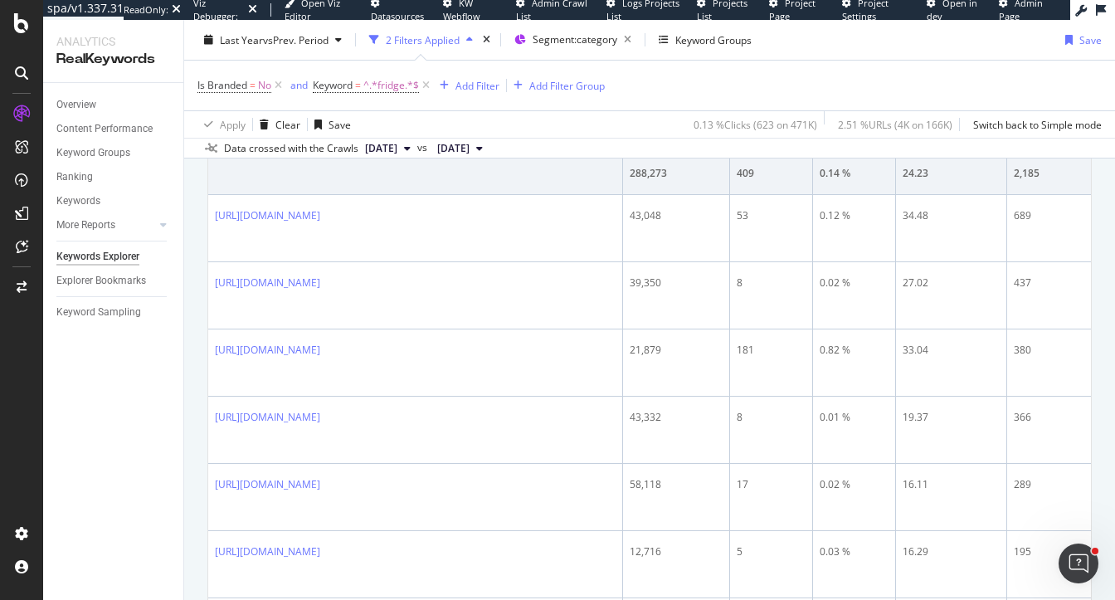
scroll to position [657, 0]
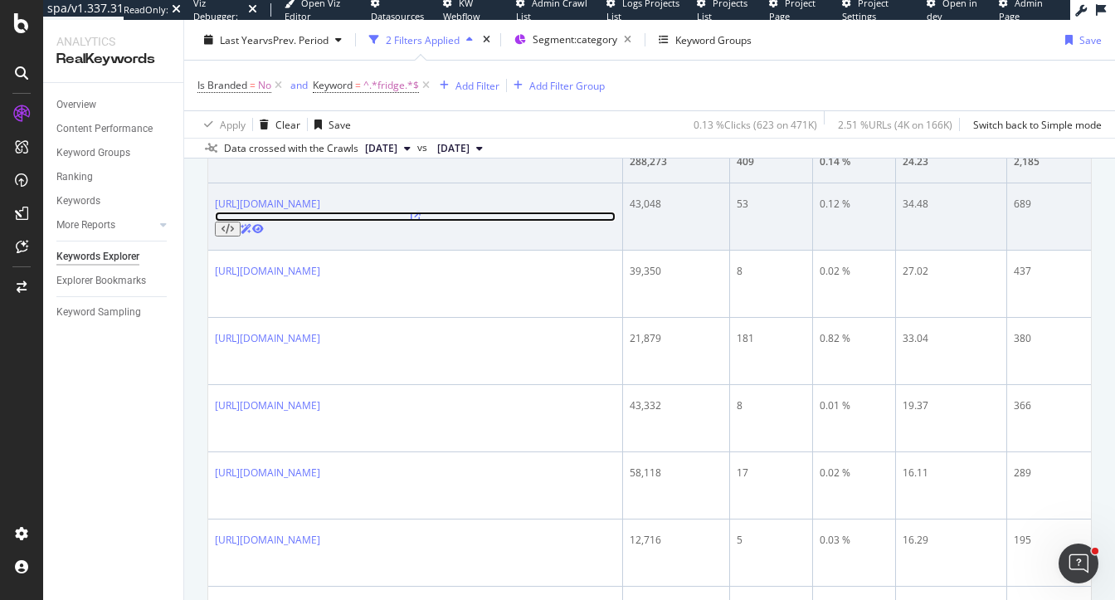
click at [421, 212] on icon at bounding box center [416, 217] width 10 height 10
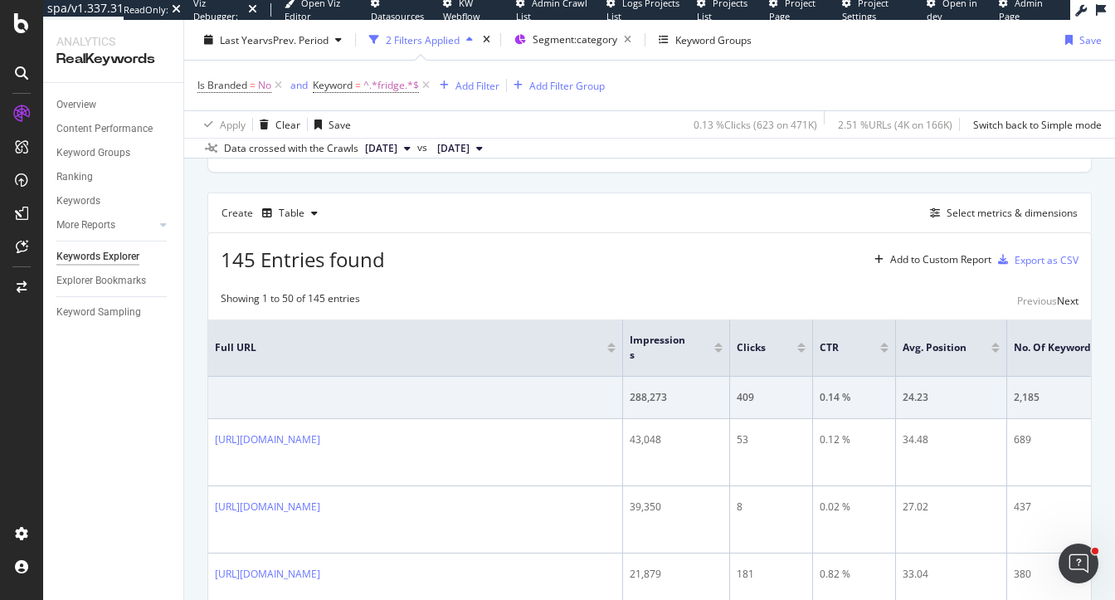
scroll to position [409, 0]
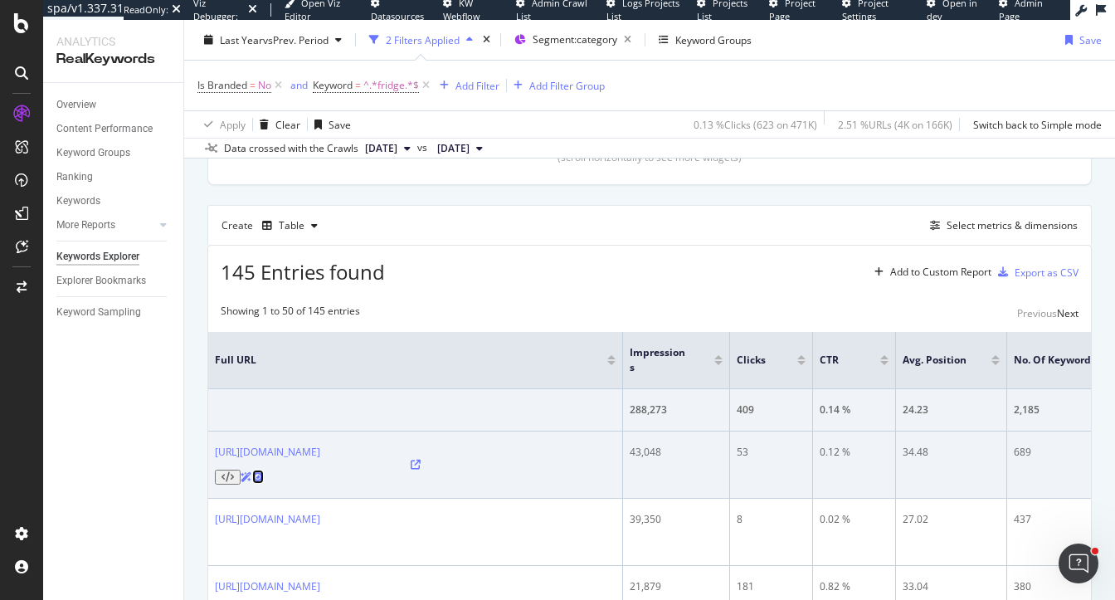
click at [264, 472] on icon at bounding box center [258, 477] width 12 height 10
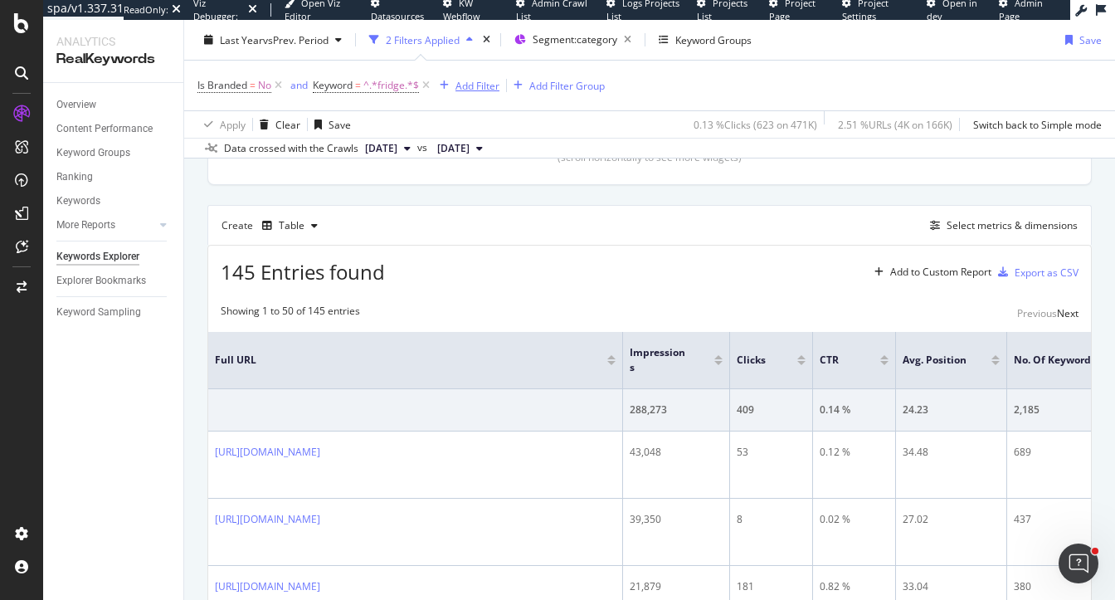
click at [483, 87] on div "Add Filter" at bounding box center [477, 85] width 44 height 14
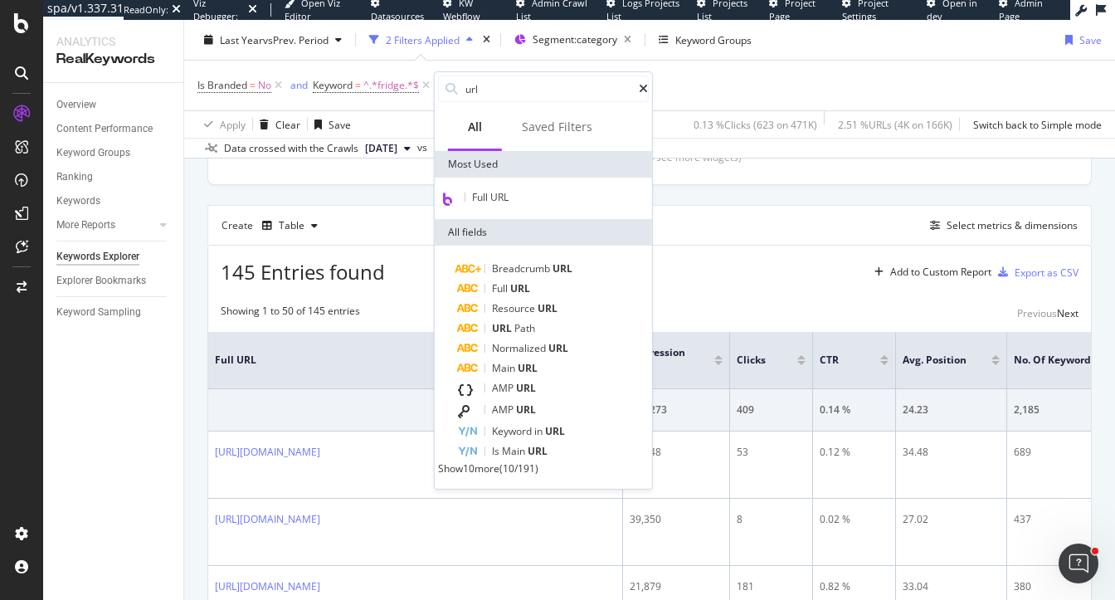
type input "url"
click at [504, 204] on span "Full URL" at bounding box center [490, 197] width 36 height 14
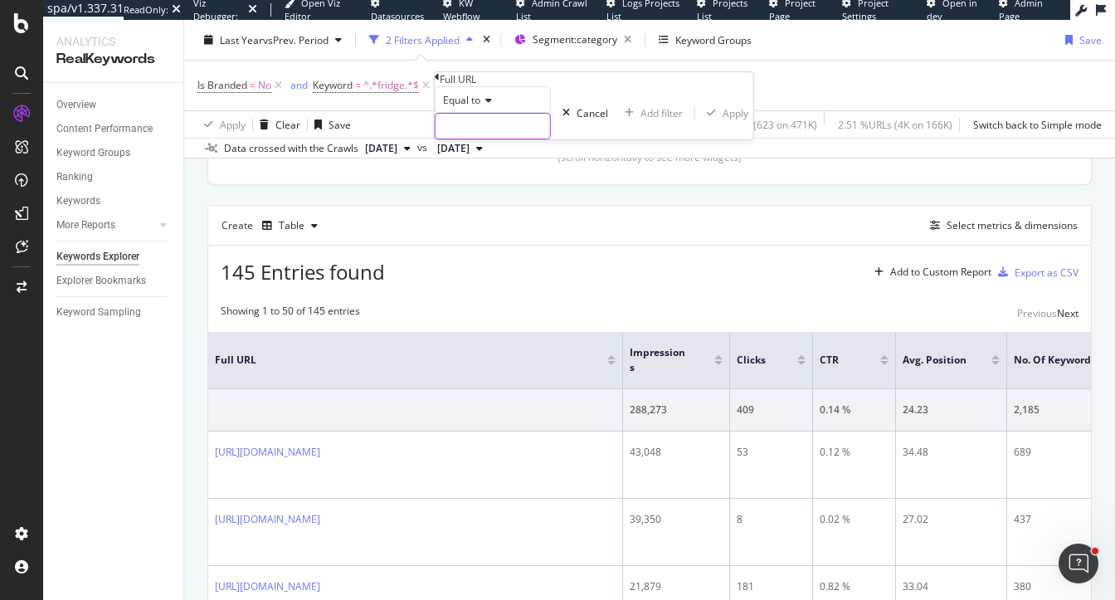
click at [481, 139] on input "text" at bounding box center [492, 126] width 114 height 25
paste input "[URL][DOMAIN_NAME]"
type input "[URL][DOMAIN_NAME]"
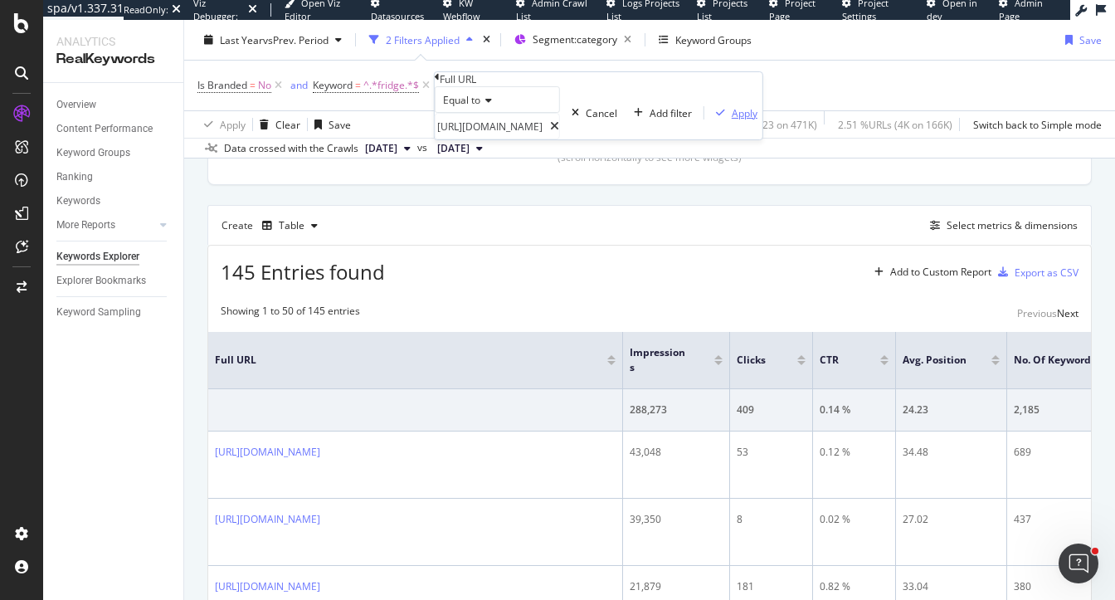
click at [732, 120] on div "Apply" at bounding box center [745, 113] width 26 height 14
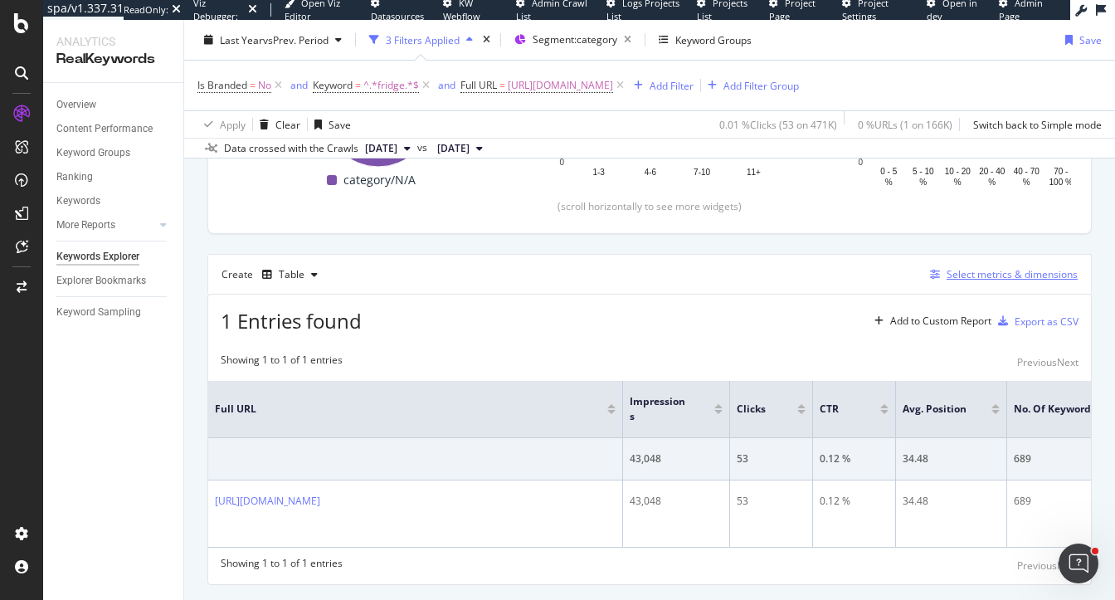
scroll to position [378, 0]
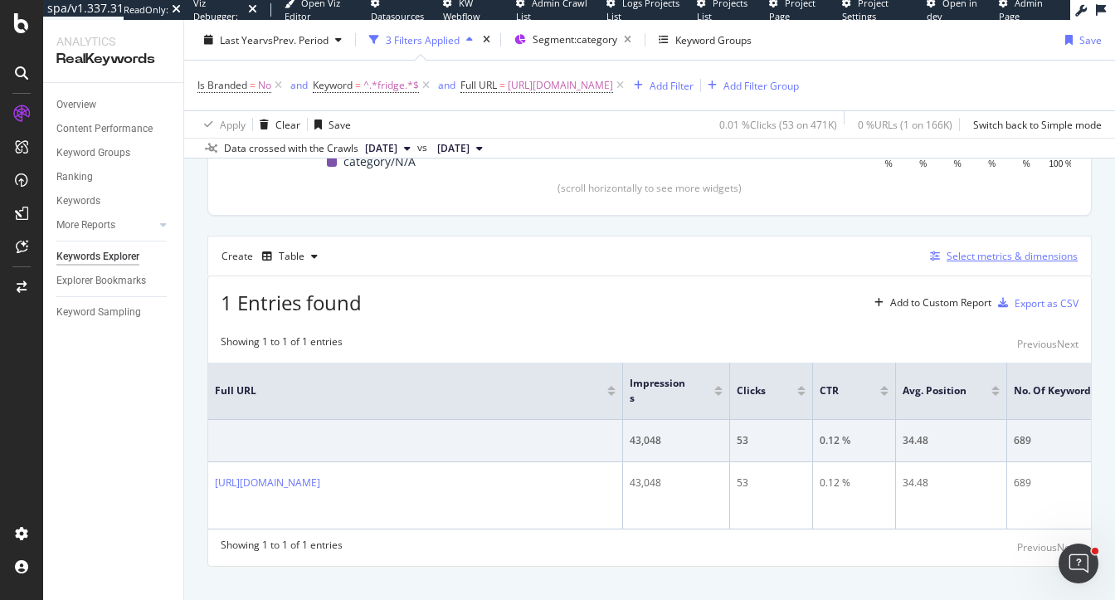
click at [968, 258] on div "Select metrics & dimensions" at bounding box center [1011, 256] width 131 height 14
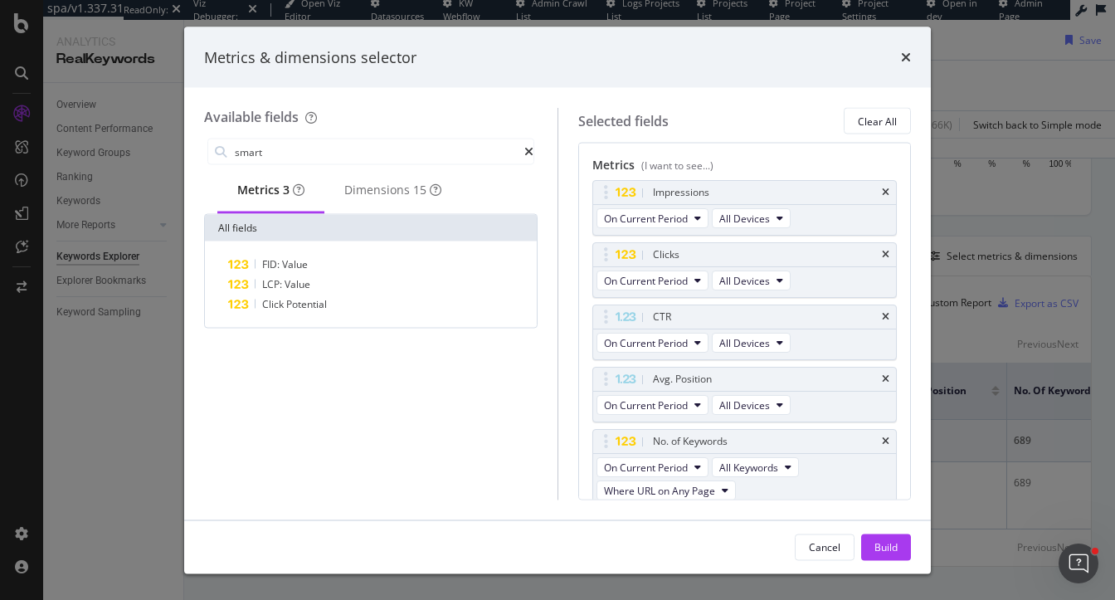
click at [258, 195] on div "Metrics 3" at bounding box center [270, 190] width 67 height 17
click at [389, 195] on div "Dimensions 15" at bounding box center [392, 190] width 97 height 17
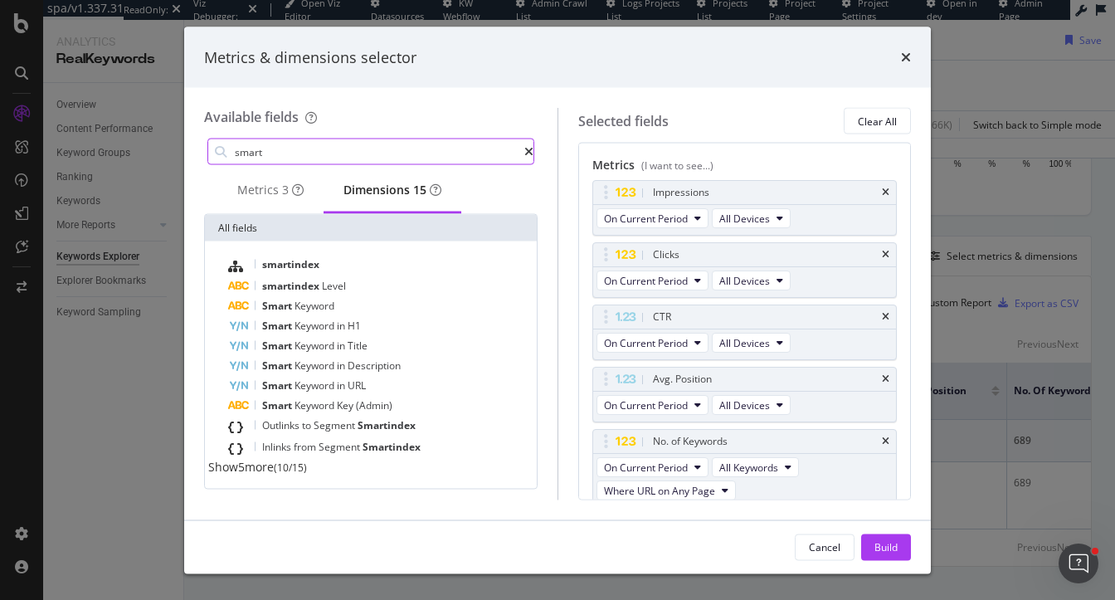
click at [294, 156] on input "smart" at bounding box center [378, 151] width 291 height 25
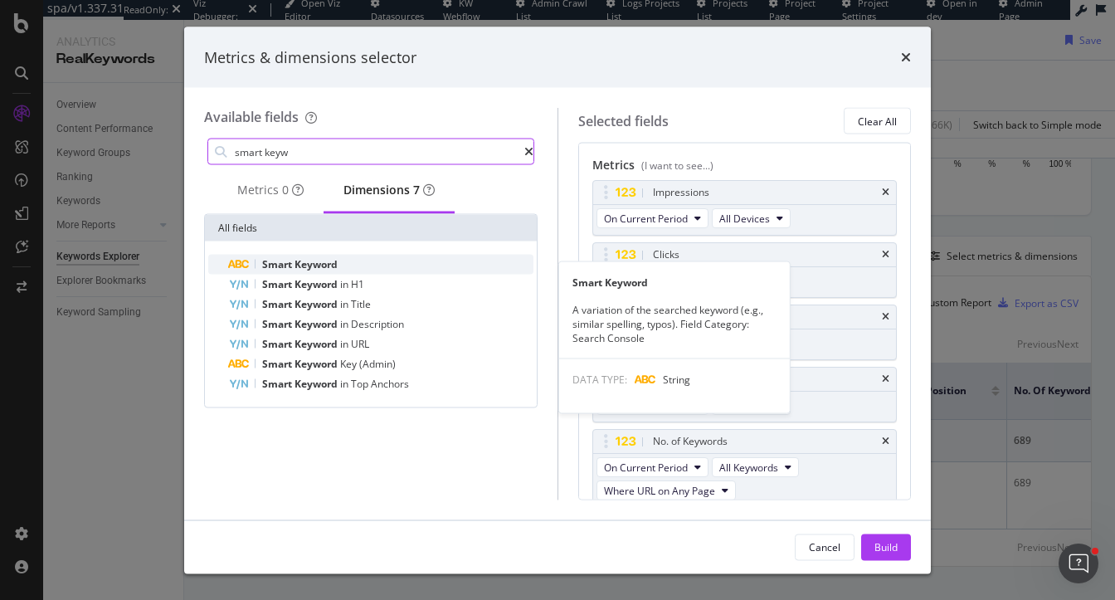
type input "smart keyw"
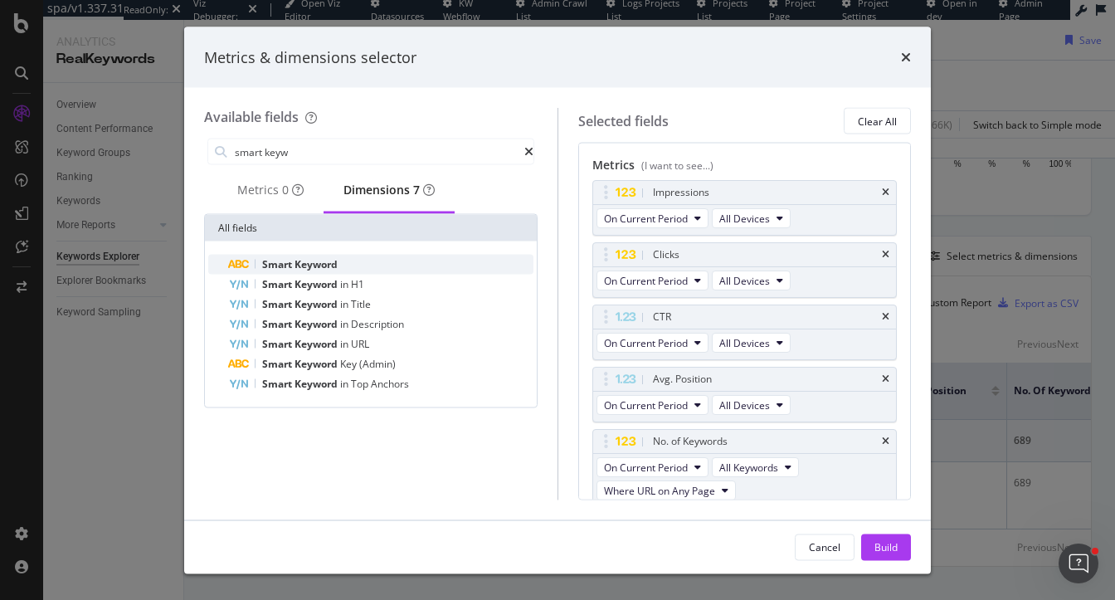
click at [289, 269] on span "Smart" at bounding box center [278, 264] width 32 height 14
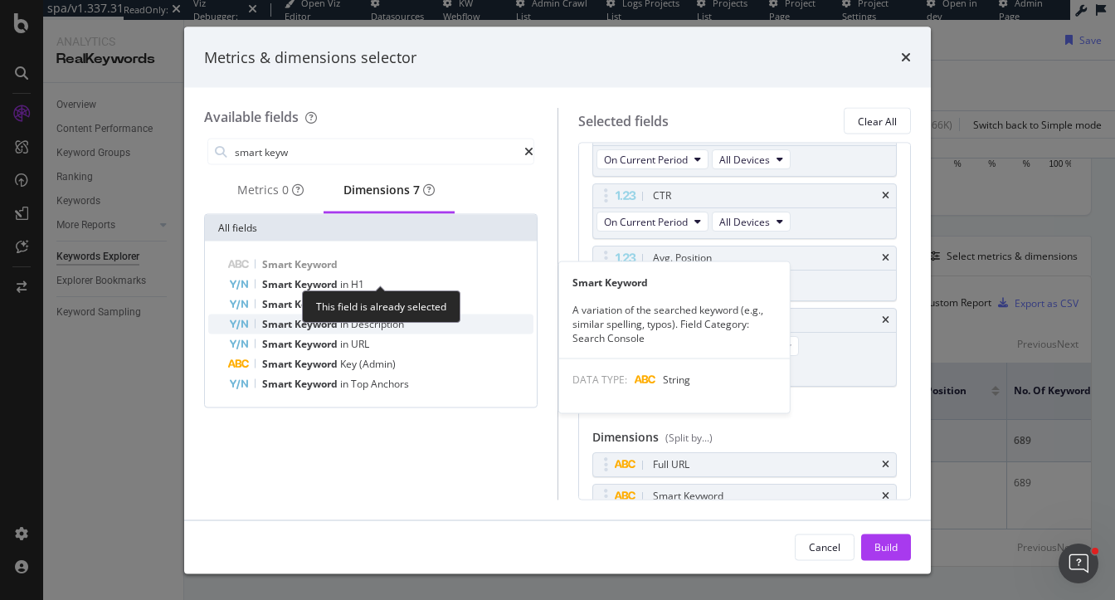
scroll to position [128, 0]
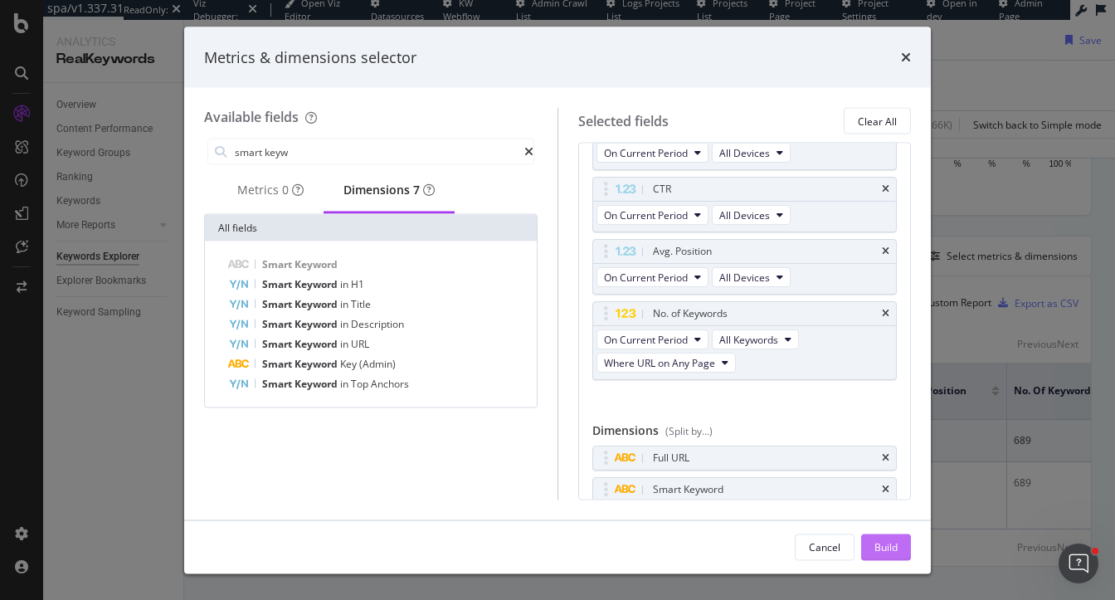
click at [883, 536] on div "Build" at bounding box center [885, 546] width 23 height 25
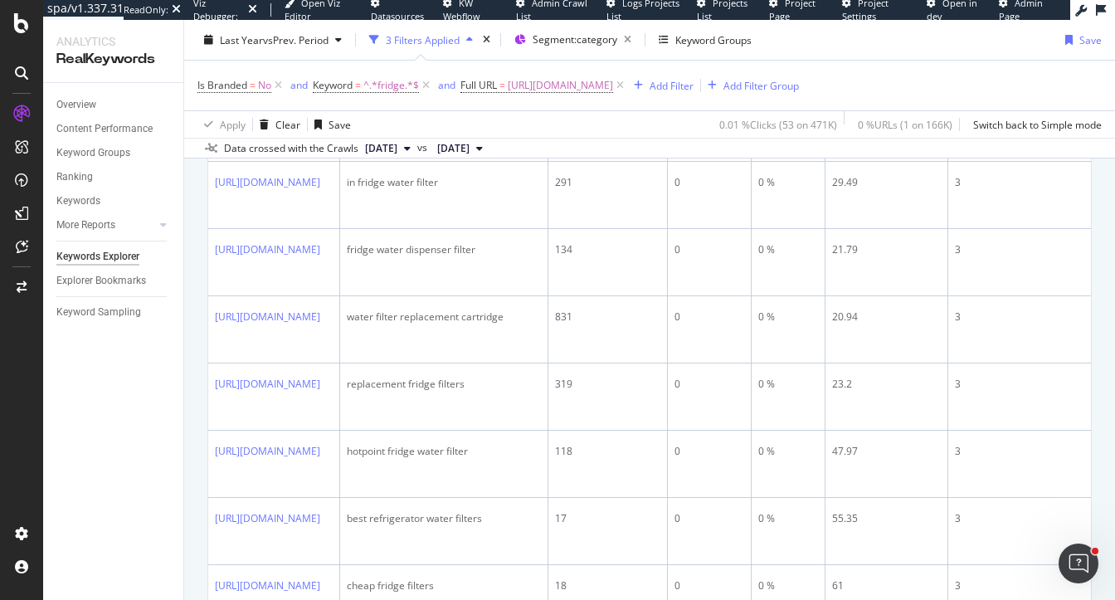
scroll to position [1941, 0]
click at [376, 80] on span "^.*fridge.*$" at bounding box center [391, 85] width 56 height 23
click at [367, 136] on input "fridge" at bounding box center [372, 123] width 114 height 25
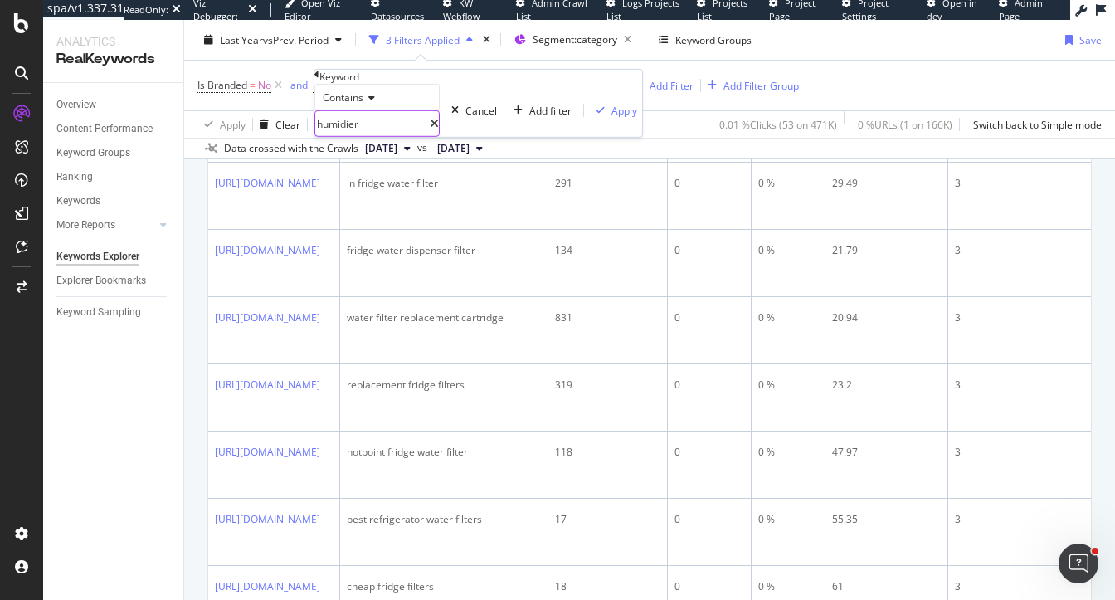
type input "humidier"
click at [611, 117] on div "Apply" at bounding box center [624, 110] width 26 height 14
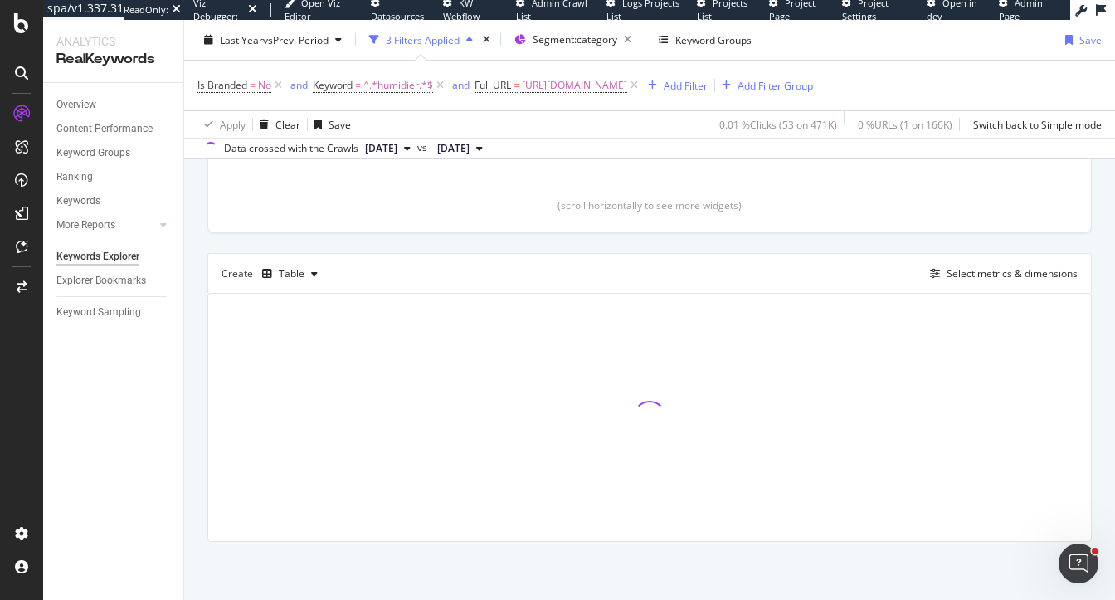
scroll to position [360, 0]
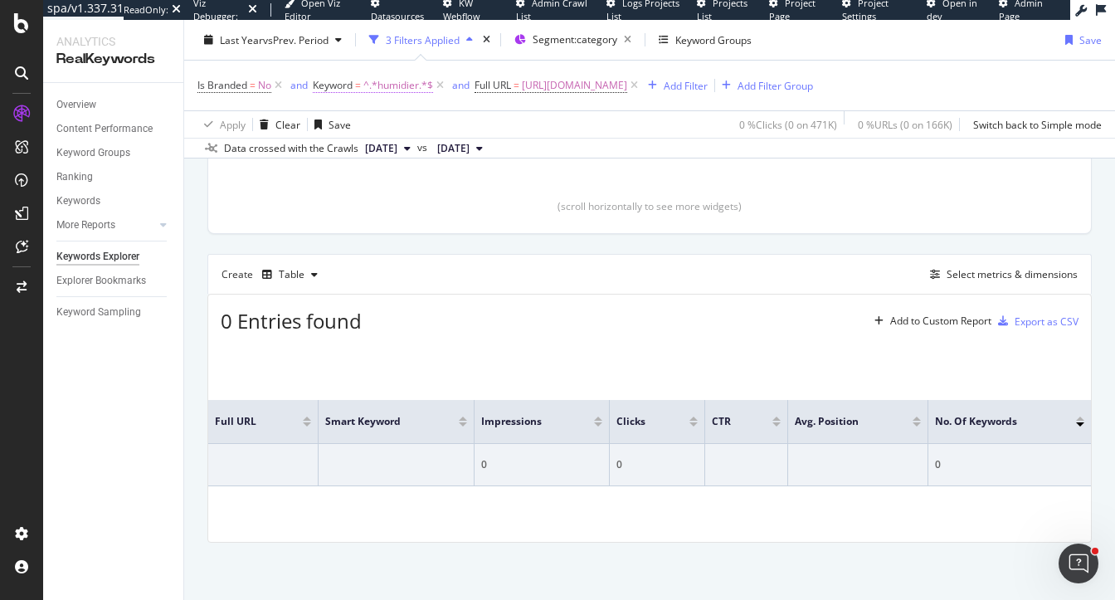
click at [408, 83] on span "^.*humidier.*$" at bounding box center [398, 85] width 70 height 23
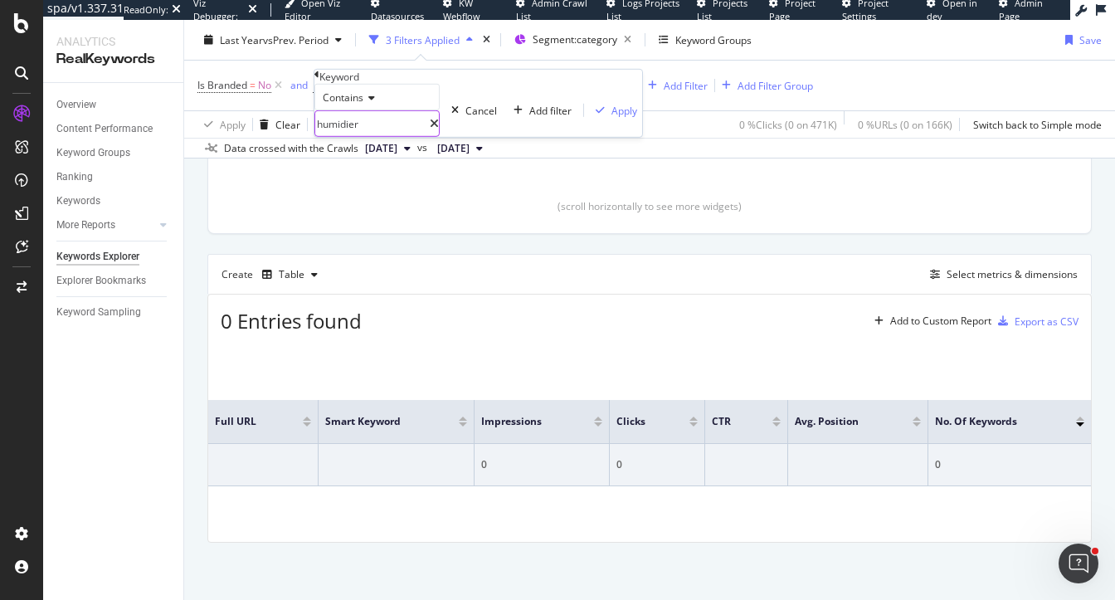
click at [393, 136] on input "humidier" at bounding box center [372, 123] width 114 height 25
paste input "fi"
type input "humidifier"
click at [611, 117] on div "Apply" at bounding box center [624, 110] width 26 height 14
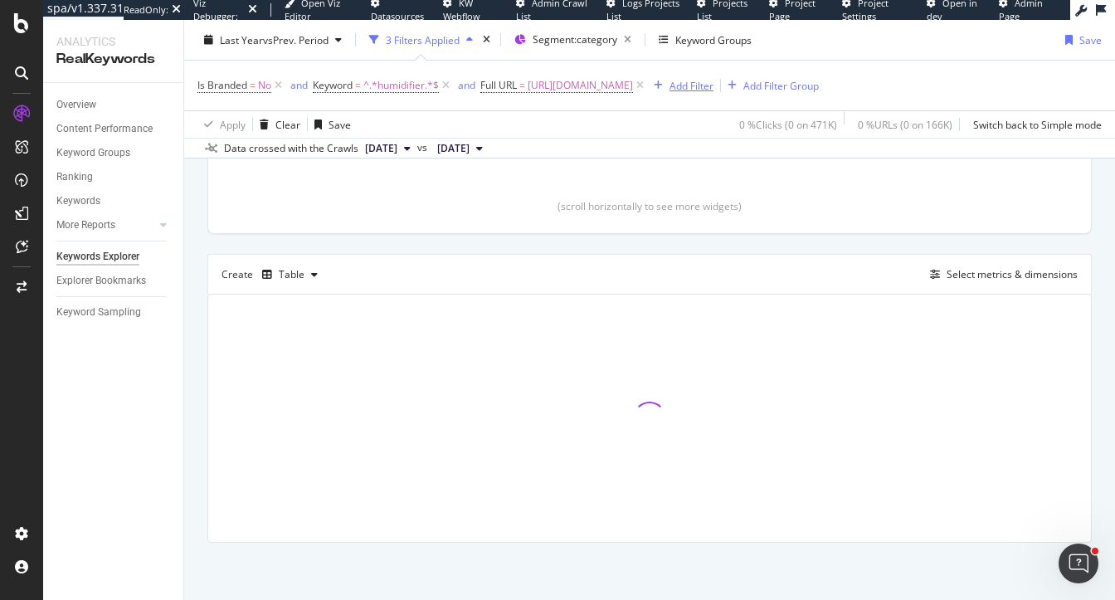
click at [713, 83] on div "Add Filter" at bounding box center [691, 85] width 44 height 14
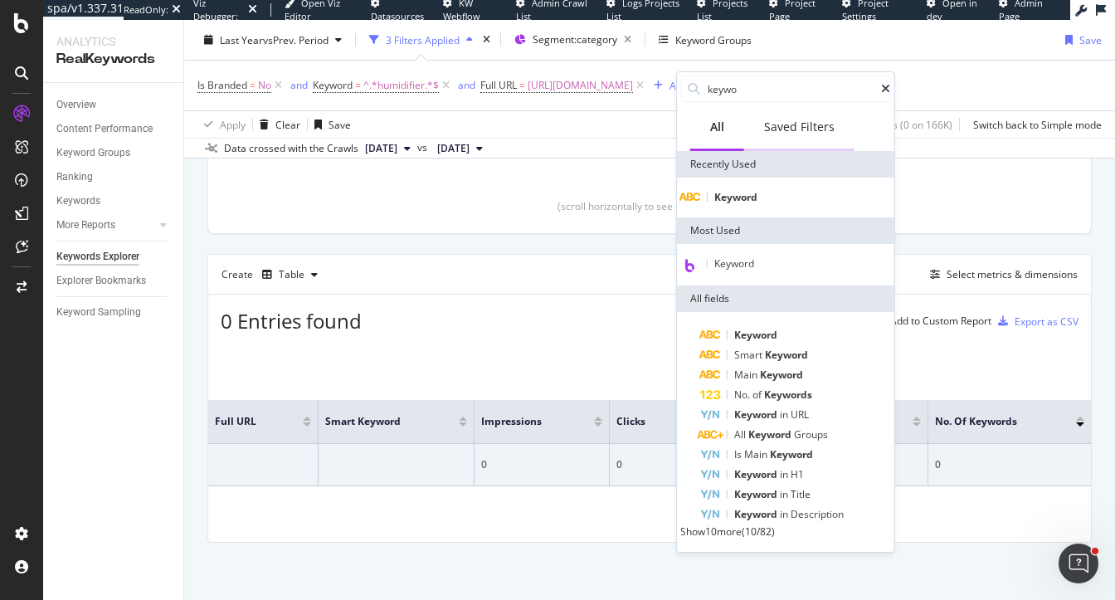
type input "keywor"
click at [484, 265] on div "Create Table Select metrics & dimensions" at bounding box center [649, 274] width 884 height 40
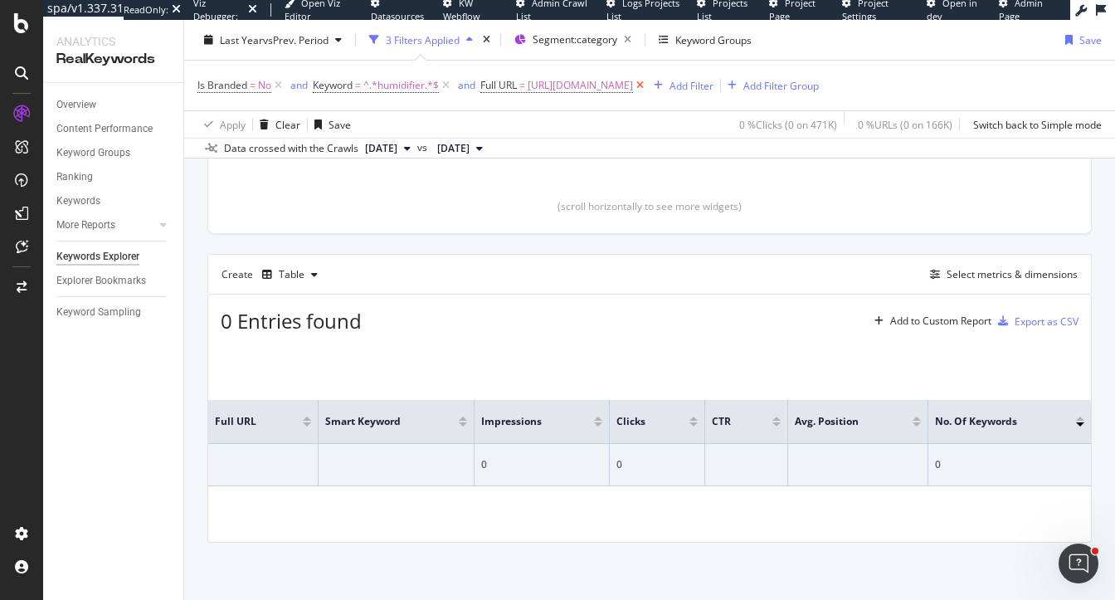
click at [647, 85] on icon at bounding box center [640, 85] width 14 height 17
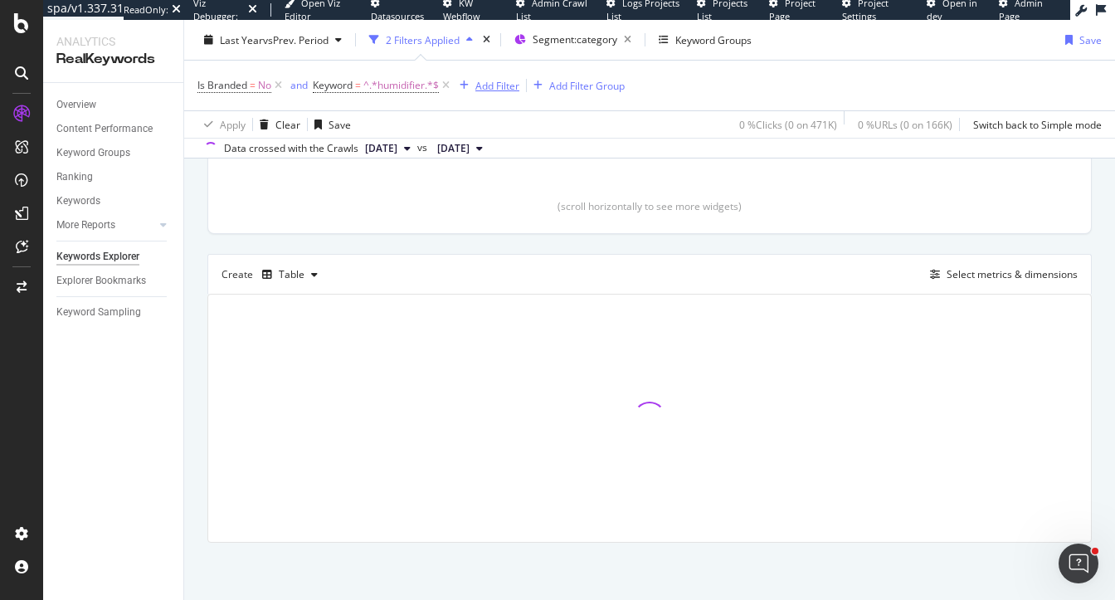
click at [500, 83] on div "Add Filter" at bounding box center [497, 85] width 44 height 14
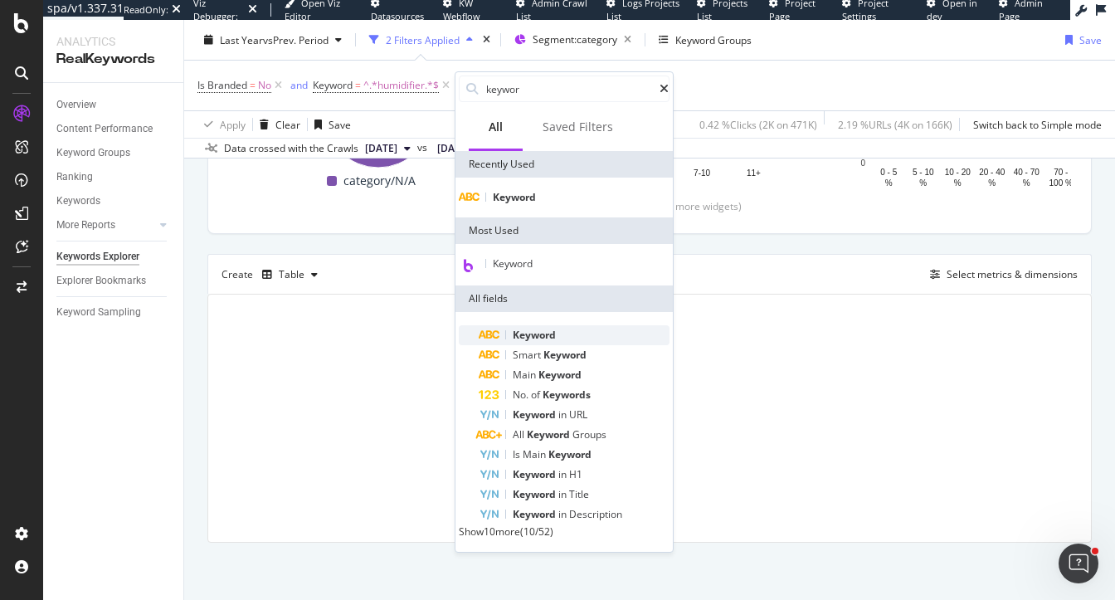
click at [538, 342] on span "Keyword" at bounding box center [534, 335] width 43 height 14
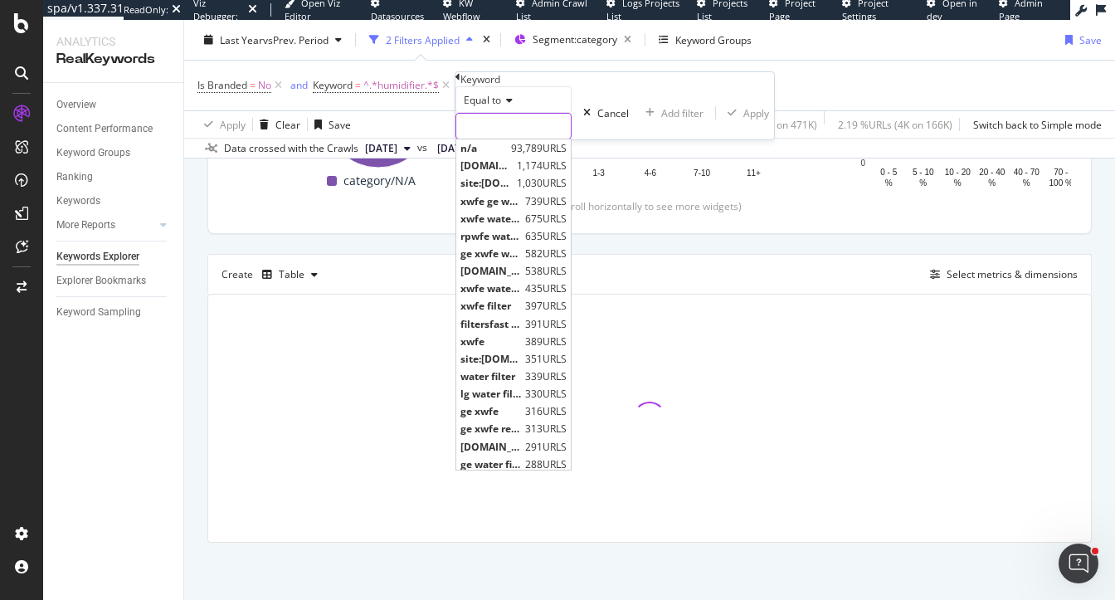
click at [531, 139] on input "text" at bounding box center [513, 126] width 114 height 25
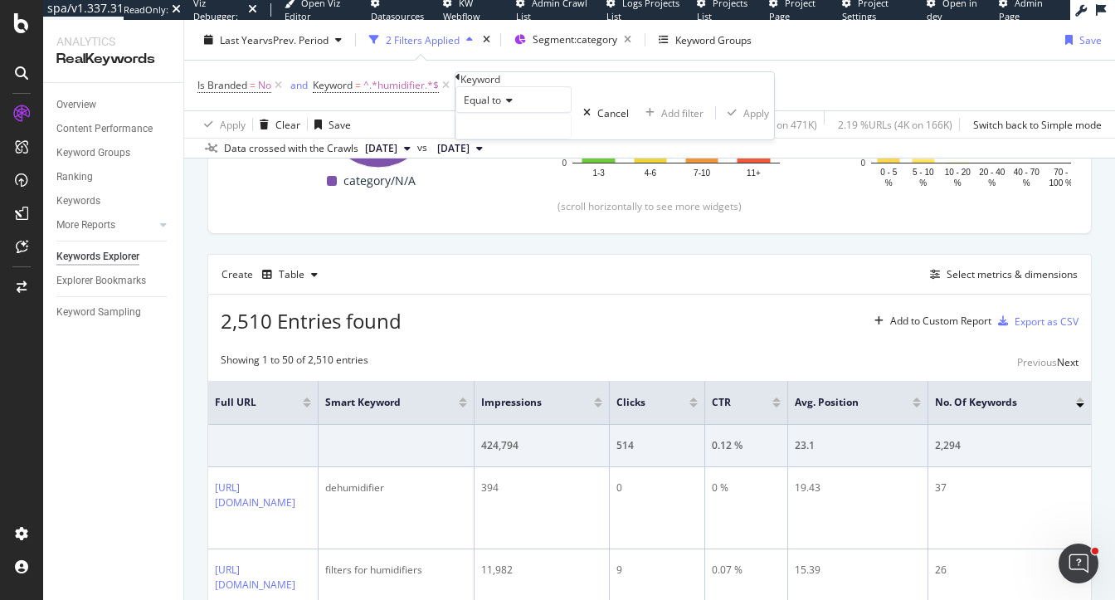
click at [484, 107] on span "Equal to" at bounding box center [482, 100] width 37 height 14
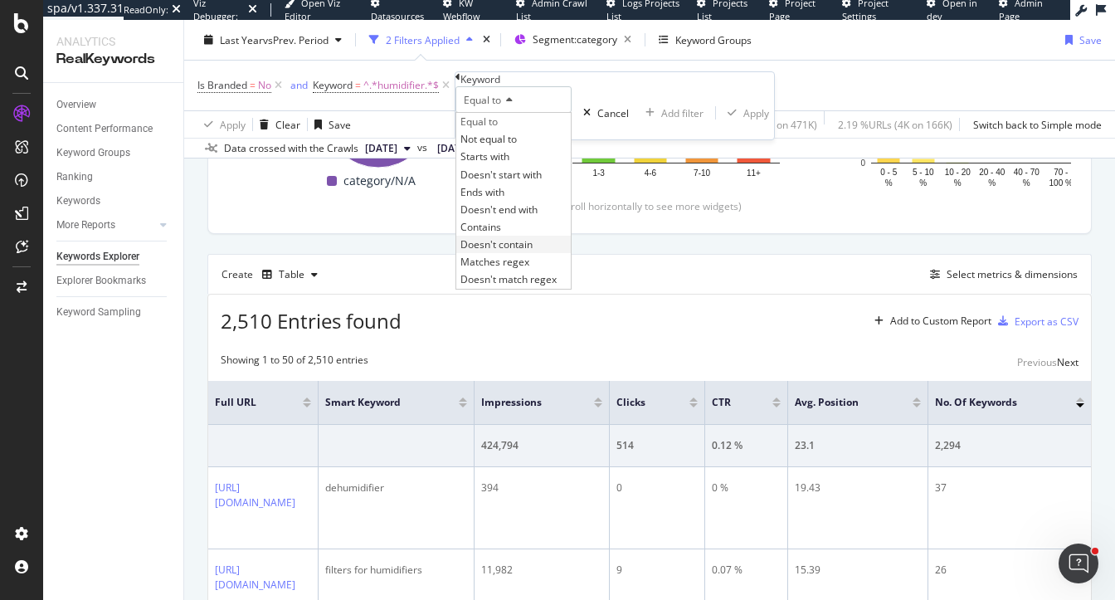
click at [506, 251] on span "Doesn't contain" at bounding box center [496, 244] width 72 height 14
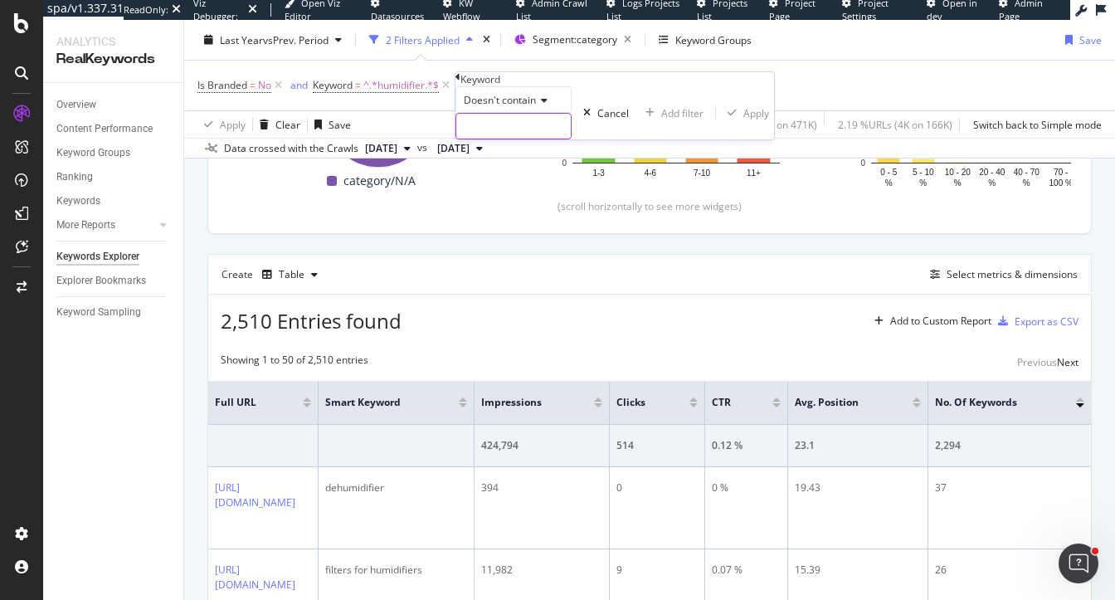
click at [496, 139] on input "text" at bounding box center [513, 126] width 114 height 25
type input "filter"
click at [752, 120] on div "Apply" at bounding box center [765, 113] width 26 height 14
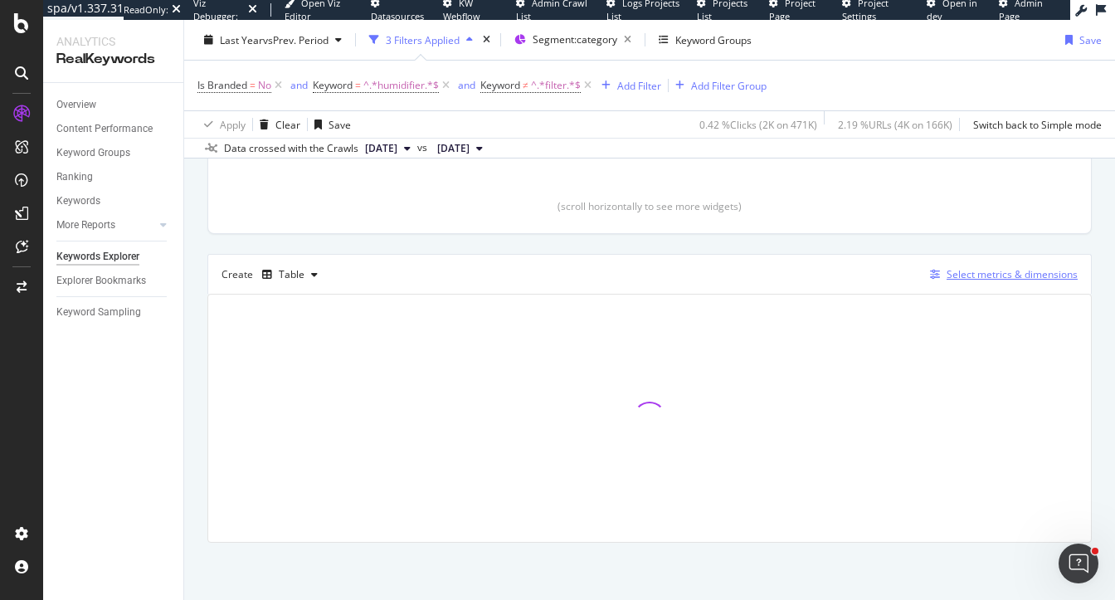
click at [1008, 270] on div "Select metrics & dimensions" at bounding box center [1011, 274] width 131 height 14
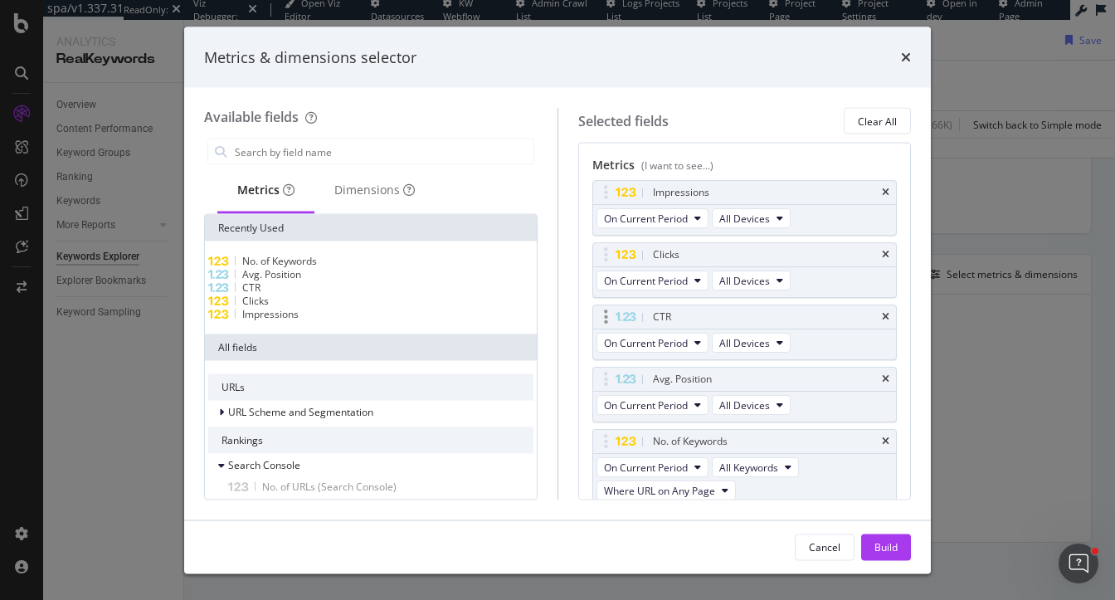
scroll to position [182, 0]
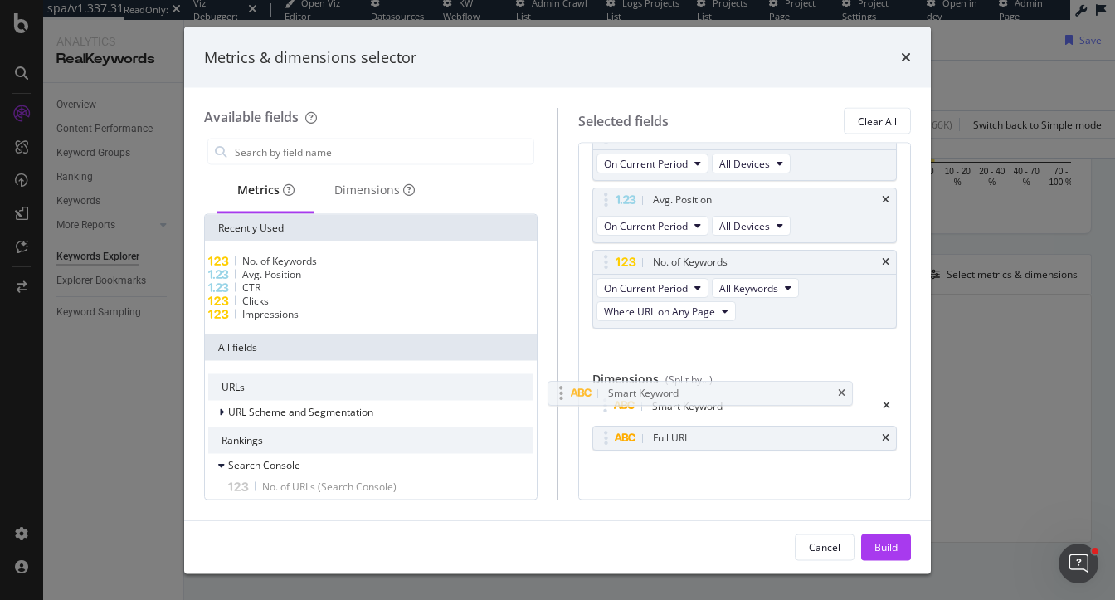
drag, startPoint x: 890, startPoint y: 432, endPoint x: 806, endPoint y: 367, distance: 105.9
click at [806, 367] on body "spa/v1.337.31 ReadOnly: Viz Debugger: Open Viz Editor Datasources KW Webflow Ad…" at bounding box center [557, 300] width 1115 height 600
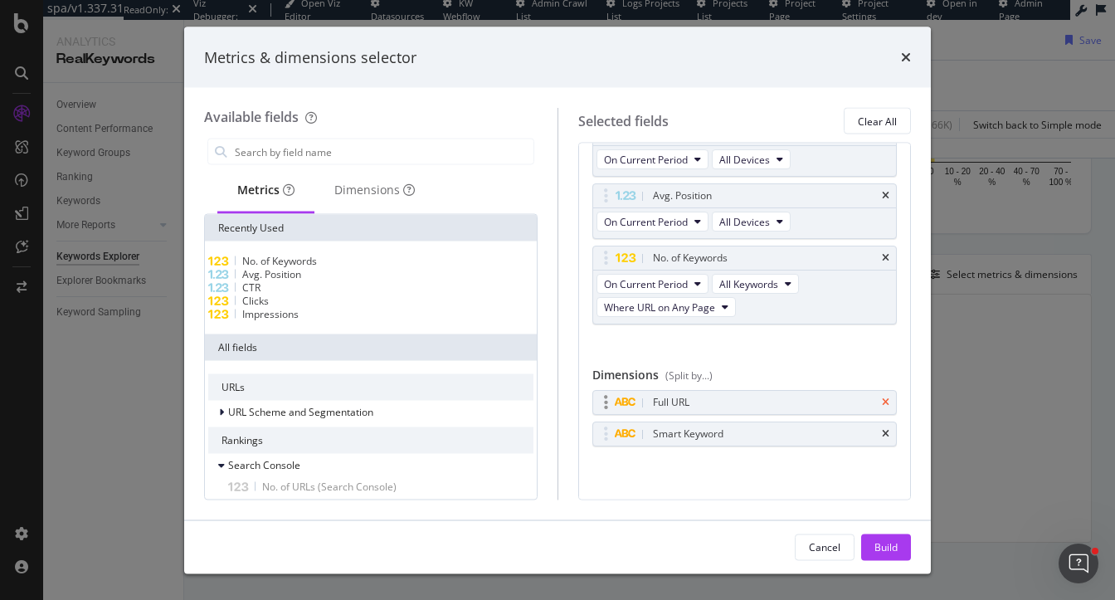
click at [884, 398] on icon "times" at bounding box center [885, 403] width 7 height 10
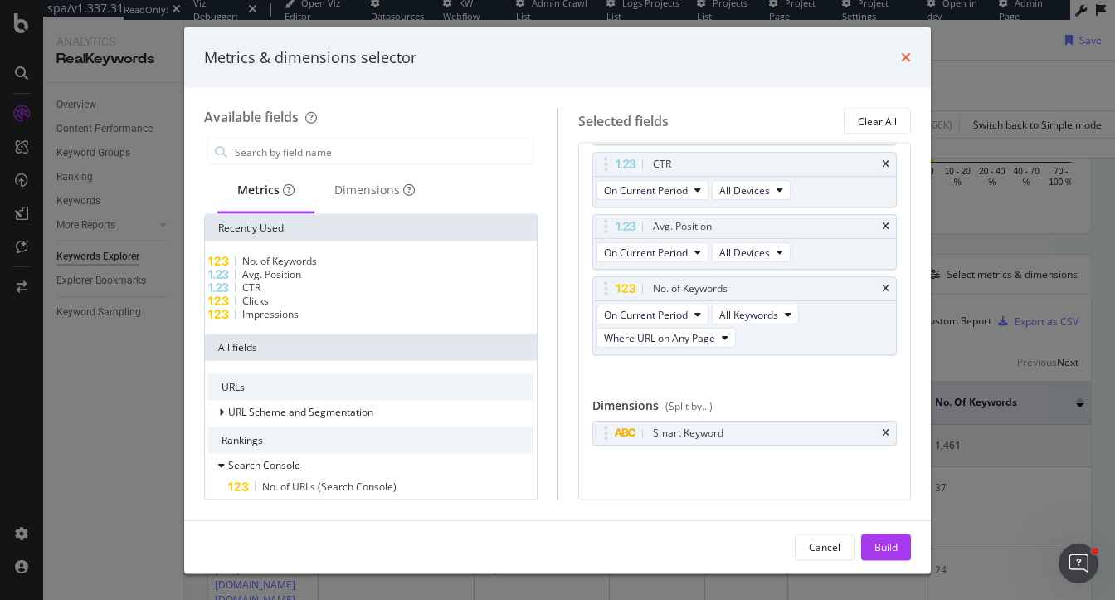
click at [905, 59] on icon "times" at bounding box center [906, 57] width 10 height 13
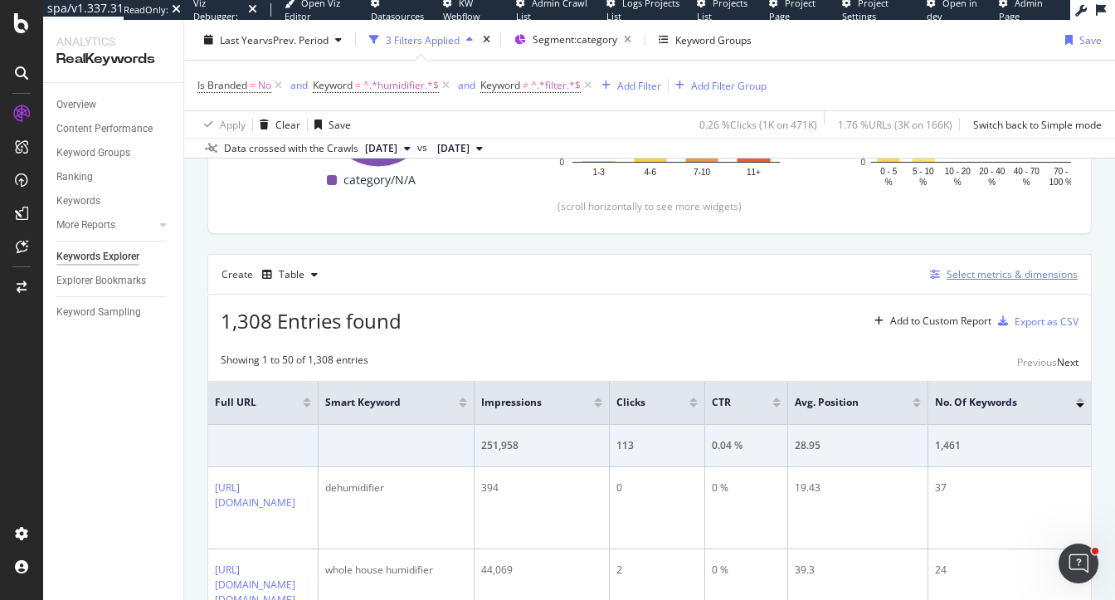
click at [977, 277] on div "Select metrics & dimensions" at bounding box center [1011, 274] width 131 height 14
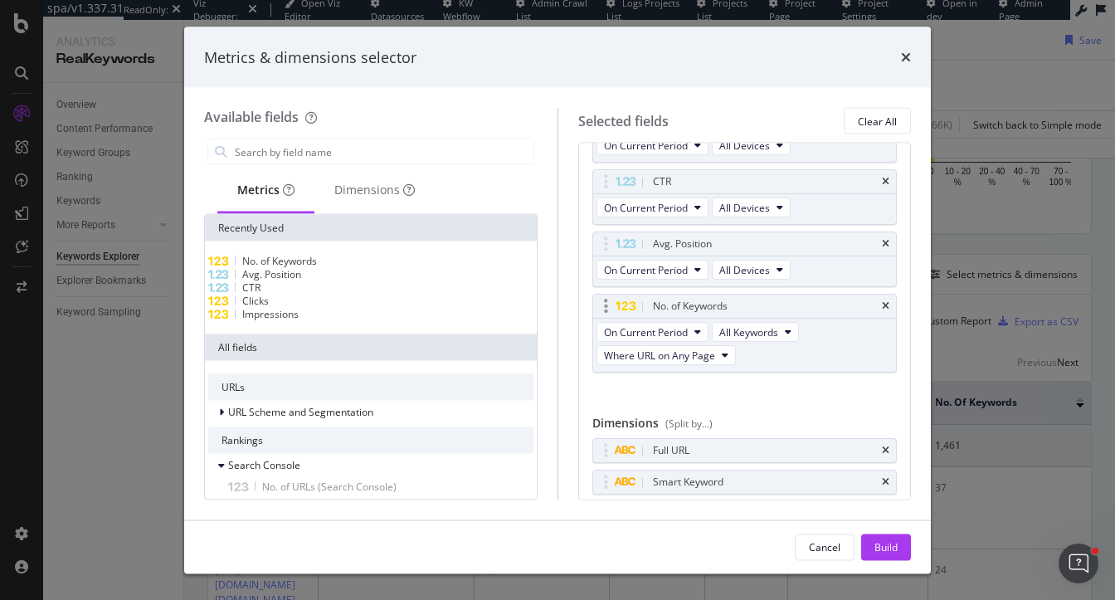
scroll to position [141, 0]
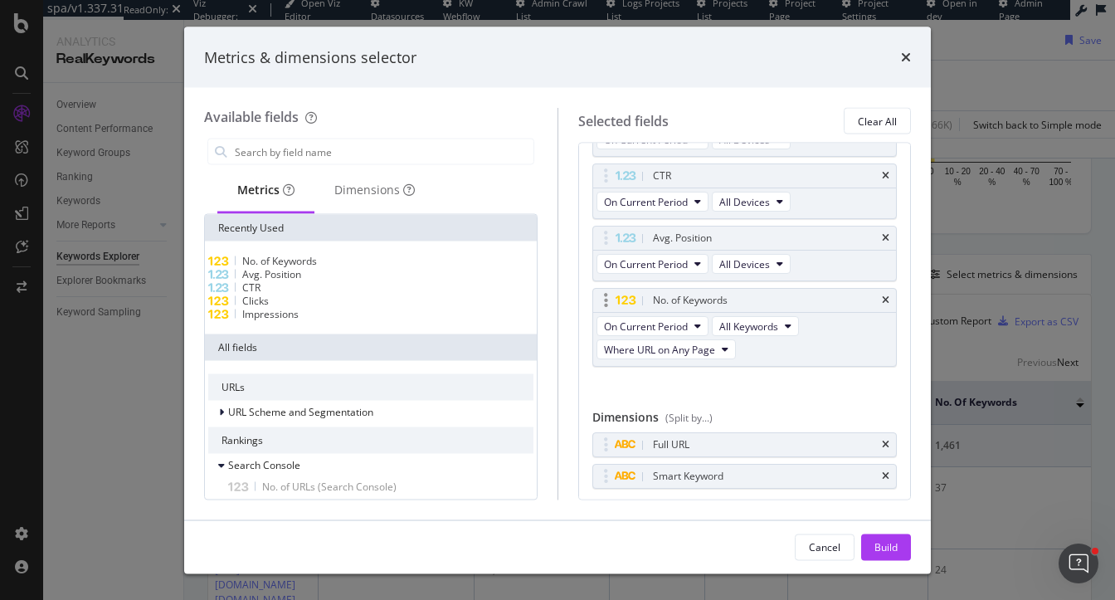
click at [880, 297] on div "No. of Keywords" at bounding box center [745, 300] width 304 height 23
click at [883, 296] on icon "times" at bounding box center [885, 300] width 7 height 10
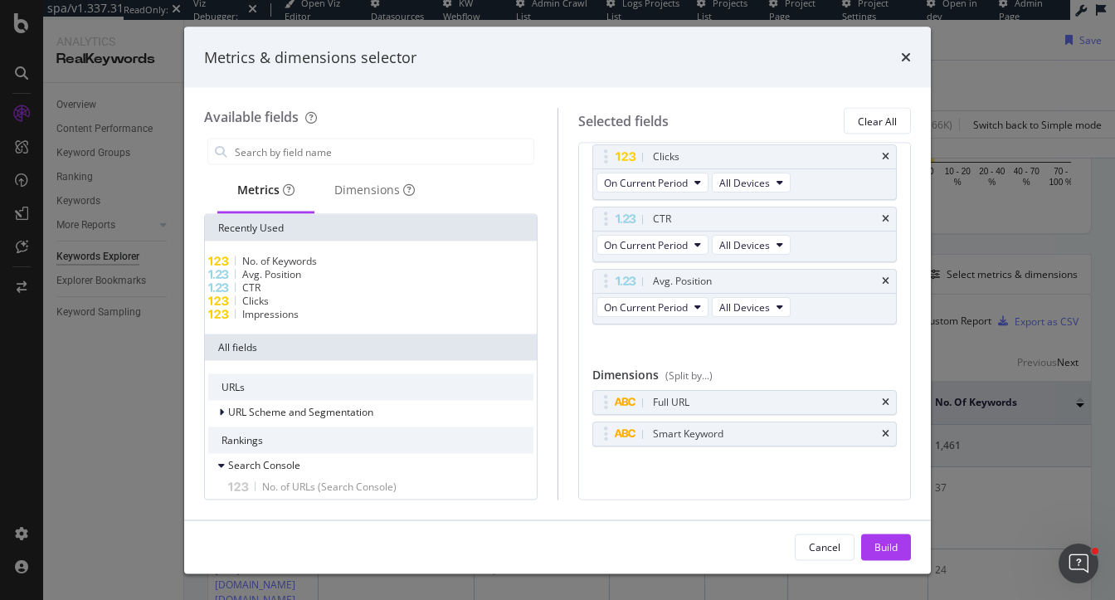
scroll to position [98, 0]
click at [892, 538] on div "Build" at bounding box center [885, 546] width 23 height 25
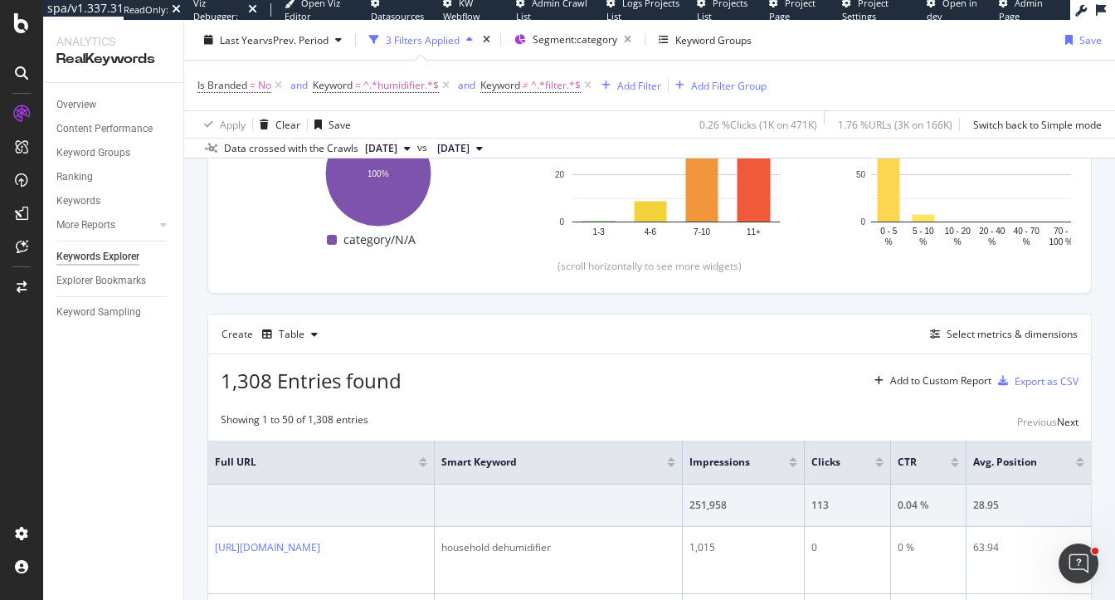
scroll to position [293, 0]
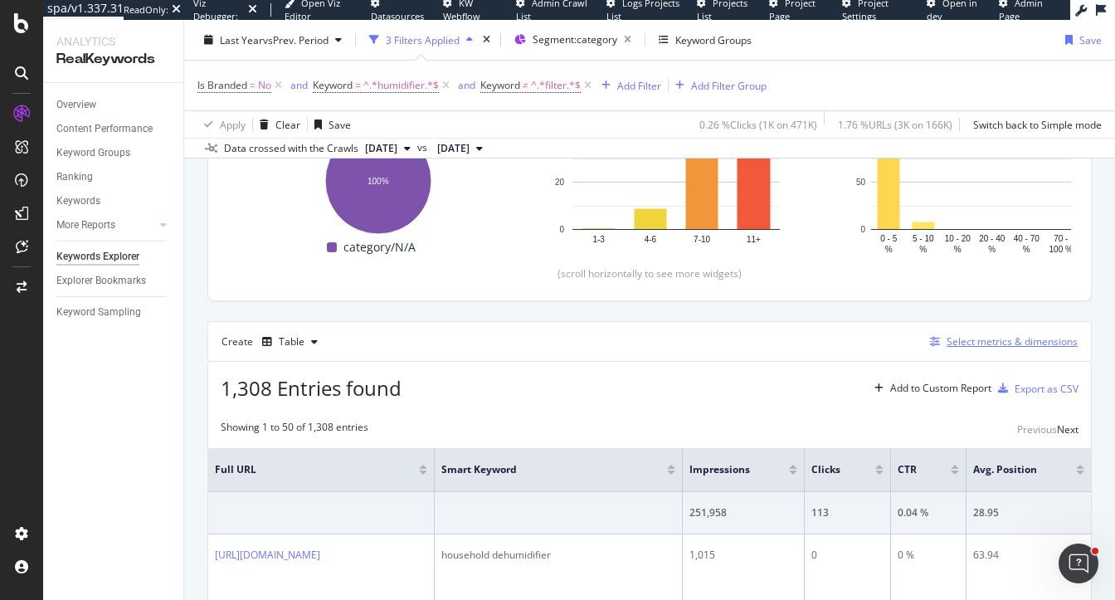
click at [973, 342] on div "Select metrics & dimensions" at bounding box center [1011, 341] width 131 height 14
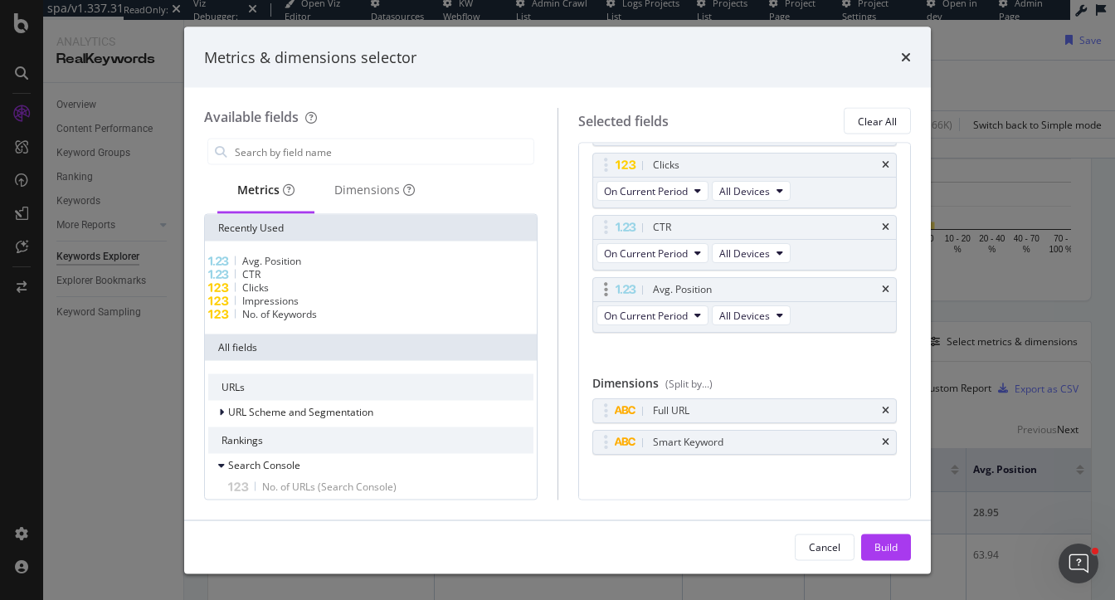
scroll to position [98, 0]
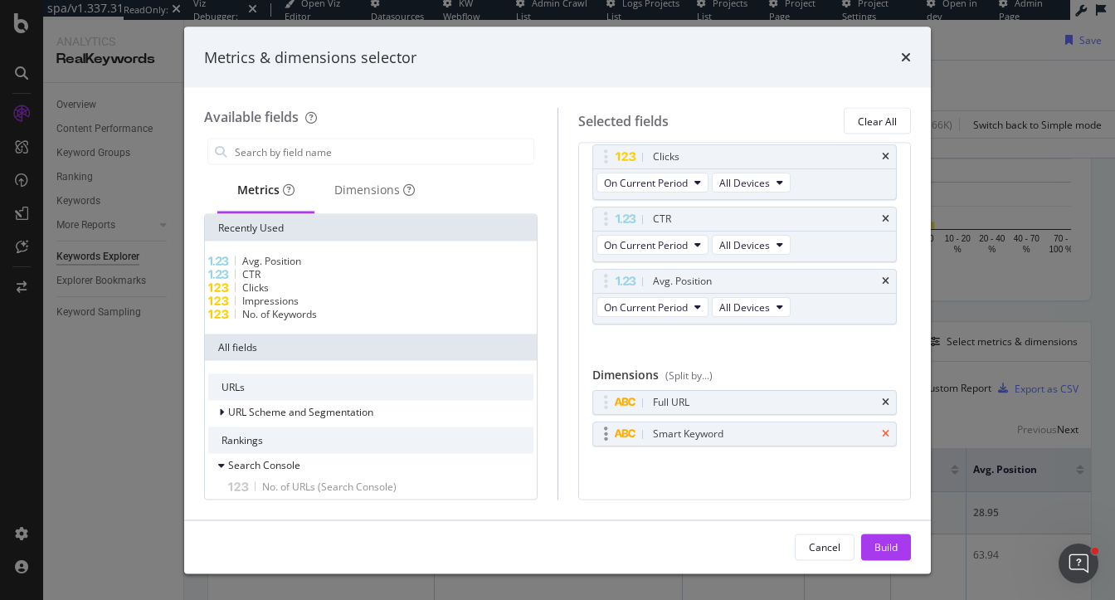
click at [884, 430] on icon "times" at bounding box center [885, 434] width 7 height 10
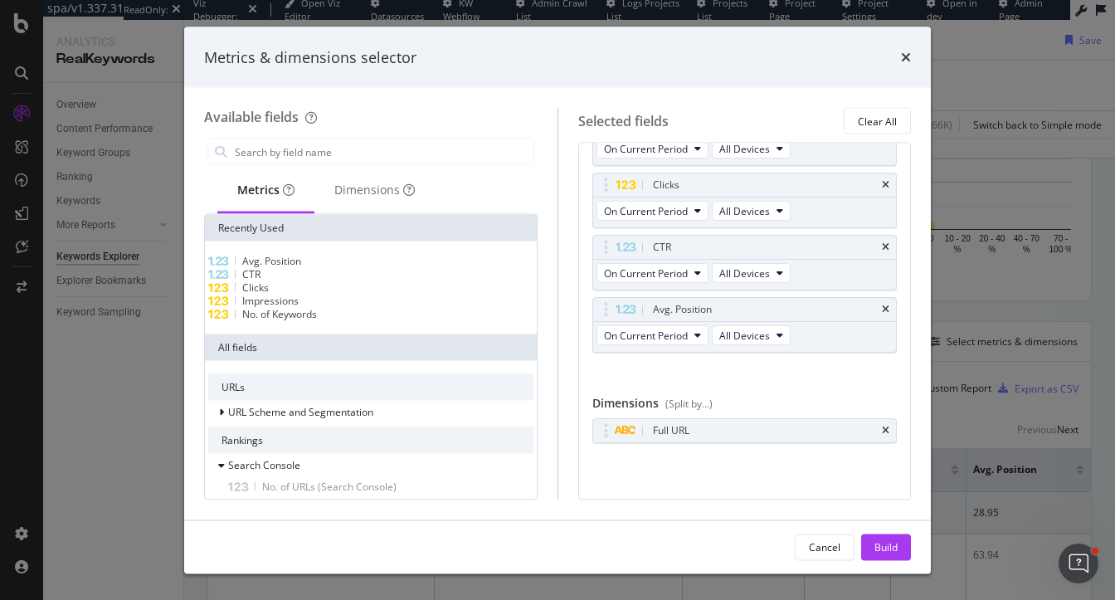
scroll to position [66, 0]
click at [354, 141] on input "modal" at bounding box center [383, 151] width 300 height 25
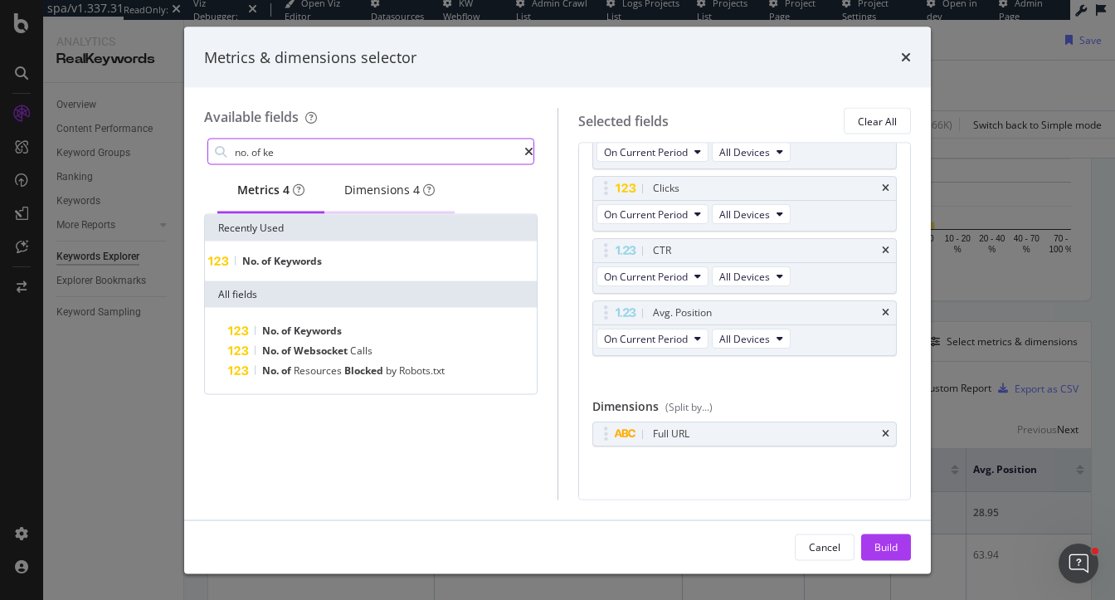
type input "no. of ke"
click at [386, 193] on div "Dimensions 4" at bounding box center [389, 190] width 90 height 17
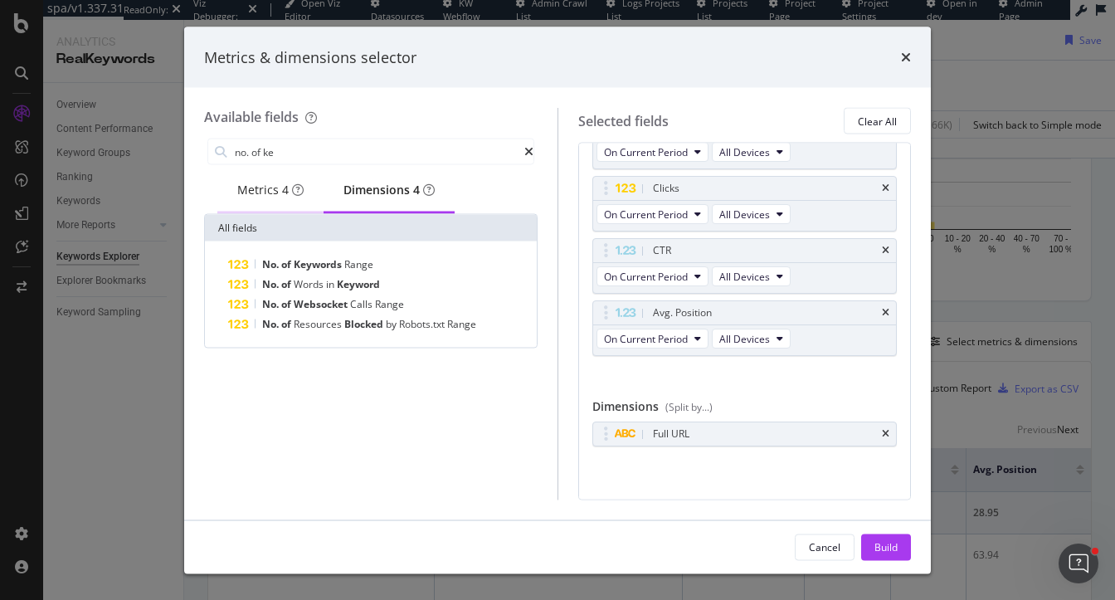
click at [262, 190] on div "Metrics 4" at bounding box center [270, 190] width 66 height 17
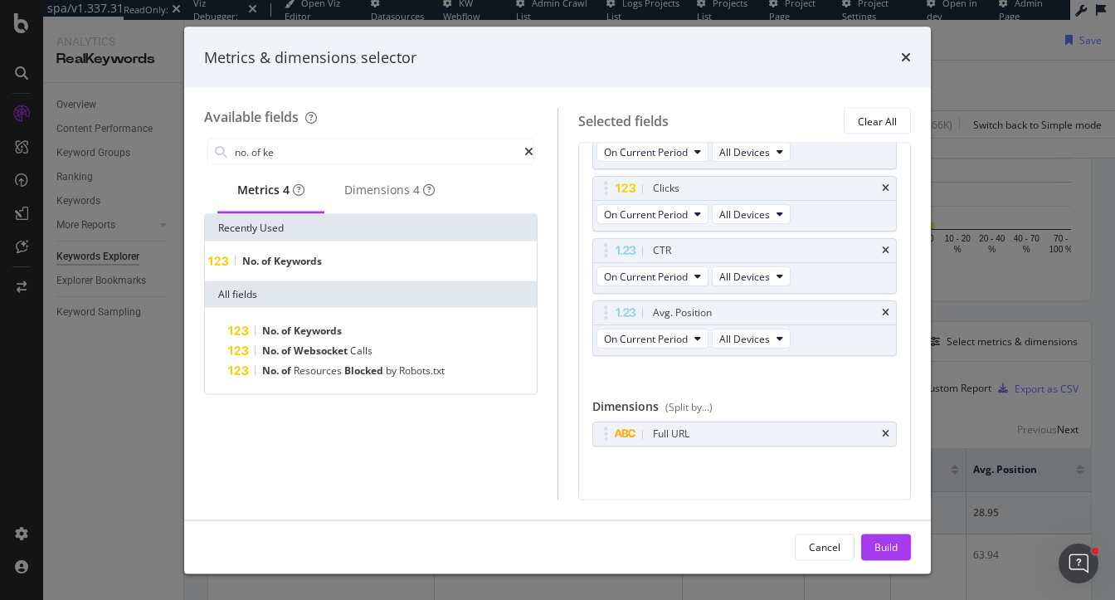
click at [308, 263] on div "No. of Keywords" at bounding box center [370, 261] width 325 height 13
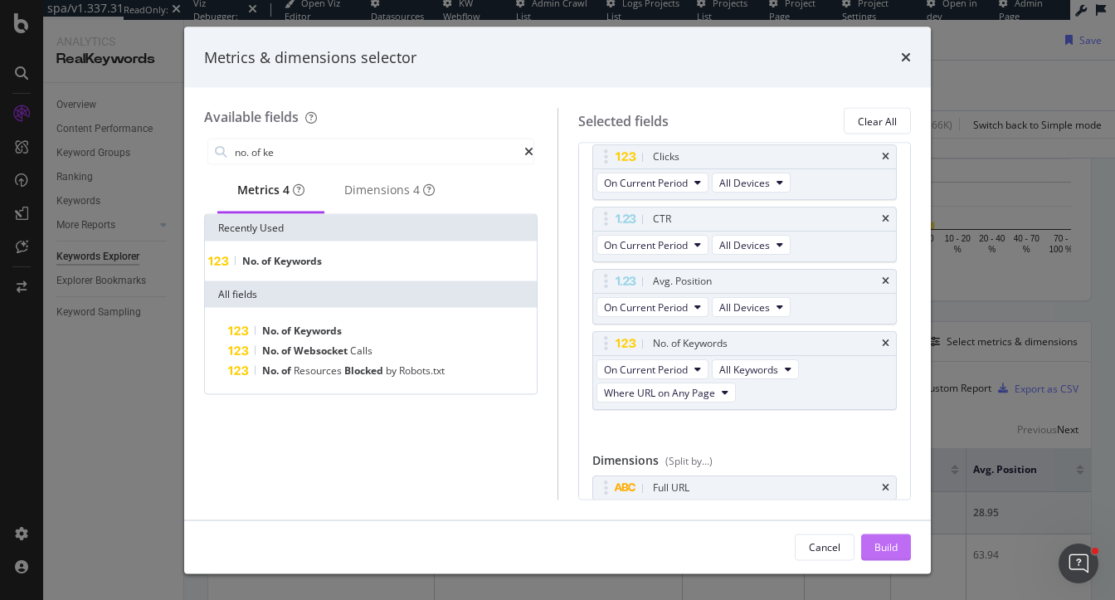
click at [884, 538] on div "Build" at bounding box center [885, 546] width 23 height 25
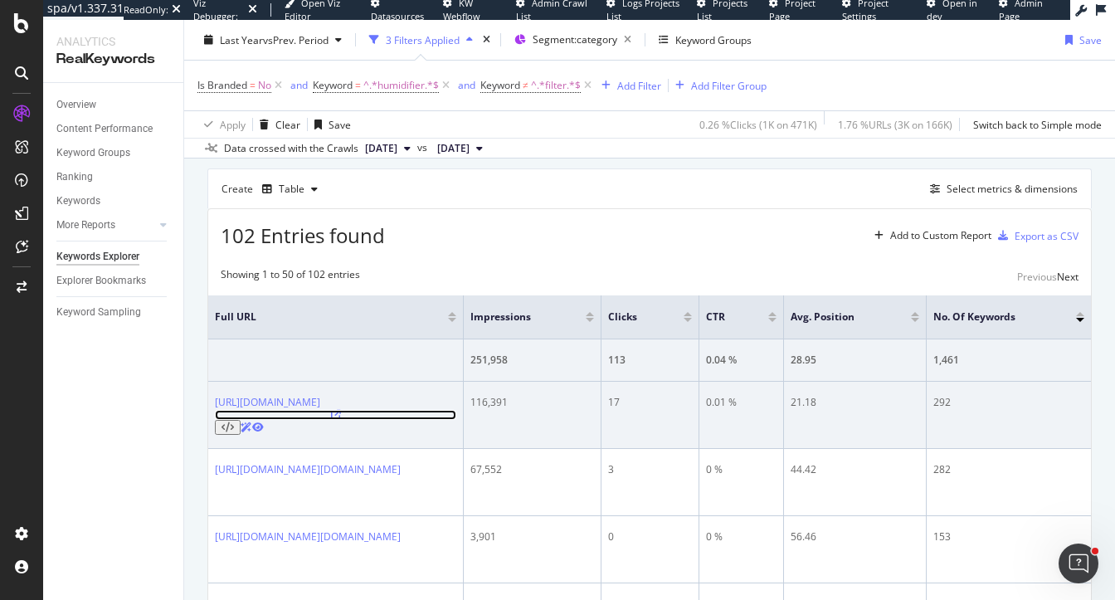
click at [341, 410] on icon at bounding box center [336, 415] width 10 height 10
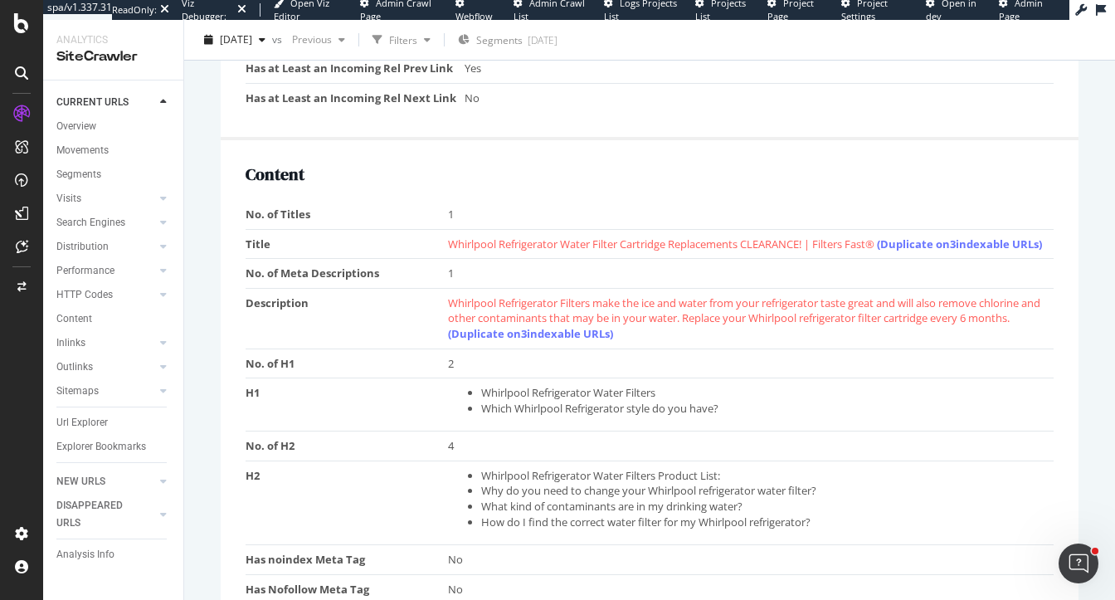
scroll to position [1032, 0]
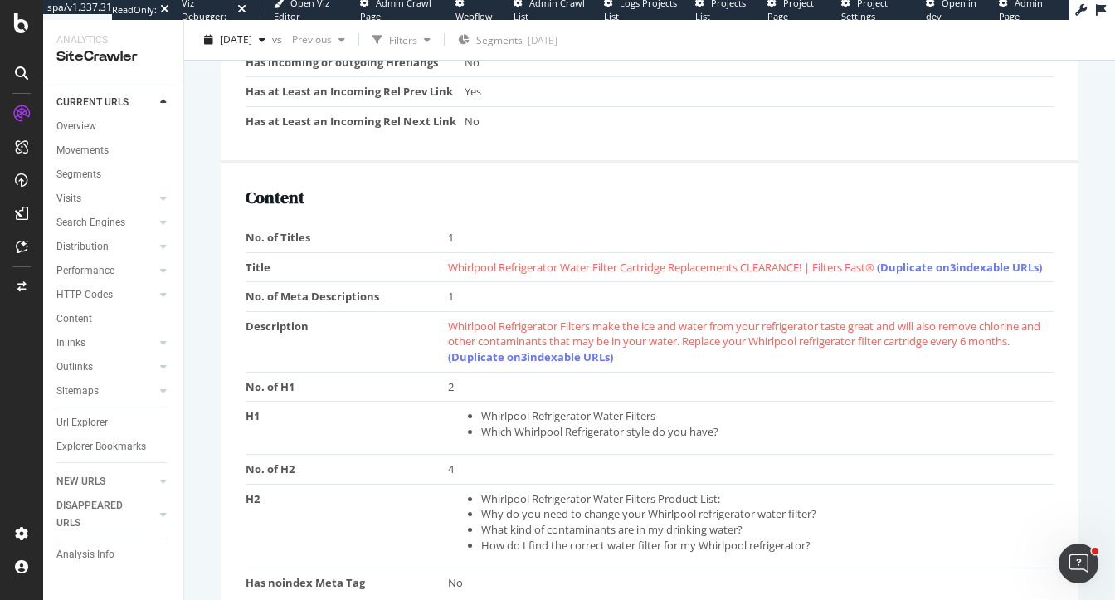
drag, startPoint x: 486, startPoint y: 261, endPoint x: 708, endPoint y: 275, distance: 221.9
click at [708, 275] on td "Whirlpool Refrigerator Water Filter Cartridge Replacements CLEARANCE! | Filters…" at bounding box center [751, 267] width 606 height 30
drag, startPoint x: 488, startPoint y: 333, endPoint x: 646, endPoint y: 340, distance: 158.6
click at [646, 340] on span "Whirlpool Refrigerator Filters make the ice and water from your refrigerator ta…" at bounding box center [744, 342] width 592 height 46
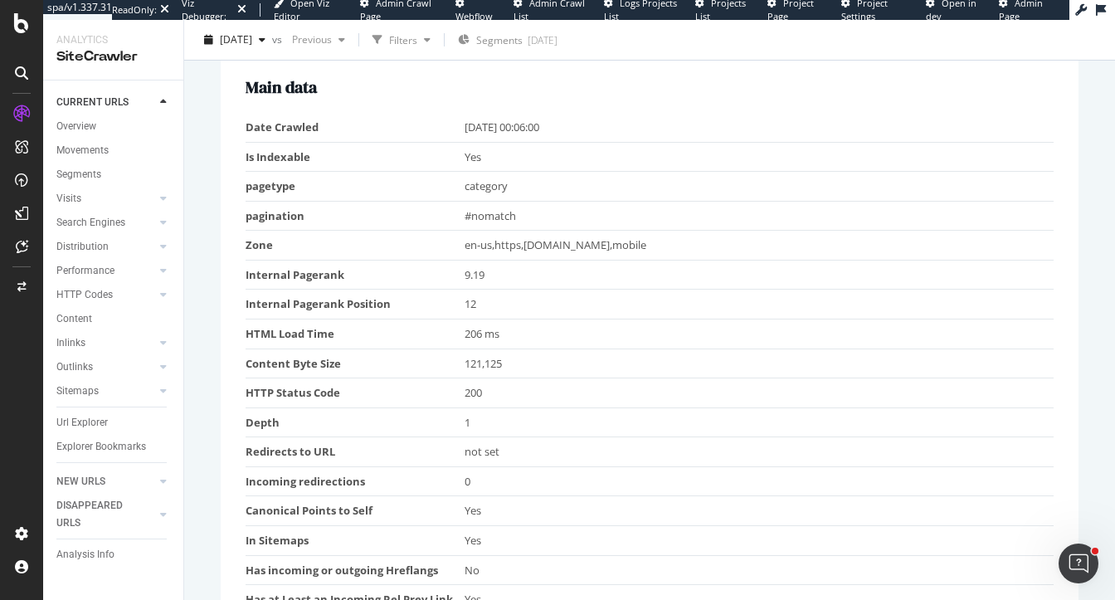
scroll to position [0, 0]
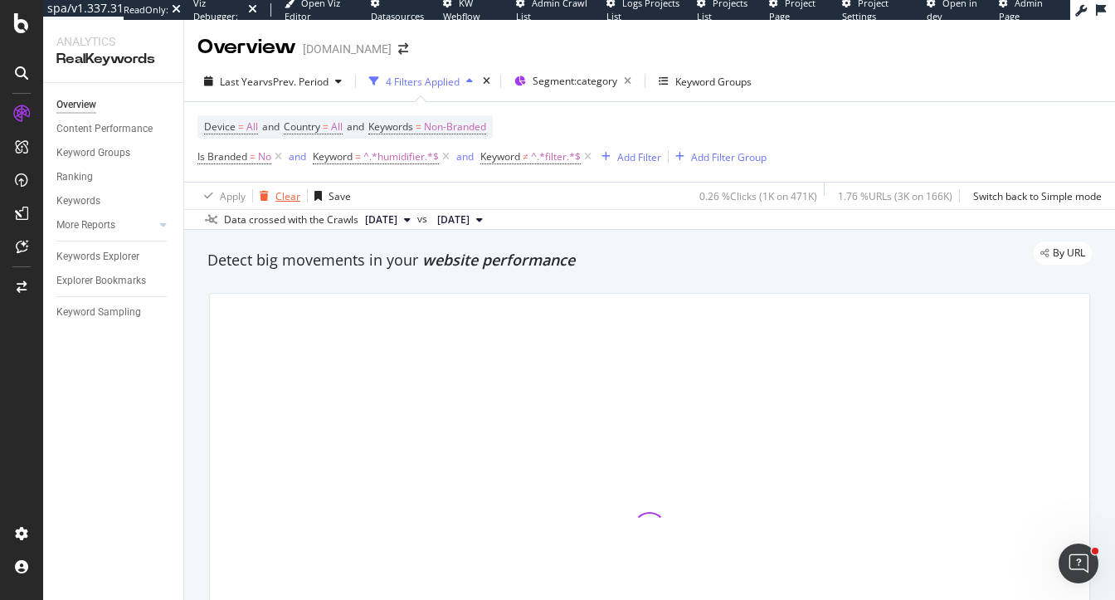
click at [266, 192] on icon "button" at bounding box center [264, 196] width 9 height 10
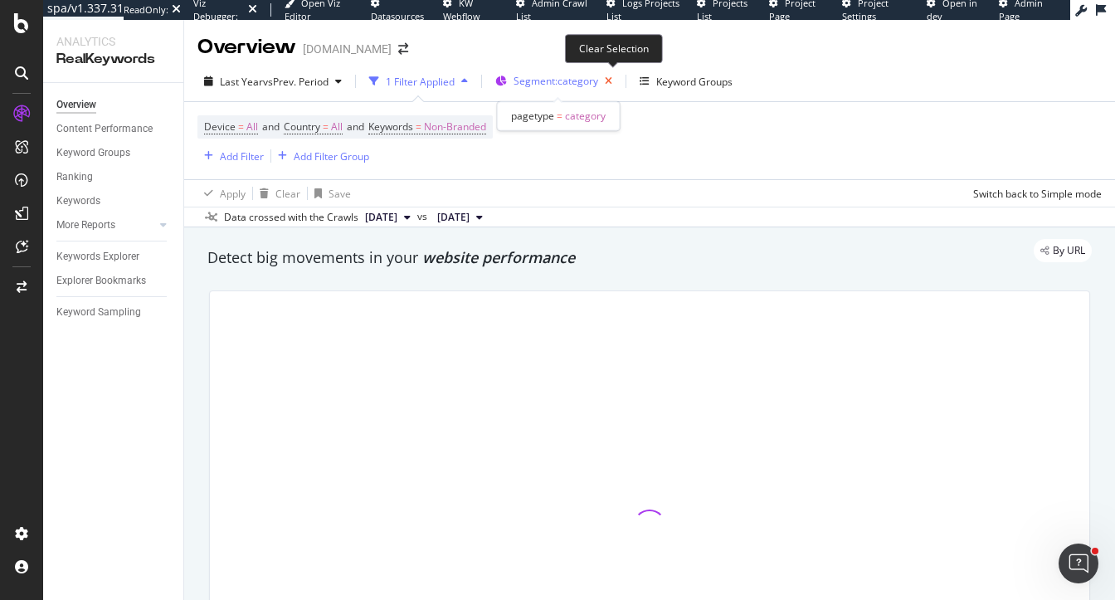
click at [612, 80] on icon "button" at bounding box center [608, 81] width 21 height 23
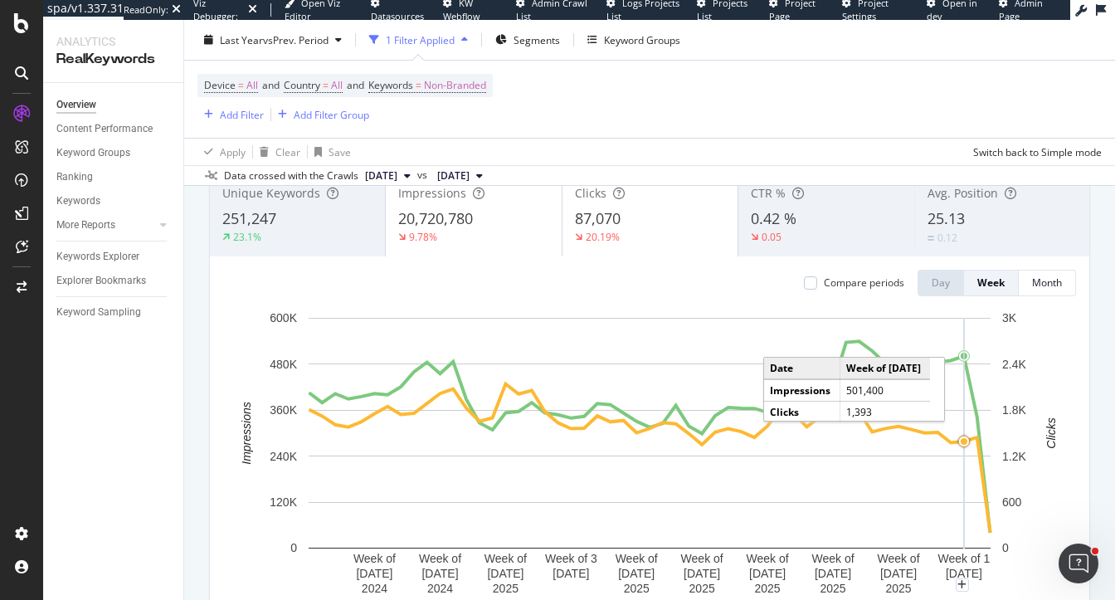
scroll to position [116, 0]
